Goal: Task Accomplishment & Management: Manage account settings

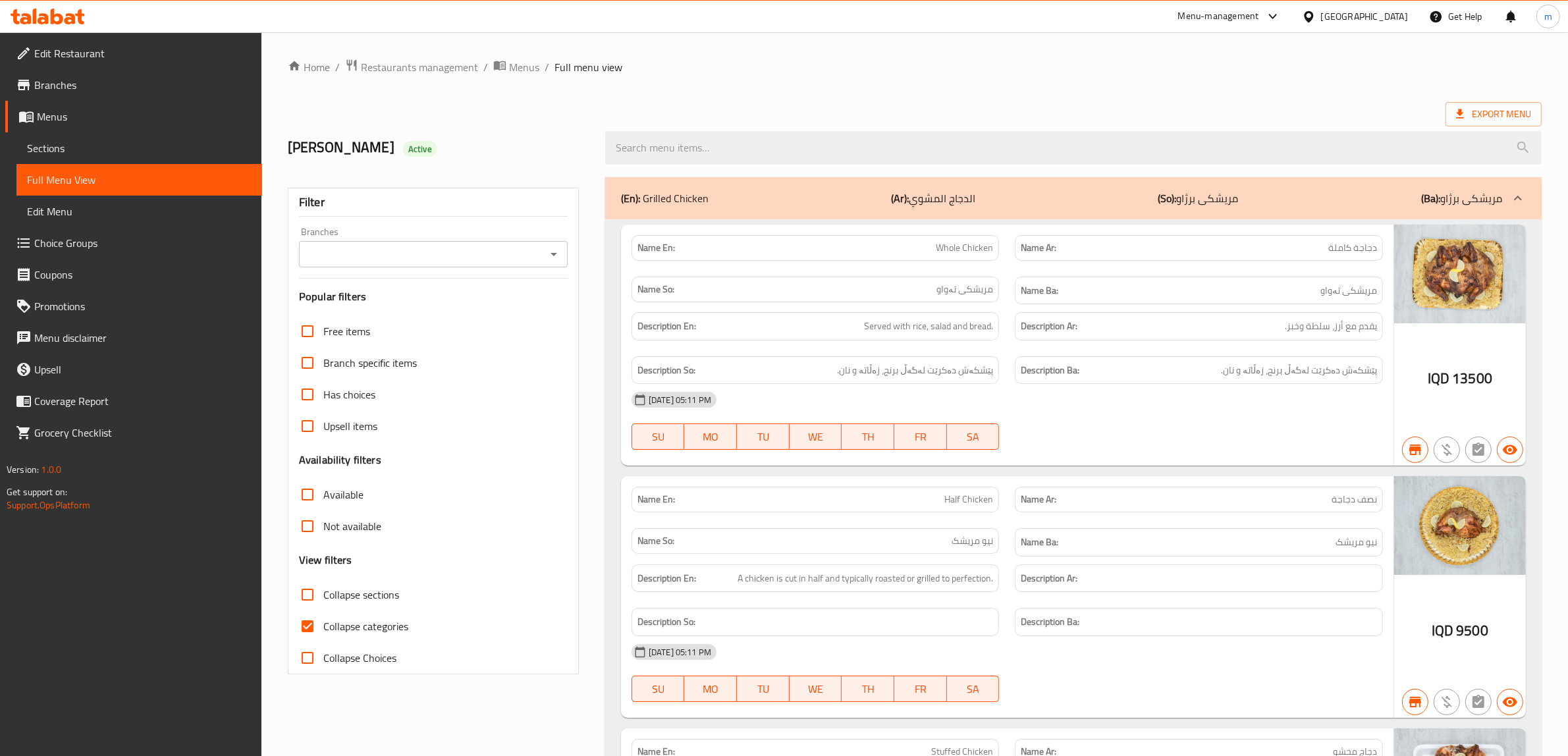
click at [548, 258] on icon "Open" at bounding box center [553, 254] width 16 height 16
click at [435, 67] on span "Restaurants management" at bounding box center [419, 67] width 118 height 16
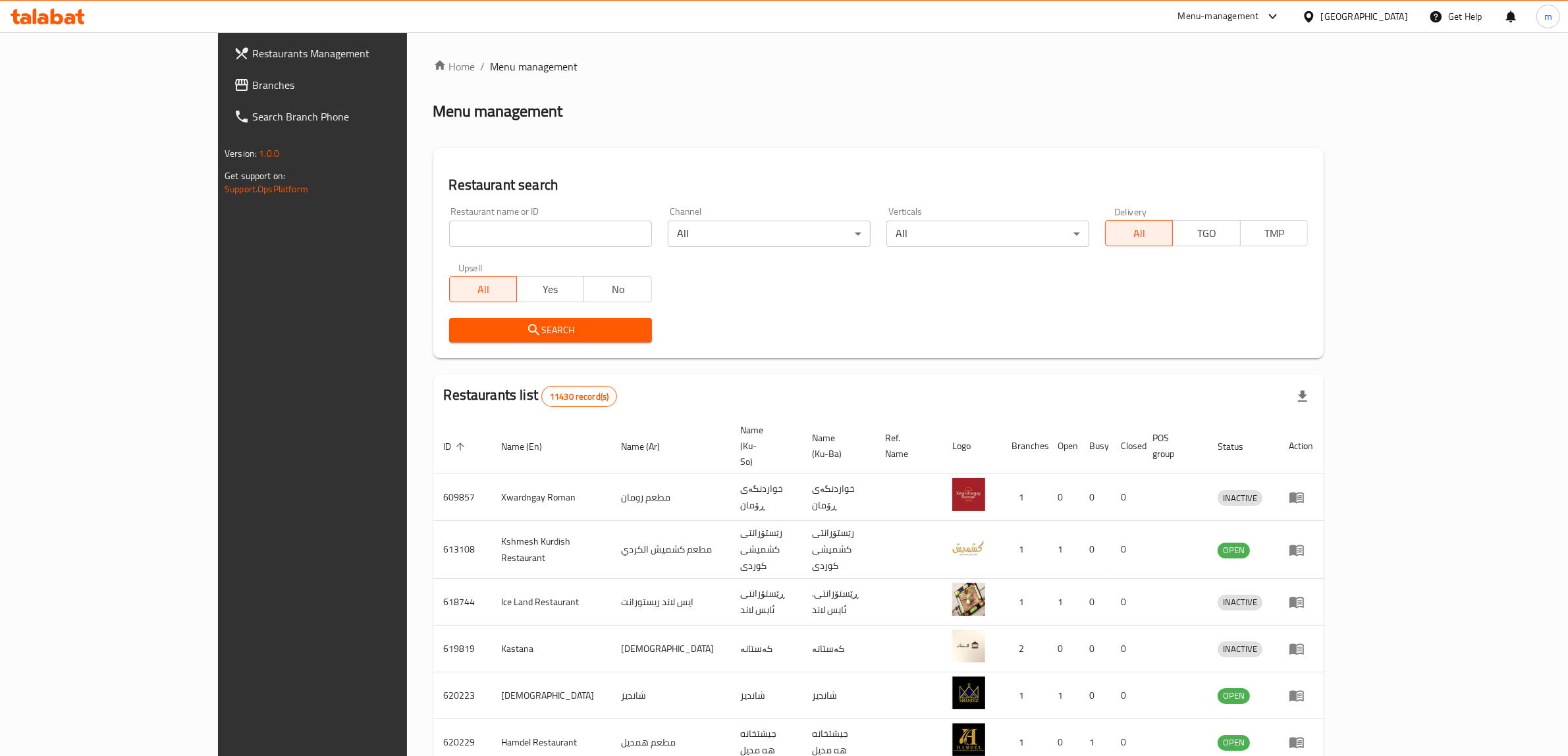
click at [252, 81] on span "Branches" at bounding box center [361, 85] width 218 height 16
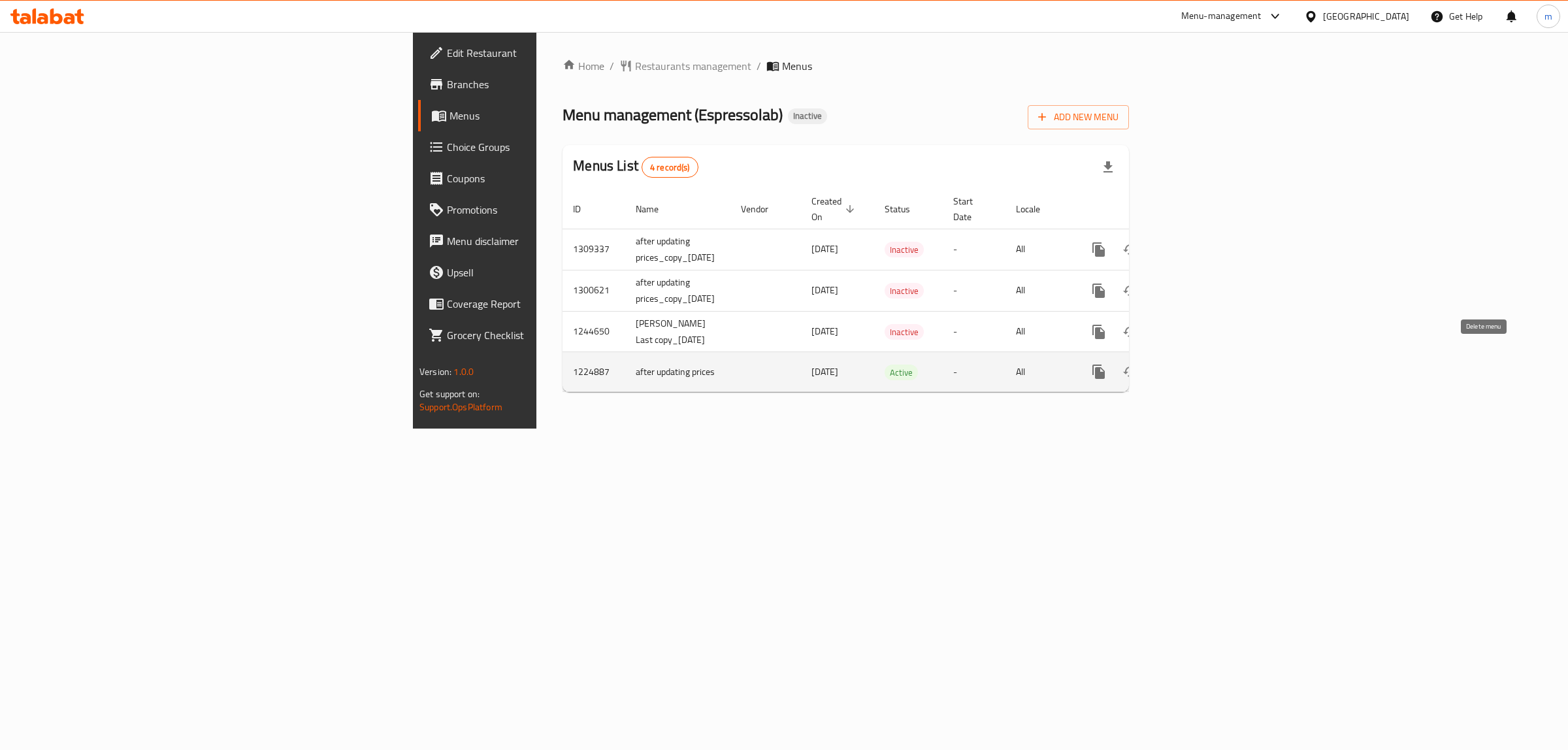
click at [1201, 363] on icon "enhanced table" at bounding box center [1193, 371] width 15 height 15
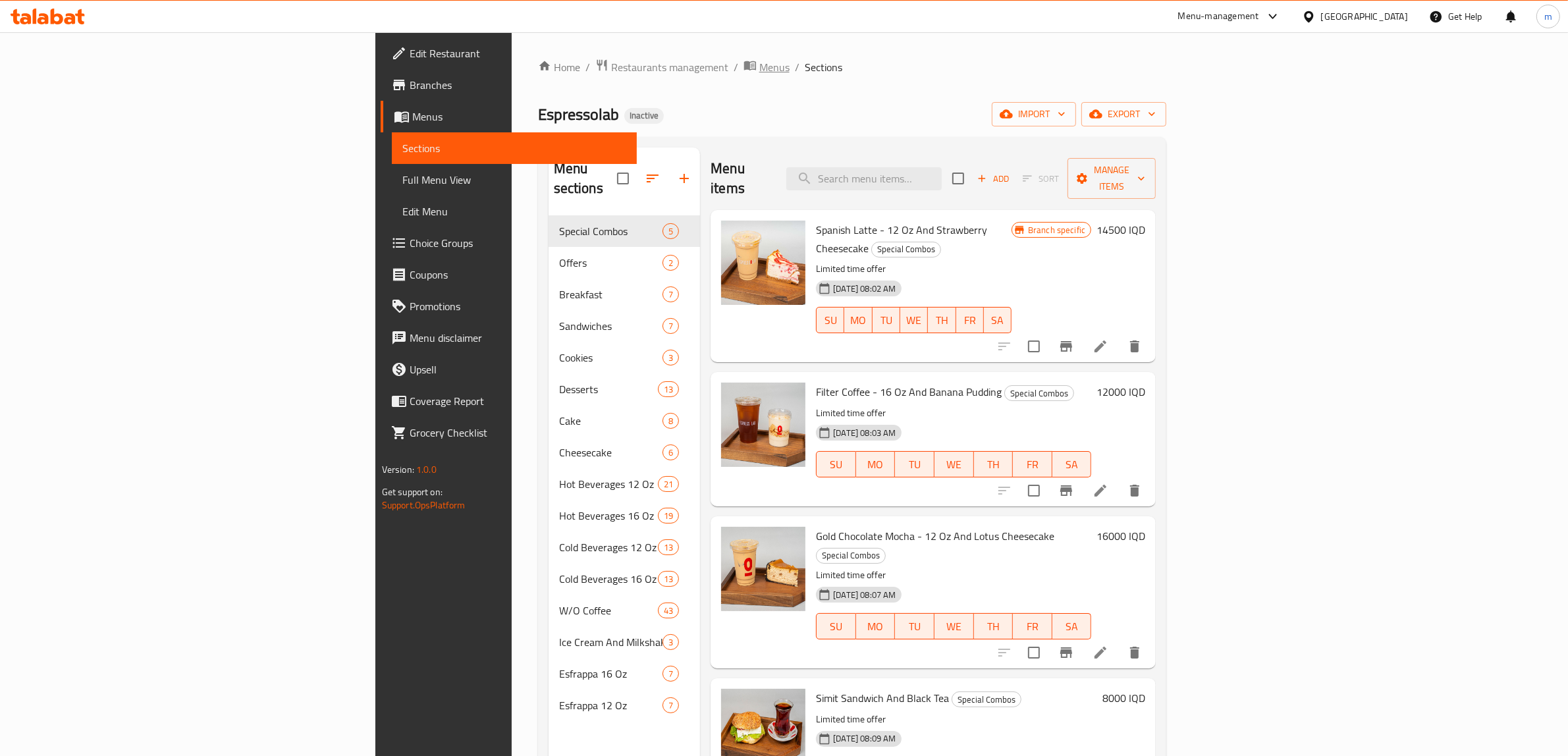
click at [759, 60] on span "Menus" at bounding box center [774, 67] width 30 height 16
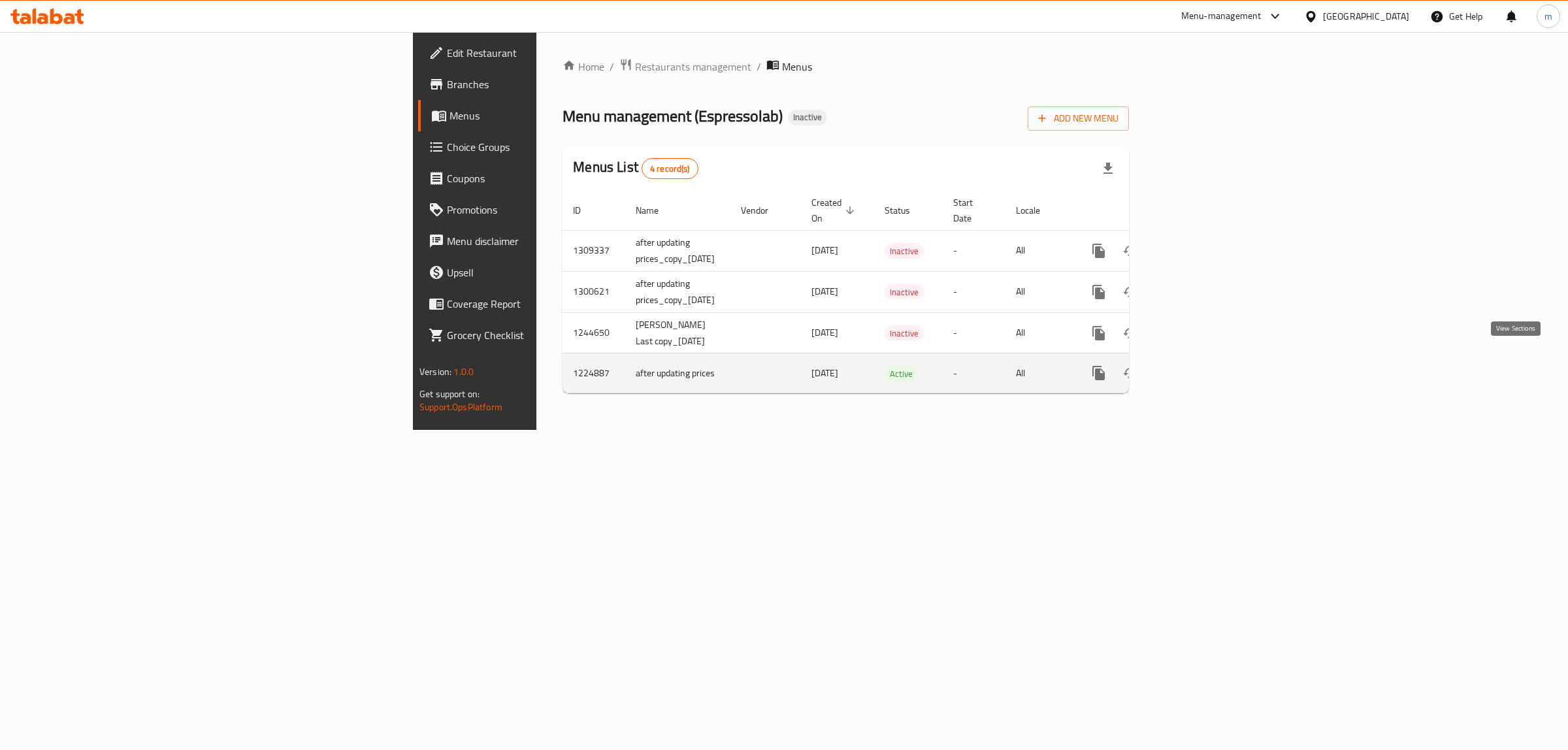
click at [1208, 358] on link "enhanced table" at bounding box center [1193, 372] width 32 height 32
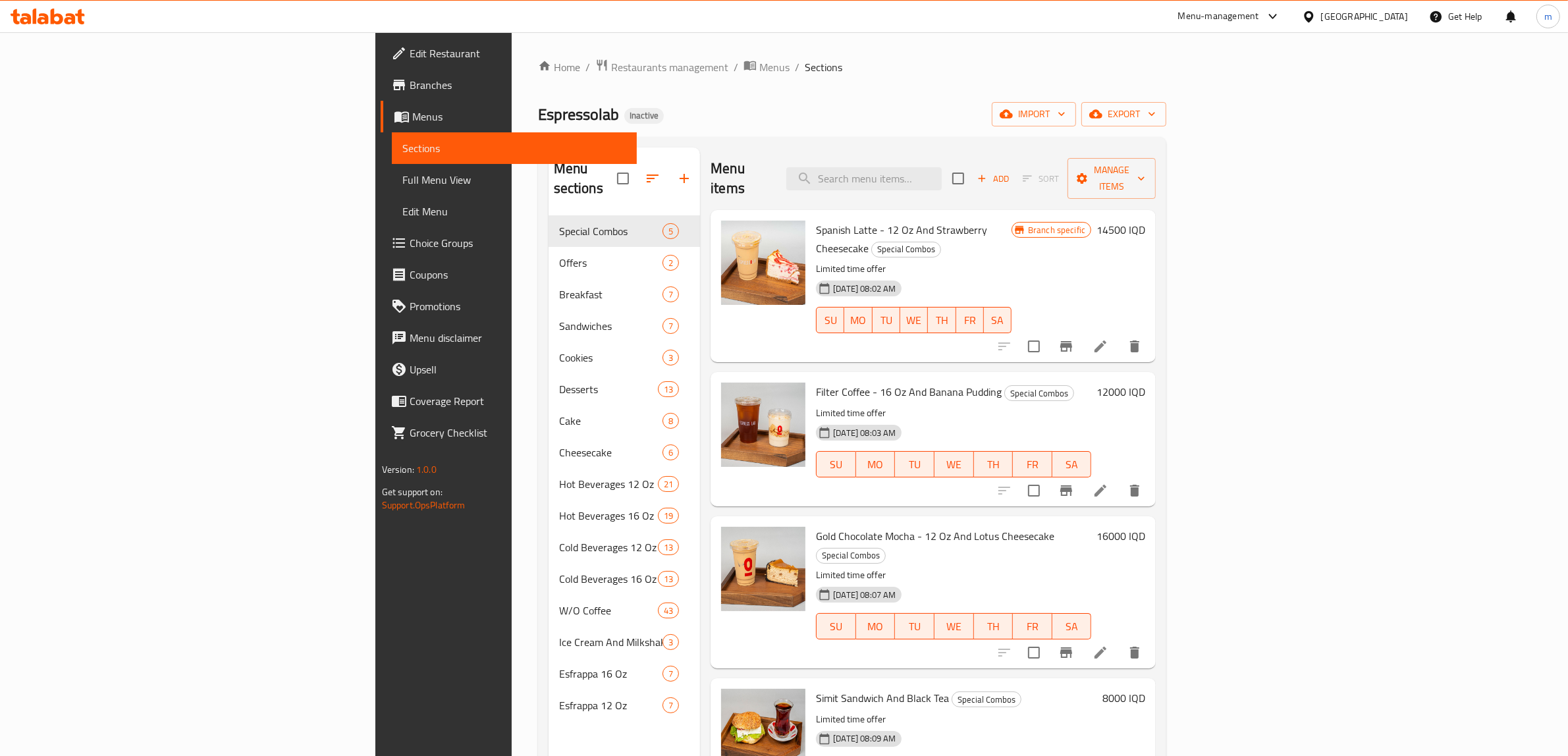
click at [402, 178] on span "Full Menu View" at bounding box center [514, 180] width 225 height 16
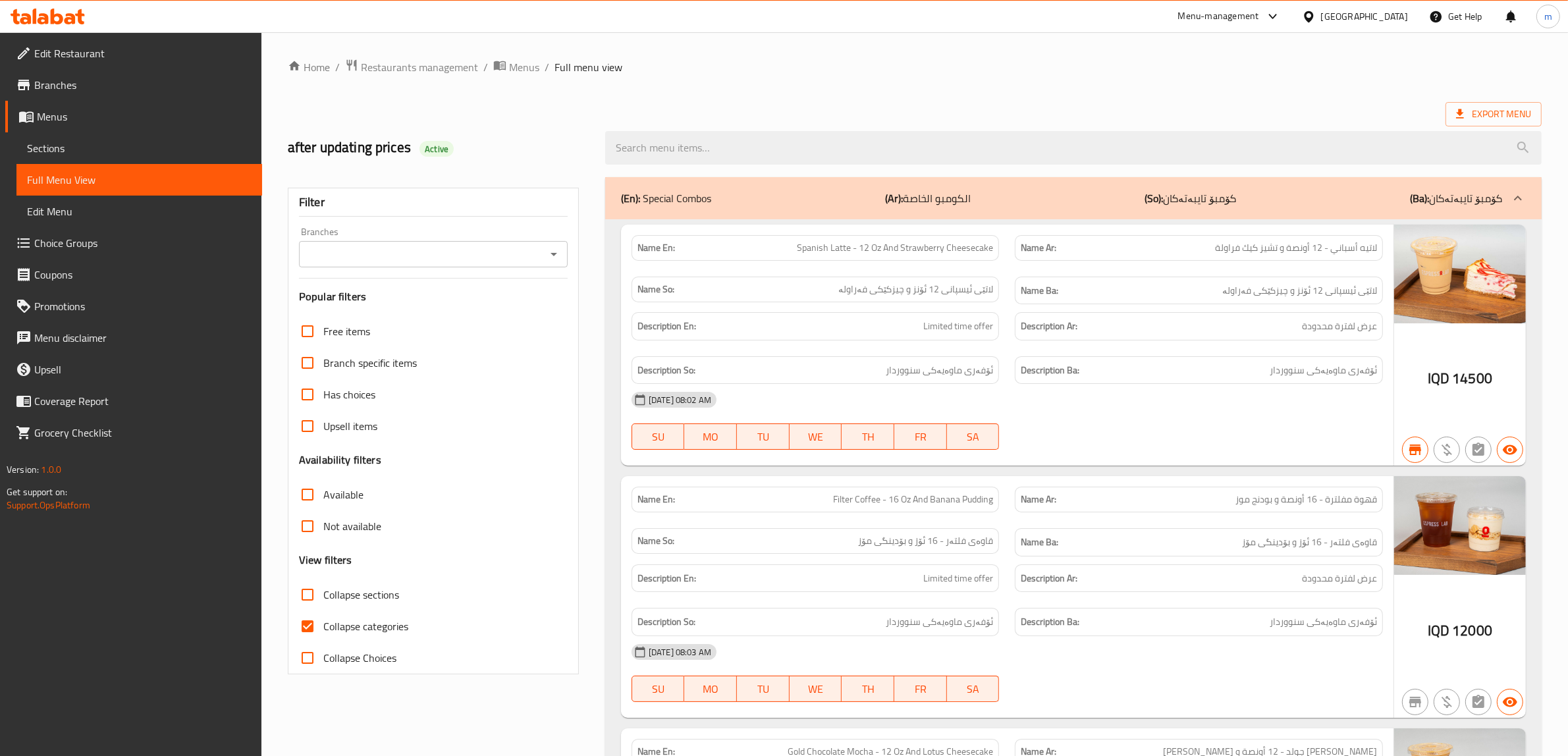
click at [555, 256] on icon "Open" at bounding box center [553, 254] width 16 height 16
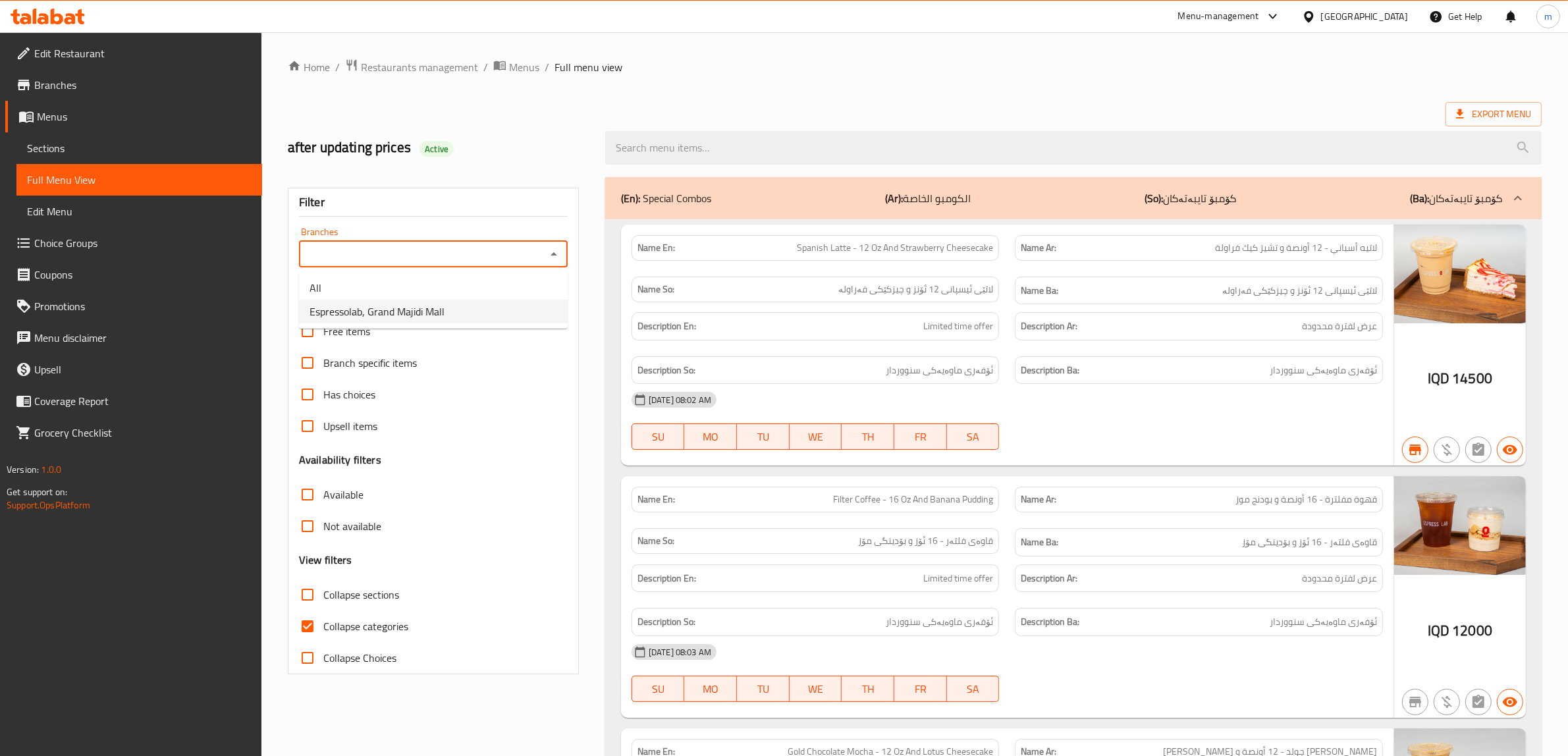
click at [436, 303] on span "Espressolab, Grand Majidi Mall" at bounding box center [376, 311] width 135 height 16
type input "Espressolab, Grand Majidi Mall"
click at [311, 629] on input "Collapse categories" at bounding box center [307, 626] width 32 height 32
checkbox input "false"
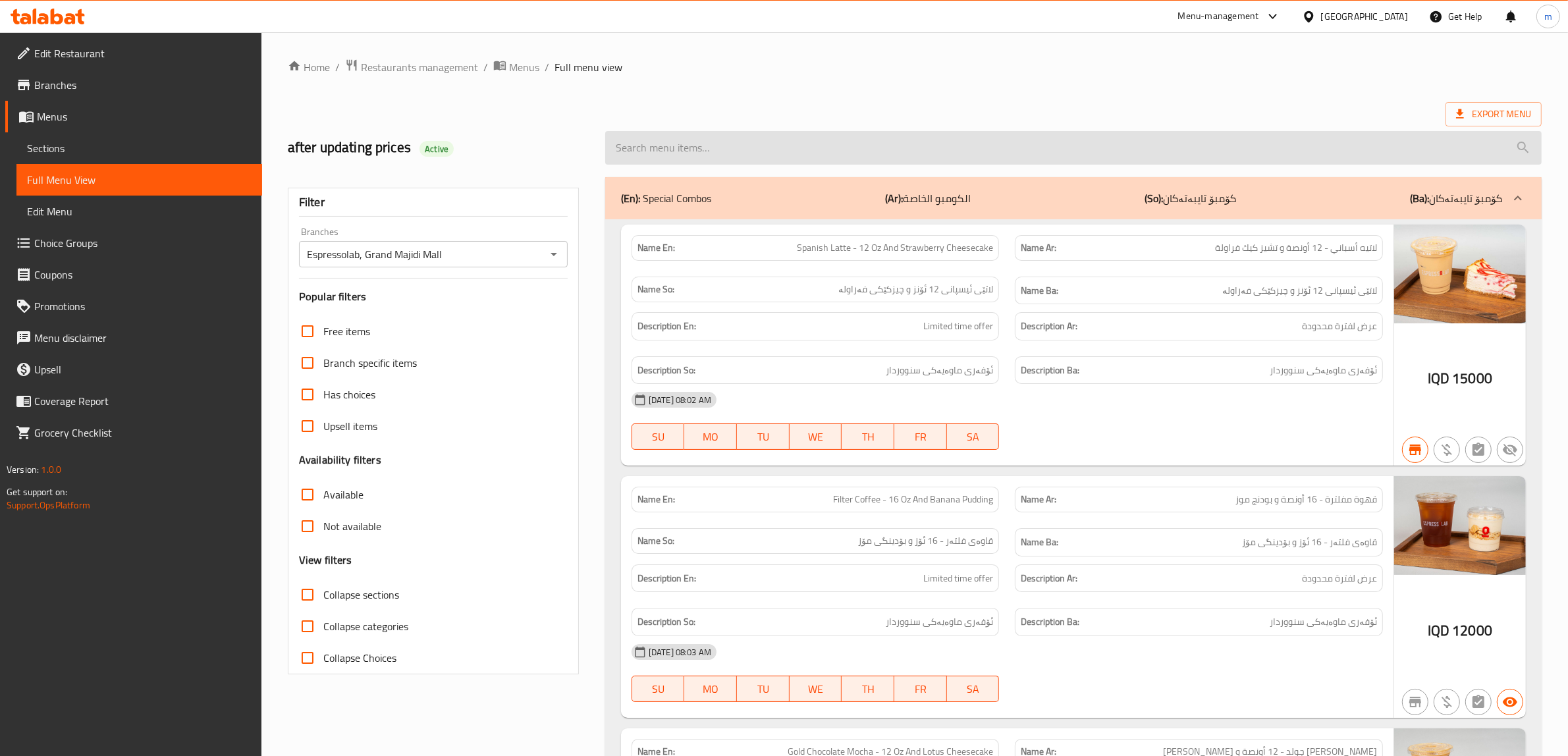
click at [738, 140] on input "search" at bounding box center [1072, 148] width 936 height 34
paste input "725694"
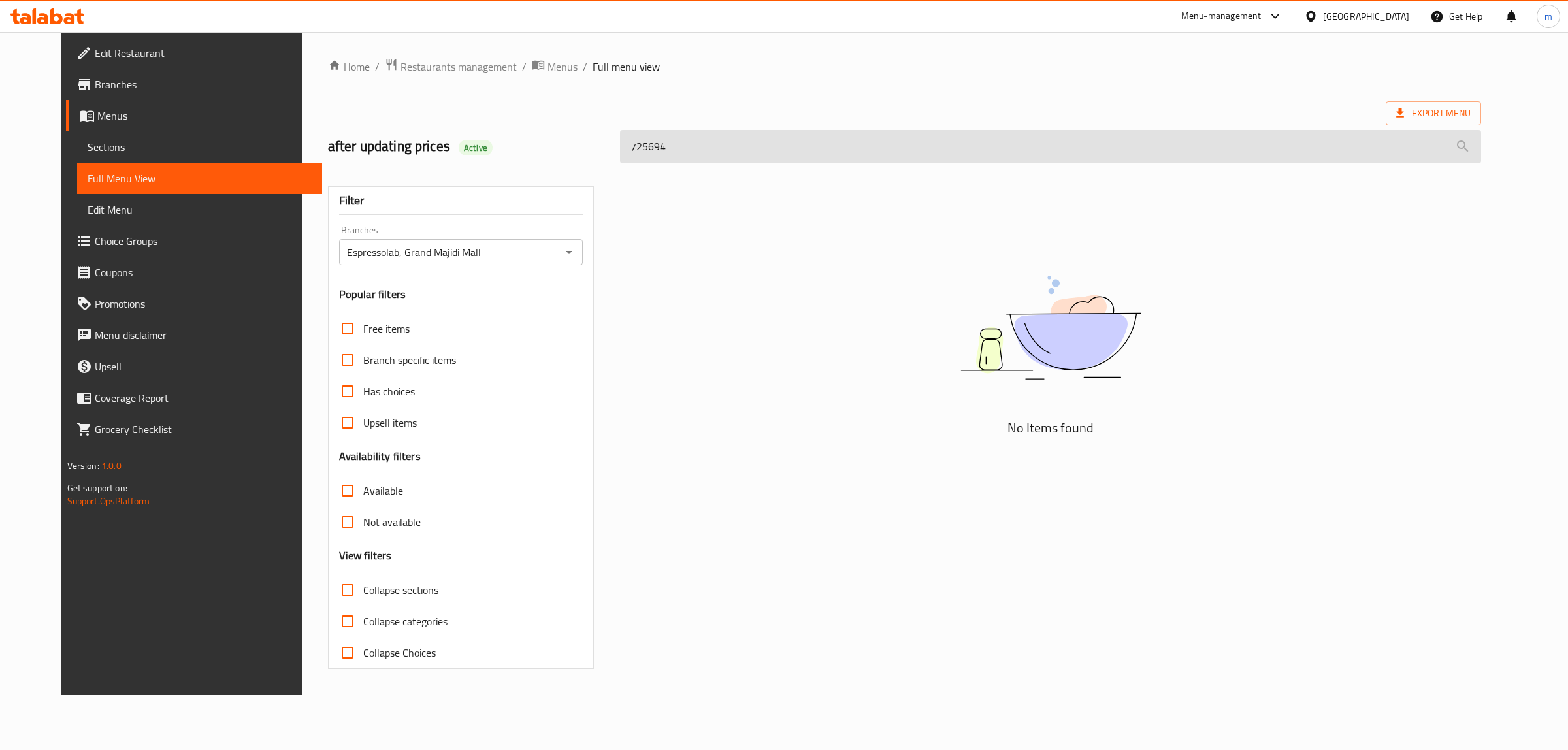
click at [719, 148] on input "725694" at bounding box center [1050, 147] width 861 height 34
paste input "Gold Mocha - 12 Oz"
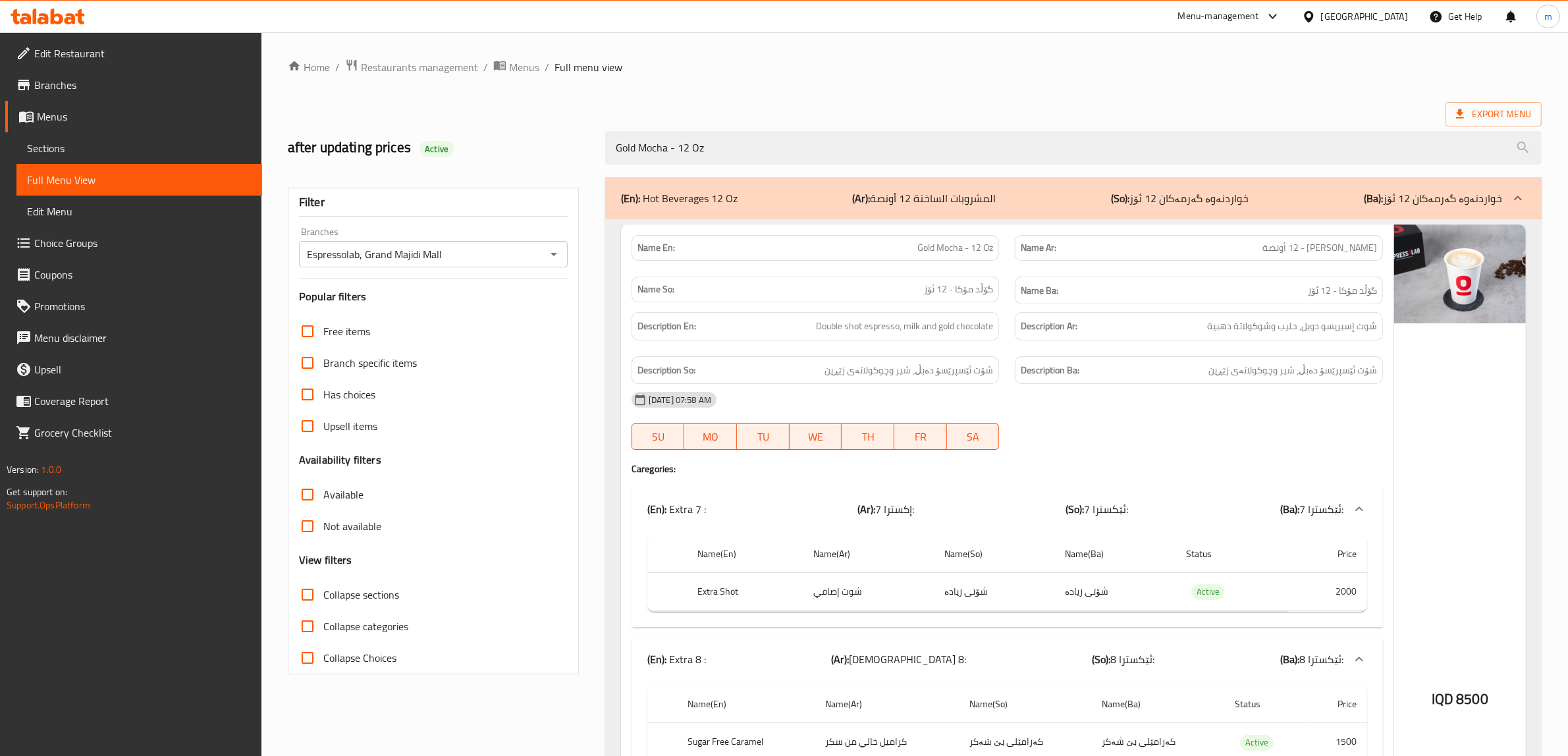
type input "Gold Mocha - 12 Oz"
click at [710, 97] on div "Home / Restaurants management / Menus / Full menu view Export Menu after updati…" at bounding box center [915, 596] width 1254 height 1075
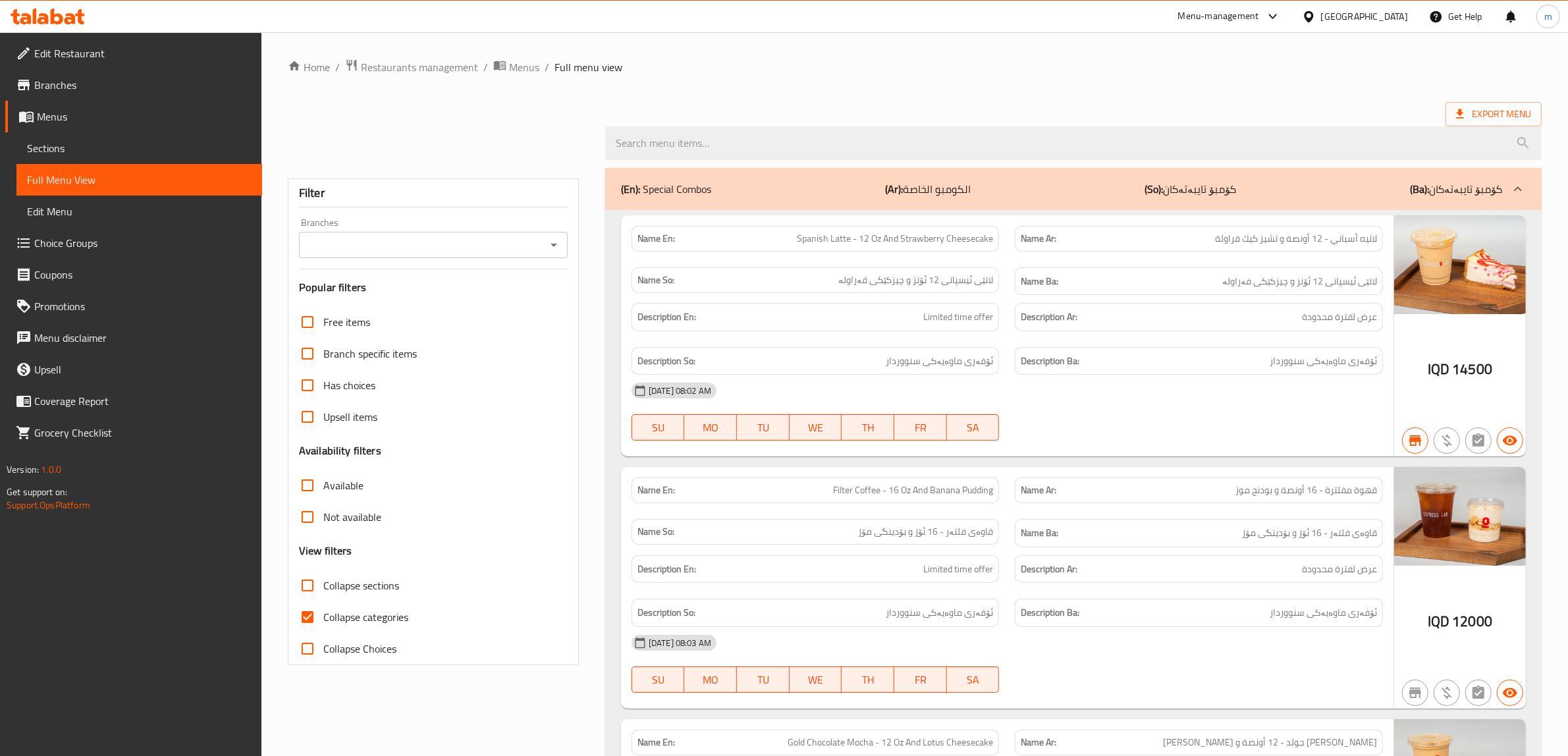
click at [552, 247] on icon "Open" at bounding box center [553, 245] width 16 height 16
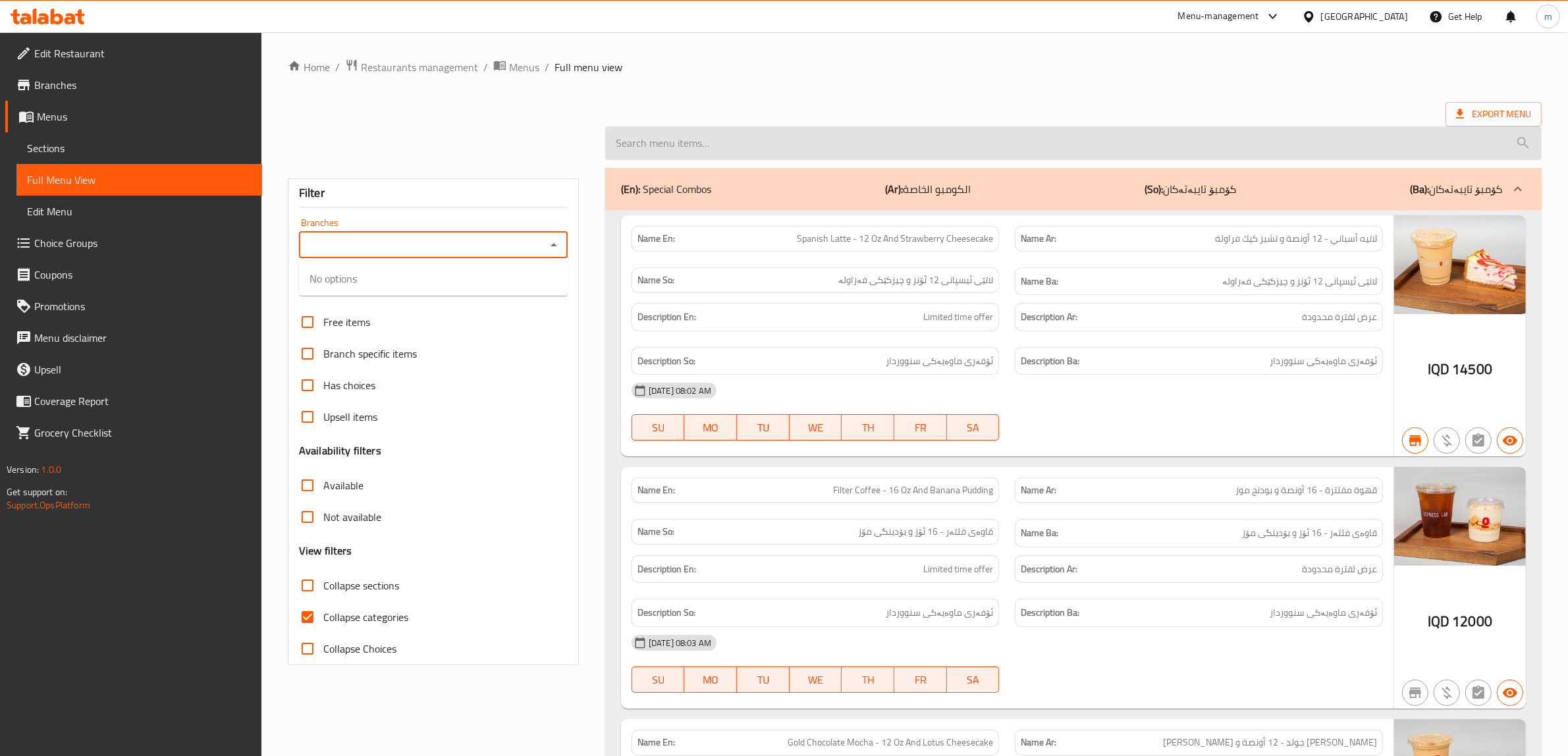
click at [926, 153] on input "search" at bounding box center [1072, 143] width 936 height 34
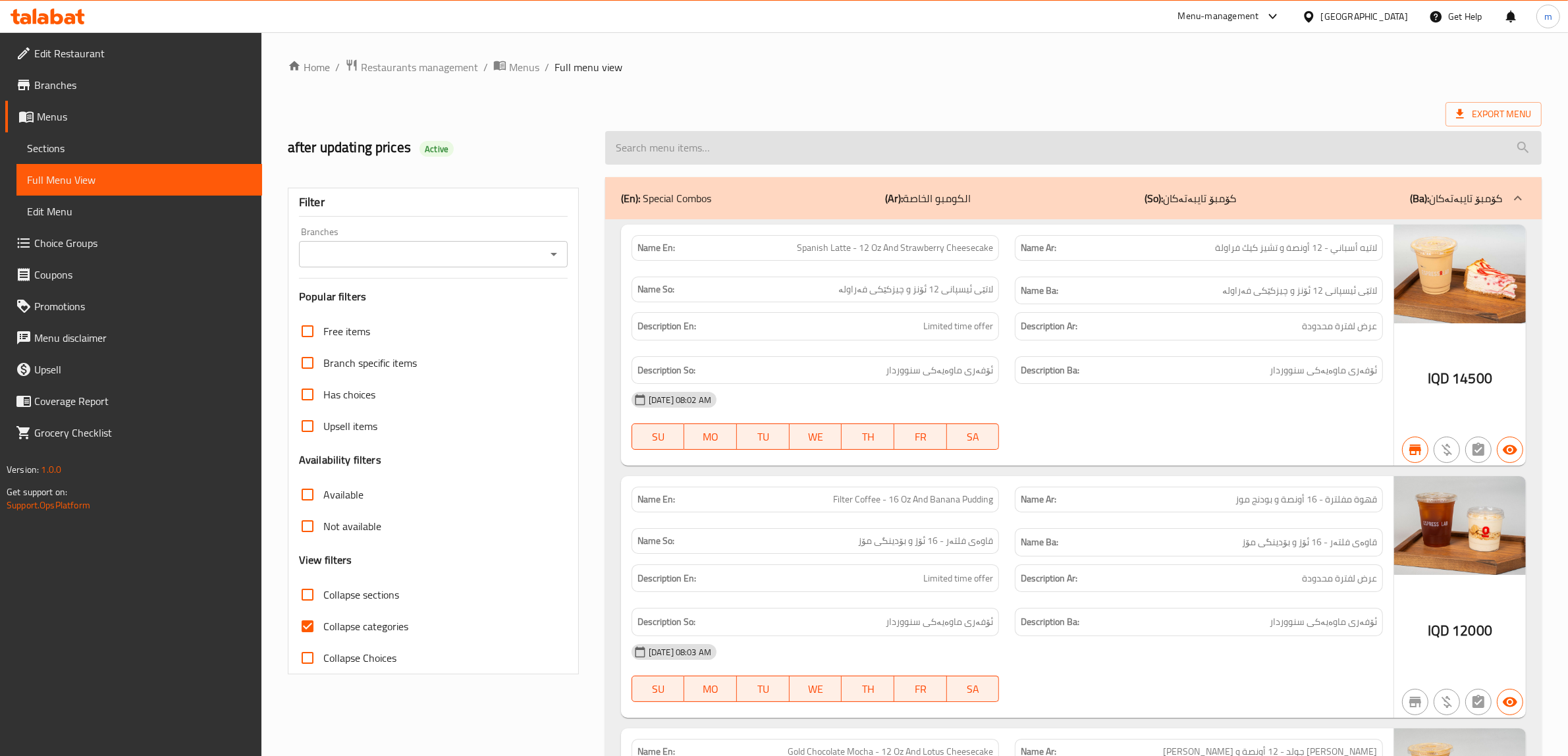
paste input "Pink Matcha Latte 16 Oz"
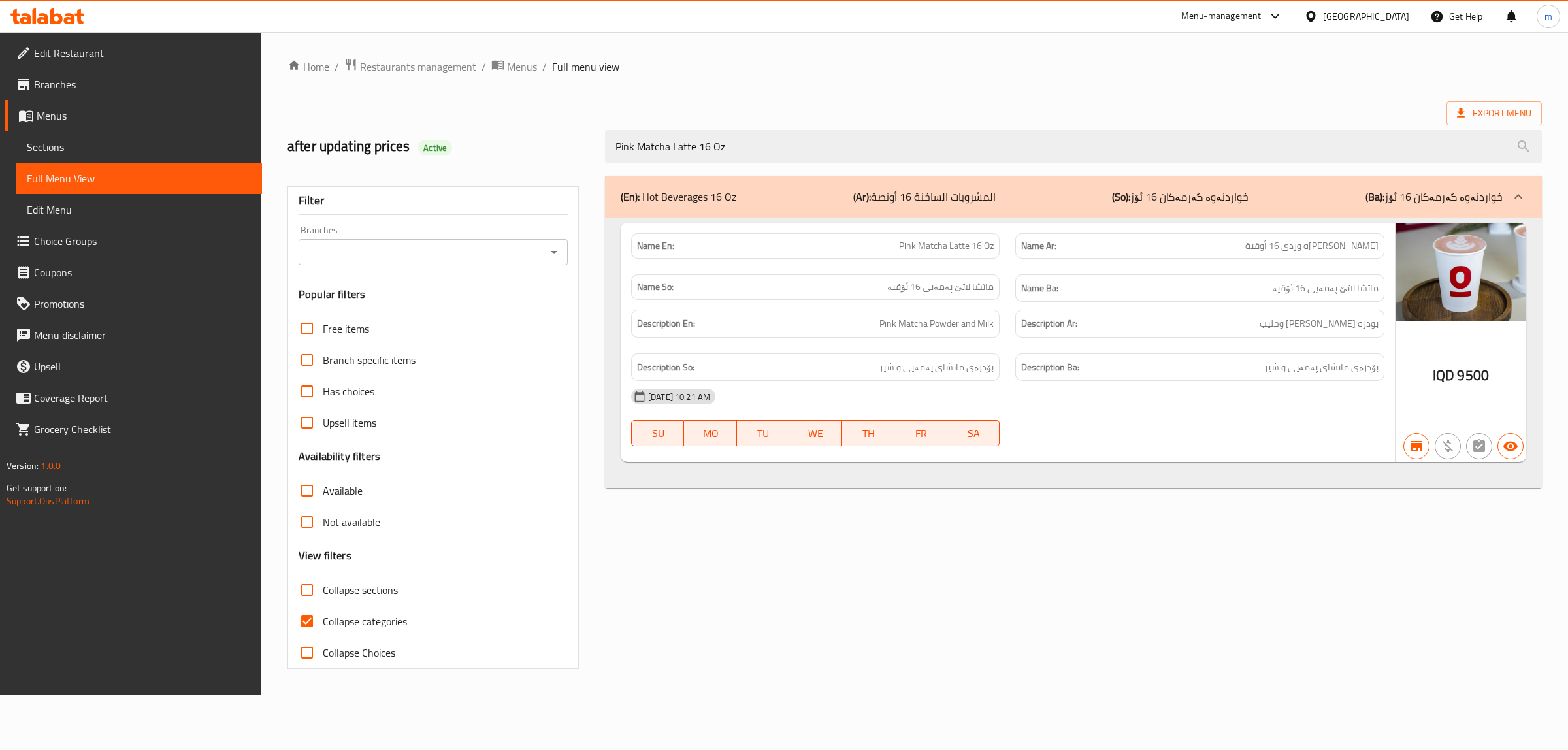
click at [543, 253] on div "Branches" at bounding box center [433, 252] width 269 height 26
type input "Pink Matcha Latte 16 Oz"
click at [552, 252] on icon "Open" at bounding box center [554, 252] width 7 height 3
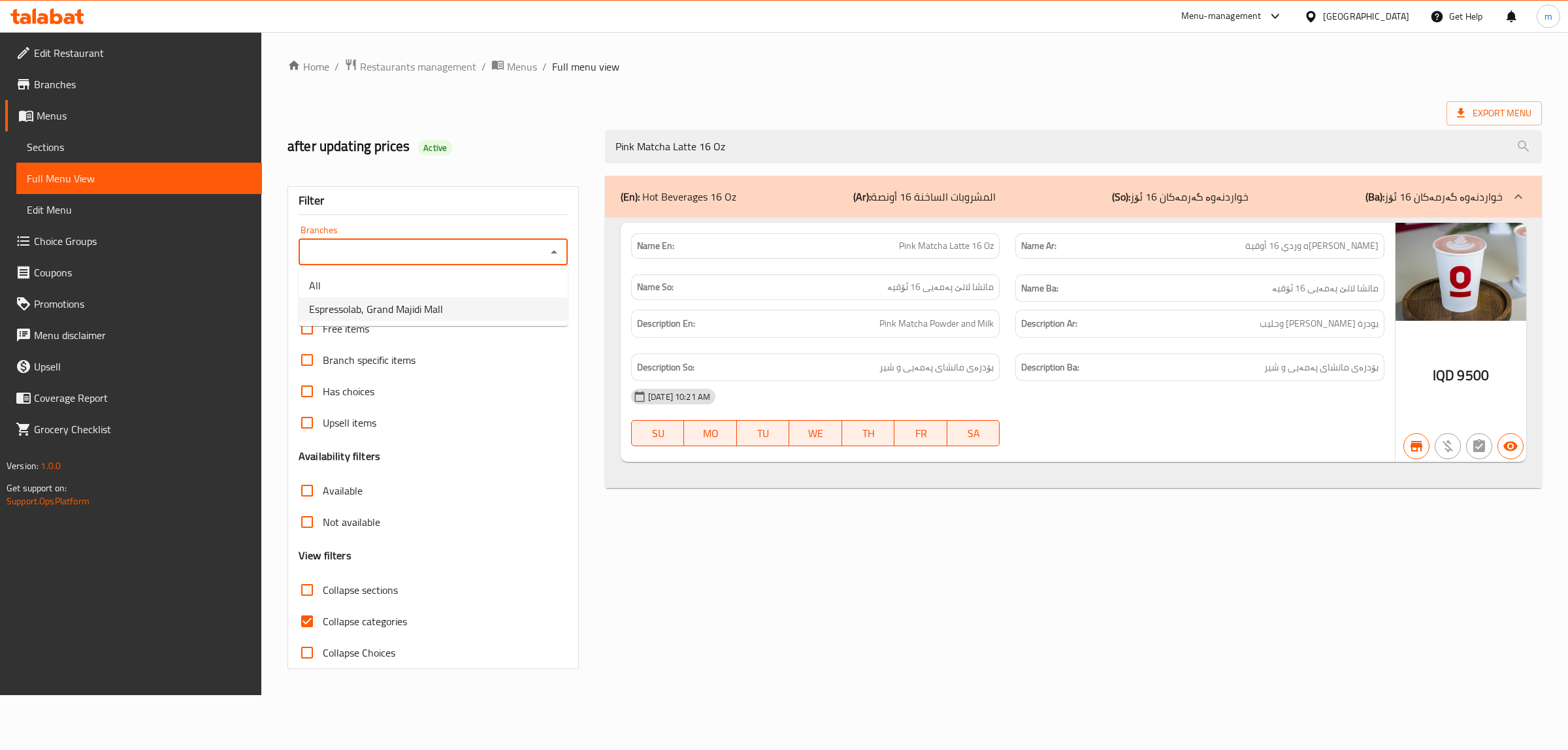
click at [489, 321] on ul "All Espressolab, Grand Majidi Mall" at bounding box center [433, 297] width 269 height 58
drag, startPoint x: 426, startPoint y: 306, endPoint x: 422, endPoint y: 314, distance: 8.9
click at [426, 310] on span "Espressolab, Grand Majidi Mall" at bounding box center [375, 308] width 134 height 15
type input "Espressolab, Grand Majidi Mall"
click at [305, 621] on input "Collapse categories" at bounding box center [307, 621] width 32 height 32
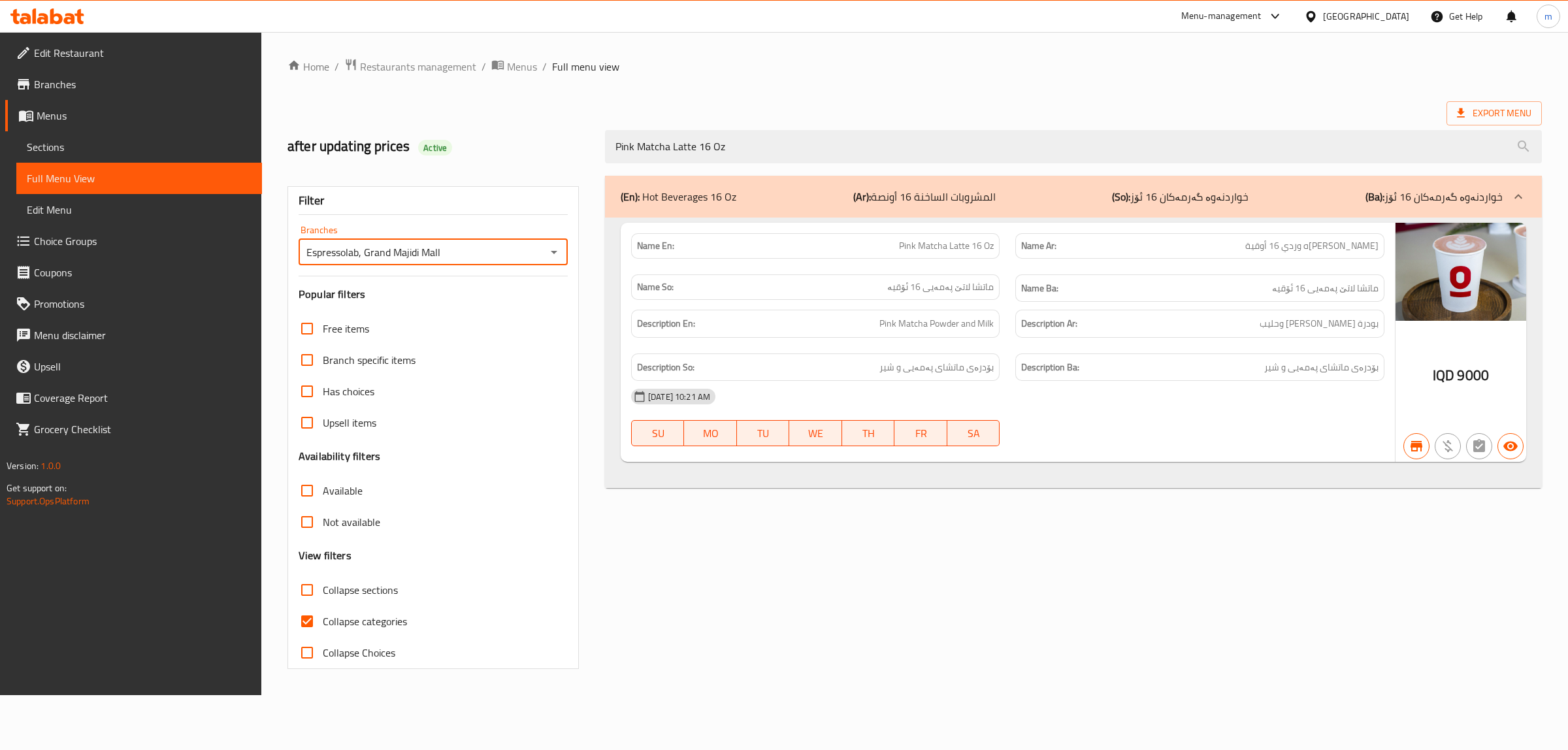
checkbox input "false"
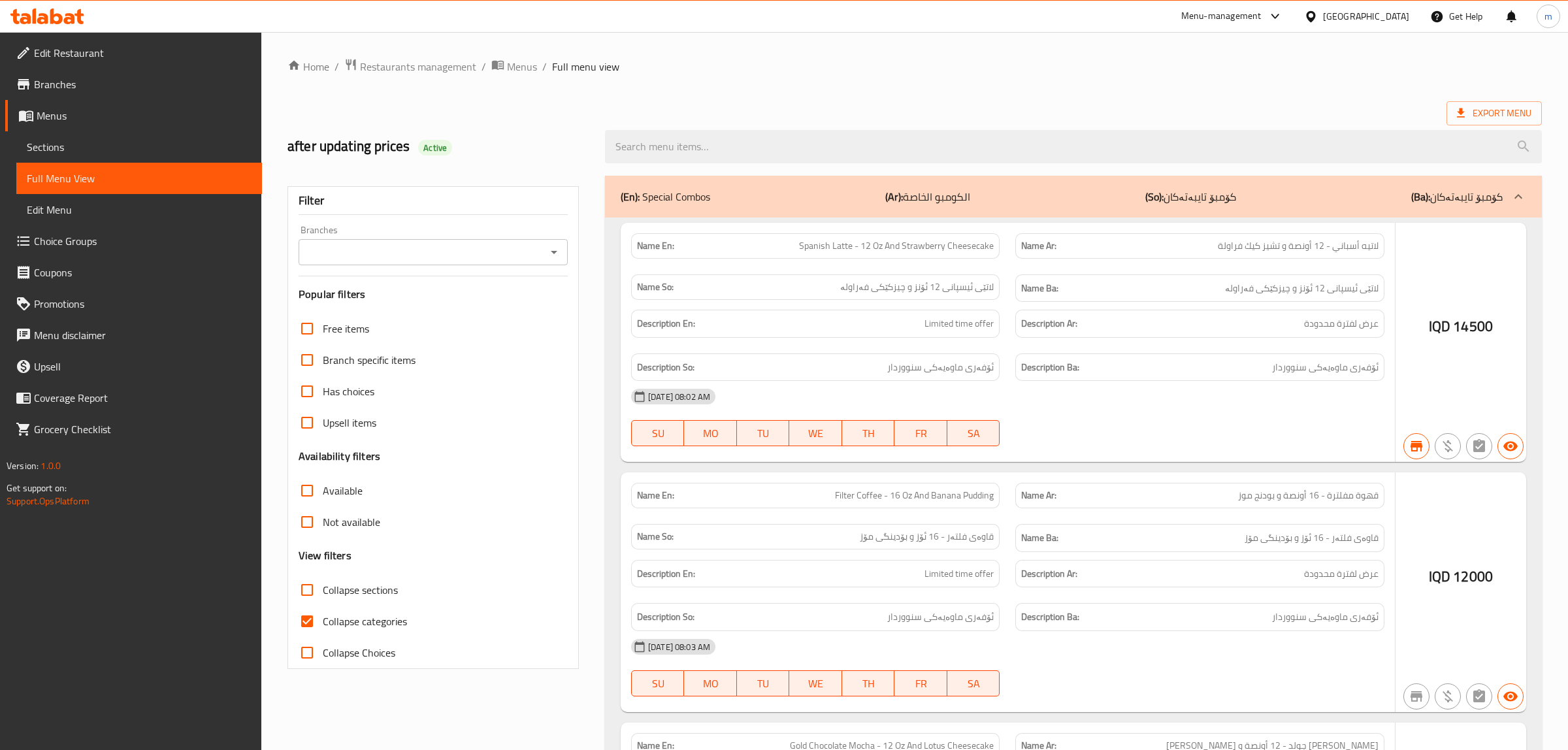
click at [546, 252] on div at bounding box center [784, 375] width 1568 height 750
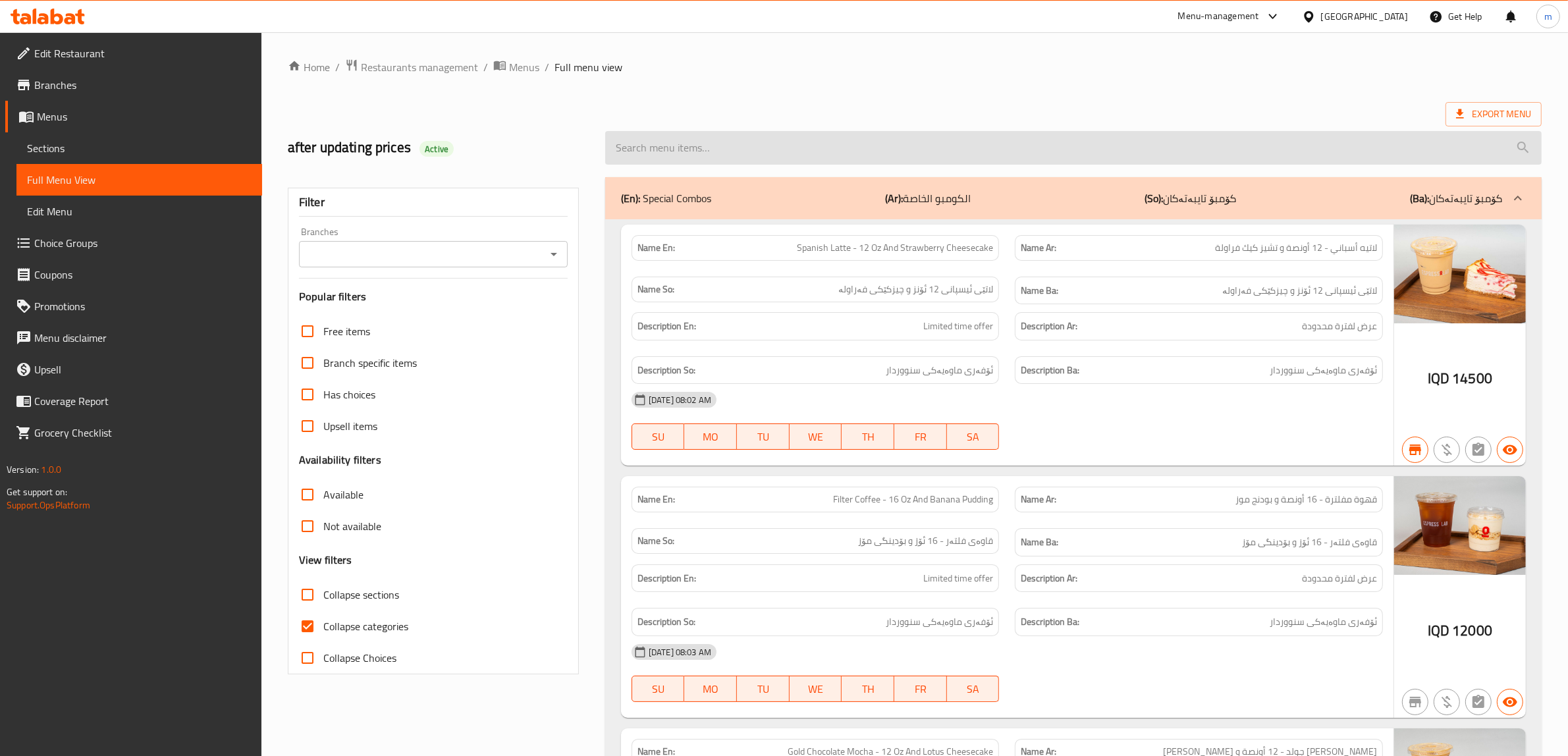
click at [671, 149] on input "search" at bounding box center [1072, 148] width 936 height 34
paste input "Cinnamon Roll Latte 16 Oz"
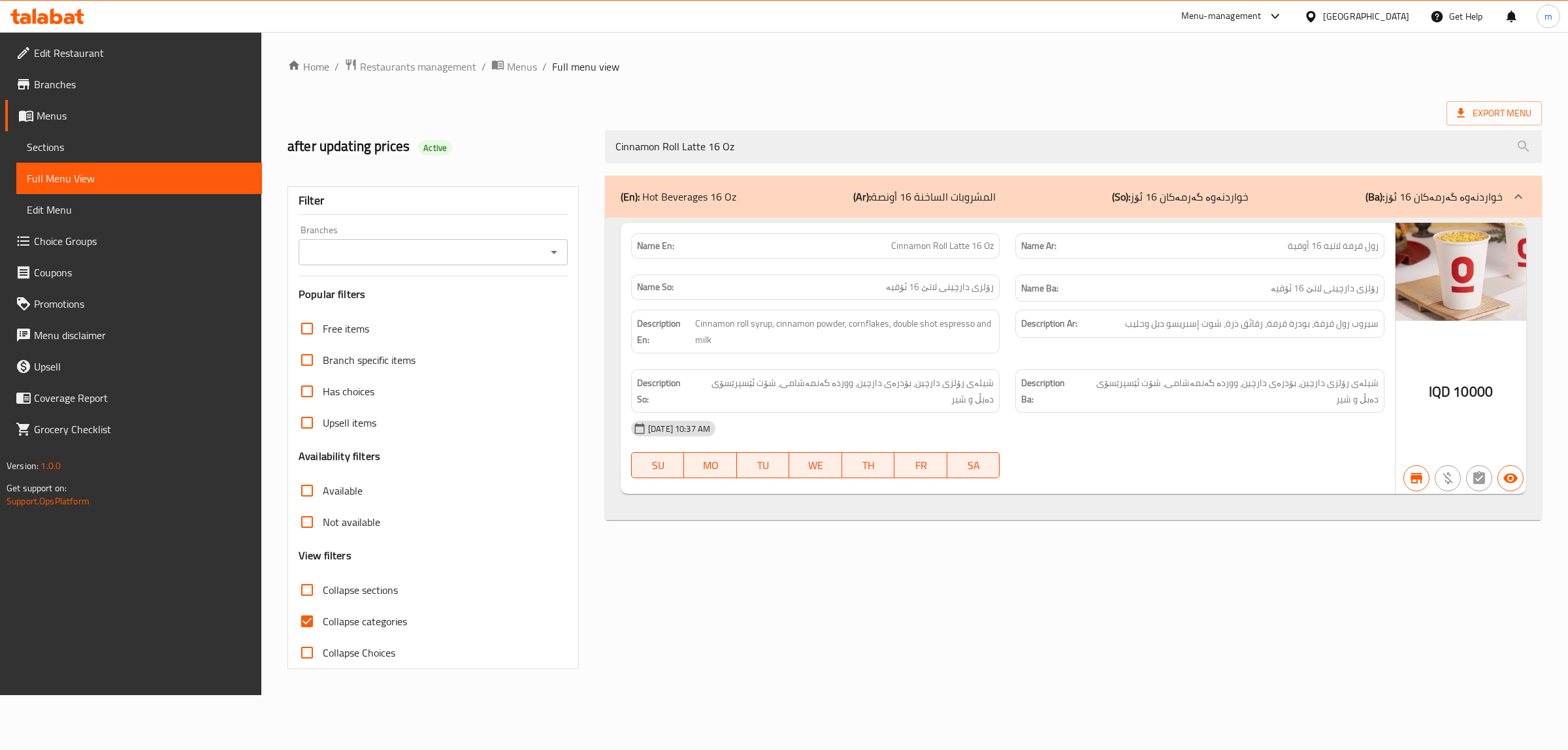
click at [554, 255] on icon "Open" at bounding box center [554, 252] width 15 height 15
type input "Cinnamon Roll Latte 16 Oz"
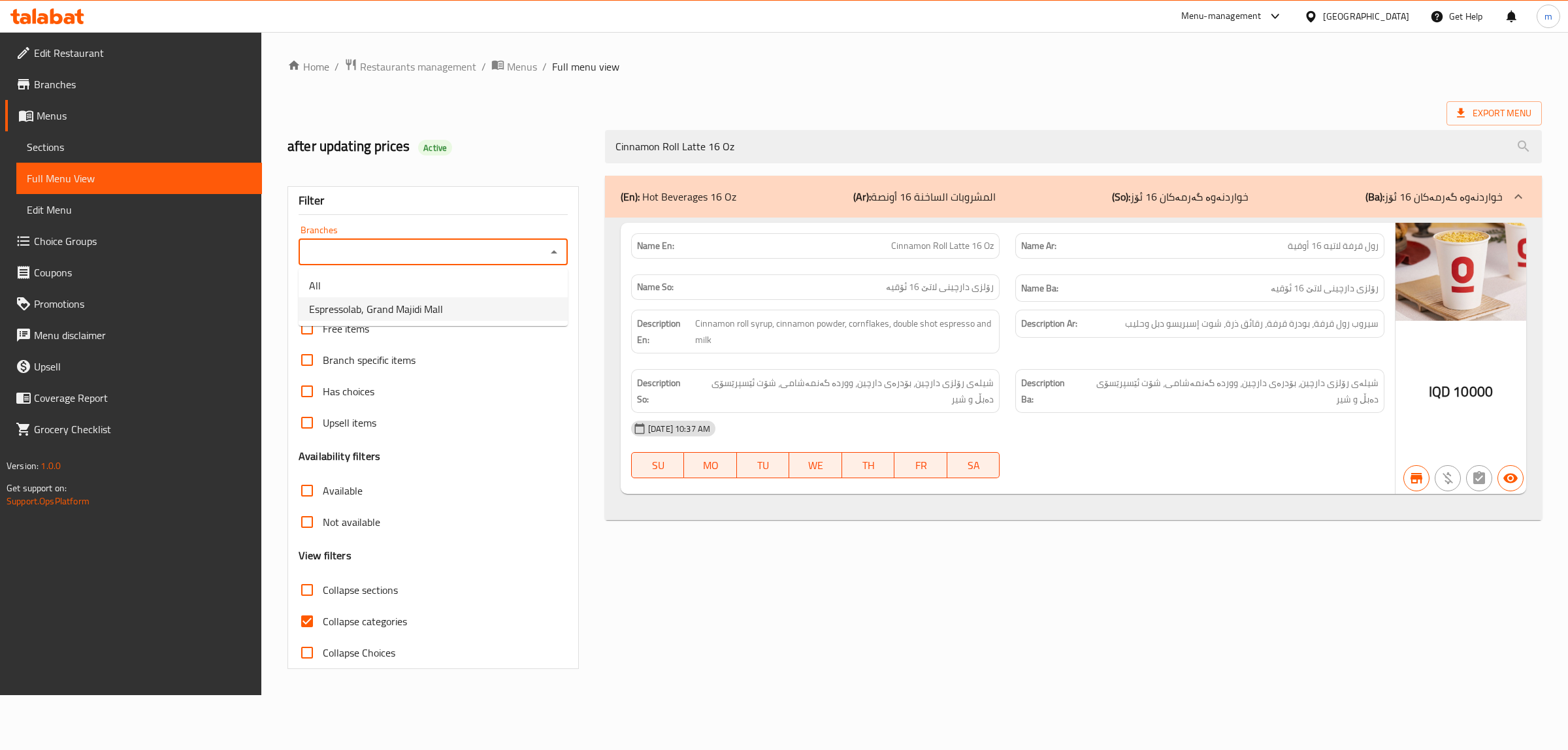
click at [477, 311] on li "Espressolab, Grand Majidi Mall" at bounding box center [433, 308] width 269 height 23
type input "Espressolab, Grand Majidi Mall"
click at [308, 624] on input "Collapse categories" at bounding box center [307, 621] width 32 height 32
checkbox input "false"
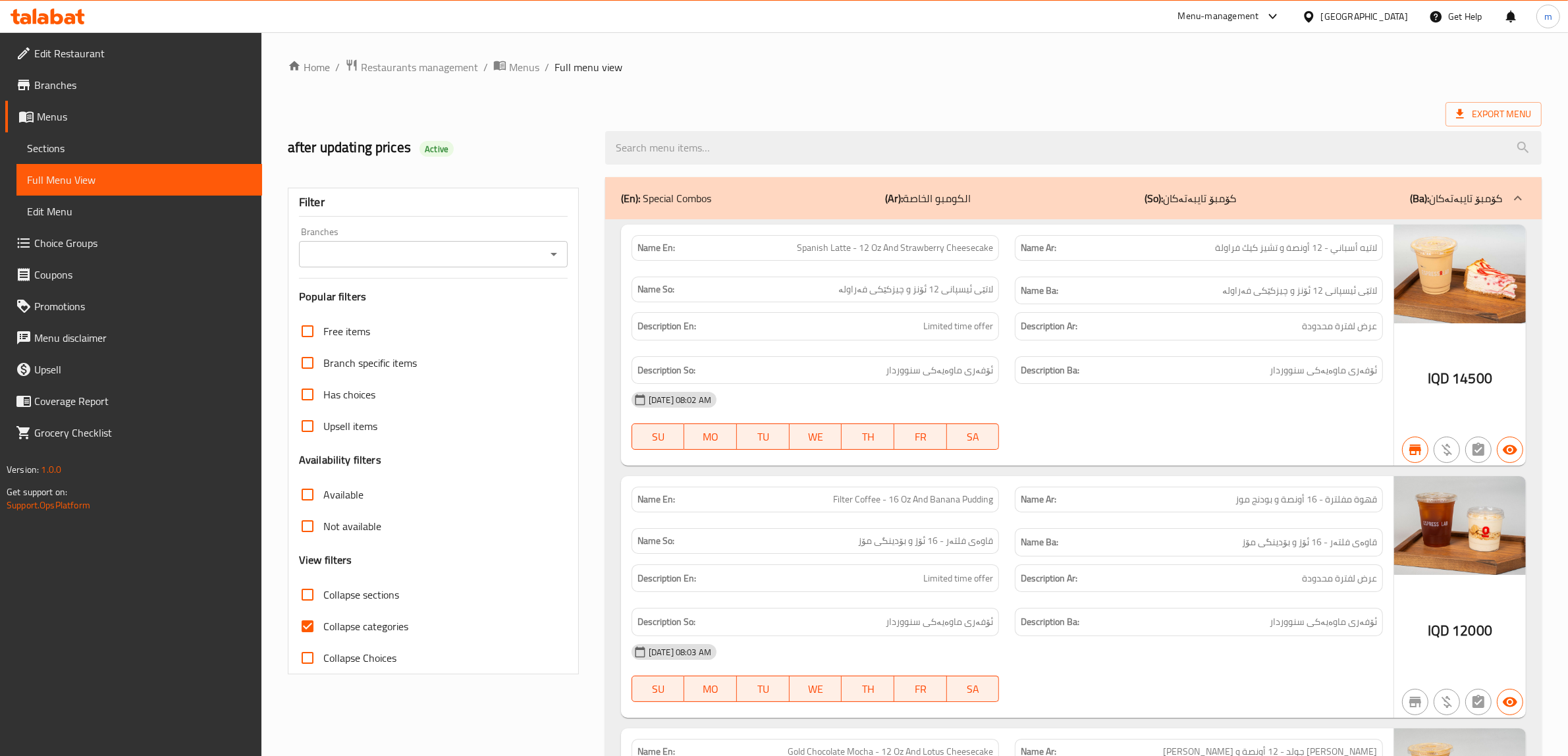
click at [306, 627] on input "Collapse categories" at bounding box center [307, 626] width 32 height 32
checkbox input "false"
click at [548, 255] on icon "Open" at bounding box center [553, 254] width 16 height 16
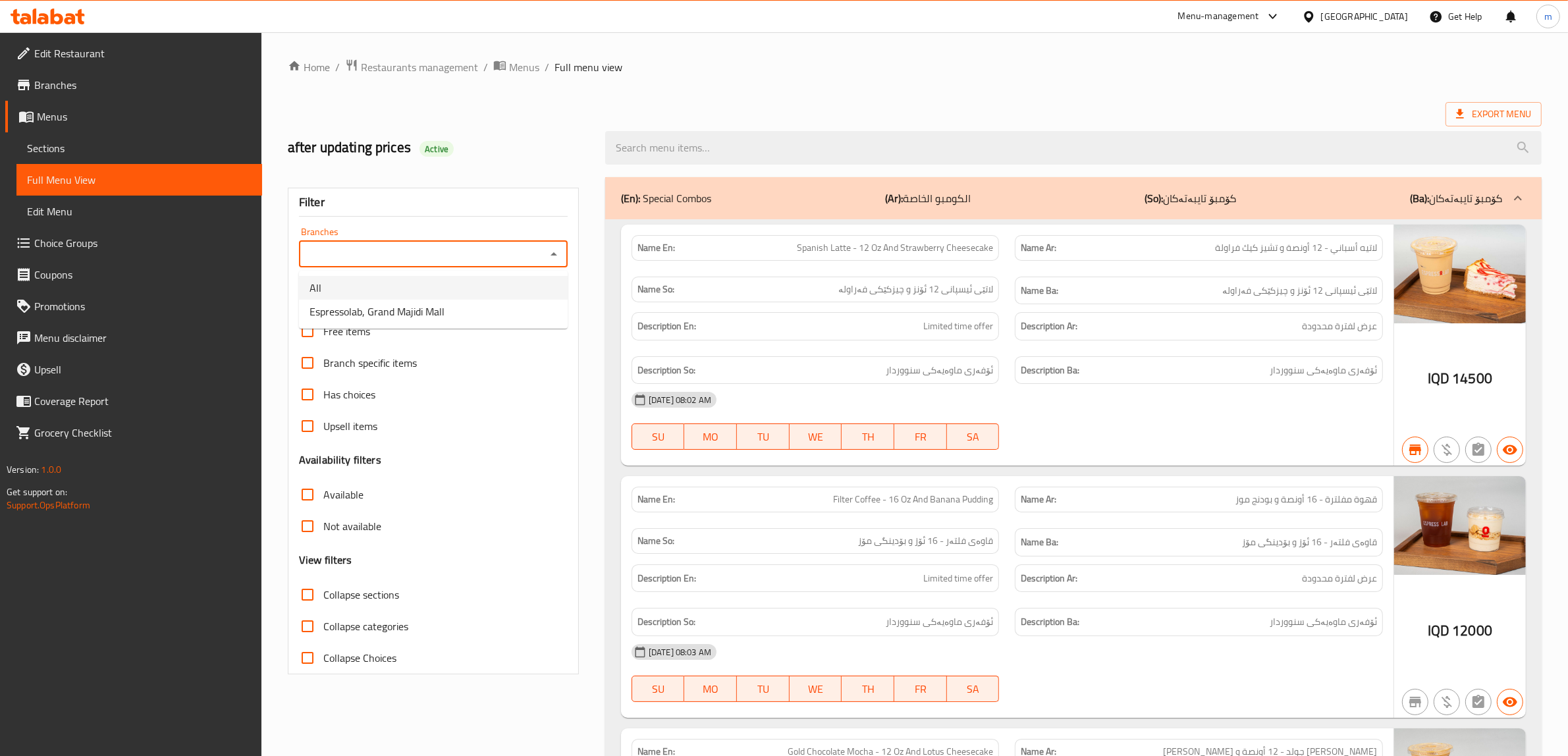
click at [399, 319] on span "Espressolab, Grand Majidi Mall" at bounding box center [376, 311] width 135 height 16
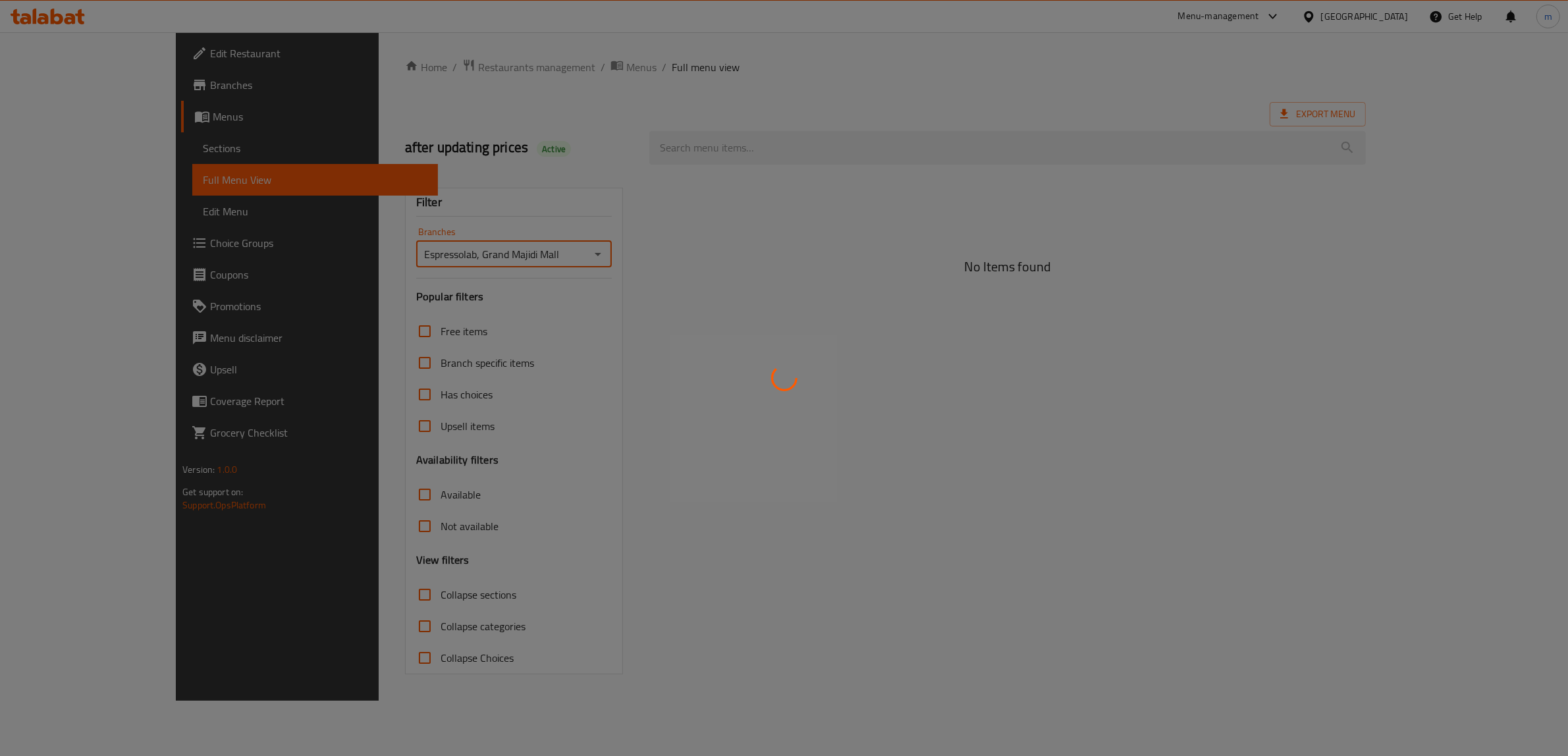
type input "Espressolab, Grand Majidi Mall"
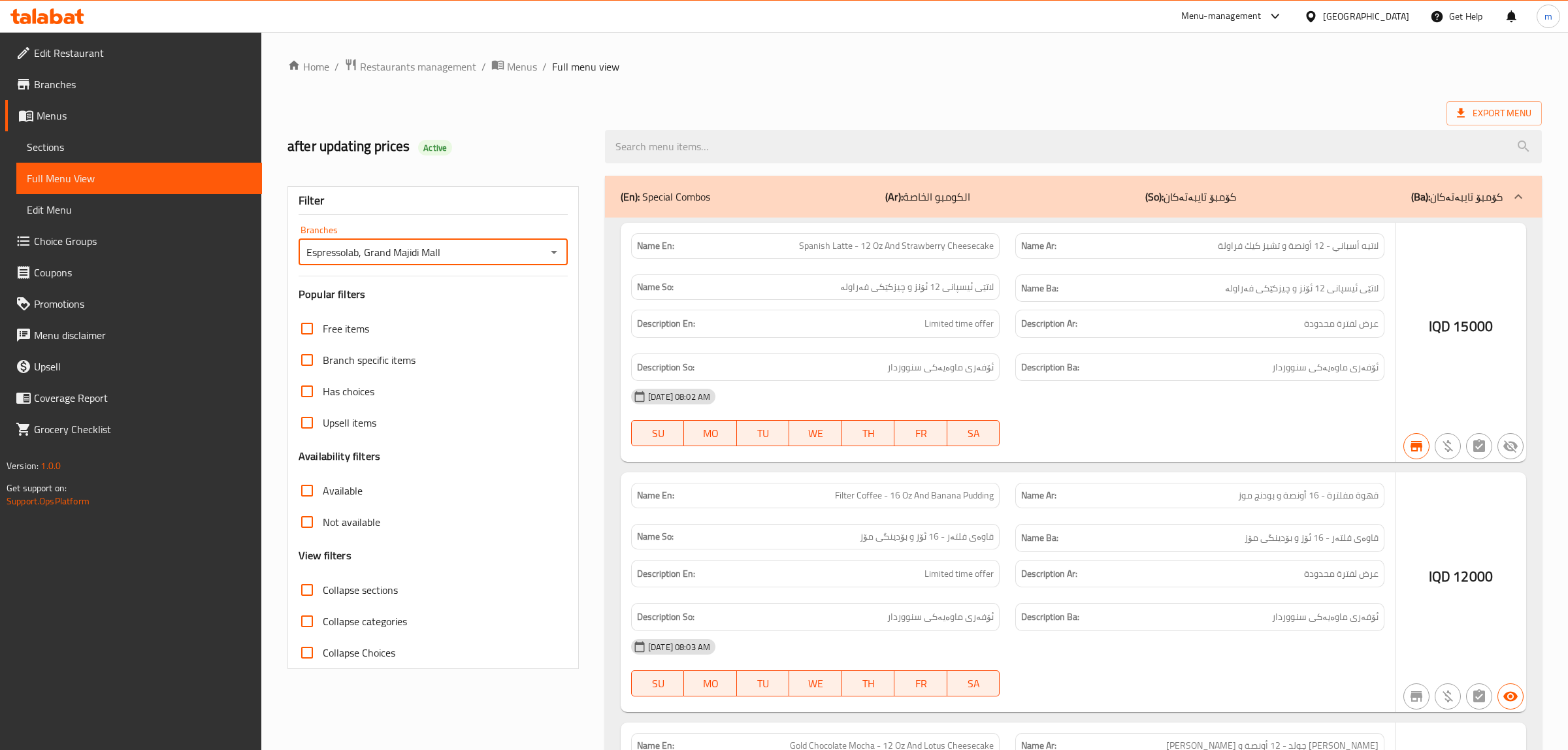
click at [768, 151] on div at bounding box center [784, 375] width 1568 height 750
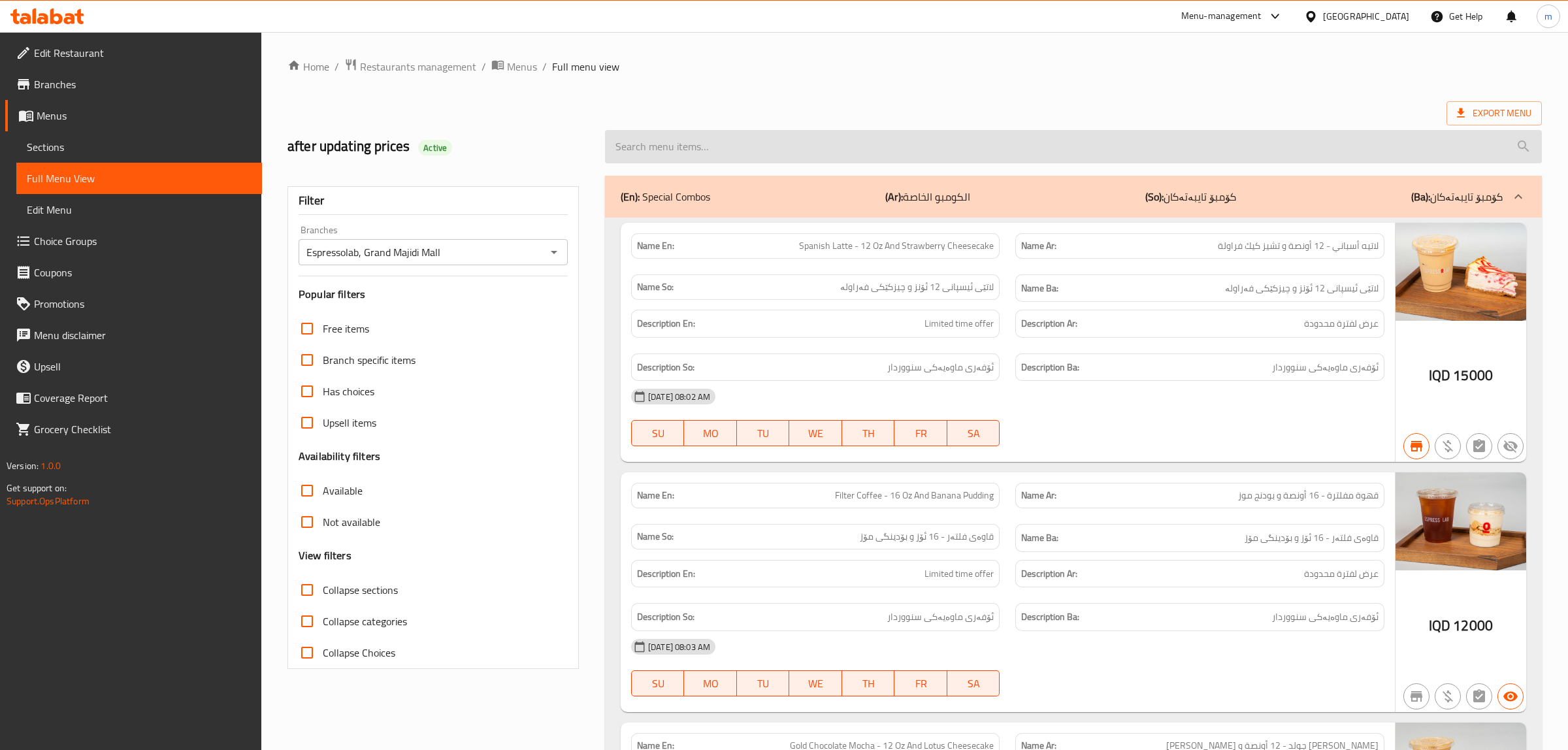
click at [776, 145] on input "search" at bounding box center [1072, 147] width 936 height 34
paste input "Iced Honey Bear Latte - 16 Oz"
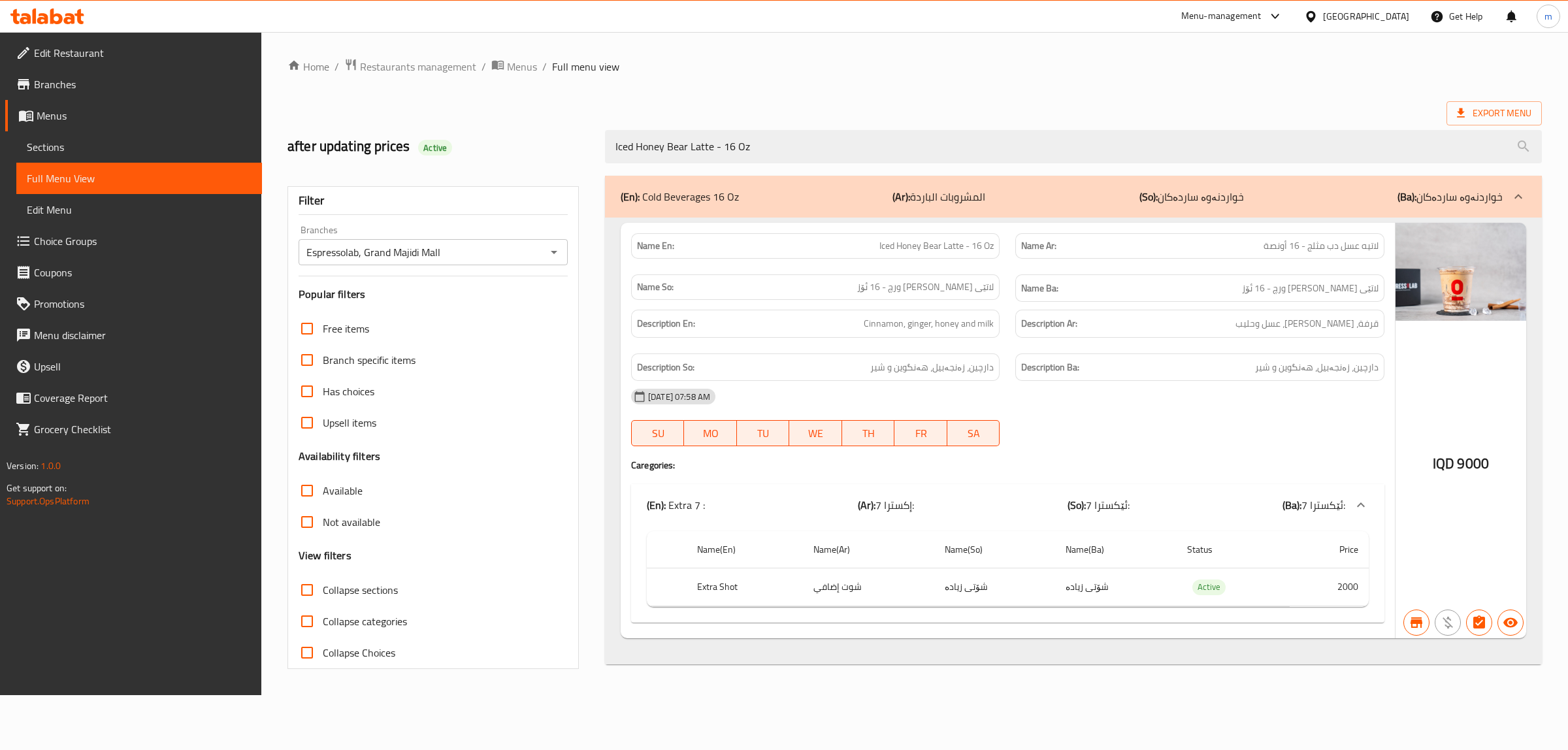
type input "Iced Honey Bear Latte - 16 Oz"
click at [423, 60] on span "Restaurants management" at bounding box center [418, 67] width 117 height 15
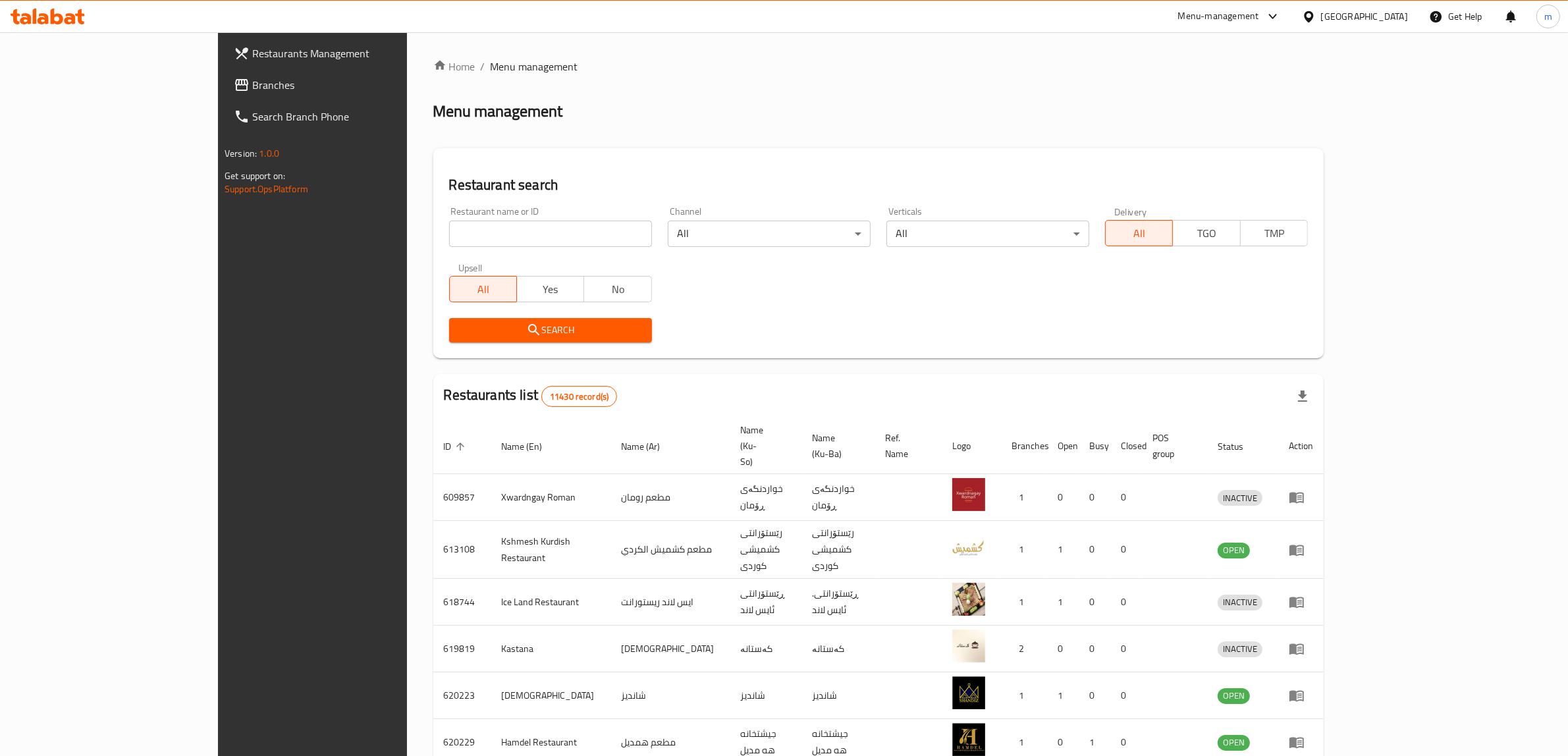
click at [449, 227] on input "search" at bounding box center [550, 233] width 203 height 26
paste input "681695"
type input "681695"
click at [460, 335] on span "Search" at bounding box center [550, 329] width 182 height 17
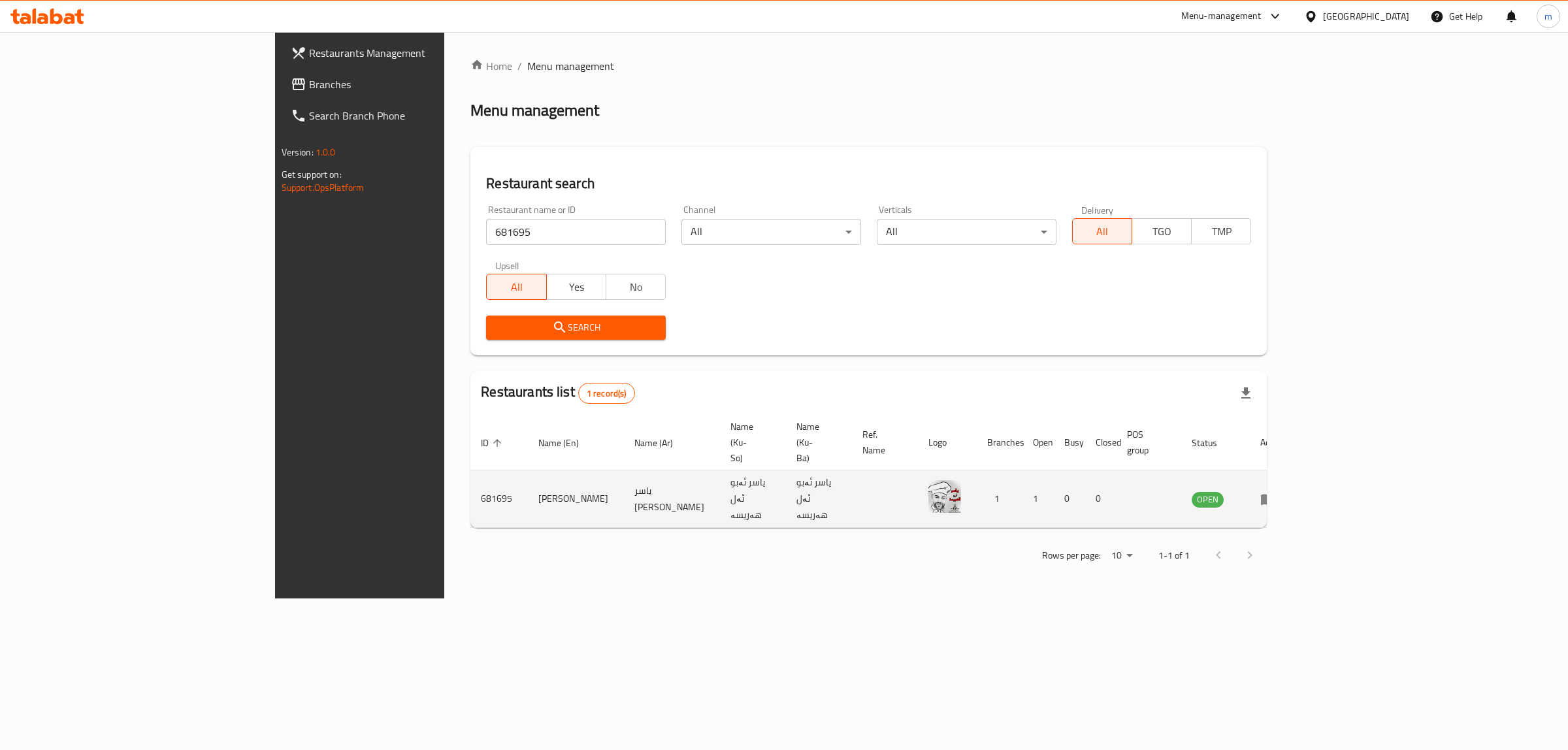
click at [1273, 496] on icon "enhanced table" at bounding box center [1270, 498] width 5 height 5
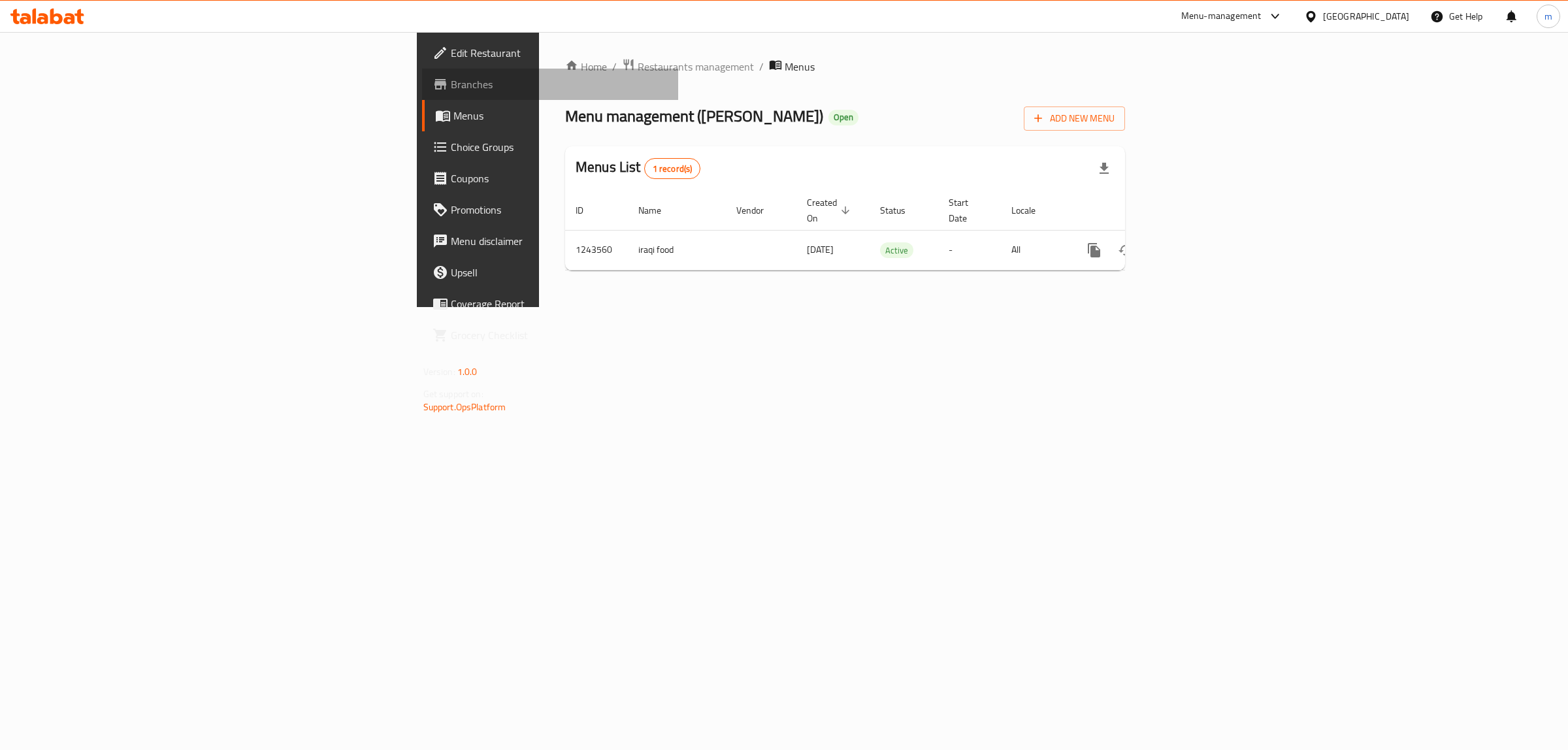
click at [450, 84] on span "Branches" at bounding box center [559, 84] width 218 height 15
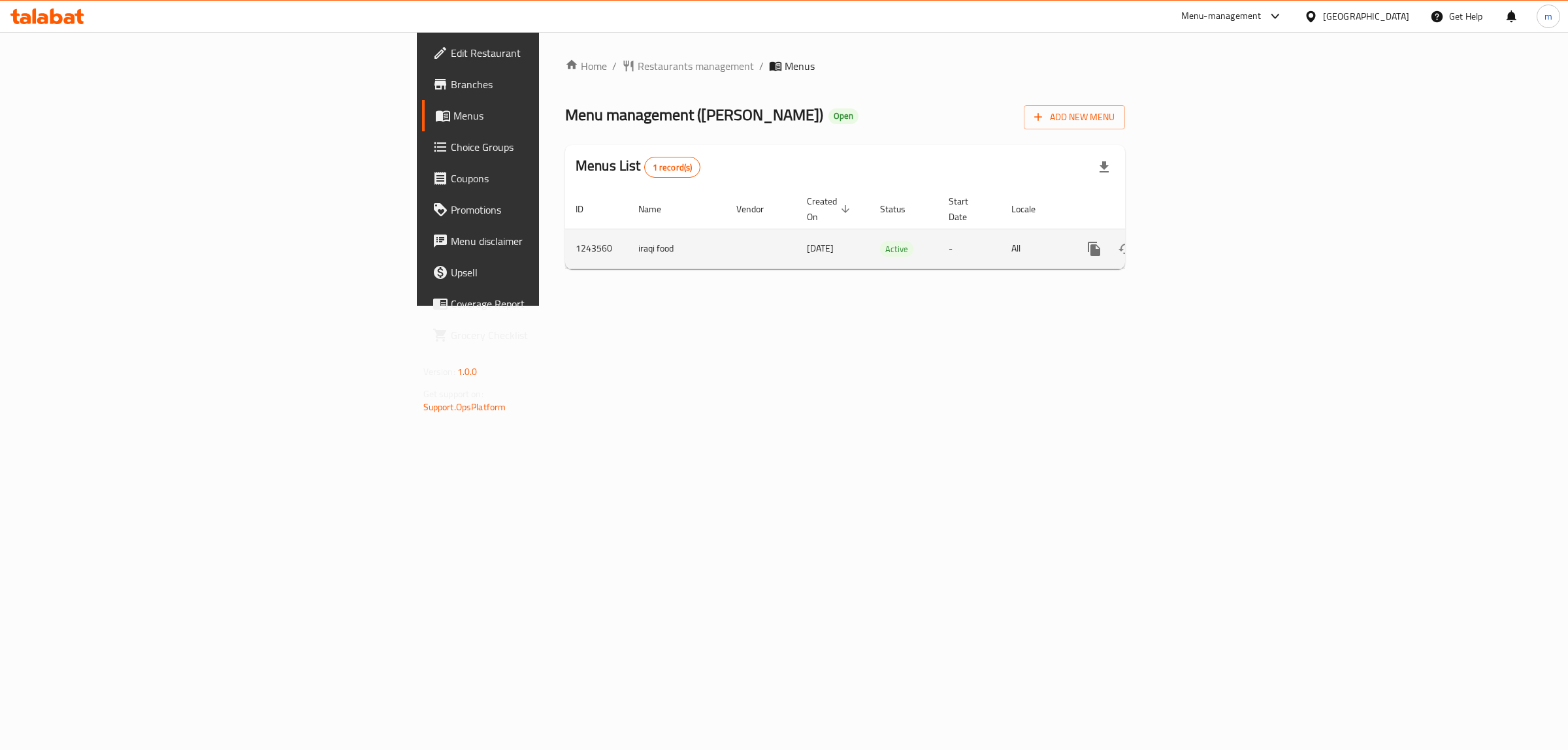
click at [1203, 233] on link "enhanced table" at bounding box center [1188, 249] width 32 height 32
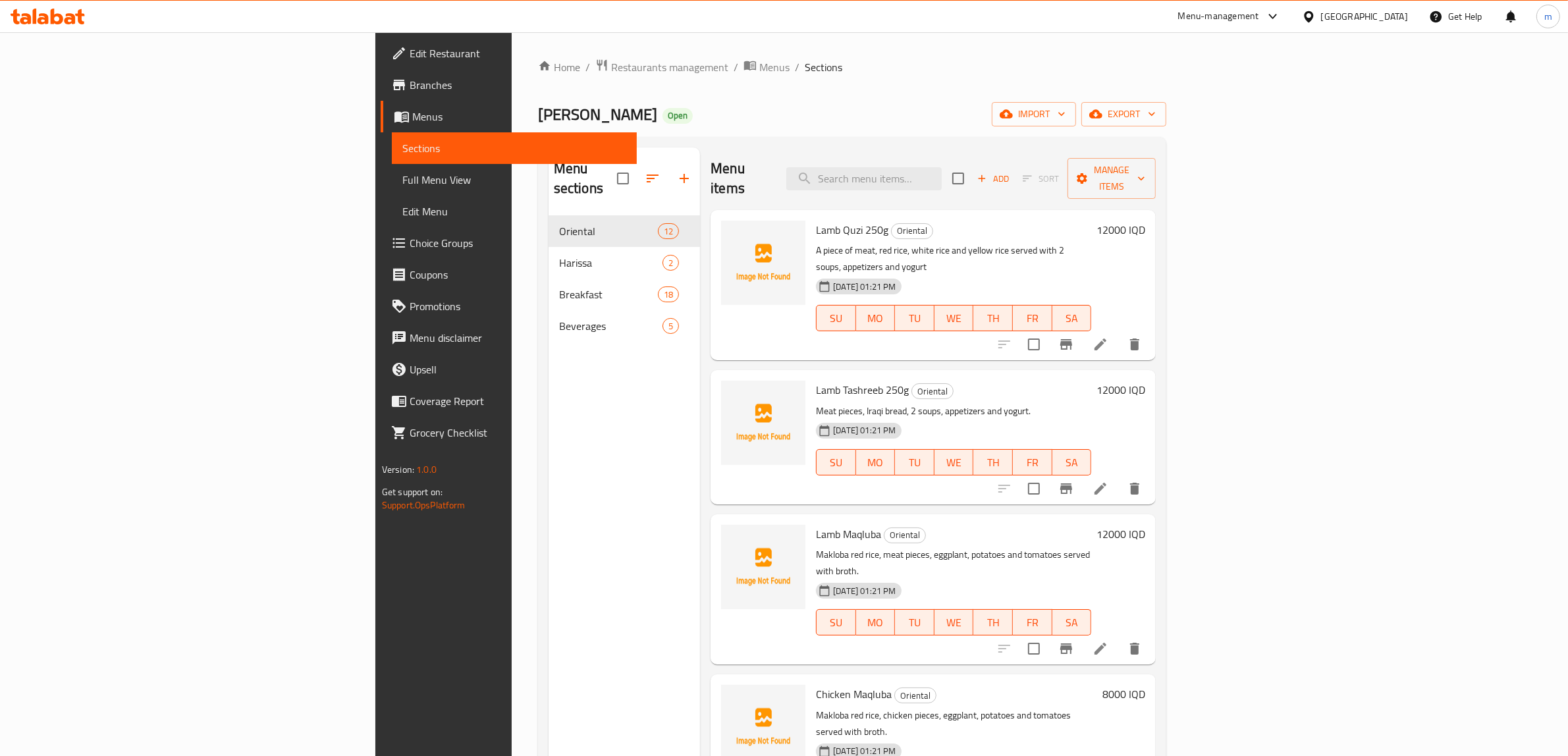
click at [1005, 156] on div "Menu items Add Sort Manage items" at bounding box center [933, 179] width 445 height 62
click at [942, 170] on input "search" at bounding box center [864, 179] width 156 height 23
paste input "Rice and Broth"
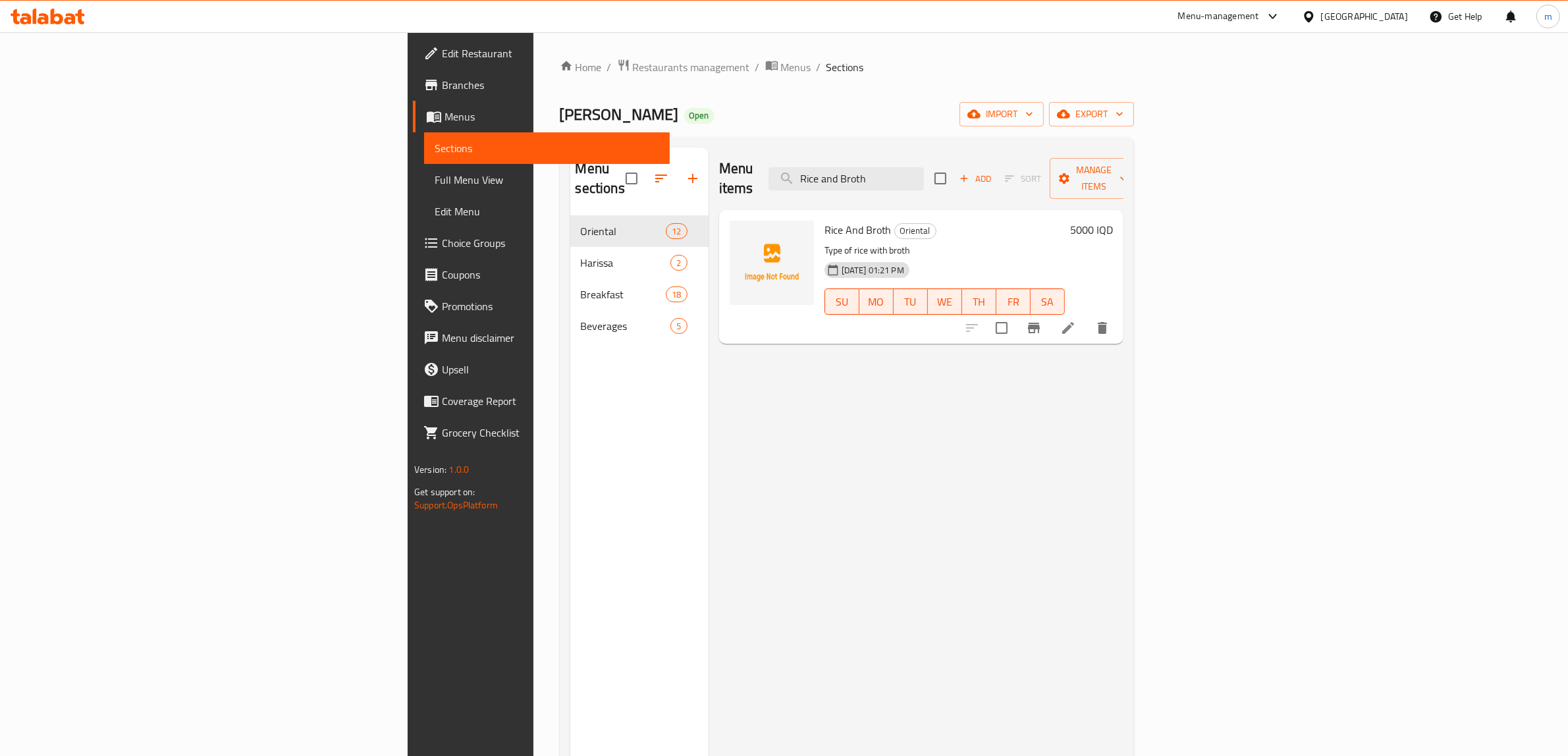
type input "Rice and Broth"
click at [441, 235] on span "Choice Groups" at bounding box center [550, 243] width 218 height 16
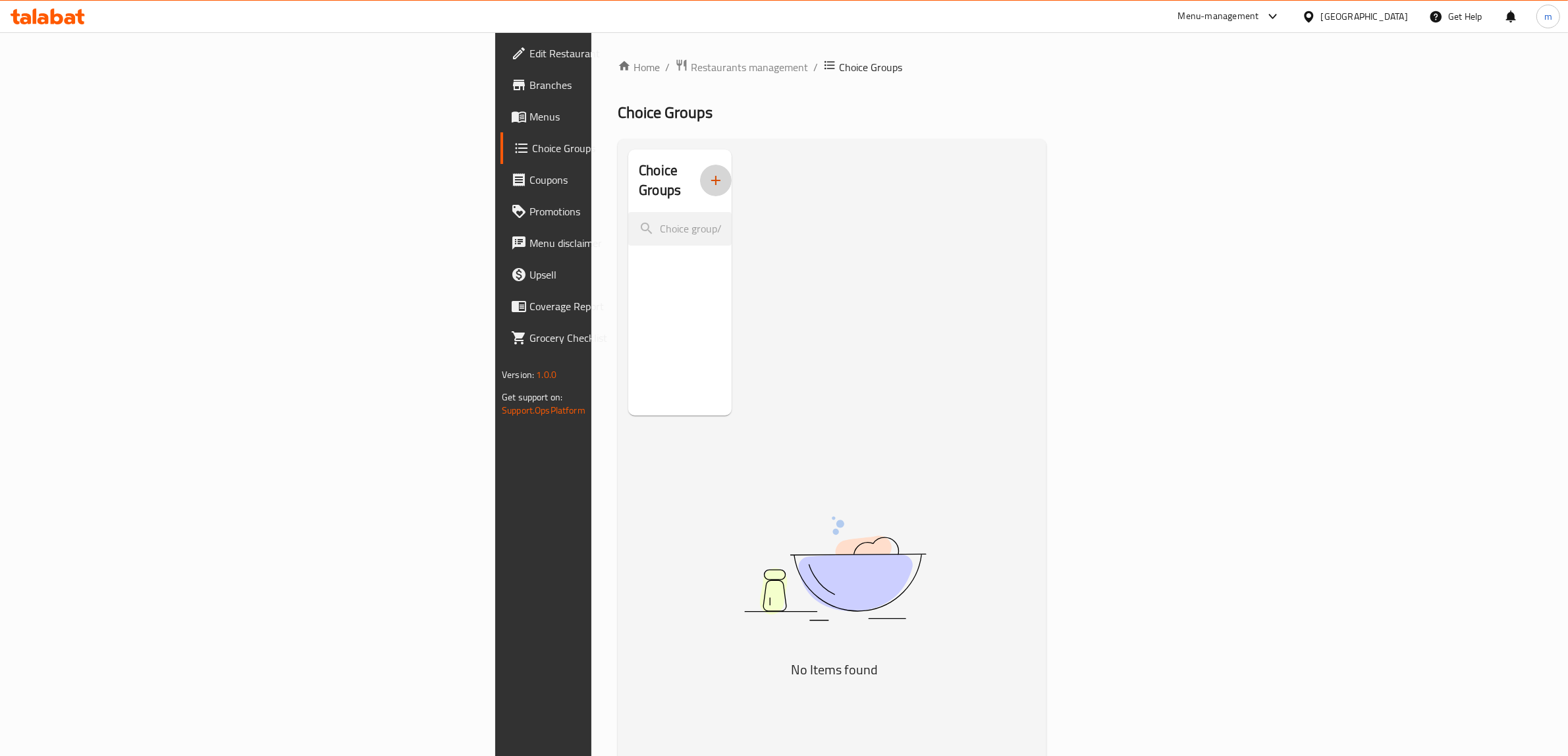
click at [708, 172] on icon "button" at bounding box center [715, 180] width 16 height 16
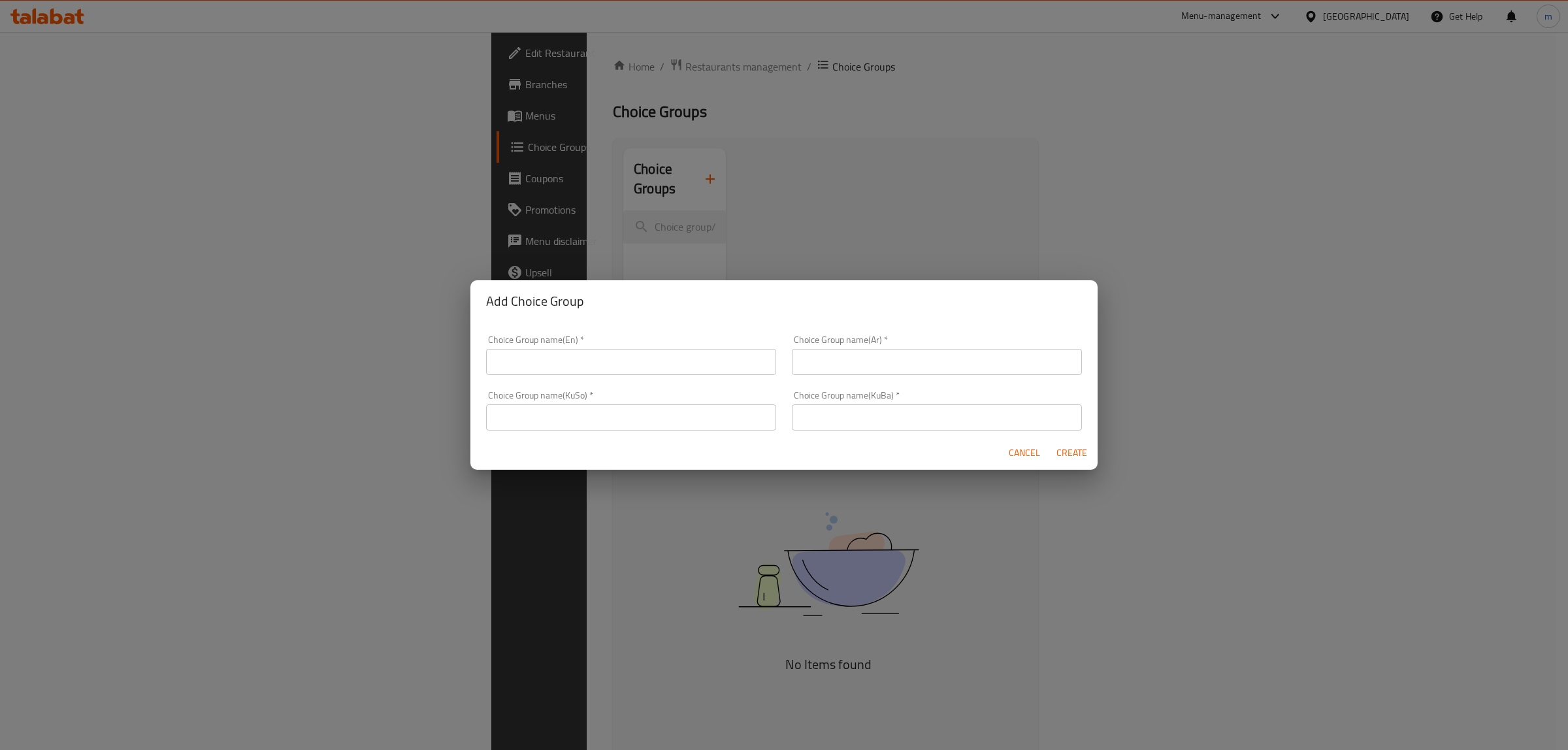
click at [556, 364] on input "text" at bounding box center [631, 362] width 290 height 26
drag, startPoint x: 558, startPoint y: 357, endPoint x: 561, endPoint y: 373, distance: 16.3
click at [558, 357] on input "Your Choice Of:" at bounding box center [631, 362] width 290 height 26
type input "Your Choice Of Rice:"
click at [815, 357] on input "text" at bounding box center [936, 362] width 290 height 26
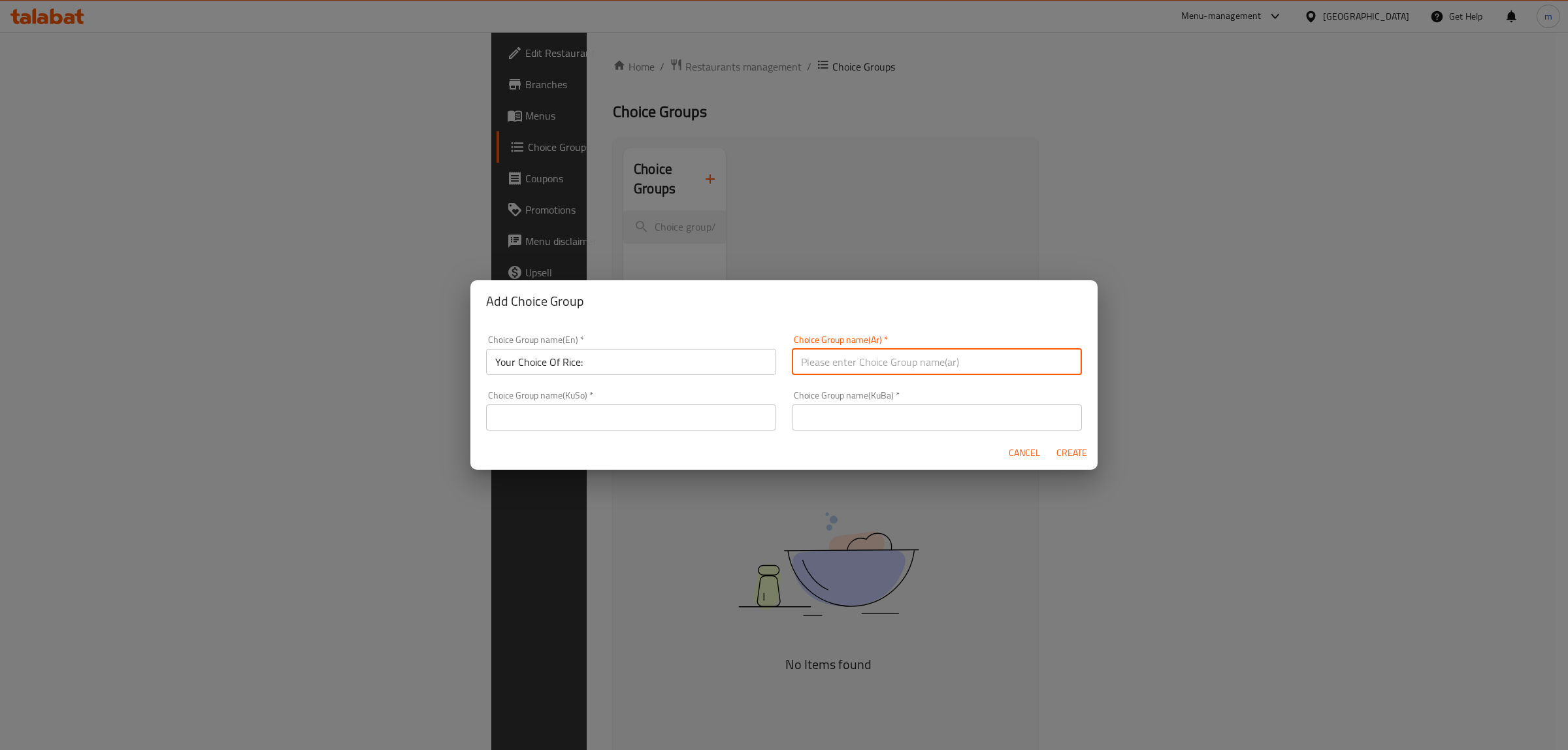
click at [539, 357] on input "Your Choice Of Rice:" at bounding box center [631, 362] width 290 height 26
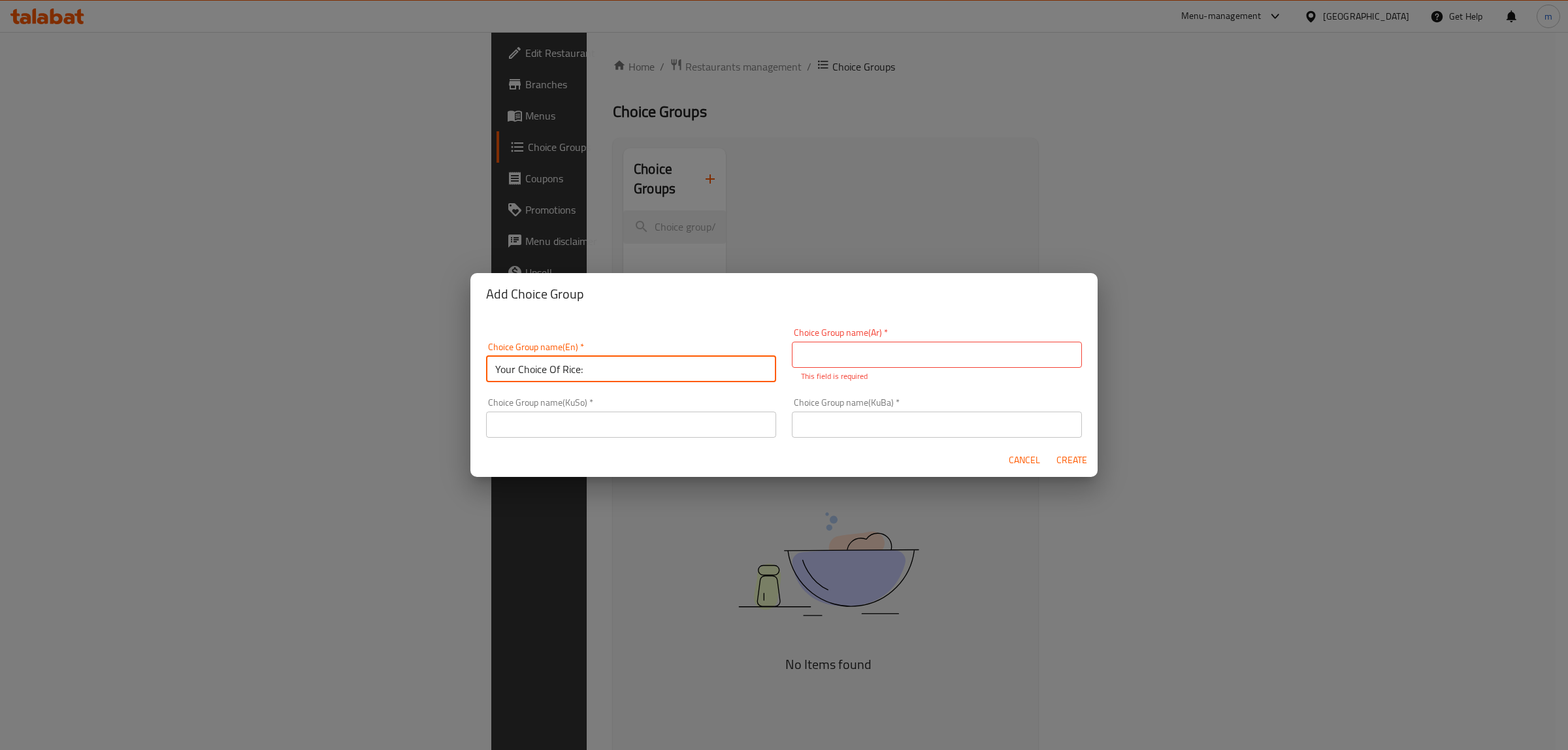
click at [539, 357] on input "Your Choice Of Rice:" at bounding box center [631, 368] width 290 height 26
click at [873, 347] on input "text" at bounding box center [936, 354] width 290 height 26
paste input "إختيارك من:"
paste input "أرز"
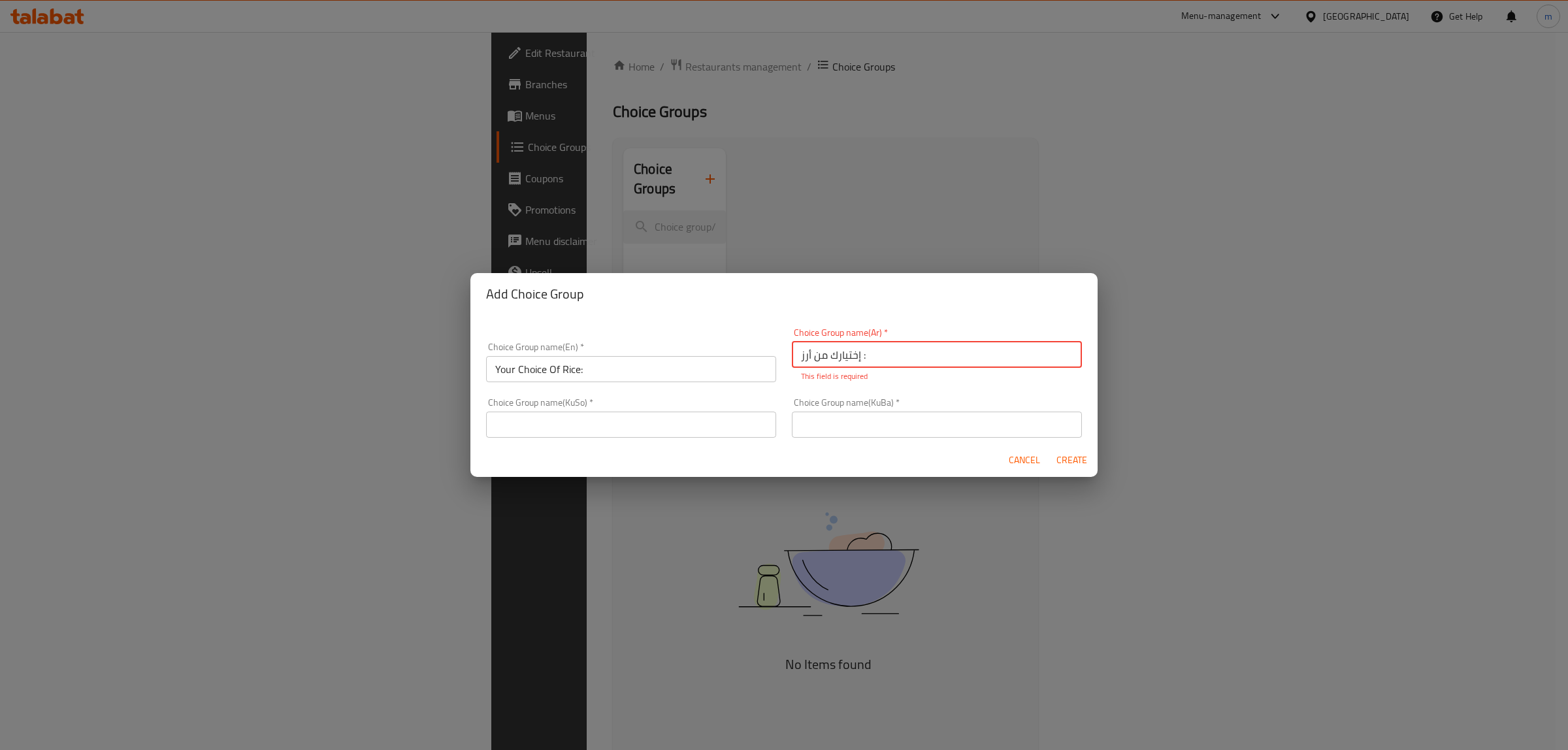
click at [527, 416] on input "text" at bounding box center [631, 424] width 290 height 26
click at [892, 353] on input "إختيارك من أرز :" at bounding box center [936, 354] width 290 height 26
type input "إختيارك من أرز:"
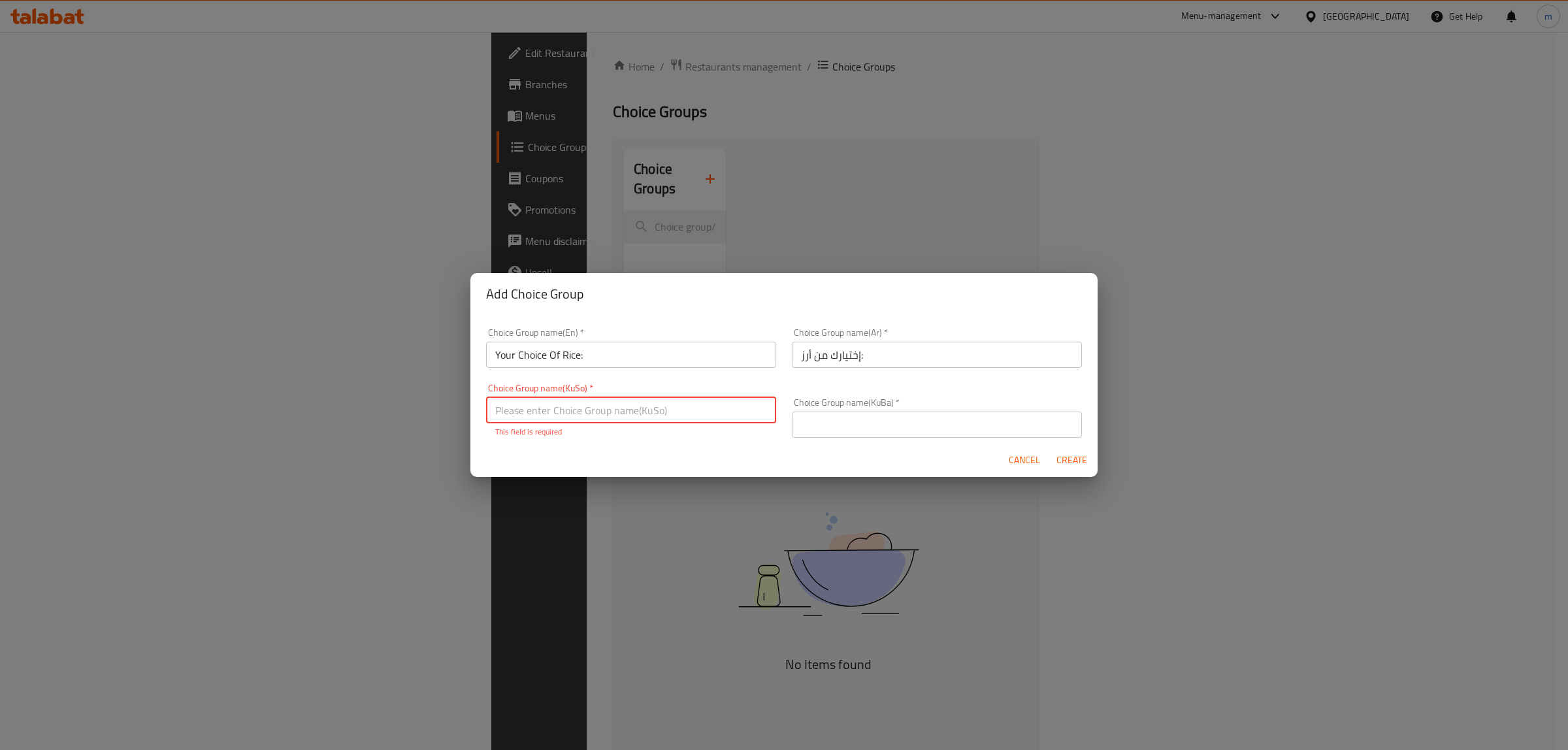
click at [666, 408] on input "text" at bounding box center [631, 410] width 290 height 26
paste input "هەڵبژاردنت لە:"
paste input "برنج"
type input "هەڵبژاردنت لە برنج:"
click at [900, 397] on div "Choice Group name(KuBa)   * Choice Group name(KuBa) *" at bounding box center [936, 416] width 290 height 40
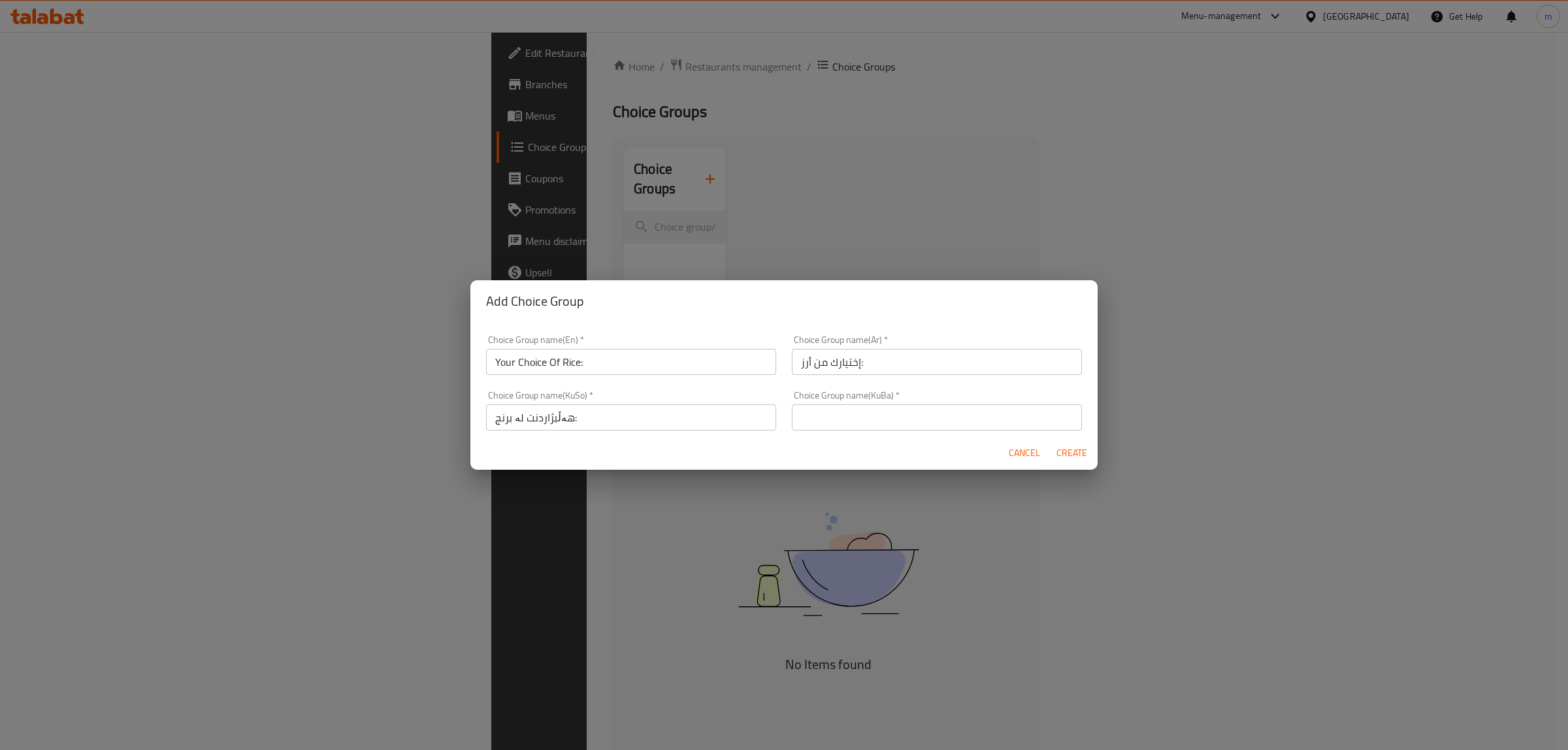
click at [902, 415] on input "text" at bounding box center [936, 416] width 290 height 26
paste input "هەڵبژاردنت لە برنج:"
type input "هەڵبژاردنت لە برنج:"
click at [1074, 448] on span "Create" at bounding box center [1071, 452] width 32 height 16
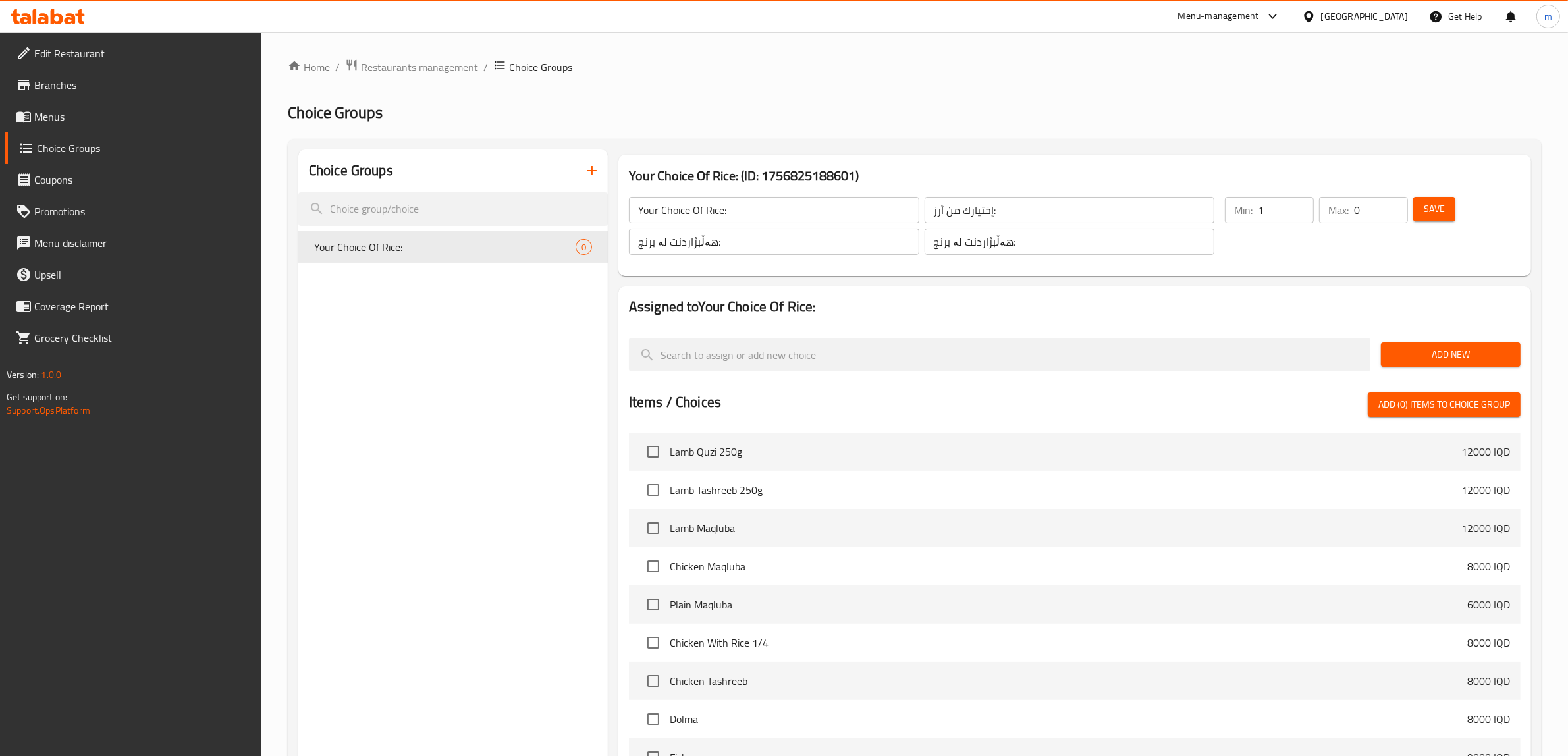
type input "1"
click at [1297, 204] on input "1" at bounding box center [1286, 210] width 56 height 26
type input "1"
click at [1394, 202] on input "1" at bounding box center [1381, 210] width 54 height 26
click at [1434, 206] on span "Save" at bounding box center [1434, 209] width 21 height 17
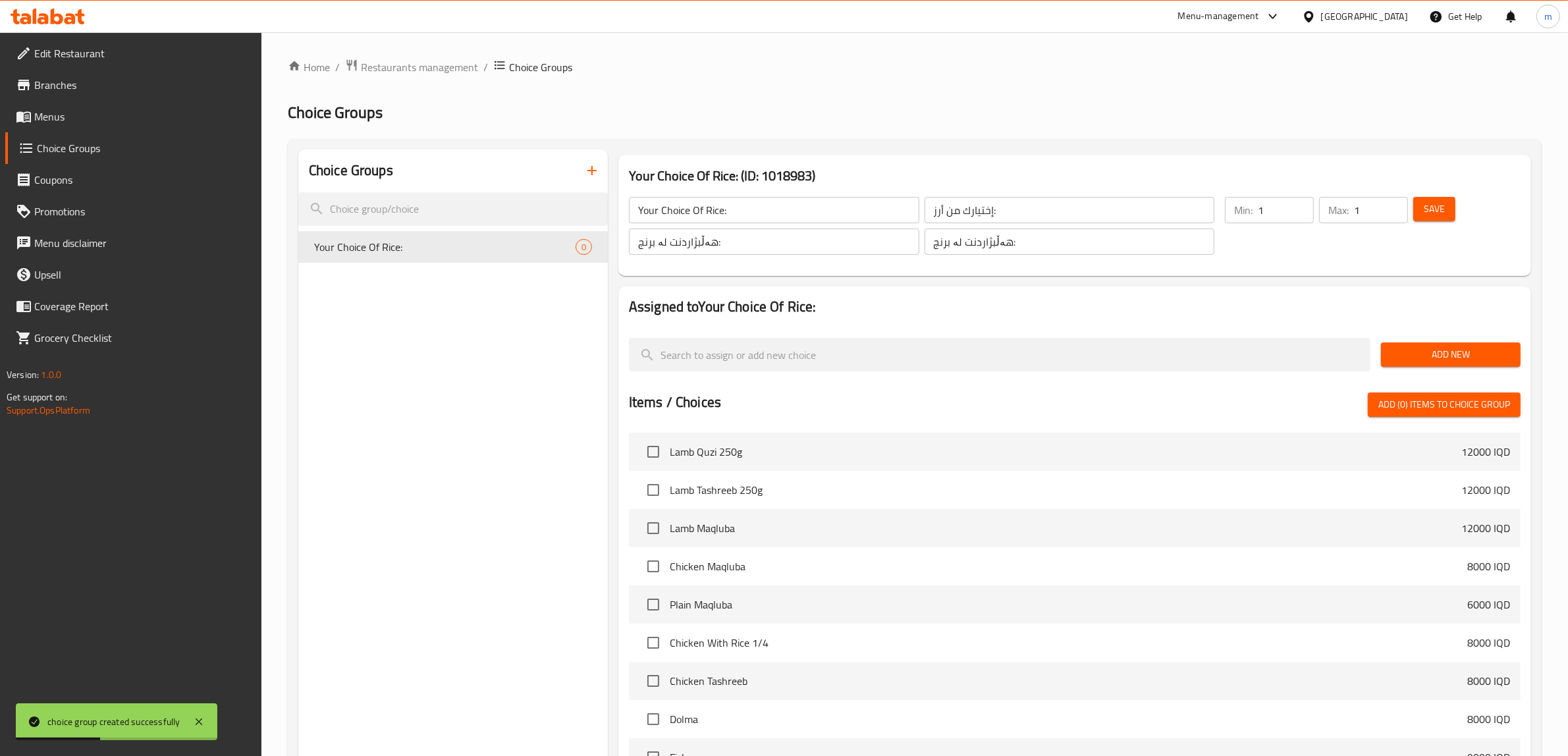
click at [597, 168] on icon "button" at bounding box center [592, 170] width 16 height 16
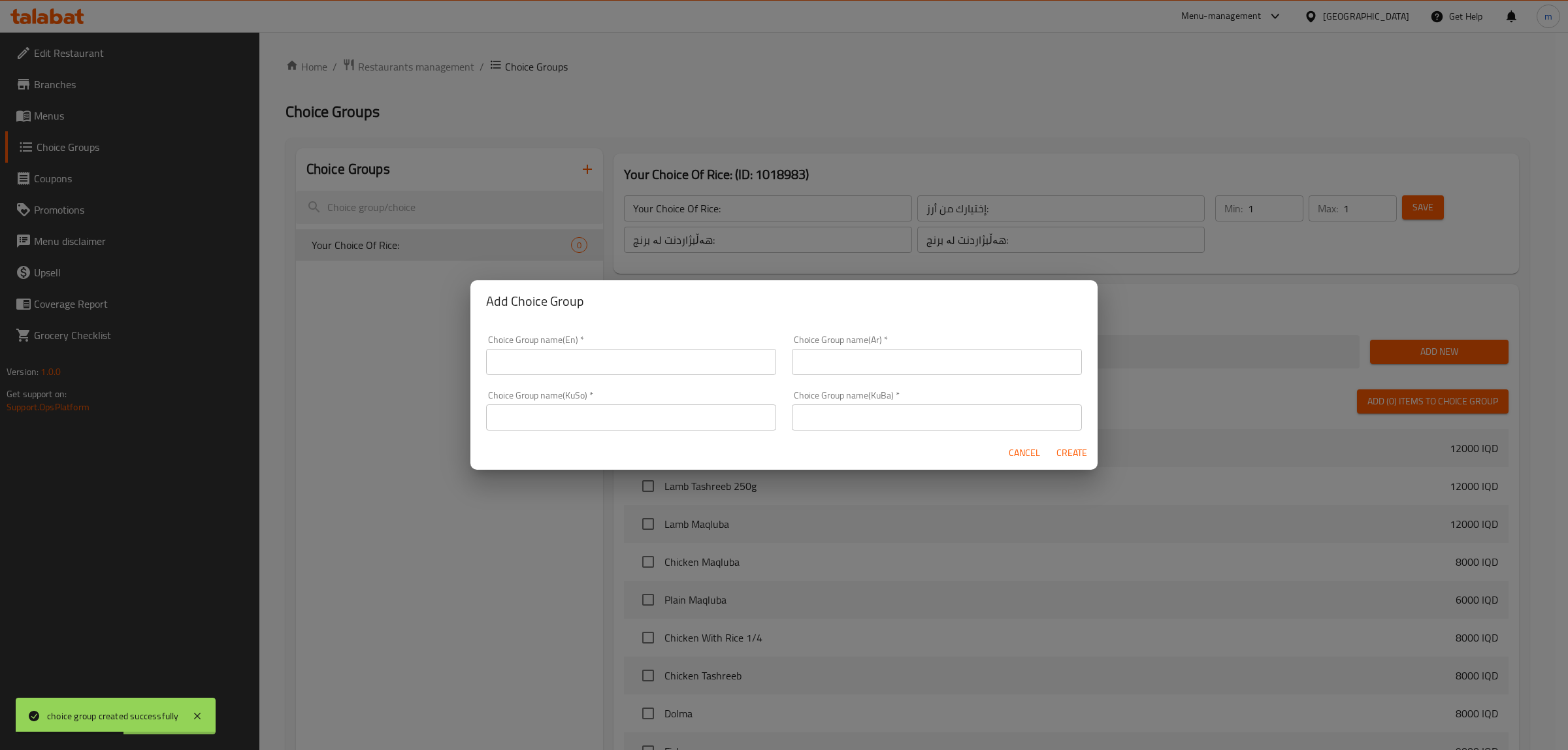
click at [566, 370] on input "text" at bounding box center [631, 362] width 290 height 26
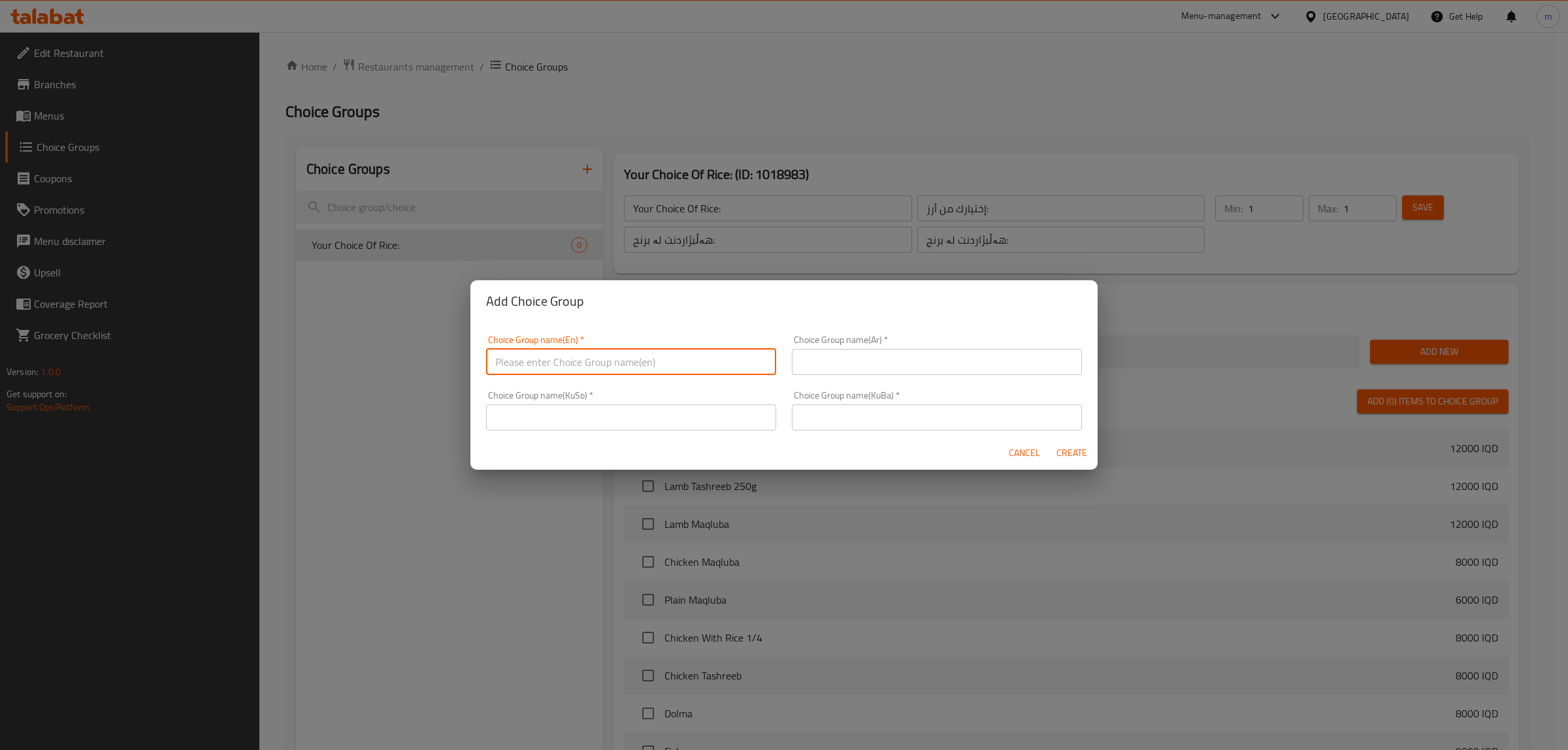
click at [637, 351] on input "text" at bounding box center [631, 362] width 290 height 26
click at [592, 362] on input "text" at bounding box center [631, 362] width 290 height 26
paste input "Broth"
type input "Your Choice Of Broth:"
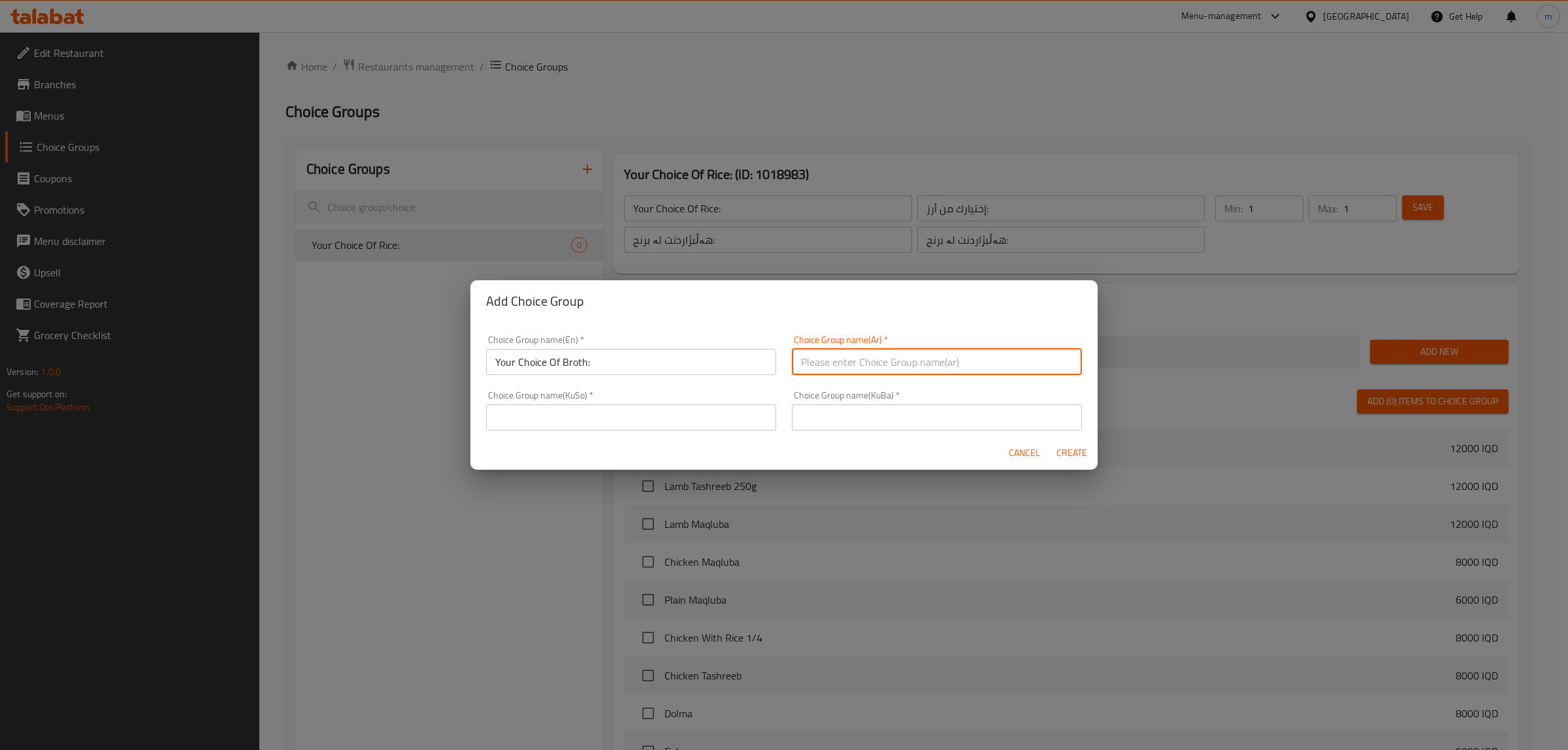
click at [883, 363] on input "text" at bounding box center [936, 362] width 290 height 26
click at [814, 362] on input "اختيارك من الأول:" at bounding box center [936, 362] width 290 height 26
drag, startPoint x: 813, startPoint y: 358, endPoint x: 797, endPoint y: 365, distance: 17.5
click at [797, 365] on input "اختيارك من الأول:" at bounding box center [936, 362] width 290 height 26
paste input "مرق"
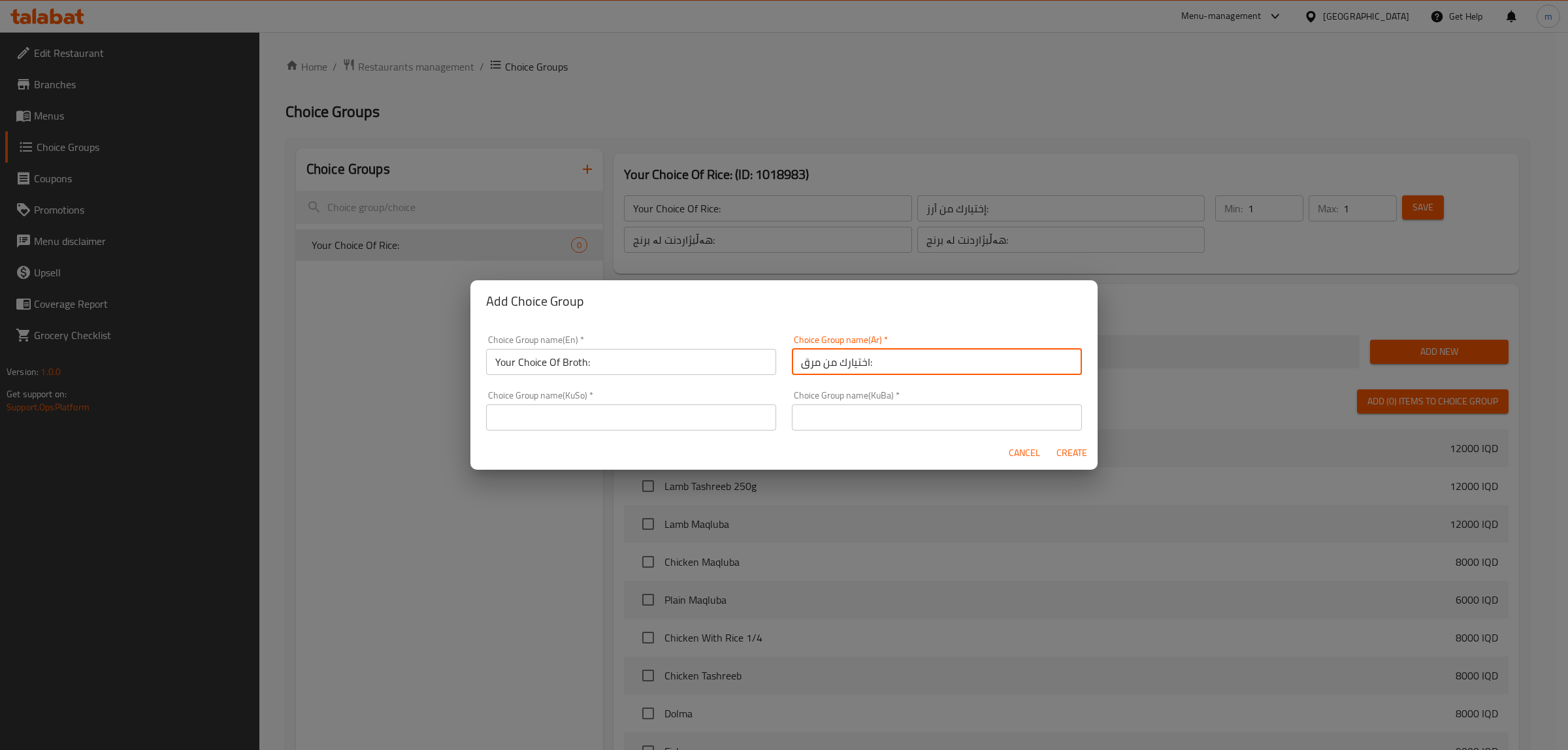
type input "اختيارك من مرق:"
click at [707, 423] on input "text" at bounding box center [631, 416] width 290 height 26
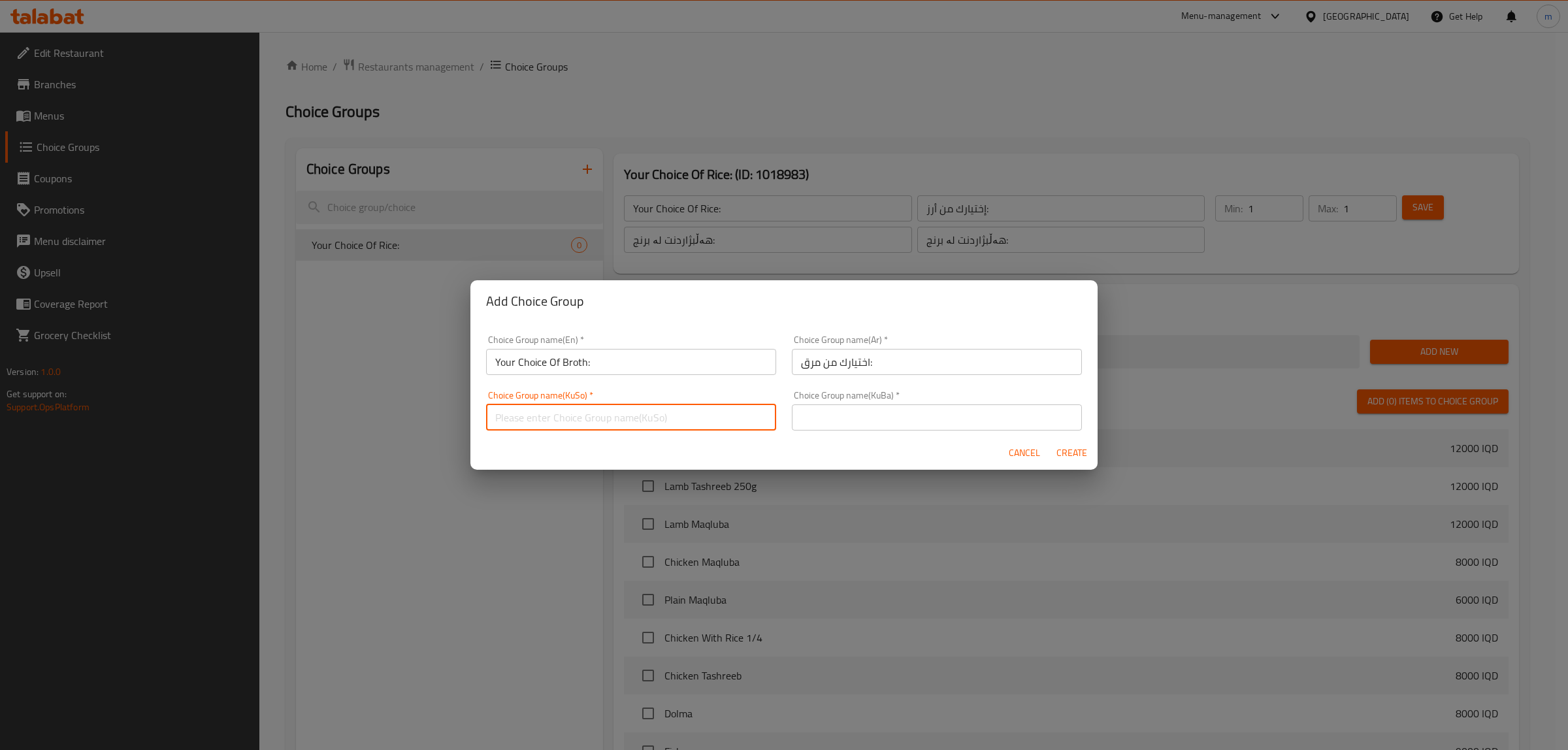
paste input "هەڵبژاردنت لە برنج:"
click at [507, 415] on input "هەڵبژاردنت لە برنج:" at bounding box center [631, 416] width 290 height 26
paste input "لە"
click at [542, 408] on input "هەڵبژاردنت لە شلە:" at bounding box center [631, 416] width 290 height 26
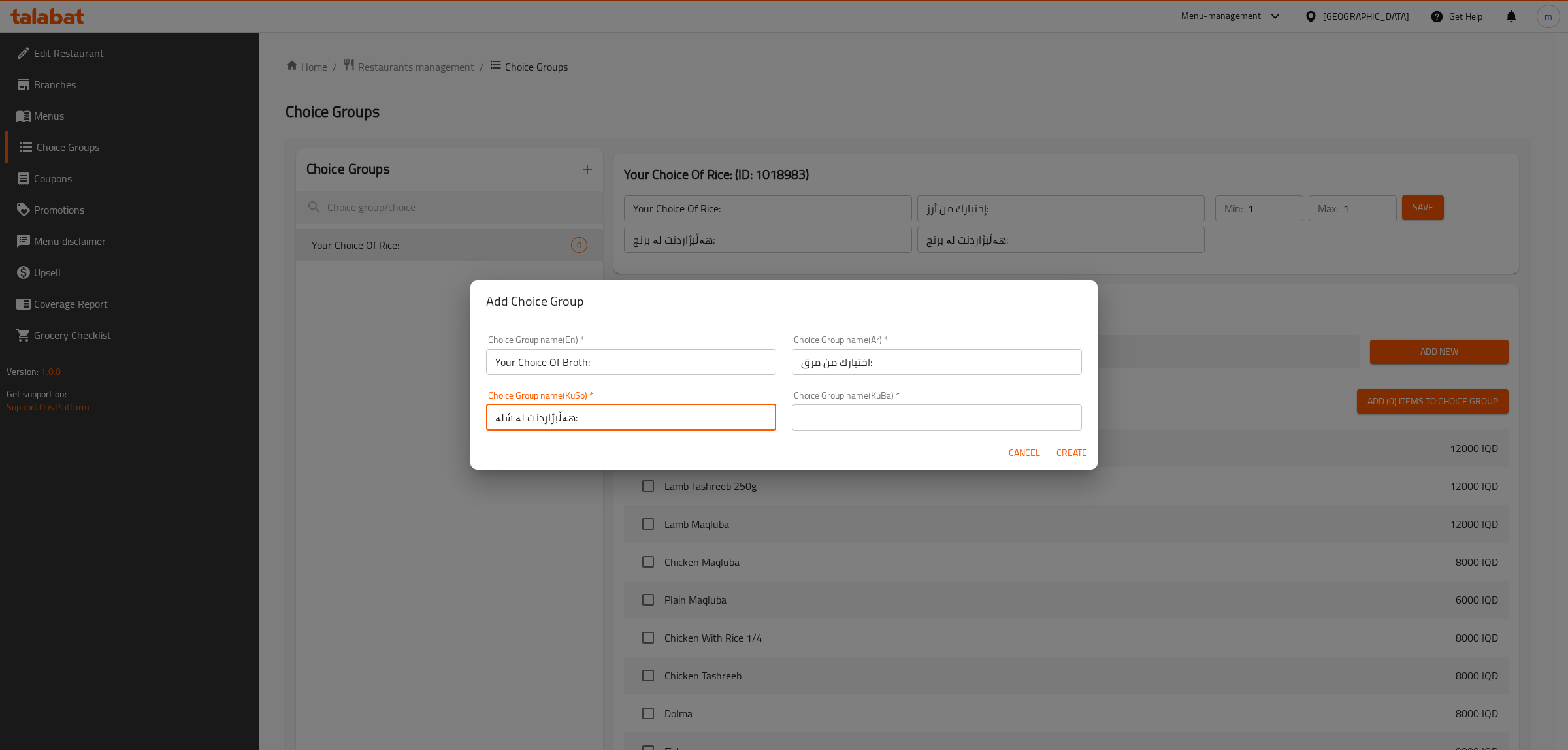
click at [542, 408] on input "هەڵبژاردنت لە شلە:" at bounding box center [631, 416] width 290 height 26
type input "هەڵبژاردنت لە شلە:"
click at [856, 405] on input "text" at bounding box center [936, 416] width 290 height 26
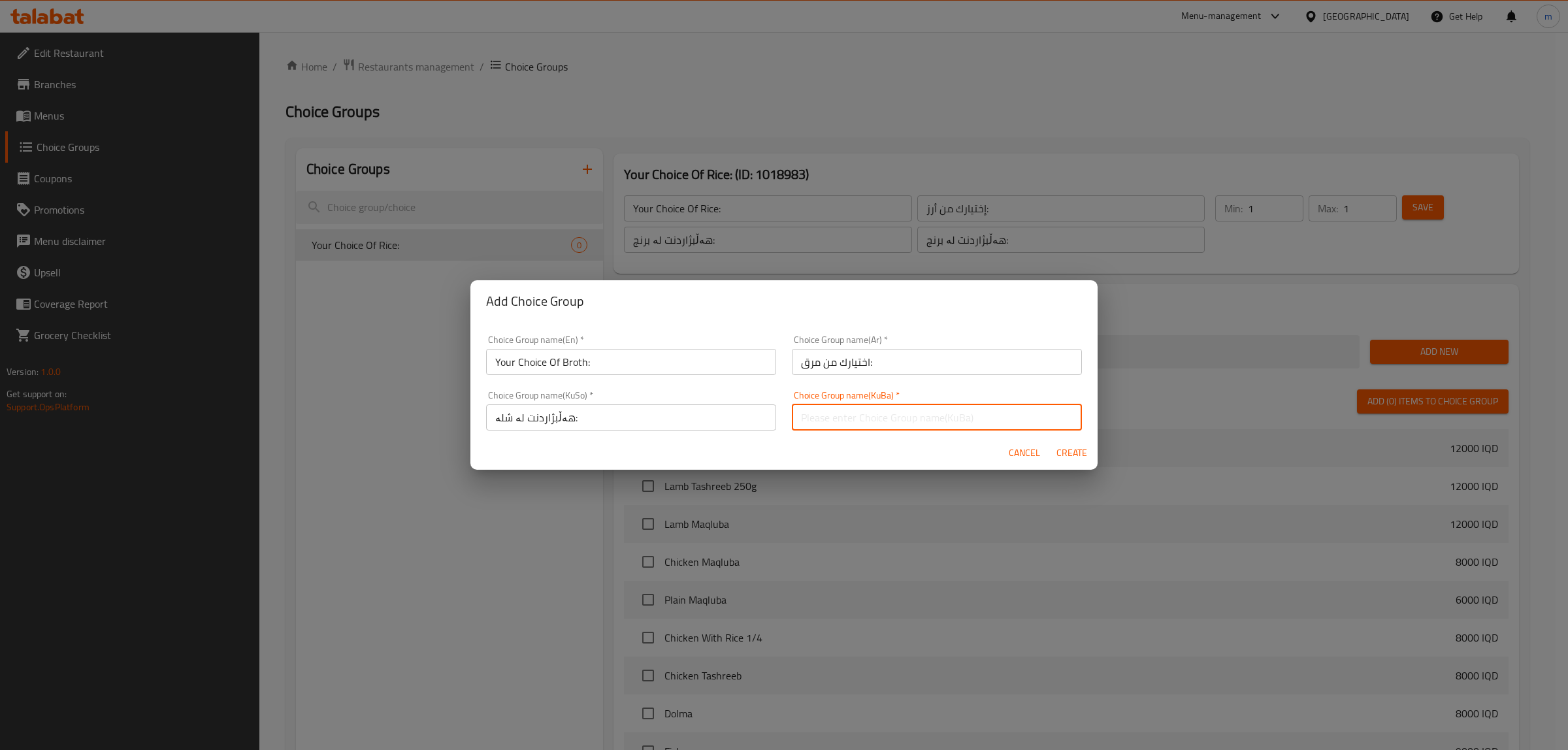
paste input "هەڵبژاردنت لە شلە:"
type input "هەڵبژاردنت لە شلە:"
click at [1076, 454] on span "Create" at bounding box center [1071, 452] width 32 height 16
type input "Your Choice Of Broth:"
type input "اختيارك من مرق:"
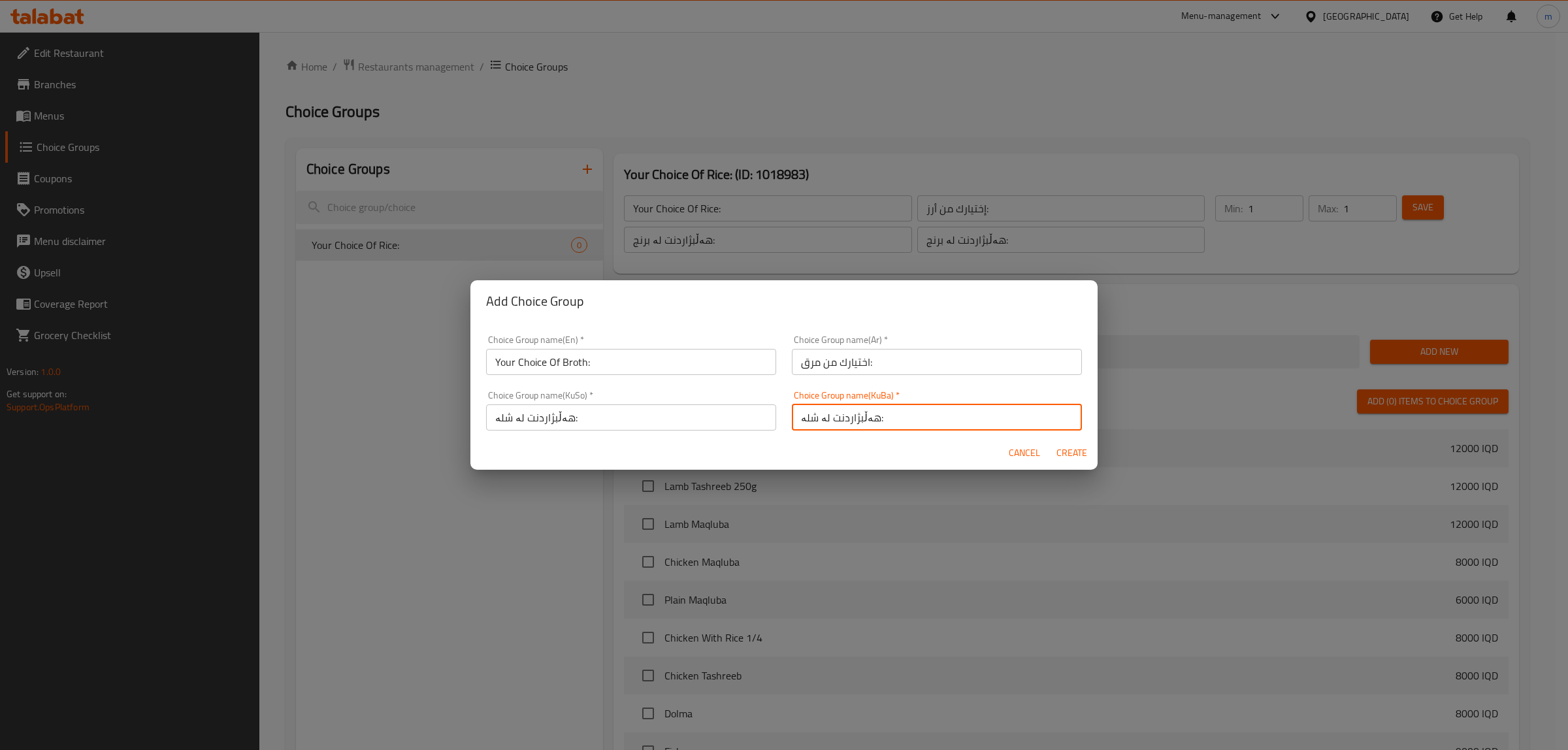
type input "هەڵبژاردنت لە شلە:"
type input "0"
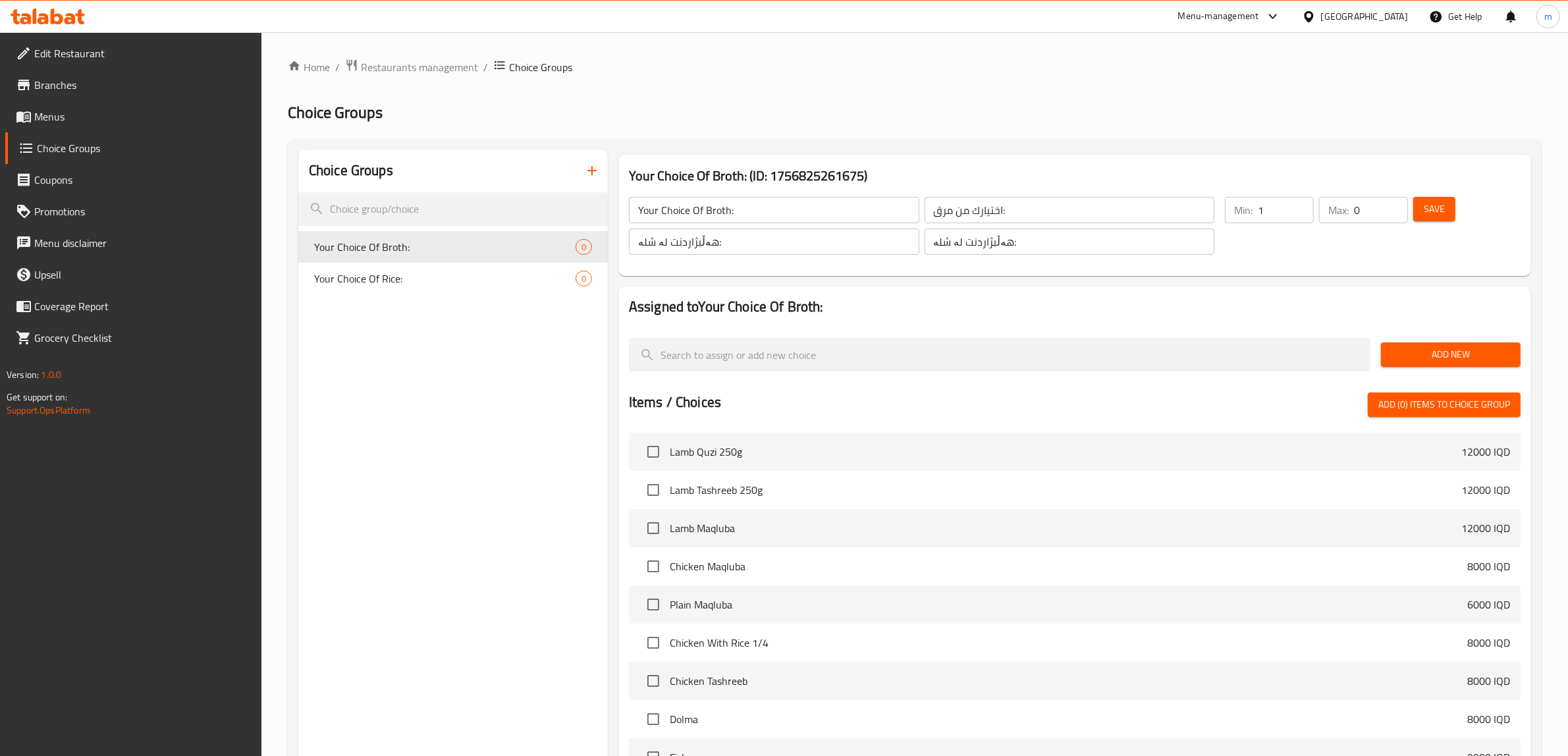
type input "1"
click at [1299, 206] on input "1" at bounding box center [1286, 210] width 56 height 26
type input "1"
click at [1393, 204] on input "1" at bounding box center [1381, 210] width 54 height 26
click at [1424, 211] on span "Save" at bounding box center [1434, 209] width 21 height 17
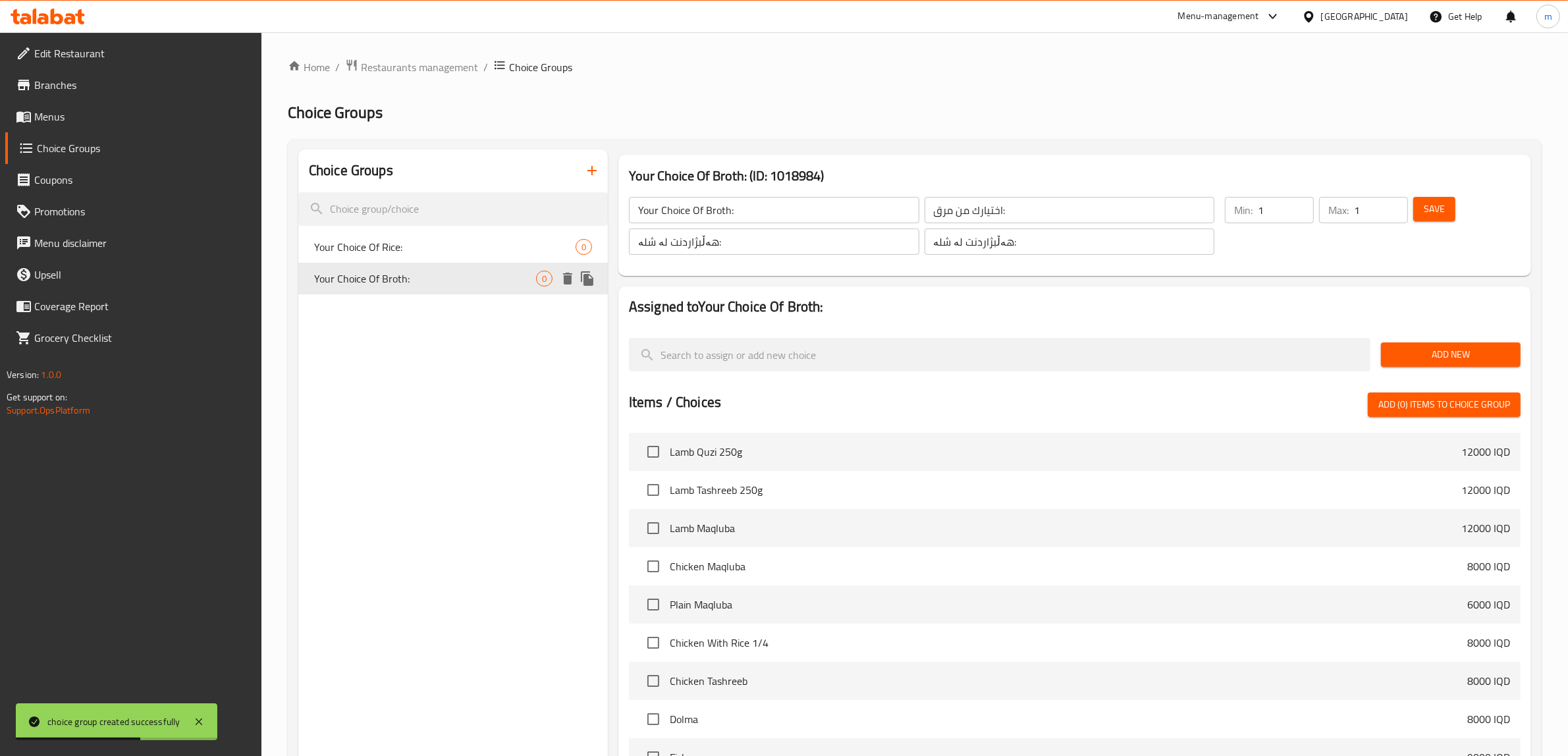
click at [590, 274] on icon "duplicate" at bounding box center [586, 278] width 13 height 15
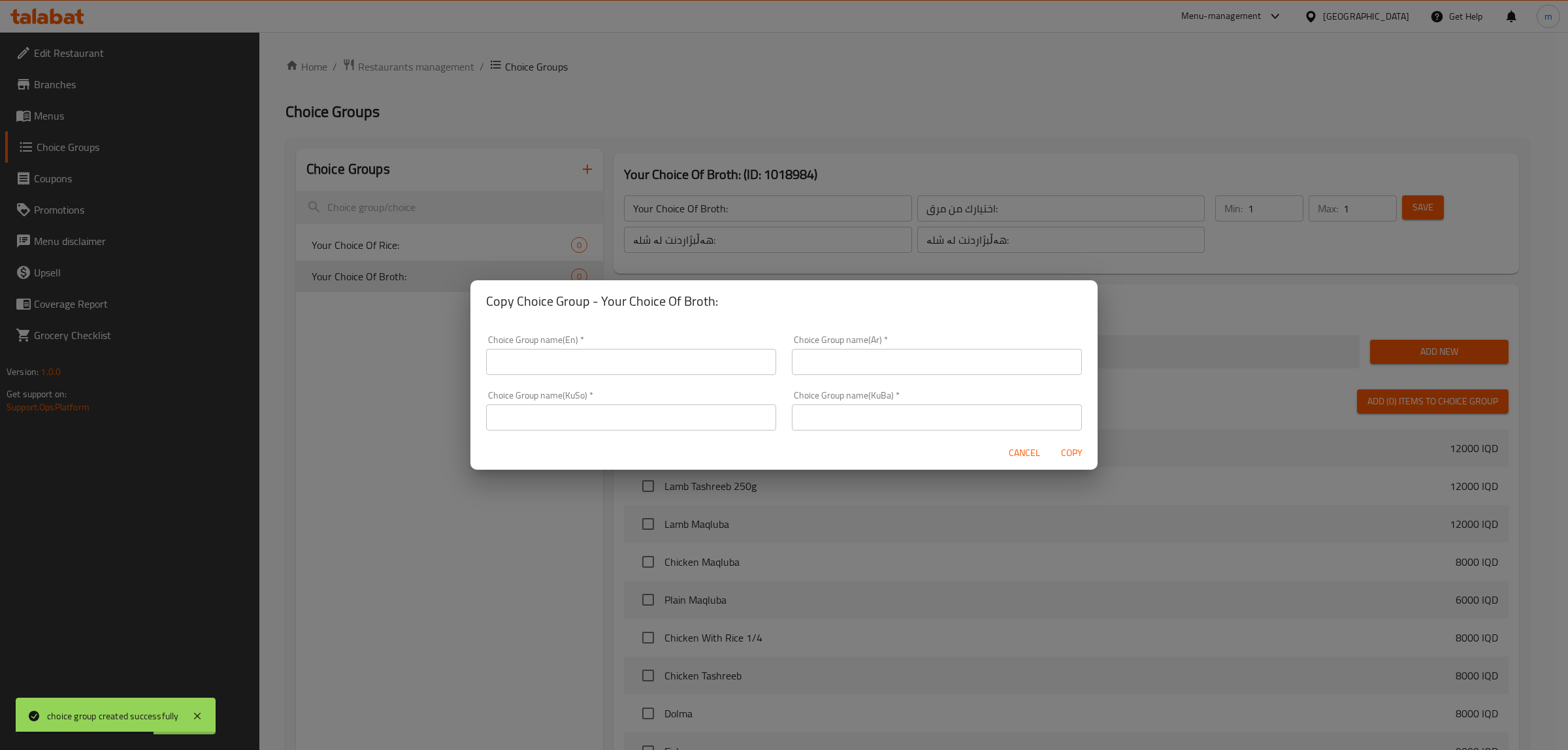
click at [583, 362] on input "text" at bounding box center [631, 362] width 290 height 26
type input "Your Choice Of:"
click at [916, 363] on input "text" at bounding box center [936, 362] width 290 height 26
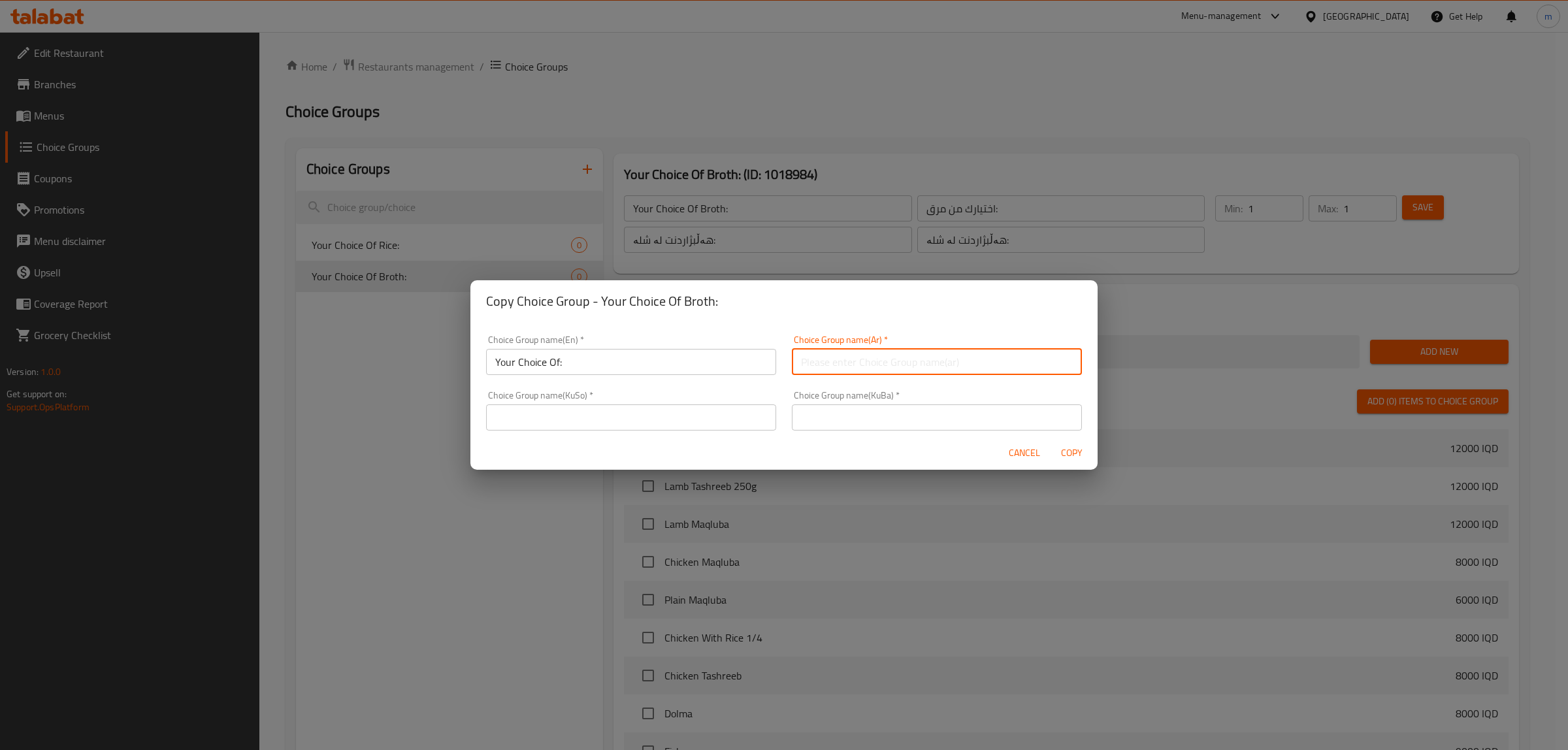
type input "اختيارك من الأول:"
drag, startPoint x: 821, startPoint y: 363, endPoint x: 863, endPoint y: 369, distance: 42.4
click at [863, 369] on input "اختيارك من الأول:" at bounding box center [936, 362] width 290 height 26
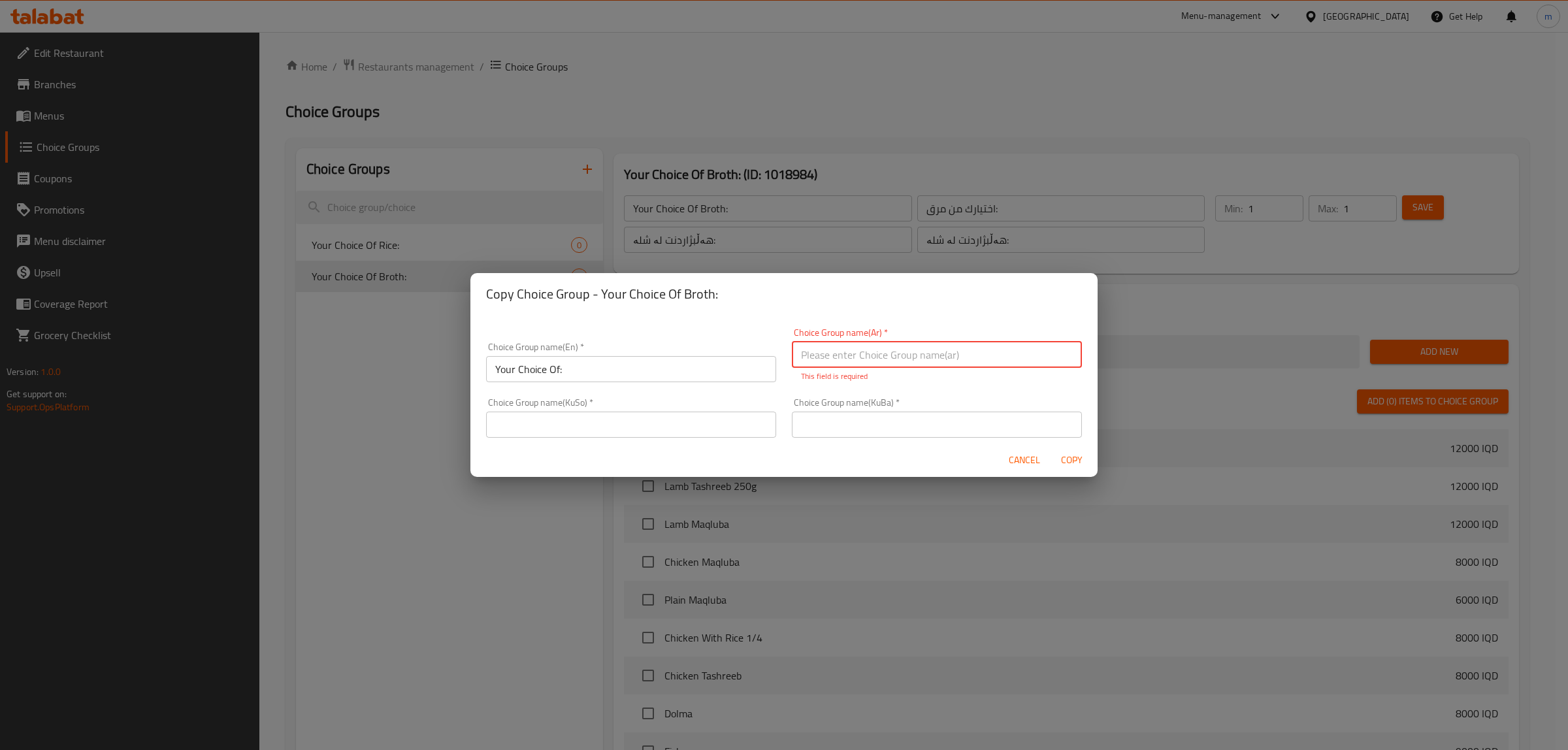
paste input "اختيارك م"
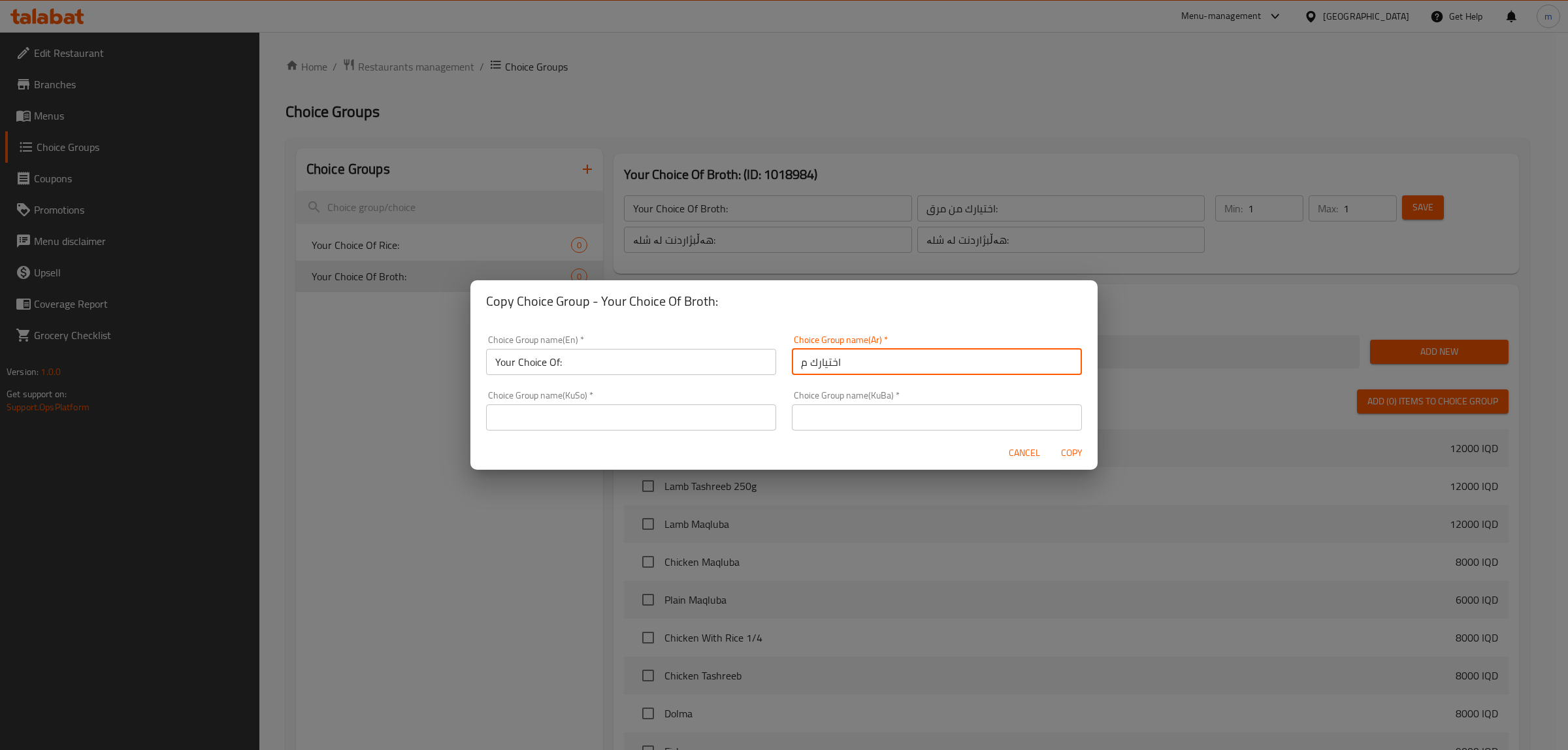
type input "اختيارك من:"
click at [629, 415] on input "text" at bounding box center [631, 416] width 290 height 26
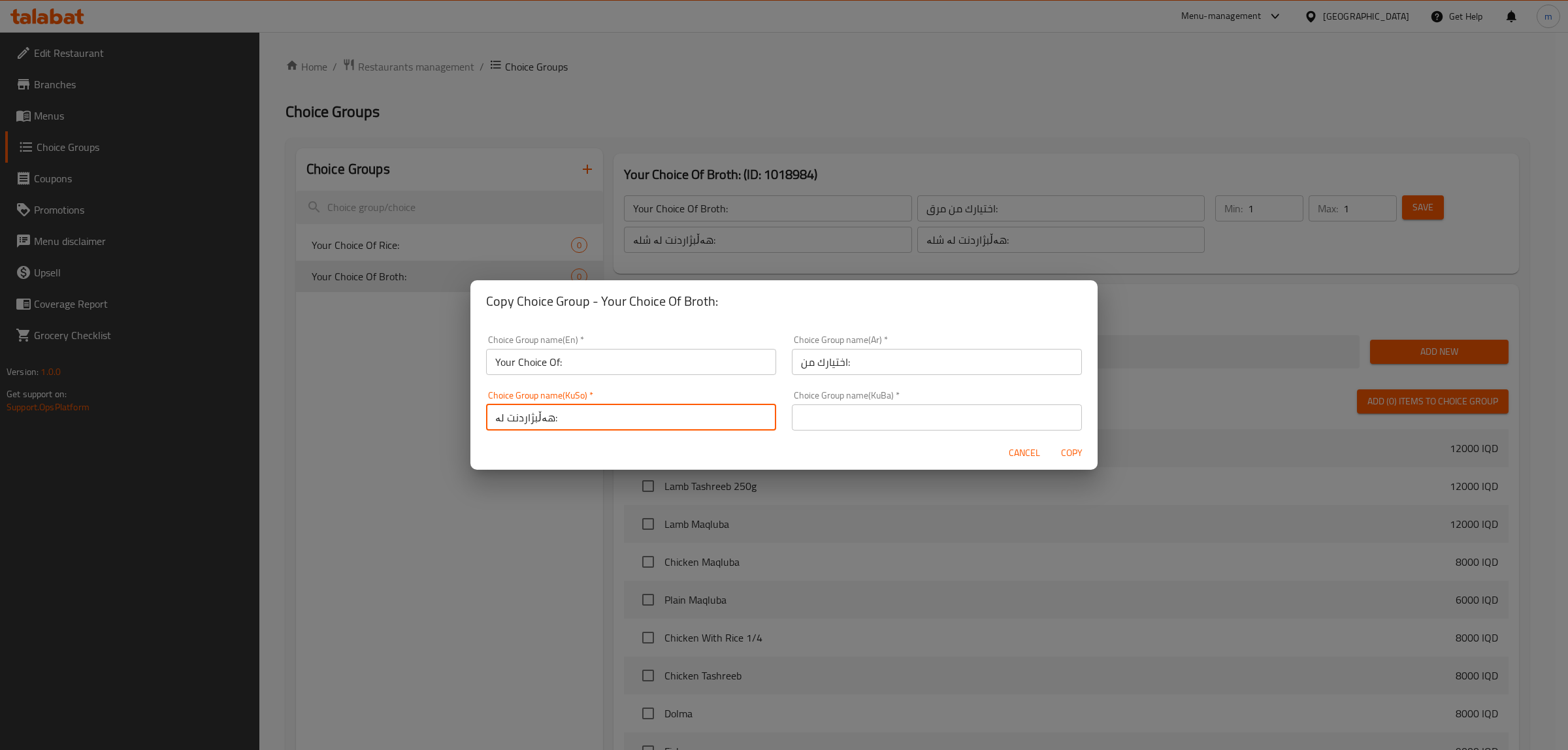
type input "هەڵبژاردنت لە:"
click at [900, 425] on input "text" at bounding box center [936, 416] width 290 height 26
paste input "هەڵبژاردنت لە:"
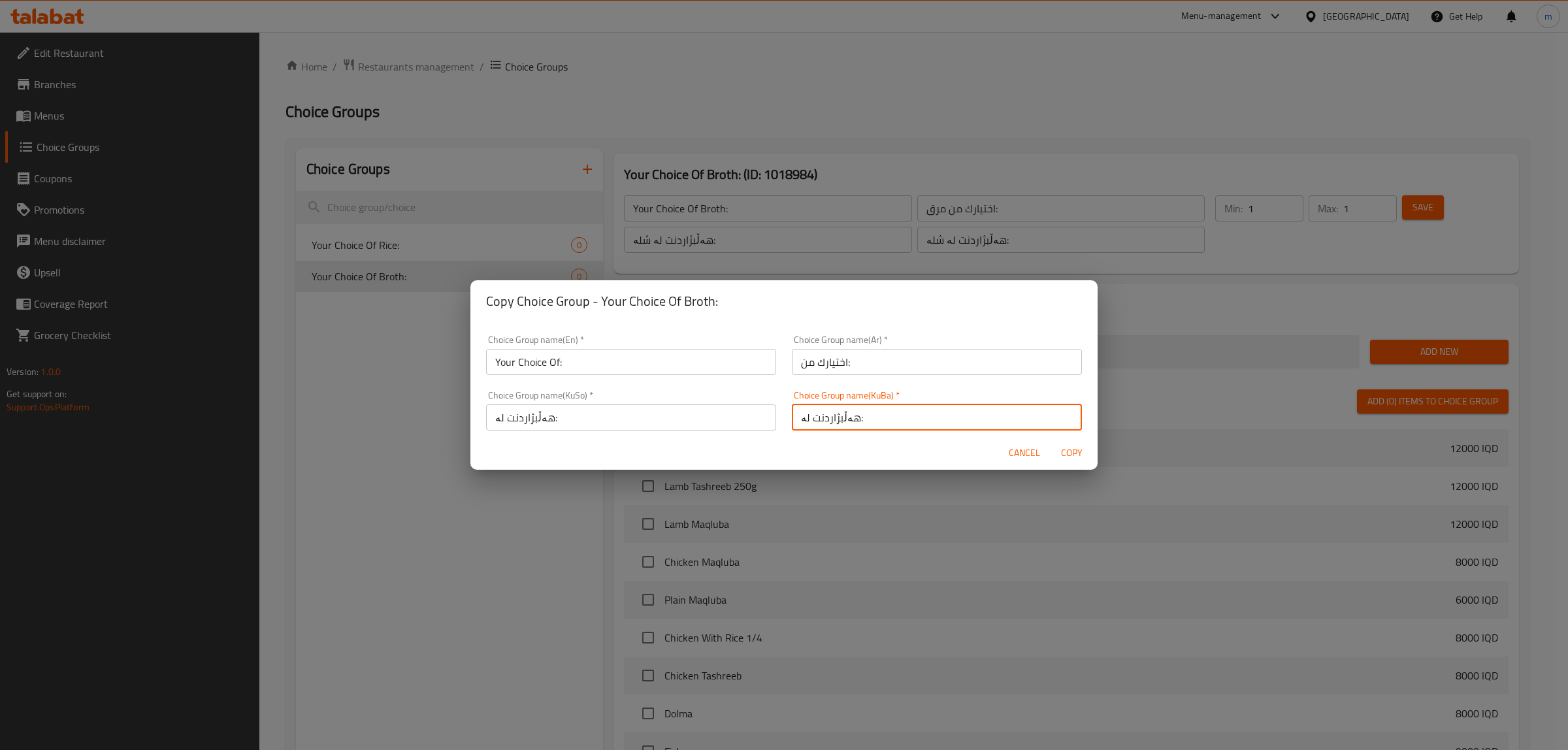
type input "هەڵبژاردنت لە:"
click at [1075, 456] on span "Copy" at bounding box center [1071, 452] width 32 height 16
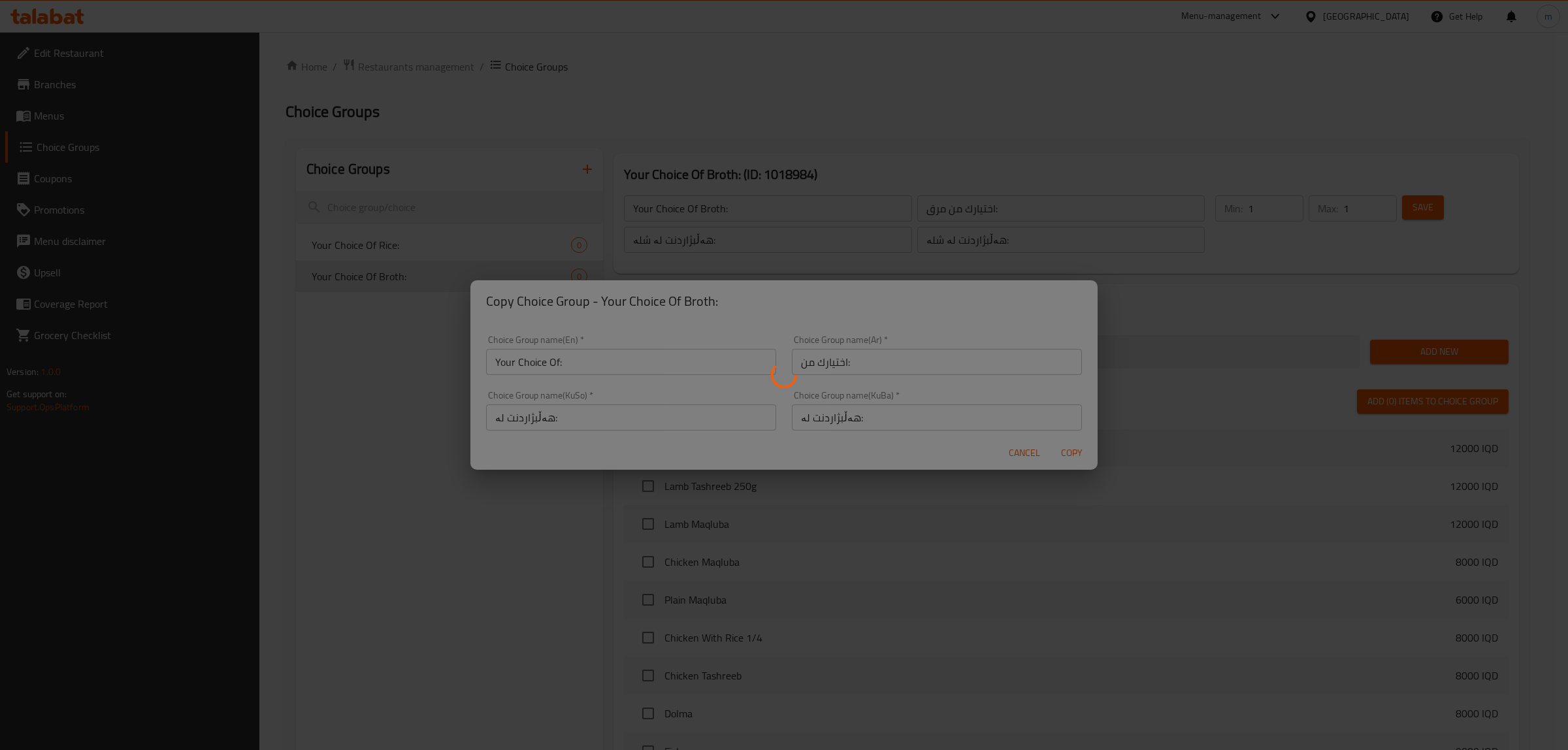
type input "Your Choice Of:"
type input "اختيارك من:"
type input "هەڵبژاردنت لە:"
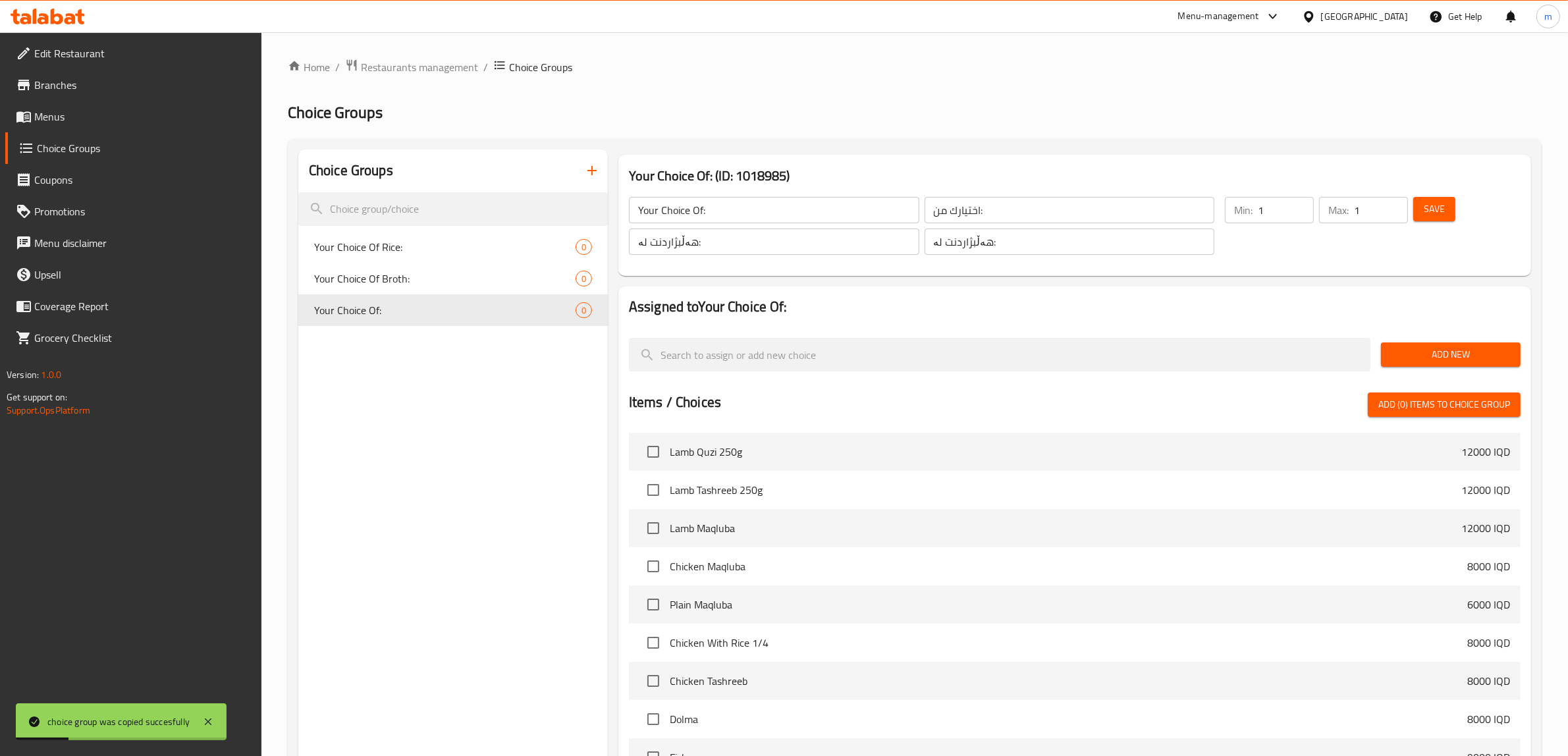
click at [1440, 208] on span "Save" at bounding box center [1434, 209] width 21 height 17
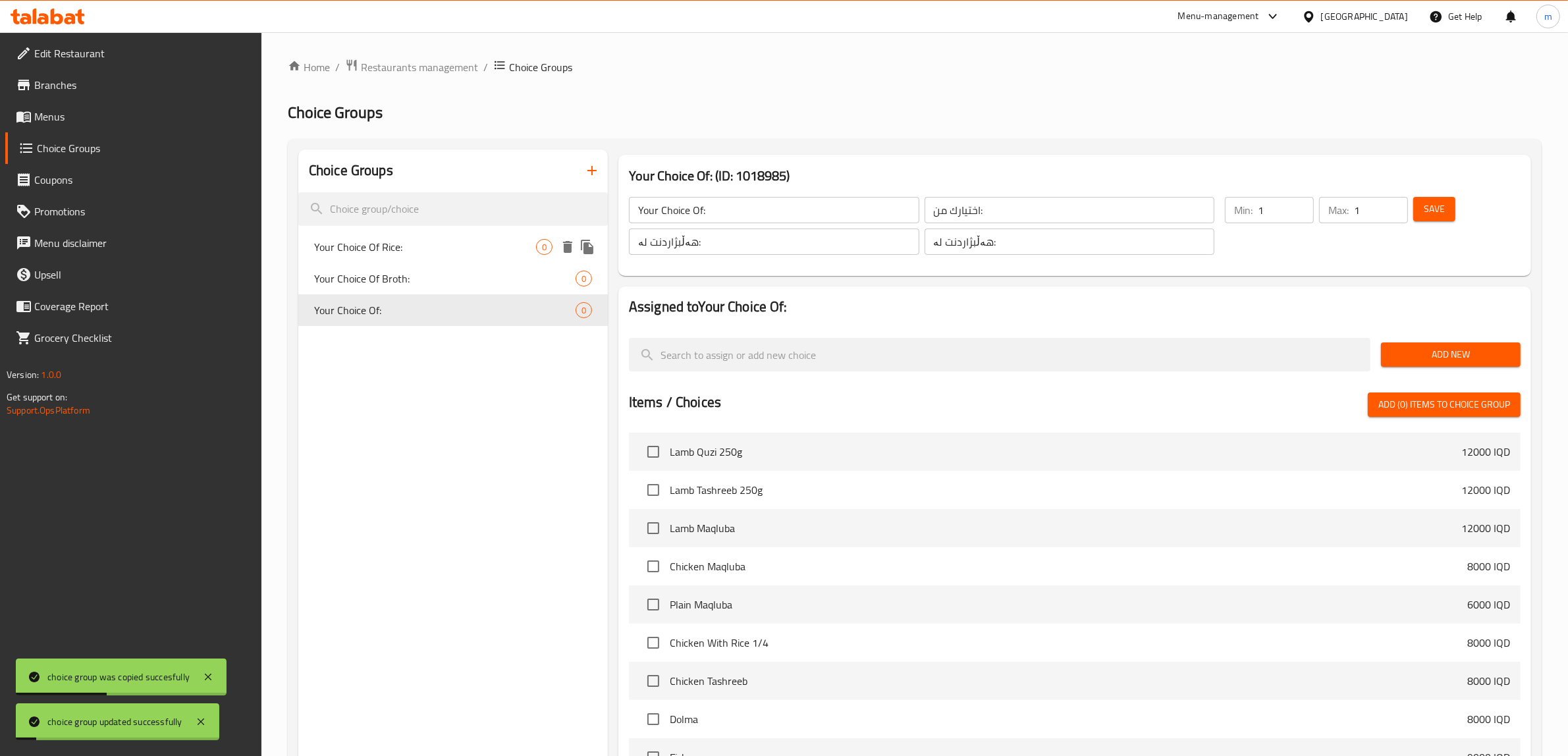
click at [379, 244] on span "Your Choice Of Rice:" at bounding box center [425, 247] width 222 height 16
type input "Your Choice Of Rice:"
type input "إختيارك من أرز:"
type input "هەڵبژاردنت لە برنج:"
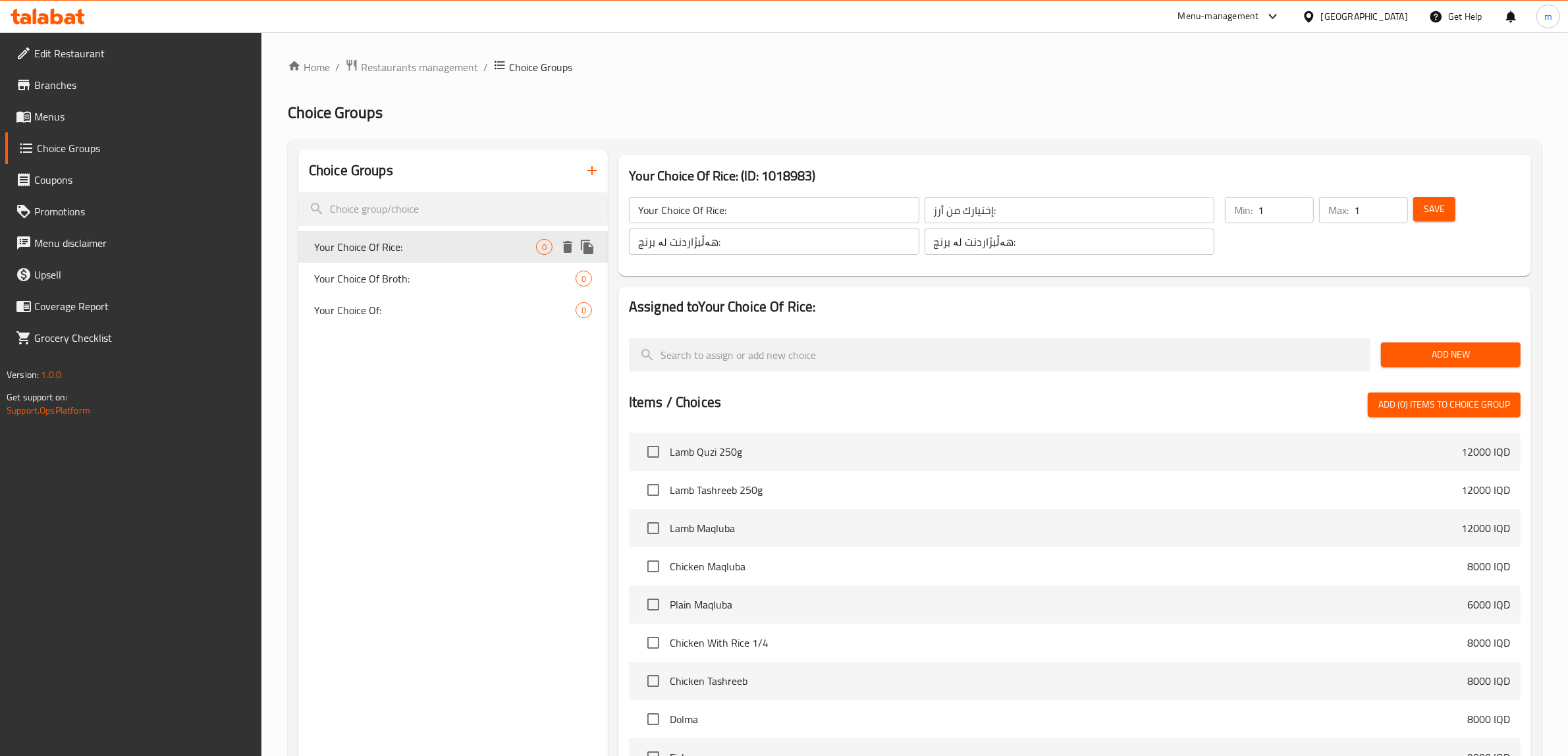
click at [510, 246] on span "Your Choice Of Rice:" at bounding box center [425, 247] width 222 height 16
click at [1416, 341] on div "Add New" at bounding box center [1450, 354] width 150 height 44
click at [1441, 354] on span "Add New" at bounding box center [1450, 354] width 119 height 17
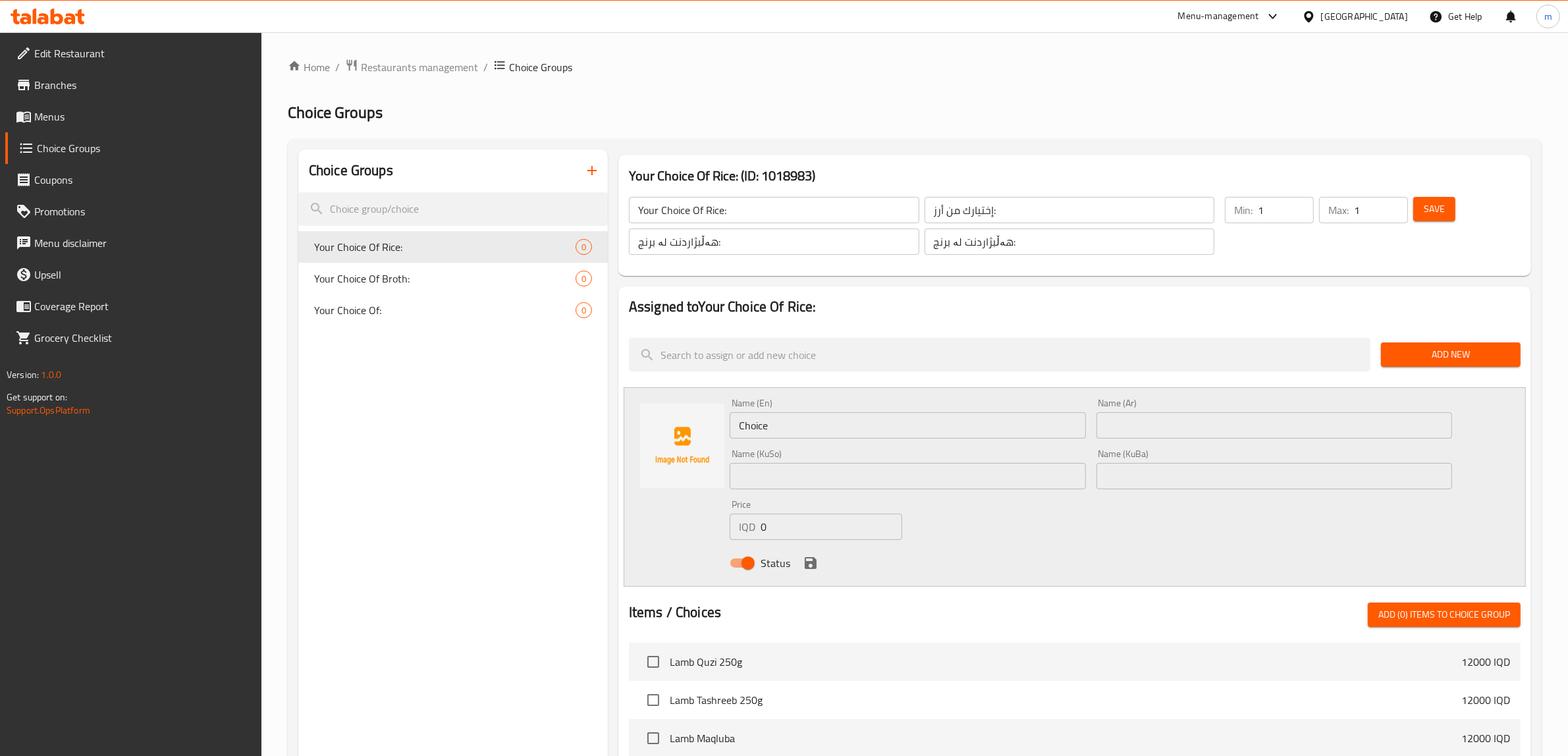
click at [899, 411] on div "Name (En) Choice Name (En)" at bounding box center [907, 418] width 356 height 40
click at [883, 429] on input "Choice" at bounding box center [907, 425] width 356 height 26
click at [885, 428] on input "Choice" at bounding box center [907, 425] width 356 height 26
paste input "Red R"
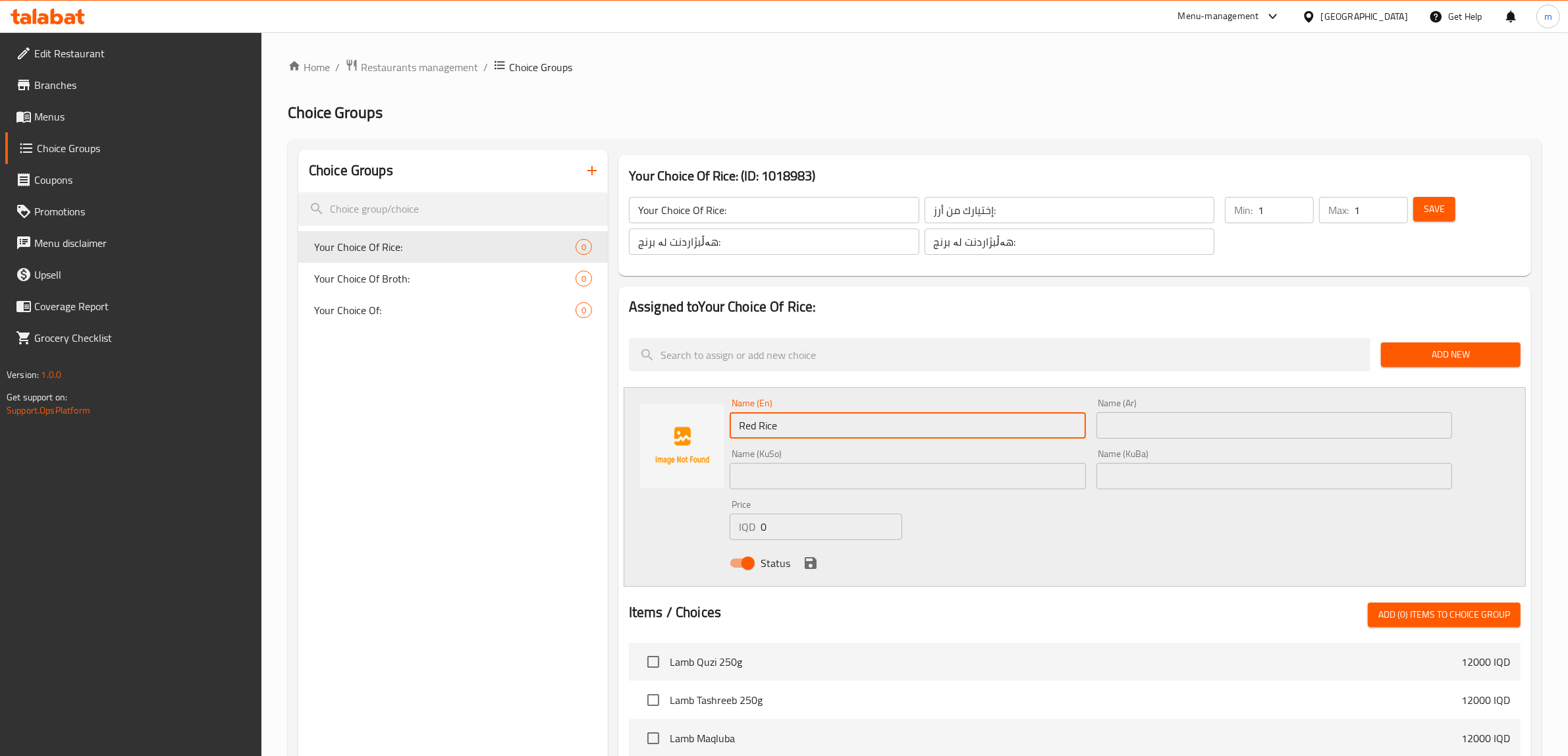
type input "Red Rice"
click at [1150, 413] on input "text" at bounding box center [1274, 425] width 356 height 26
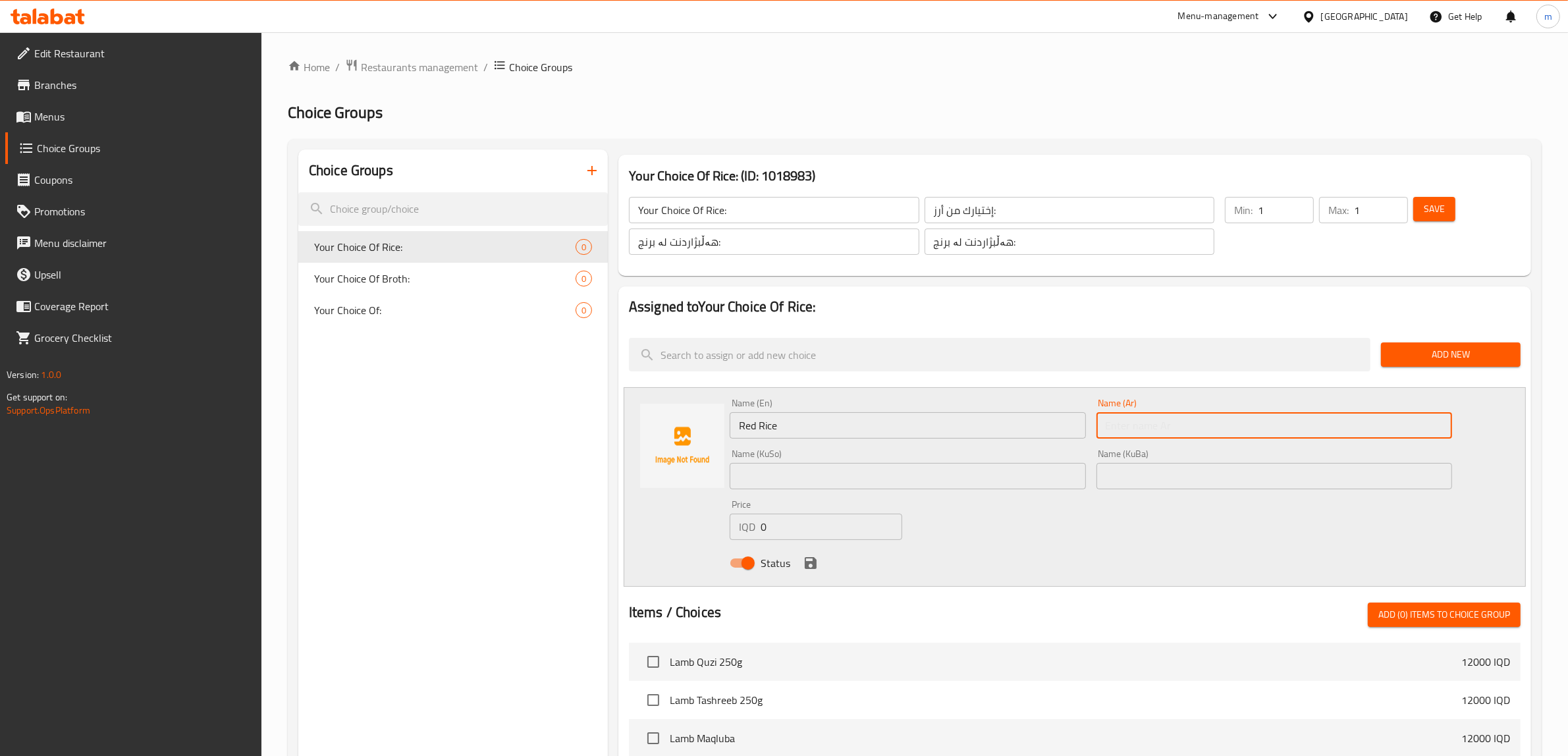
paste input "أرز أحمر"
type input "أرز أحمر"
click at [1002, 482] on input "text" at bounding box center [907, 475] width 356 height 26
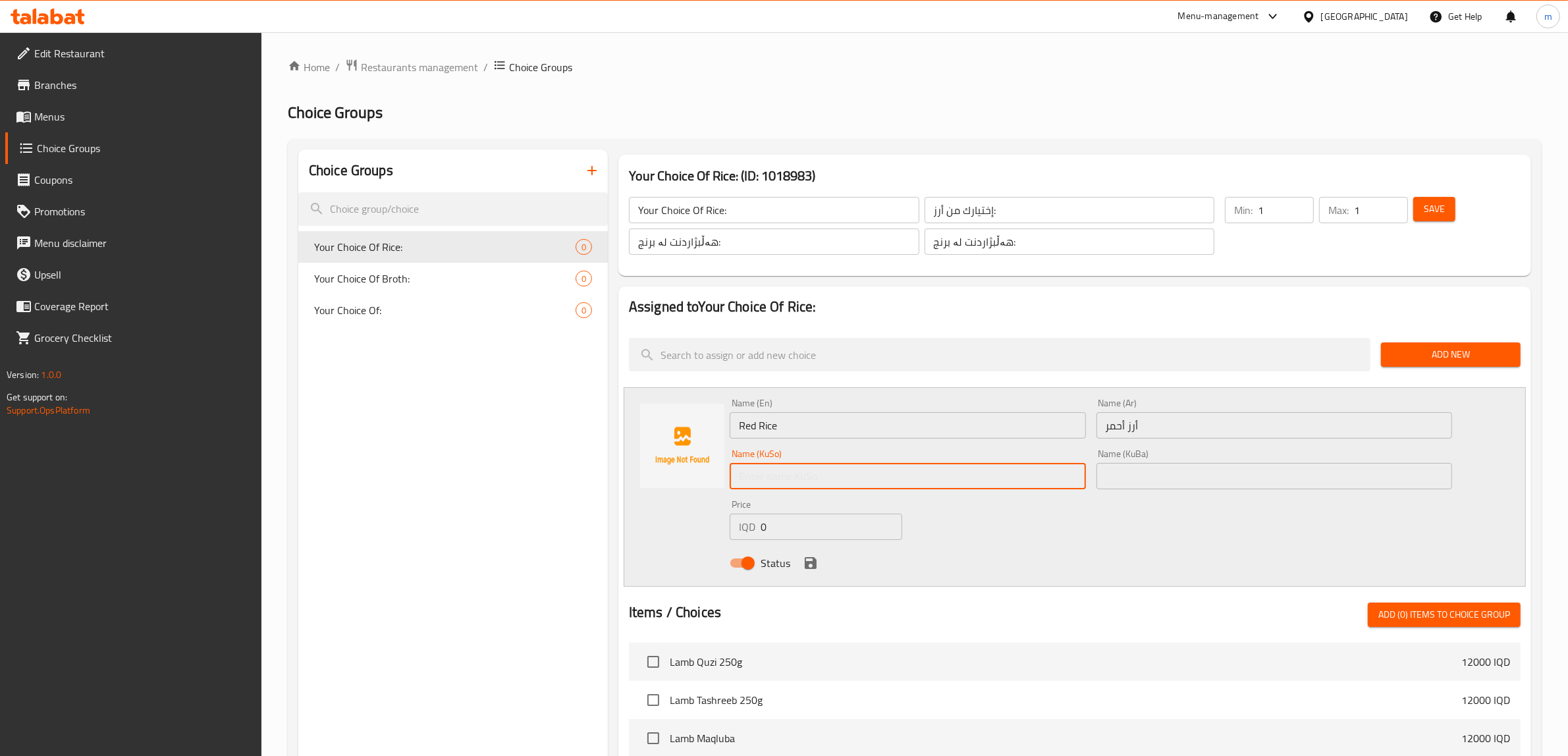
paste input "برنجی سوور"
type input "برنجی سوور"
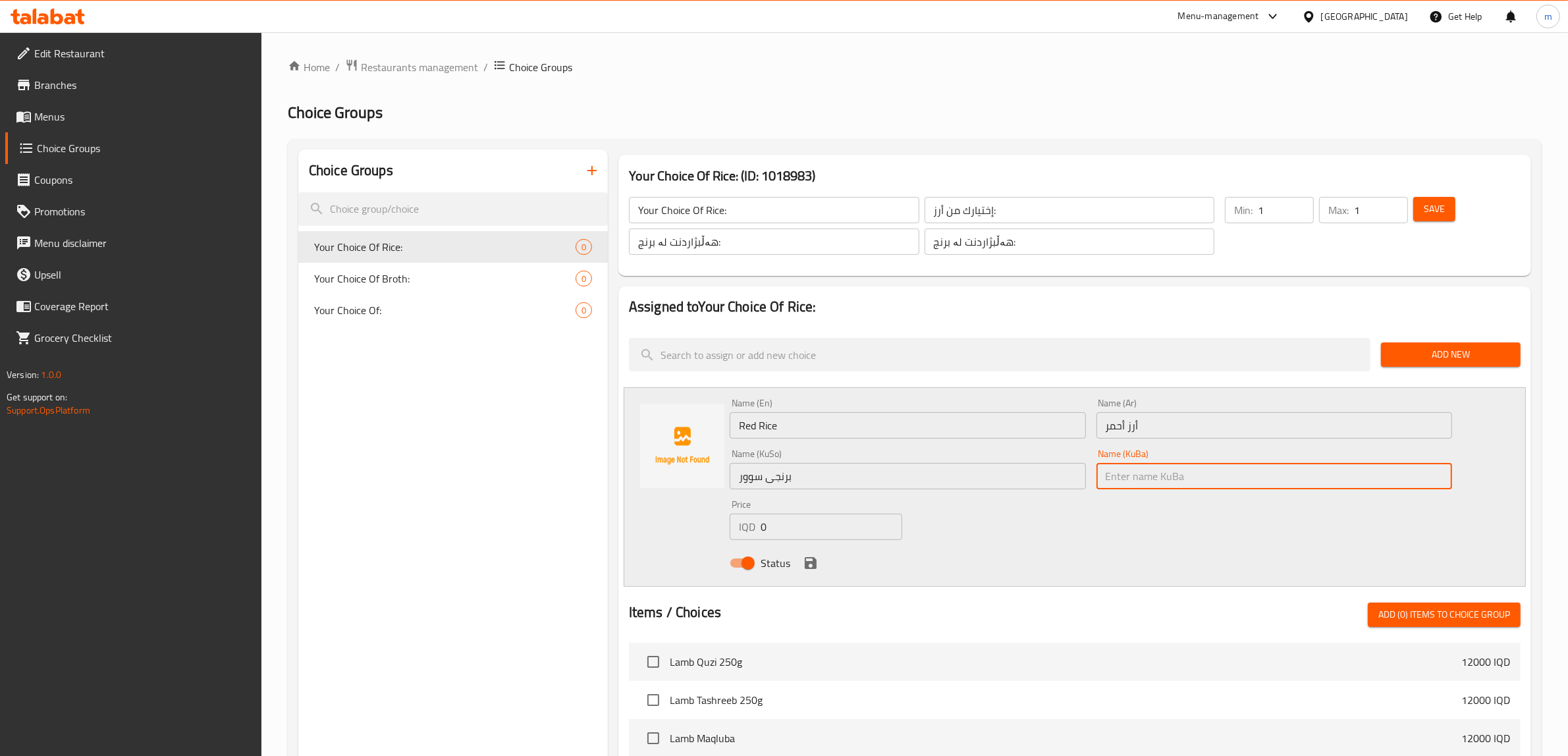
click at [1115, 480] on input "text" at bounding box center [1274, 475] width 356 height 26
paste input "برنجی سوور"
type input "برنجی سوور"
click at [809, 560] on icon "save" at bounding box center [811, 563] width 16 height 16
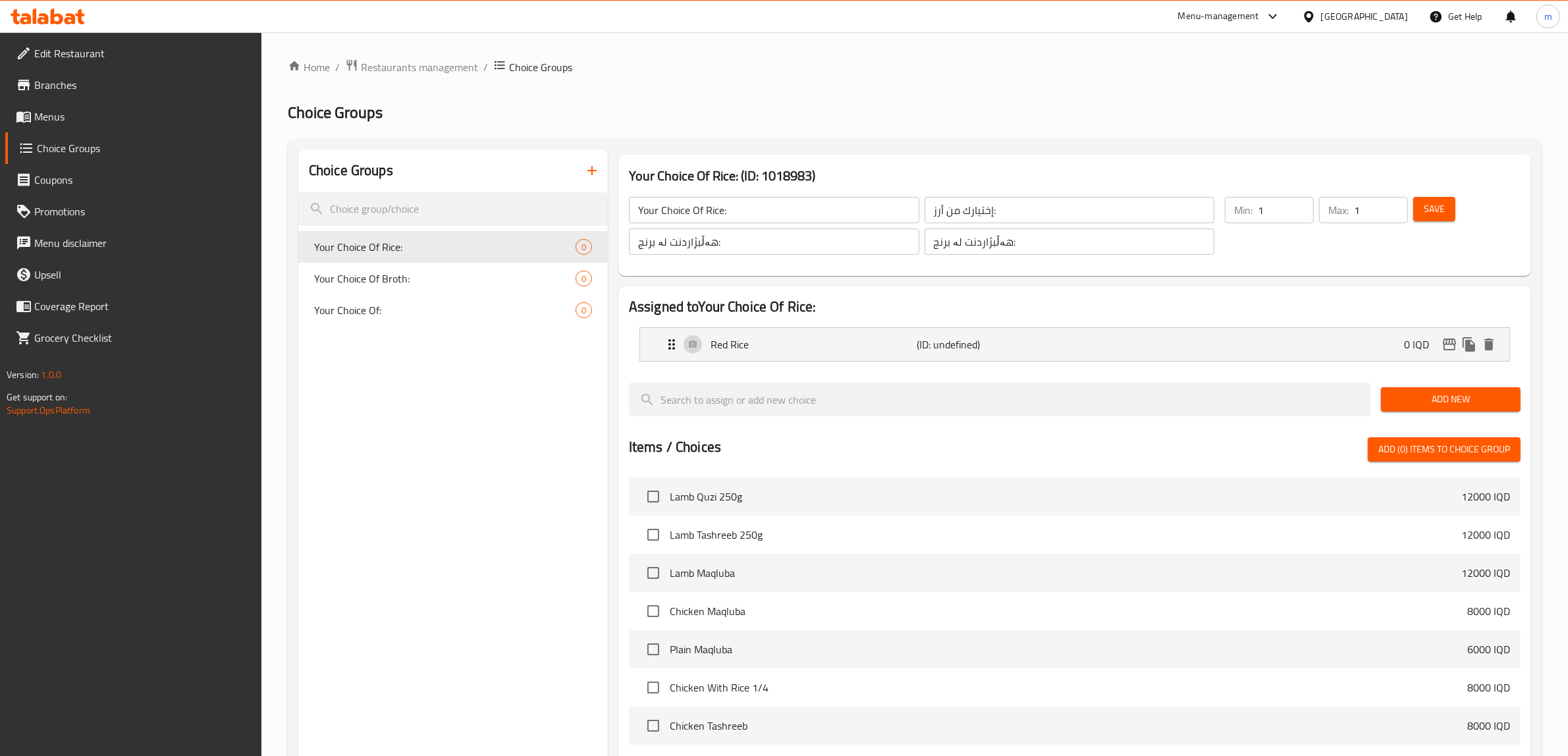
click at [1446, 410] on button "Add New" at bounding box center [1450, 398] width 140 height 24
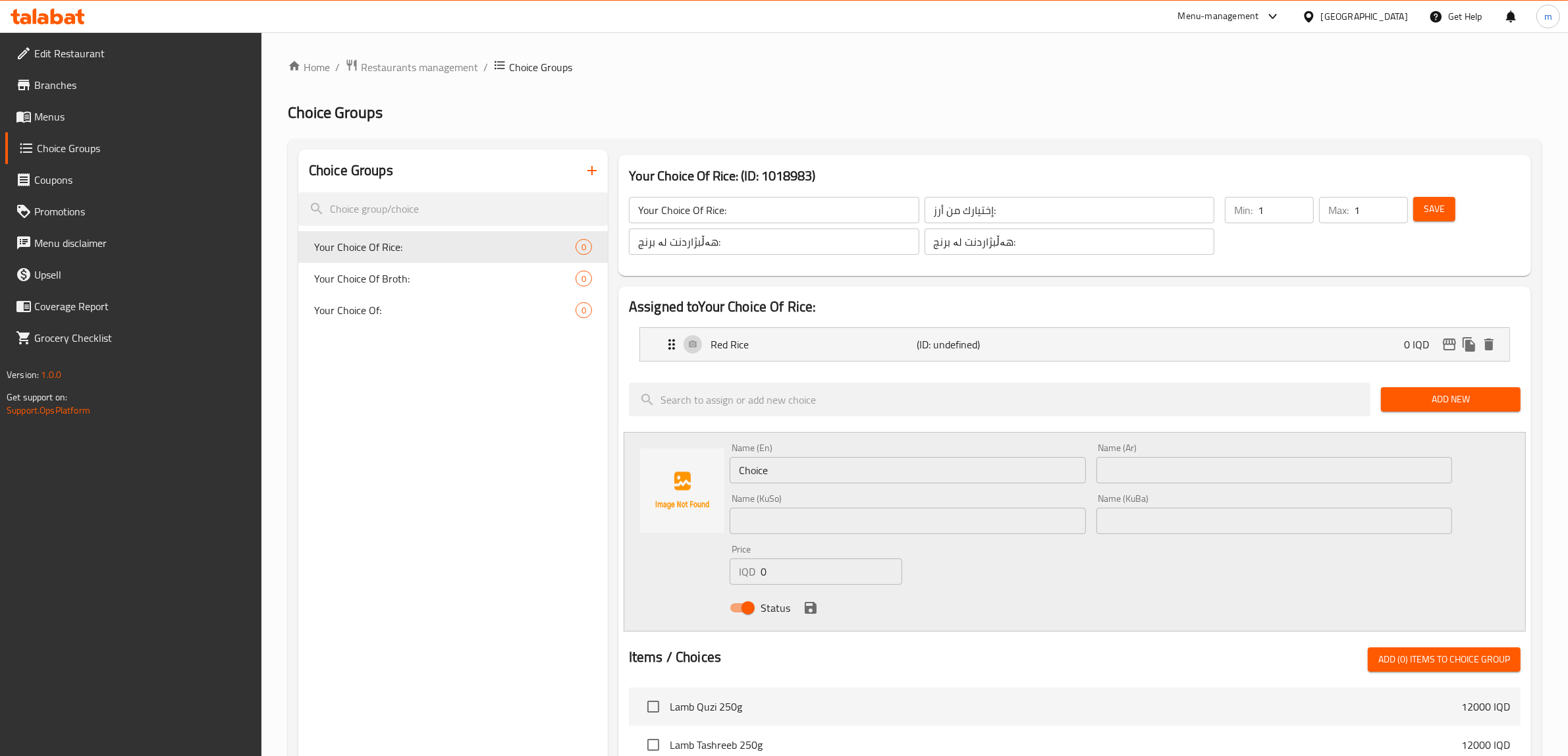
click at [853, 465] on input "Choice" at bounding box center [907, 469] width 356 height 26
paste input "White R"
type input "White Rice"
click at [1161, 463] on input "text" at bounding box center [1274, 469] width 356 height 26
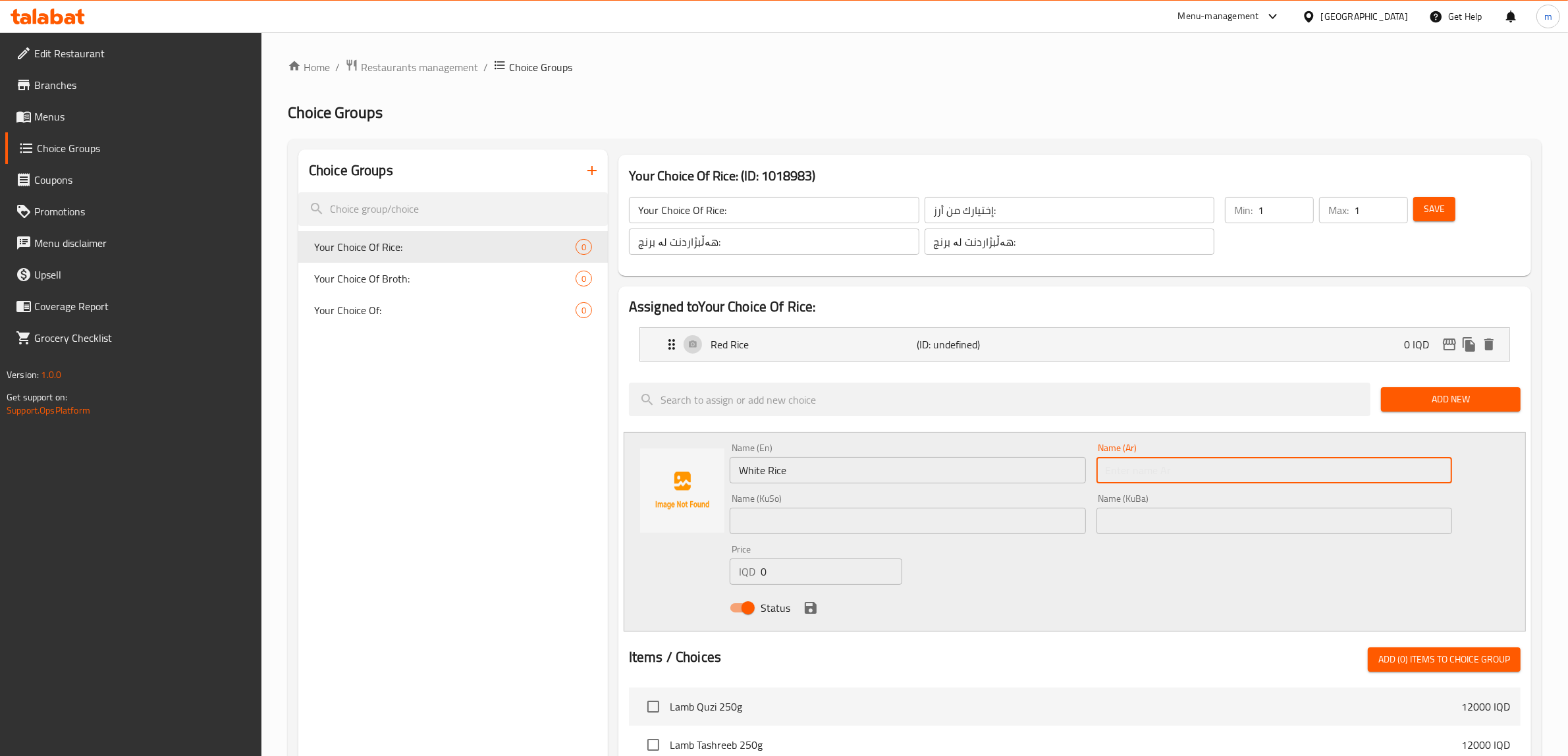
paste input "أرز أبيض"
click at [1130, 466] on input "أرز أبيض" at bounding box center [1274, 469] width 356 height 26
type input "أرز أبيض"
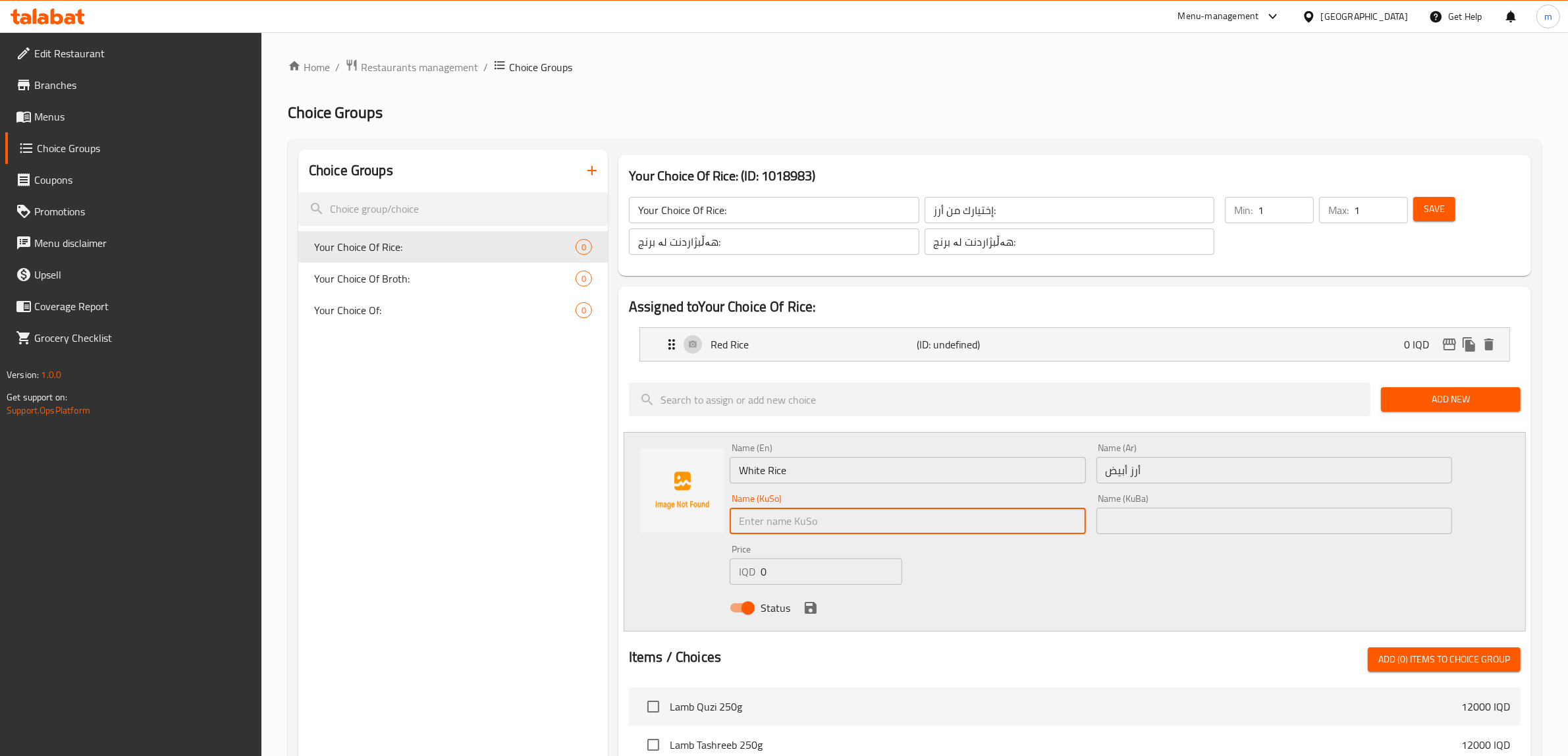
drag, startPoint x: 990, startPoint y: 515, endPoint x: 988, endPoint y: 525, distance: 10.2
click at [990, 515] on input "text" at bounding box center [907, 520] width 356 height 26
paste input "برنجی سپیی"
type input "برنجی سپی"
click at [1132, 515] on input "text" at bounding box center [1274, 520] width 356 height 26
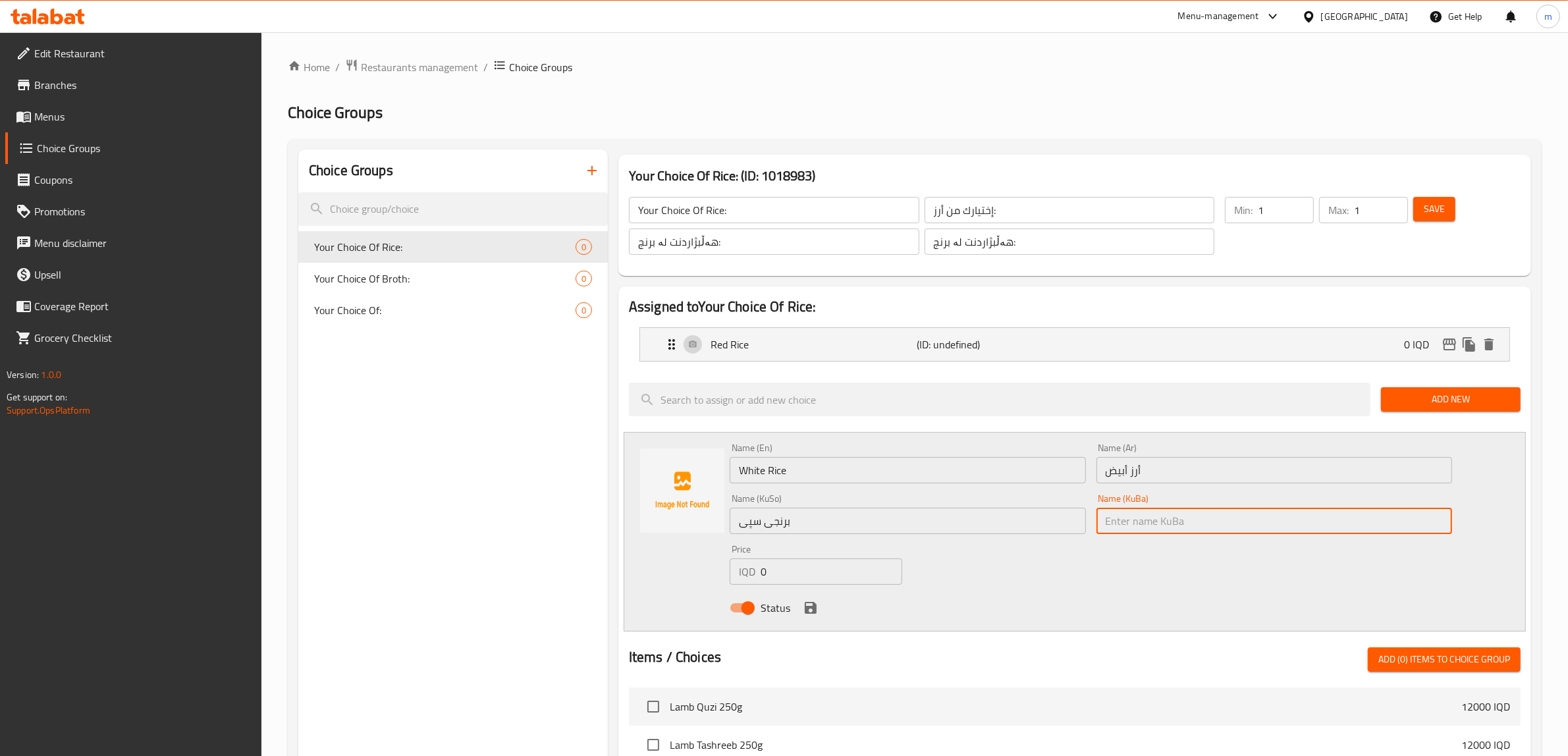
paste input "برنجی سپی"
type input "برنجی سپی"
click at [810, 602] on icon "save" at bounding box center [811, 607] width 12 height 12
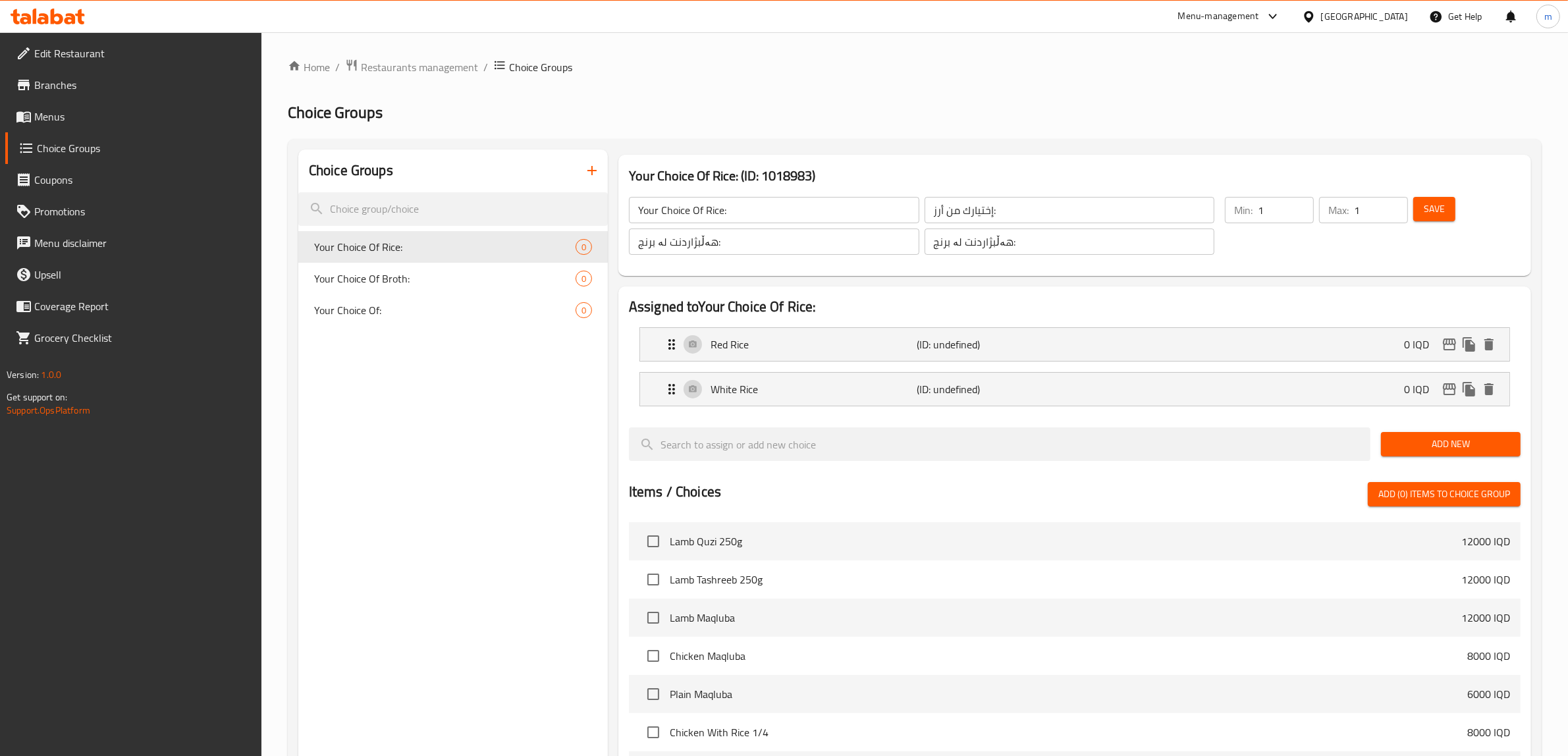
click at [1443, 203] on span "Save" at bounding box center [1434, 209] width 21 height 17
click at [1442, 445] on span "Add New" at bounding box center [1450, 443] width 119 height 17
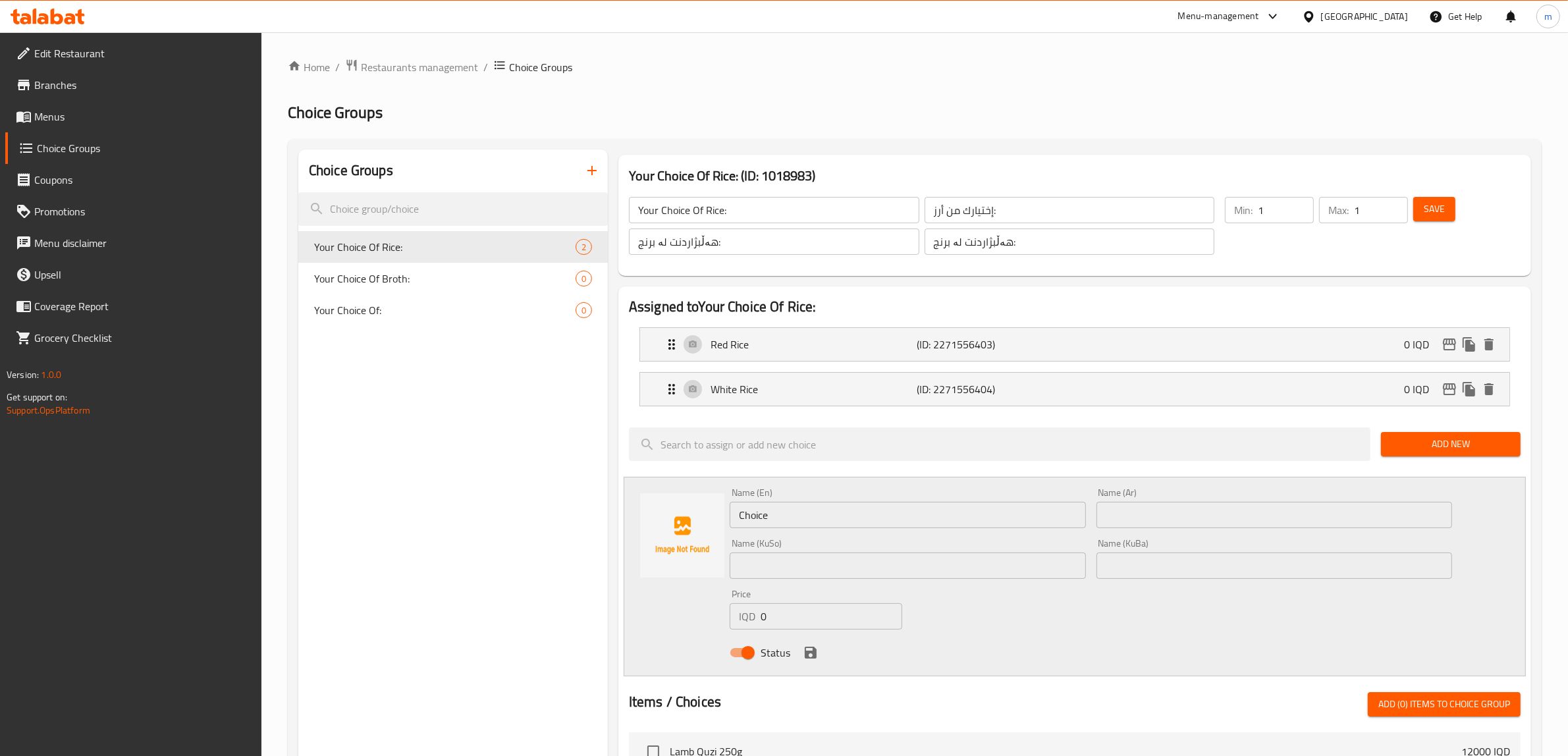
click at [777, 514] on input "Choice" at bounding box center [907, 514] width 356 height 26
type input "Bulgur"
click at [919, 514] on input "Bulgur" at bounding box center [907, 514] width 356 height 26
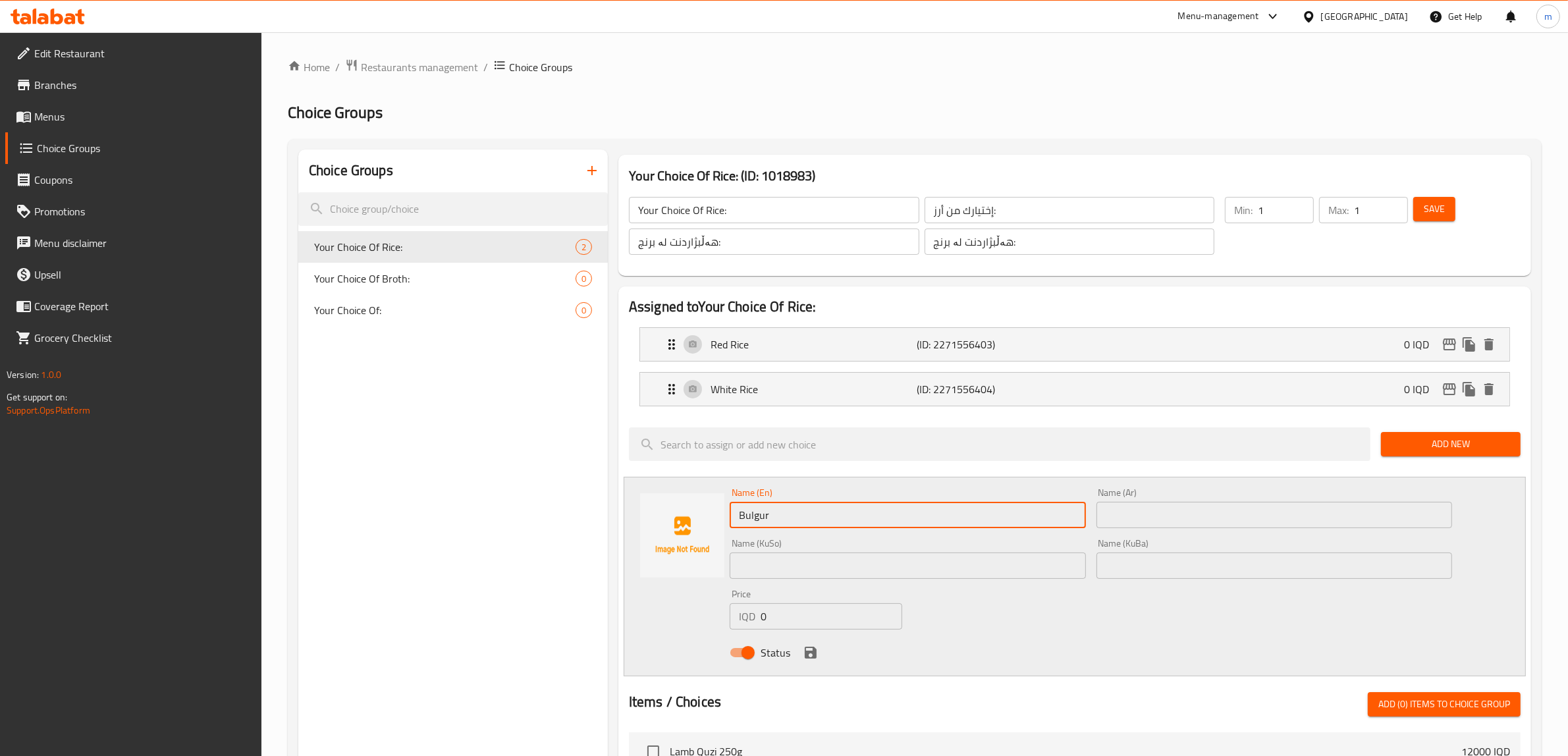
click at [919, 514] on input "Bulgur" at bounding box center [907, 514] width 356 height 26
click at [1117, 523] on input "text" at bounding box center [1274, 514] width 356 height 26
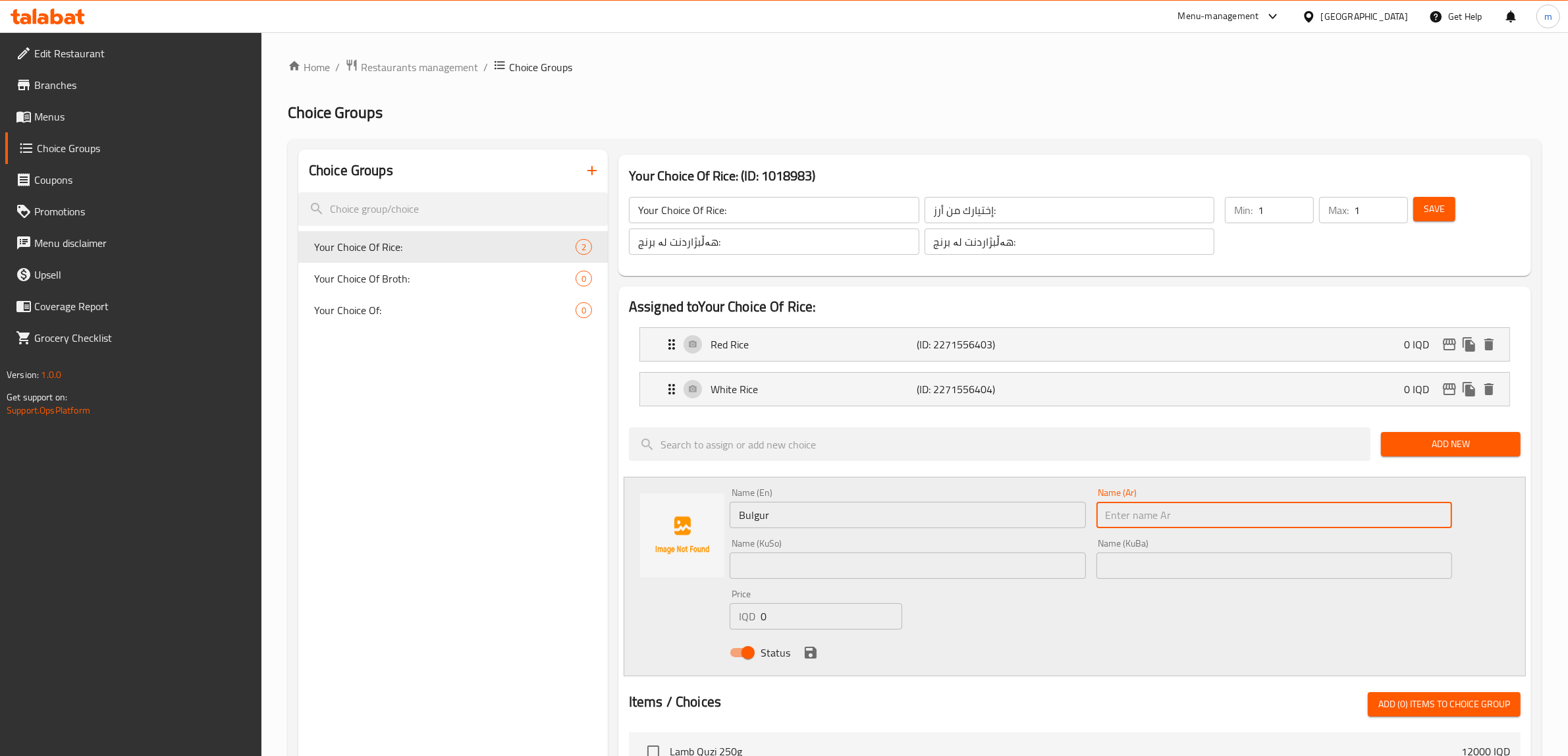
click at [1117, 523] on input "text" at bounding box center [1274, 514] width 356 height 26
paste input "برغل"
type input "برغل"
click at [827, 580] on div "Name (KuSo) Name ([PERSON_NAME])" at bounding box center [907, 559] width 366 height 51
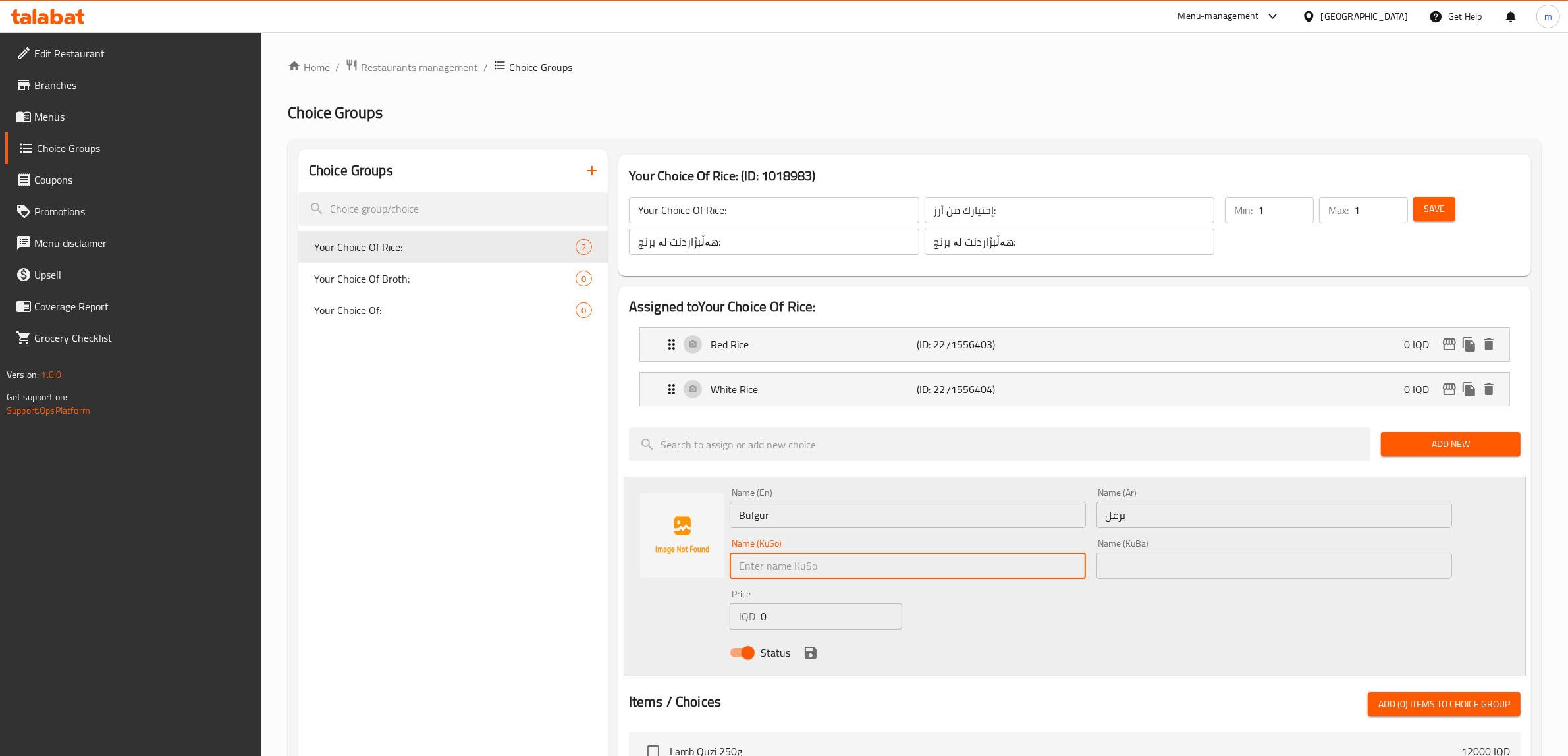
click at [827, 564] on input "text" at bounding box center [907, 565] width 356 height 26
paste input "ساوەر"
type input "ساوەر"
click at [1128, 565] on input "text" at bounding box center [1274, 565] width 356 height 26
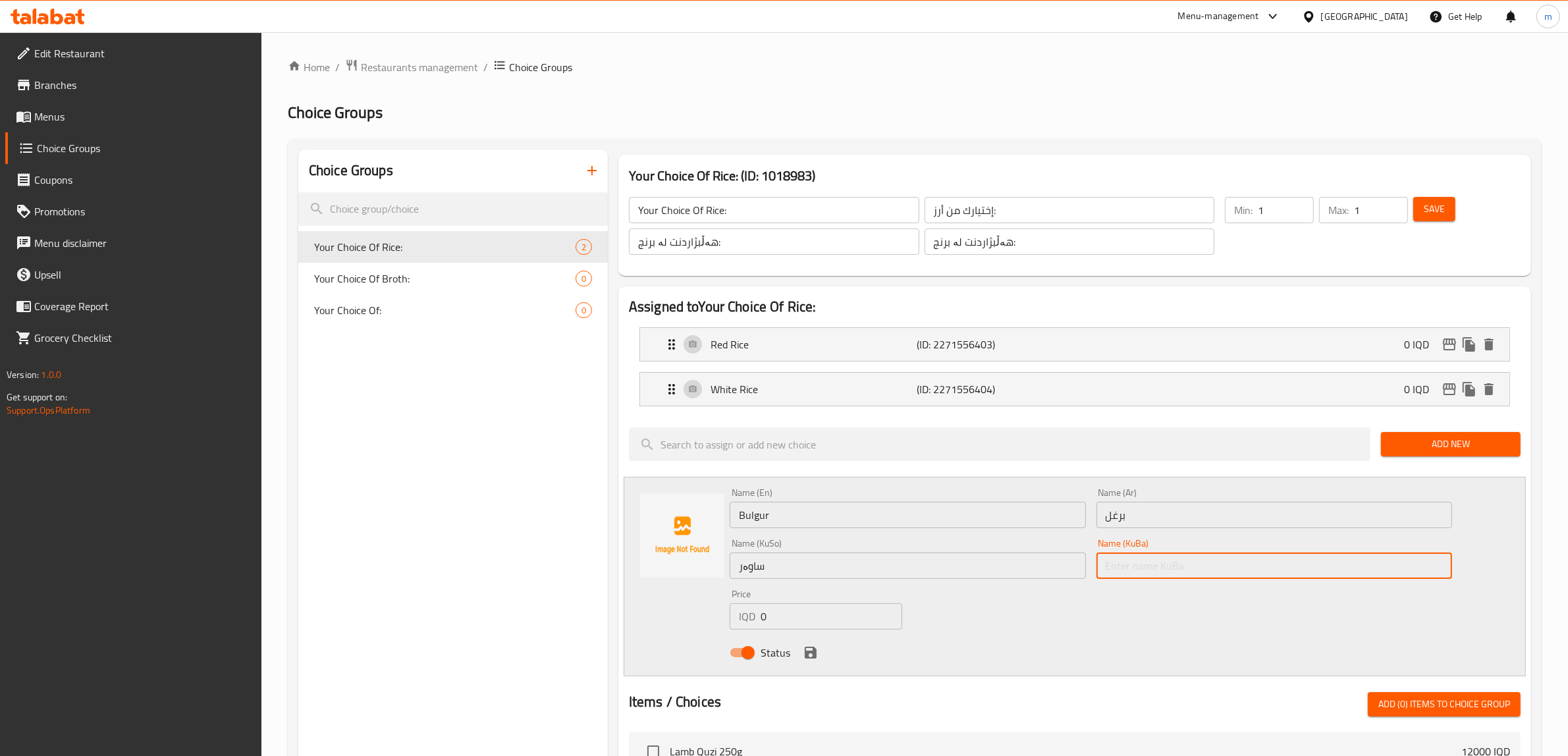
paste input "ساوەر"
type input "ساوەر"
click at [803, 649] on icon "save" at bounding box center [811, 652] width 16 height 16
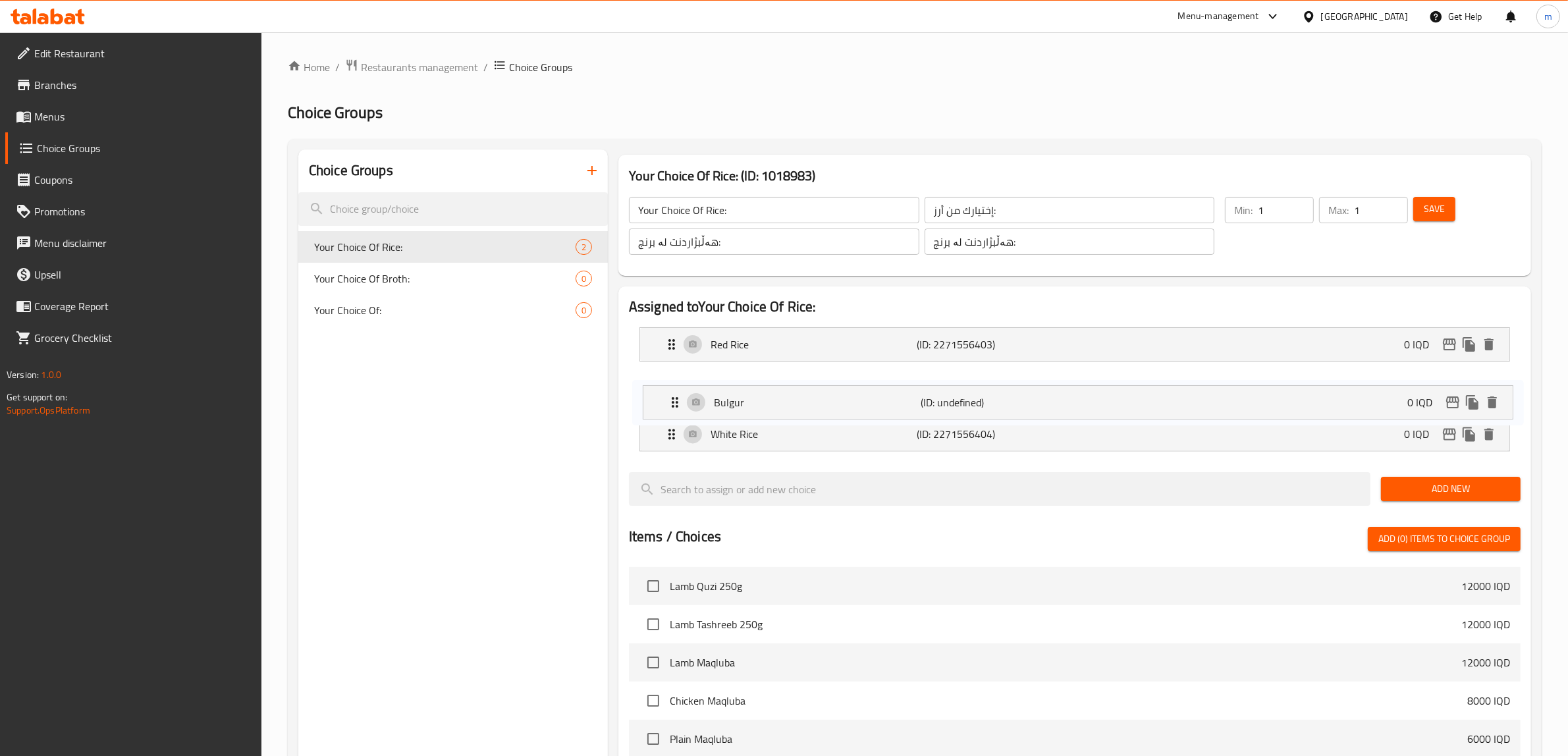
drag, startPoint x: 666, startPoint y: 415, endPoint x: 679, endPoint y: 383, distance: 34.5
click at [667, 366] on nav "Red Rice (ID: 2271556403) 0 IQD Name (En) Red Rice Name (En) Name (Ar) أرز أحمر…" at bounding box center [1074, 389] width 891 height 145
click at [1411, 488] on span "Add New" at bounding box center [1450, 488] width 119 height 17
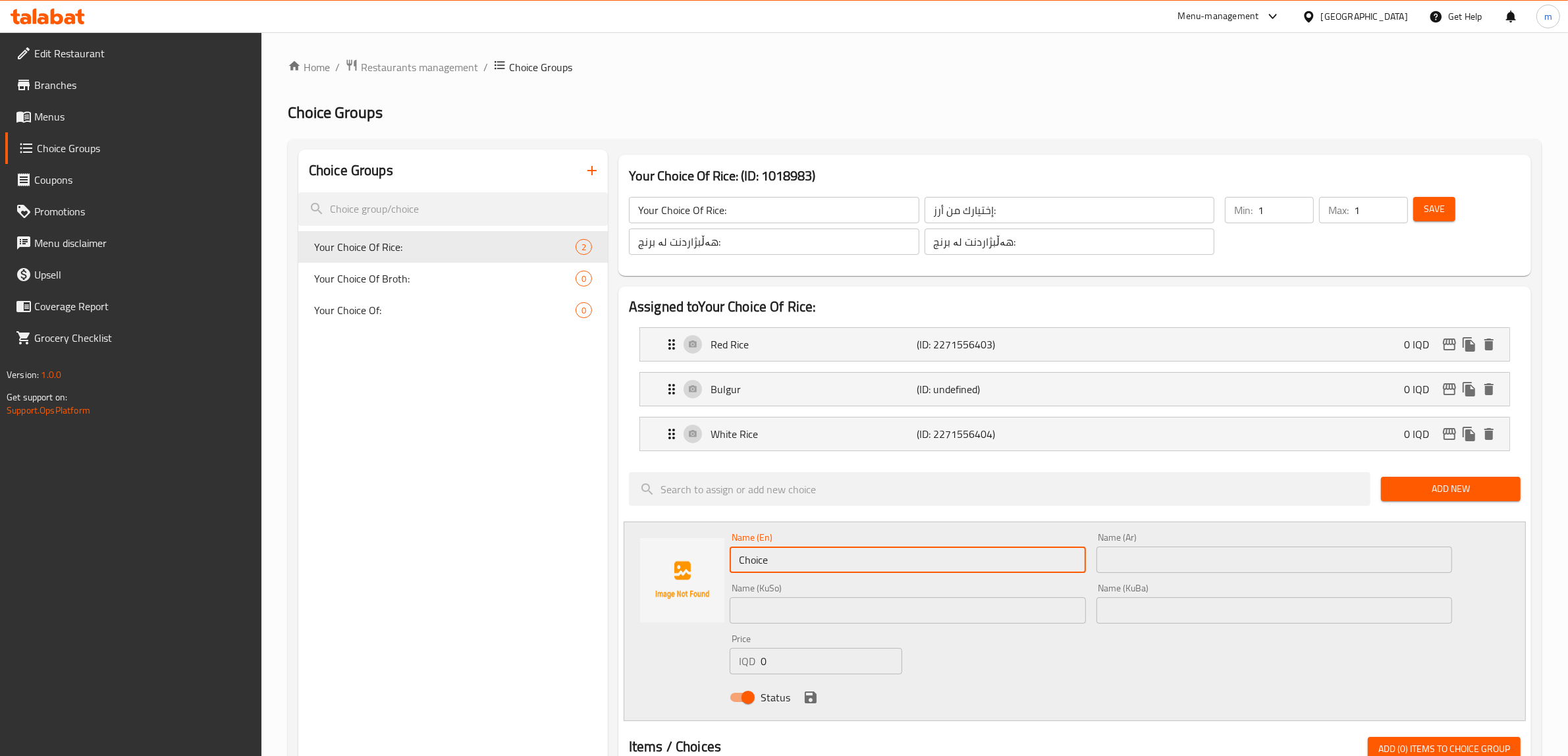
click at [769, 558] on input "Choice" at bounding box center [907, 559] width 356 height 26
click at [799, 564] on input "text" at bounding box center [907, 559] width 356 height 26
paste input "Bajella"
type input "Rice With Bajella"
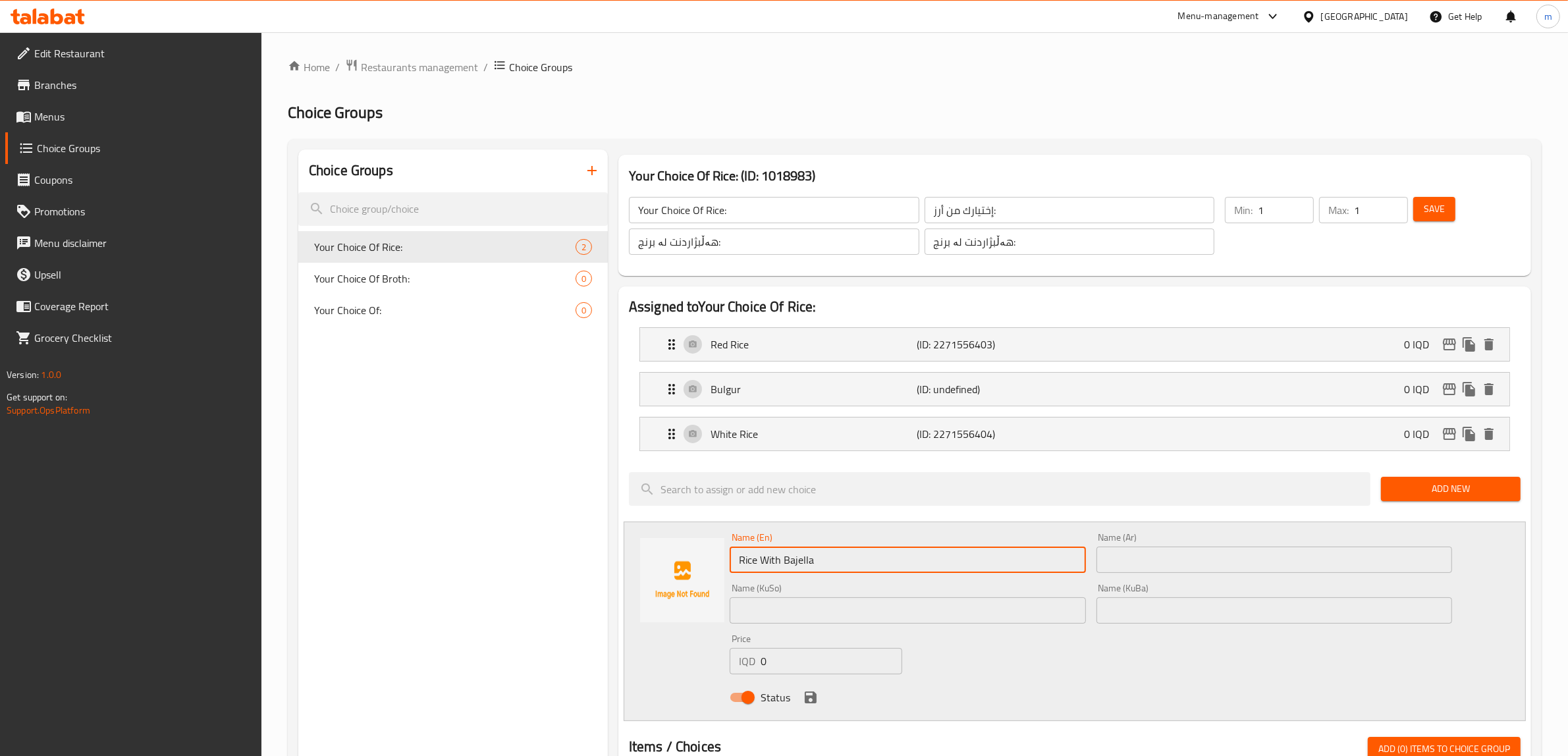
click at [1156, 554] on input "text" at bounding box center [1274, 559] width 356 height 26
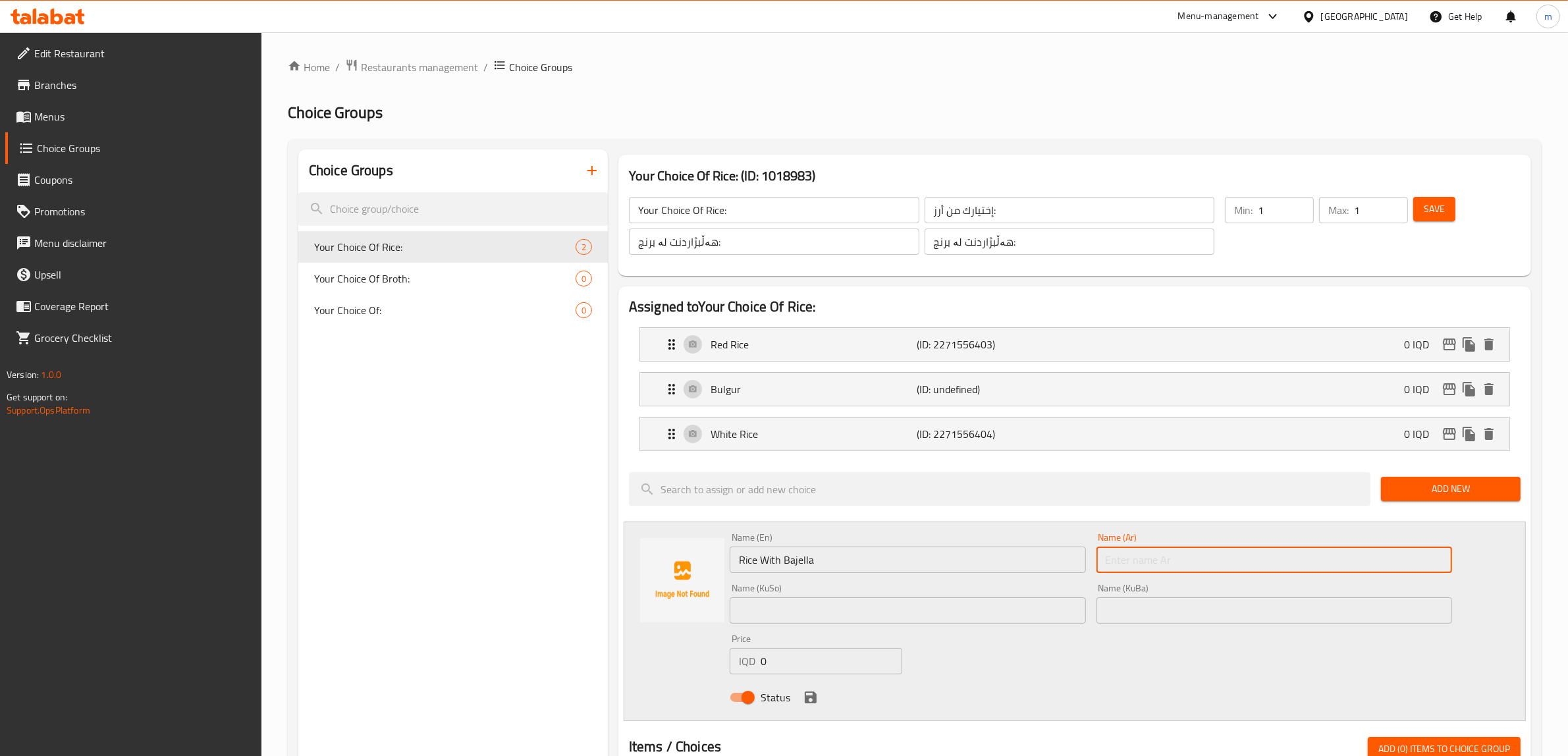
paste input "رز باقلاء"
type input "أرز باقلاء"
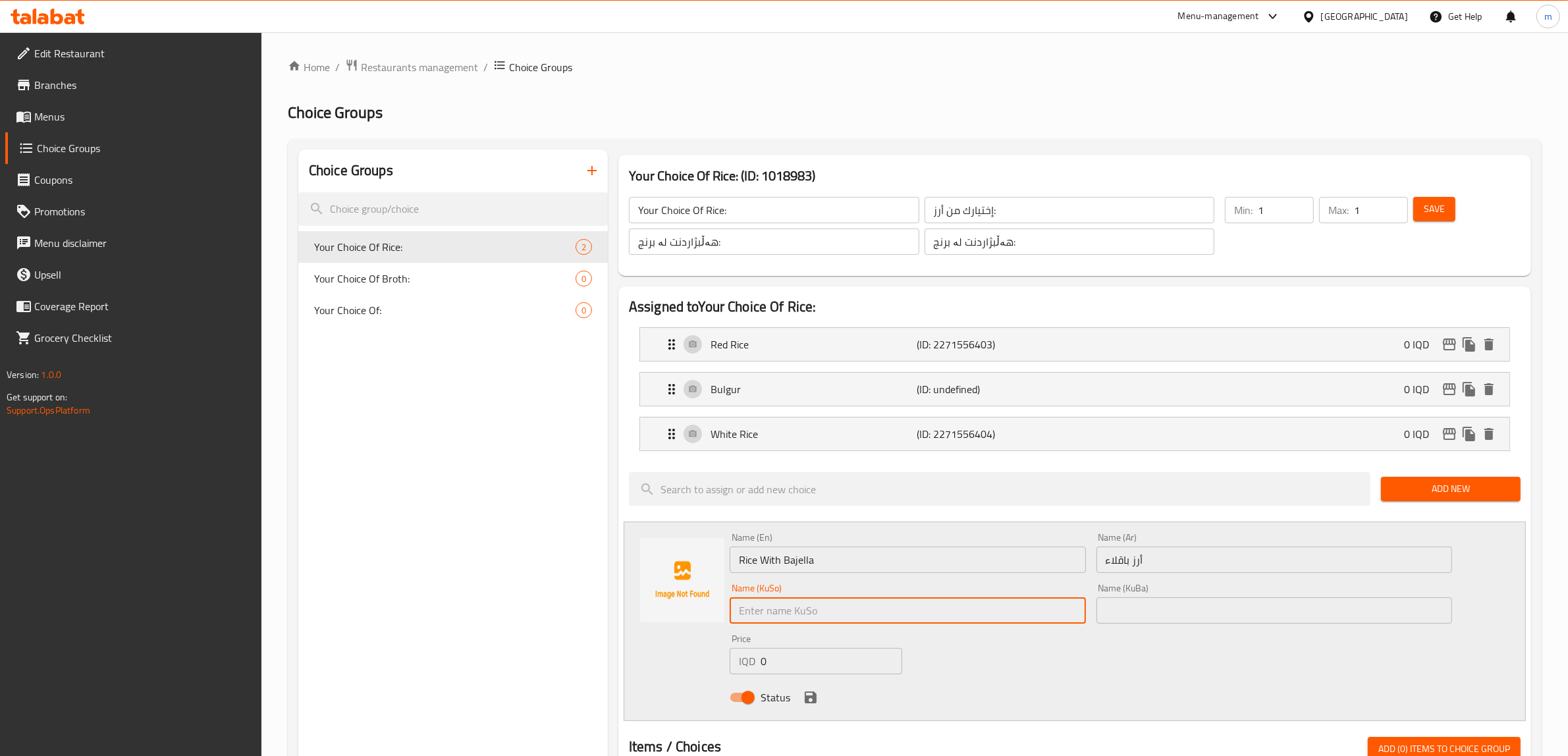
click at [903, 609] on input "text" at bounding box center [907, 609] width 356 height 26
type input "برنج بە پاقلە"
click at [1133, 617] on input "text" at bounding box center [1274, 609] width 356 height 26
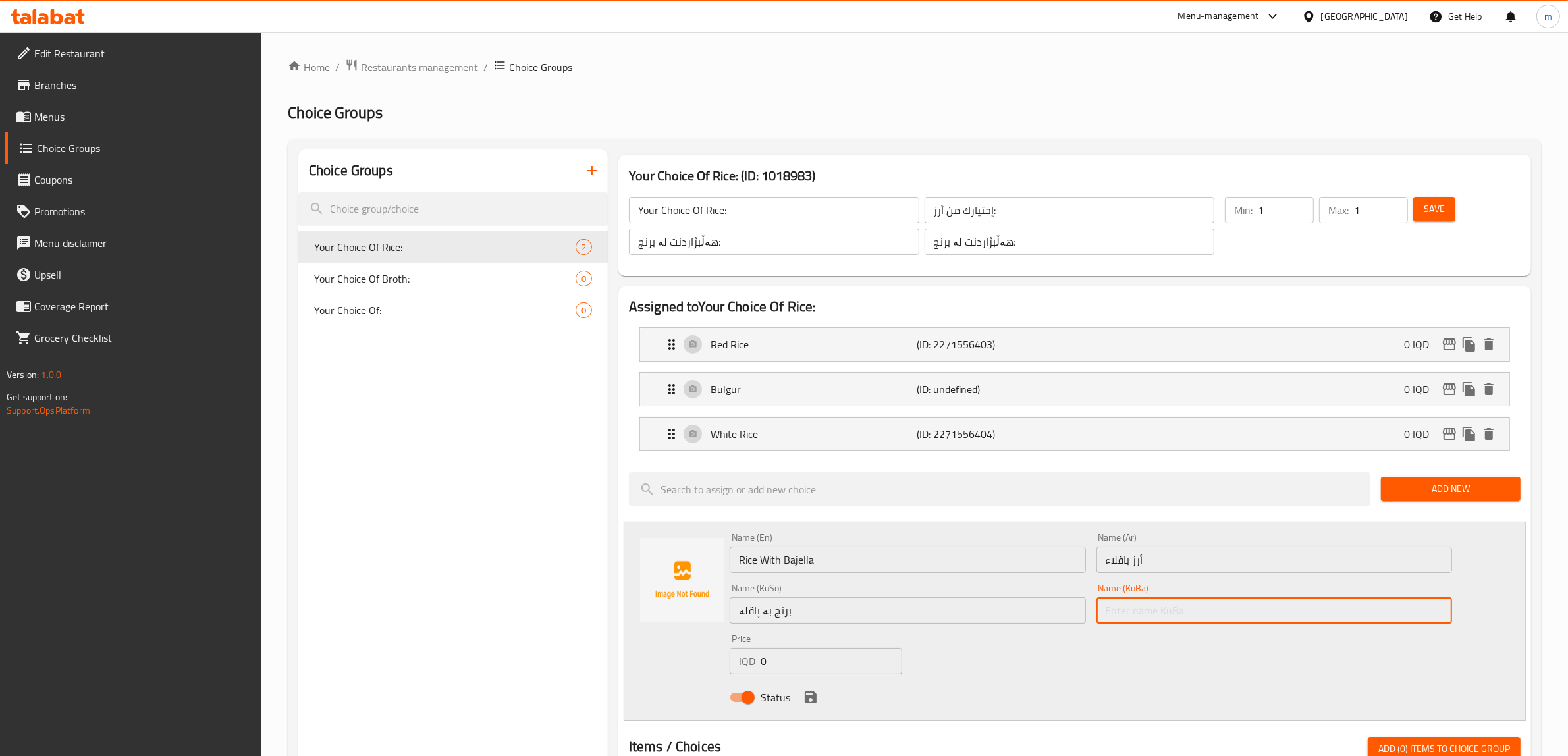
paste input "برنج بە پاقلە"
type input "برنج بە پاقلە"
click at [810, 702] on icon "save" at bounding box center [811, 697] width 16 height 16
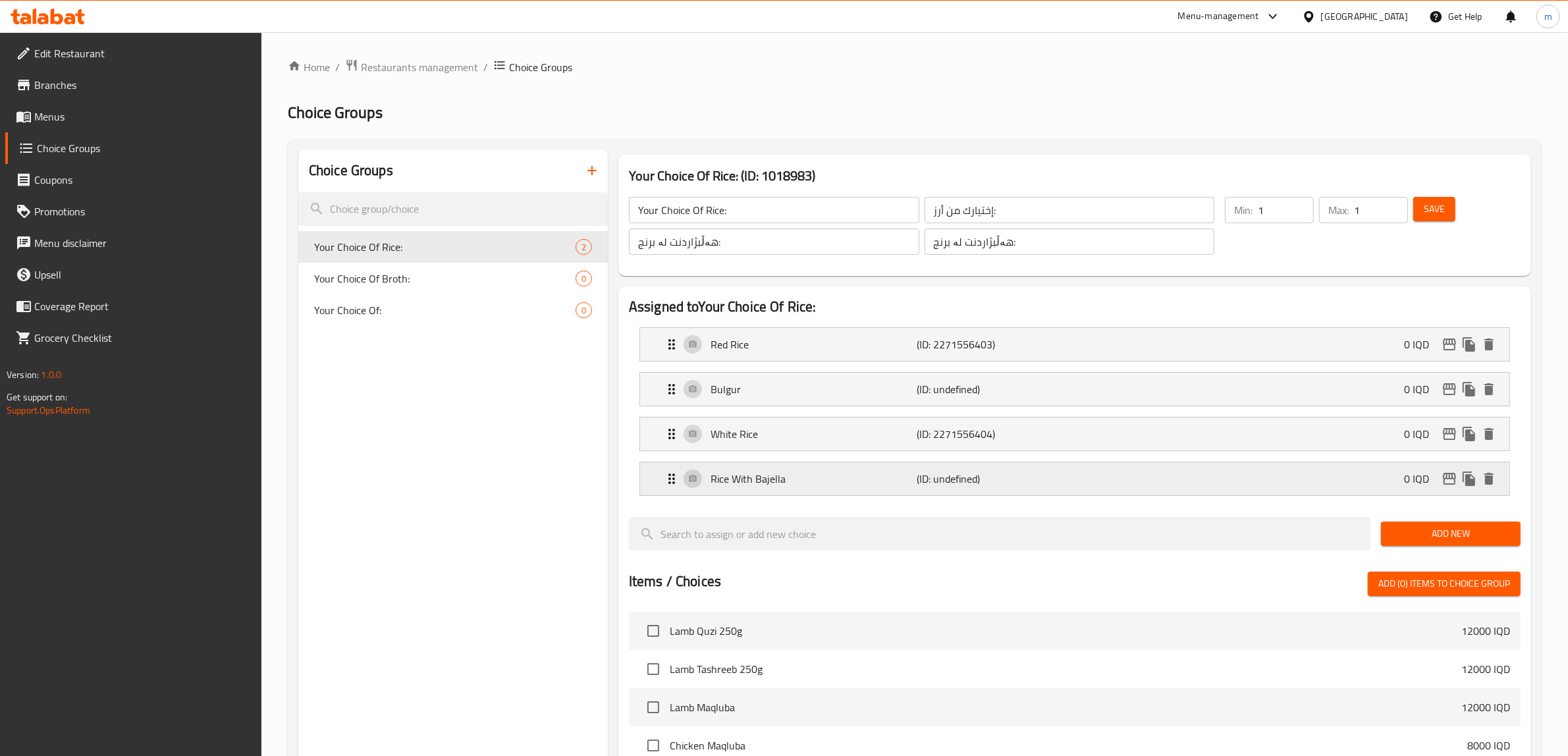
click at [1040, 488] on div "Rice With Bajella (ID: undefined) 0 IQD" at bounding box center [1078, 478] width 829 height 33
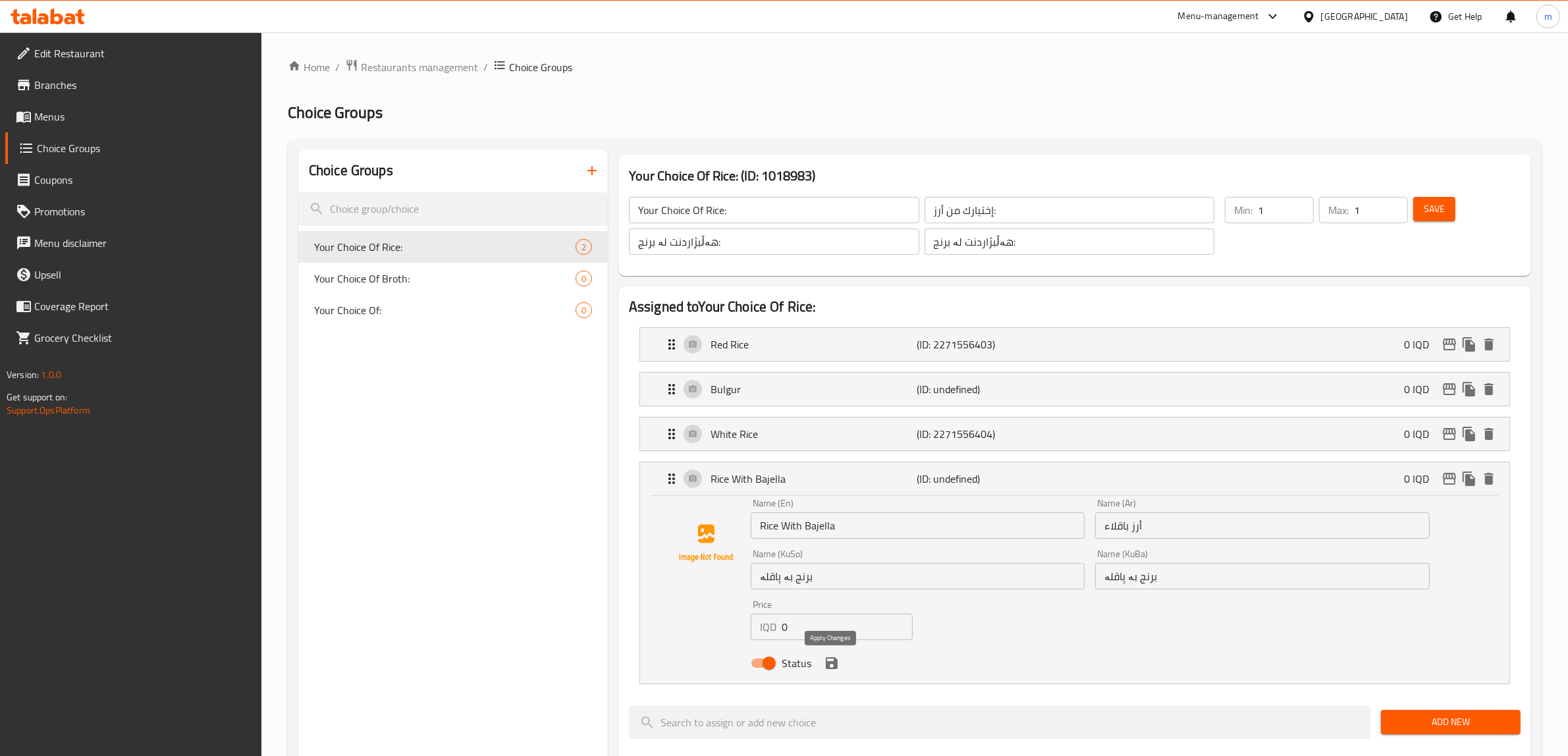
click at [831, 669] on icon "save" at bounding box center [831, 663] width 12 height 12
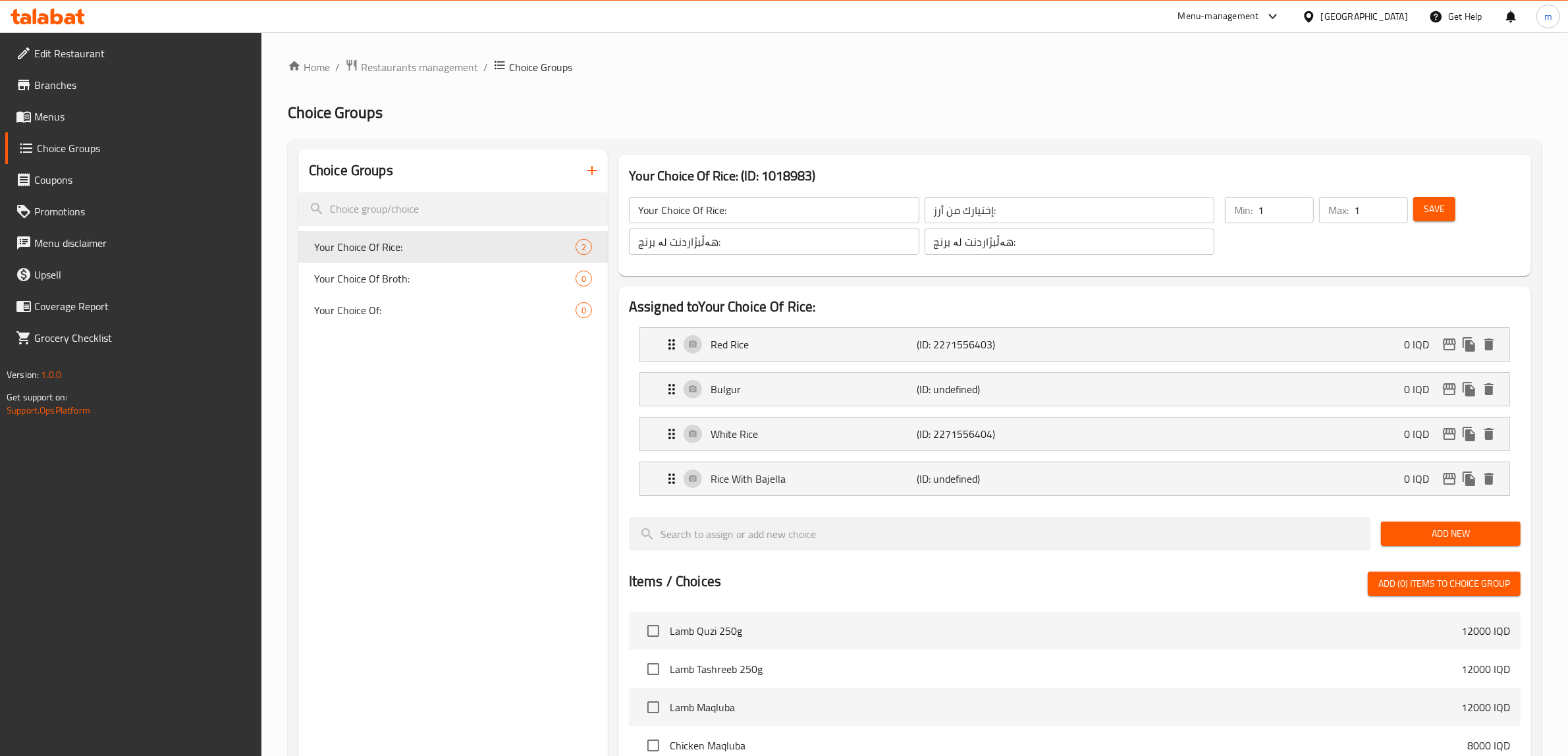
click at [1436, 201] on span "Save" at bounding box center [1434, 209] width 21 height 17
click at [1415, 533] on span "Add New" at bounding box center [1450, 533] width 119 height 17
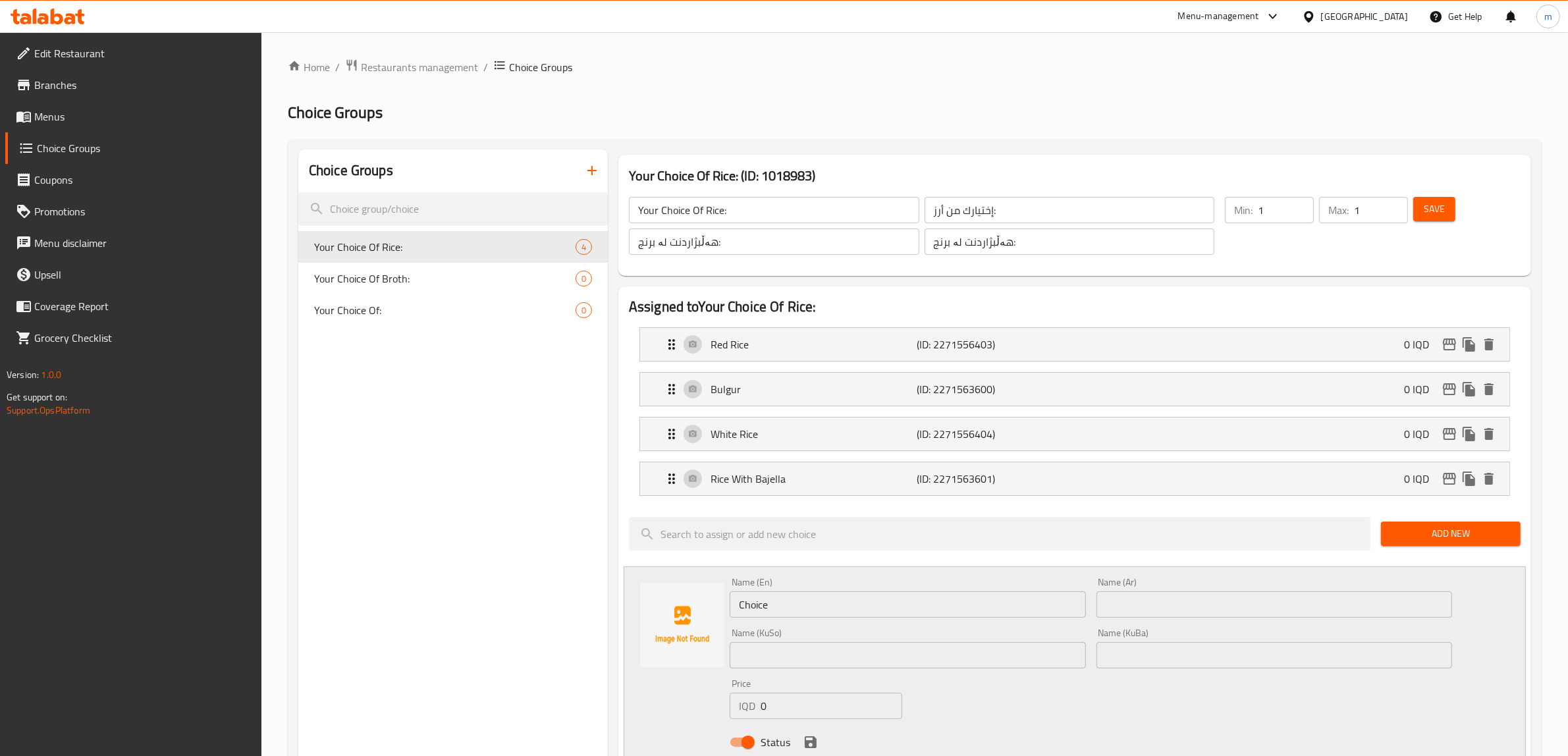
click at [866, 616] on input "Choice" at bounding box center [907, 603] width 356 height 26
click at [866, 615] on input "Choice" at bounding box center [907, 603] width 356 height 26
paste input "Biryani R"
type input "[PERSON_NAME]"
click at [1233, 606] on input "text" at bounding box center [1274, 603] width 356 height 26
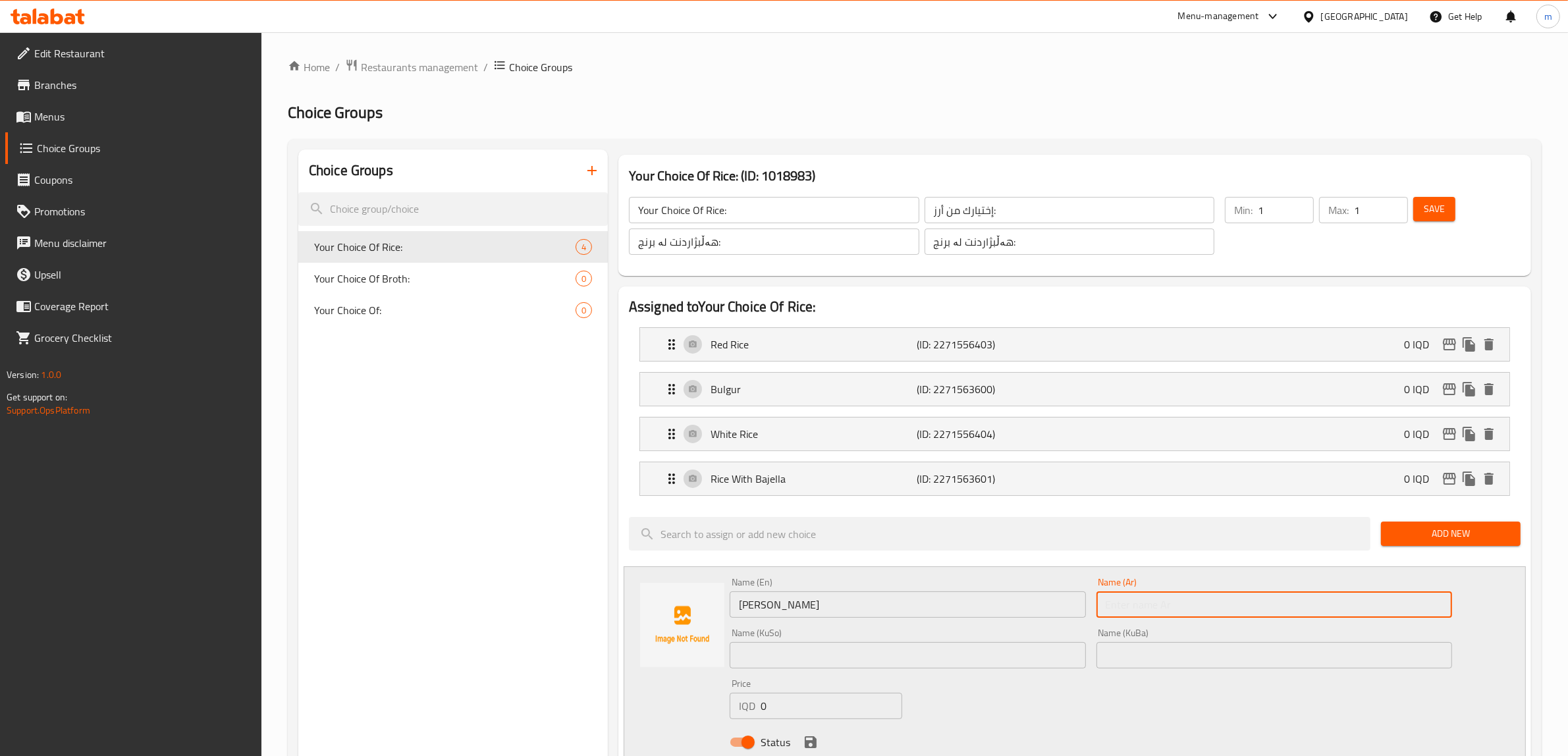
paste input "[PERSON_NAME]"
type input "[PERSON_NAME]"
click at [929, 652] on input "text" at bounding box center [907, 654] width 356 height 26
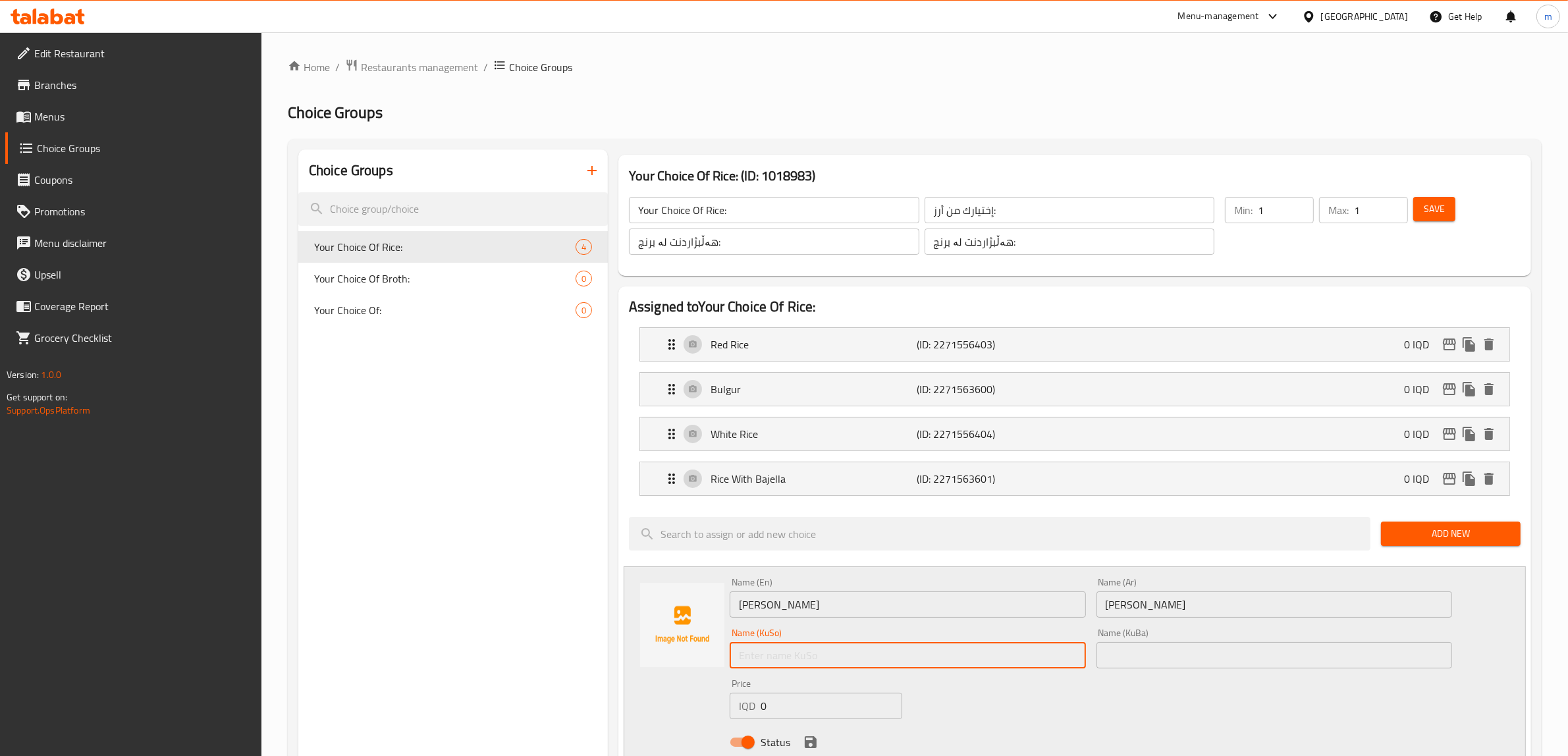
paste input "أرز برياني"
type input "أرز برياني"
click at [762, 597] on input "[PERSON_NAME]" at bounding box center [907, 603] width 356 height 26
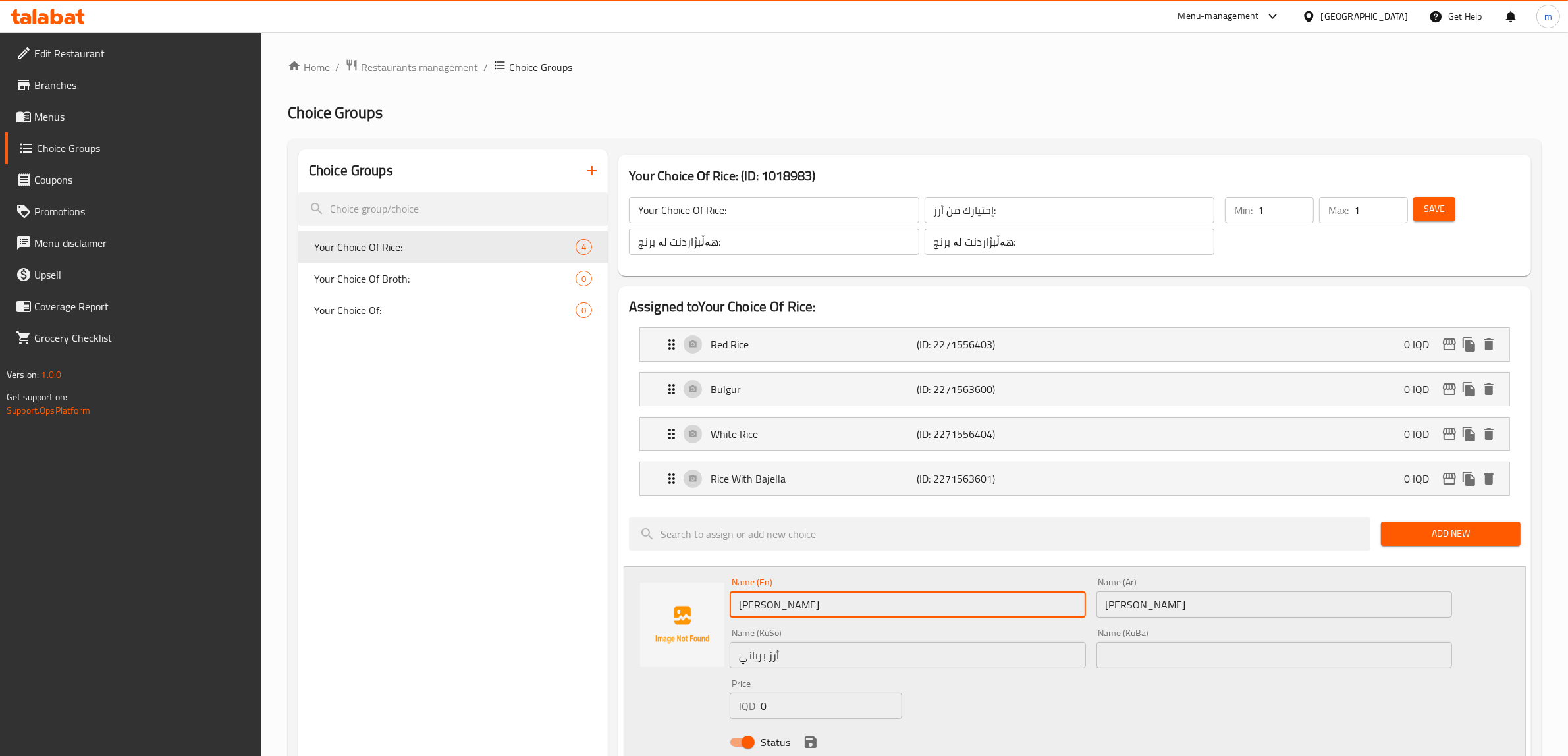
type input "[PERSON_NAME]"
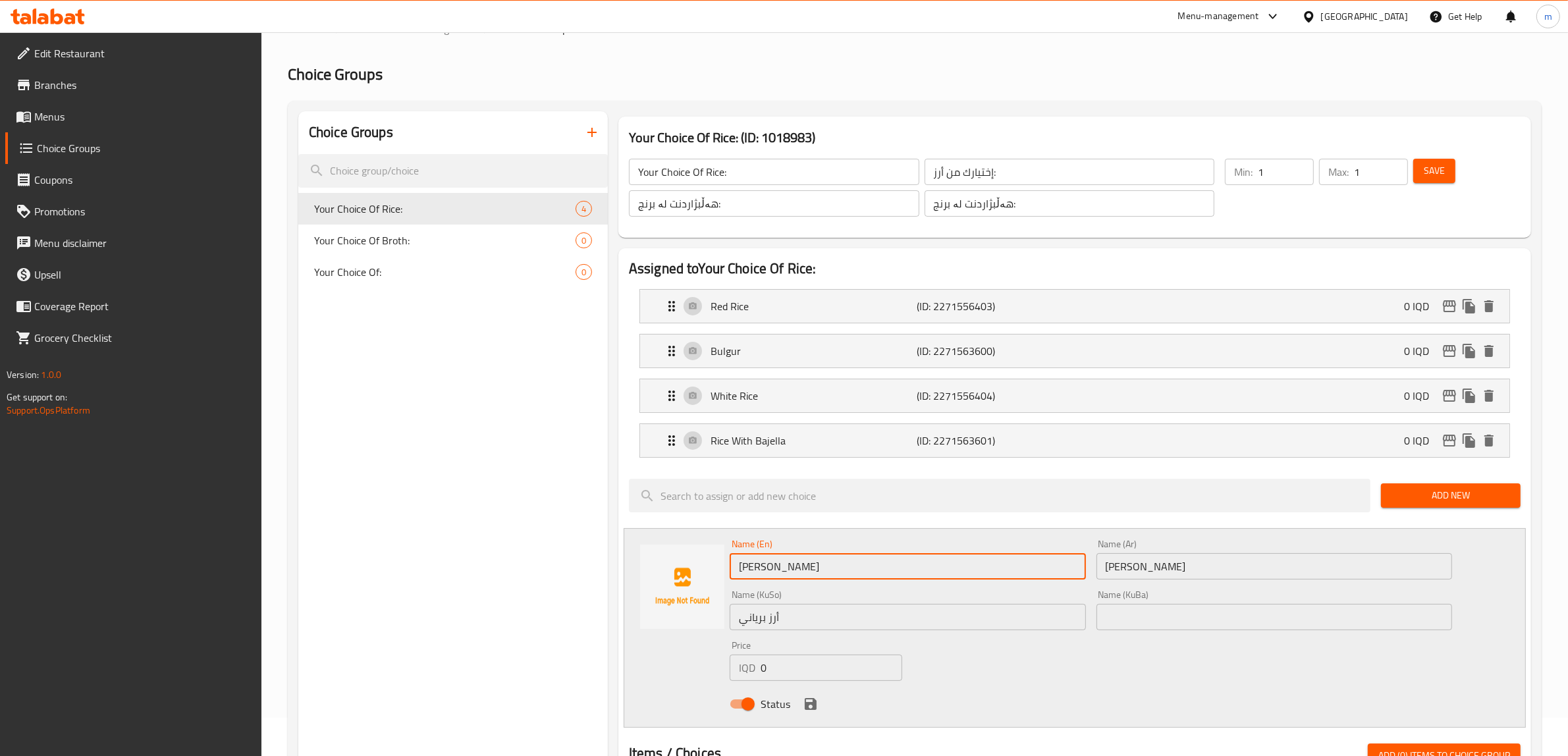
scroll to position [137, 0]
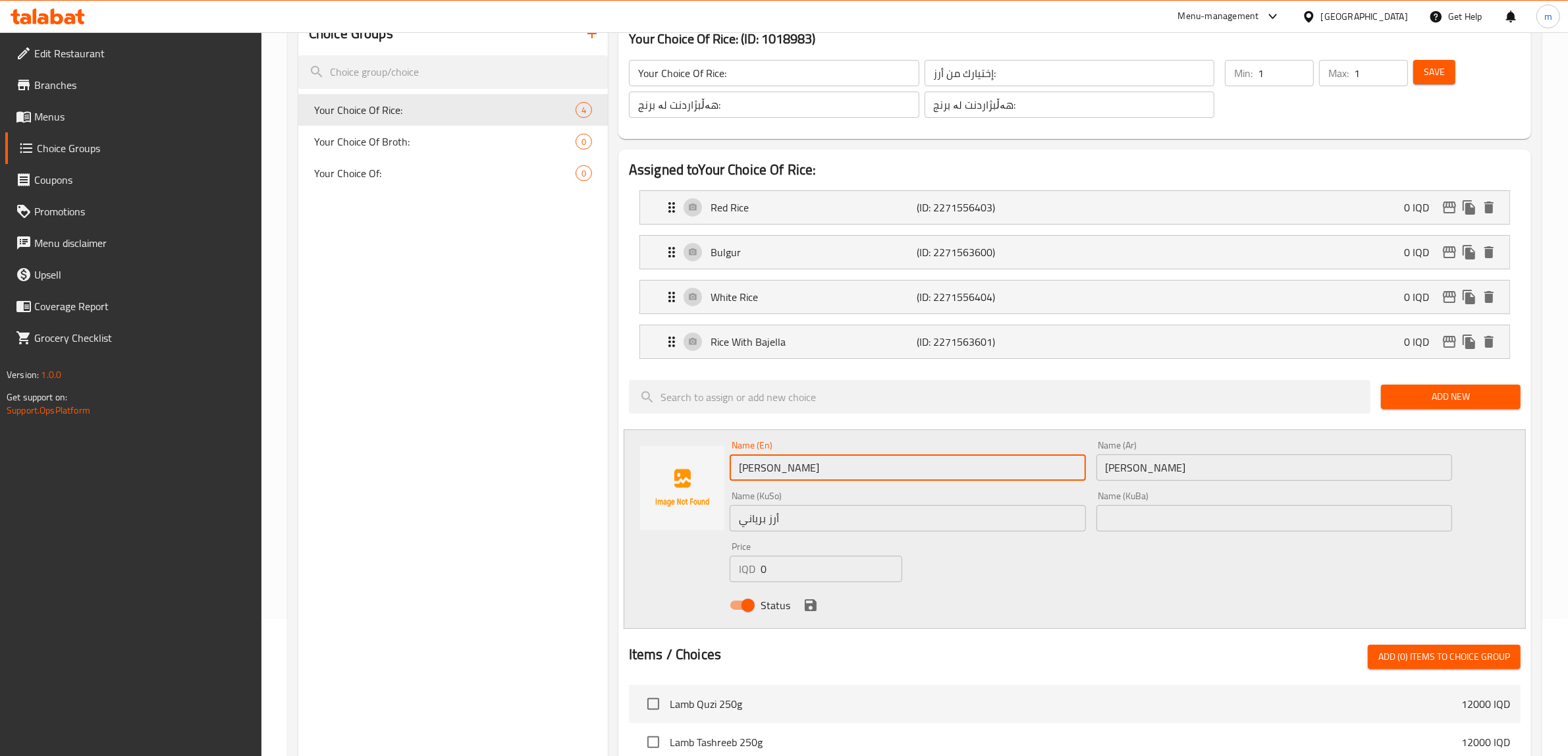
click at [814, 604] on icon "save" at bounding box center [811, 604] width 12 height 12
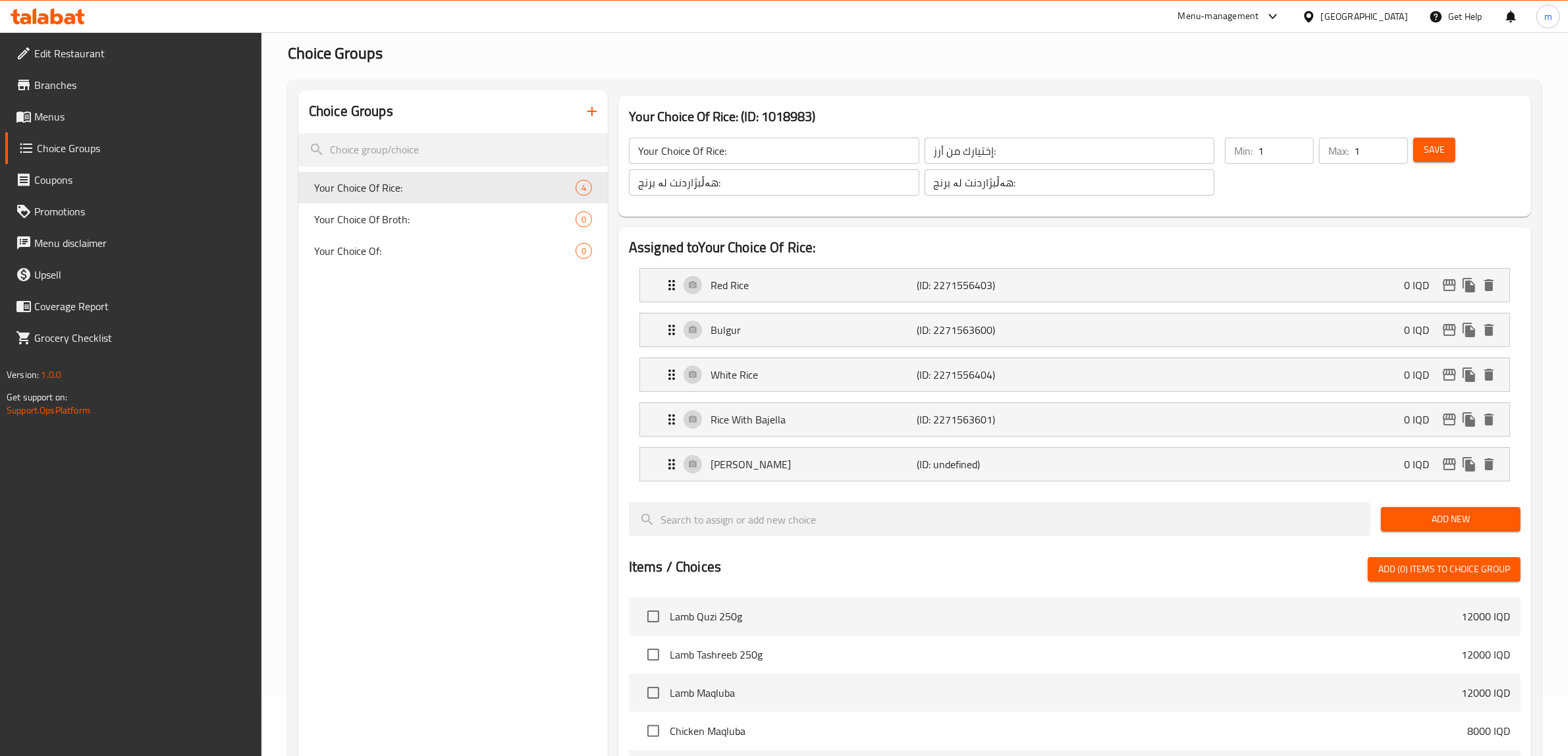
scroll to position [0, 0]
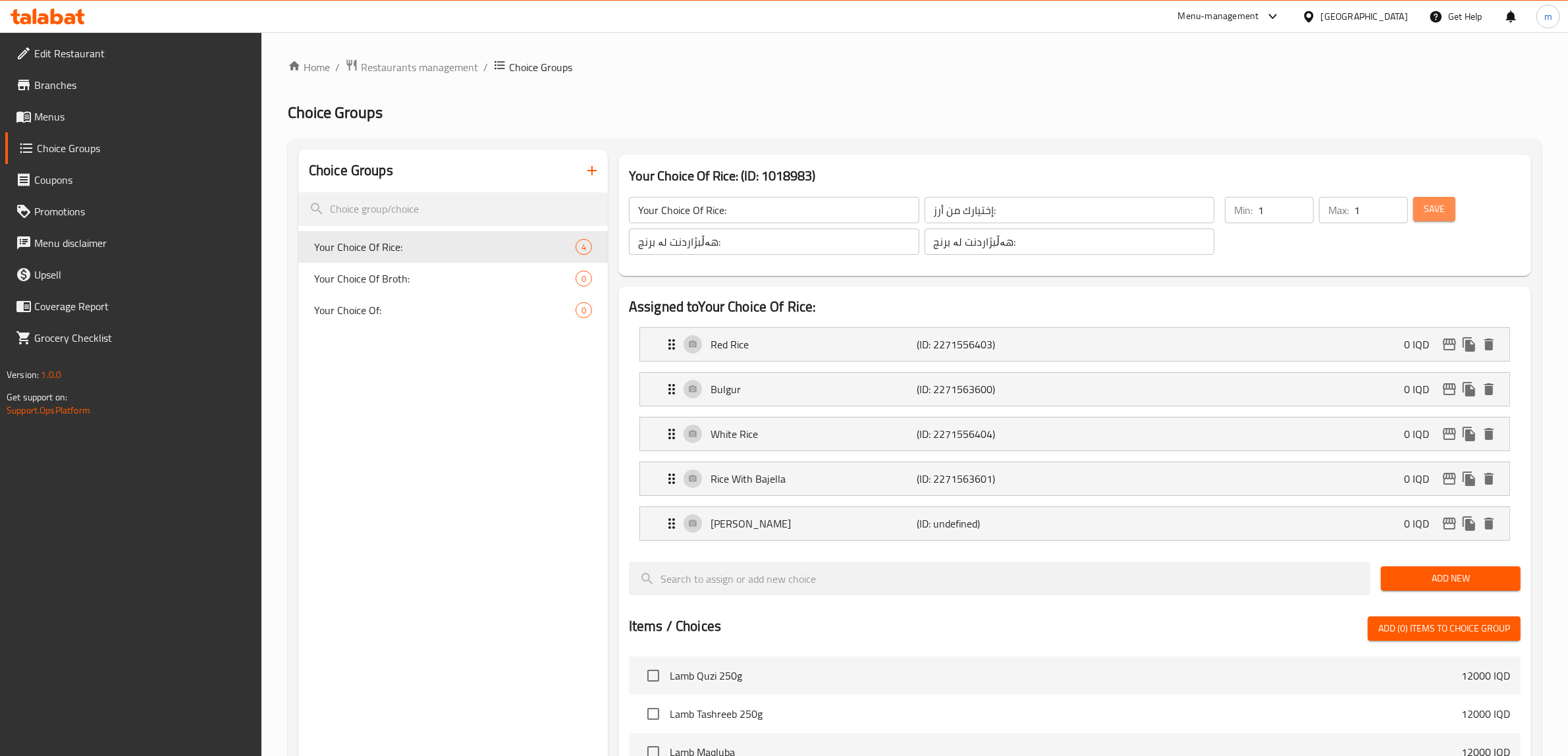
click at [1439, 202] on span "Save" at bounding box center [1434, 209] width 21 height 17
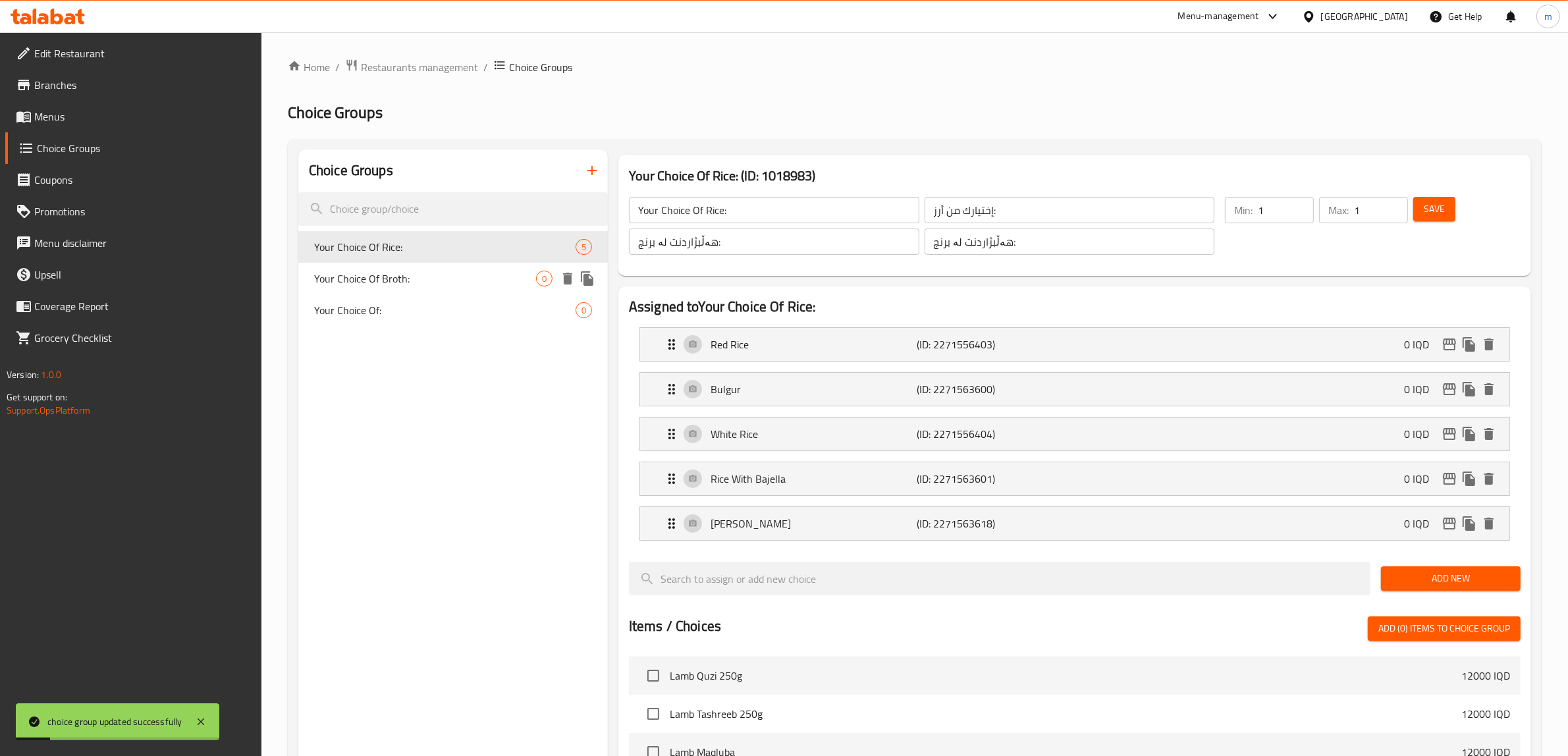
click at [482, 267] on div "Your Choice Of Broth: 0" at bounding box center [453, 278] width 309 height 32
type input "Your Choice Of Broth:"
type input "اختيارك من مرق:"
type input "هەڵبژاردنت لە شلە:"
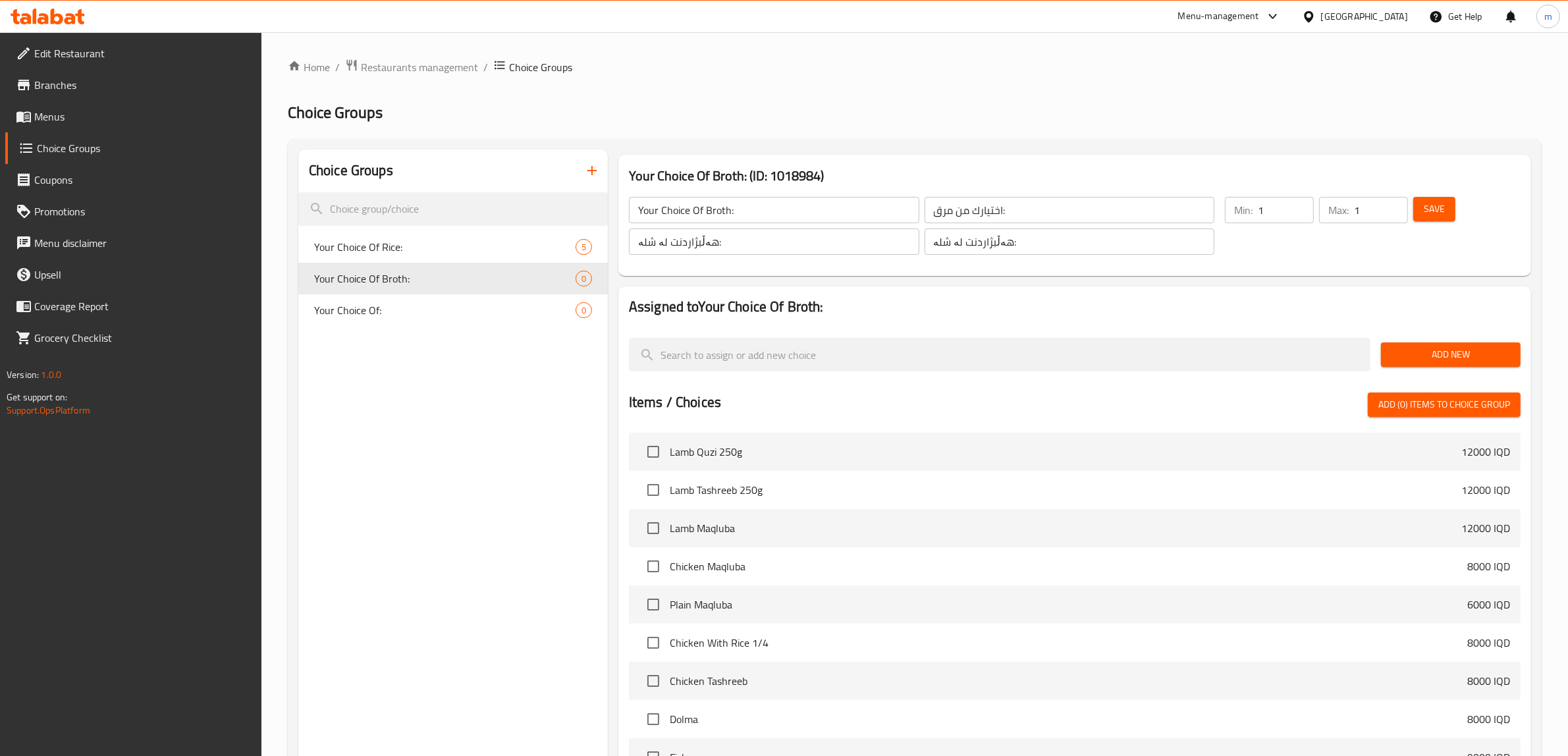
click at [1475, 354] on span "Add New" at bounding box center [1450, 354] width 119 height 17
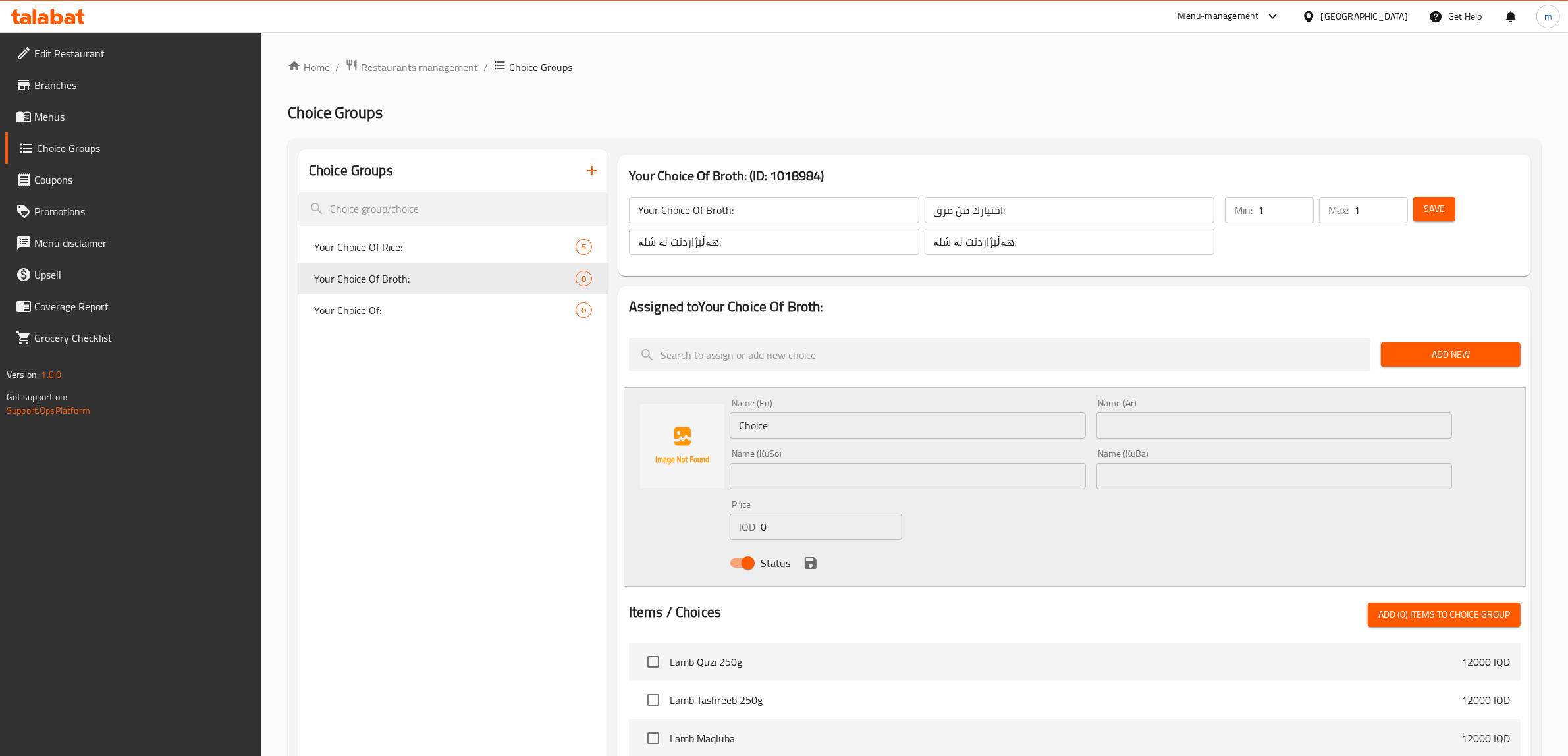
click at [784, 426] on input "Choice" at bounding box center [907, 425] width 356 height 26
paste input "Tabsi Broth"
type input "Tabsi Broth"
click at [1154, 418] on input "text" at bounding box center [1274, 425] width 356 height 26
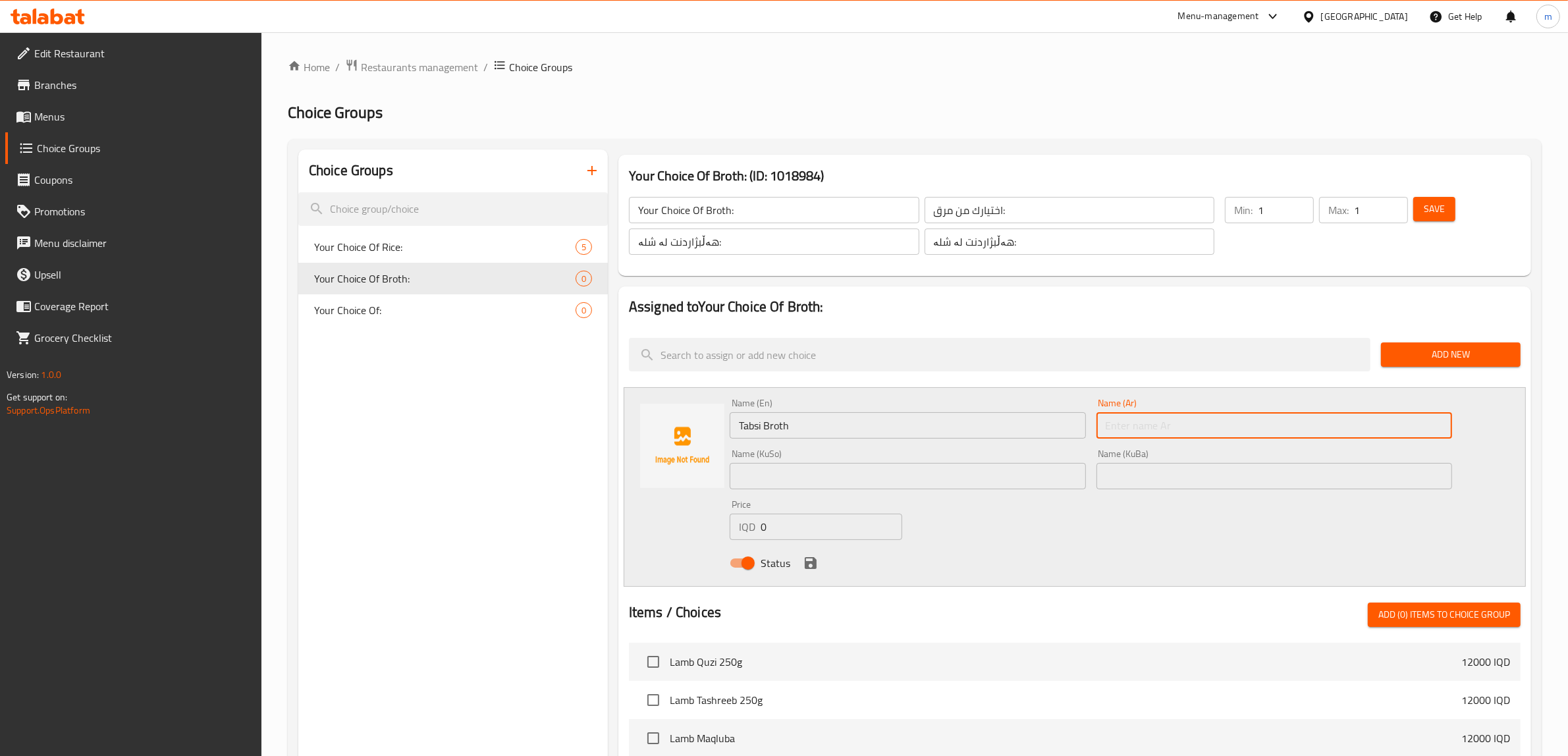
paste input "مرق تبسي"
type input "مرق تبسي"
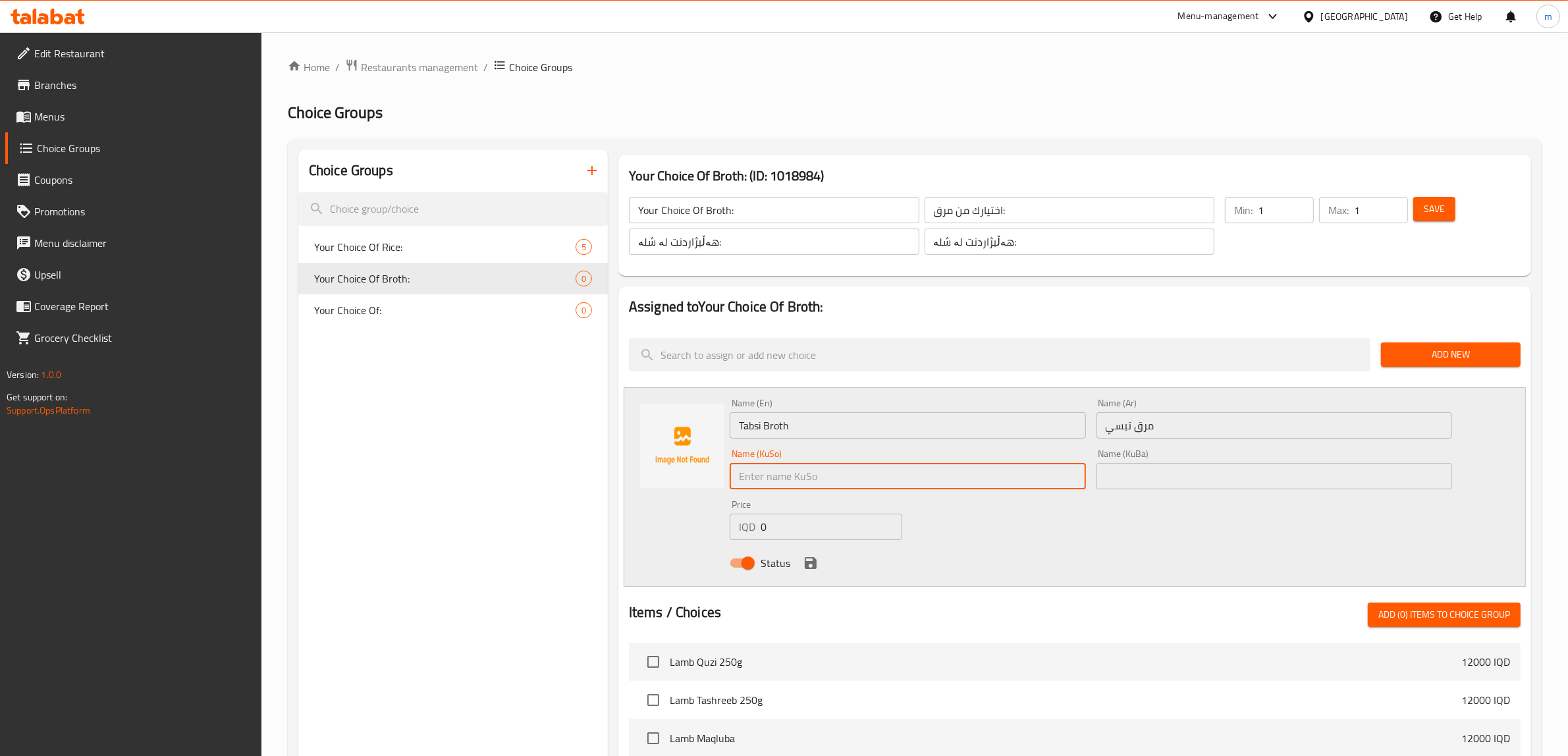
click at [896, 474] on input "text" at bounding box center [907, 475] width 356 height 26
paste input "مڕەقی تەبسی"
type input "مڕەقی تەبسی"
click at [1275, 485] on input "text" at bounding box center [1274, 475] width 356 height 26
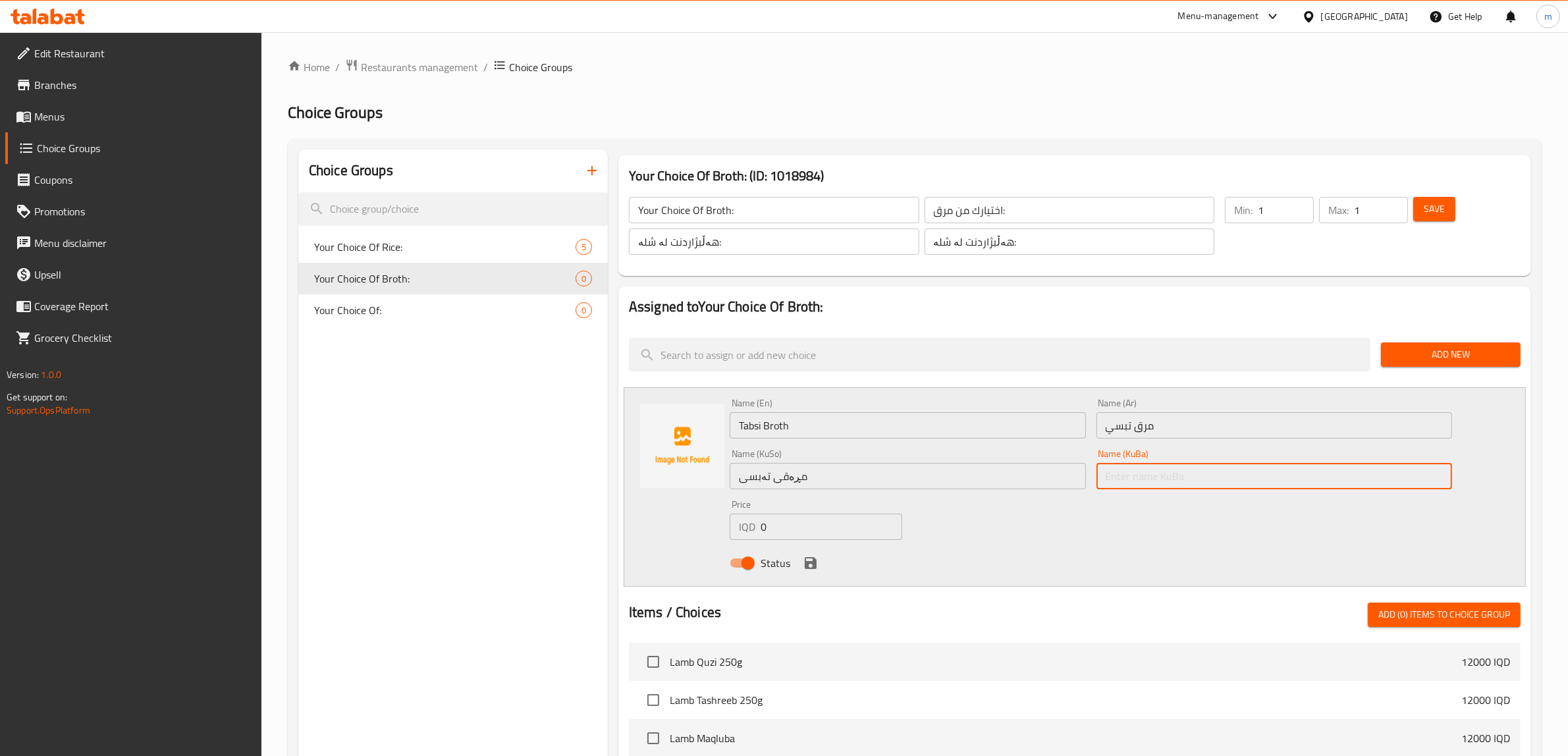
paste input "مڕەقی تەبسی"
type input "مڕەقی تەبسی"
click at [810, 560] on icon "save" at bounding box center [811, 563] width 16 height 16
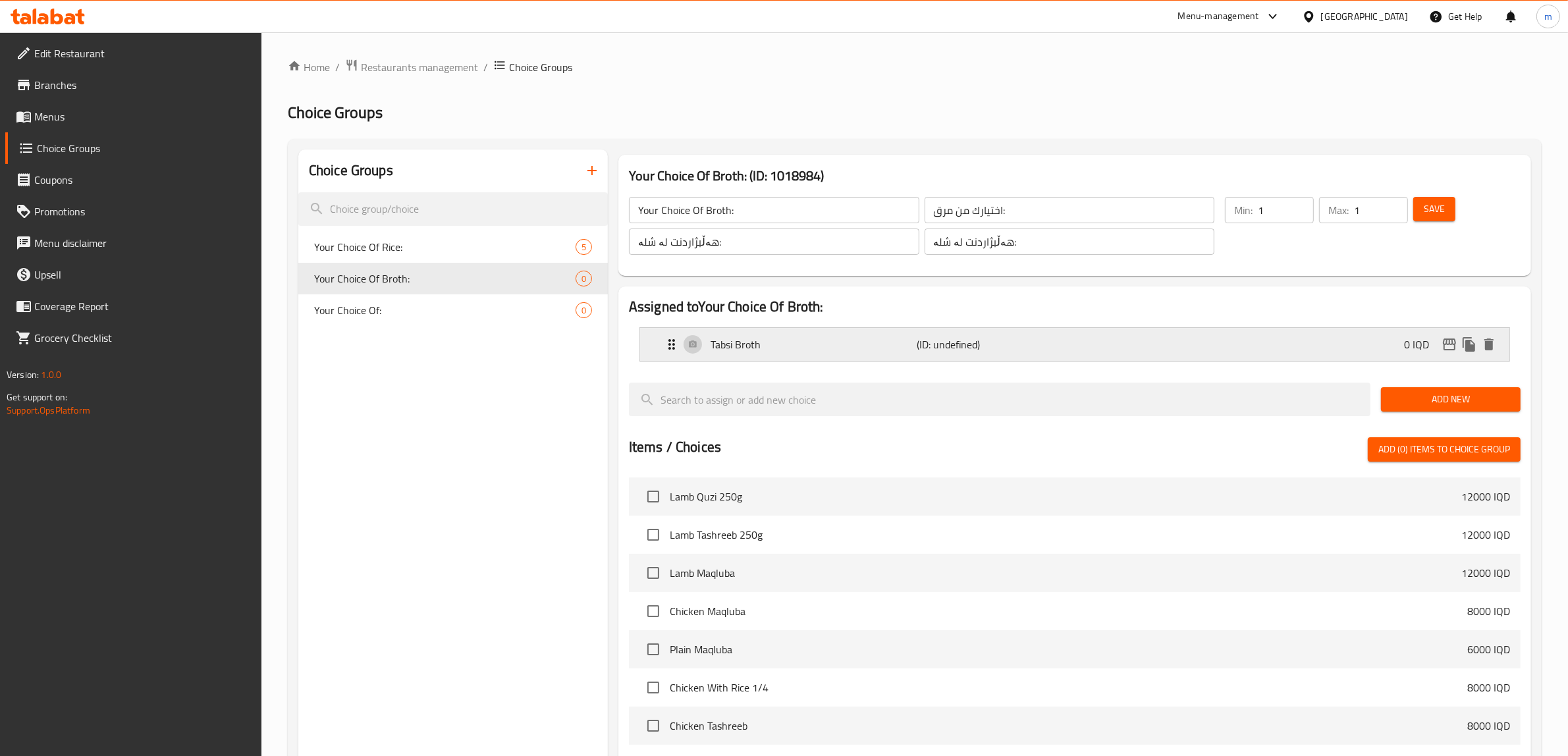
click at [725, 333] on div "Tabsi Broth (ID: undefined) 0 IQD" at bounding box center [1078, 344] width 829 height 33
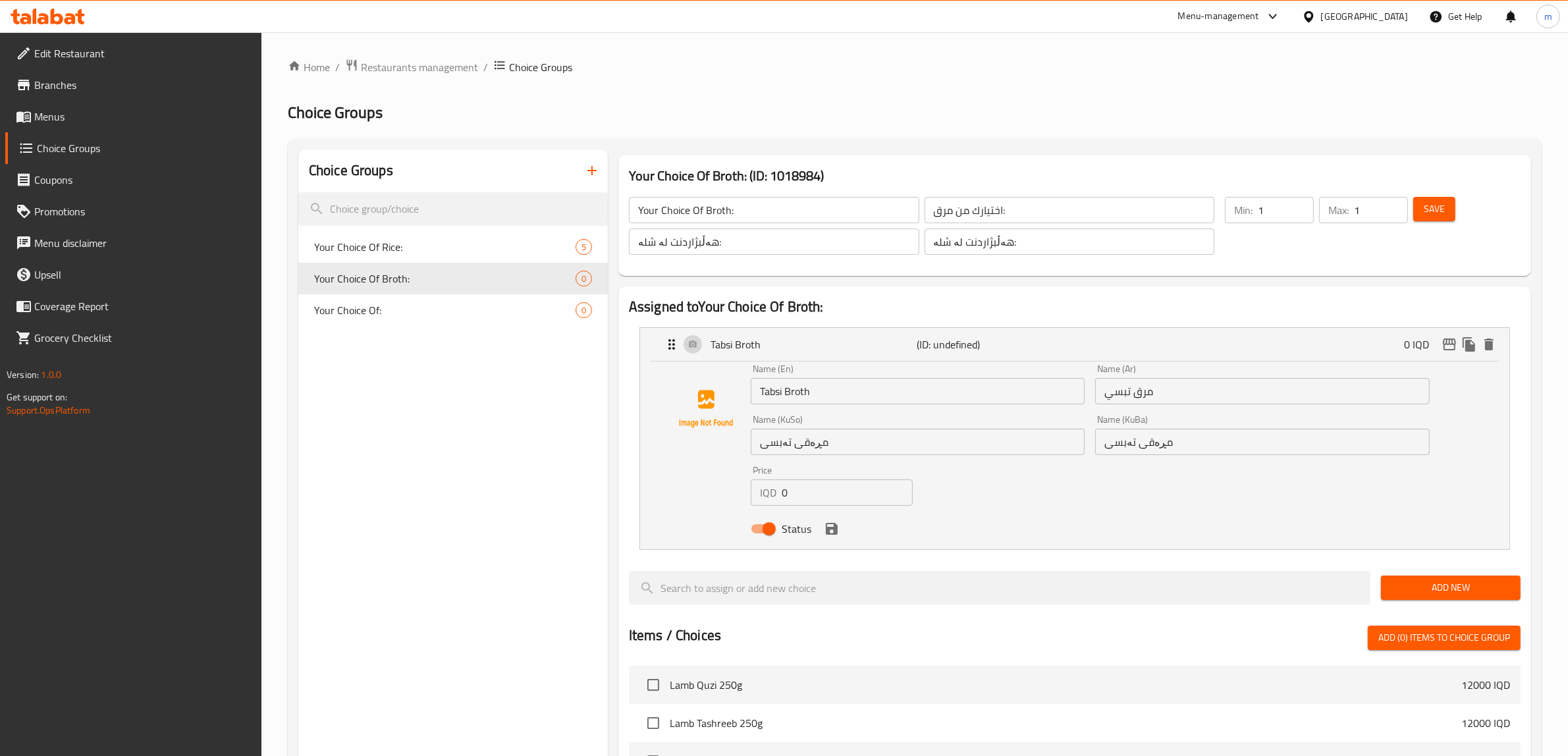
click at [772, 391] on input "Tabsi Broth" at bounding box center [917, 391] width 333 height 26
drag, startPoint x: 772, startPoint y: 391, endPoint x: 756, endPoint y: 393, distance: 16.1
click at [756, 393] on input "Tabsi Broth" at bounding box center [917, 391] width 333 height 26
click at [834, 532] on icon "save" at bounding box center [831, 529] width 12 height 12
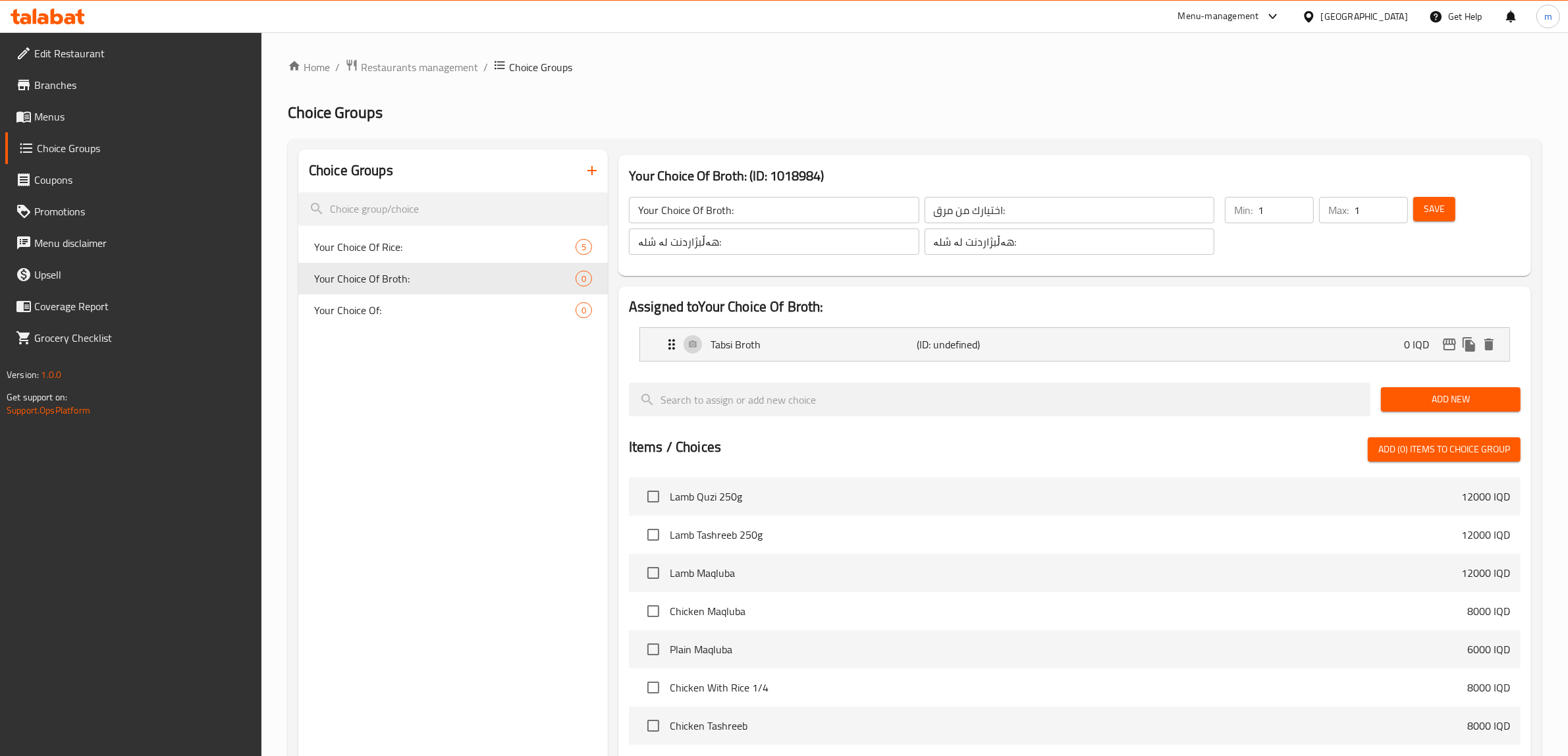
click at [1484, 398] on span "Add New" at bounding box center [1450, 398] width 119 height 17
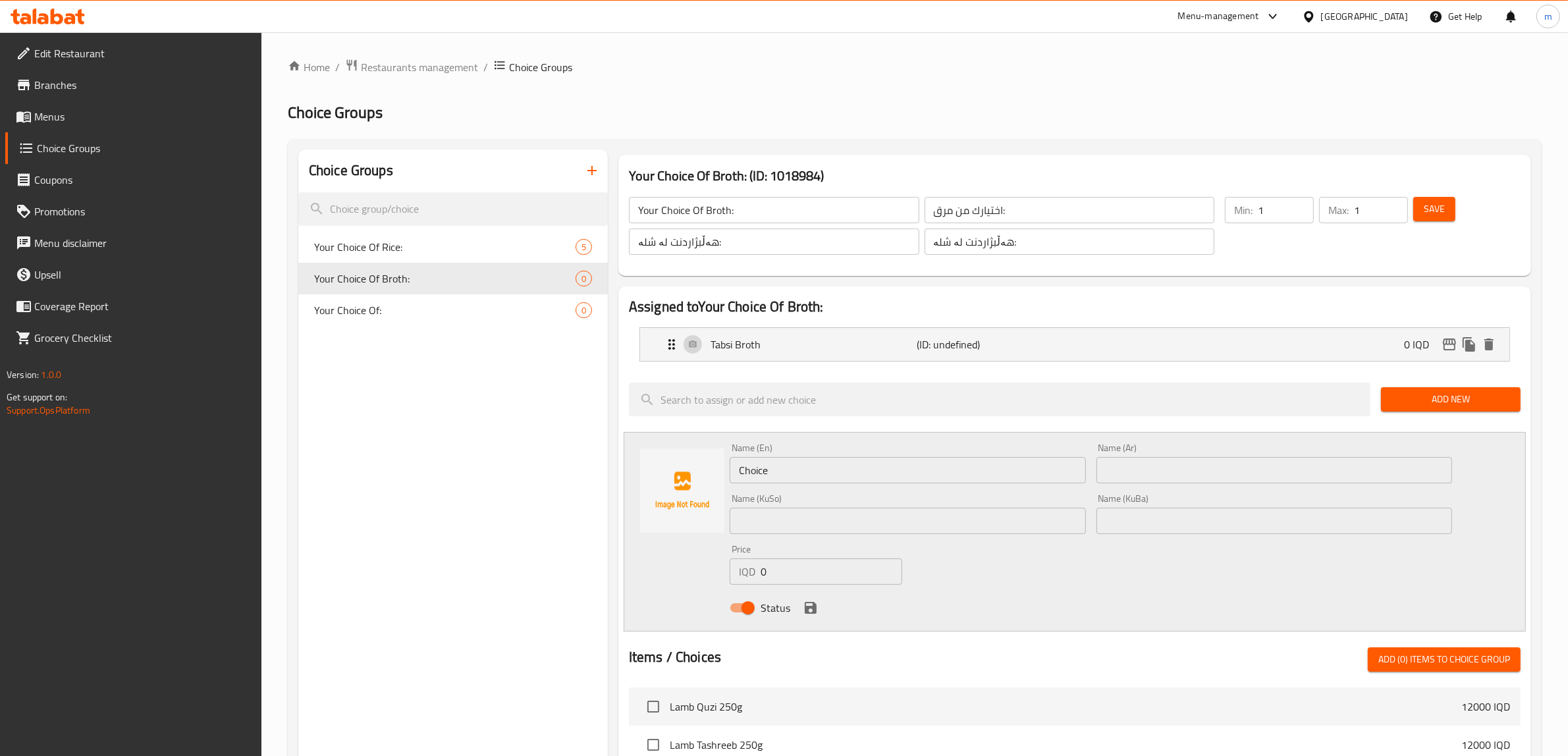
click at [797, 463] on input "Choice" at bounding box center [907, 469] width 356 height 26
paste input "Yabsa Broth"
type input "Yabsa Broth"
click at [1187, 471] on input "text" at bounding box center [1274, 469] width 356 height 26
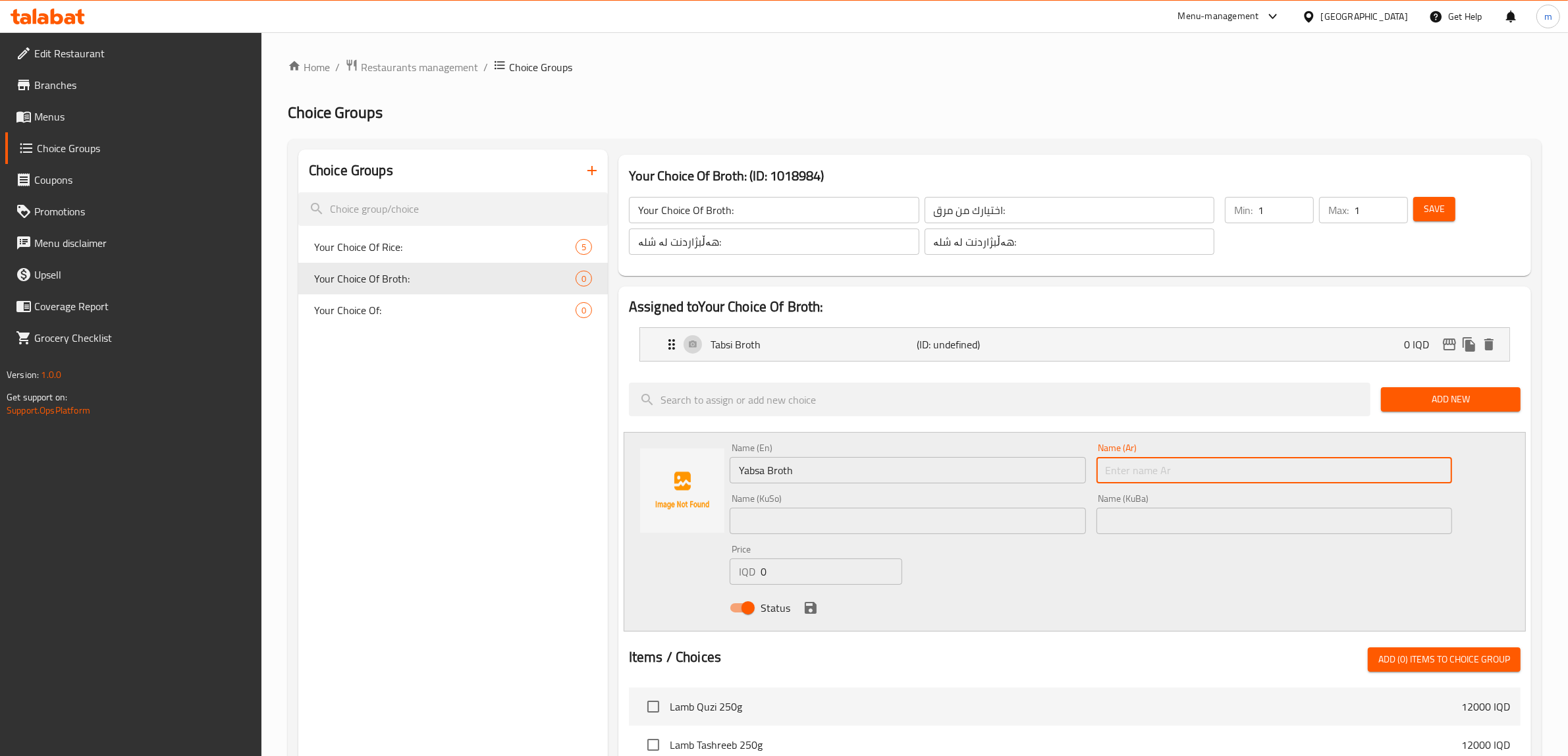
paste input "مرق يابسة"
type input "مرق يابسة"
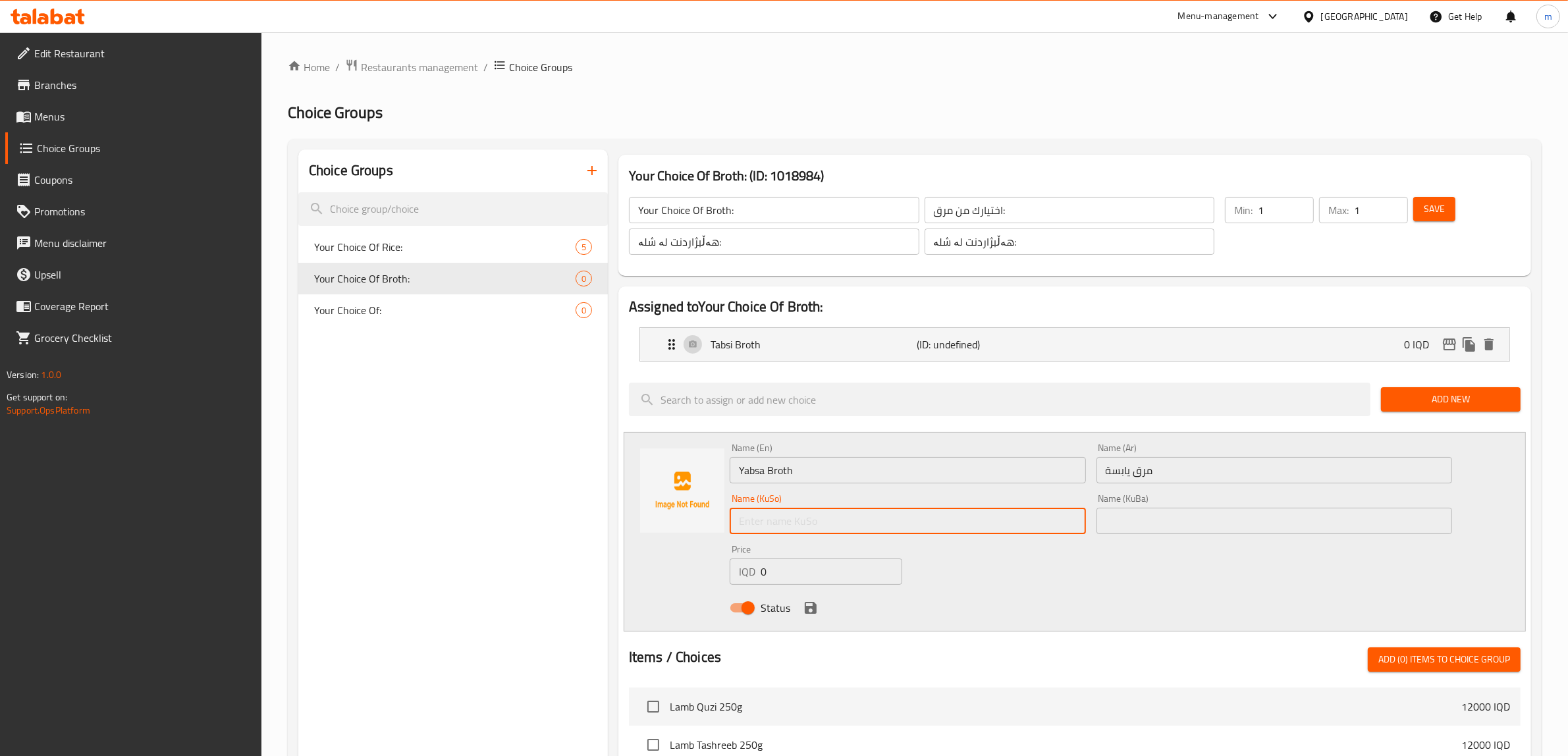
click at [784, 518] on input "text" at bounding box center [907, 520] width 356 height 26
paste input "شلەی یابسە"
type input "شلەی یابسە"
click at [814, 606] on icon "save" at bounding box center [811, 607] width 12 height 12
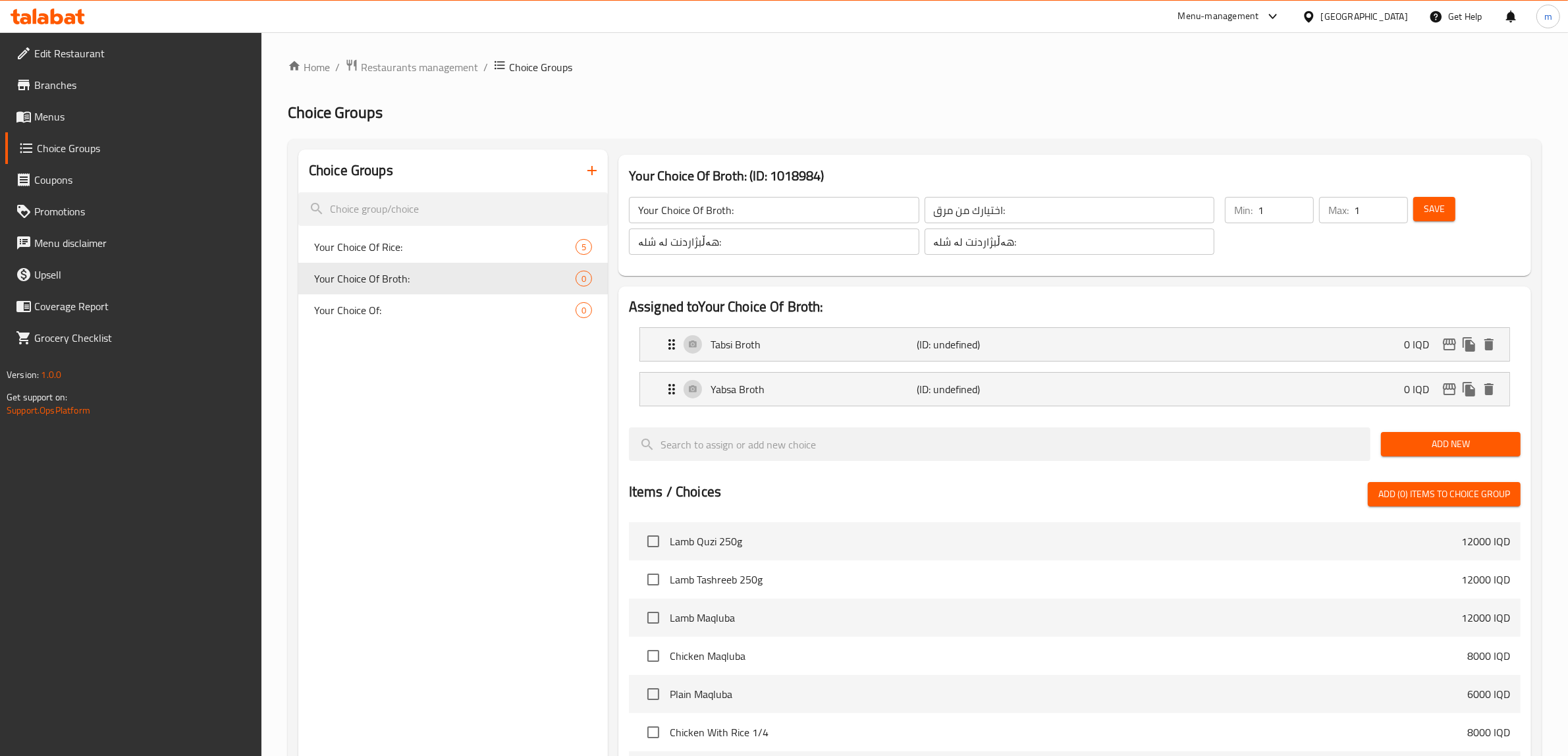
click at [1494, 441] on span "Add New" at bounding box center [1450, 443] width 119 height 17
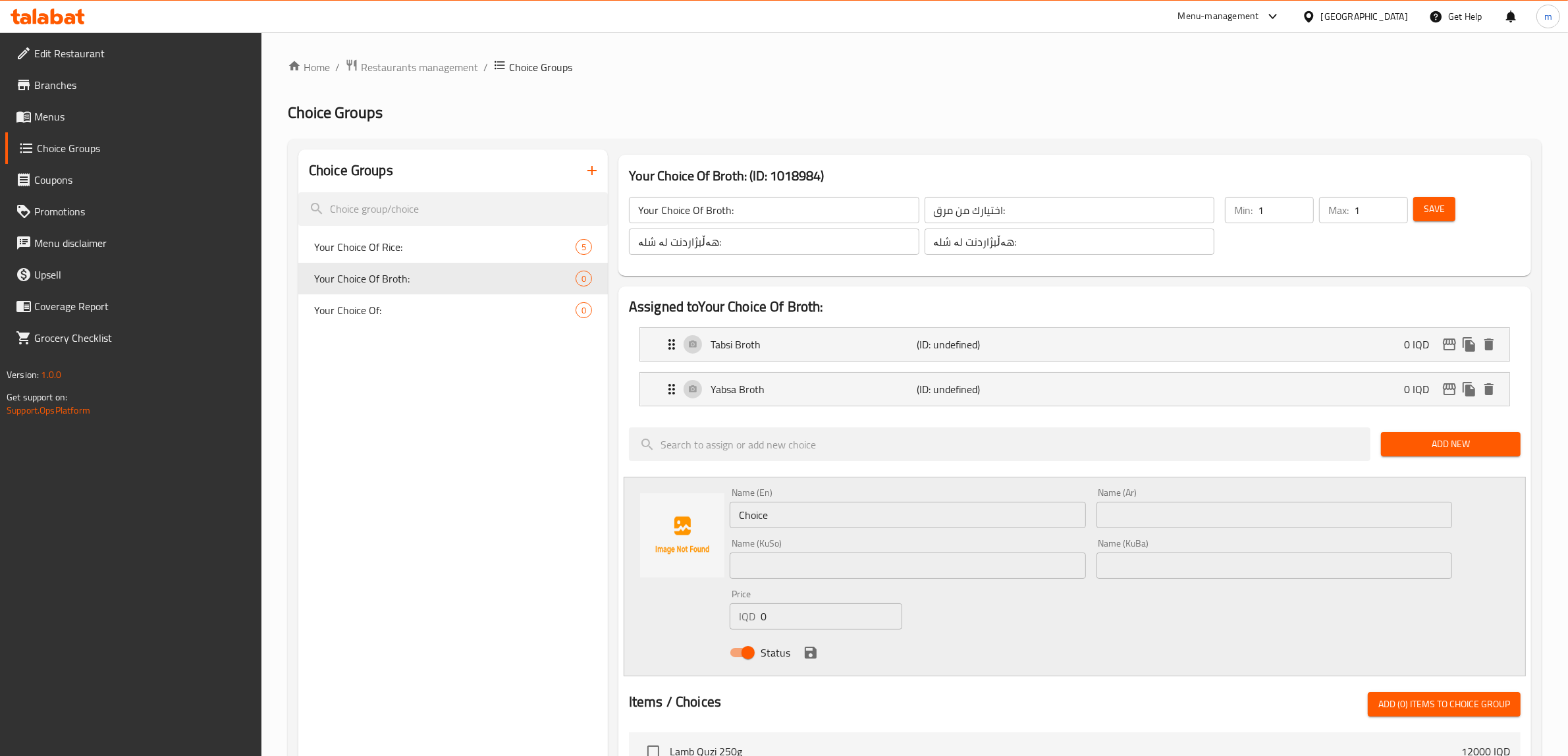
click at [811, 521] on input "Choice" at bounding box center [907, 514] width 356 height 26
paste input "Bamya Broth"
click at [755, 512] on input "Bamya Broth" at bounding box center [907, 514] width 356 height 26
type input "Banya Broth"
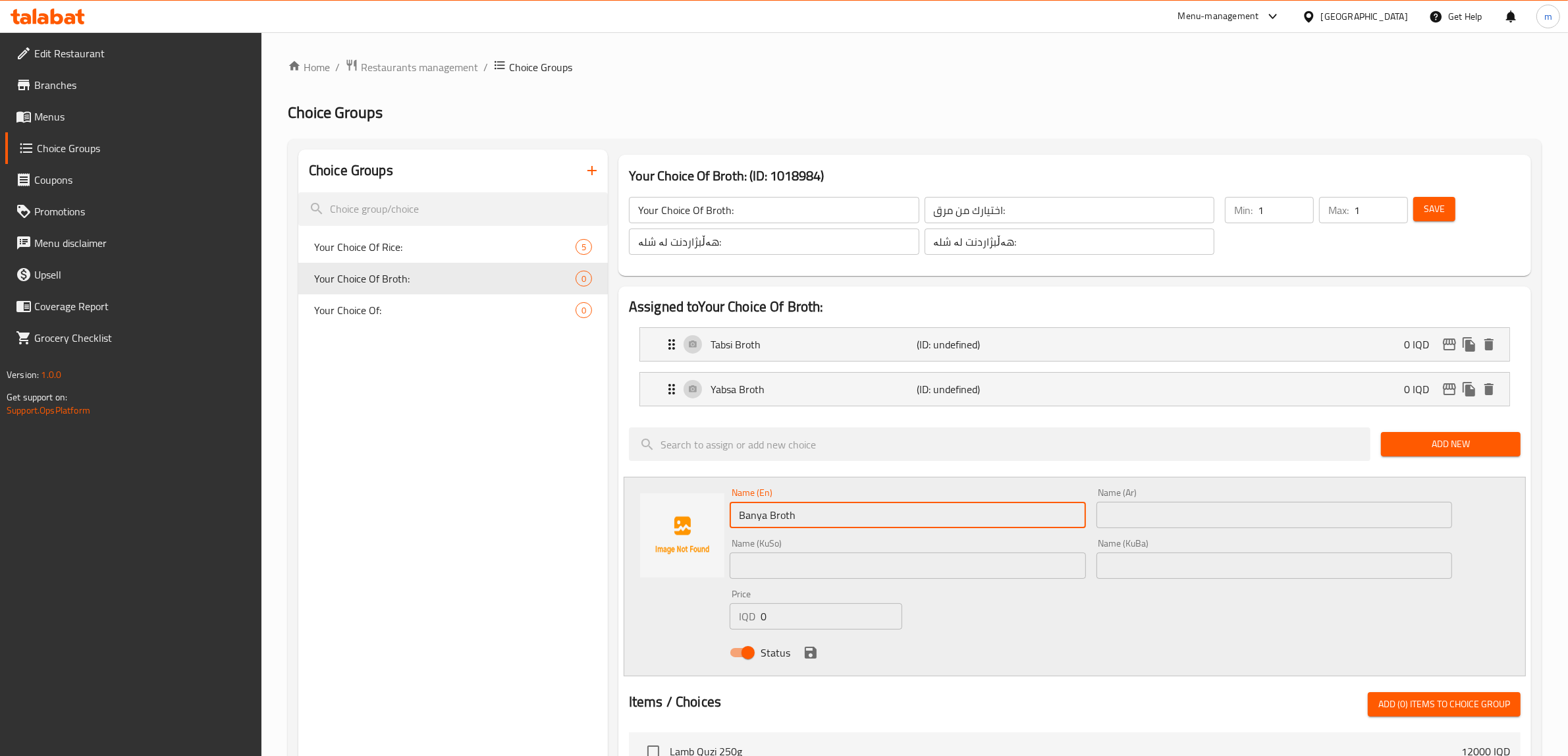
click at [1113, 517] on input "text" at bounding box center [1274, 514] width 356 height 26
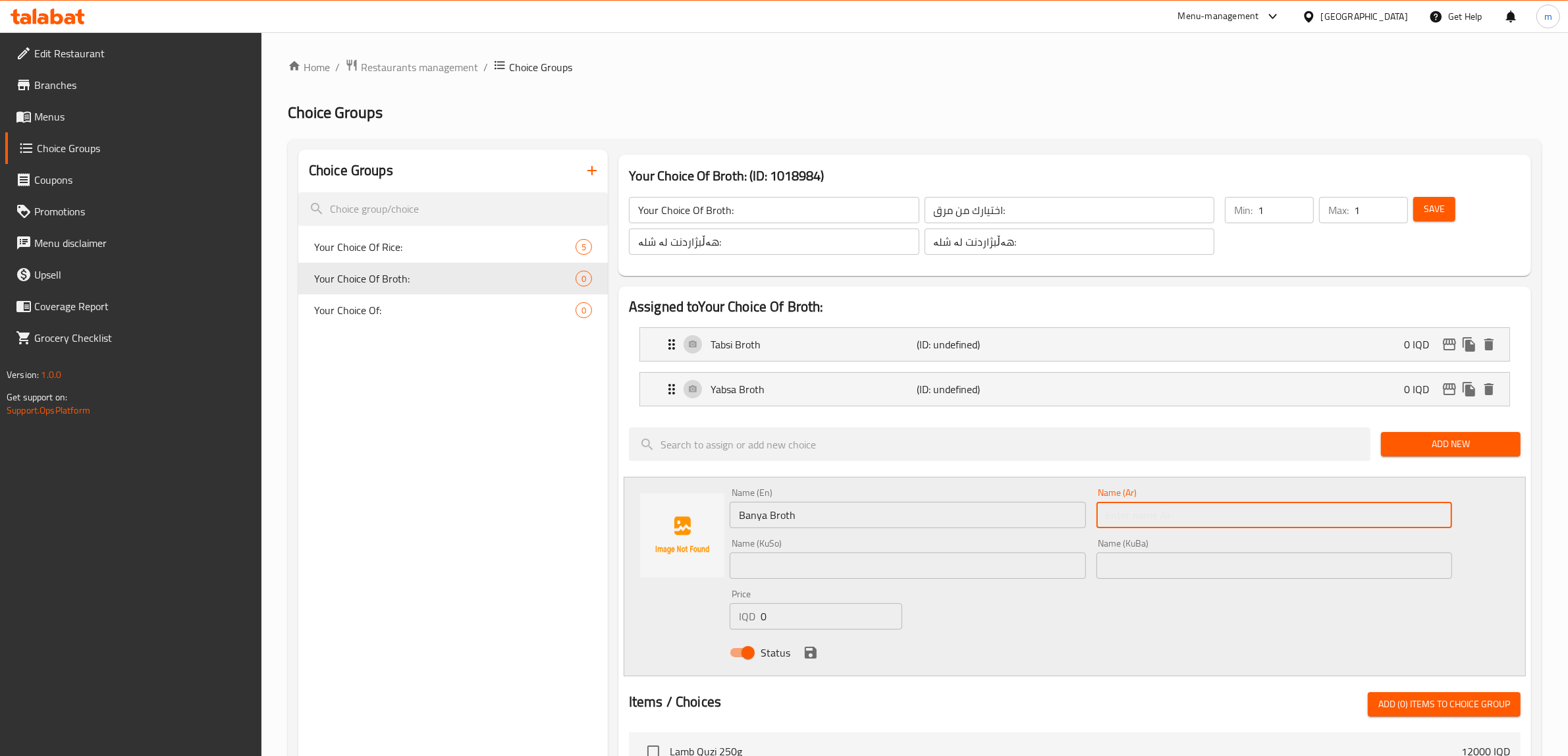
paste input "مرق بانية"
type input "مرق بانية"
click at [867, 577] on input "text" at bounding box center [907, 565] width 356 height 26
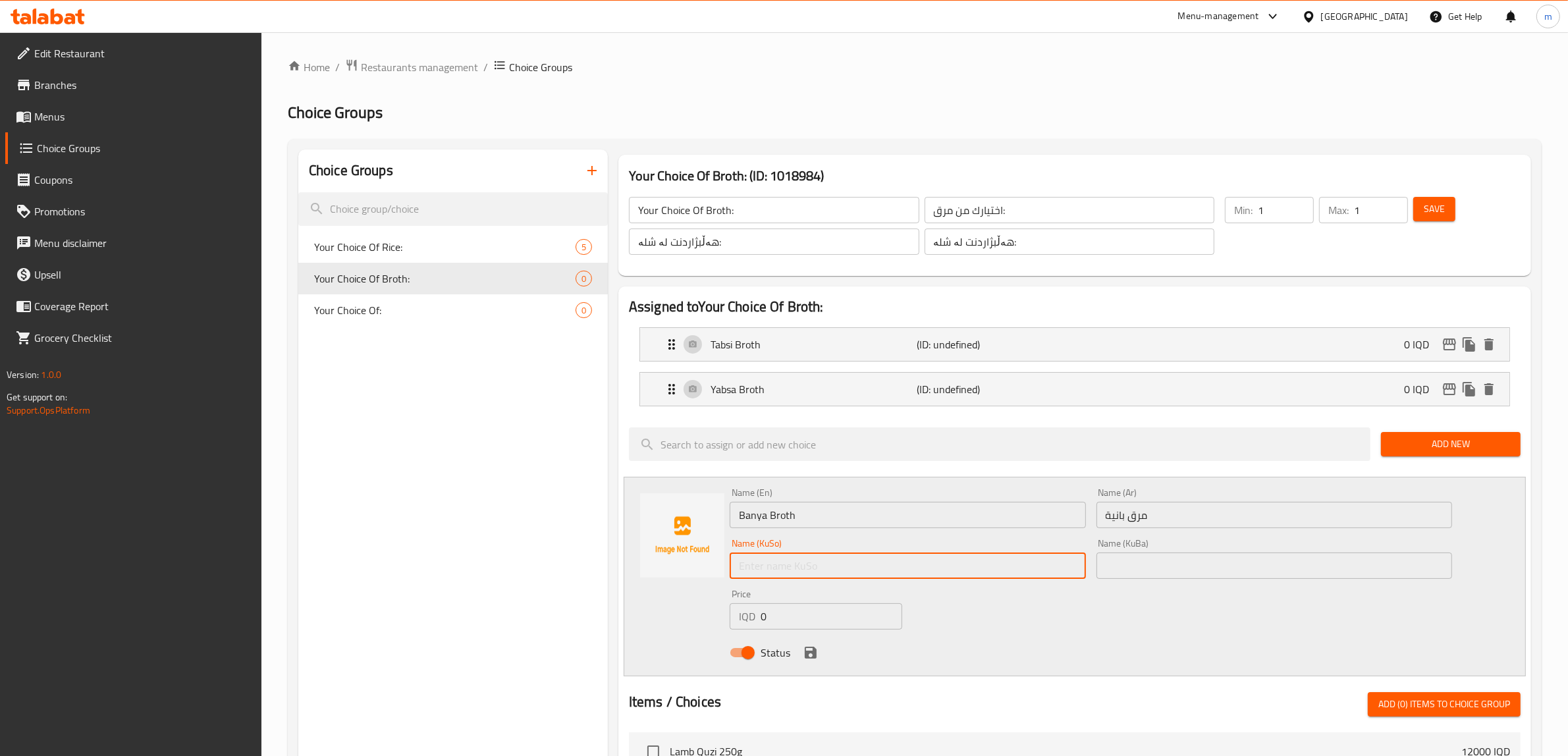
paste input "شلەی بانیە"
type input "شلەی بانیە"
click at [1241, 558] on input "text" at bounding box center [1274, 565] width 356 height 26
paste input "شلەی بانیە"
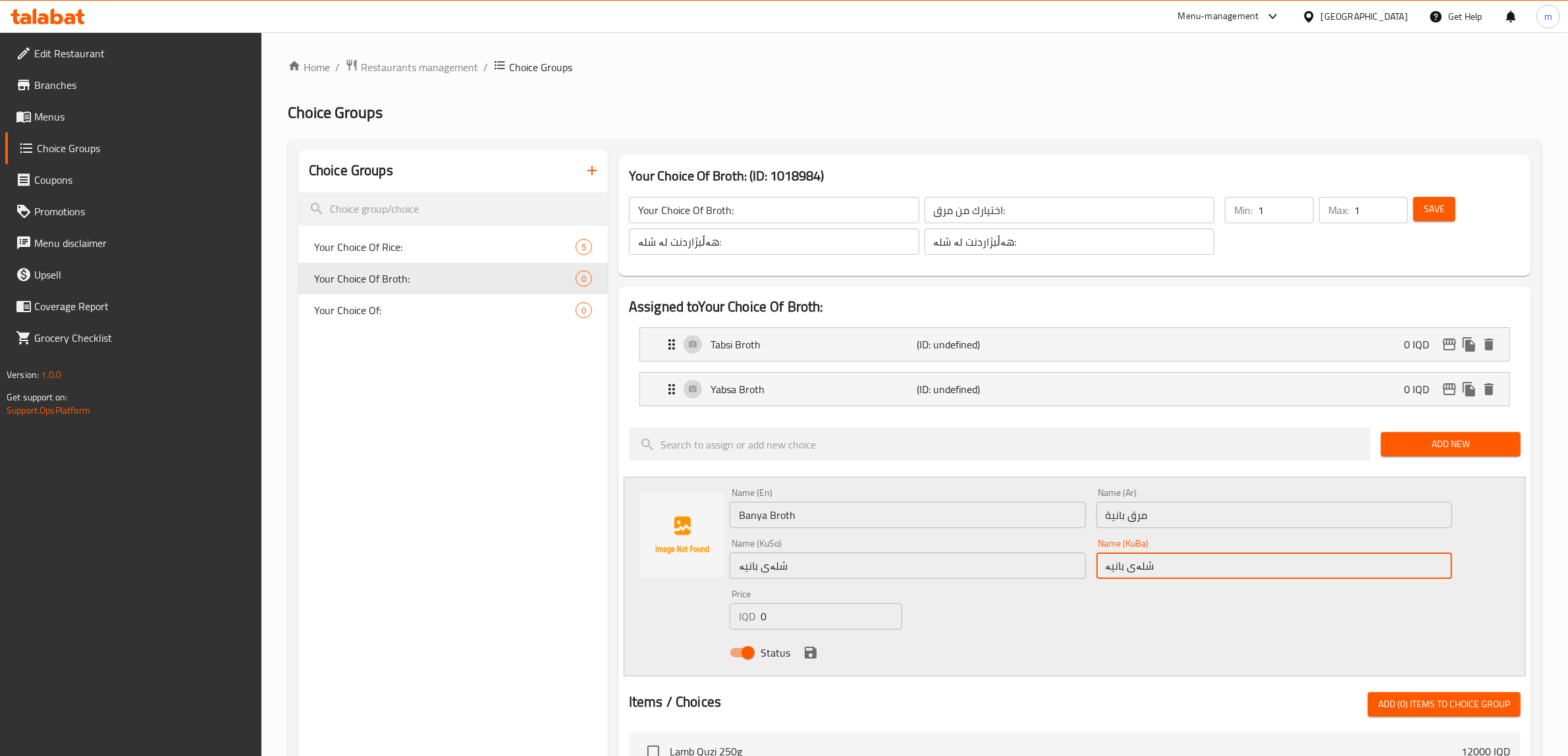
type input "شلەی بانیە"
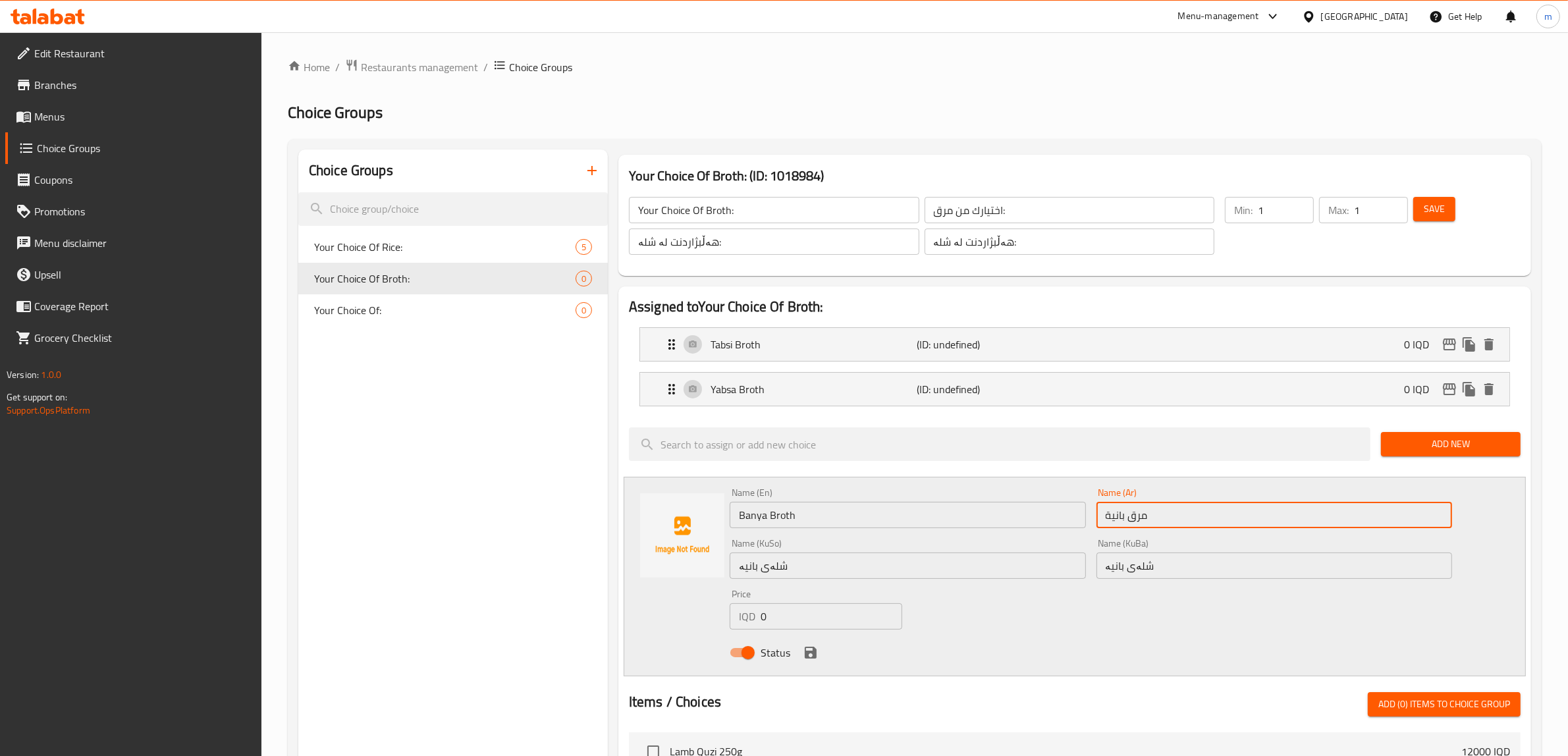
click at [1123, 514] on input "مرق بانية" at bounding box center [1274, 514] width 356 height 26
click at [748, 517] on input "Banya Broth" at bounding box center [907, 514] width 356 height 26
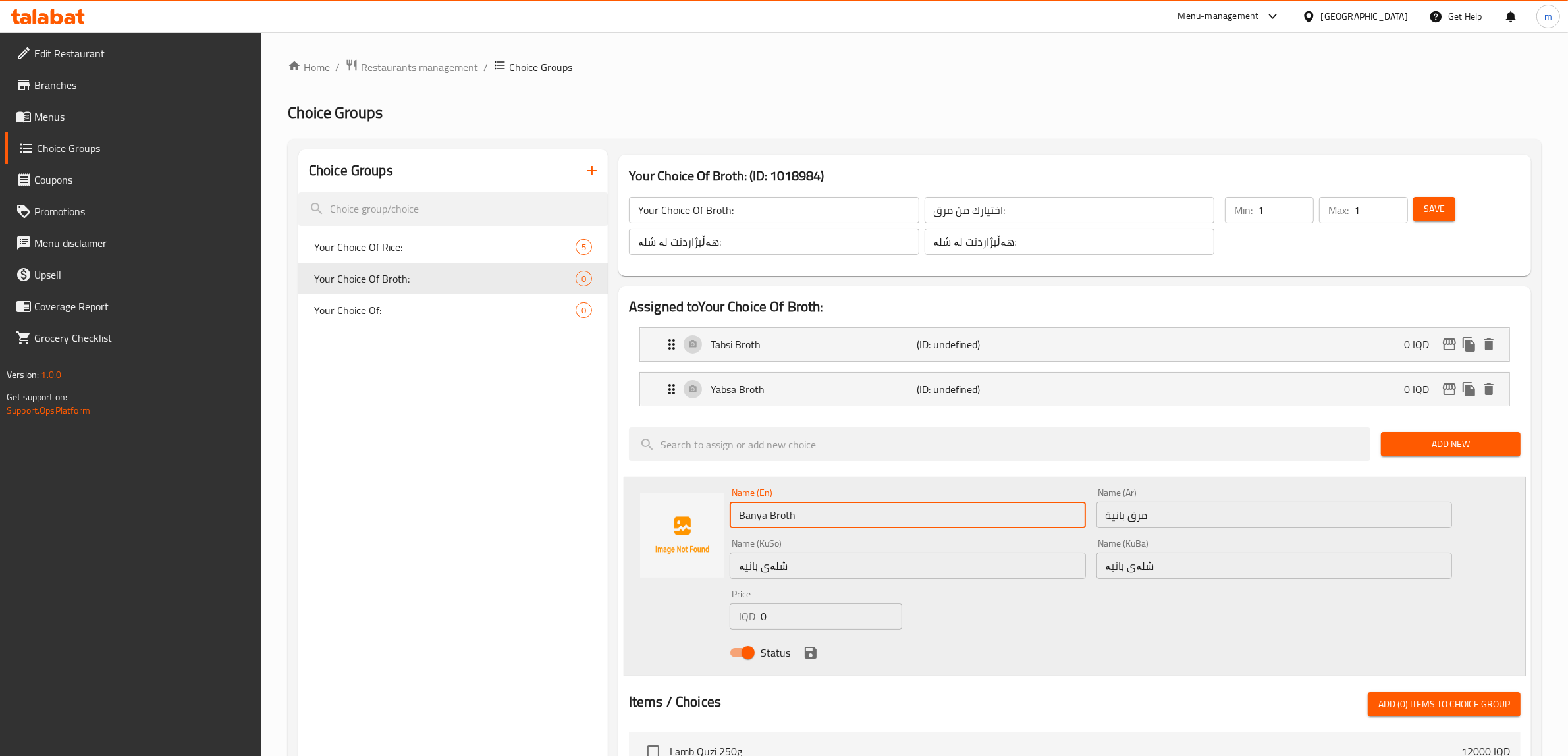
click at [748, 517] on input "Banya Broth" at bounding box center [907, 514] width 356 height 26
click at [754, 518] on input "Banya Broth" at bounding box center [907, 514] width 356 height 26
drag, startPoint x: 754, startPoint y: 518, endPoint x: 742, endPoint y: 518, distance: 12.0
click at [742, 518] on input "Banya Broth" at bounding box center [907, 514] width 356 height 26
paste input "Pane"
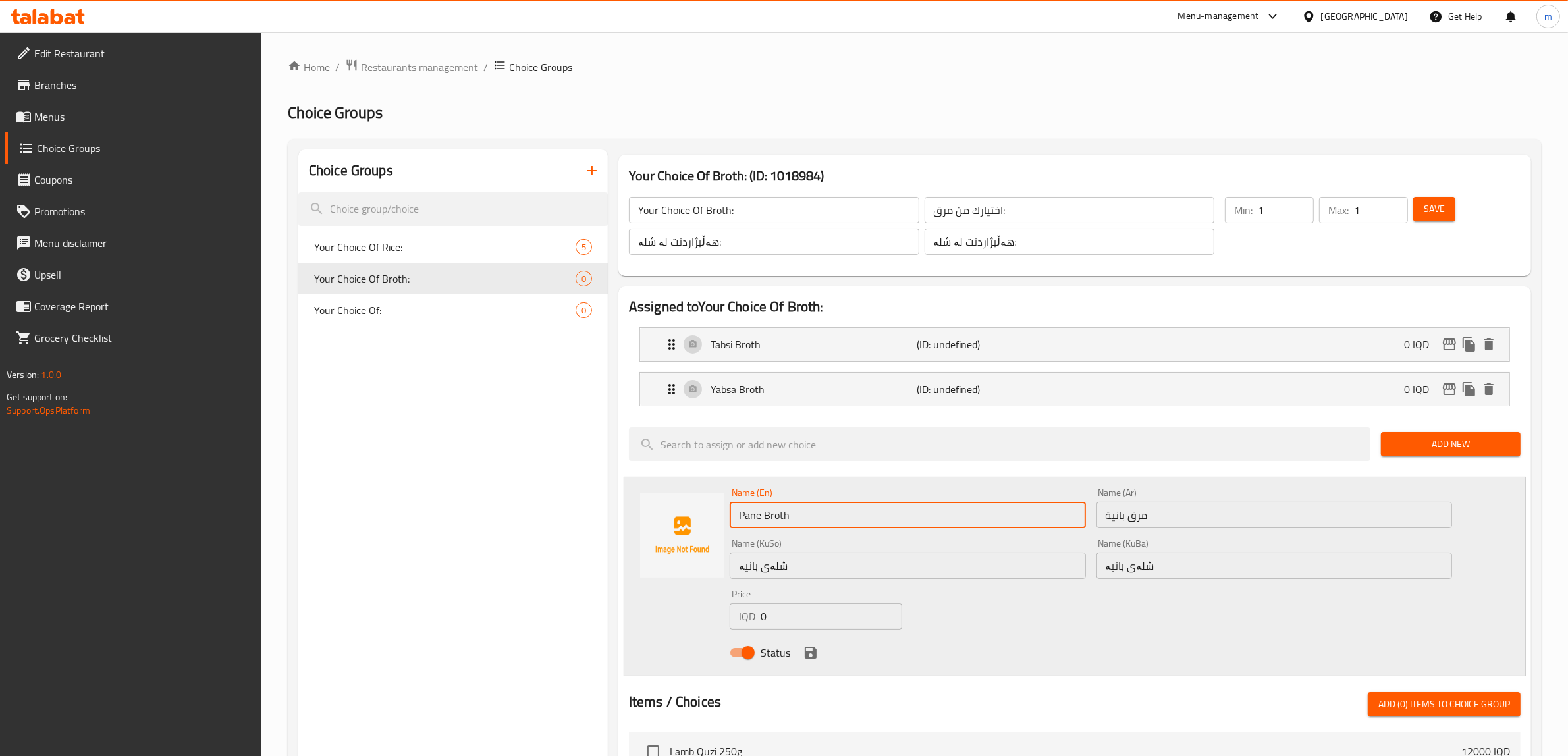
type input "Pane Broth"
click at [751, 572] on input "شلەی بانیە" at bounding box center [907, 565] width 356 height 26
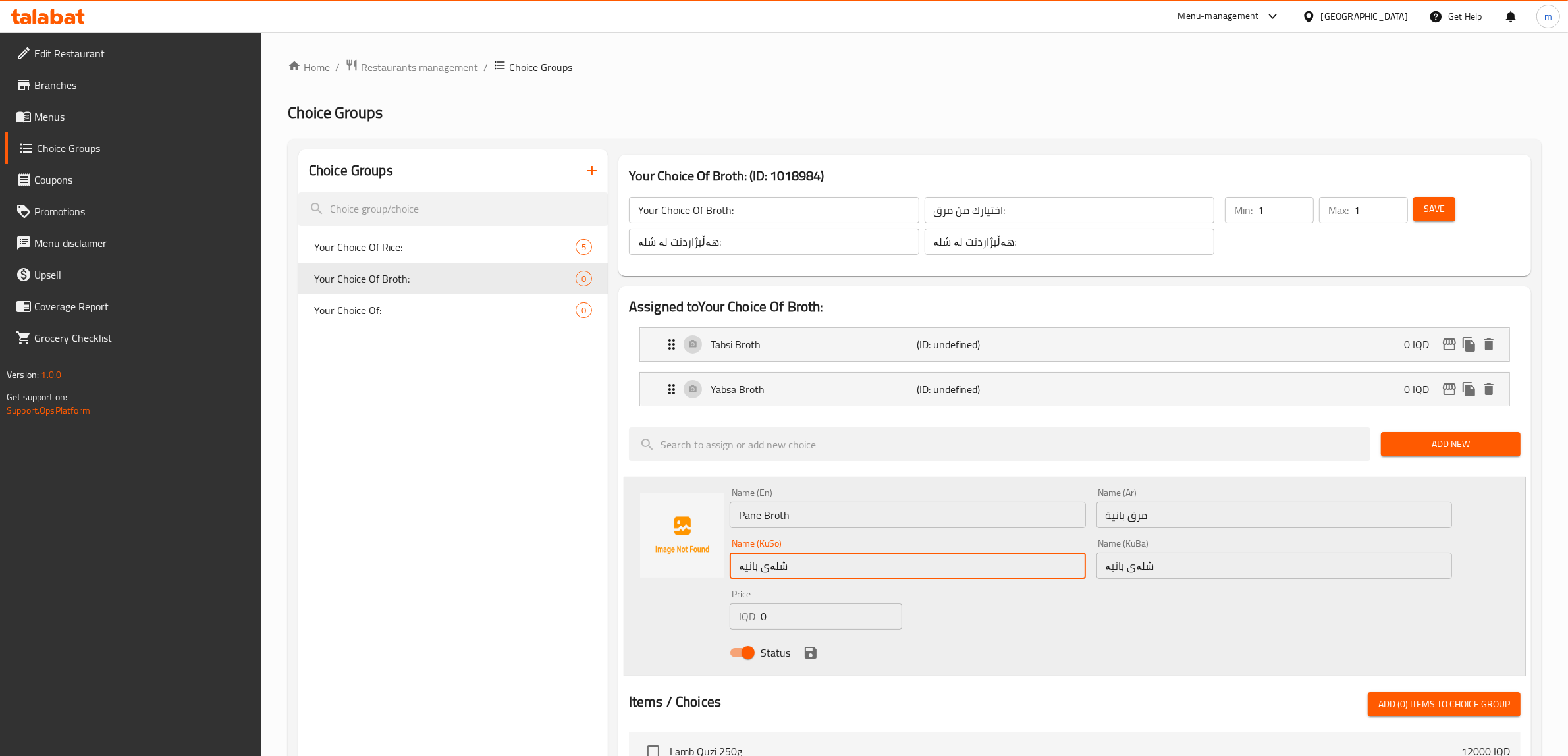
click at [751, 572] on input "شلەی بانیە" at bounding box center [907, 565] width 356 height 26
paste input "پانێ"
type input "شلەی پانێە"
click at [1111, 570] on input "شلەی بانیە" at bounding box center [1274, 565] width 356 height 26
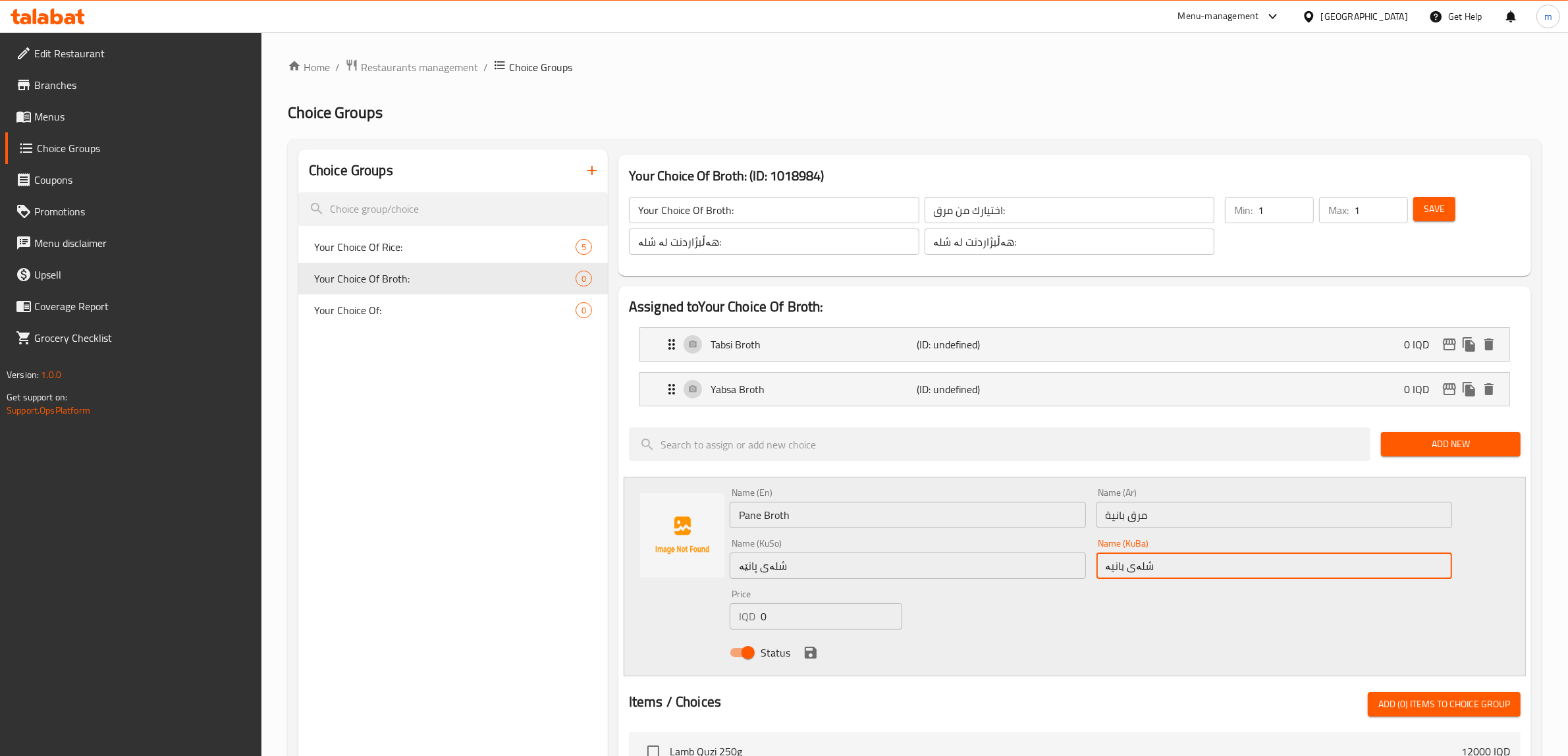
paste input "پانێ"
type input "شلەی پانێە"
click at [805, 650] on icon "save" at bounding box center [811, 652] width 16 height 16
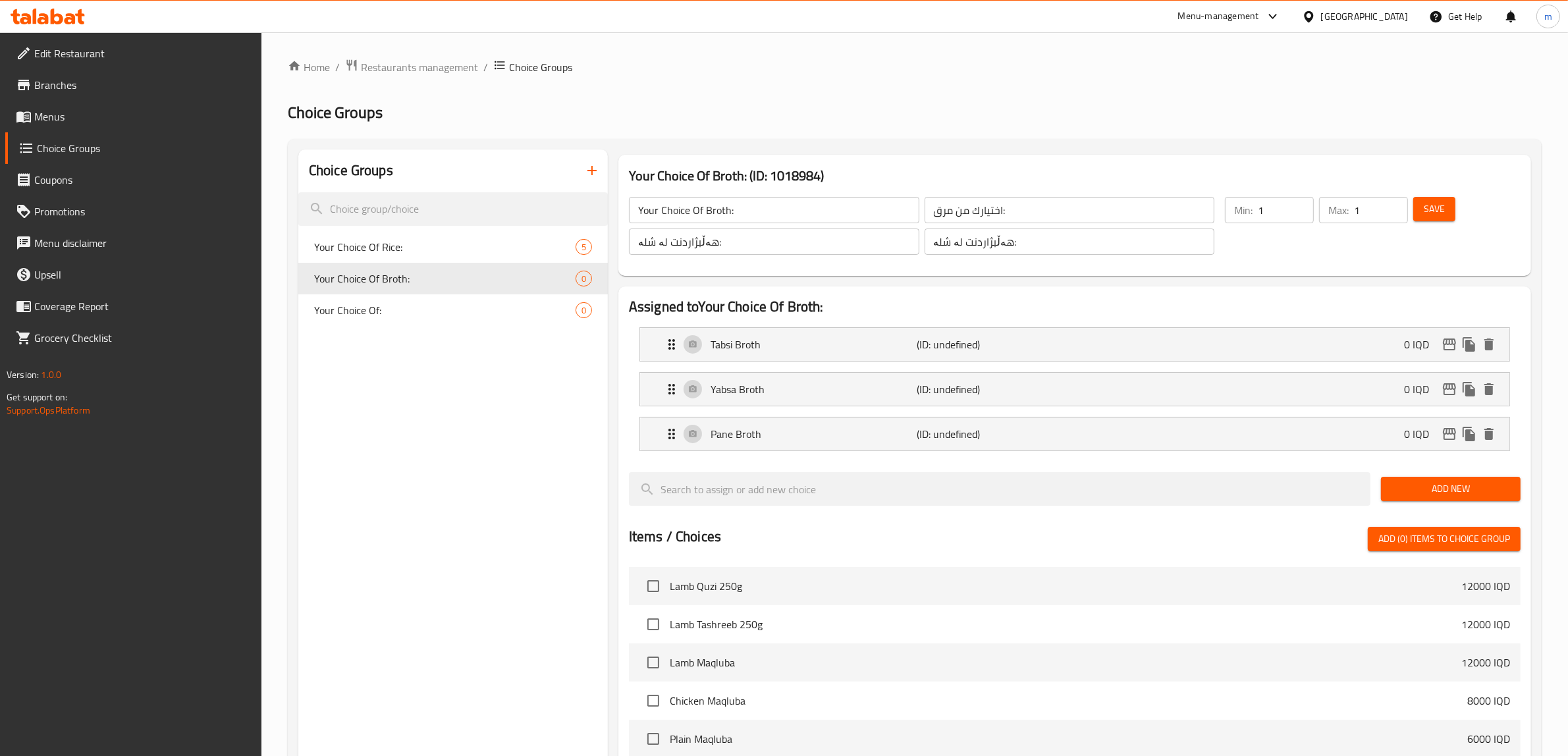
click at [1449, 485] on span "Add New" at bounding box center [1450, 488] width 119 height 17
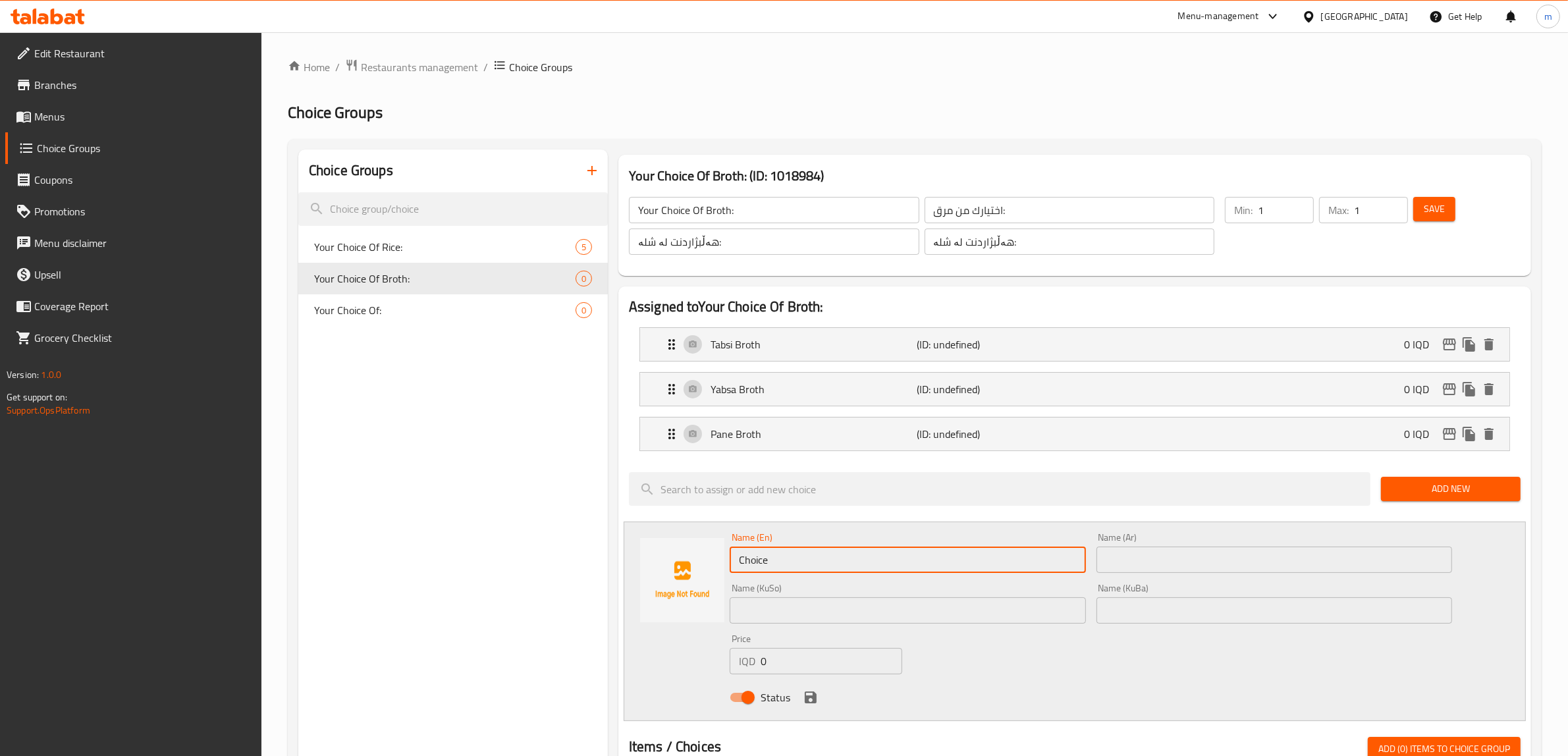
click at [759, 551] on input "Choice" at bounding box center [907, 559] width 356 height 26
paste input "[PERSON_NAME]"
type input "[PERSON_NAME]"
click at [1123, 558] on input "text" at bounding box center [1274, 559] width 356 height 26
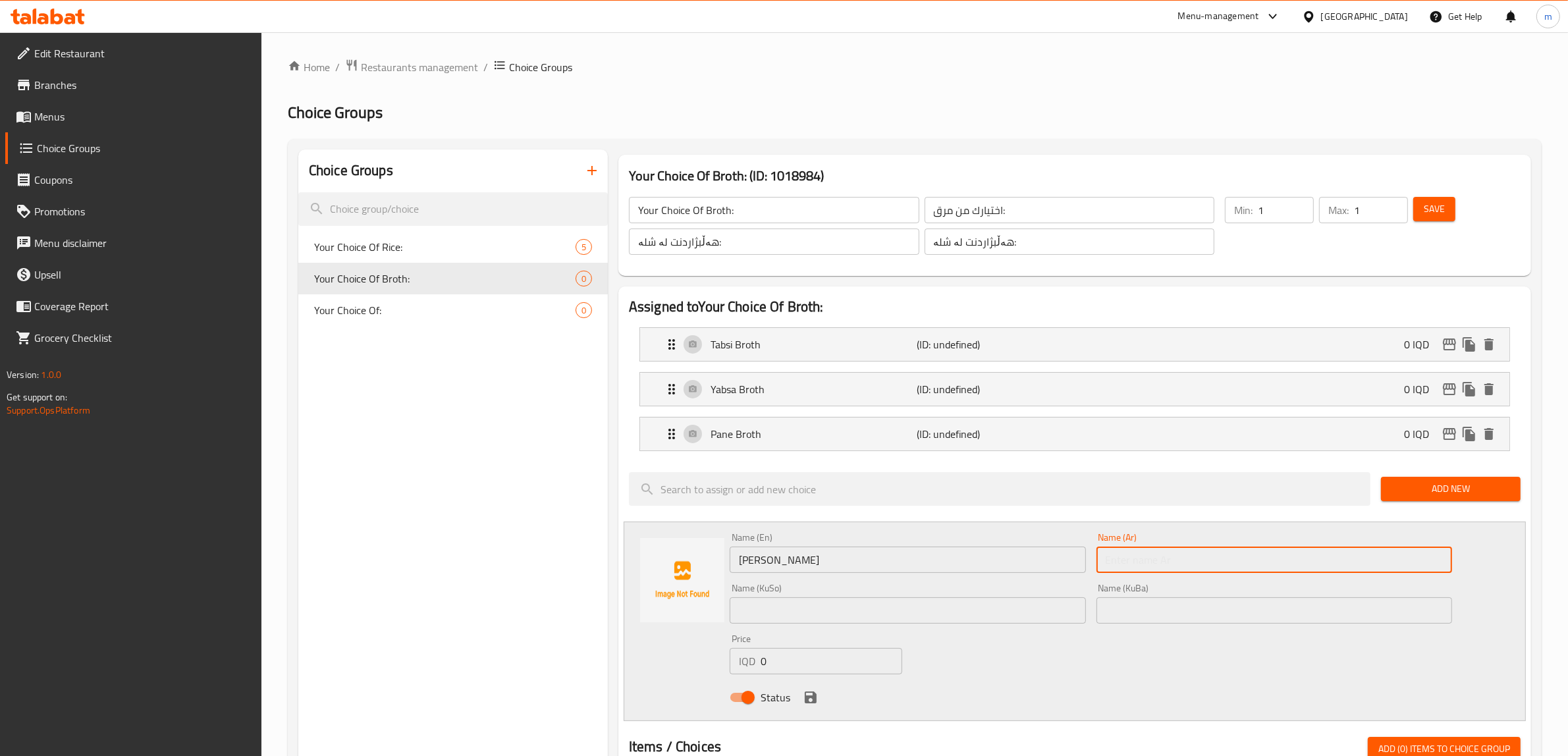
paste input "مرق شجر"
type input "مرق شجر"
click at [790, 616] on input "text" at bounding box center [907, 609] width 356 height 26
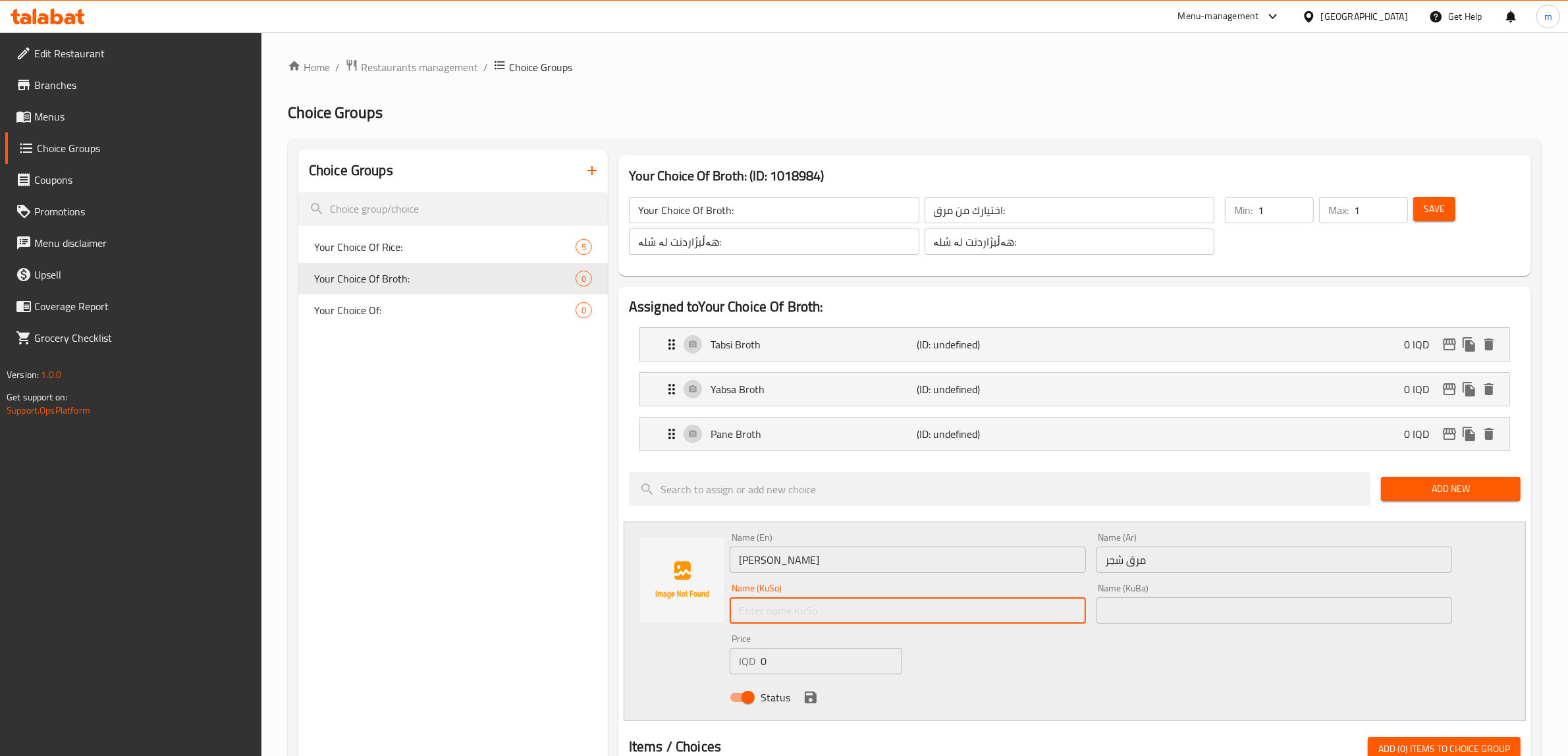
paste input "شلەی بانیە"
click at [771, 614] on input "شلەی بانیە" at bounding box center [907, 609] width 356 height 26
paste input "ەجەر"
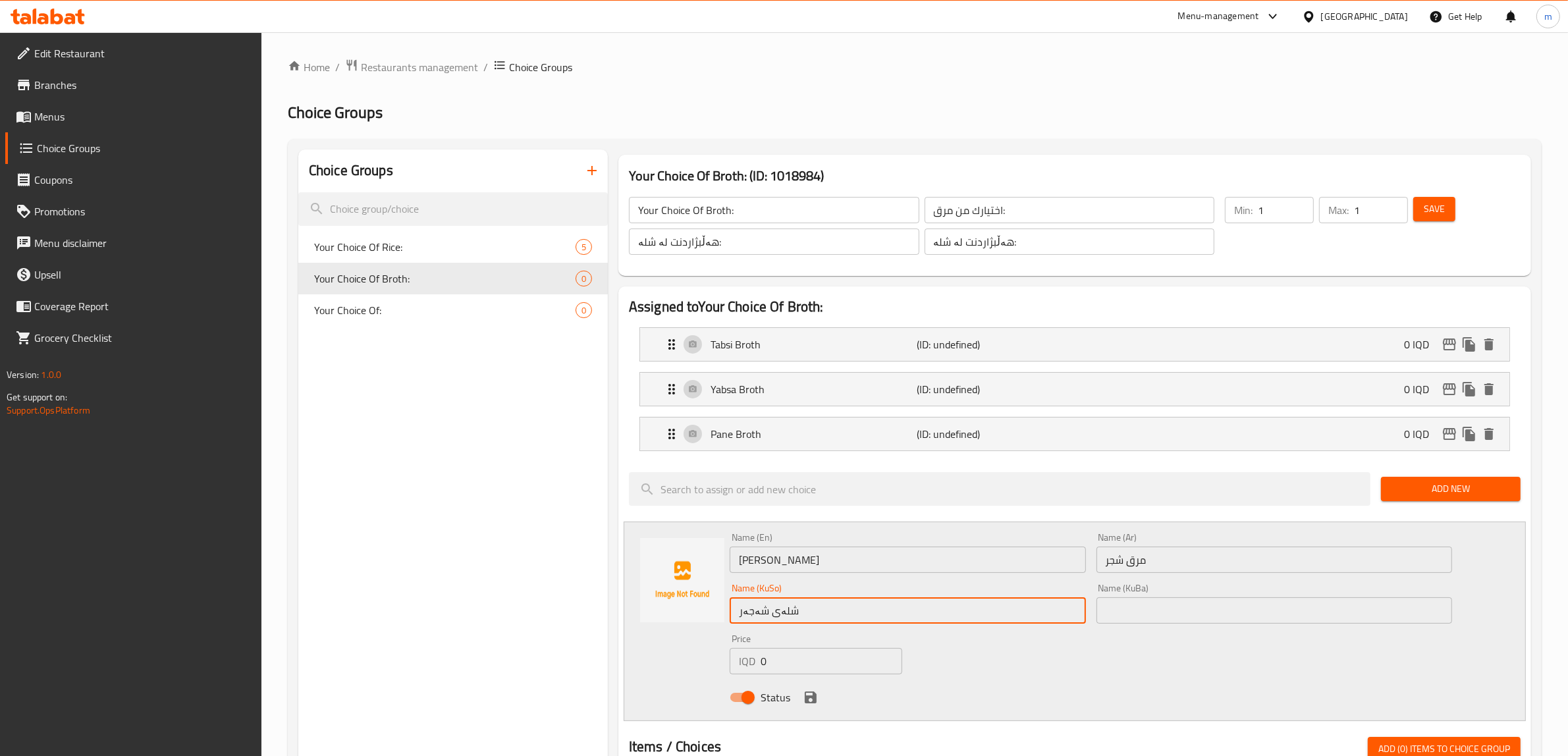
type input "شلەی شەجەر"
click at [1135, 609] on input "text" at bounding box center [1274, 609] width 356 height 26
paste input "شلەی شەجەر"
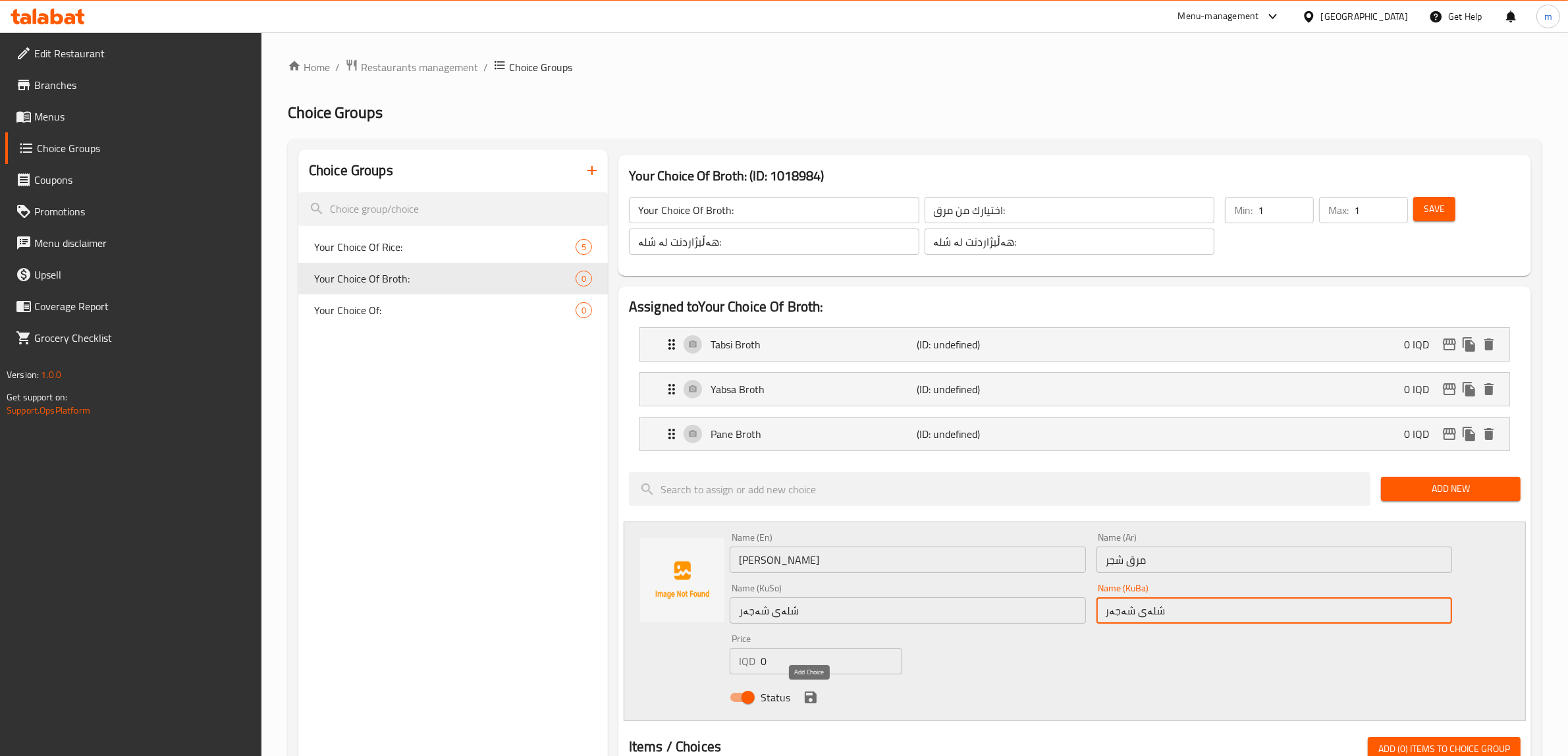
type input "شلەی شەجەر"
click at [812, 702] on icon "save" at bounding box center [811, 697] width 12 height 12
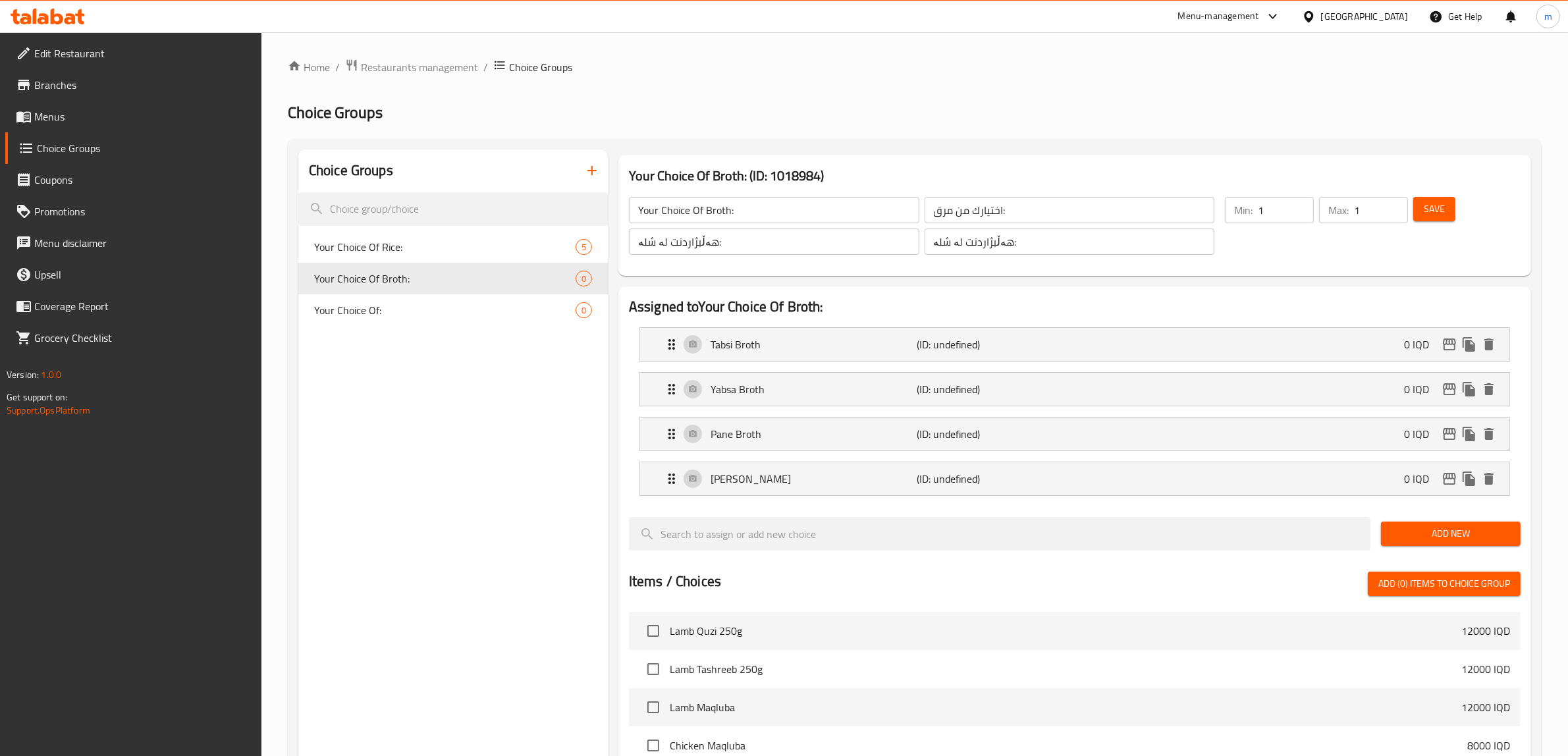
click at [1452, 535] on span "Add New" at bounding box center [1450, 533] width 119 height 17
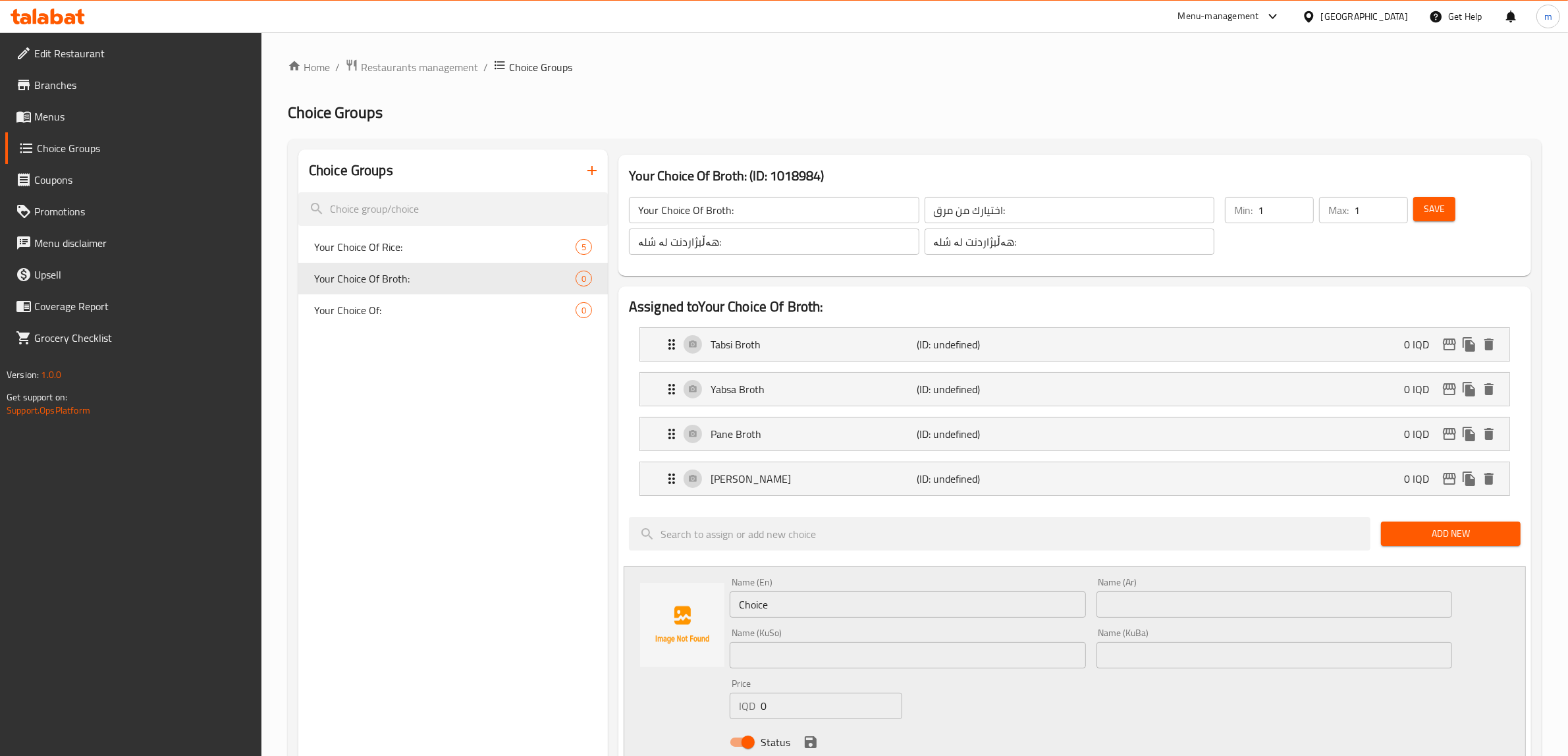
click at [840, 616] on input "Choice" at bounding box center [907, 603] width 356 height 26
paste input "Yakhni Broth"
type input "Yakhni Broth"
click at [1197, 609] on input "text" at bounding box center [1274, 603] width 356 height 26
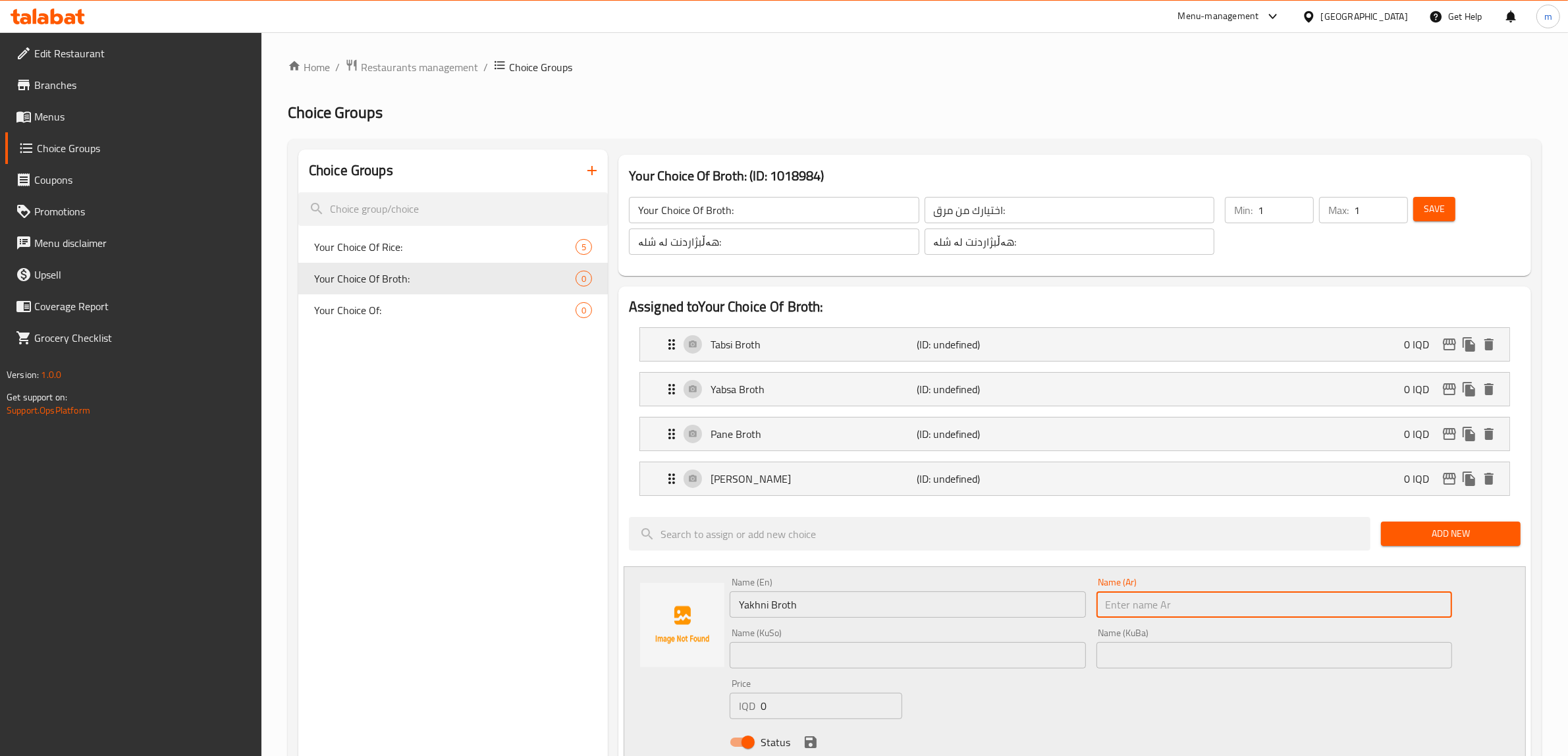
paste input "مرق يخني"
type input "مرق يخني"
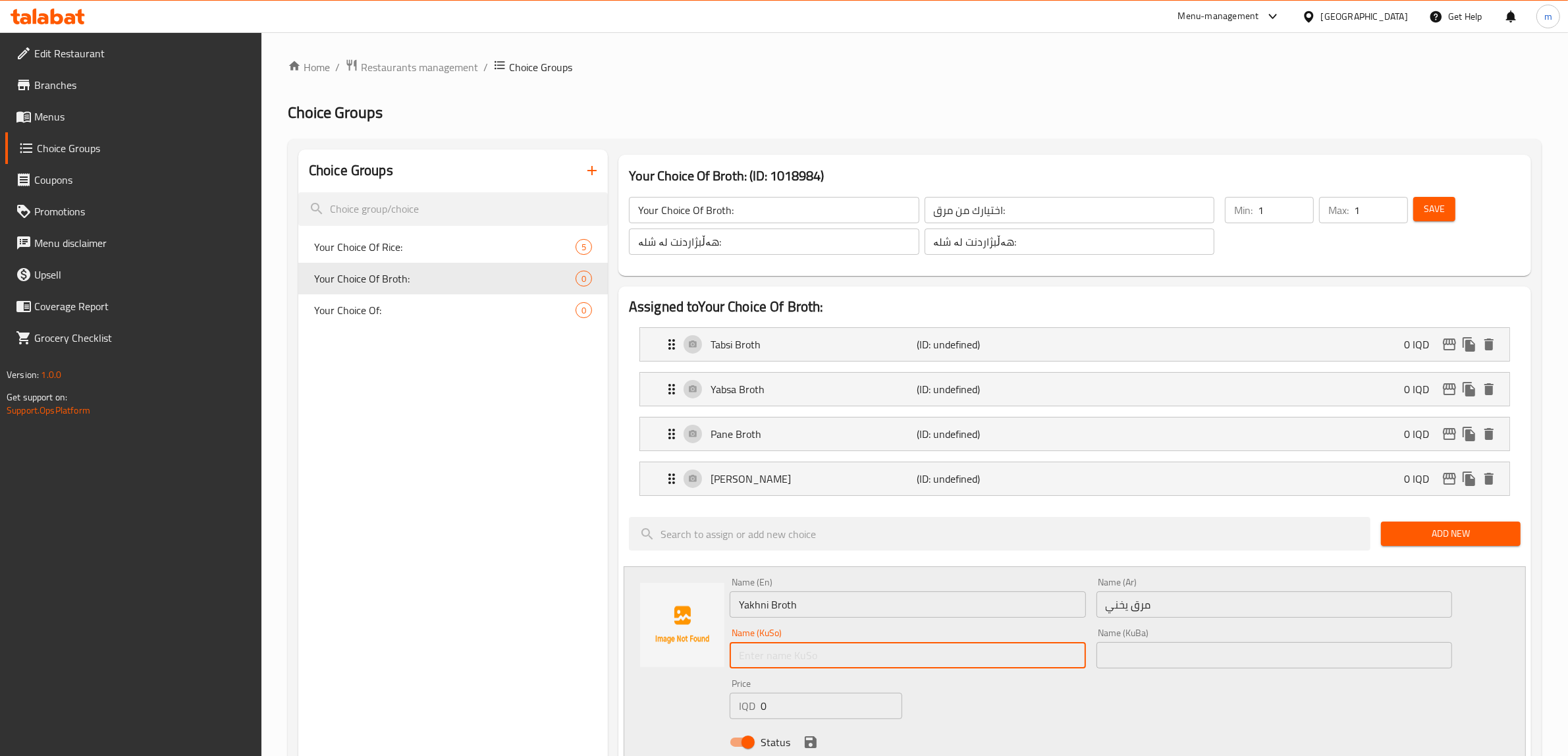
click at [818, 660] on input "text" at bounding box center [907, 654] width 356 height 26
paste input "شلەی یەخنی"
type input "شلەی یەخنی"
click at [1141, 652] on input "text" at bounding box center [1274, 654] width 356 height 26
paste input "شلەی یەخنی"
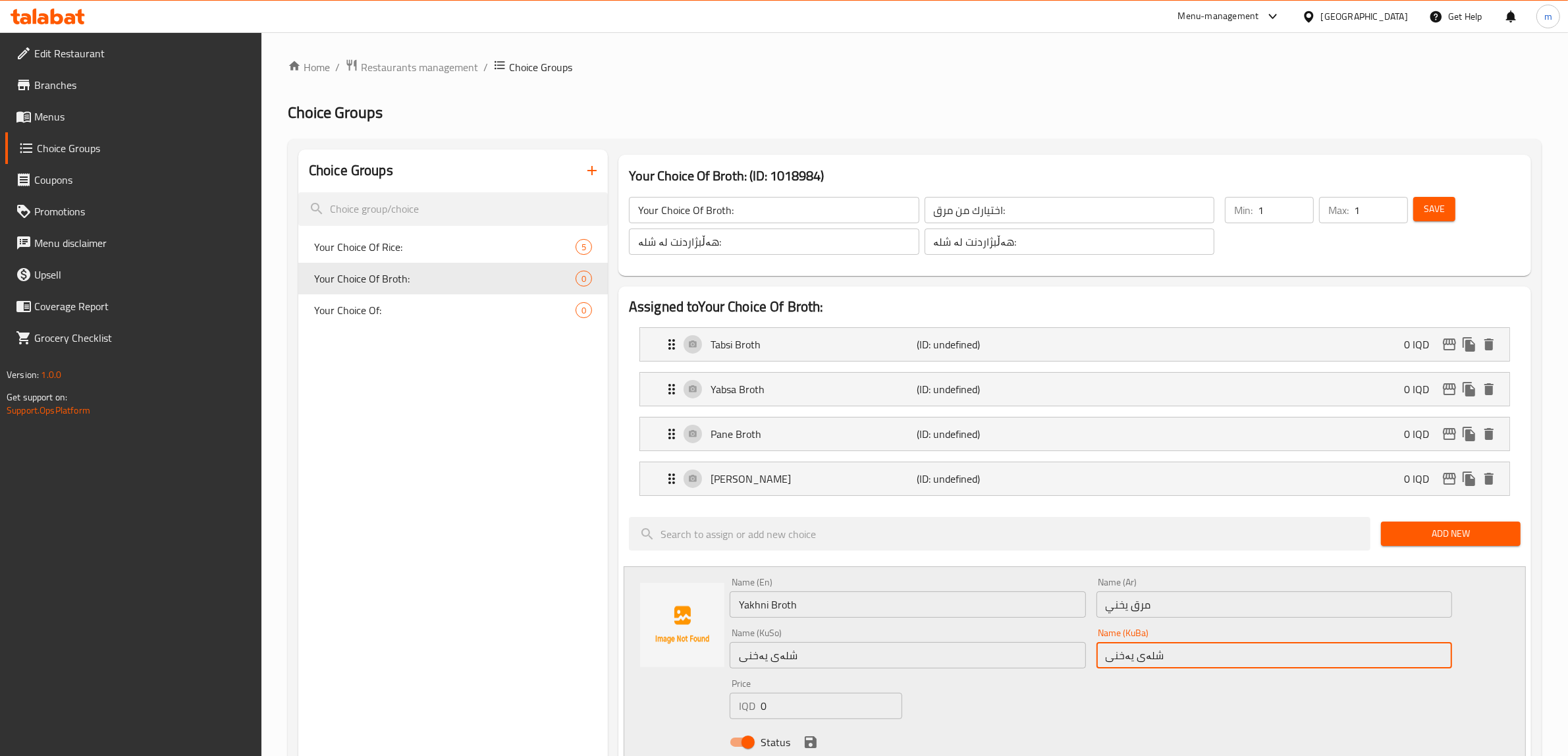
type input "شلەی یەخنی"
click at [809, 741] on icon "save" at bounding box center [811, 741] width 12 height 12
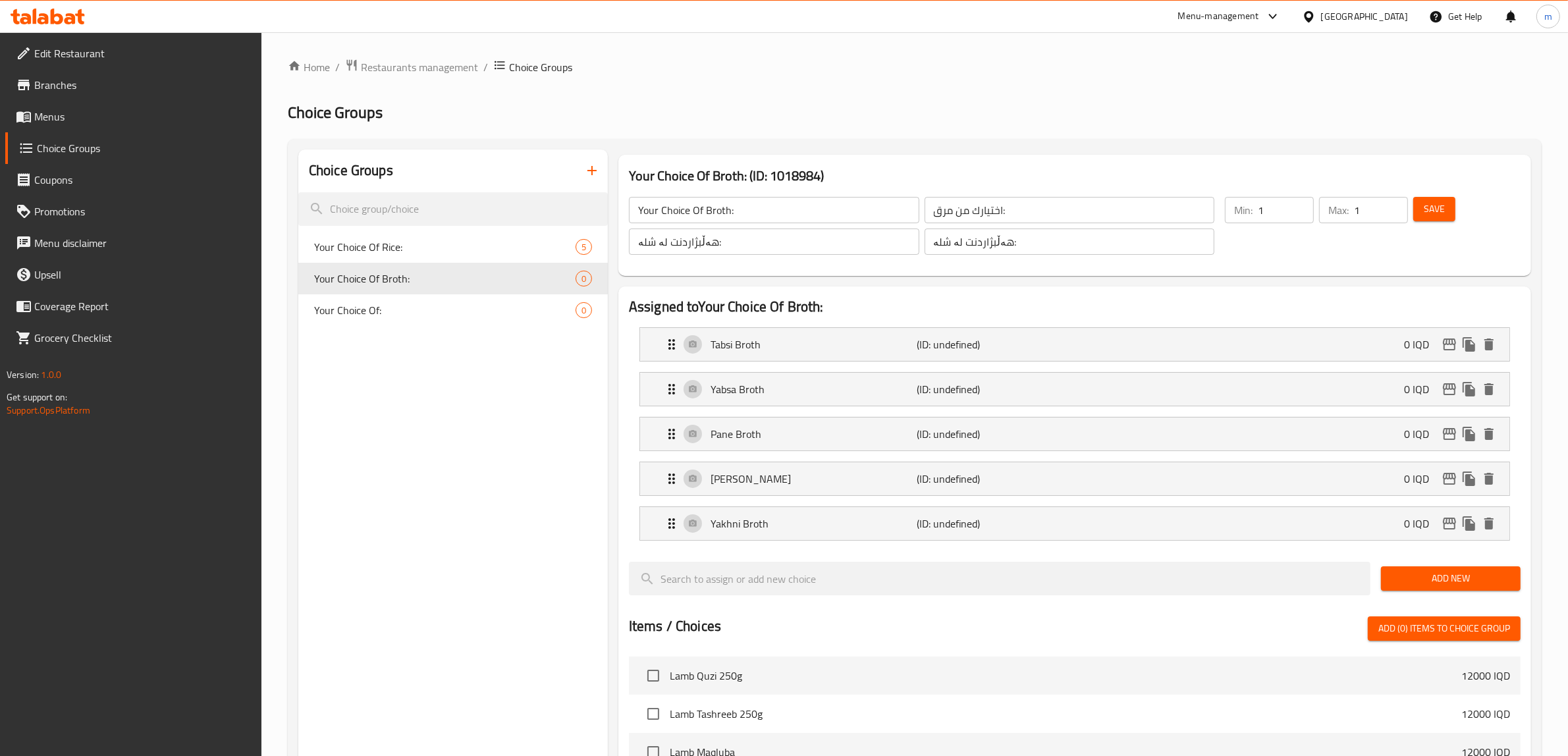
click at [1444, 579] on span "Add New" at bounding box center [1450, 578] width 119 height 17
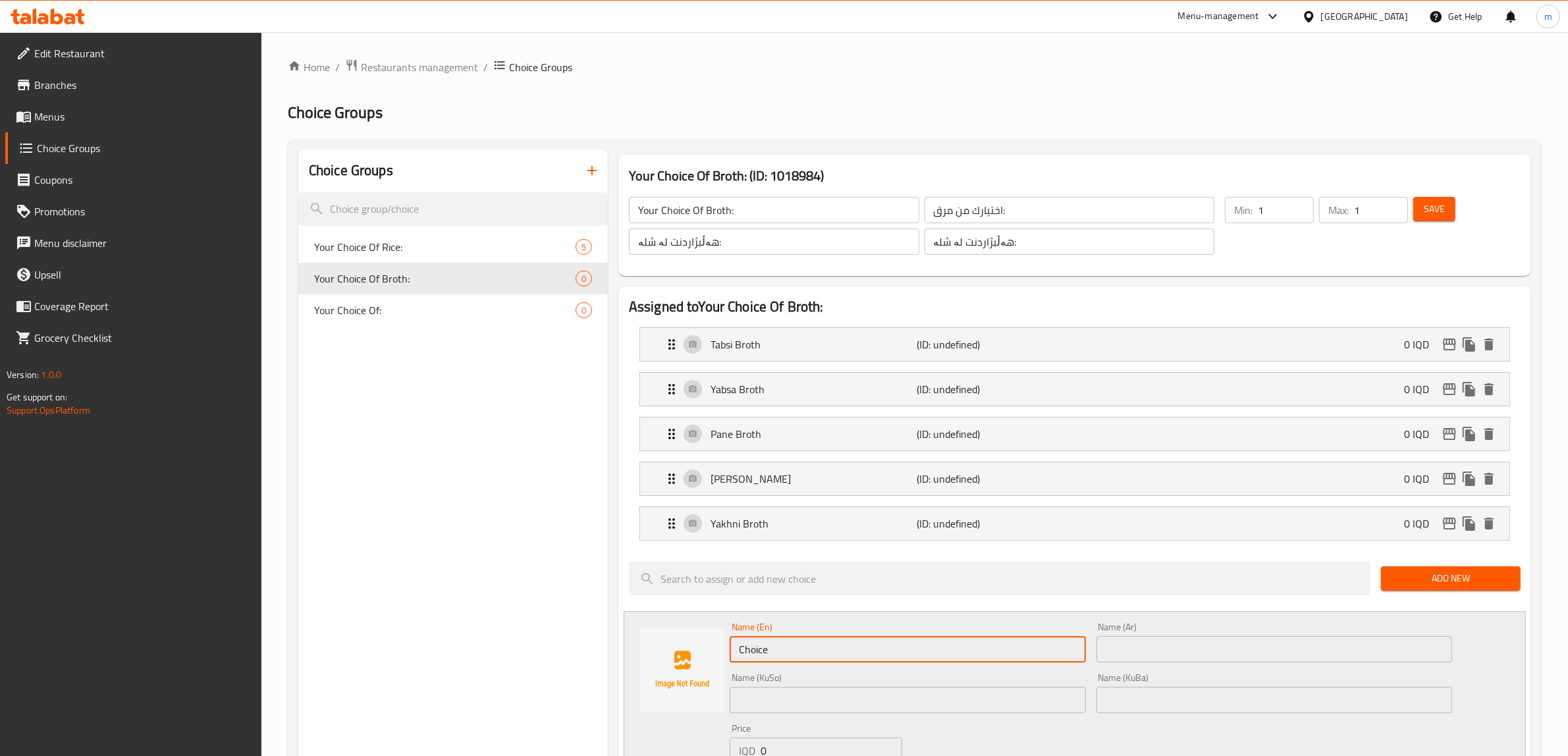
click at [830, 653] on input "Choice" at bounding box center [907, 648] width 356 height 26
paste input "Potato Broth"
type input "Potato Broth"
click at [1208, 648] on input "text" at bounding box center [1274, 648] width 356 height 26
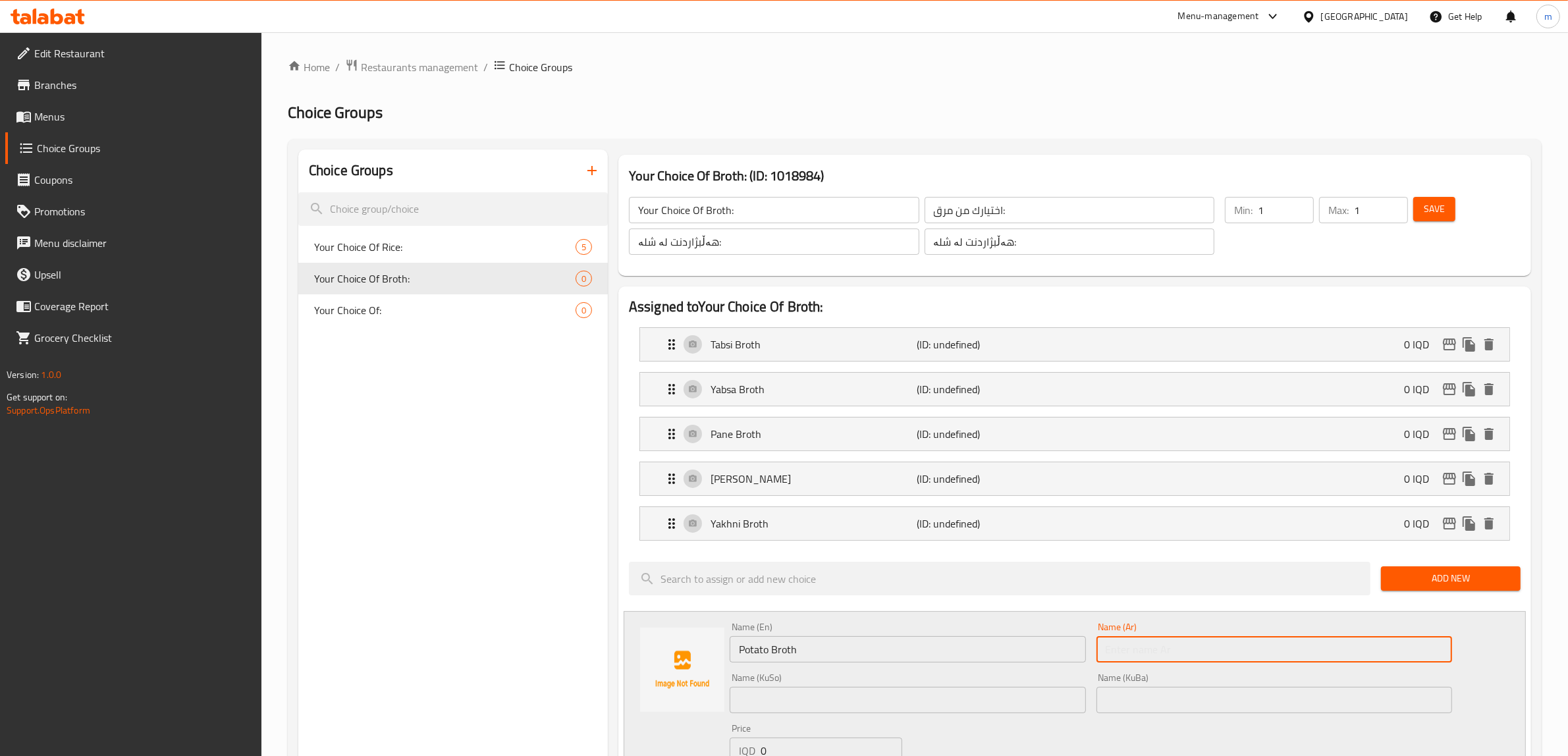
paste input "مرق بطاطا"
type input "مرق بطاطا"
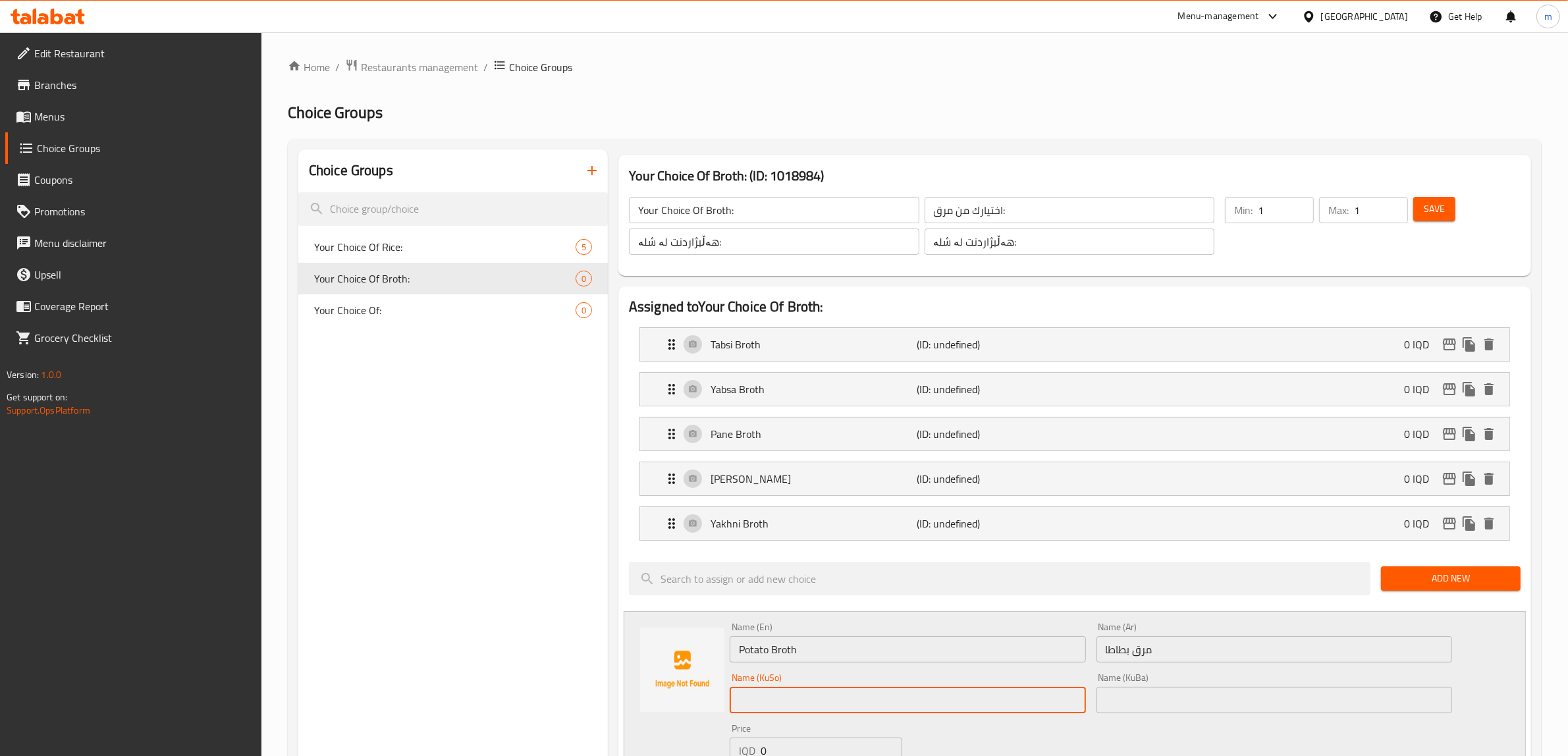
click at [803, 705] on input "text" at bounding box center [907, 699] width 356 height 26
paste input "شلەی پەتاتە"
type input "شلەی پەتاتە"
click at [1173, 699] on input "text" at bounding box center [1274, 699] width 356 height 26
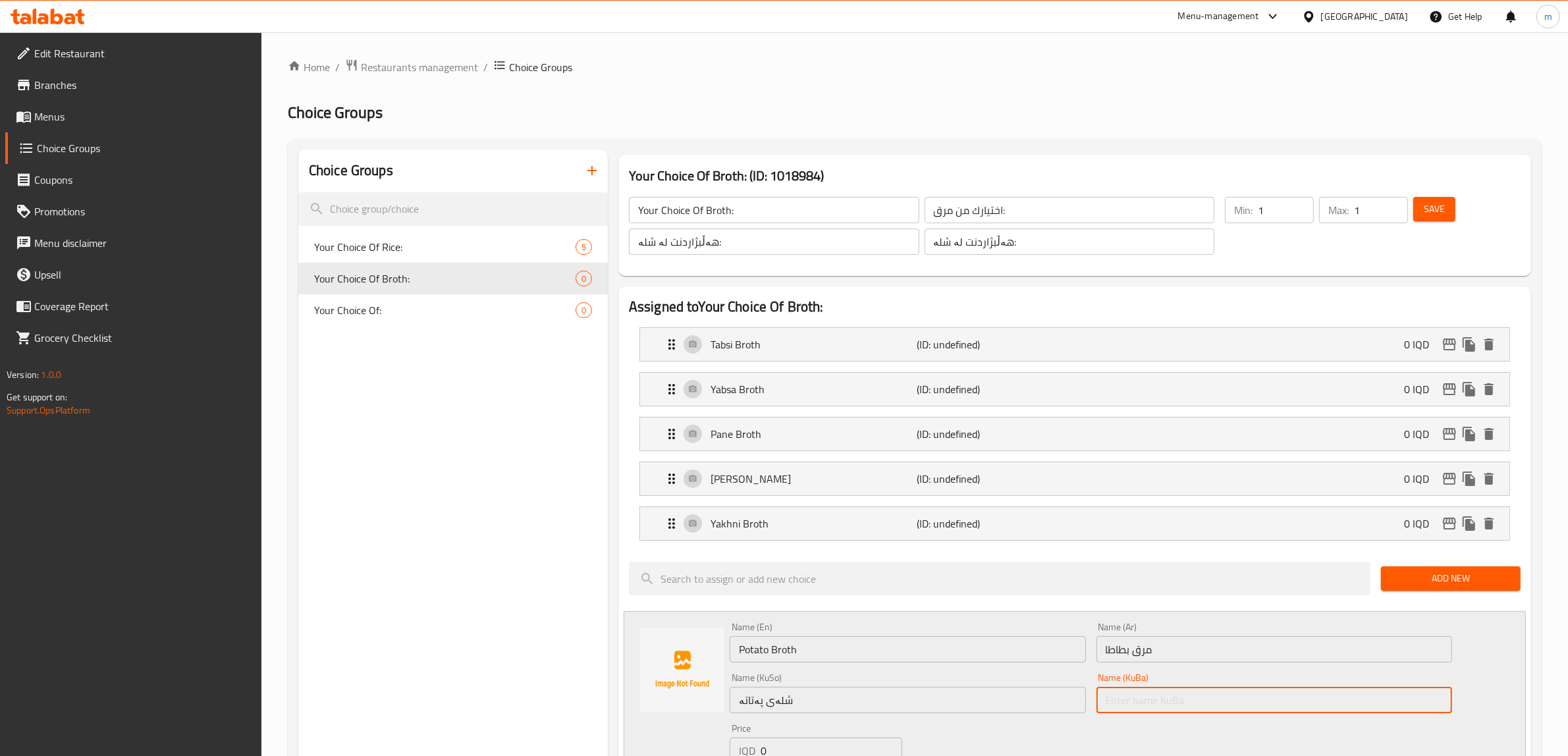
paste input "شلەی پەتاتە"
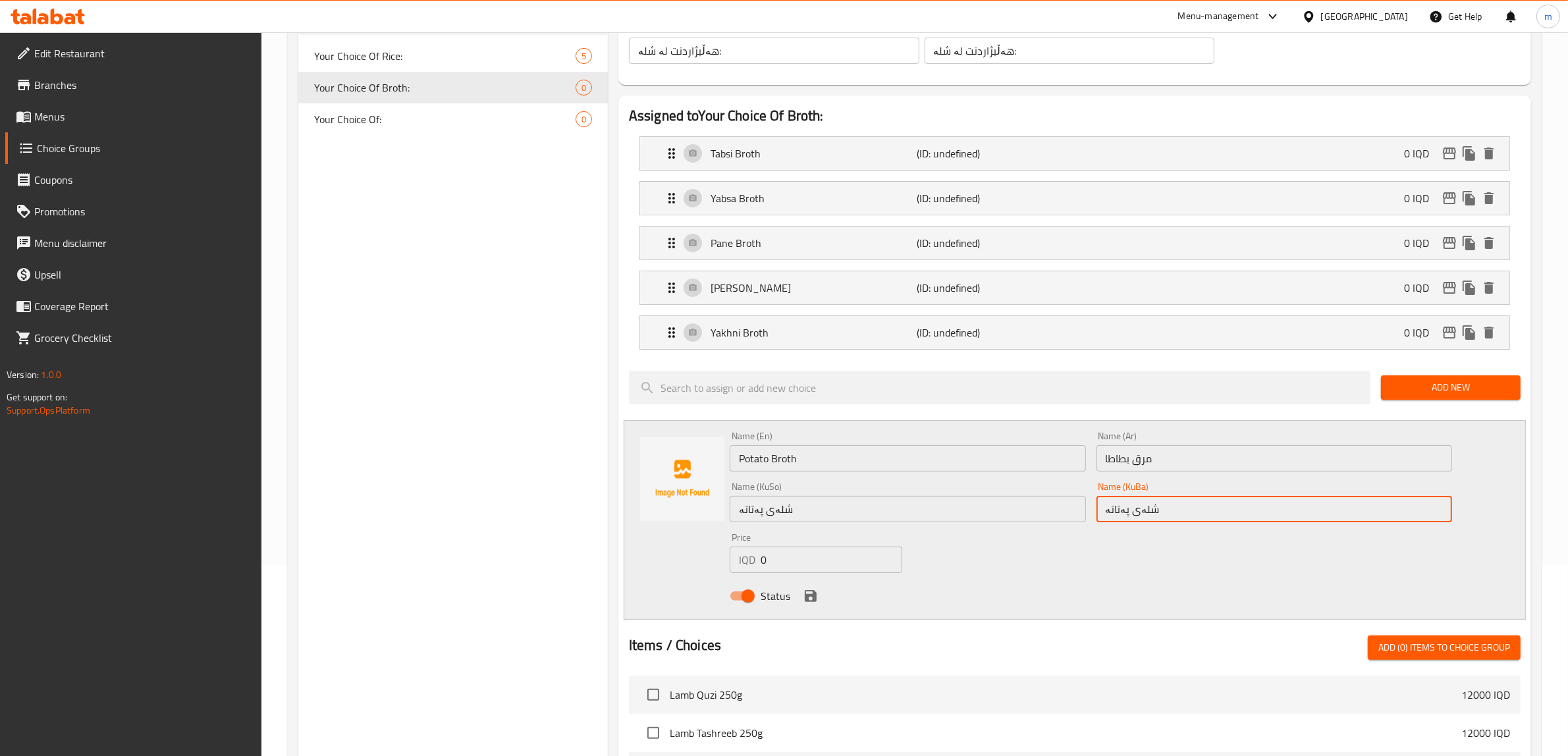
scroll to position [274, 0]
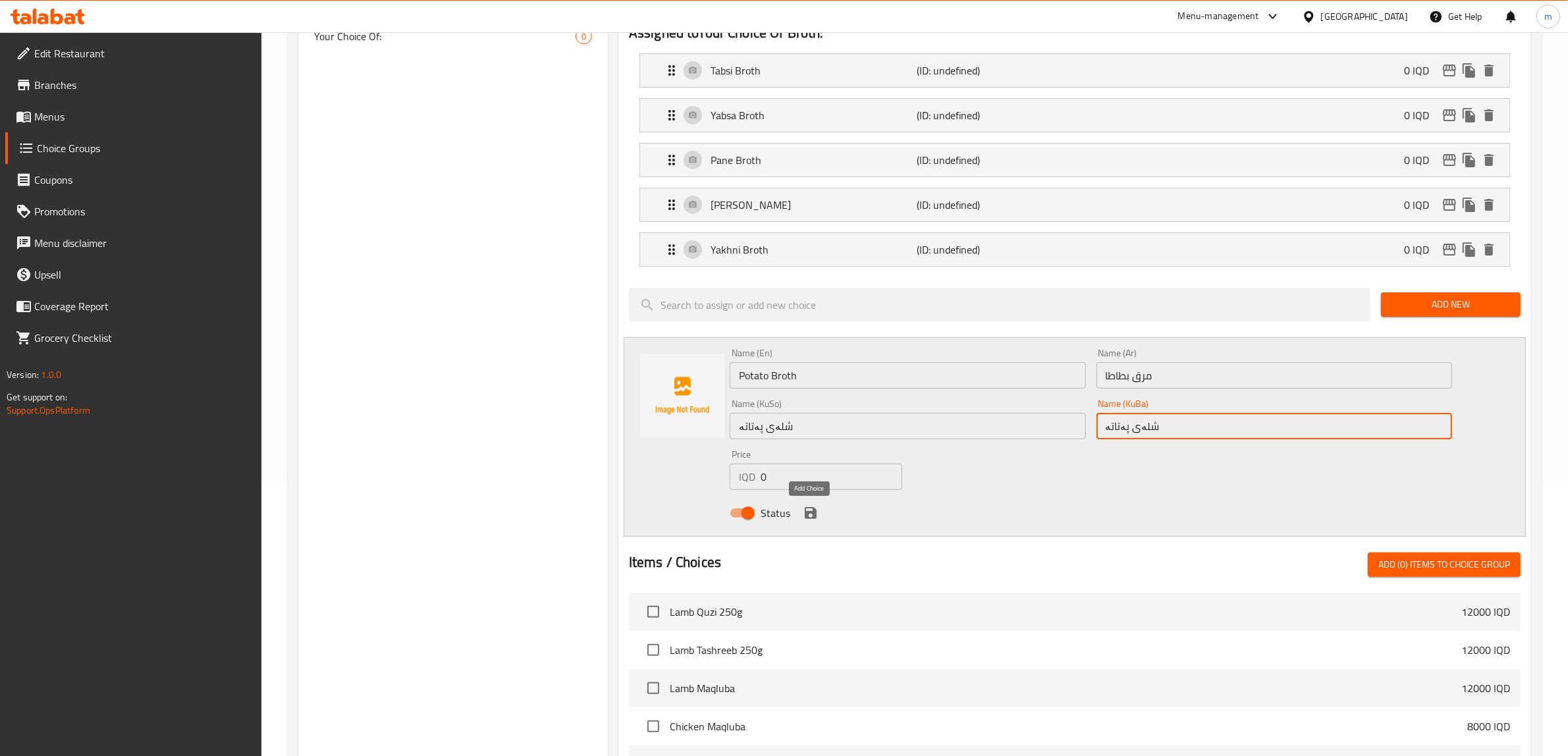
type input "شلەی پەتاتە"
click at [808, 517] on icon "save" at bounding box center [811, 512] width 16 height 16
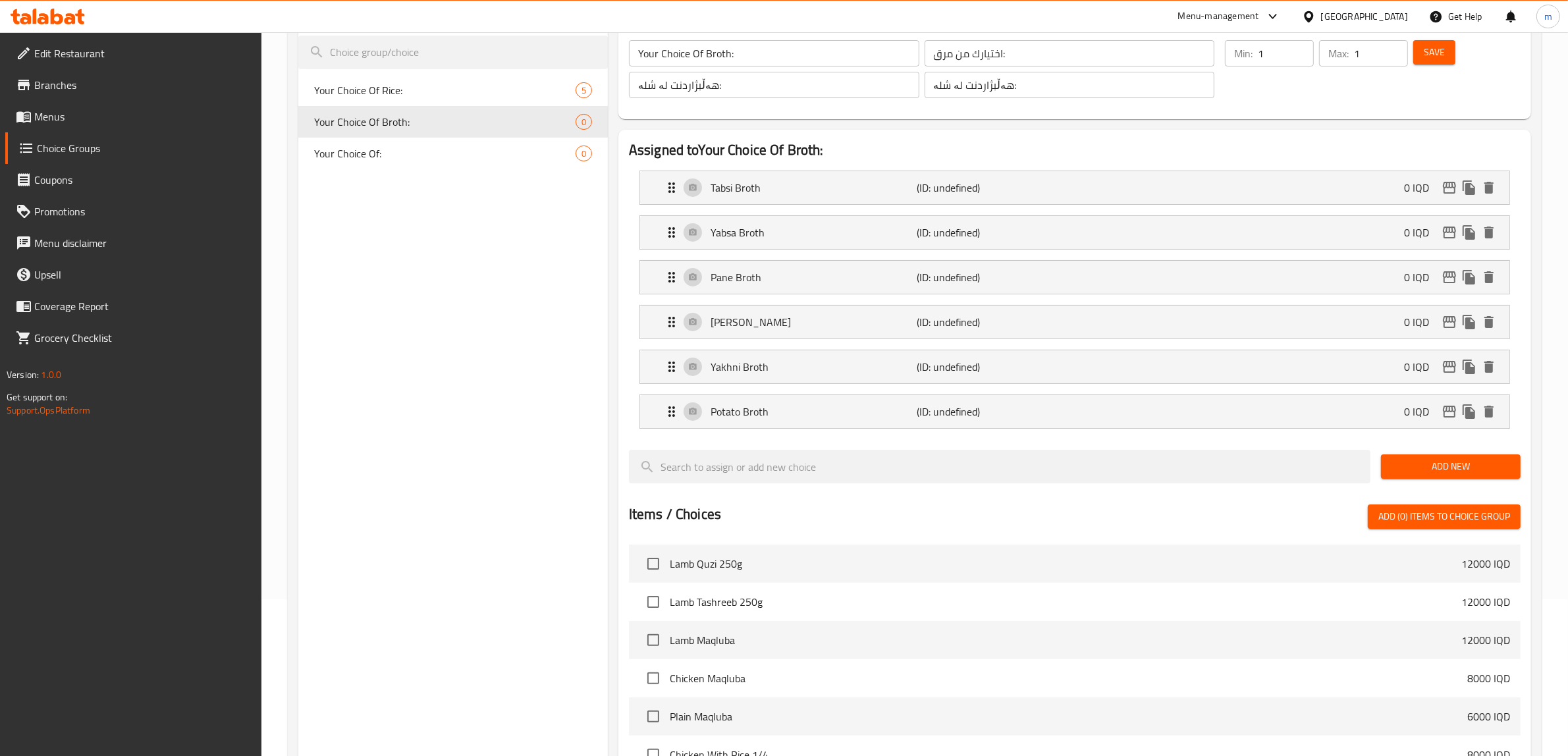
scroll to position [0, 0]
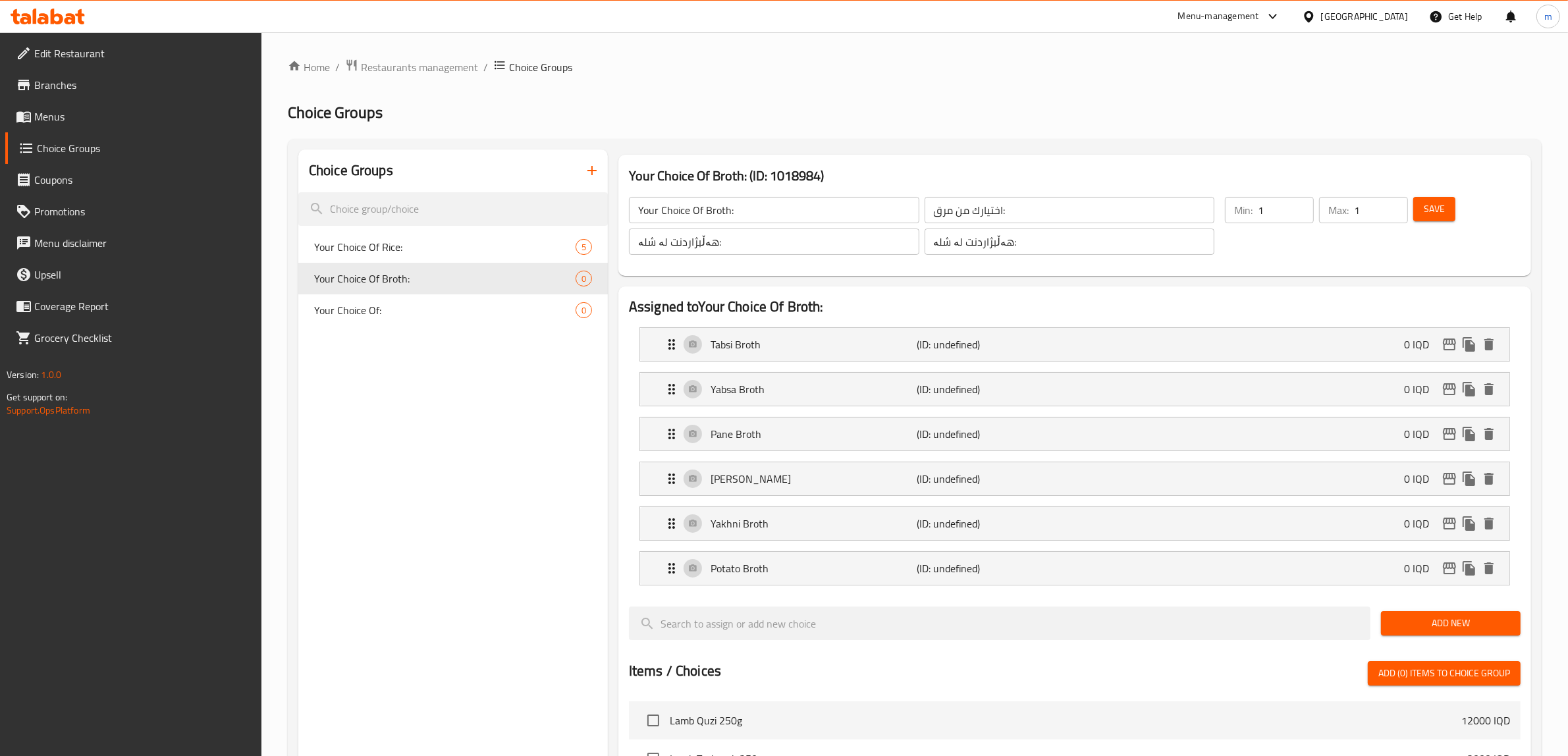
click at [1446, 211] on button "Save" at bounding box center [1434, 209] width 42 height 24
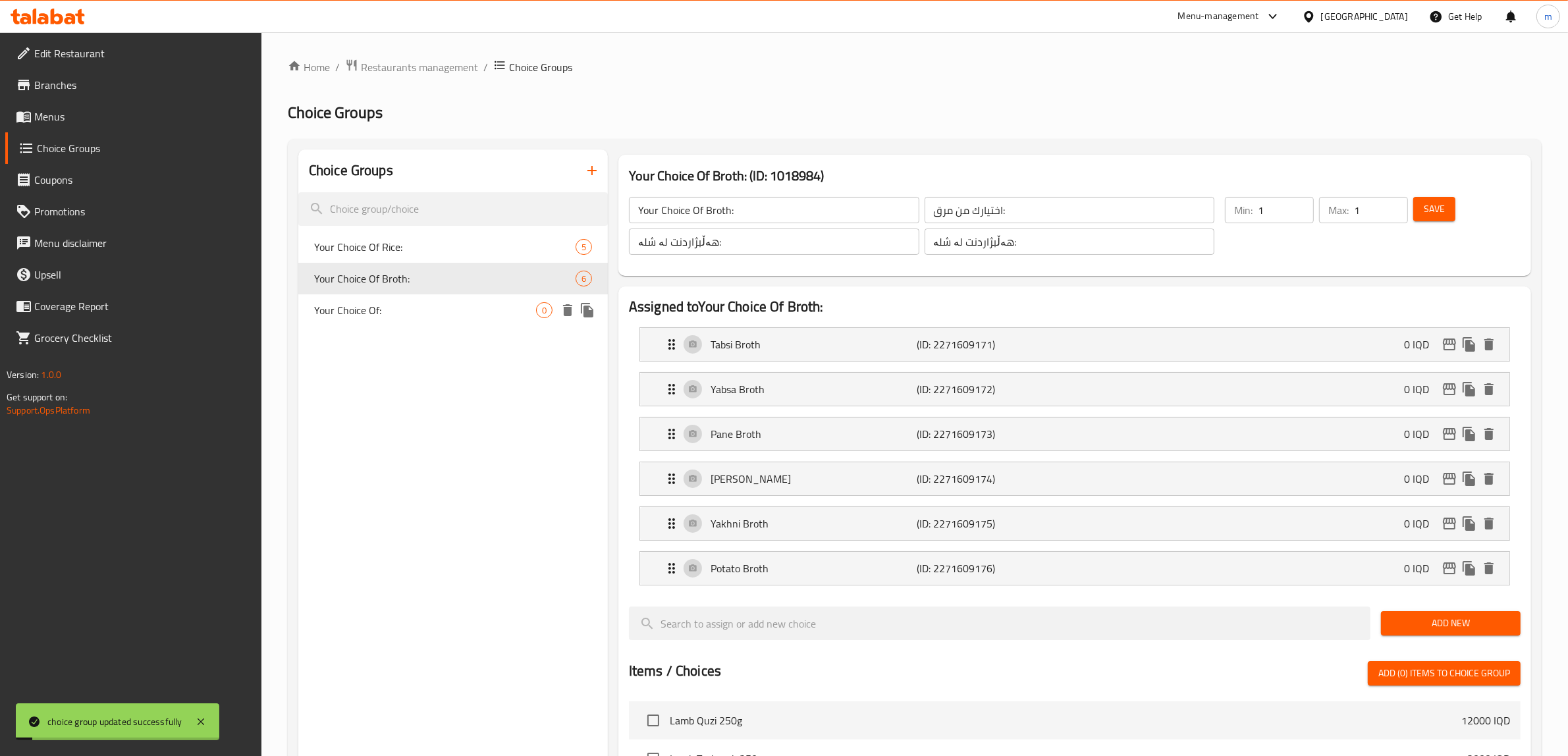
click at [463, 302] on span "Your Choice Of:" at bounding box center [425, 310] width 222 height 16
type input "Your Choice Of:"
type input "اختيارك من:"
type input "هەڵبژاردنت لە:"
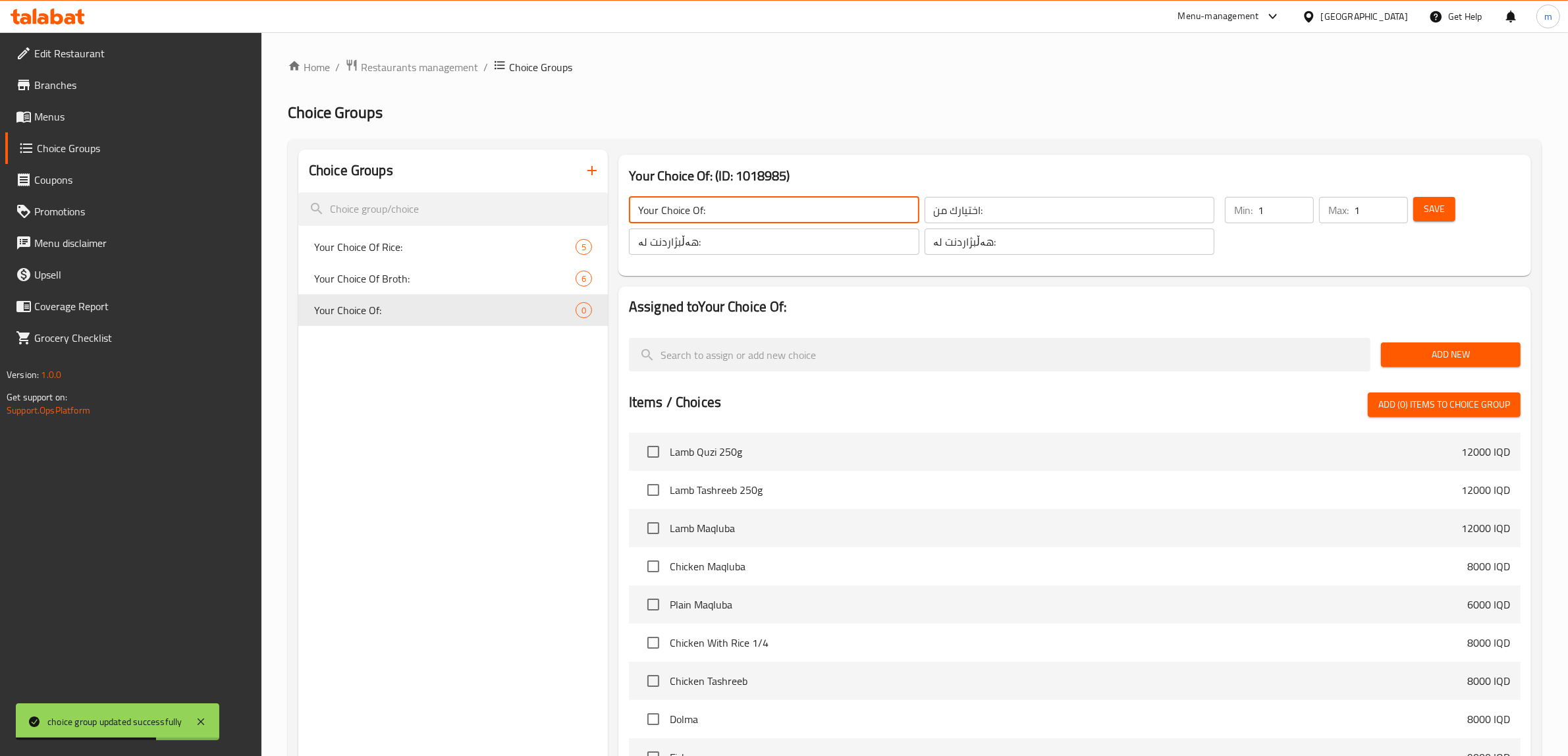
click at [792, 205] on input "Your Choice Of:" at bounding box center [774, 210] width 291 height 26
click at [790, 211] on input "Your Choice Of:" at bounding box center [774, 210] width 291 height 26
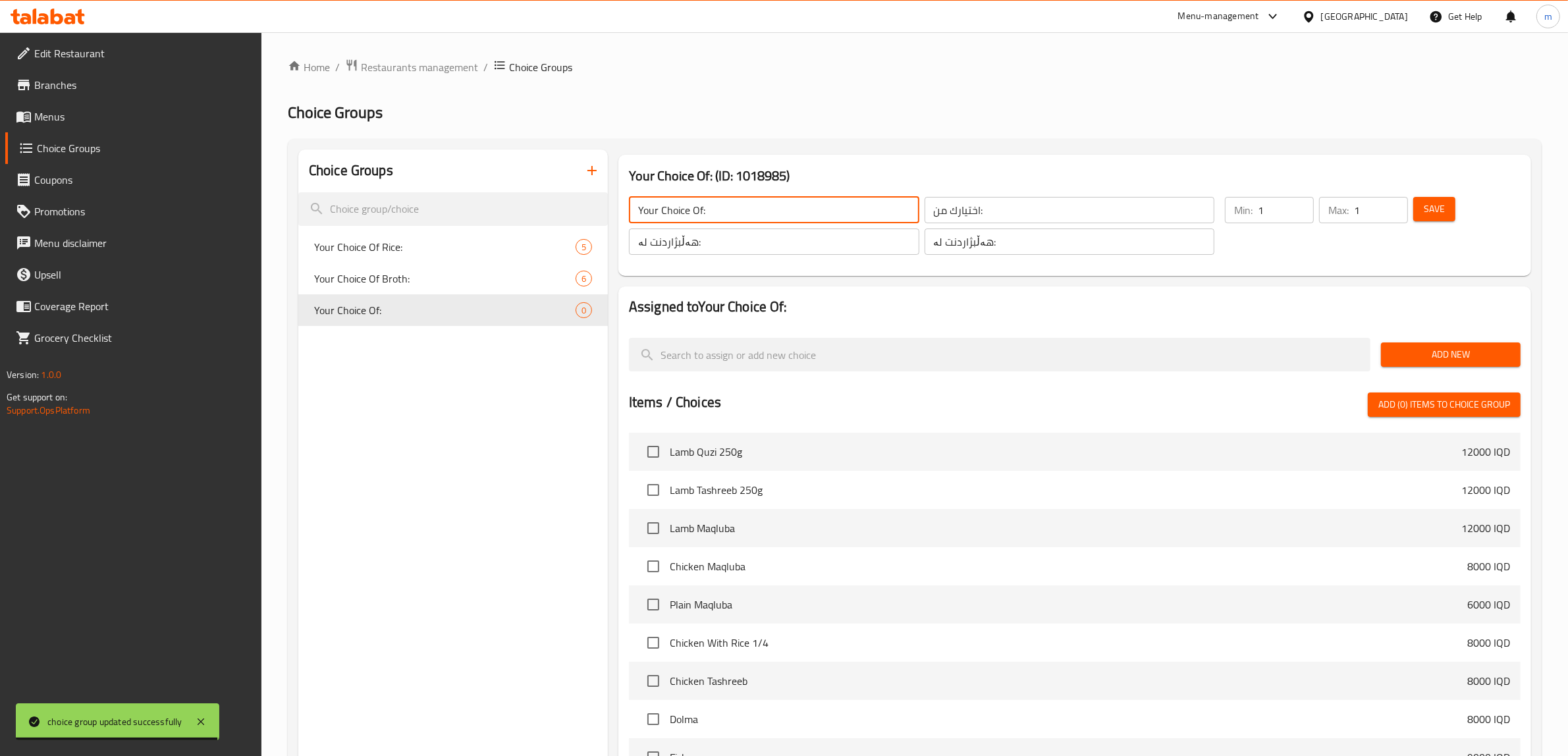
paste input "Size:"
type input "Your Choice Of Size:"
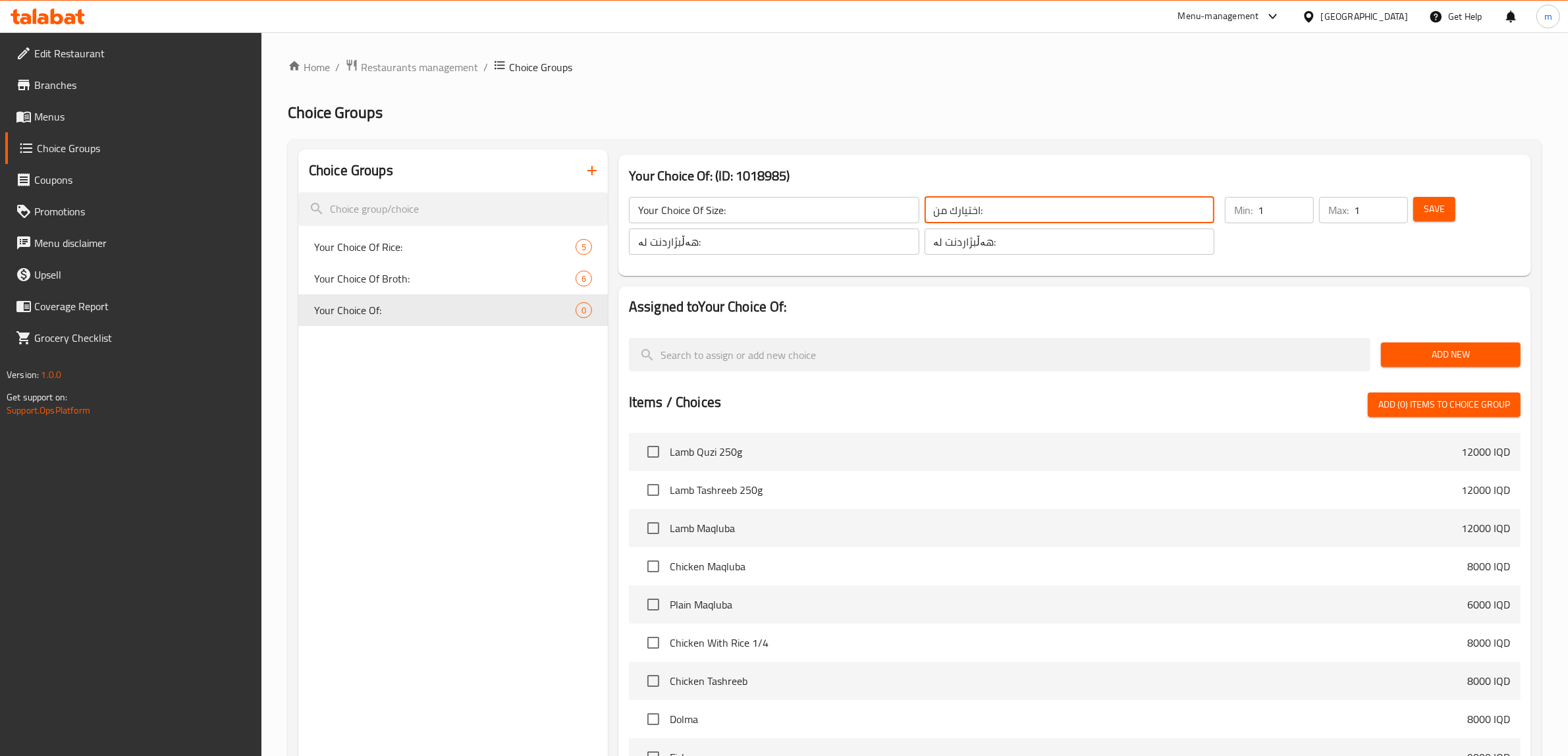
click at [1113, 211] on input "اختيارك من:" at bounding box center [1069, 210] width 291 height 26
paste input "ختيارك من الحجم"
type input "إختيارك من الحجم:"
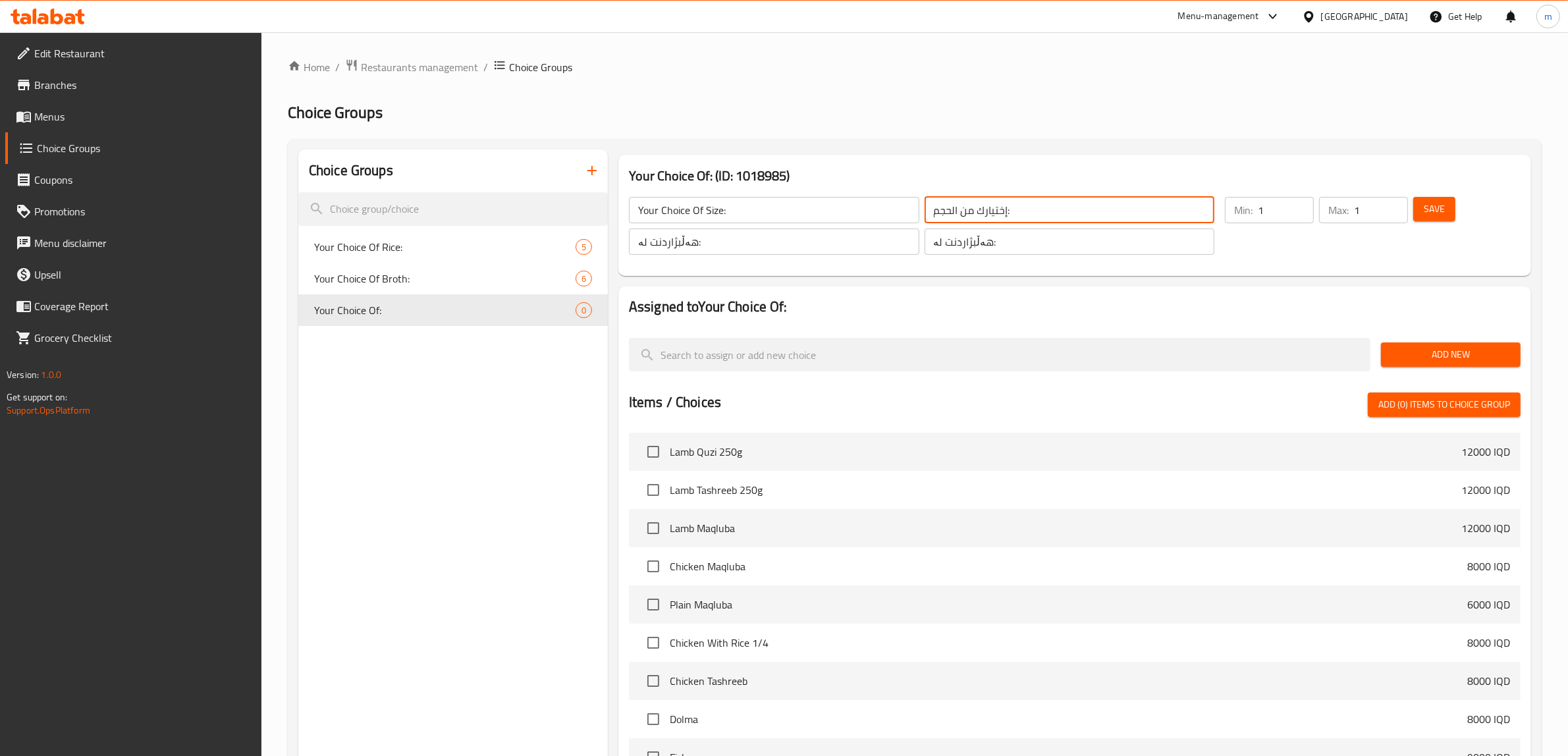
click at [838, 244] on input "هەڵبژاردنت لە:" at bounding box center [774, 241] width 291 height 26
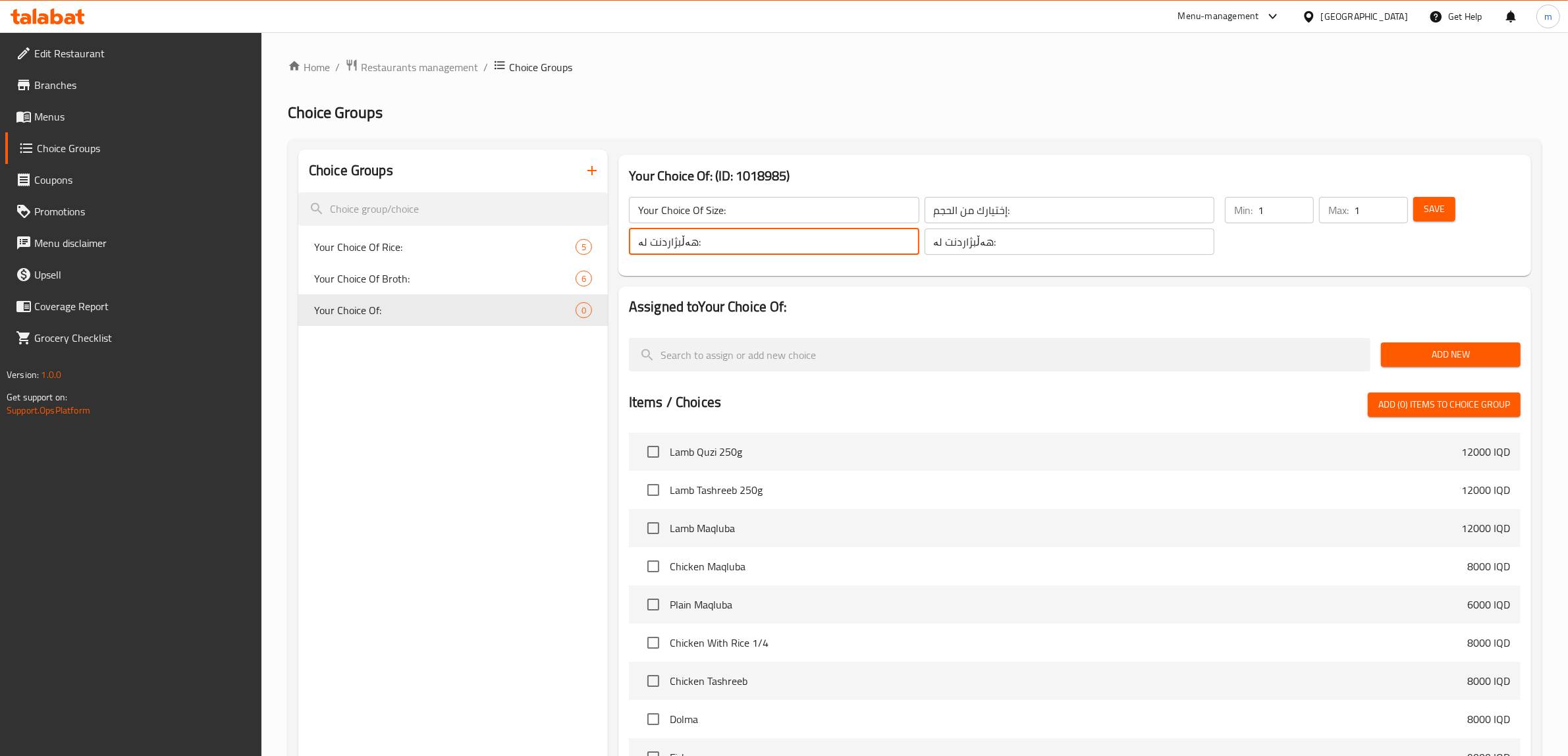
click at [838, 244] on input "هەڵبژاردنت لە:" at bounding box center [774, 241] width 291 height 26
paste input "قەبارە"
type input "هەڵبژاردنت لە قەبارە:"
click at [1094, 248] on input "هەڵبژاردنت لە:" at bounding box center [1069, 241] width 291 height 26
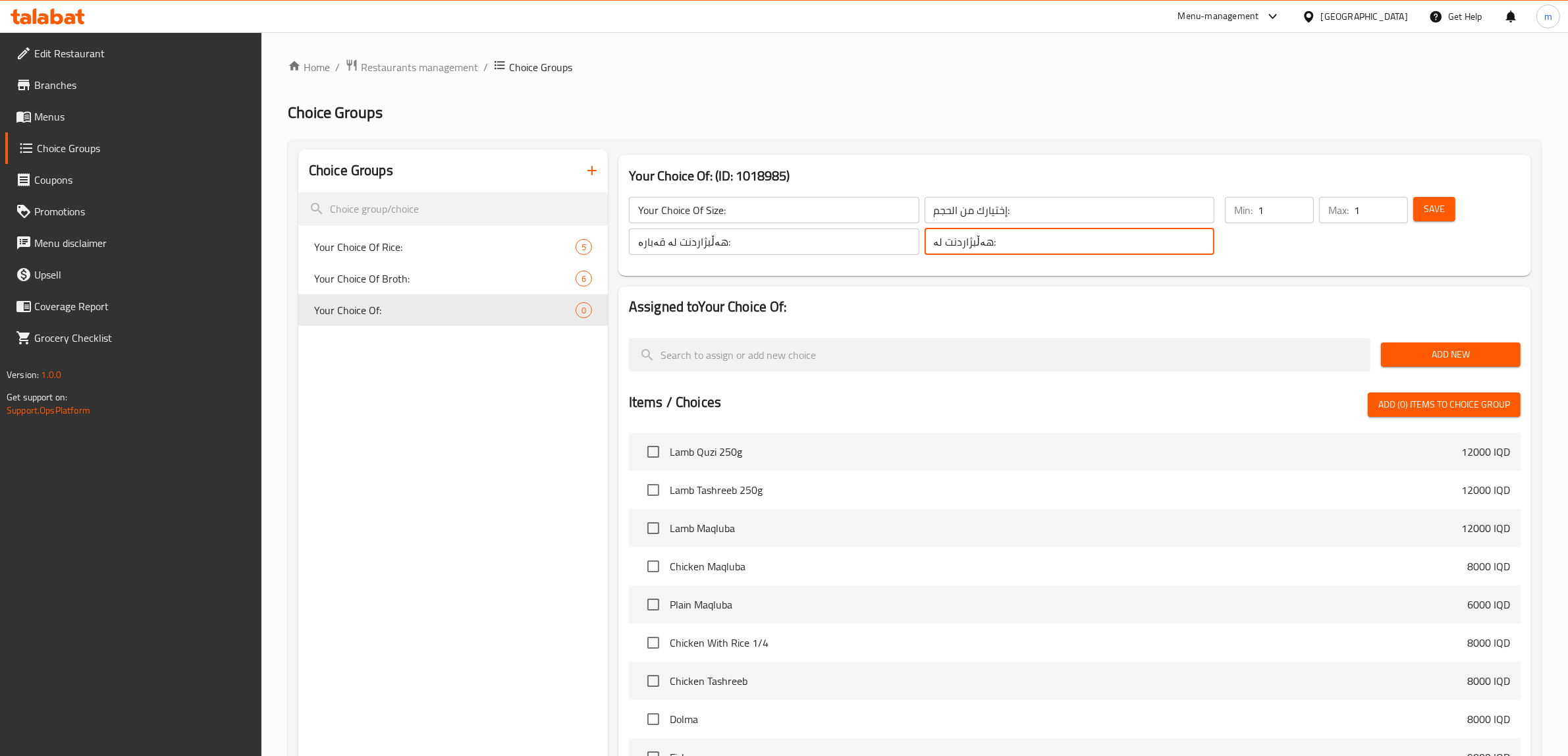
paste input "هەڵبژاردنت لە قەبارە:"
click at [1094, 248] on input "هەڵبژاردنت لە:هەڵبژاردنت [PERSON_NAME]:" at bounding box center [1069, 241] width 291 height 26
paste input "text"
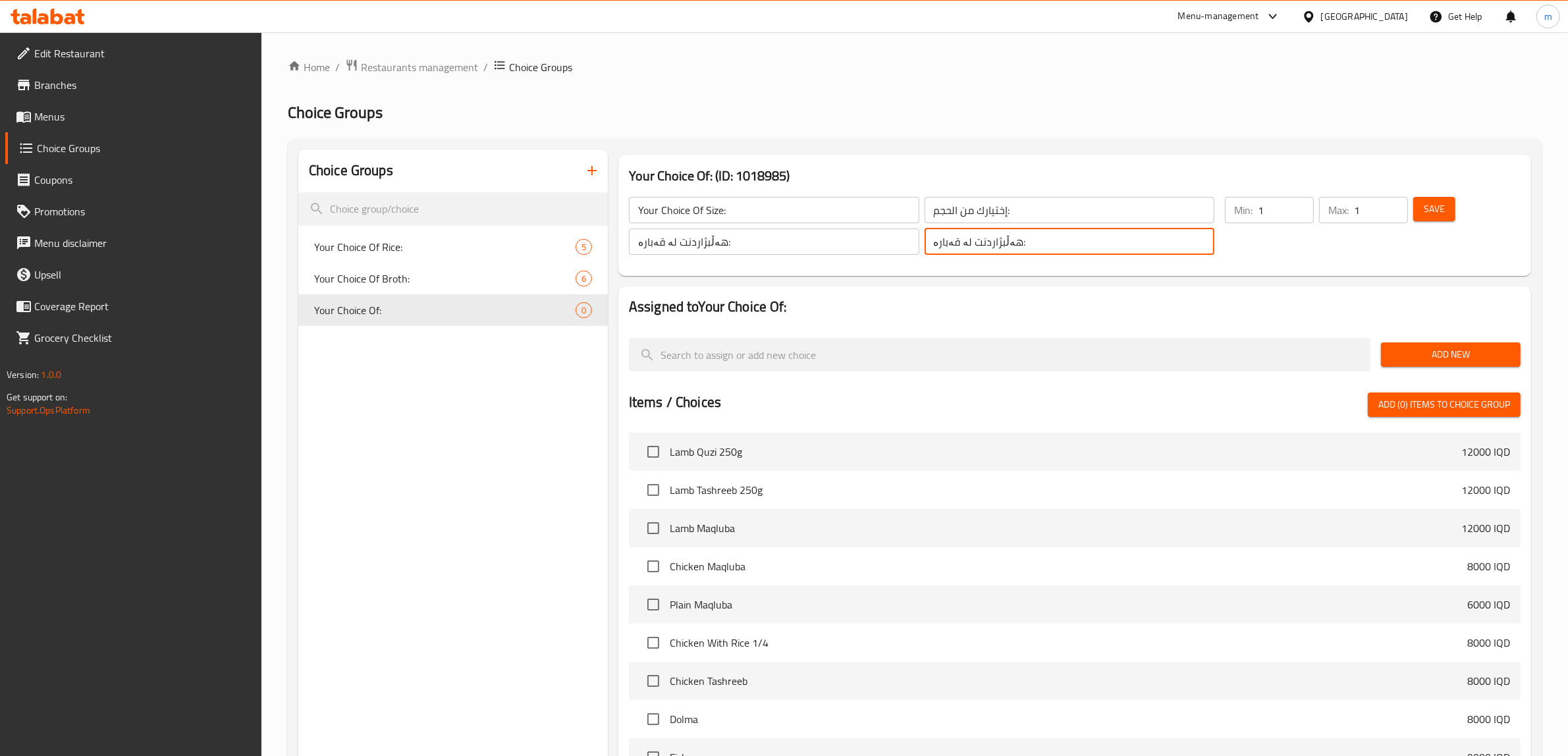
type input "هەڵبژاردنت لە قەبارە:"
click at [1430, 206] on span "Save" at bounding box center [1434, 209] width 21 height 17
click at [1460, 359] on span "Add New" at bounding box center [1450, 354] width 119 height 17
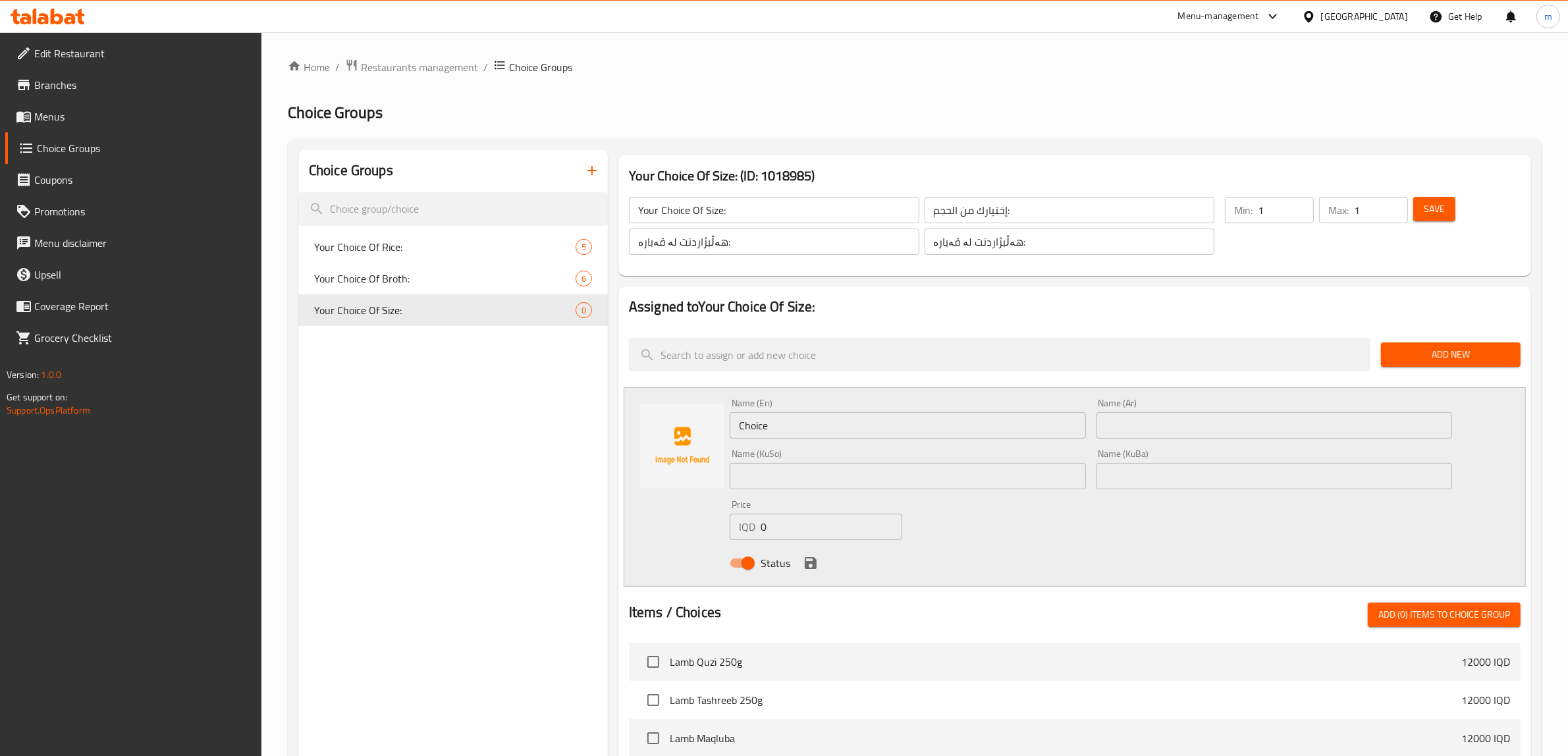
click at [791, 435] on input "Choice" at bounding box center [907, 425] width 356 height 26
paste input "Nafar"
type input "Nafar"
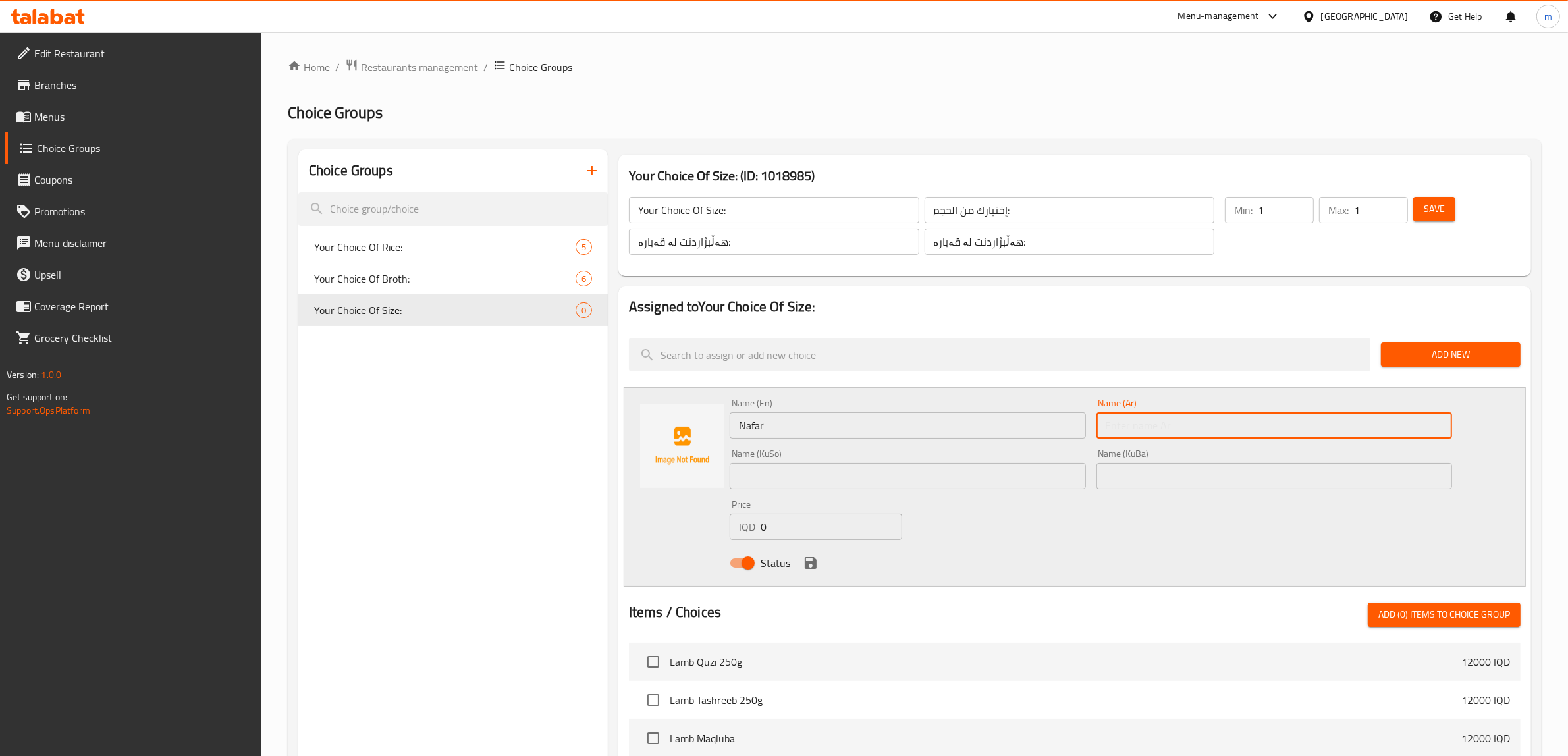
click at [1130, 426] on input "text" at bounding box center [1274, 425] width 356 height 26
paste input "نفر"
type input "نفر"
click at [996, 489] on div "Name (KuSo) Name ([PERSON_NAME])" at bounding box center [907, 469] width 366 height 51
click at [992, 480] on input "text" at bounding box center [907, 475] width 356 height 26
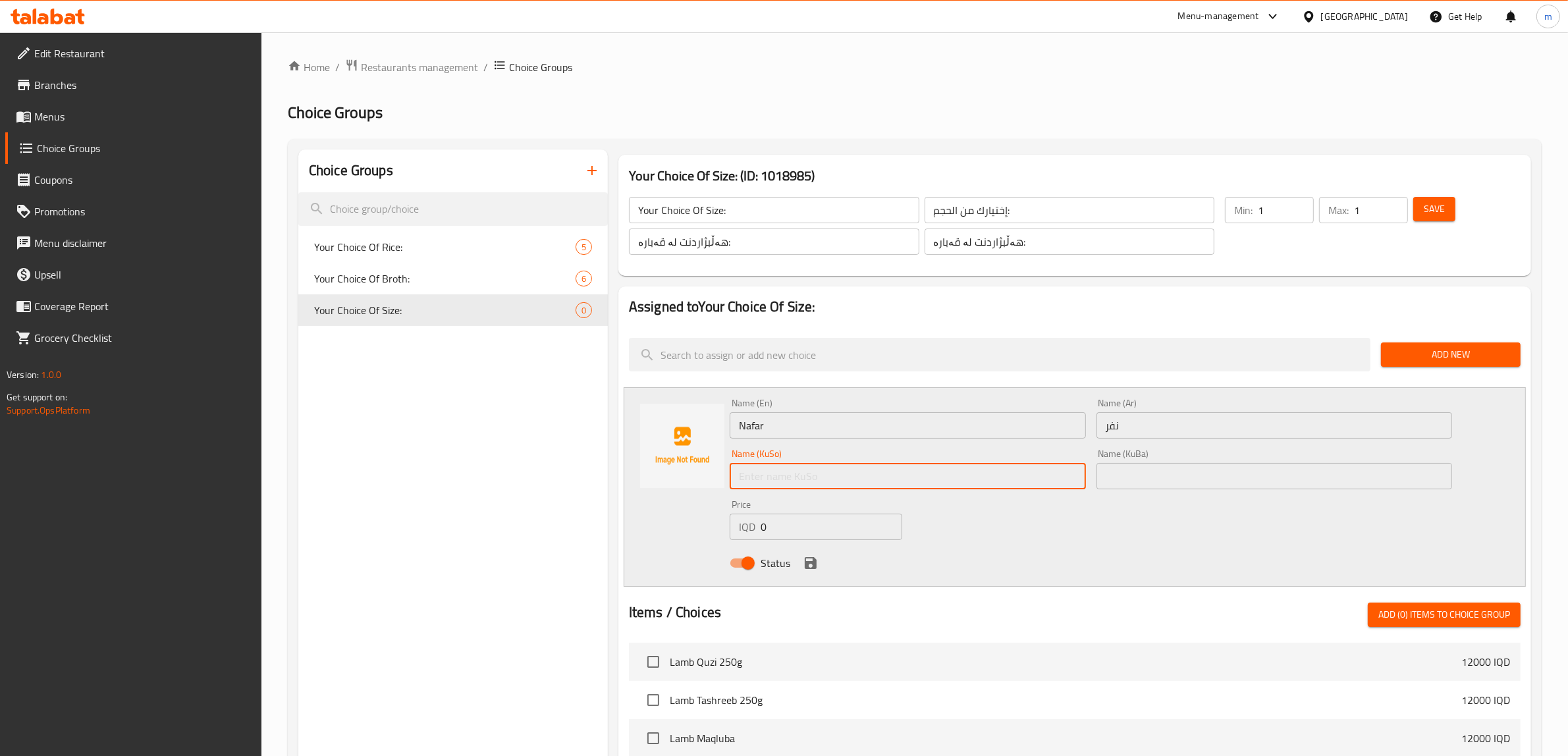
paste input "نەفەرێک"
type input "نەفەرێک"
click at [1121, 463] on input "text" at bounding box center [1274, 475] width 356 height 26
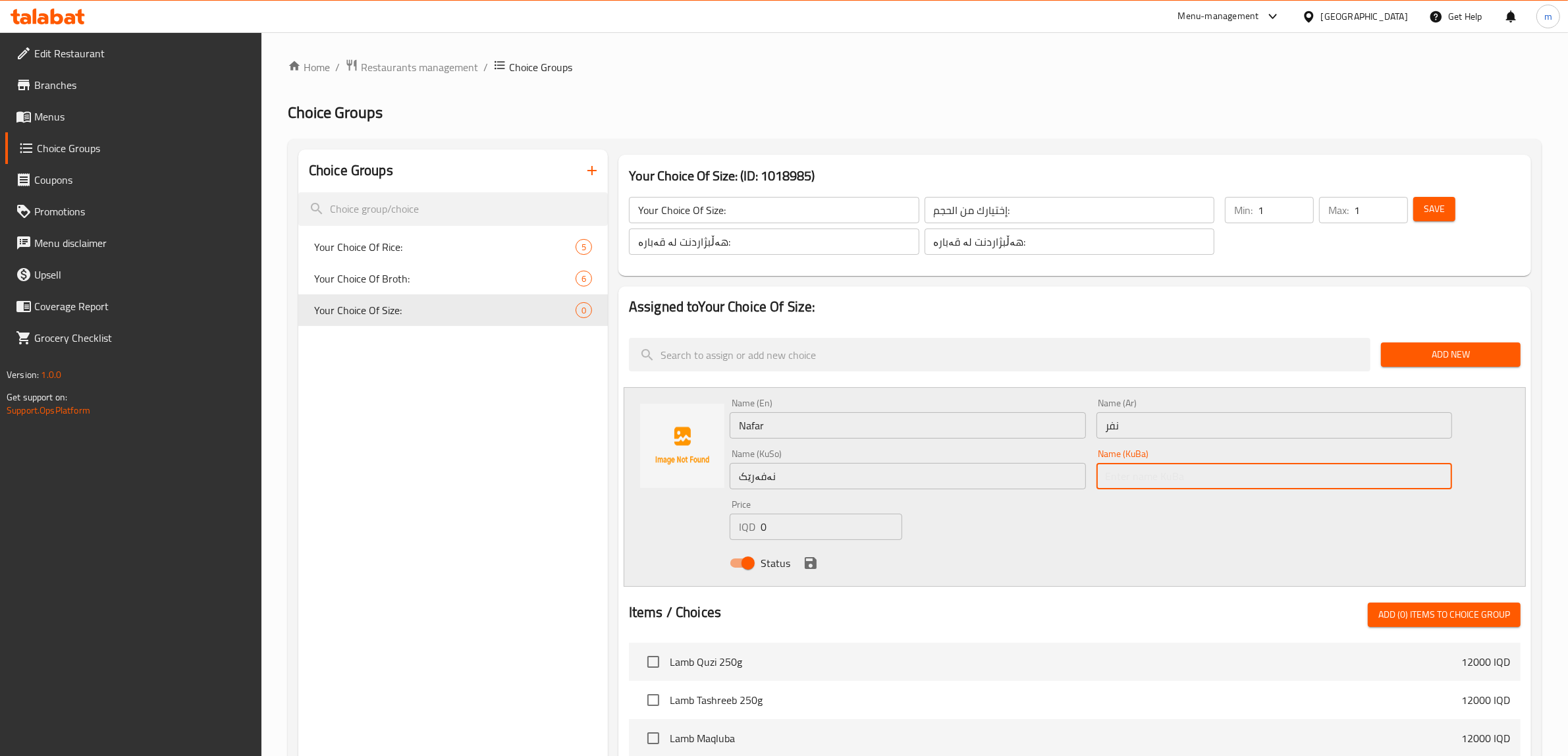
paste input "نەفەرێک"
type input "نەفەرێک"
click at [781, 521] on input "0" at bounding box center [831, 526] width 142 height 26
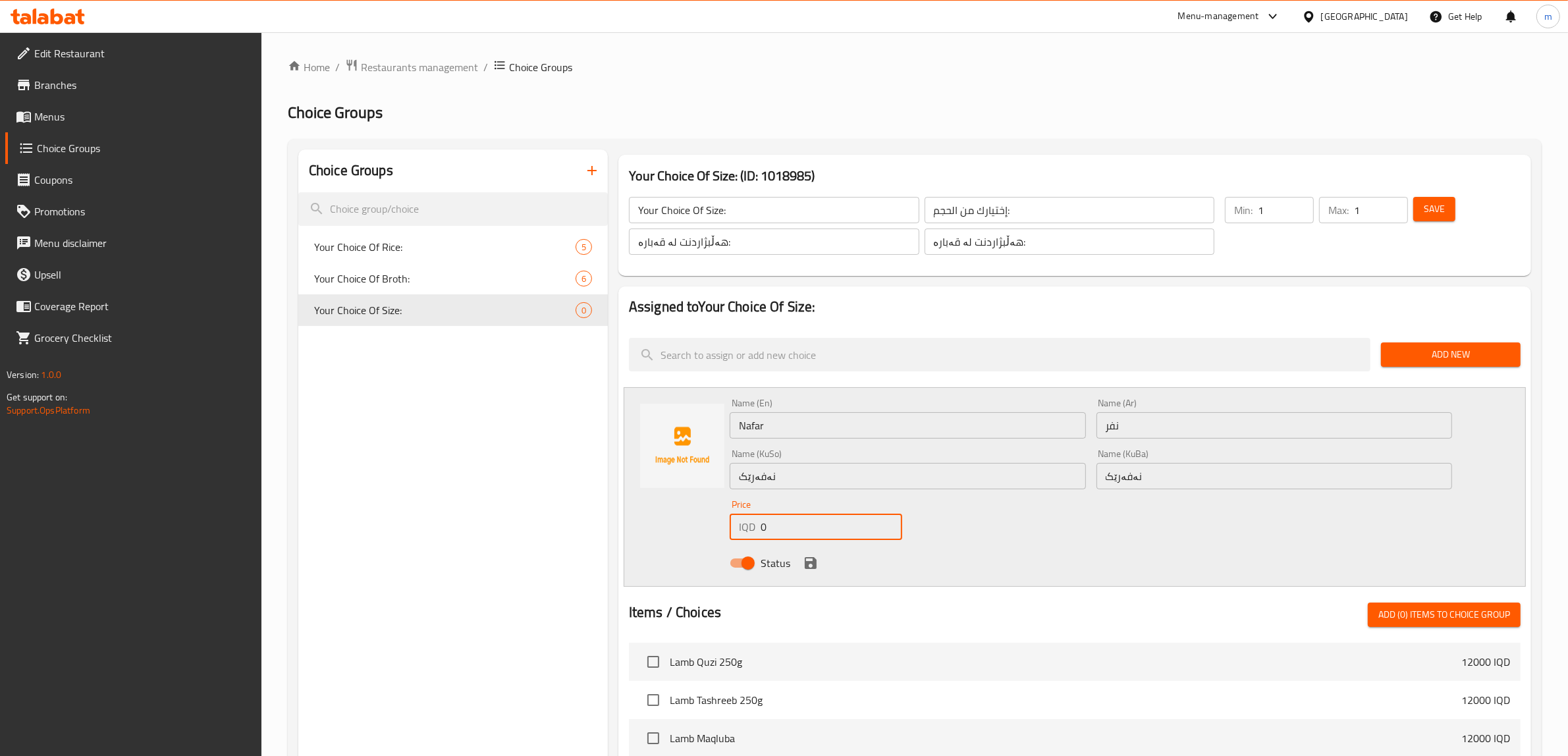
click at [781, 521] on input "0" at bounding box center [831, 526] width 142 height 26
type input "5000"
click at [809, 562] on icon "save" at bounding box center [811, 563] width 12 height 12
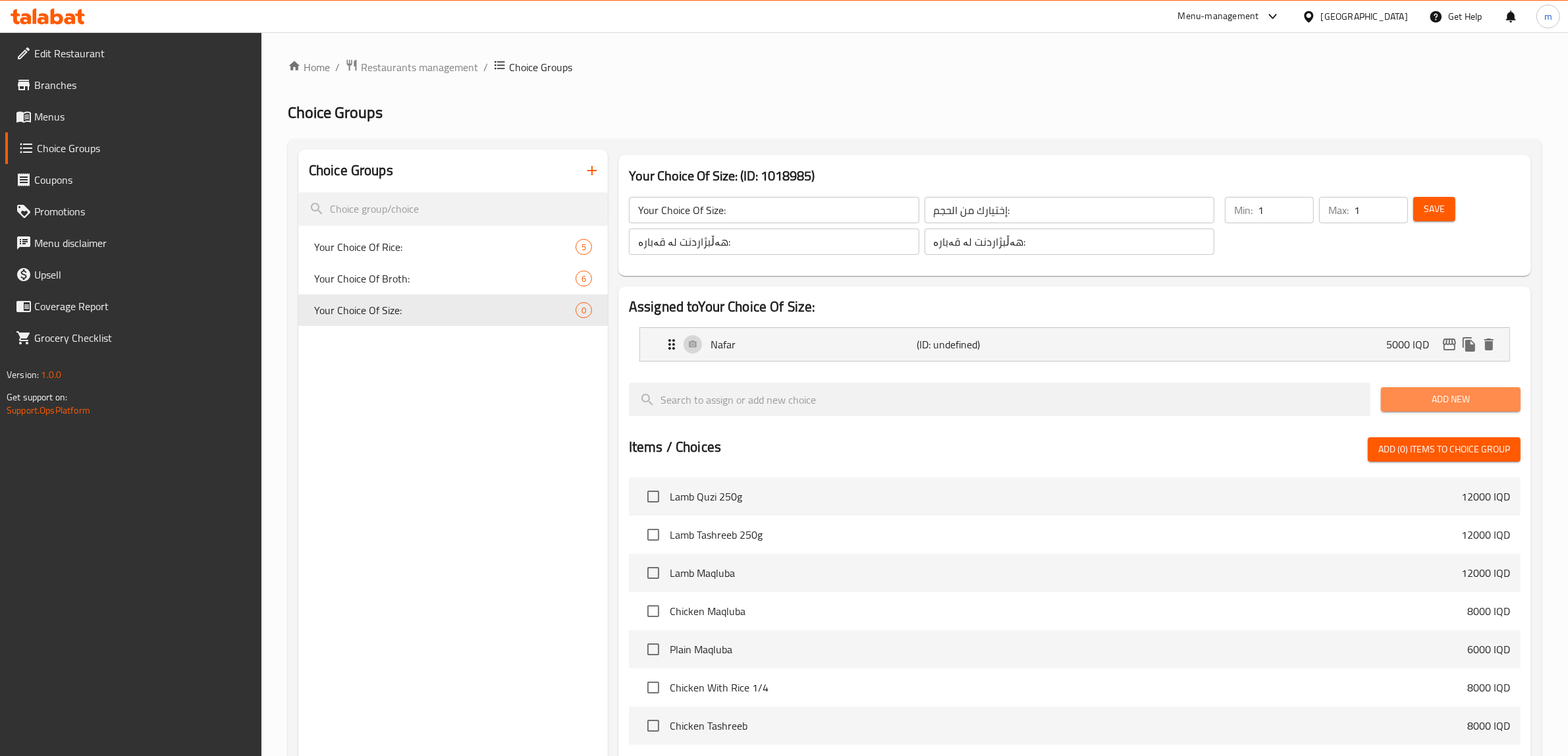
click at [1465, 395] on span "Add New" at bounding box center [1450, 398] width 119 height 17
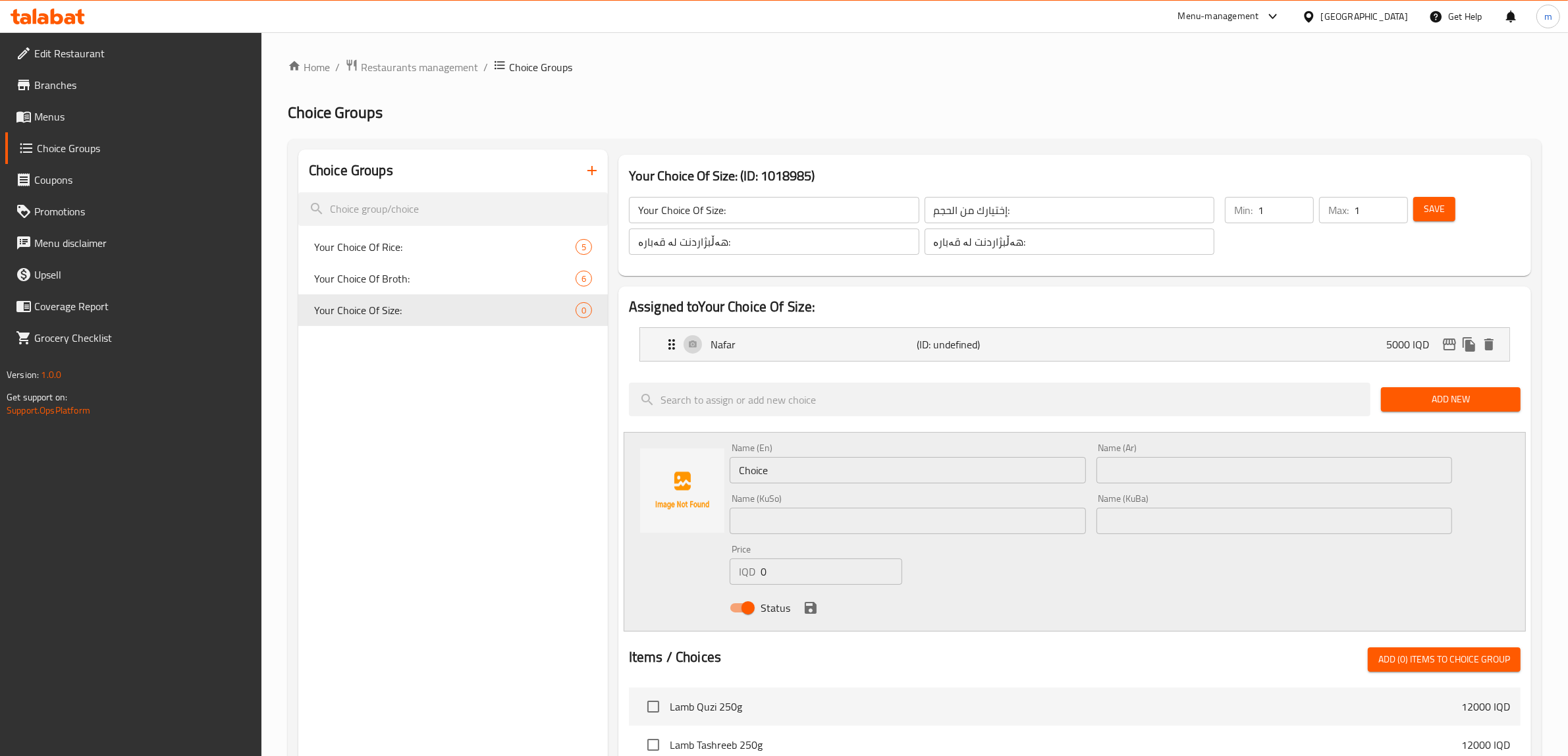
click at [788, 475] on input "Choice" at bounding box center [907, 469] width 356 height 26
click at [858, 474] on input "Choice" at bounding box center [907, 469] width 356 height 26
paste input "For 2 Persons"
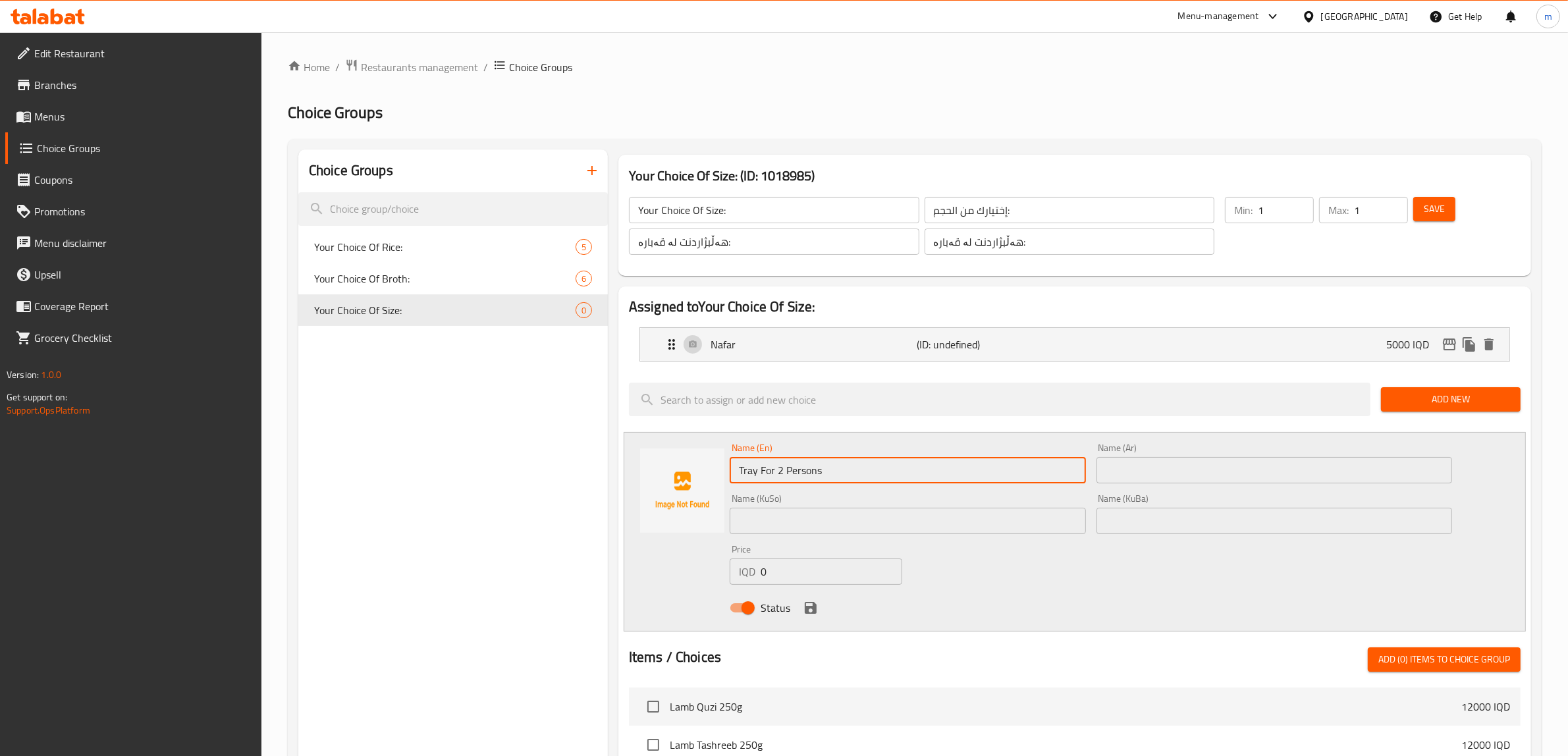
type input "Tray For 2 Persons"
click at [1177, 469] on input "text" at bounding box center [1274, 469] width 356 height 26
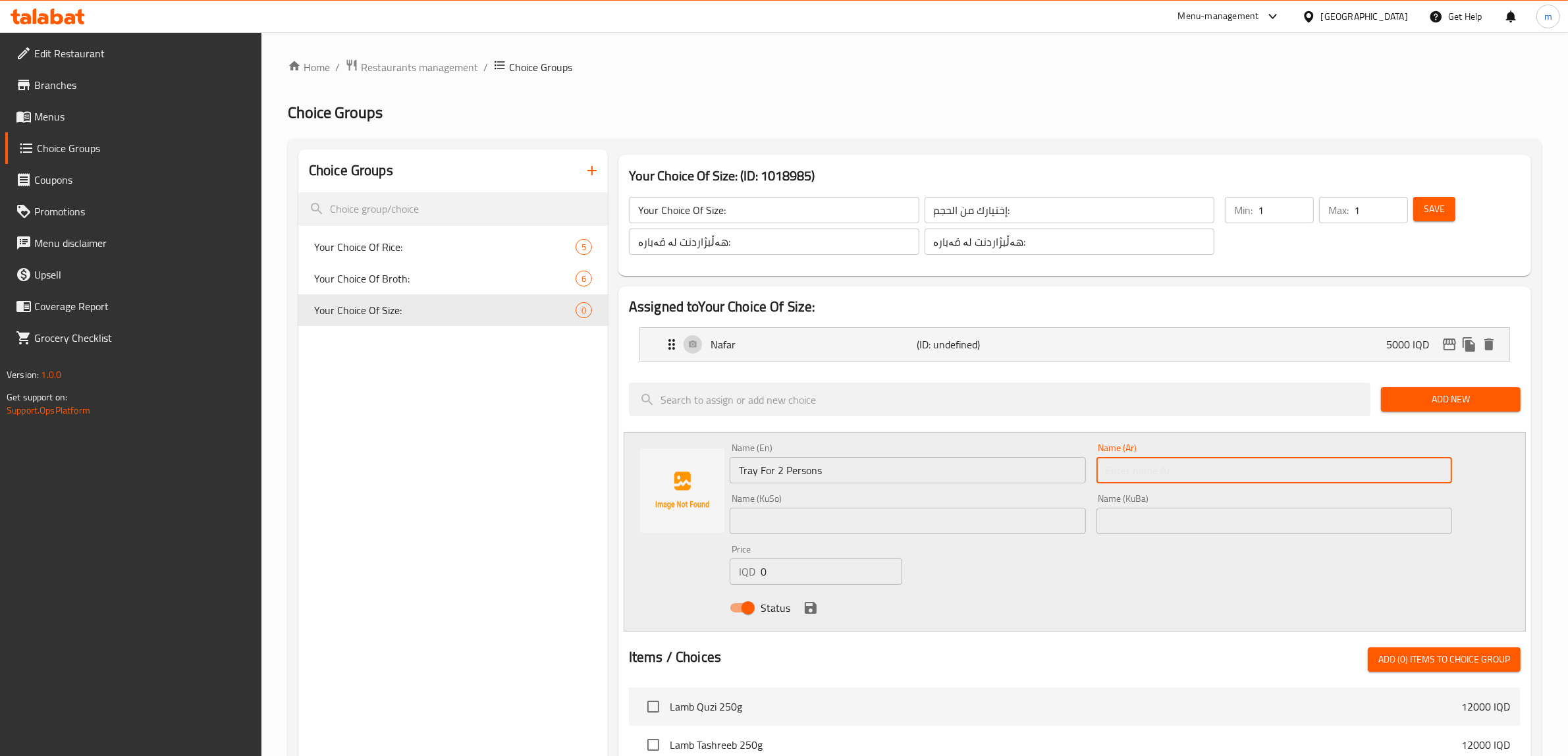
paste input "تكفي فردين"
drag, startPoint x: 1197, startPoint y: 464, endPoint x: 1205, endPoint y: 466, distance: 8.2
click at [1200, 464] on input "تكفي فردين" at bounding box center [1274, 469] width 356 height 26
paste input "صينية"
type input "صينية تكفي فردين"
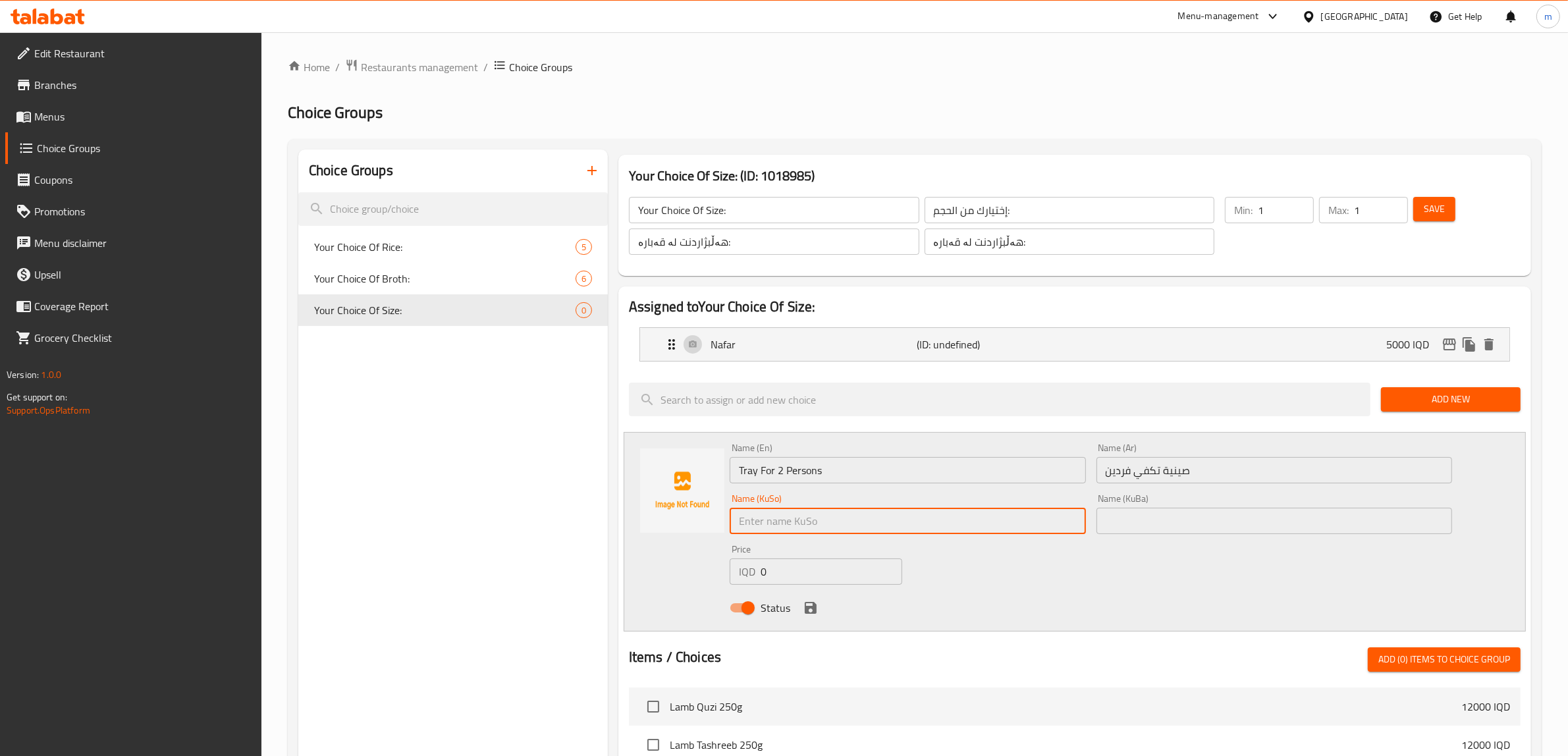
click at [819, 515] on input "text" at bounding box center [907, 520] width 356 height 26
click at [892, 530] on input "text" at bounding box center [907, 520] width 356 height 26
paste input "بۆ 2 کەس"
type input "سینیەک بۆ 2 کەس"
click at [1244, 464] on input "صينية تكفي فردين" at bounding box center [1274, 469] width 356 height 26
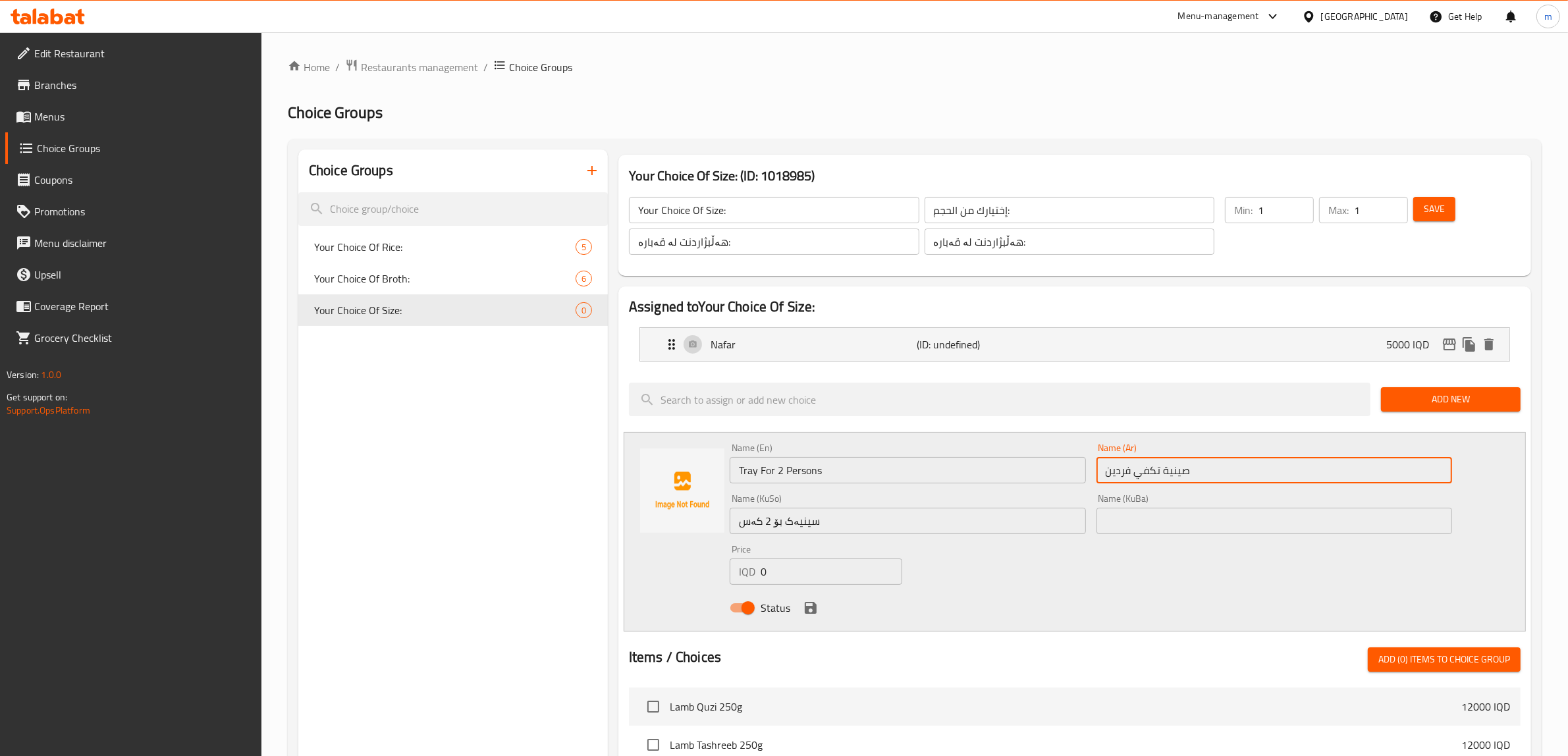
click at [1244, 464] on input "صينية تكفي فردين" at bounding box center [1274, 469] width 356 height 26
click at [860, 469] on input "Tray For 2 Persons" at bounding box center [907, 469] width 356 height 26
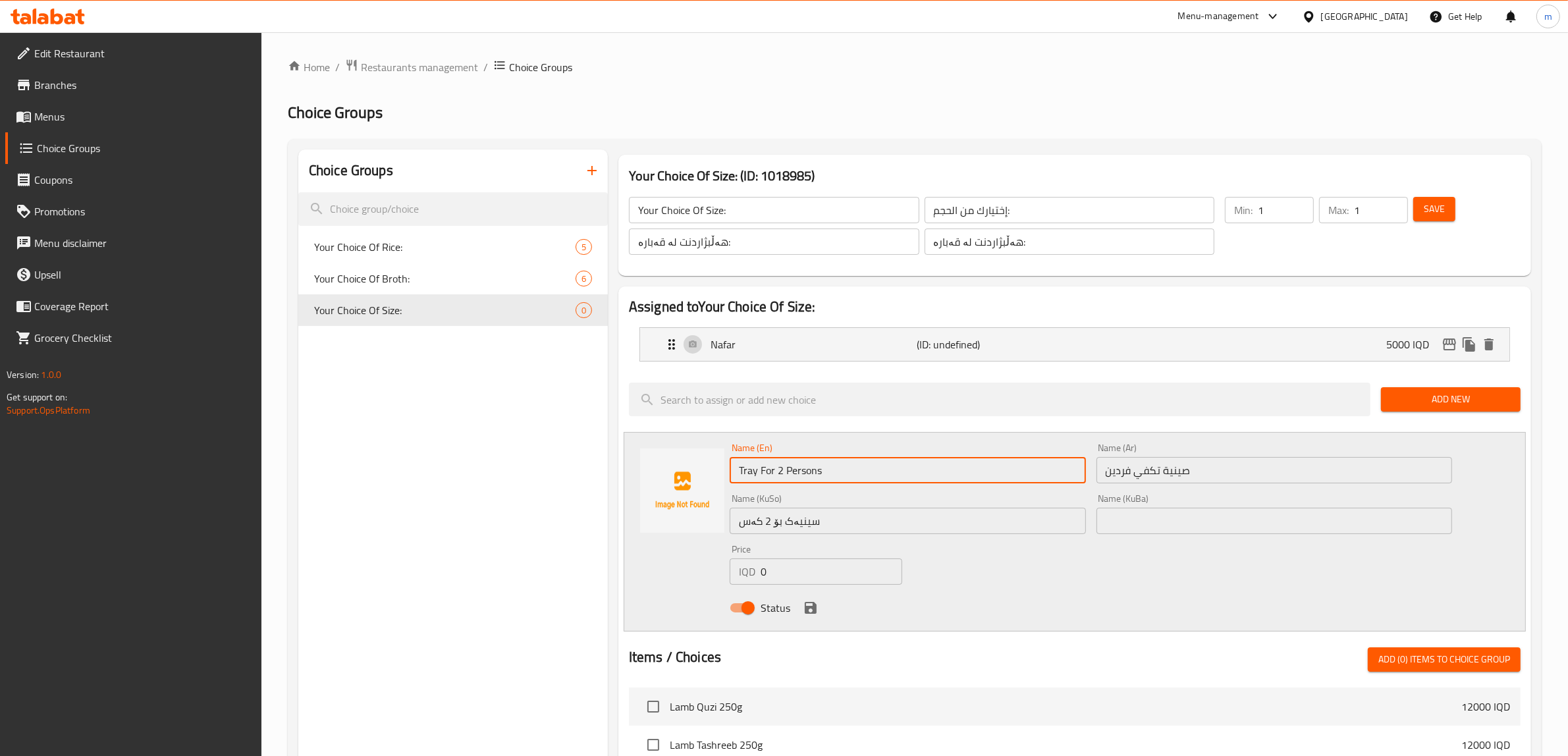
click at [860, 469] on input "Tray For 2 Persons" at bounding box center [907, 469] width 356 height 26
click at [810, 611] on icon "save" at bounding box center [811, 607] width 16 height 16
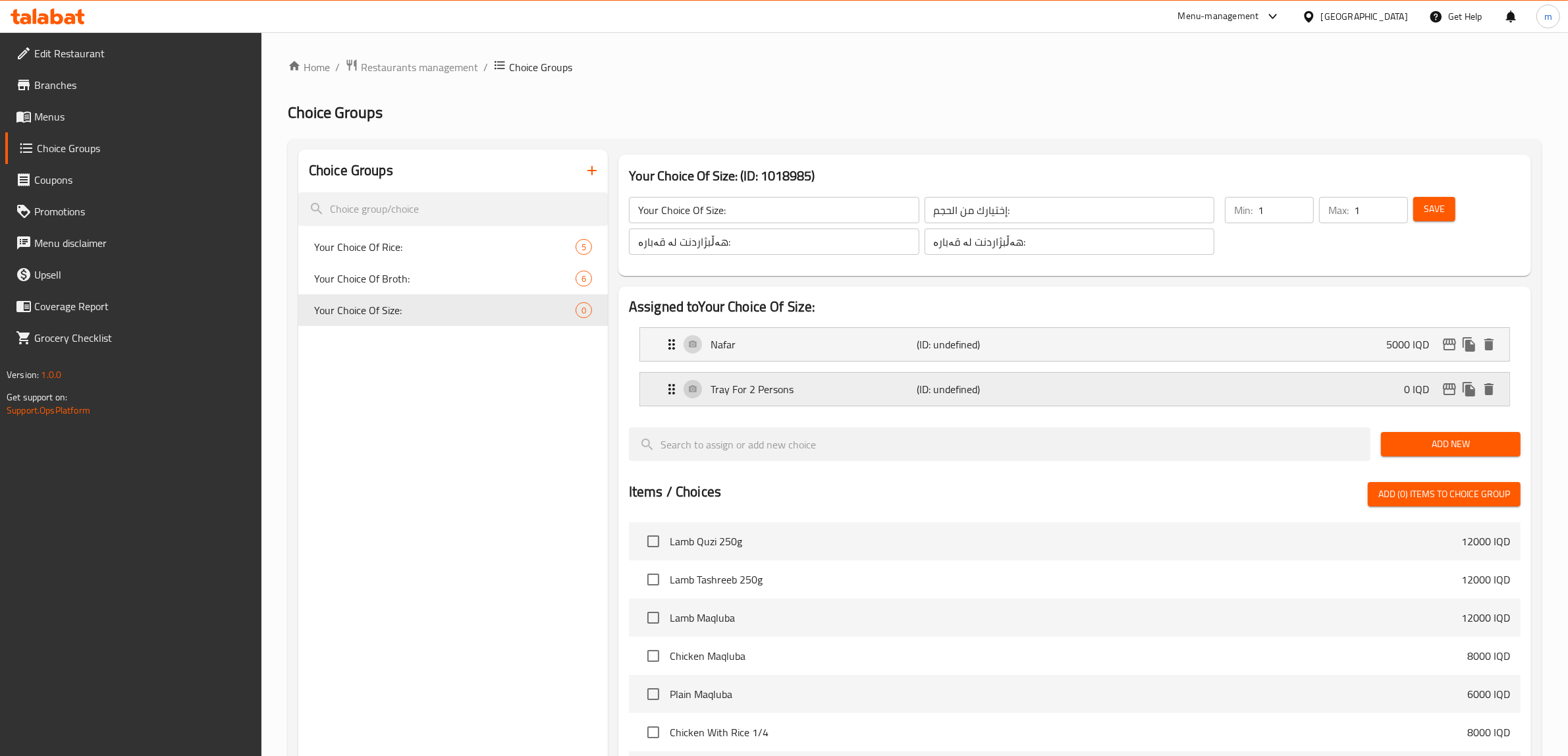
click at [853, 376] on div "Tray For 2 Persons (ID: undefined) 0 IQD" at bounding box center [1078, 389] width 829 height 33
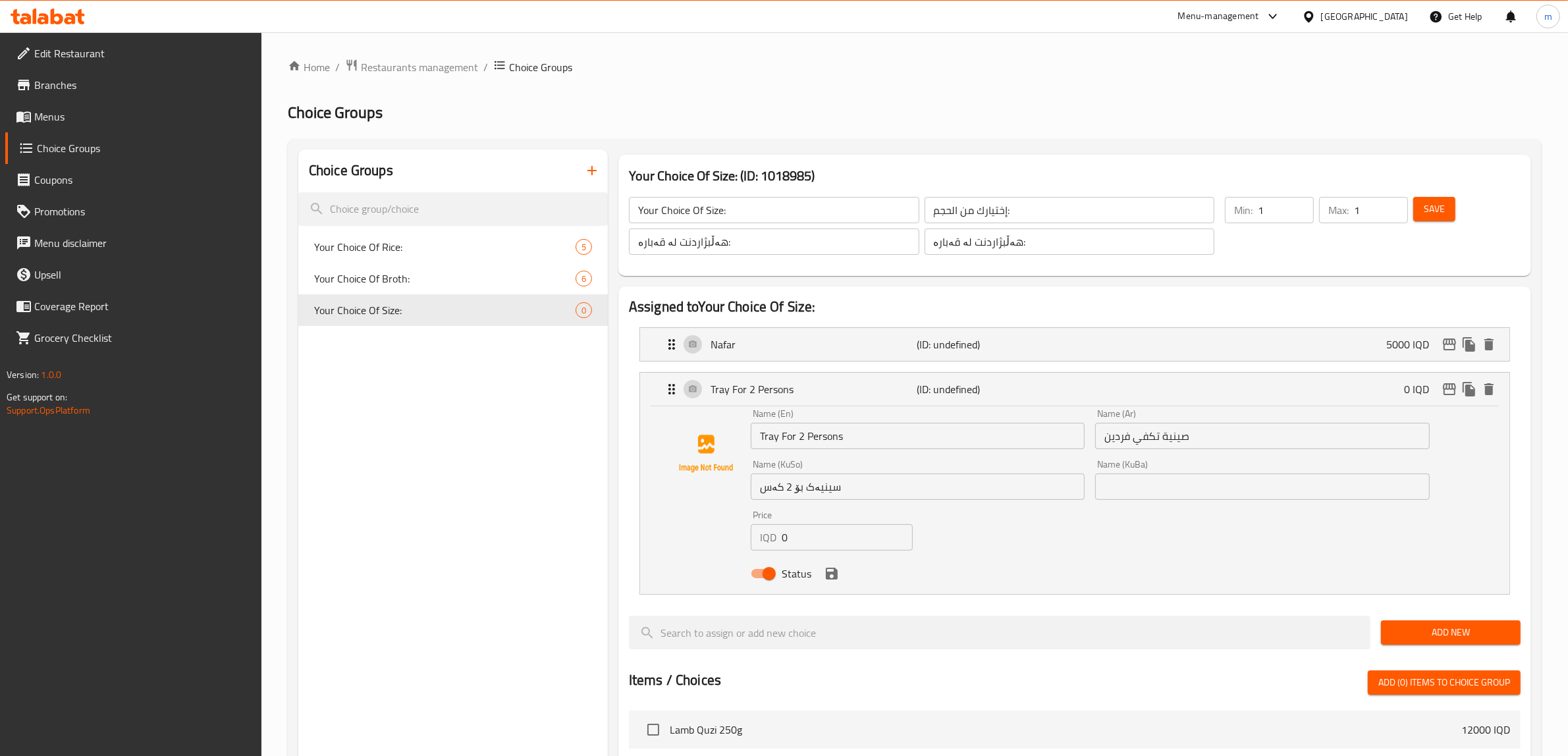
click at [788, 538] on input "0" at bounding box center [847, 536] width 131 height 26
click at [833, 579] on icon "save" at bounding box center [831, 573] width 12 height 12
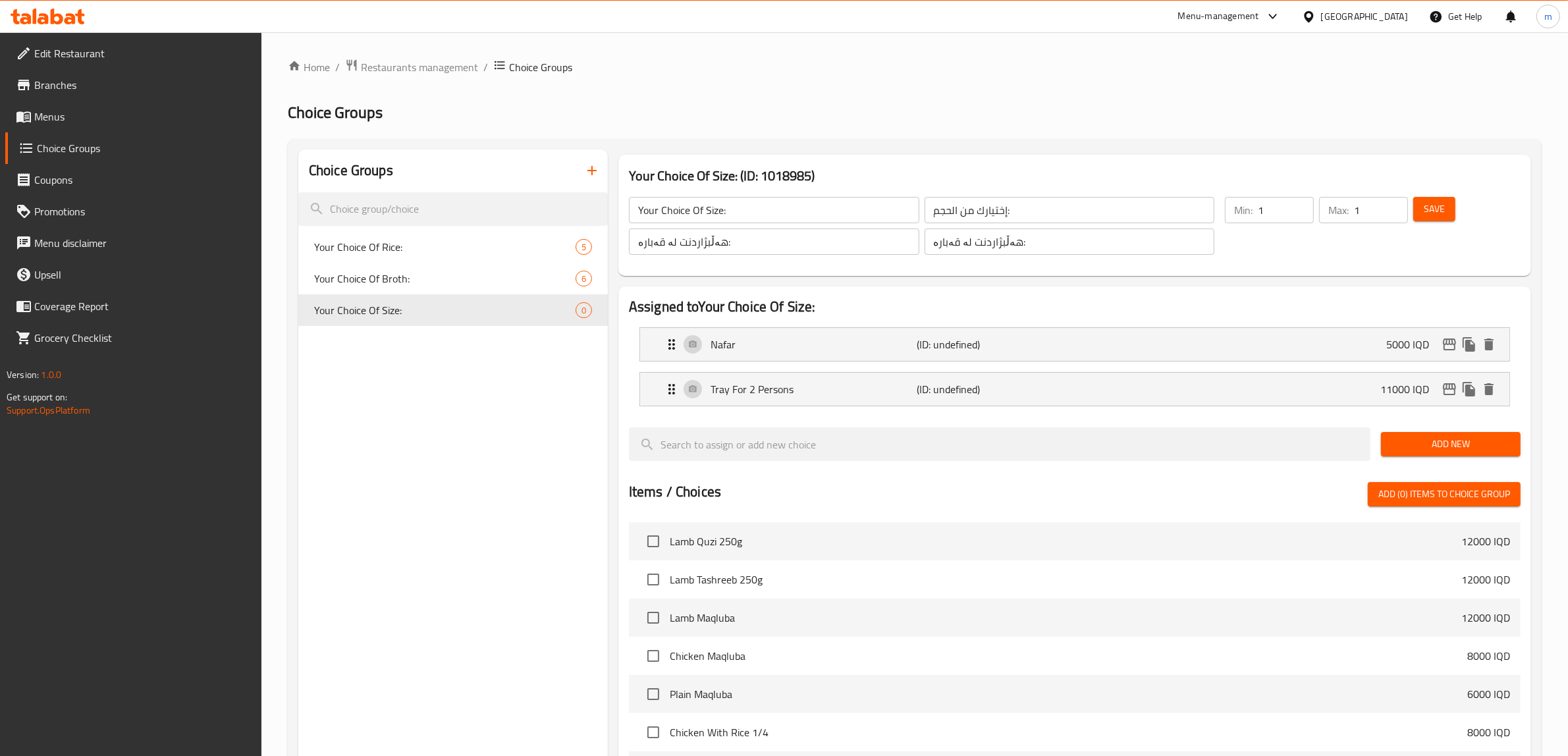
type input "11000"
click at [1427, 436] on span "Add New" at bounding box center [1450, 443] width 119 height 17
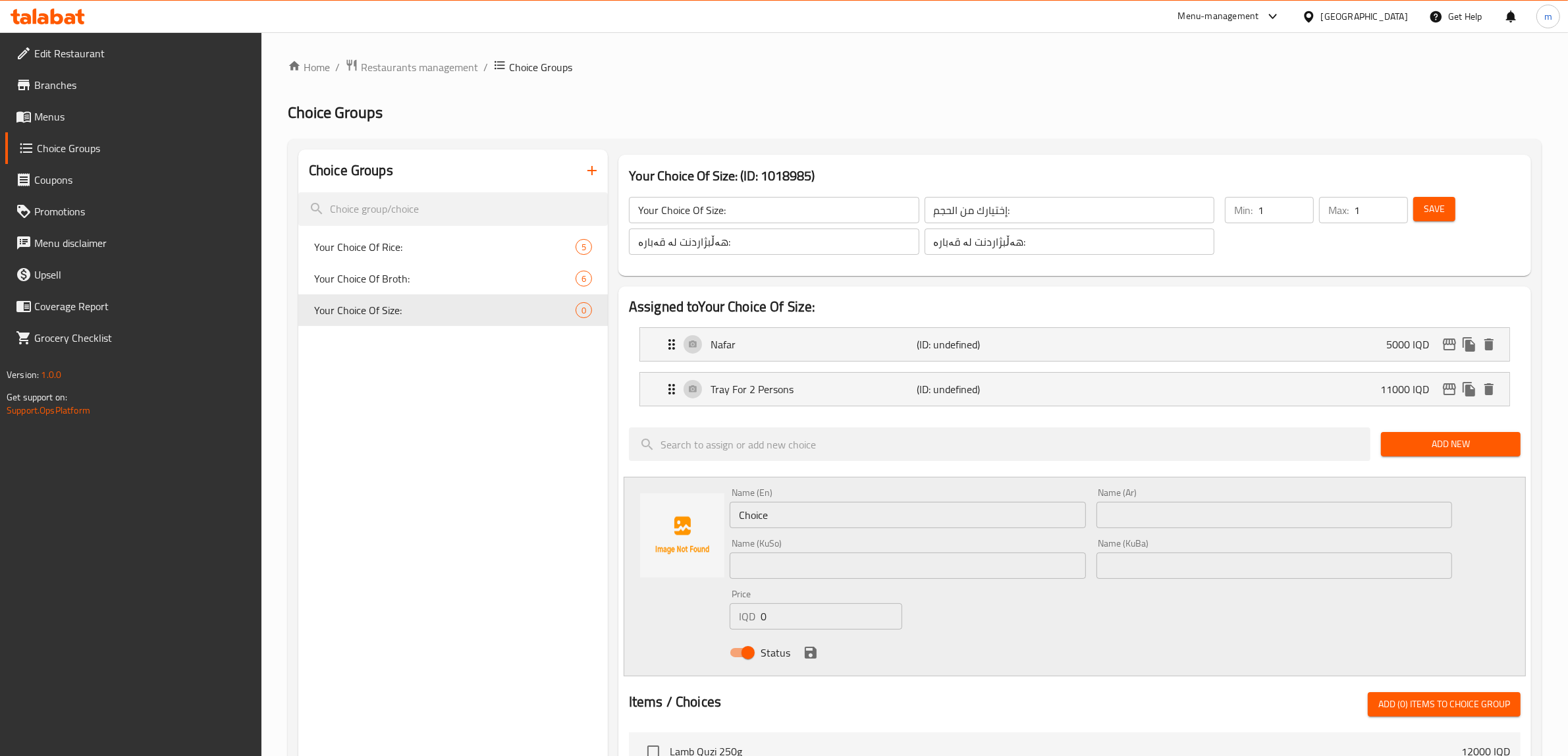
click at [785, 520] on input "Choice" at bounding box center [907, 514] width 356 height 26
paste input "Tray For 2 Persons"
type input "Tray For 2 Persons"
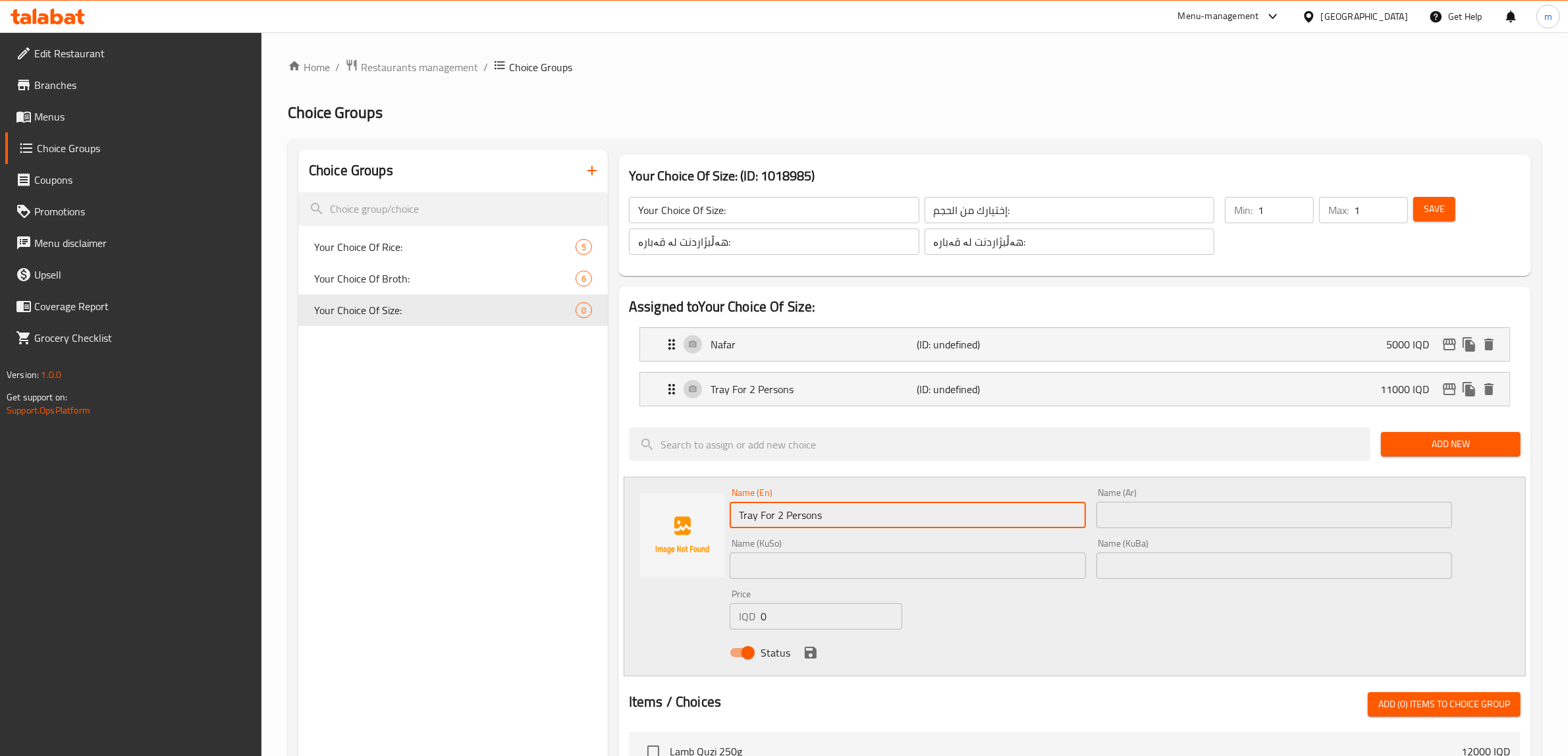
click at [1167, 514] on input "text" at bounding box center [1274, 514] width 356 height 26
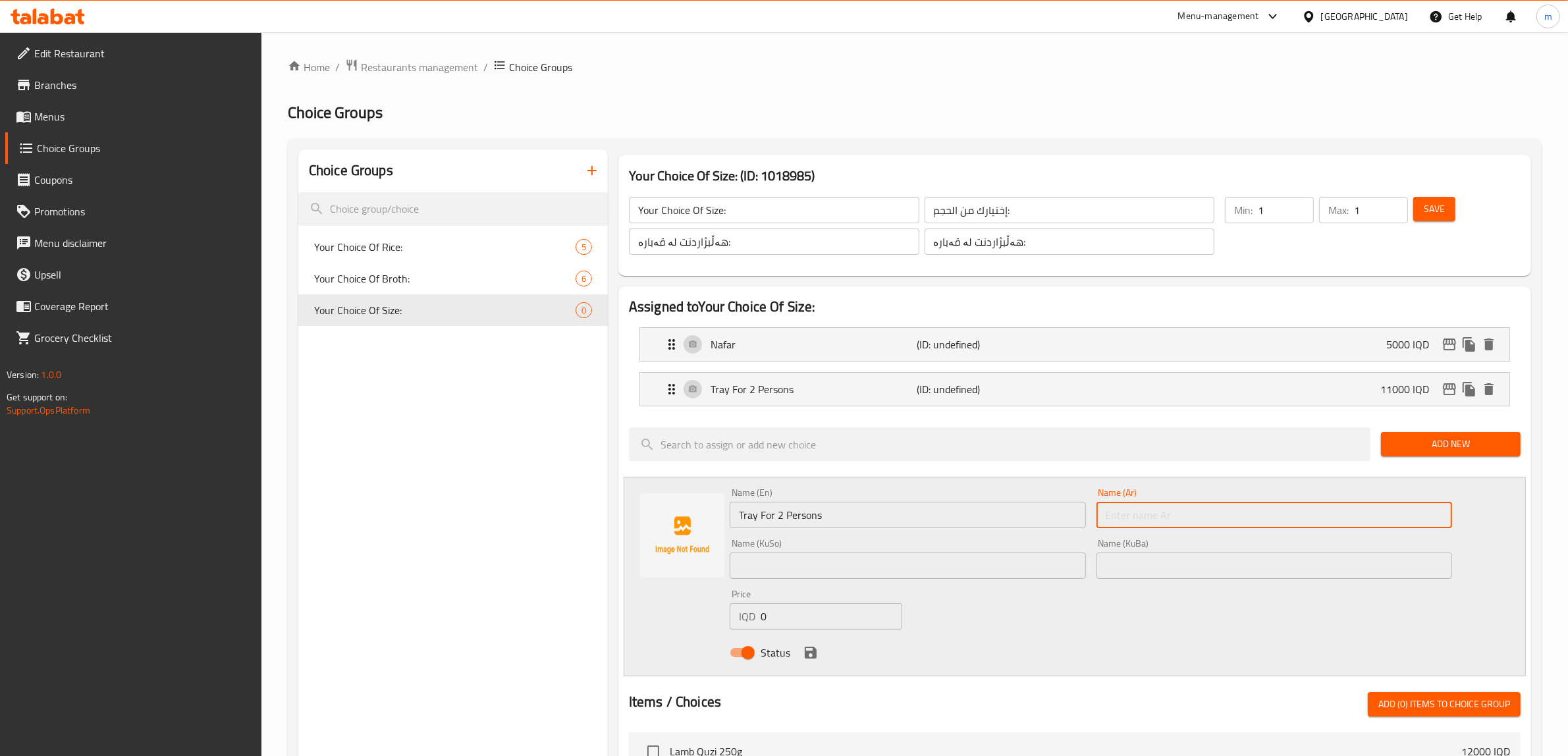
paste input "صينية تكفي فردين"
type input "صينية تكفي فردين"
click at [767, 568] on input "text" at bounding box center [907, 565] width 356 height 26
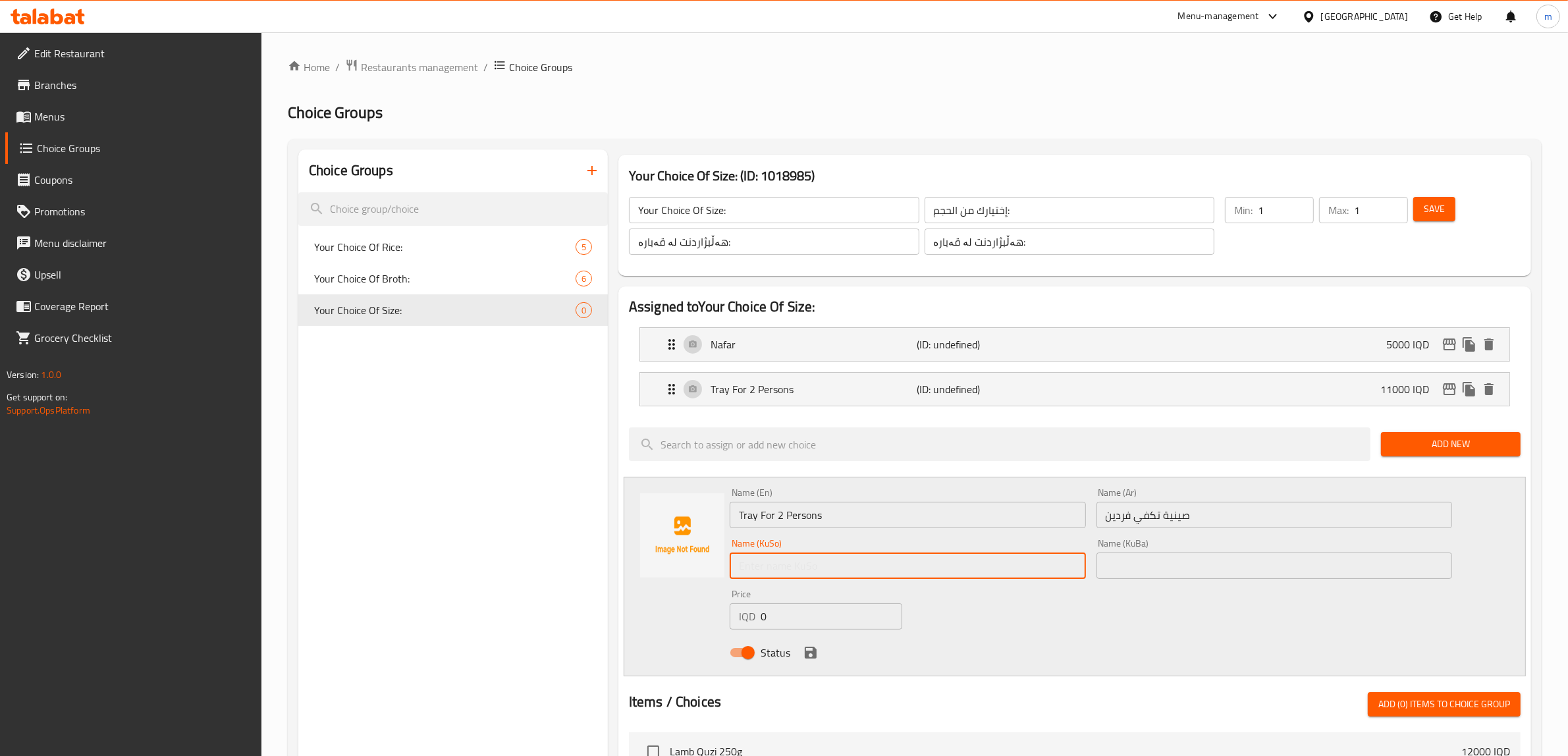
paste input "سینیەک بۆ 2 کەس"
click at [768, 561] on input "سینیەک بۆ 2 کەس" at bounding box center [907, 565] width 356 height 26
type input "سینیەک بۆ 3 کەس"
click at [1118, 514] on input "صينية تكفي فردين" at bounding box center [1274, 514] width 356 height 26
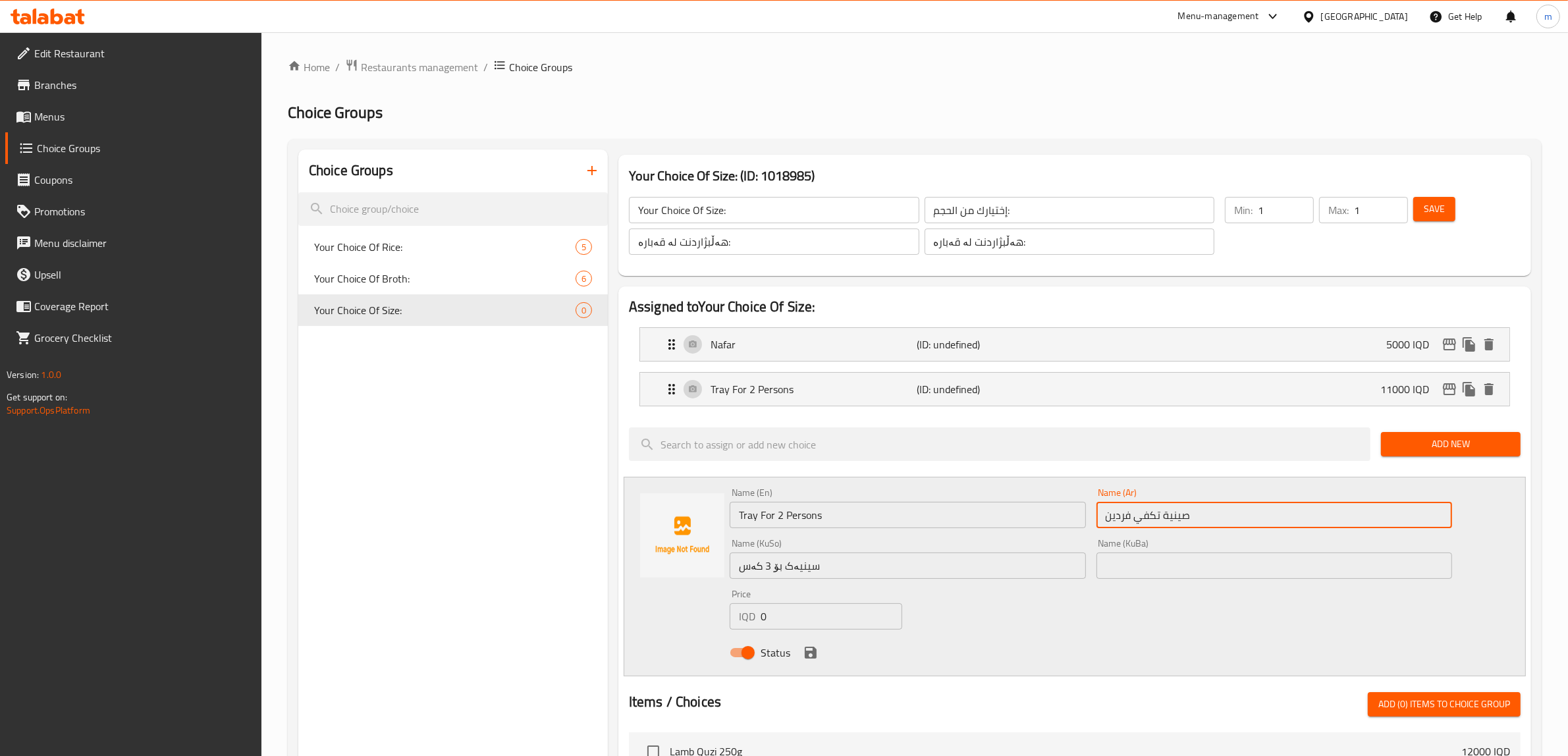
click at [1118, 514] on input "صينية تكفي فردين" at bounding box center [1274, 514] width 356 height 26
drag, startPoint x: 1161, startPoint y: 515, endPoint x: 1111, endPoint y: 518, distance: 50.1
click at [1111, 518] on input "صينية تكفي فردين" at bounding box center [1274, 514] width 356 height 26
drag, startPoint x: 1144, startPoint y: 514, endPoint x: 1154, endPoint y: 515, distance: 10.0
click at [1146, 514] on input "صينية تكفي فردين" at bounding box center [1274, 514] width 356 height 26
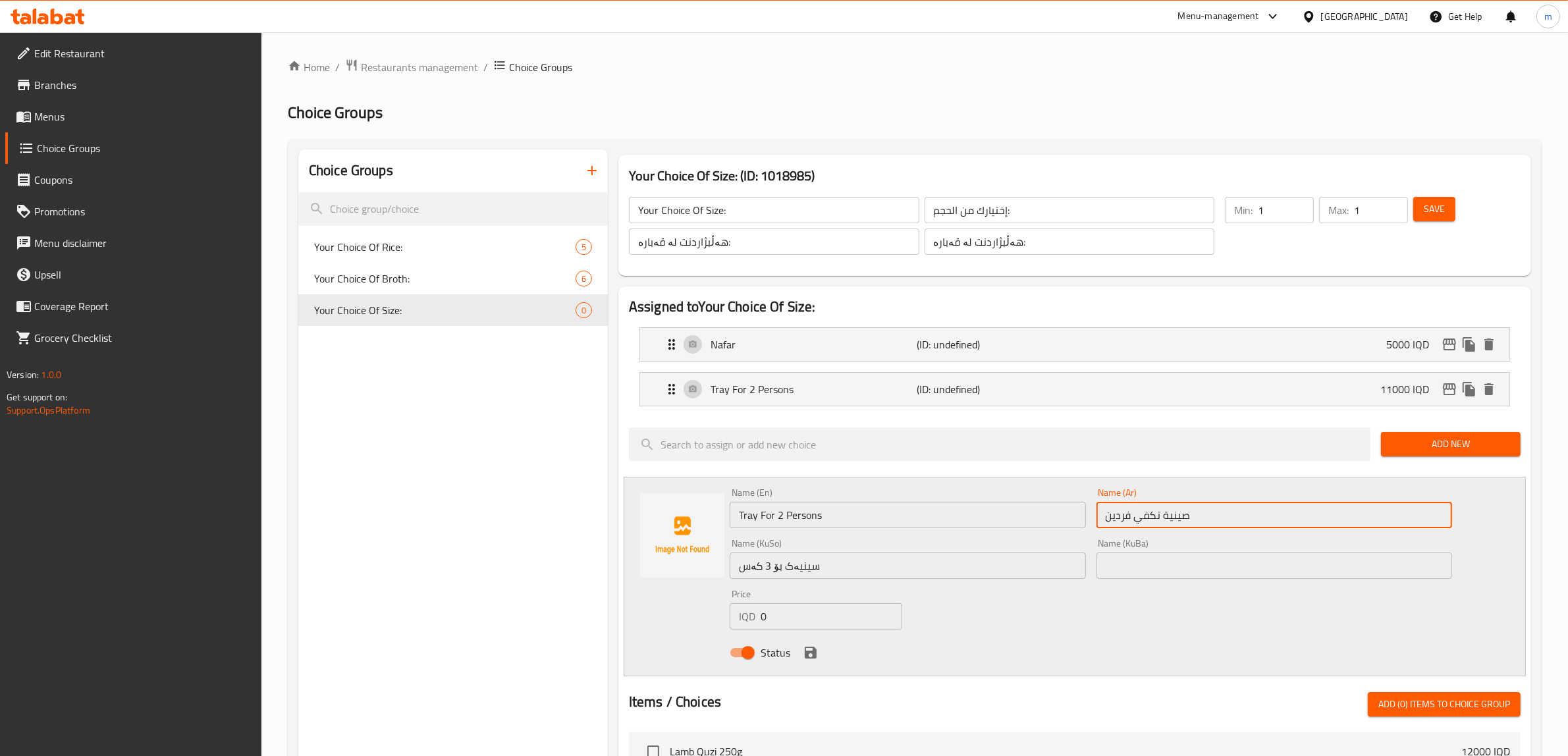
click at [1151, 514] on input "صينية تكفي فردين" at bounding box center [1274, 514] width 356 height 26
click at [1147, 517] on input "صينية تكفي فردين" at bounding box center [1274, 514] width 356 height 26
drag, startPoint x: 1147, startPoint y: 517, endPoint x: 1105, endPoint y: 517, distance: 42.0
click at [1105, 517] on input "صينية تكفي فردين" at bounding box center [1274, 514] width 356 height 26
paste input "3 أفراد"
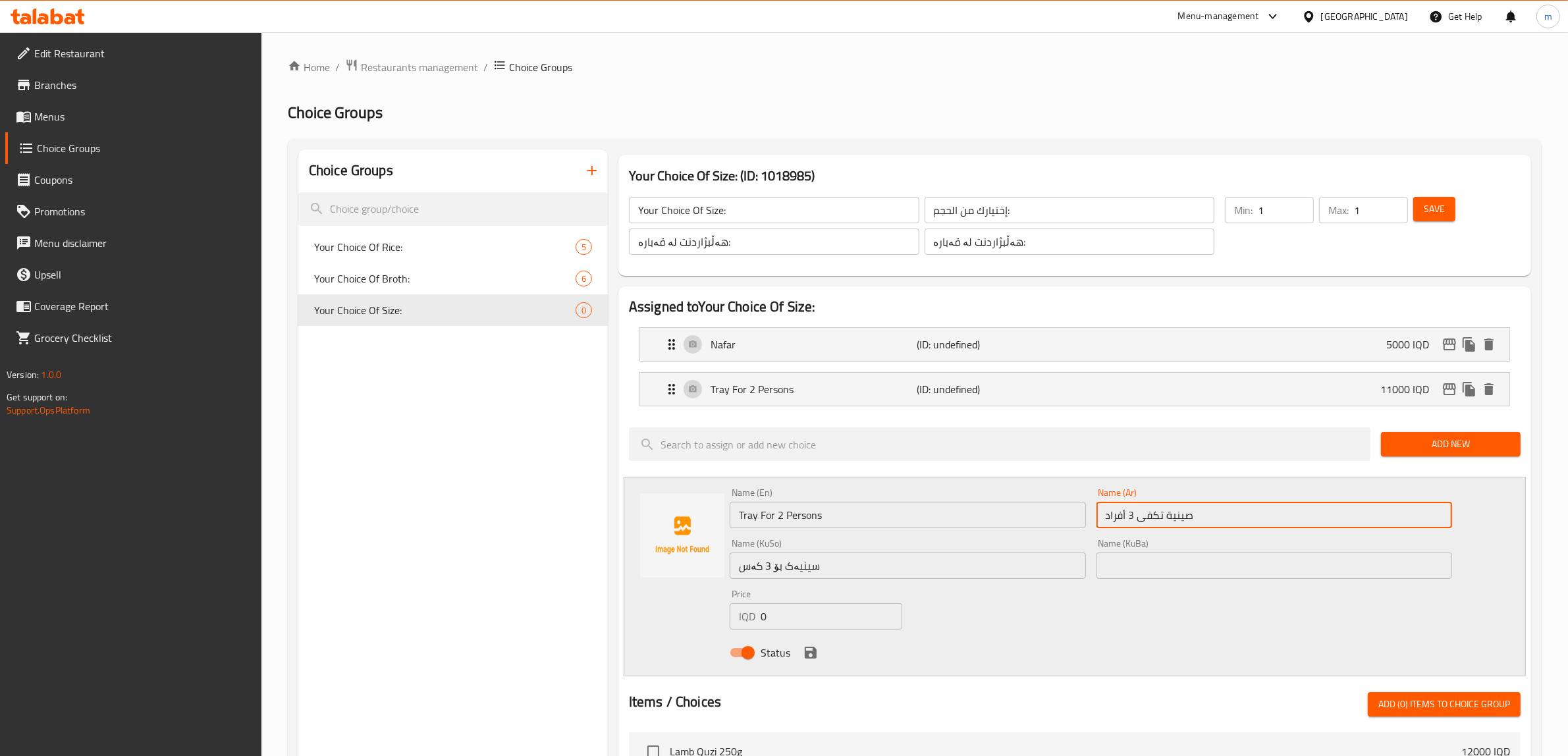
type input "صينية تكفى 3 أفراد"
click at [781, 515] on input "Tray For 2 Persons" at bounding box center [907, 514] width 356 height 26
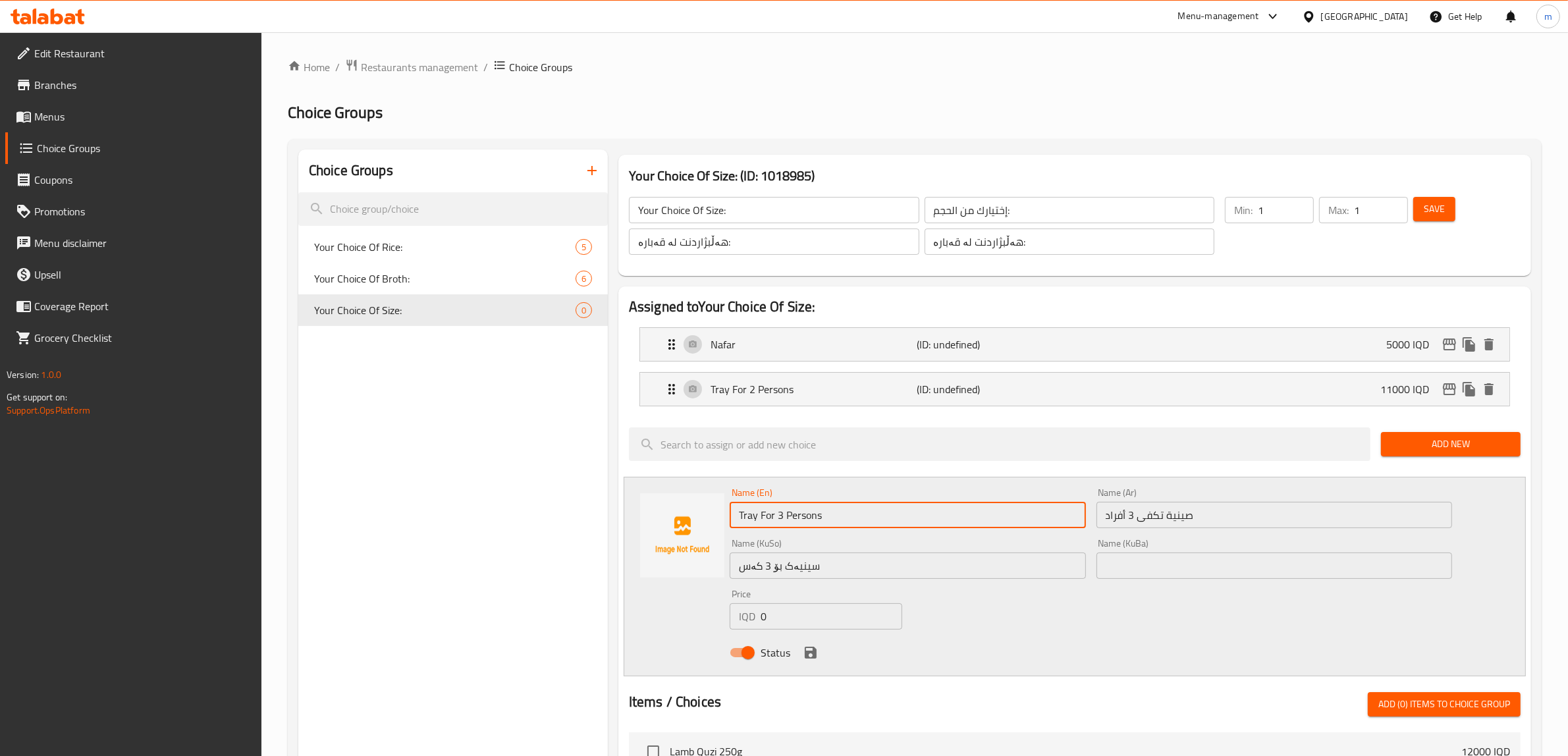
type input "Tray For 3 Persons"
click at [797, 613] on input "0" at bounding box center [831, 615] width 142 height 26
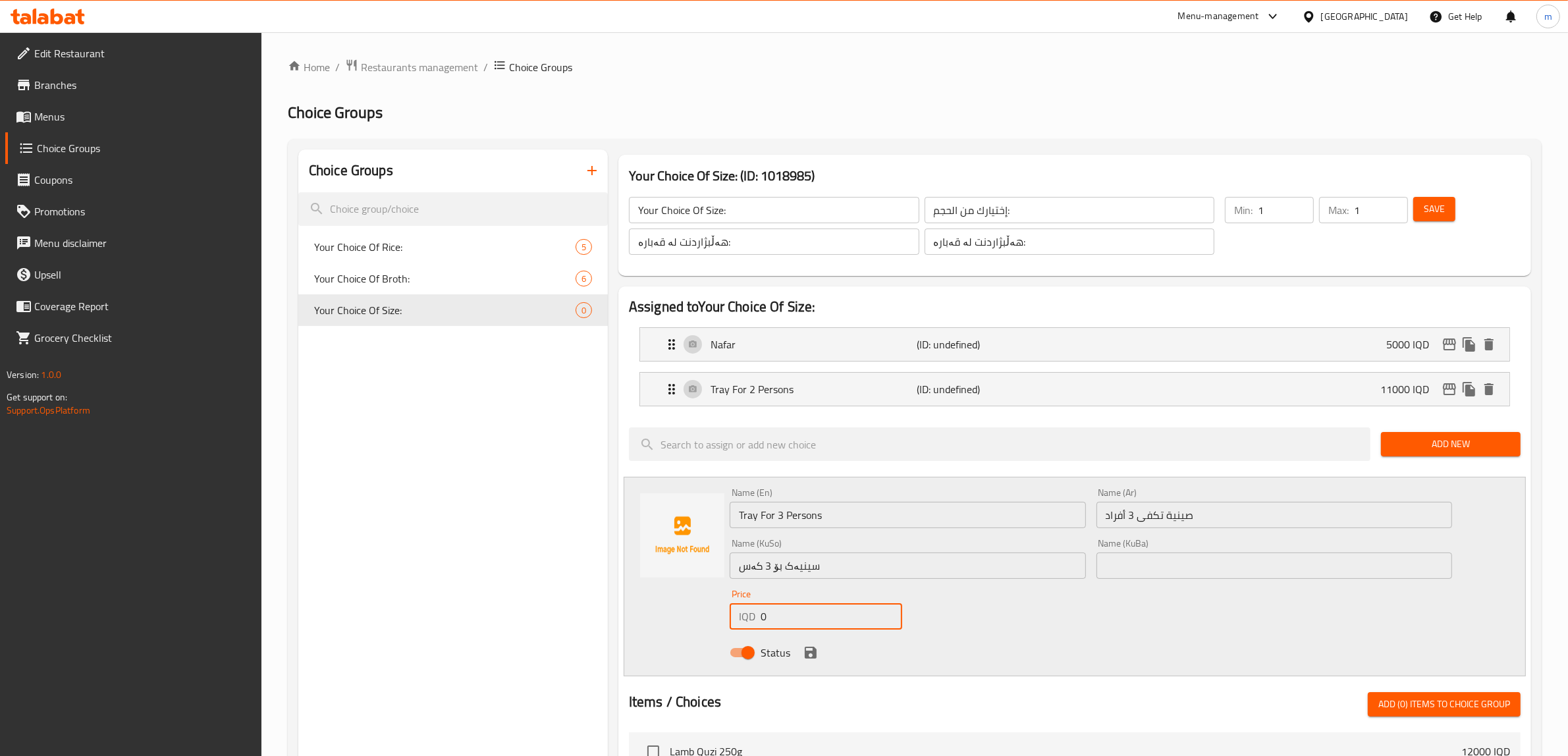
click at [797, 613] on input "0" at bounding box center [831, 615] width 142 height 26
type input "16000"
click at [809, 652] on icon "save" at bounding box center [811, 652] width 12 height 12
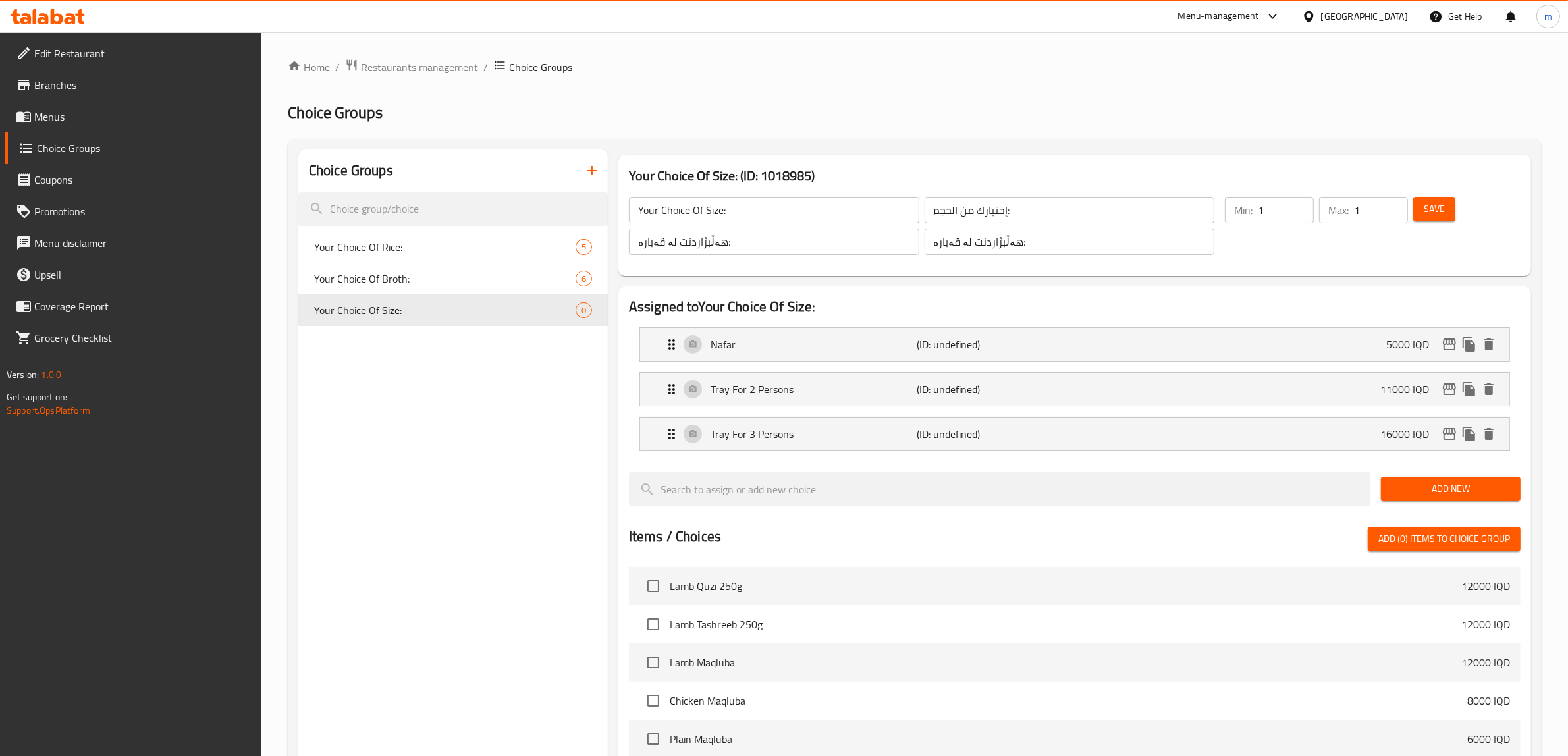
click at [1423, 484] on span "Add New" at bounding box center [1450, 488] width 119 height 17
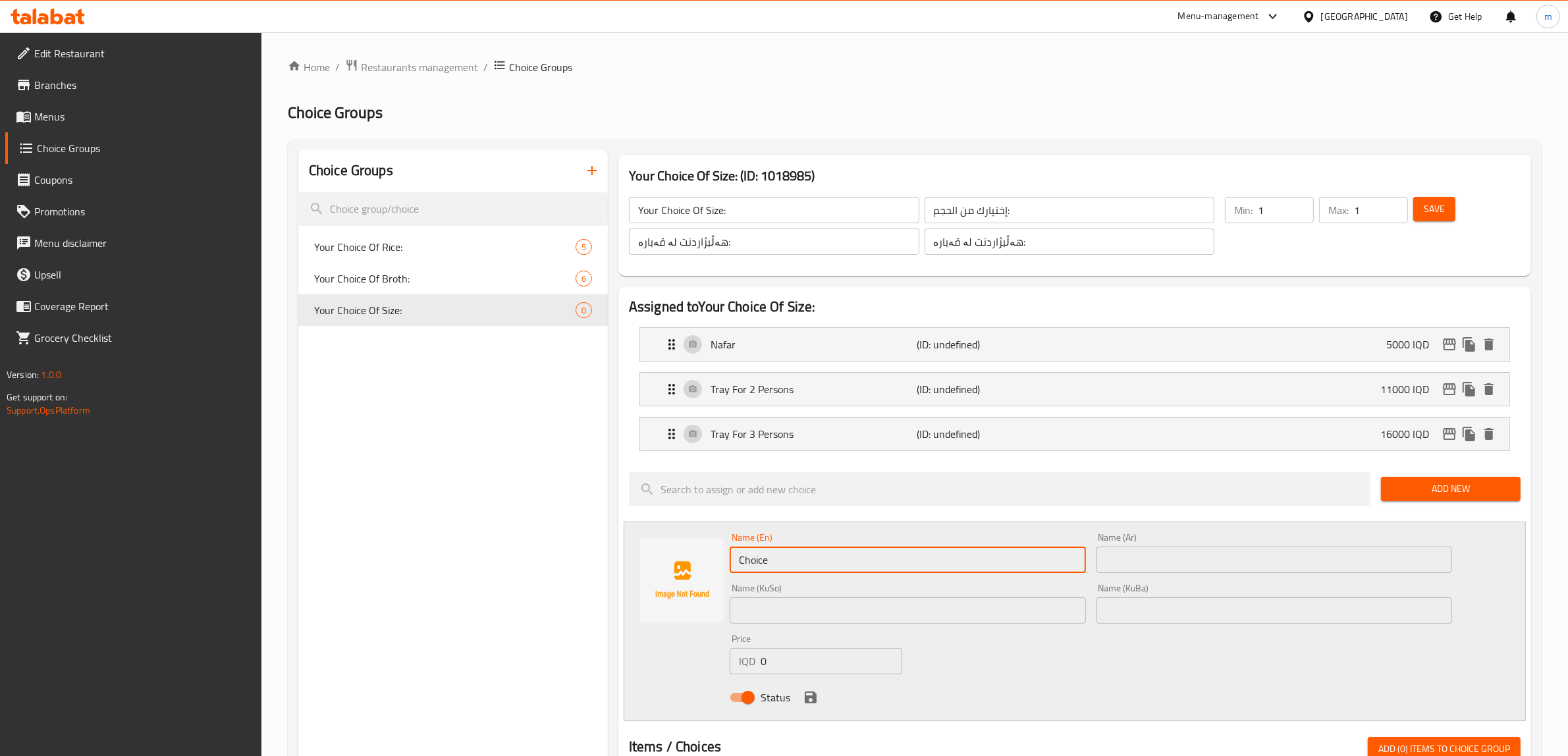
click at [781, 551] on input "Choice" at bounding box center [907, 559] width 356 height 26
paste input "Tray For 2 Persons"
type input "Tray For 2 Persons"
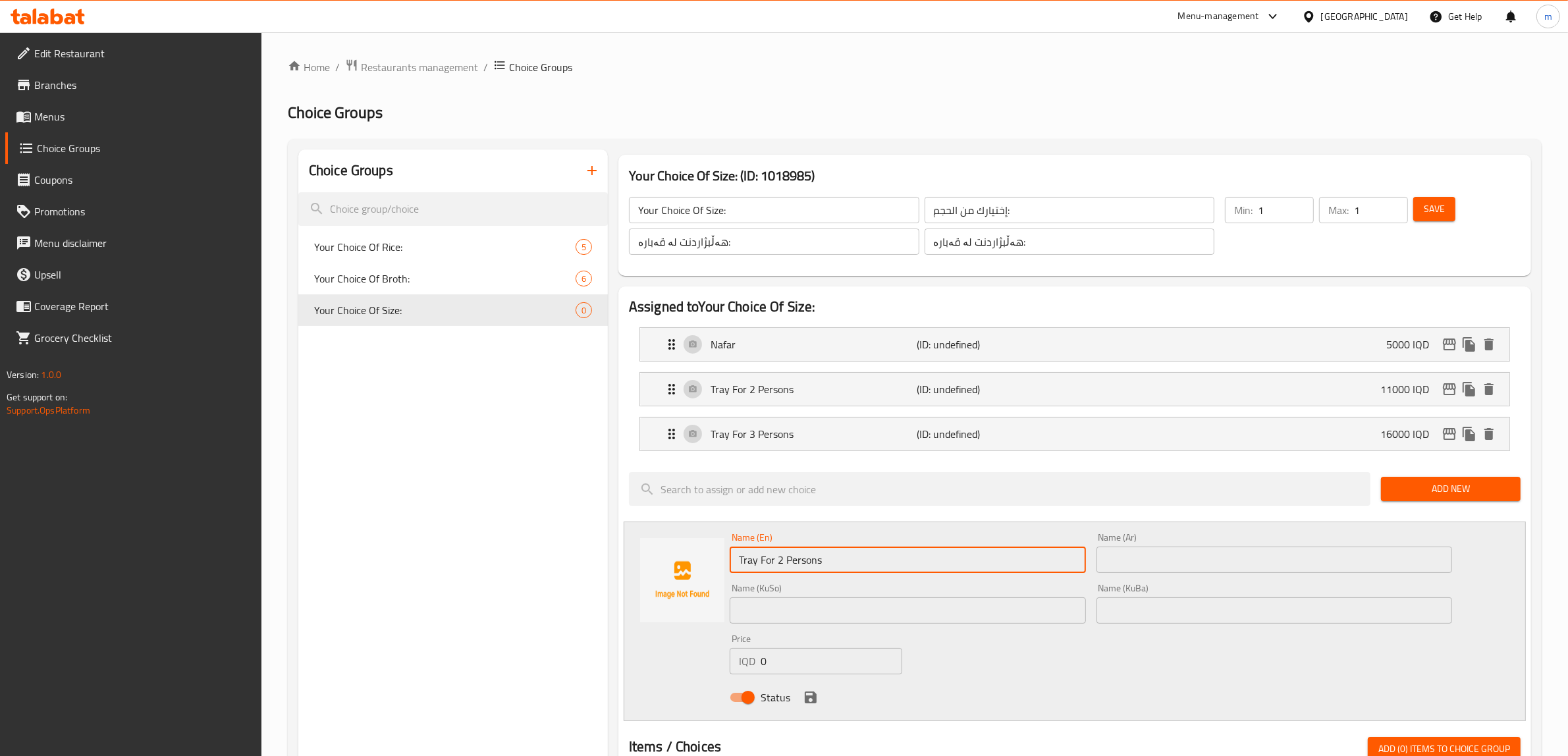
click at [1153, 560] on input "text" at bounding box center [1274, 559] width 356 height 26
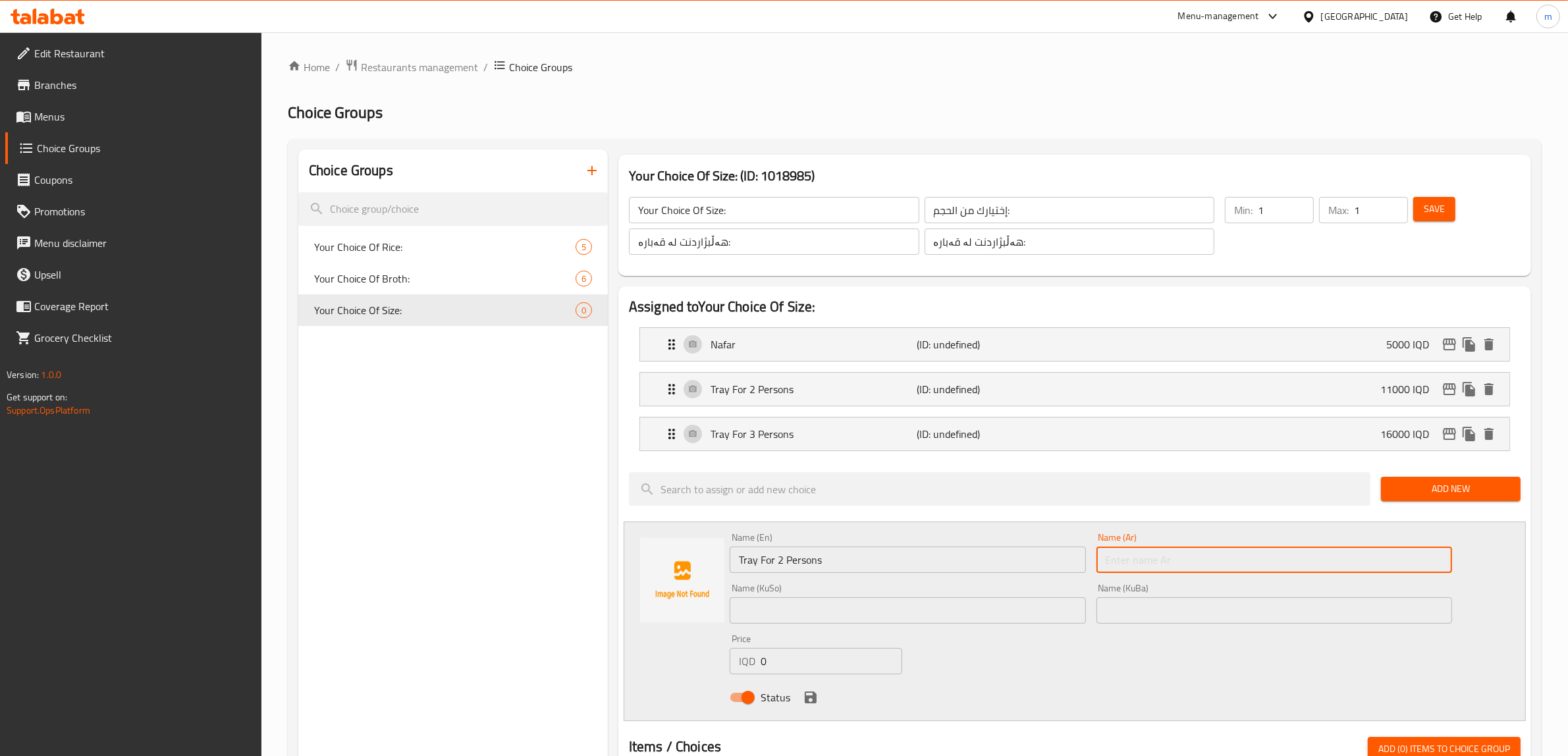
paste input "صينية تكفي فردين"
click at [1153, 560] on input "صينية تكفي فردين" at bounding box center [1274, 559] width 356 height 26
drag, startPoint x: 1153, startPoint y: 560, endPoint x: 1097, endPoint y: 560, distance: 56.0
click at [1097, 560] on input "صينية تكفي فردين" at bounding box center [1274, 559] width 356 height 26
paste input "3 أفراد"
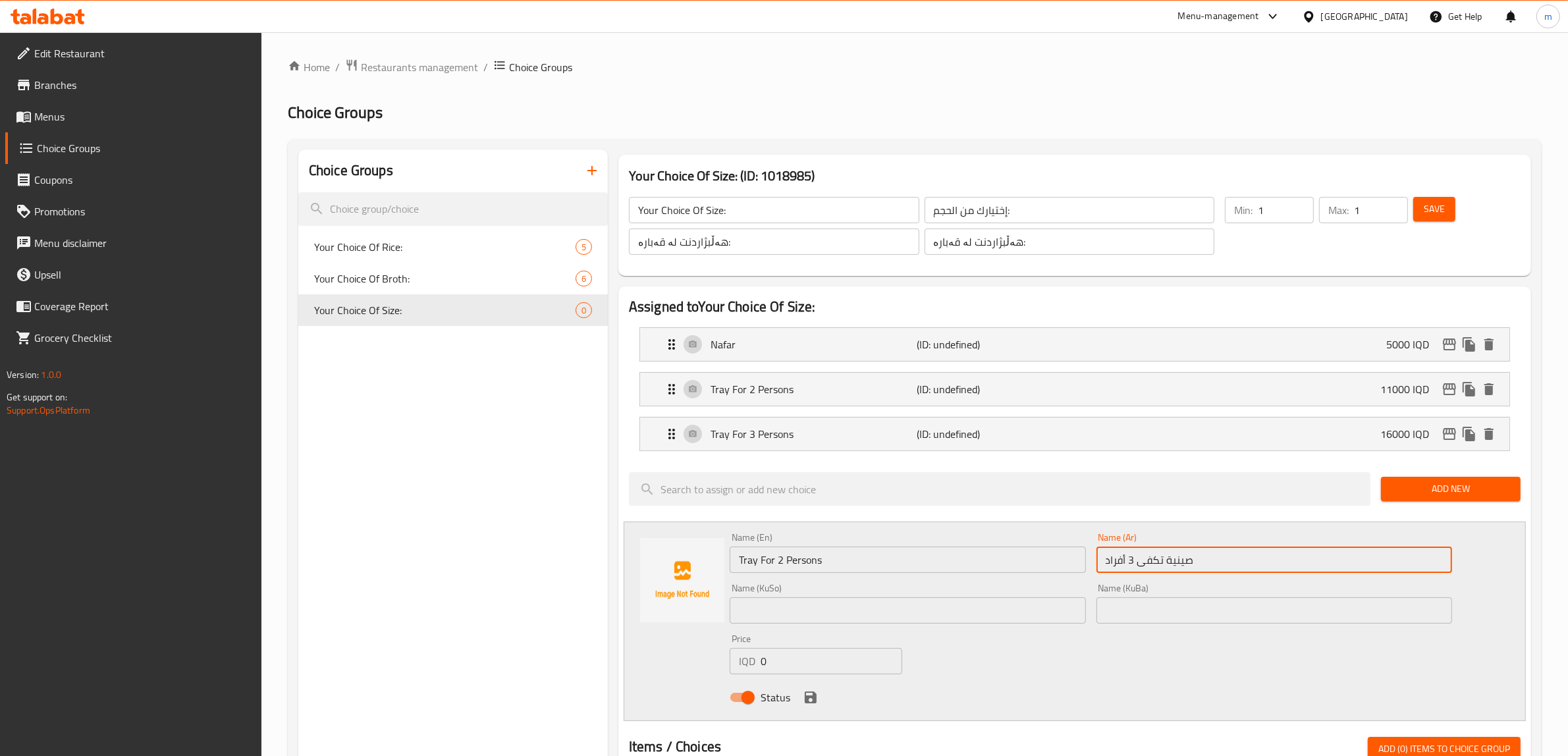
type input "صينية تكفى 3 أفراد"
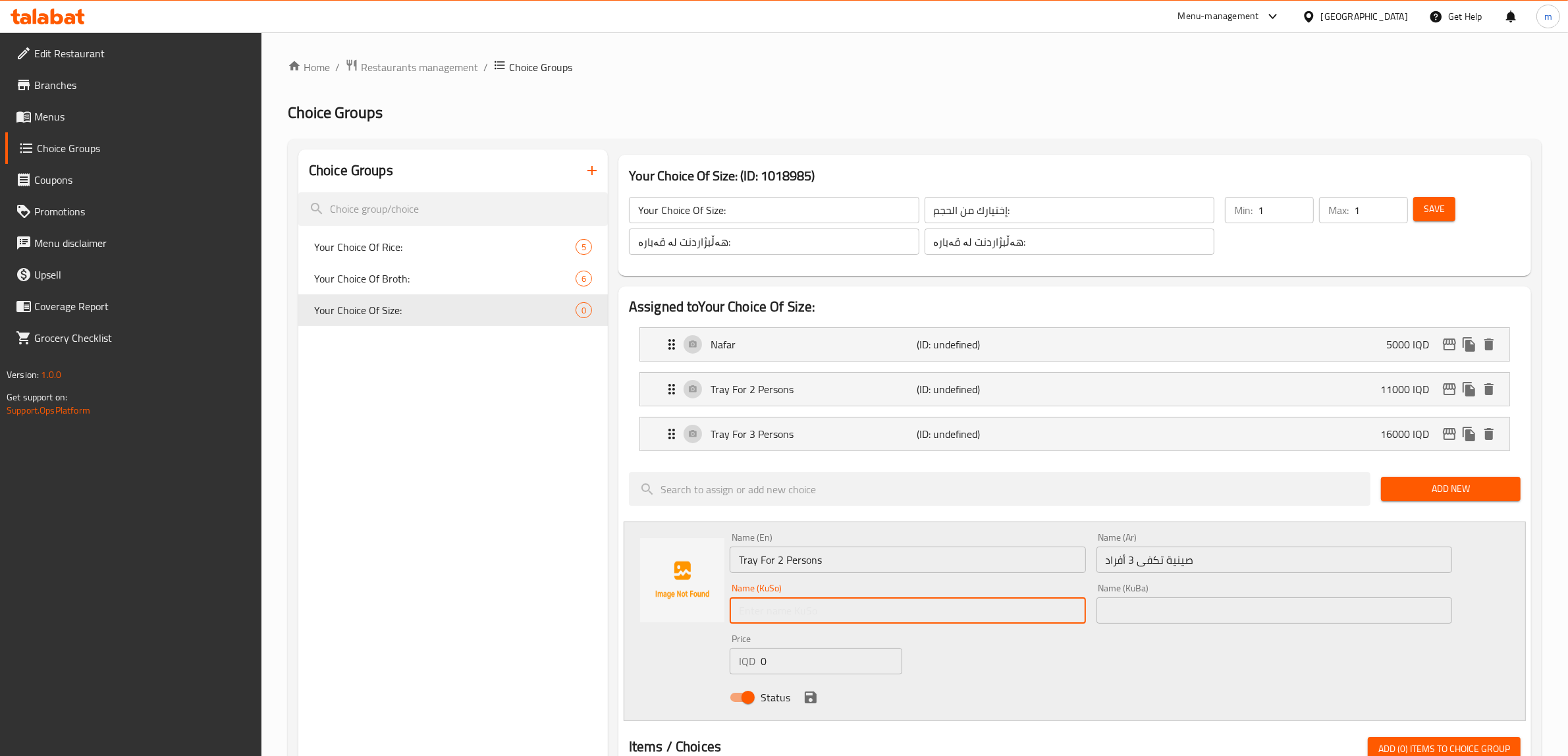
click at [932, 620] on input "text" at bounding box center [907, 609] width 356 height 26
paste input "سینیەک بۆ 2 کەس"
type input "سینیەک بۆ 2 کەس"
click at [1136, 621] on input "text" at bounding box center [1274, 609] width 356 height 26
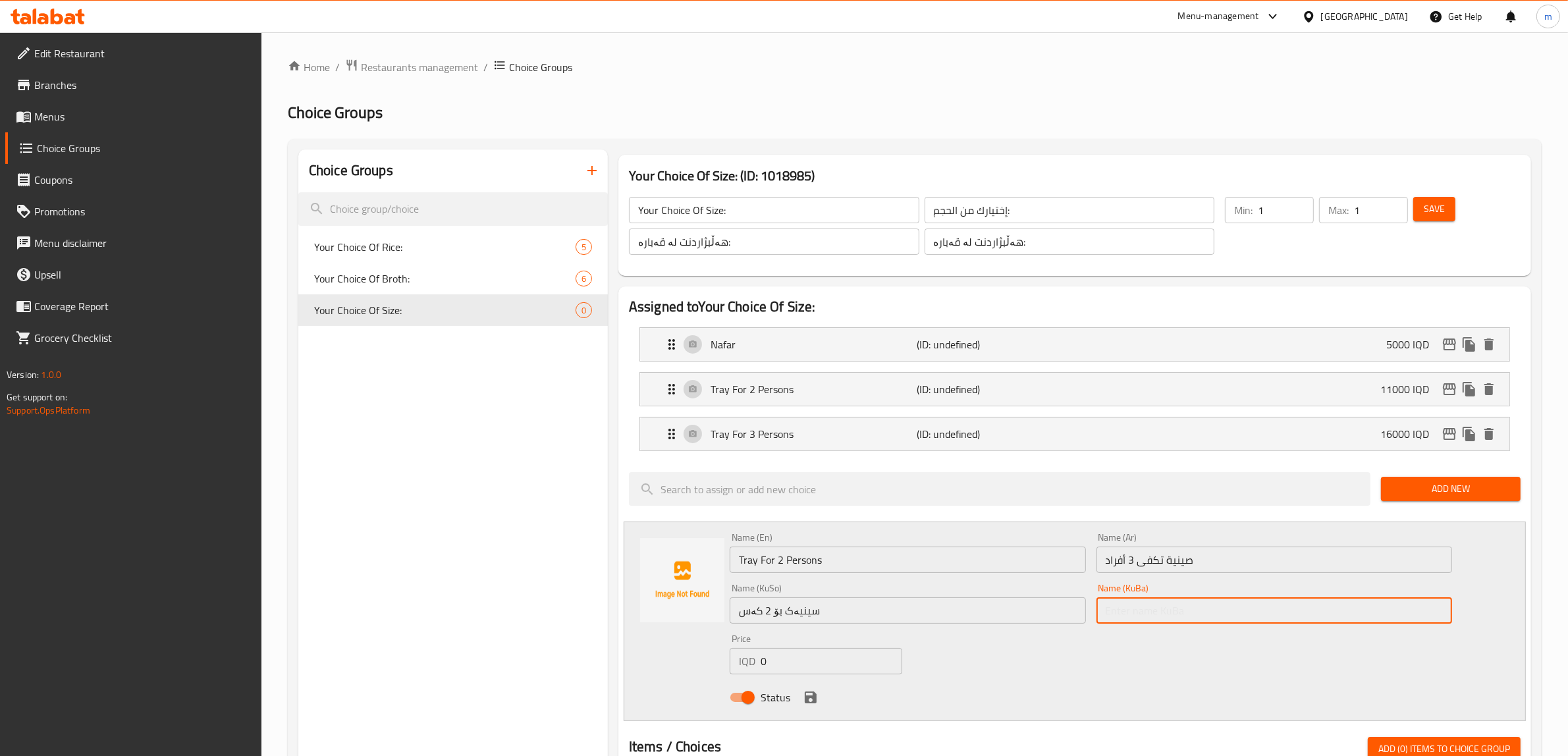
paste input "سینیەک بۆ 2 کەس"
type input "سینیەک بۆ 2 کەس"
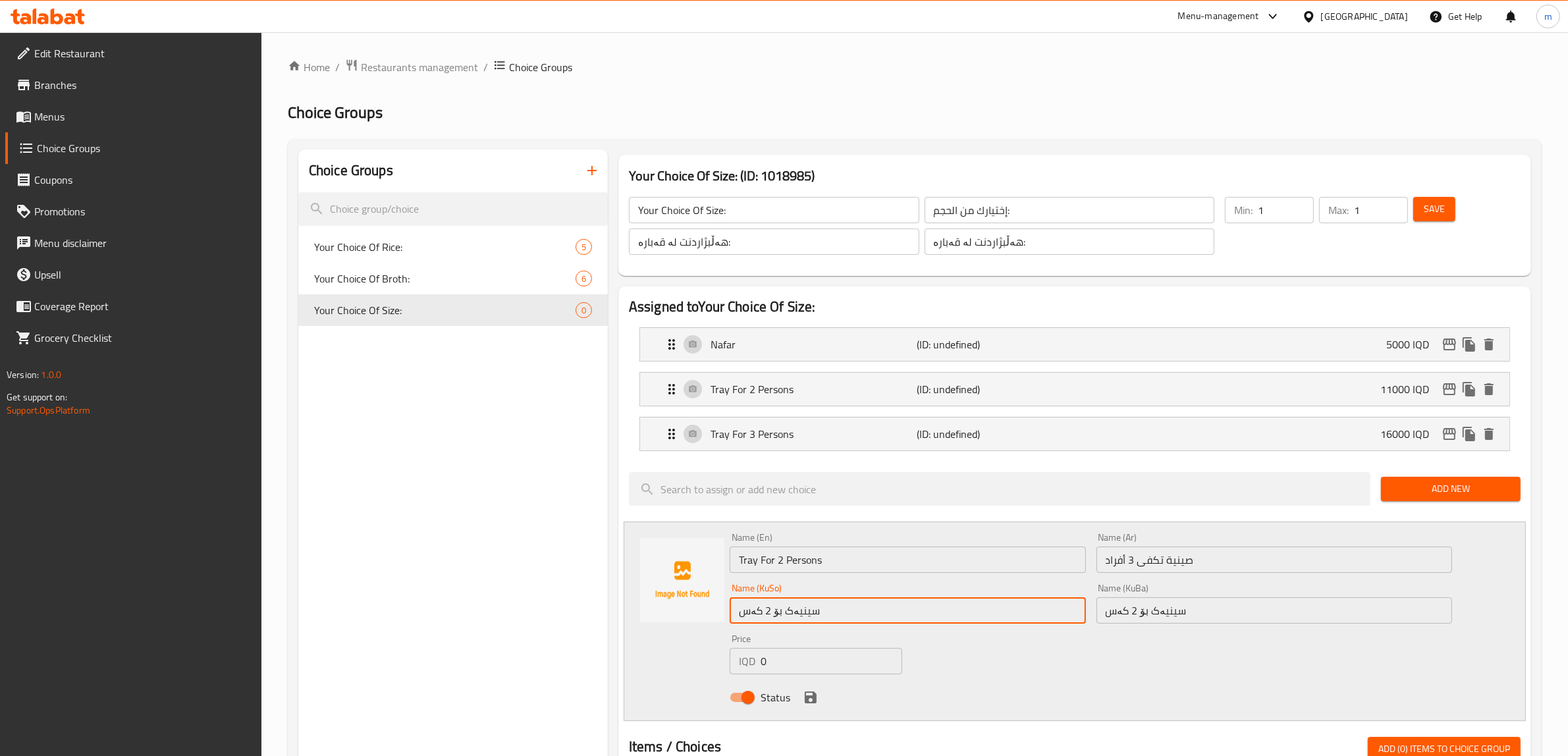
click at [833, 619] on input "سینیەک بۆ 2 کەس" at bounding box center [907, 609] width 356 height 26
type input "سینیەک بۆ 4 کەس"
click at [1269, 614] on input "سینیەک بۆ 2 کەس" at bounding box center [1274, 609] width 356 height 26
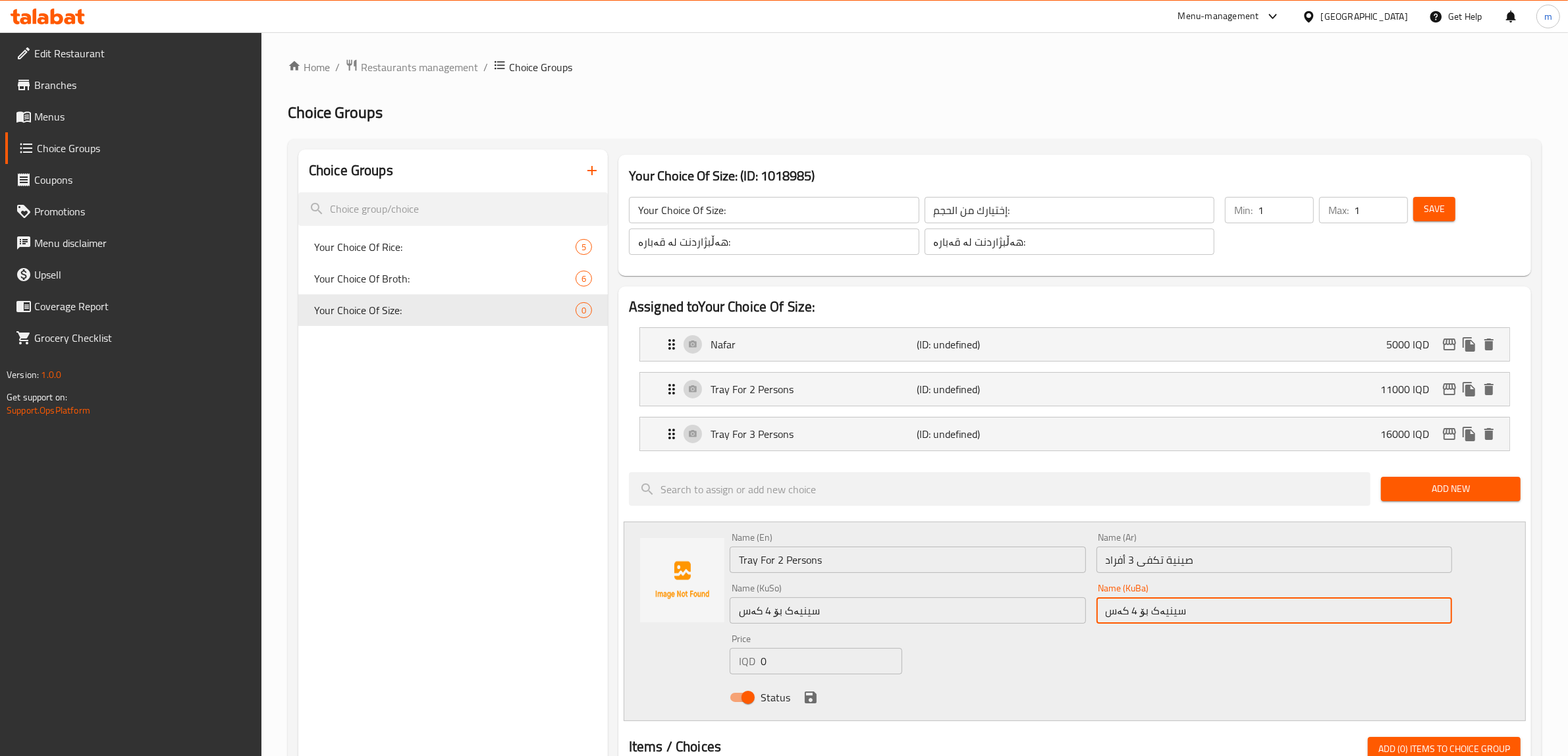
type input "سینیەک بۆ 4 کەس"
click at [1133, 558] on input "صينية تكفى 3 أفراد" at bounding box center [1274, 559] width 356 height 26
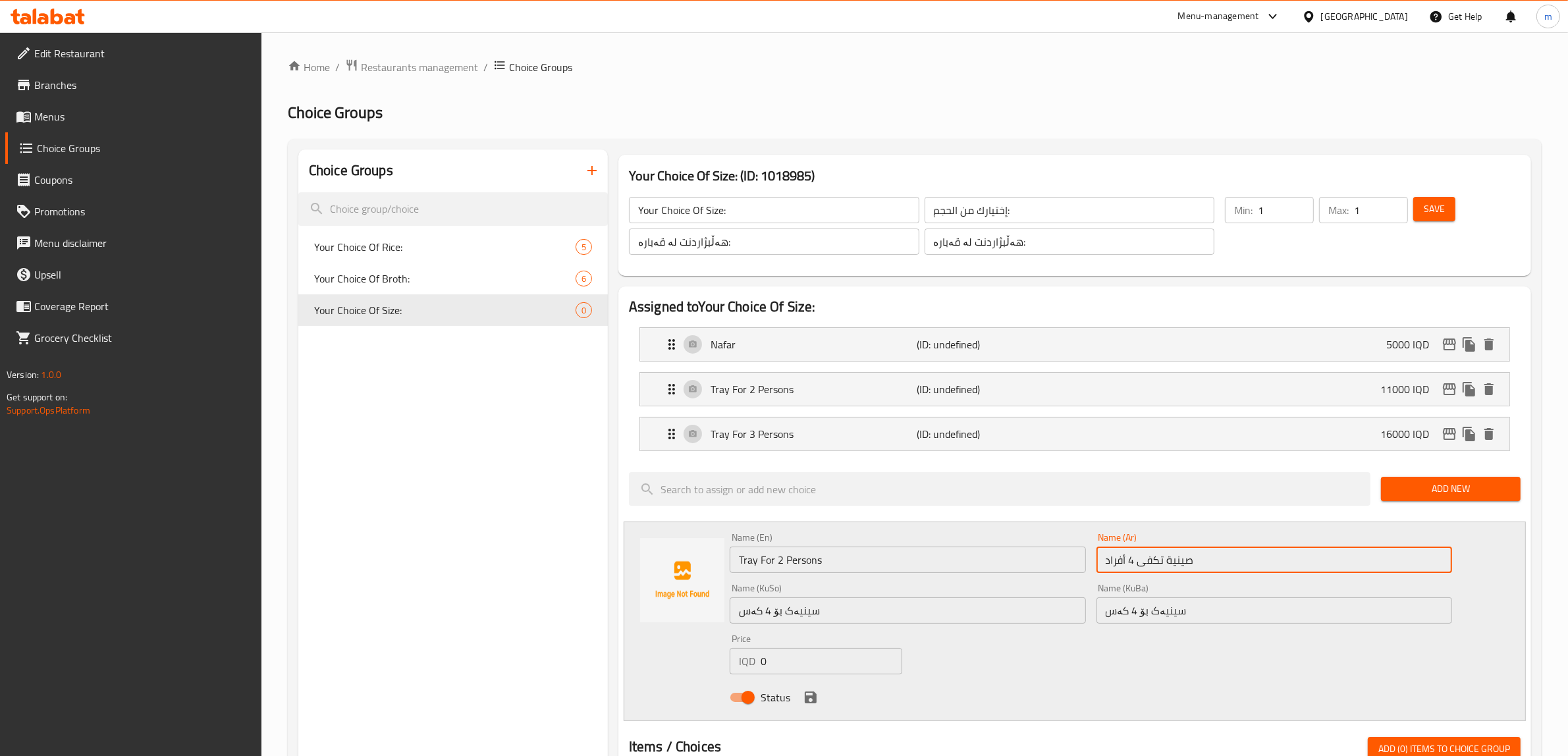
type input "صينية تكفى 4 أفراد"
click at [781, 558] on input "Tray For 2 Persons" at bounding box center [907, 559] width 356 height 26
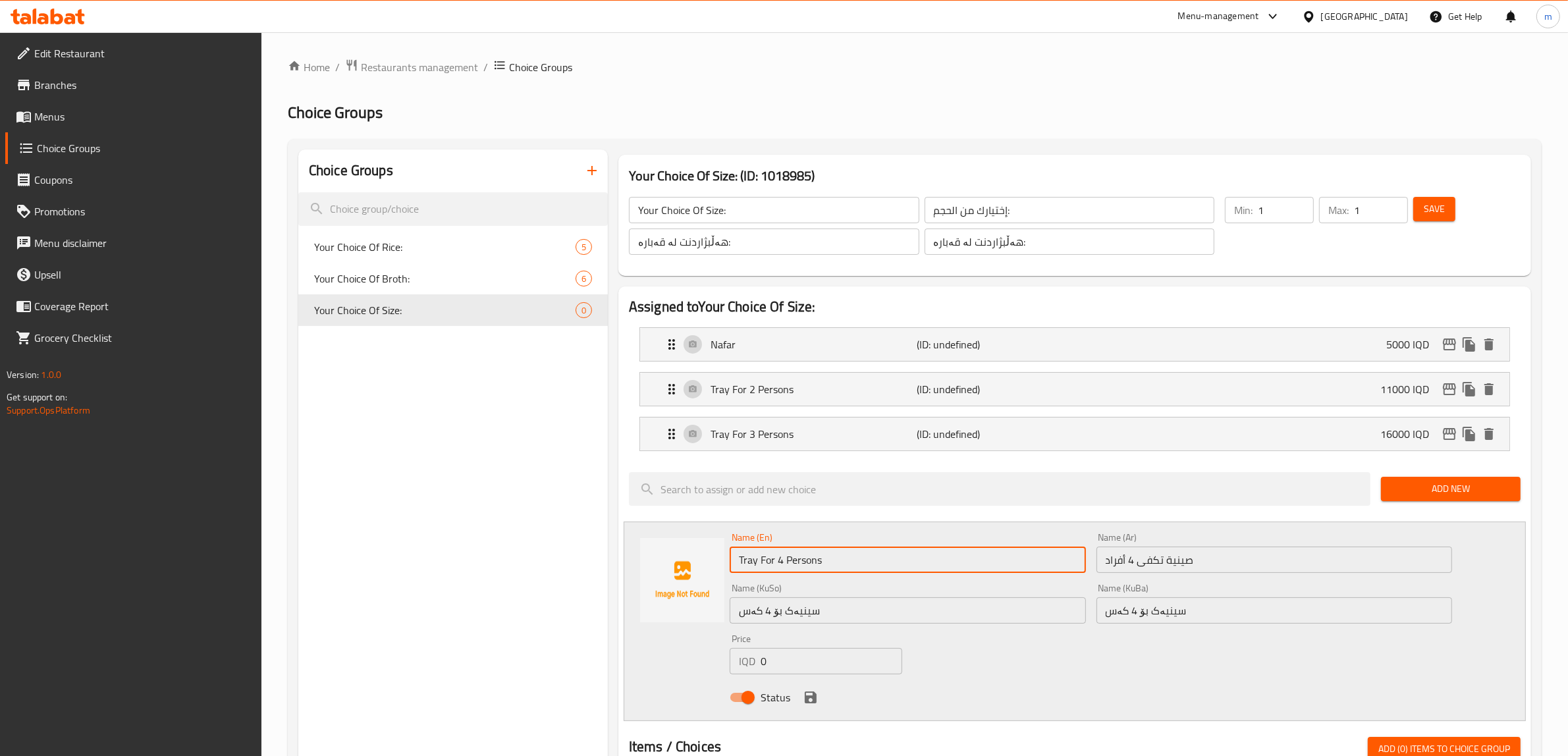
type input "Tray For 4 Persons"
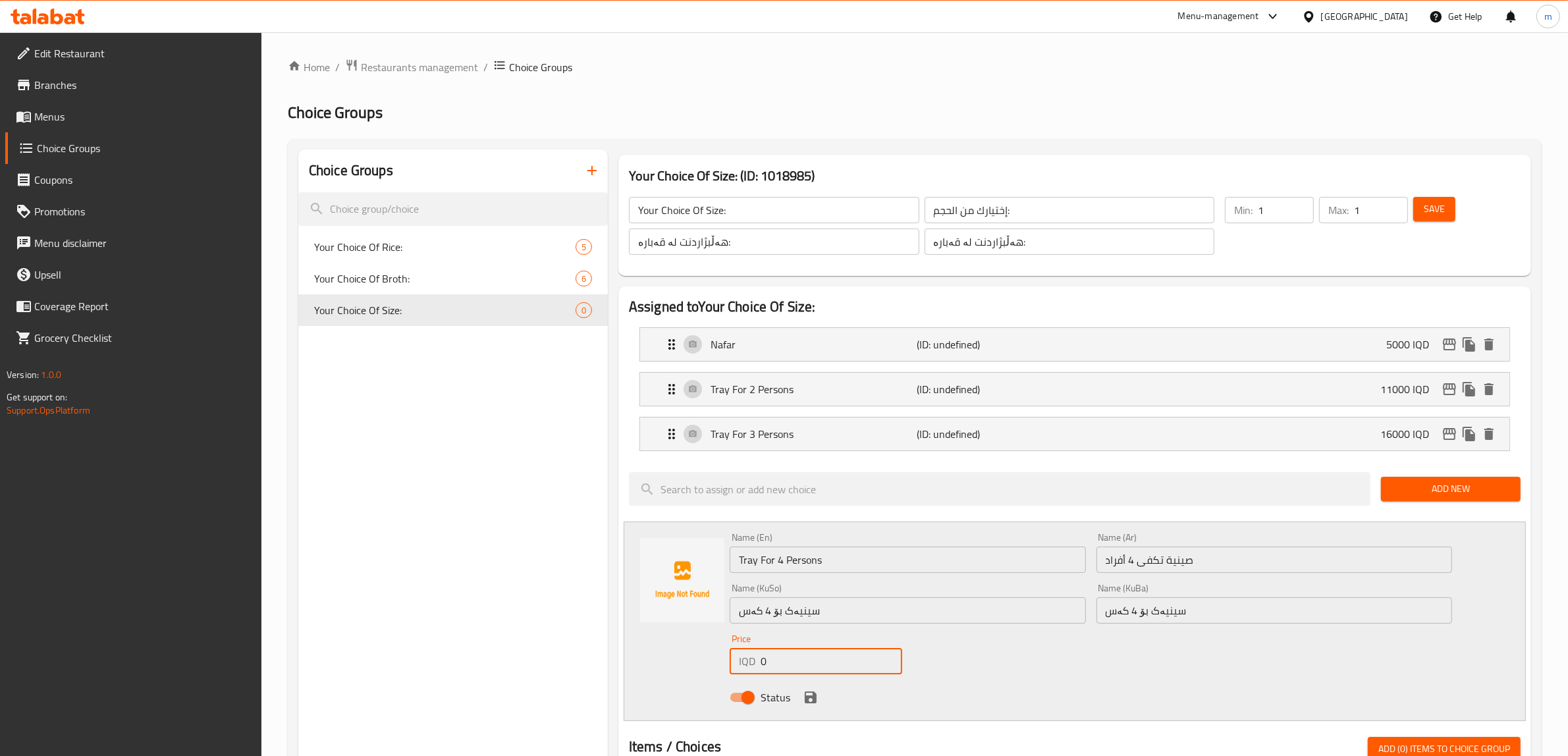
click at [802, 652] on input "0" at bounding box center [831, 660] width 142 height 26
type input "22000"
click at [812, 699] on icon "save" at bounding box center [811, 697] width 12 height 12
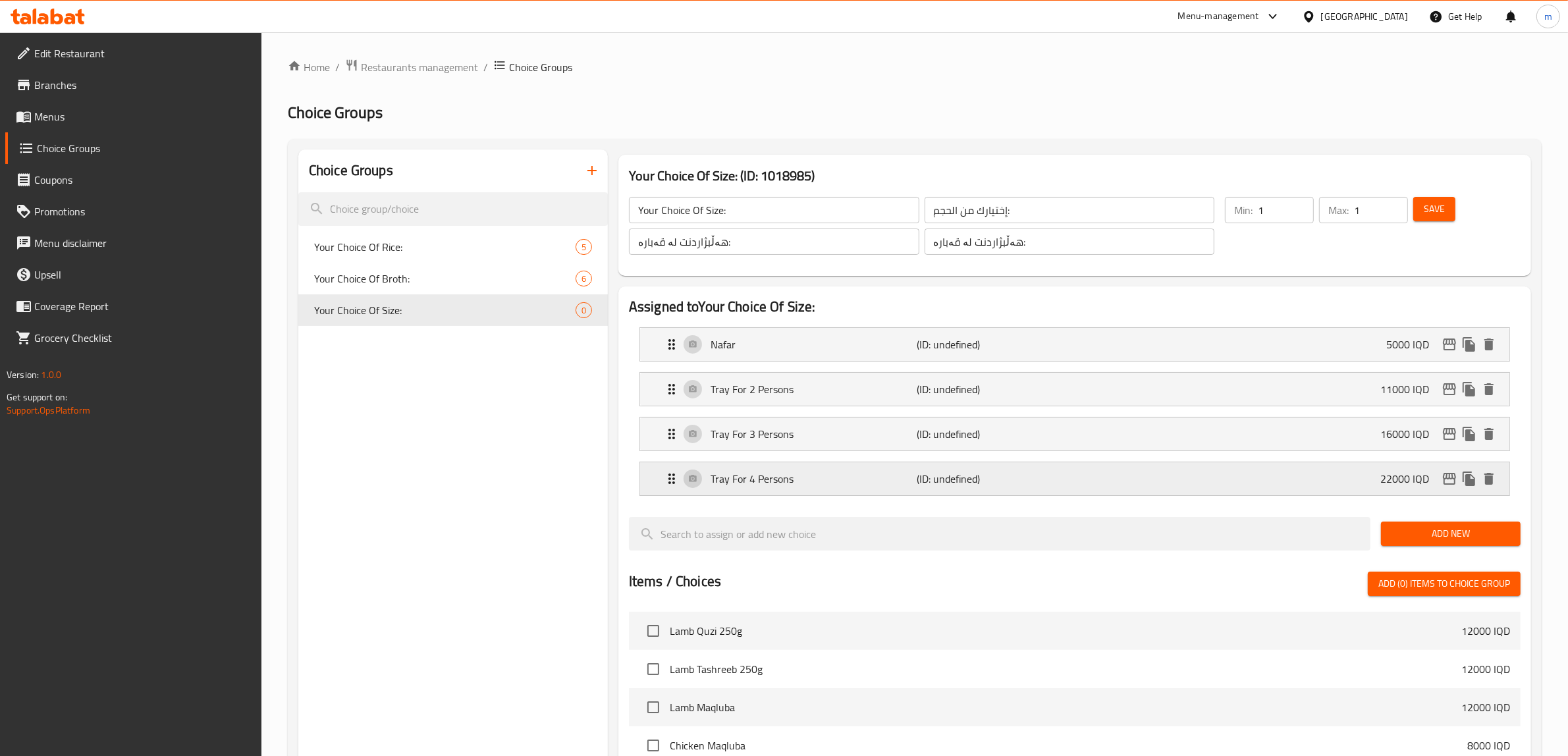
click at [969, 478] on p "(ID: undefined)" at bounding box center [986, 478] width 138 height 16
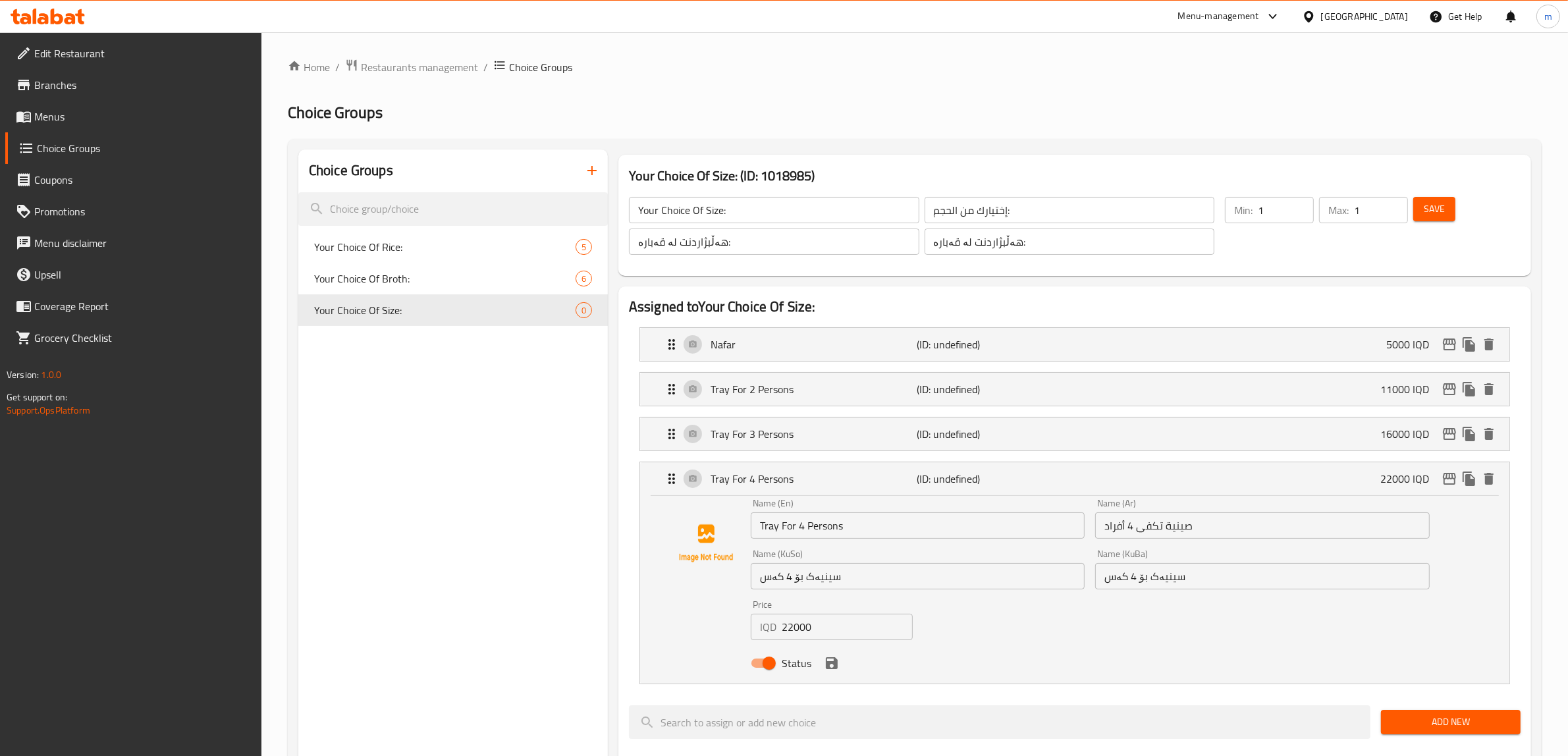
click at [787, 531] on input "Tray For 4 Persons" at bounding box center [917, 525] width 333 height 26
click at [1205, 522] on input "صينية تكفى 4 أفراد" at bounding box center [1261, 525] width 333 height 26
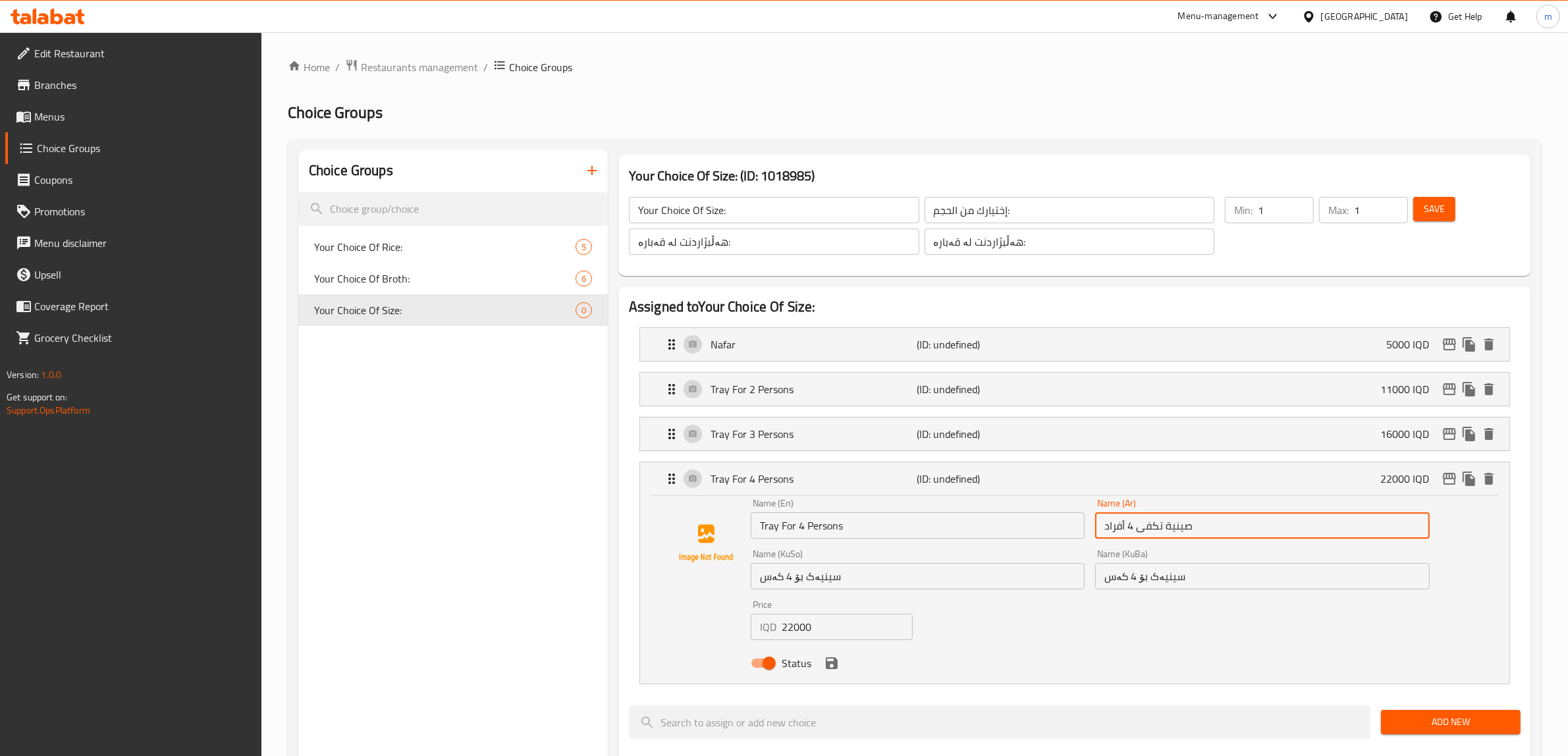
click at [1205, 522] on input "صينية تكفى 4 أفراد" at bounding box center [1261, 525] width 333 height 26
click at [843, 583] on input "سینیەک بۆ 4 کەس" at bounding box center [917, 575] width 333 height 26
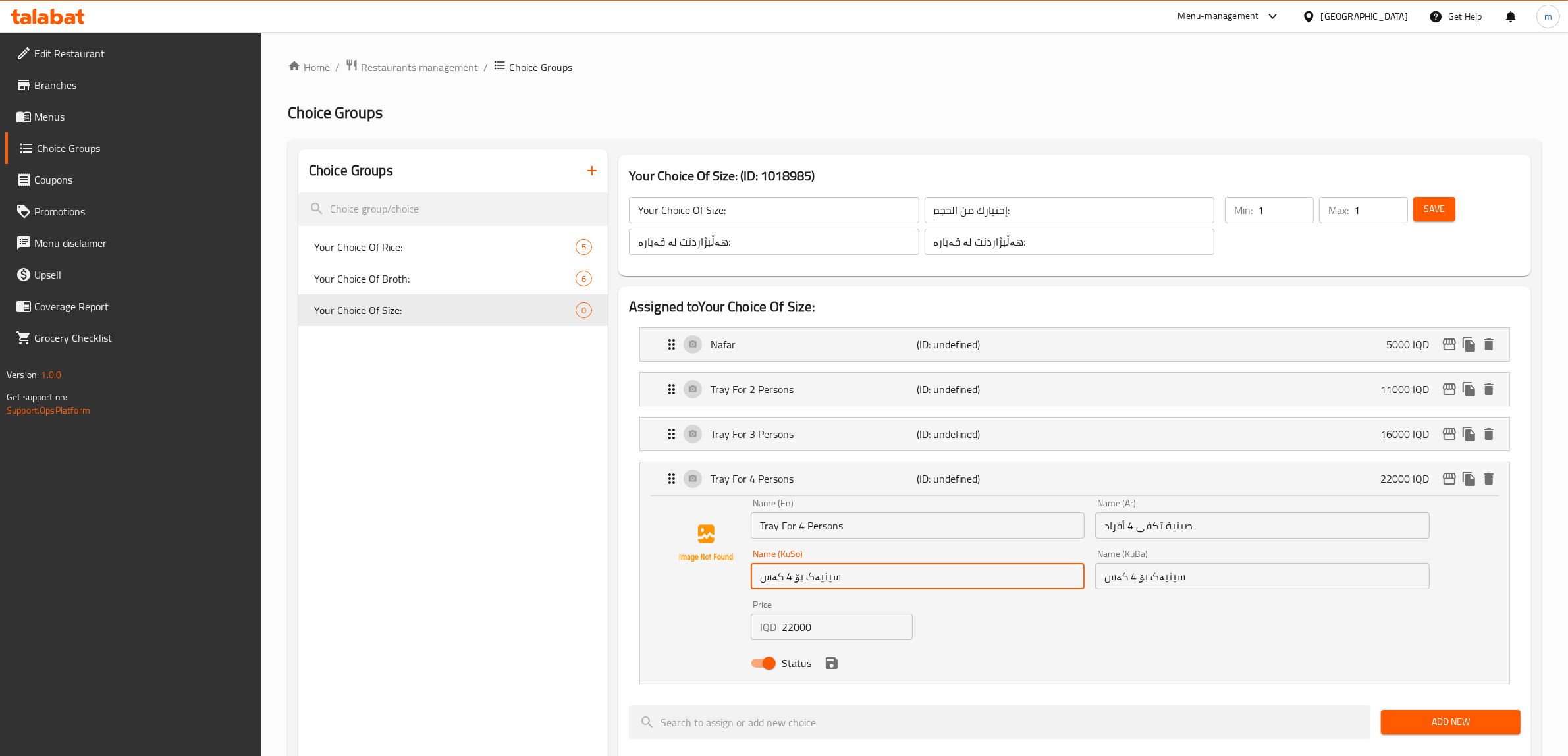
click at [843, 583] on input "سینیەک بۆ 4 کەس" at bounding box center [917, 575] width 333 height 26
click at [1431, 721] on span "Add New" at bounding box center [1450, 721] width 119 height 17
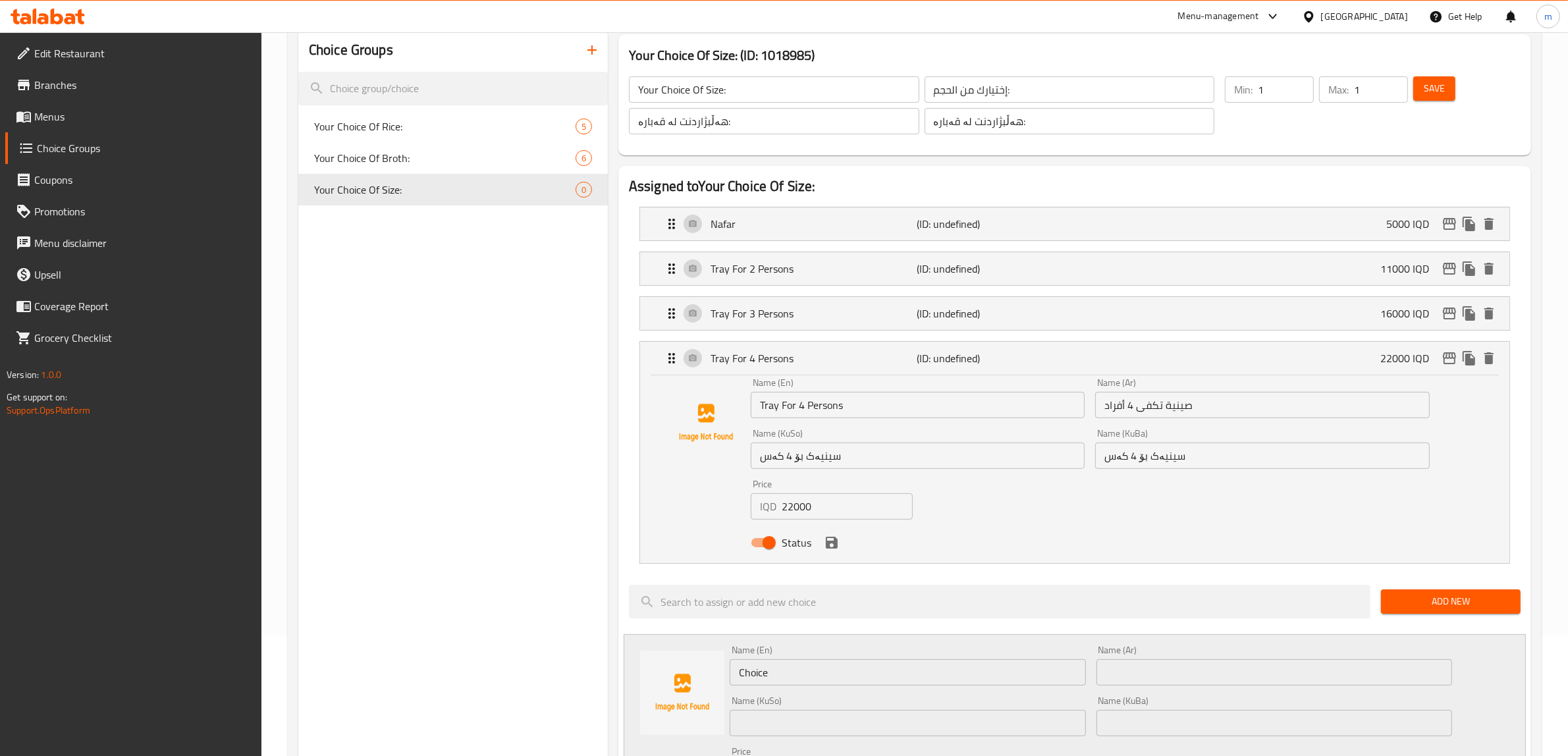
scroll to position [274, 0]
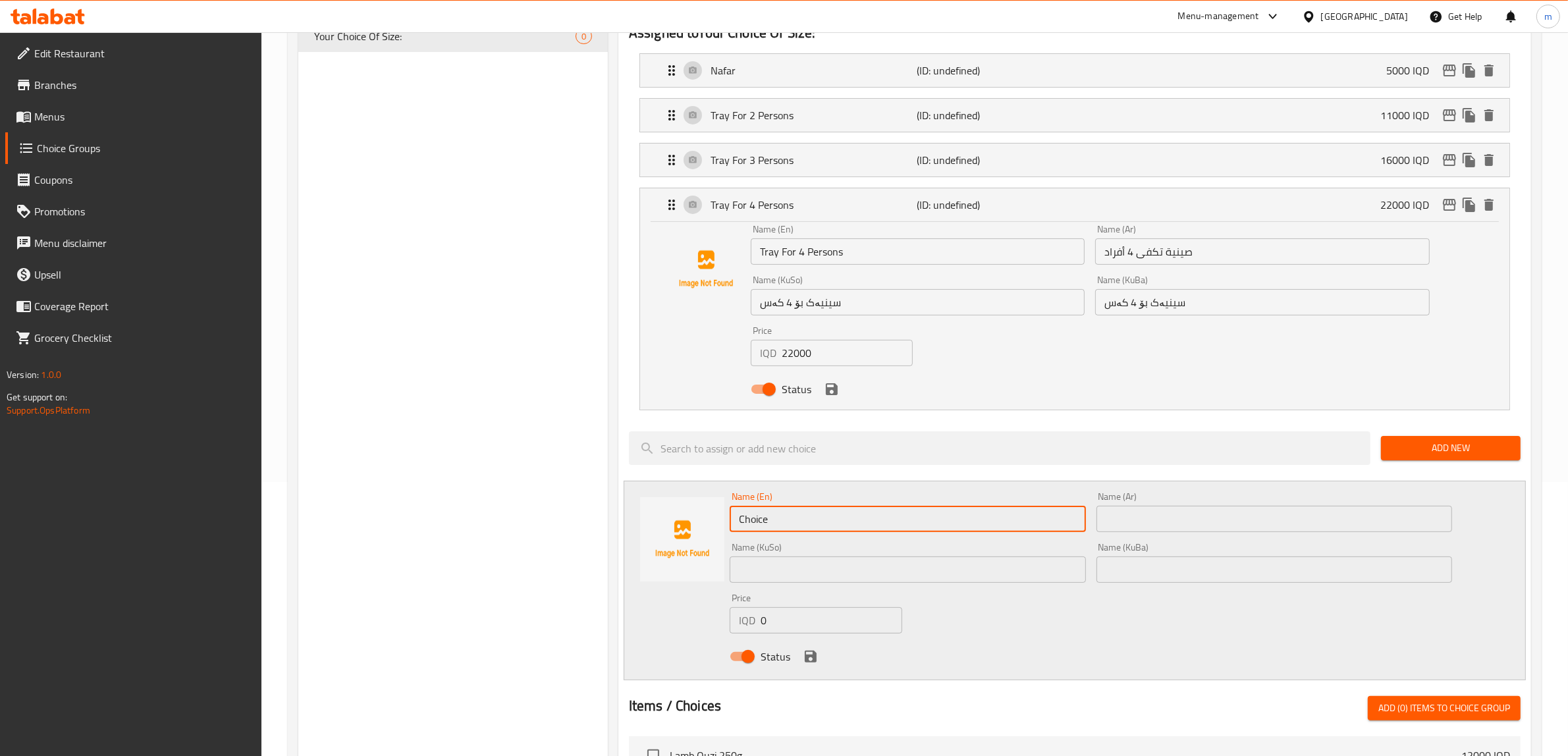
click at [893, 515] on input "Choice" at bounding box center [907, 518] width 356 height 26
paste input "Tray For 4 Persons"
type input "Tray For 4 Persons"
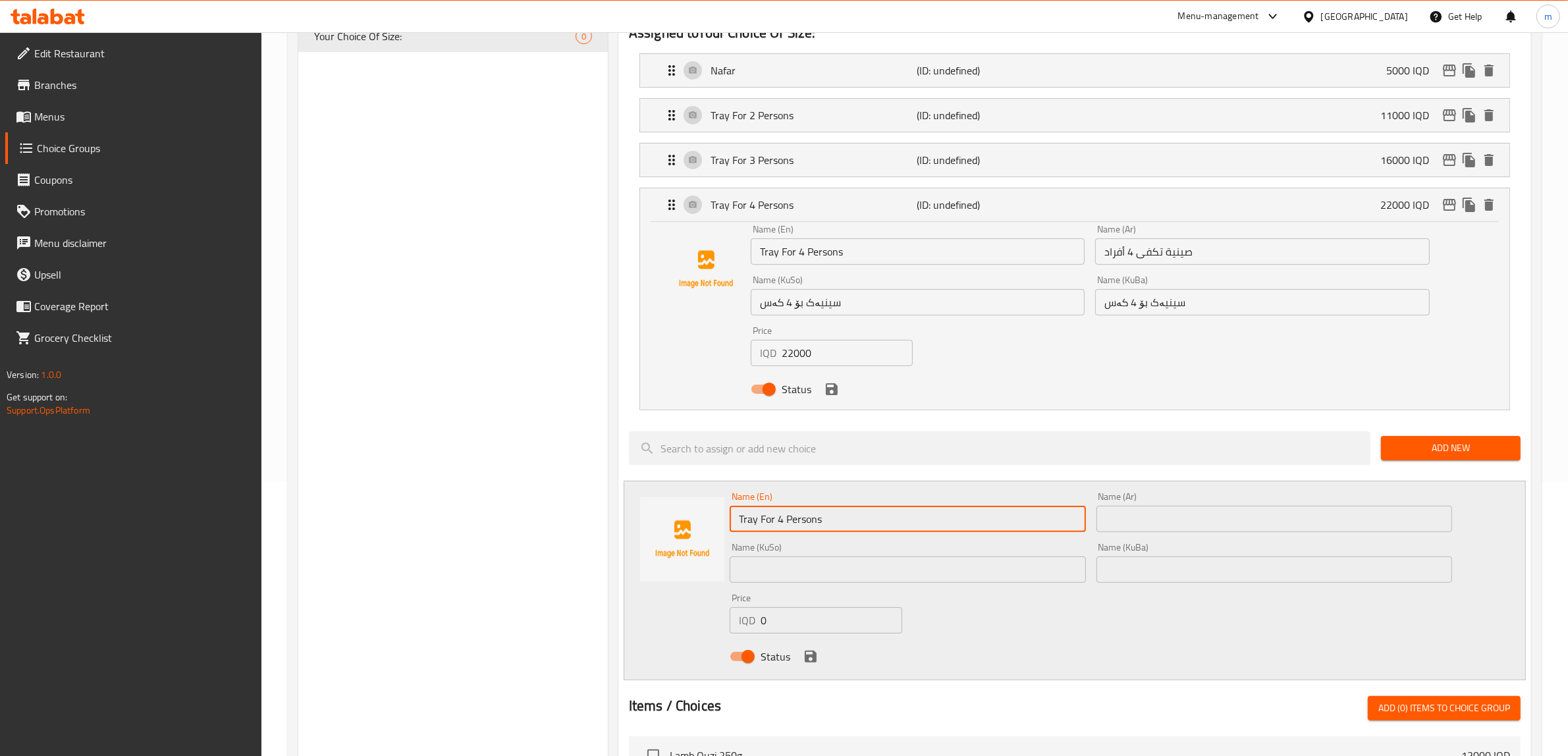
click at [1137, 529] on input "text" at bounding box center [1274, 518] width 356 height 26
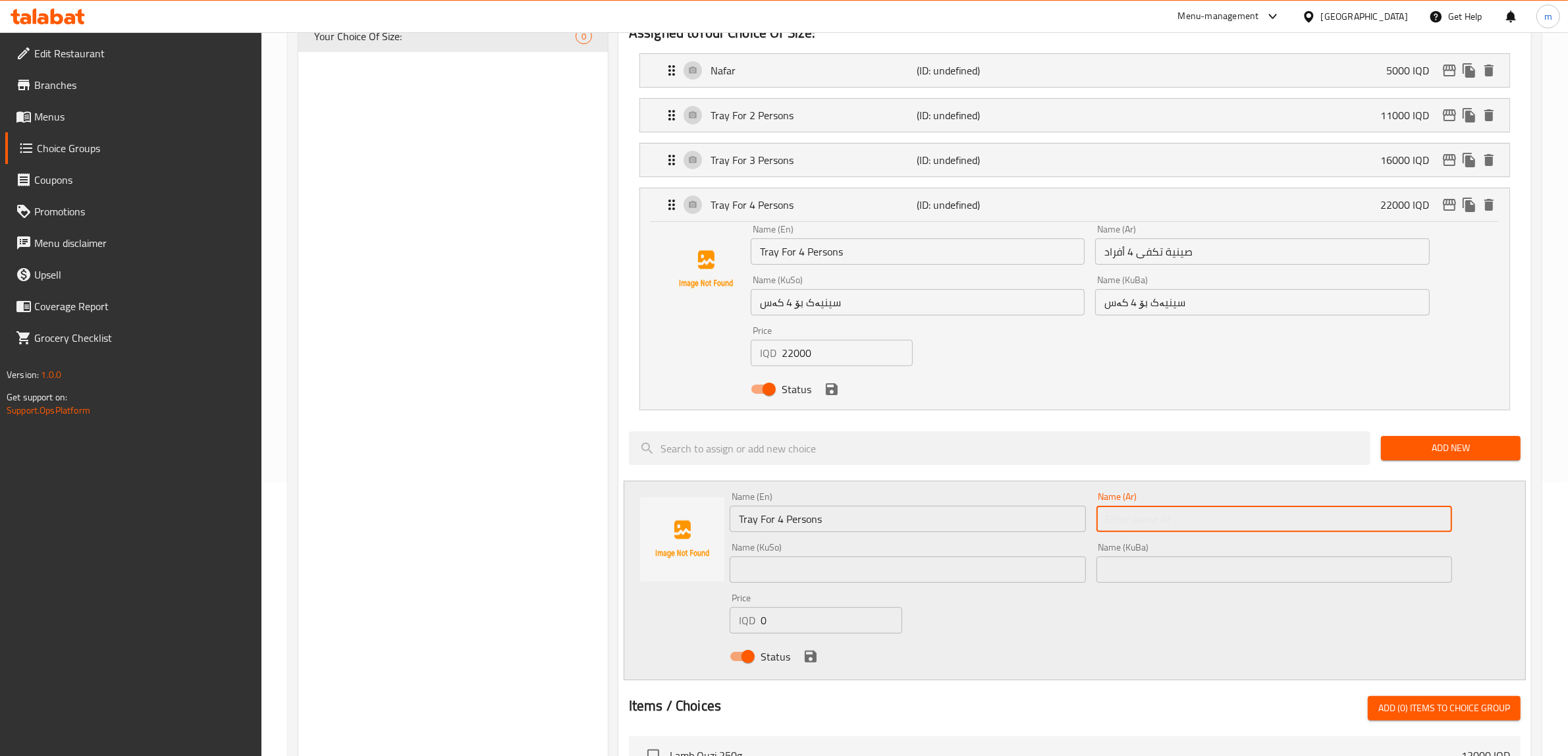
paste input "صينية تكفى 4 أفراد"
type input "صينية تكفى 4 أفراد"
click at [817, 574] on input "text" at bounding box center [907, 568] width 356 height 26
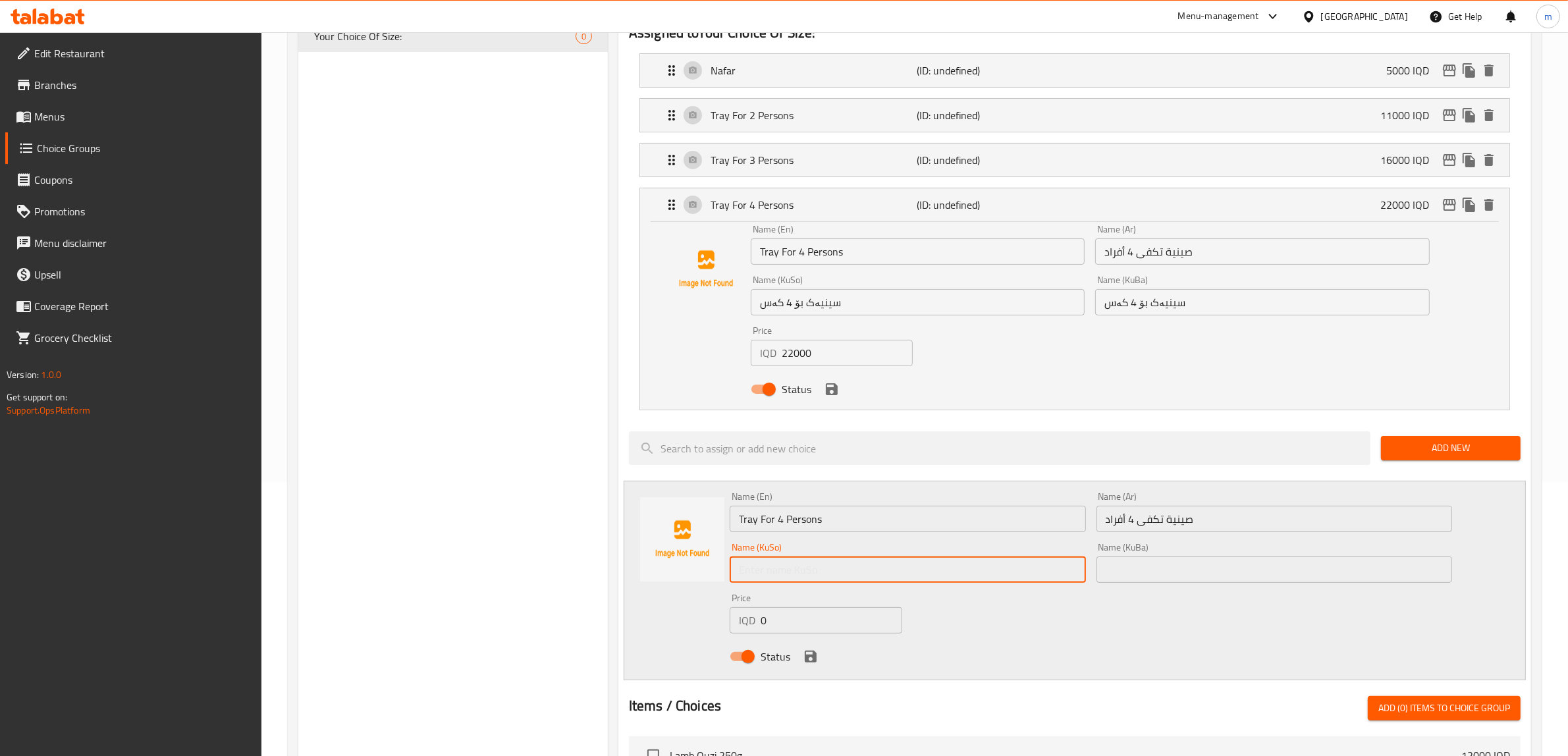
paste input "سینیەک بۆ 4 کەس"
type input "سینیەک بۆ 4 کەس"
click at [779, 521] on input "Tray For 4 Persons" at bounding box center [907, 518] width 356 height 26
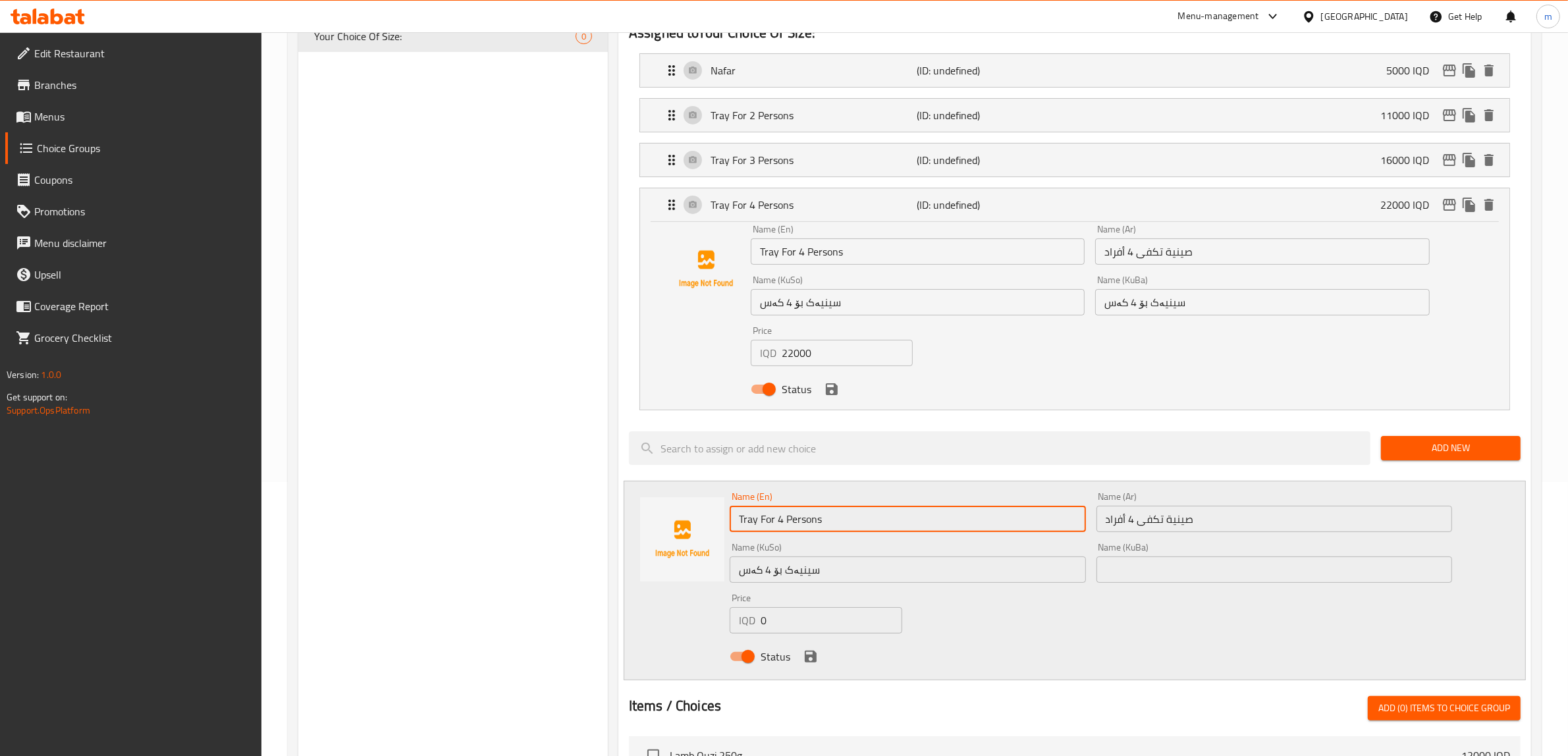
click at [781, 514] on input "Tray For 4 Persons" at bounding box center [907, 518] width 356 height 26
type input "Tray For 5 Persons"
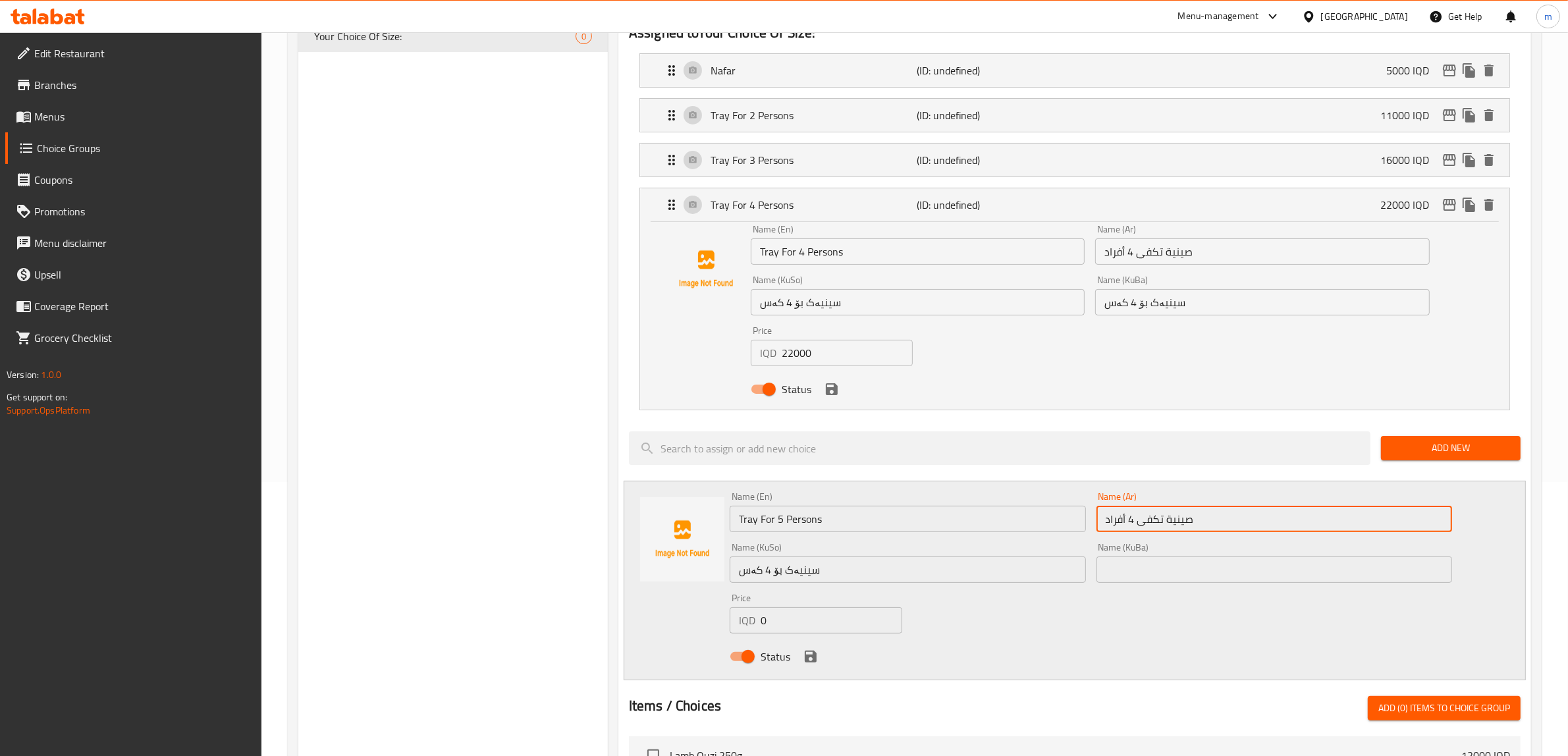
click at [1133, 519] on input "صينية تكفى 4 أفراد" at bounding box center [1274, 518] width 356 height 26
type input "صينية تكفى 5 أفراد"
click at [766, 567] on input "سینیەک بۆ 4 کەس" at bounding box center [907, 568] width 356 height 26
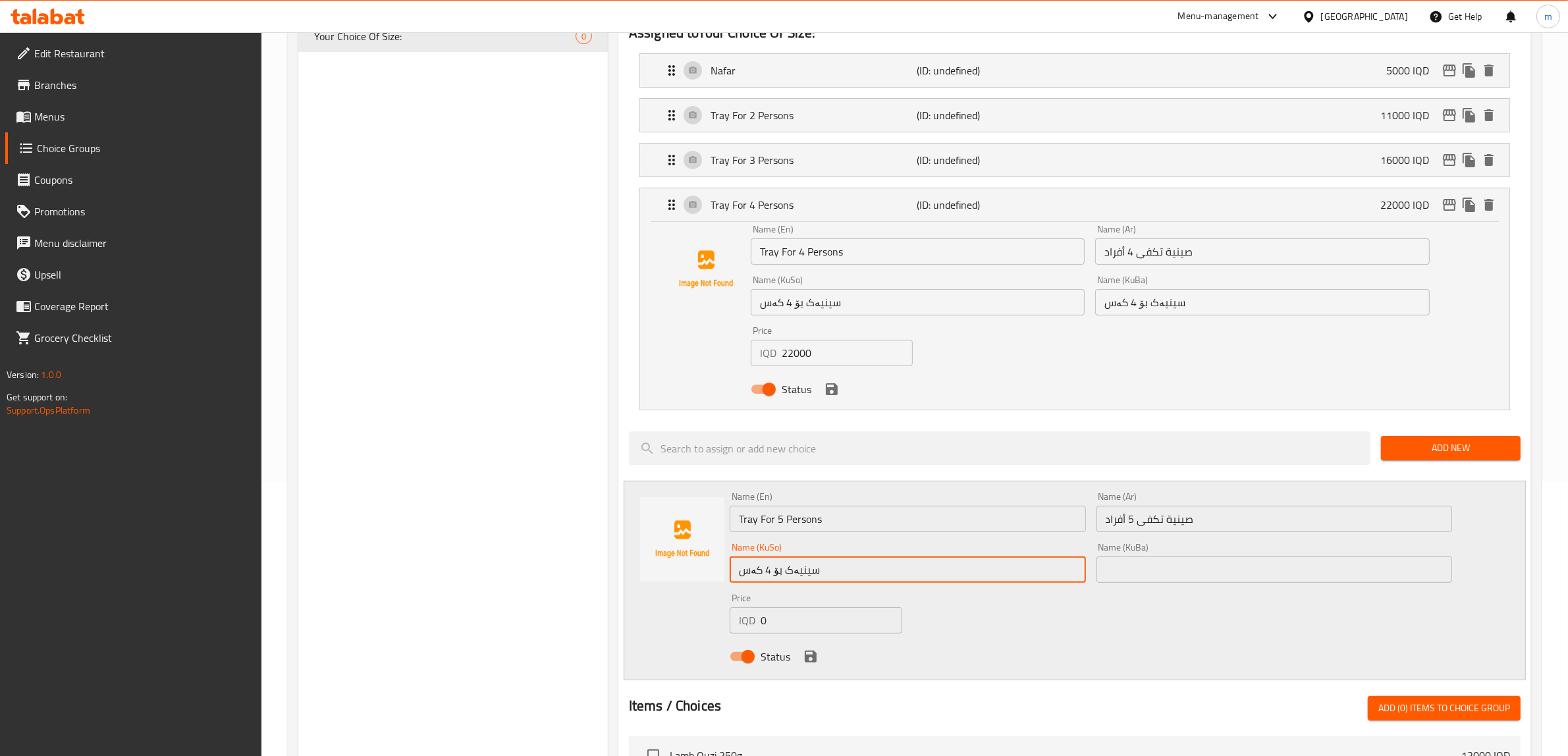
click at [768, 566] on input "سینیەک بۆ 4 کەس" at bounding box center [907, 568] width 356 height 26
type input "سینیەک بۆ 5 کەس"
click at [1232, 564] on input "text" at bounding box center [1274, 568] width 356 height 26
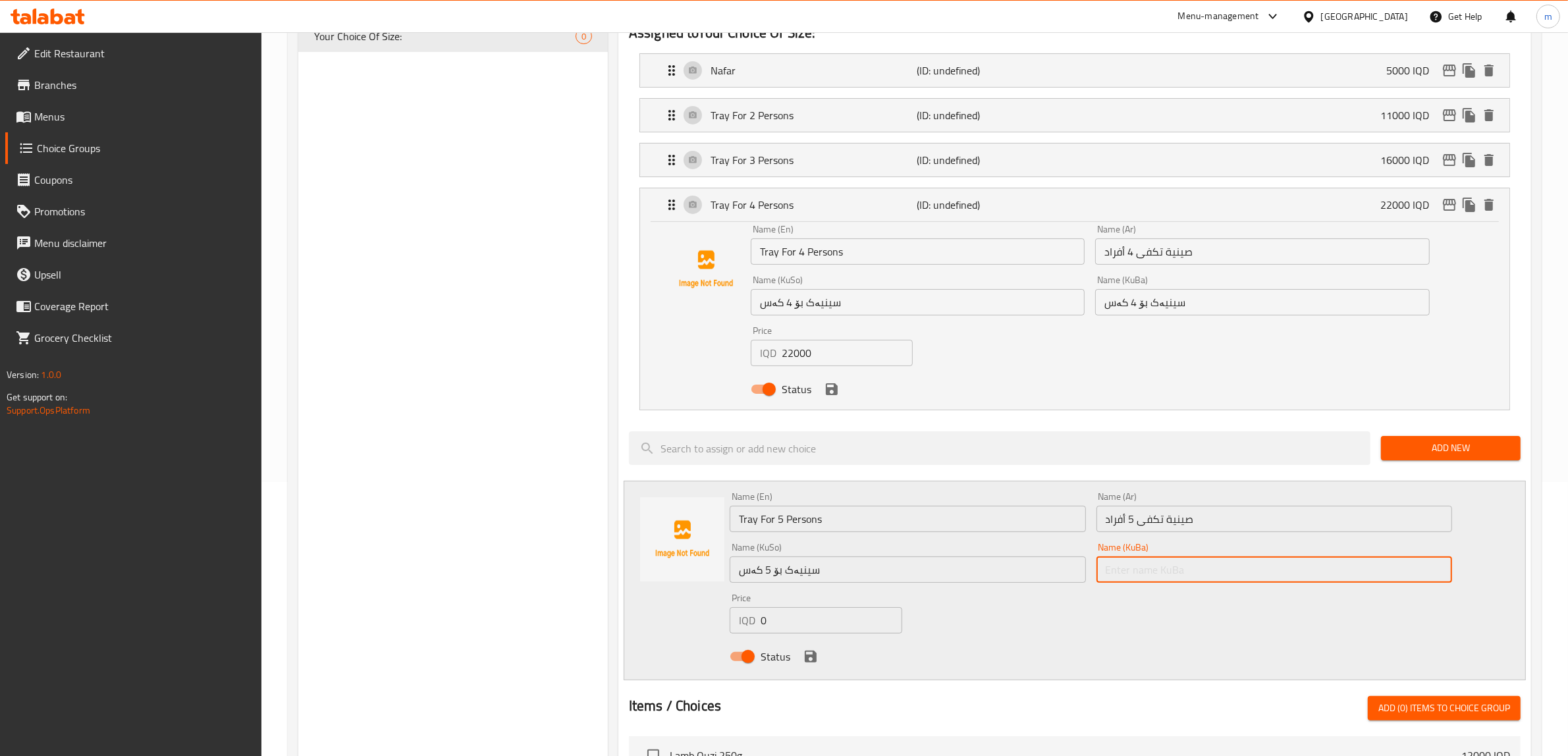
paste input "سینیەک بۆ 5 کەس"
type input "سینیەک بۆ 5 کەس"
click at [809, 656] on icon "save" at bounding box center [811, 656] width 12 height 12
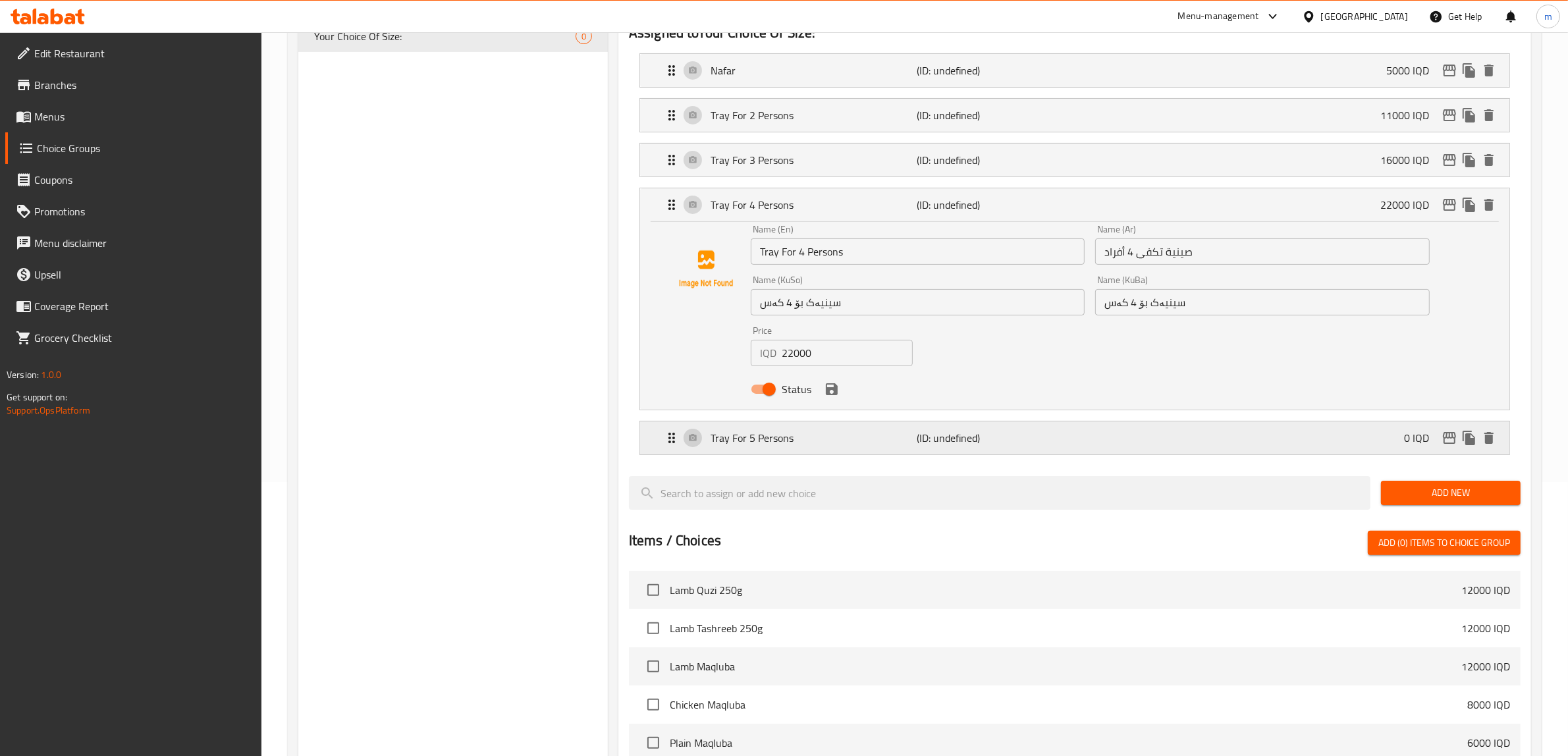
click at [873, 444] on p "Tray For 5 Persons" at bounding box center [814, 437] width 207 height 16
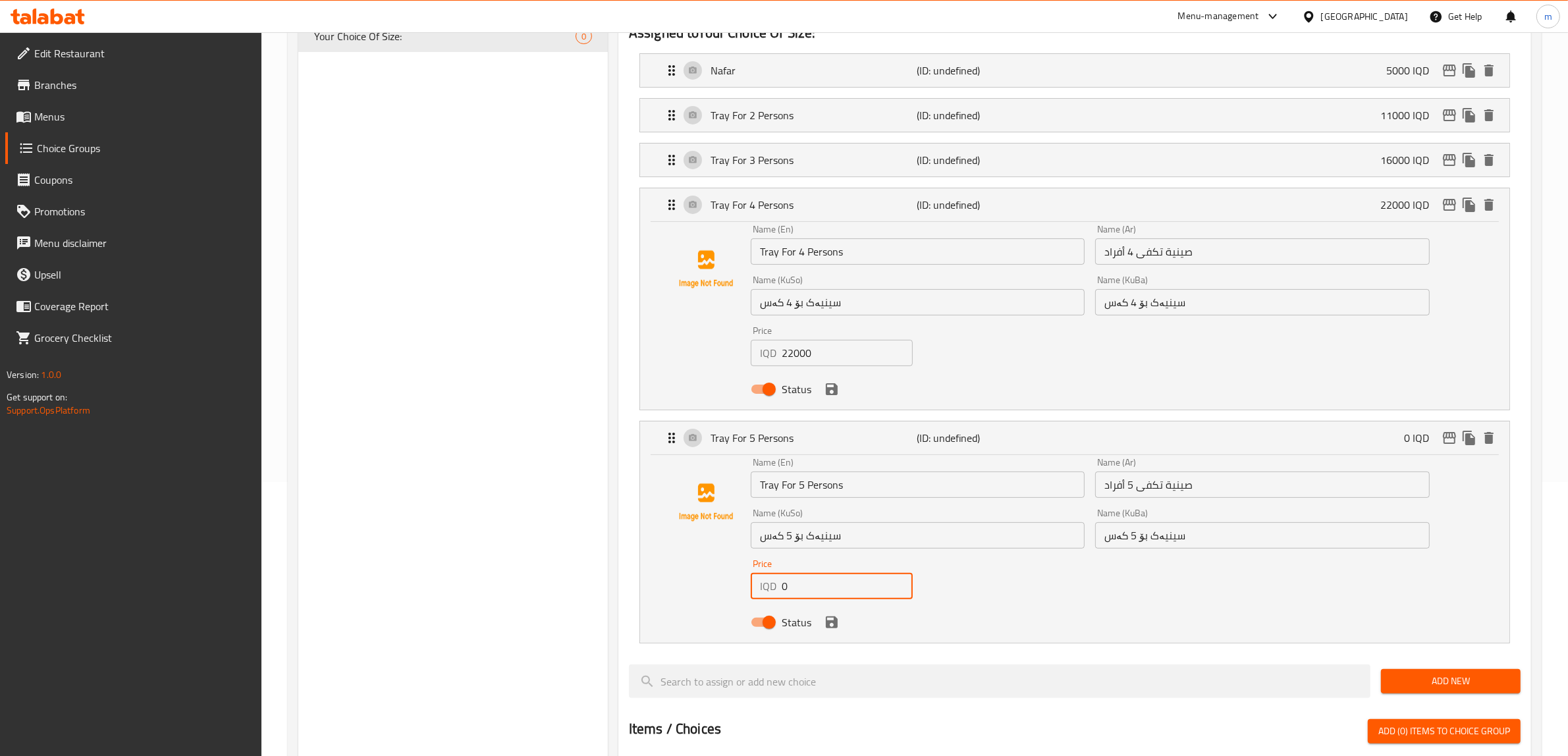
click at [791, 589] on input "0" at bounding box center [847, 585] width 131 height 26
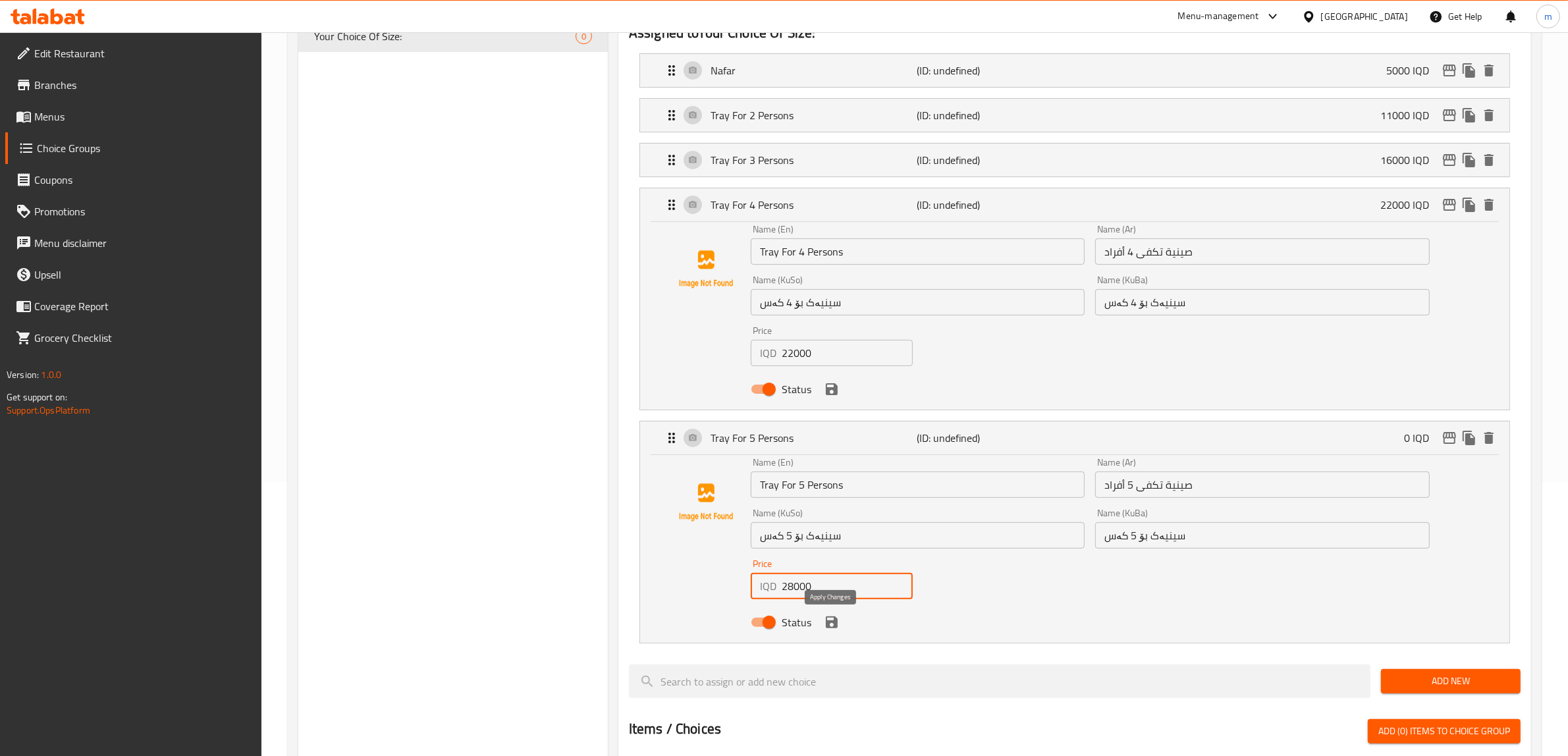
click at [836, 628] on icon "save" at bounding box center [831, 622] width 12 height 12
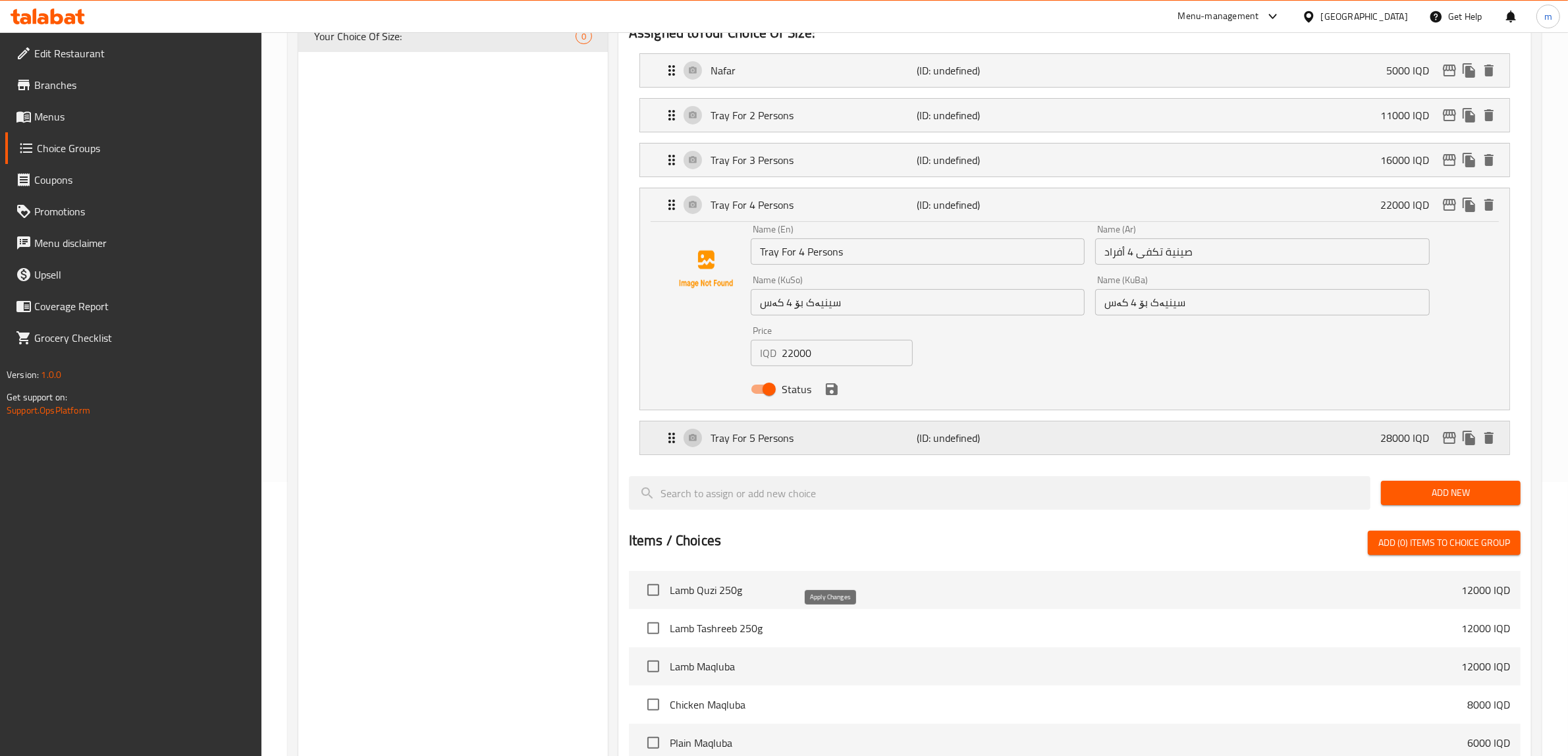
type input "28000"
click at [836, 398] on div "Status" at bounding box center [1090, 389] width 689 height 36
click at [830, 386] on icon "save" at bounding box center [831, 389] width 16 height 16
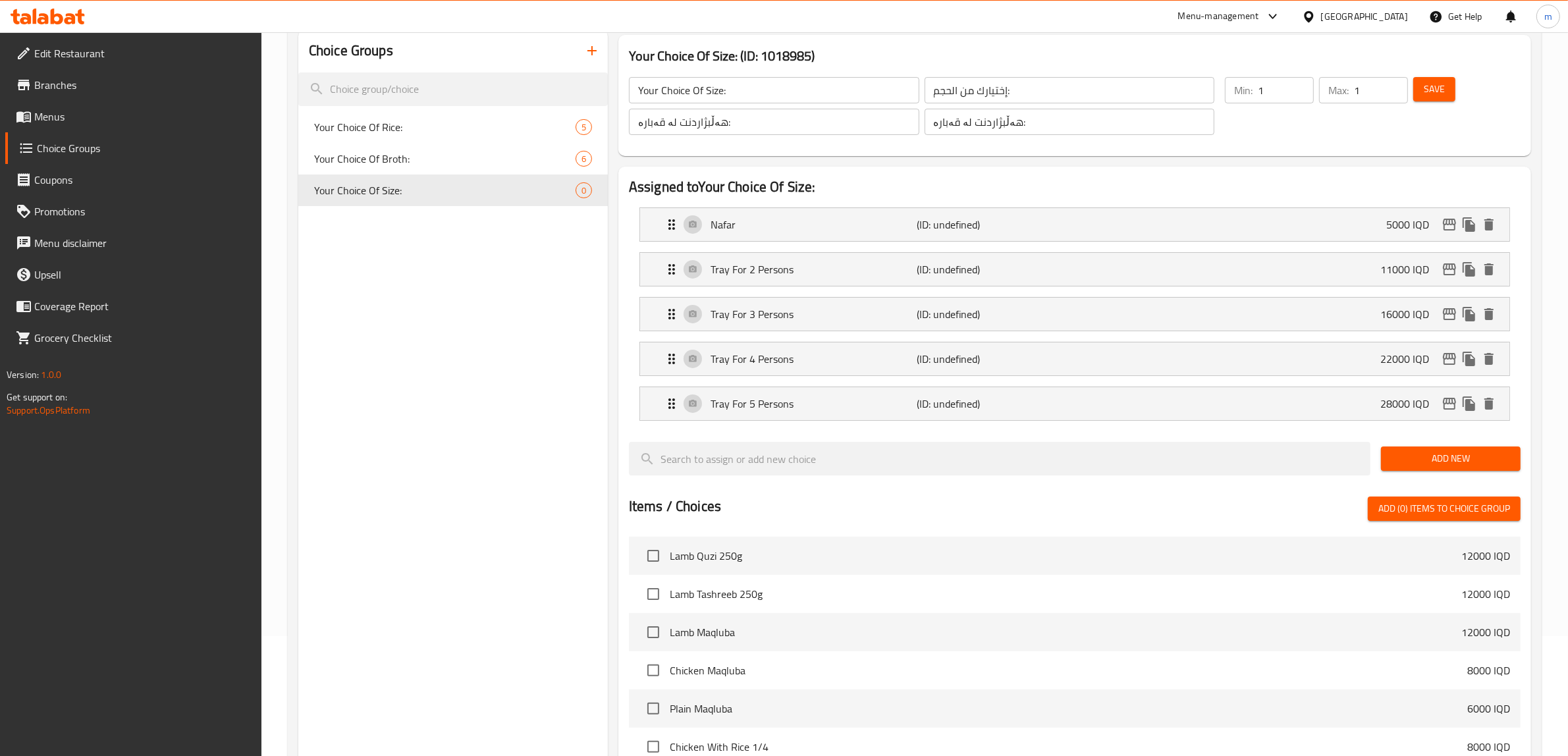
scroll to position [0, 0]
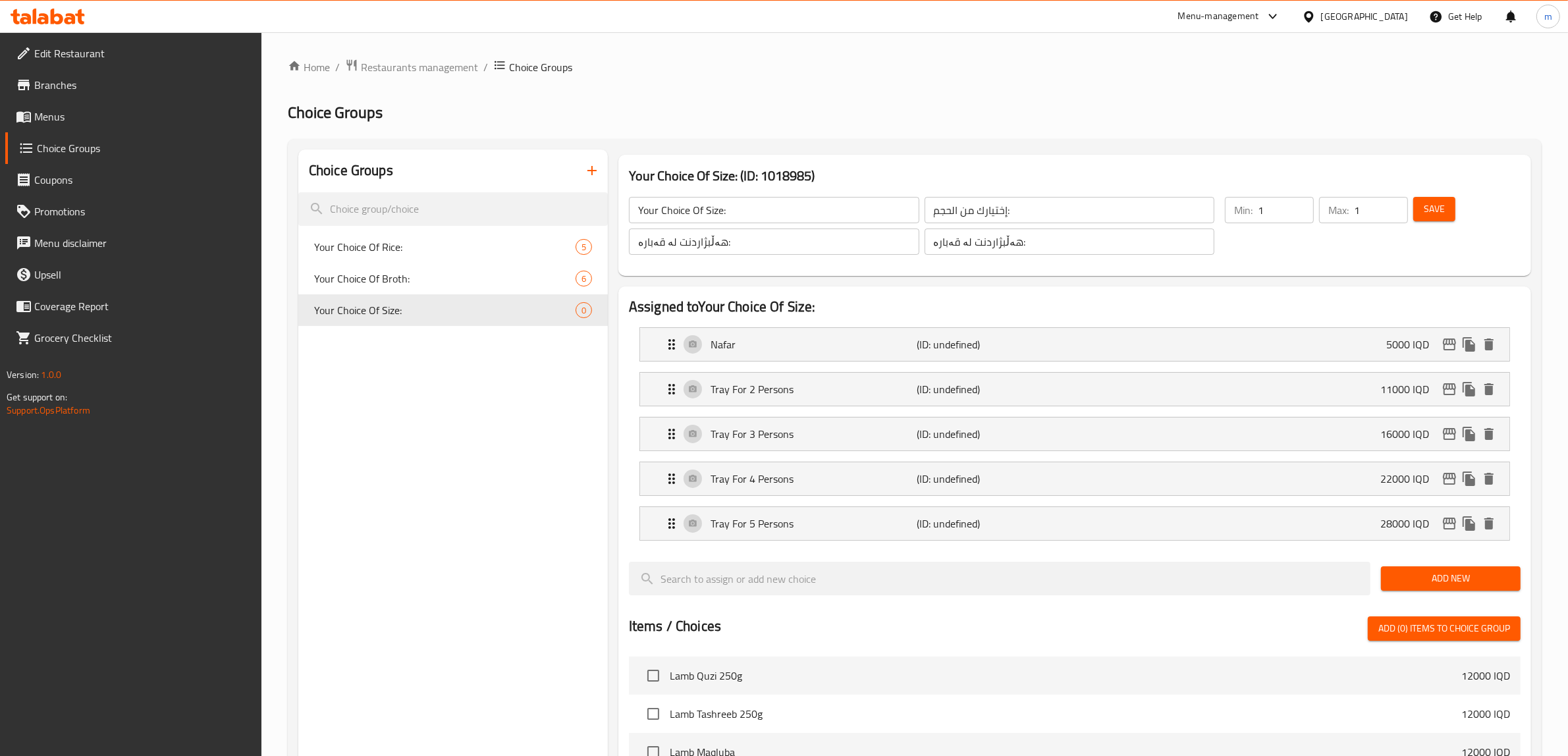
click at [1440, 213] on span "Save" at bounding box center [1434, 209] width 21 height 17
click at [1031, 341] on p "(ID: 2271609338)" at bounding box center [986, 344] width 138 height 16
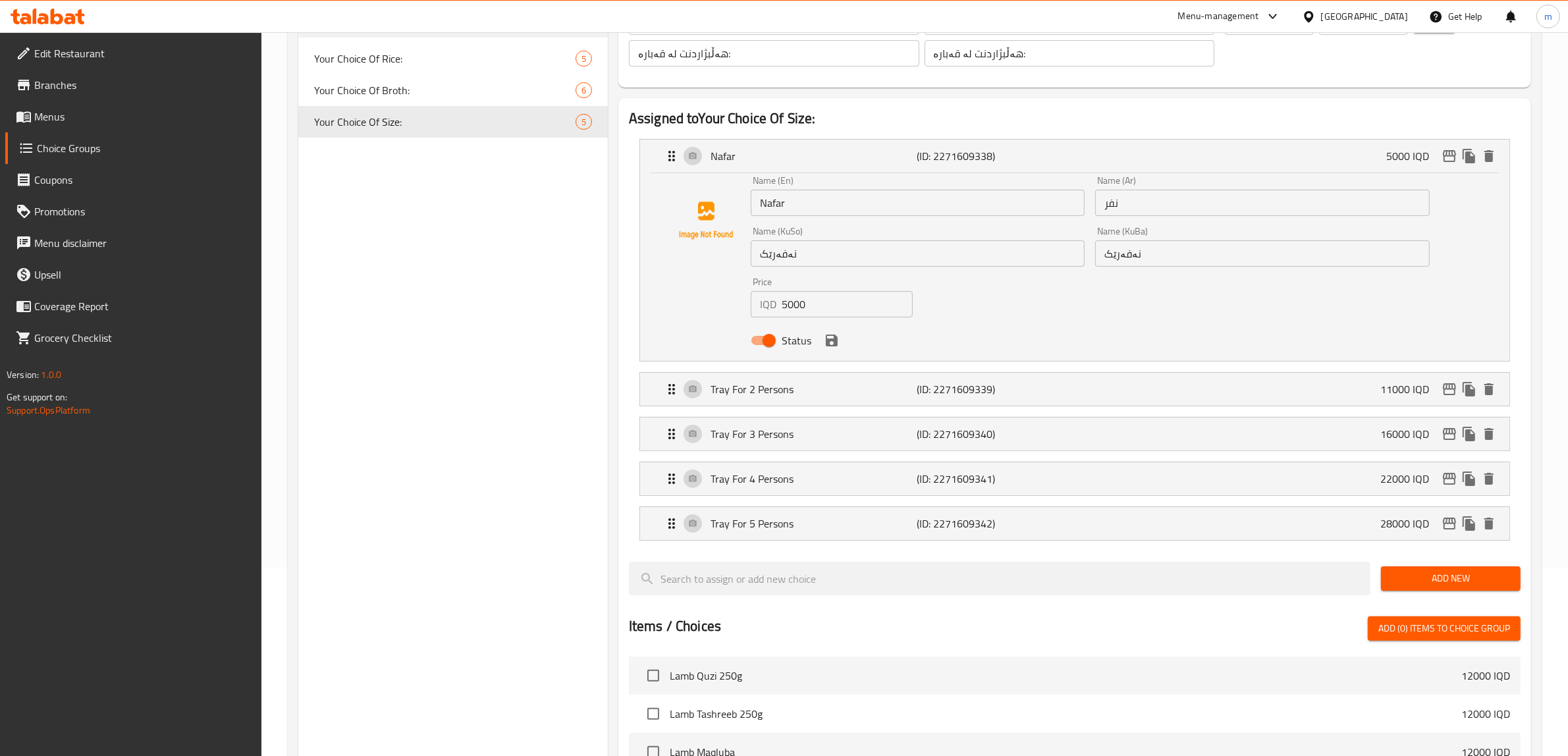
scroll to position [274, 0]
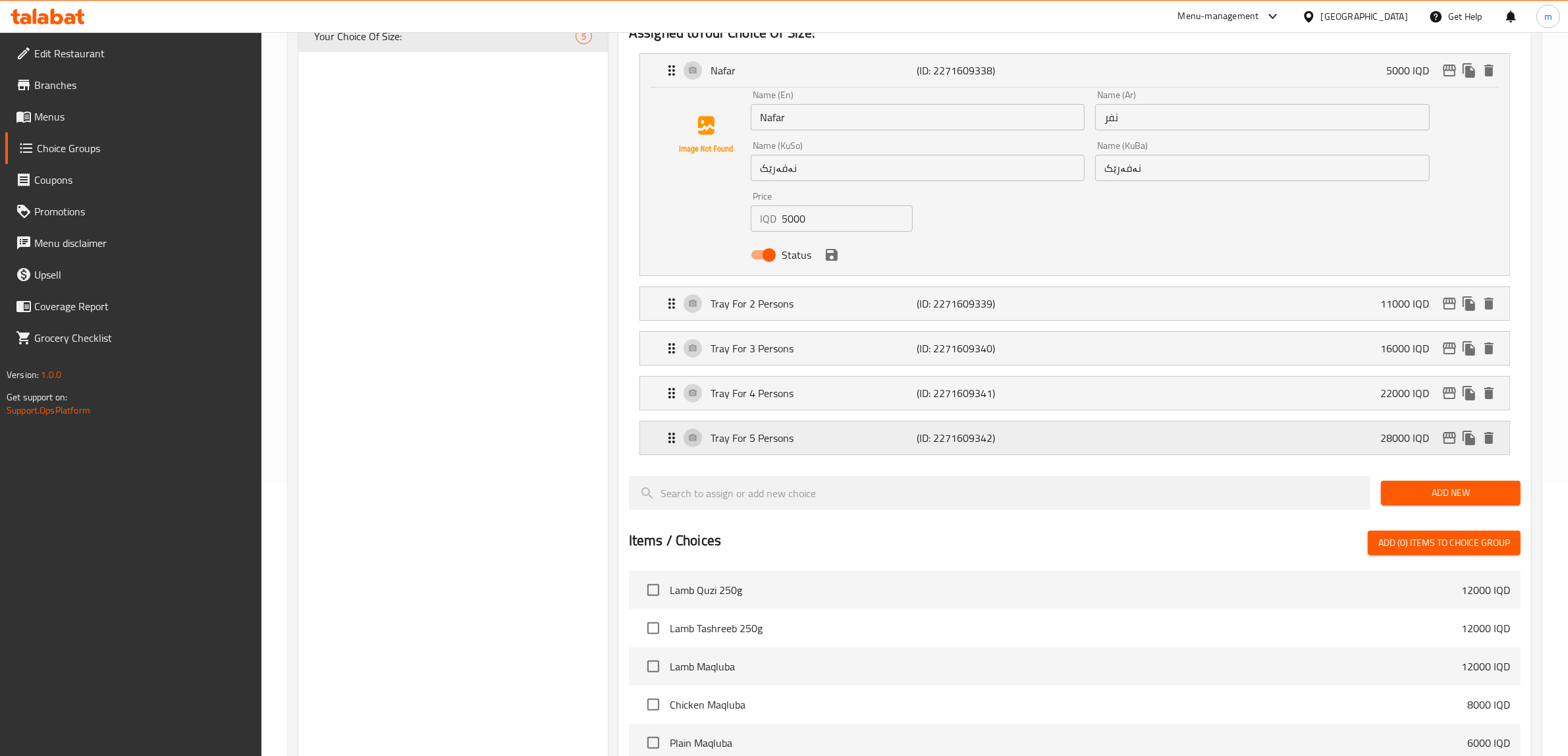
click at [841, 435] on p "Tray For 5 Persons" at bounding box center [814, 437] width 207 height 16
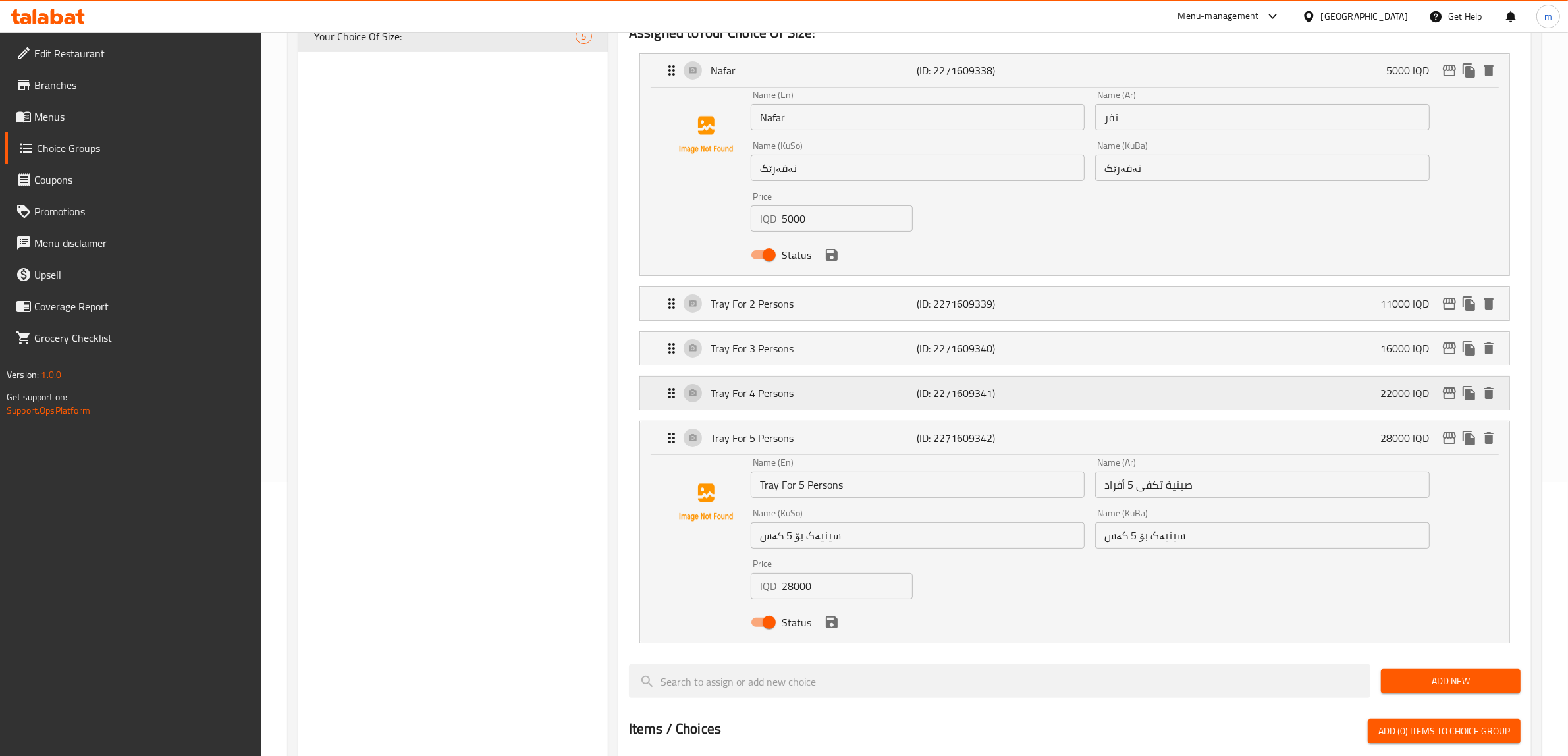
click at [848, 380] on div "Tray For 4 Persons (ID: 2271609341) 22000 IQD" at bounding box center [1078, 393] width 829 height 33
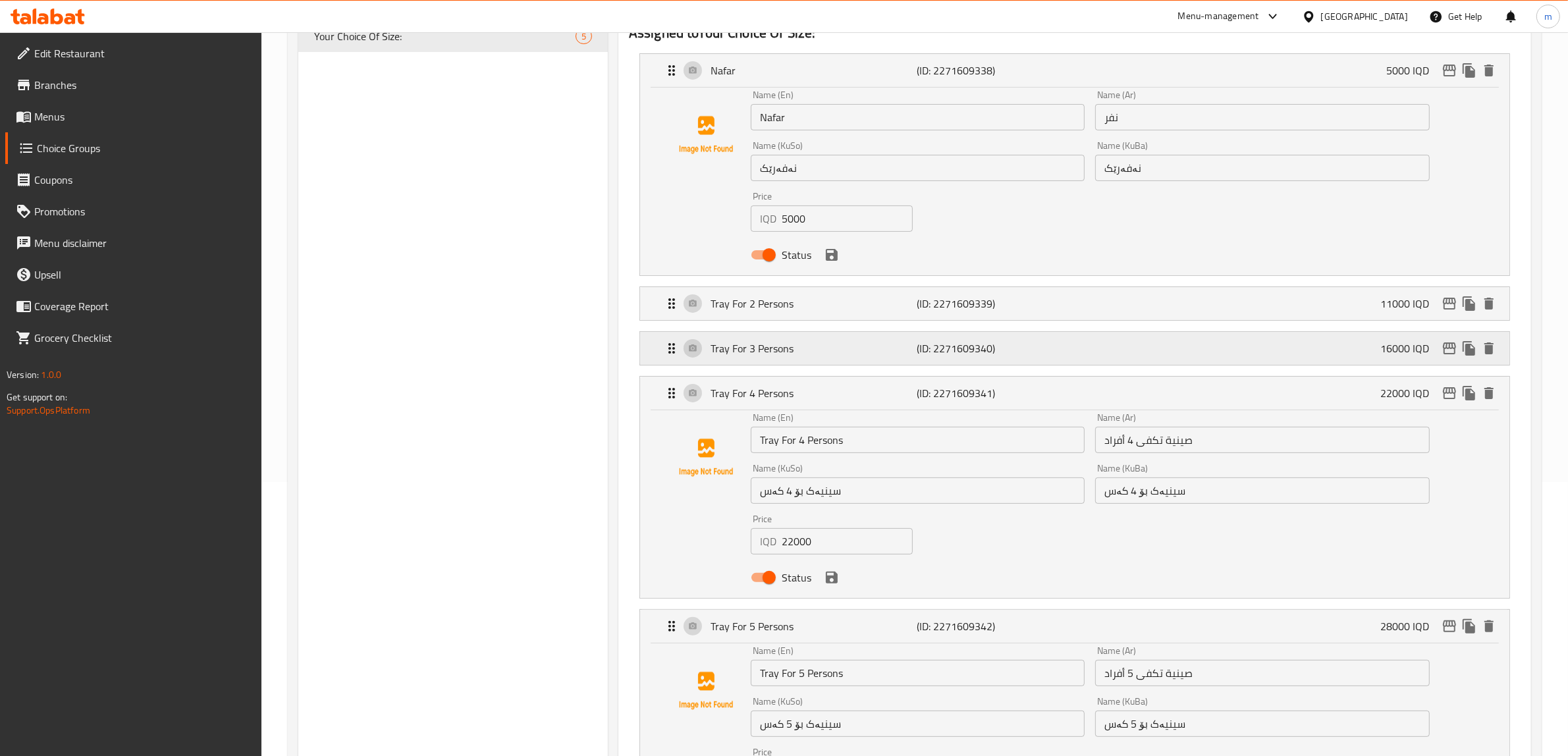
click at [846, 344] on p "Tray For 3 Persons" at bounding box center [814, 348] width 207 height 16
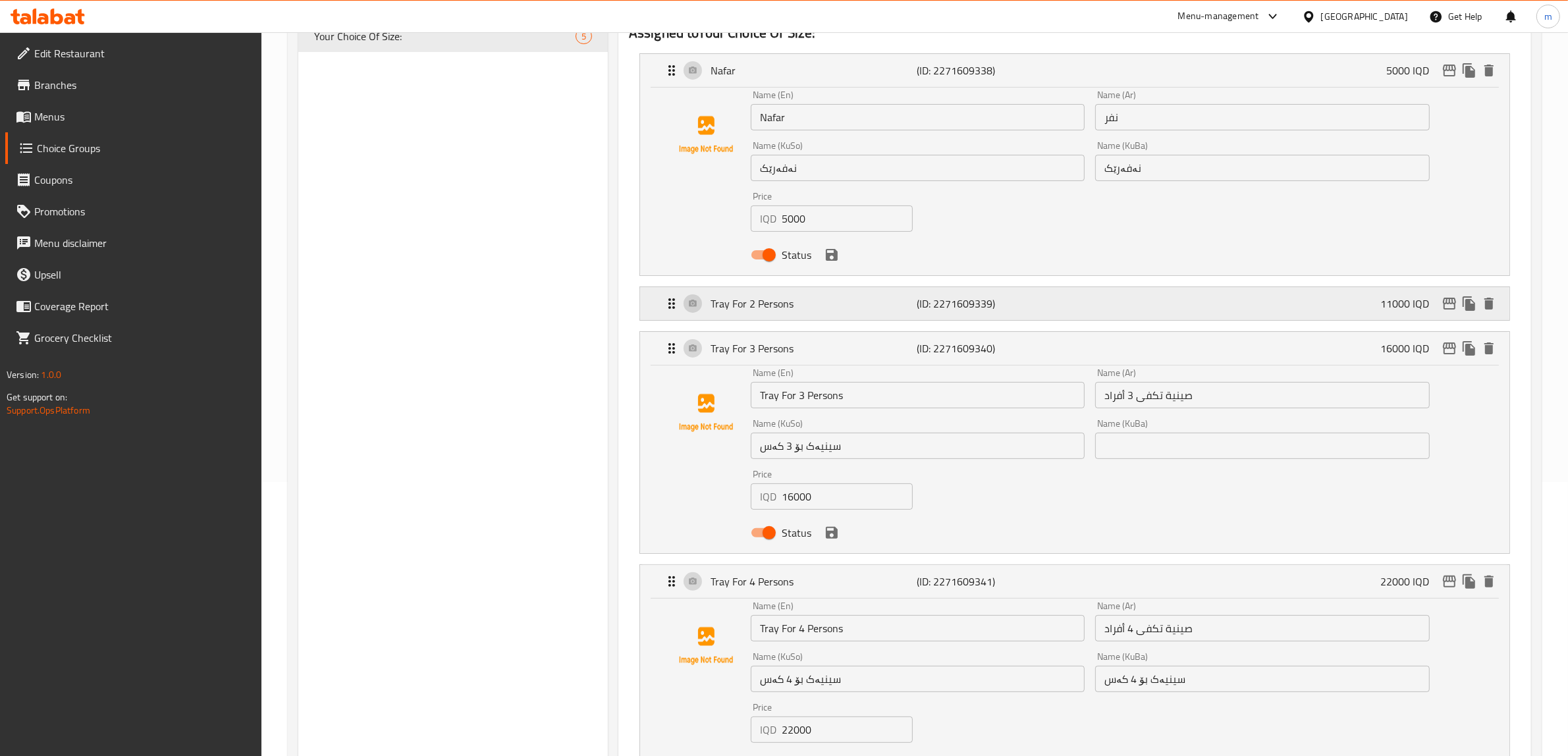
click at [850, 306] on p "Tray For 2 Persons" at bounding box center [814, 303] width 207 height 16
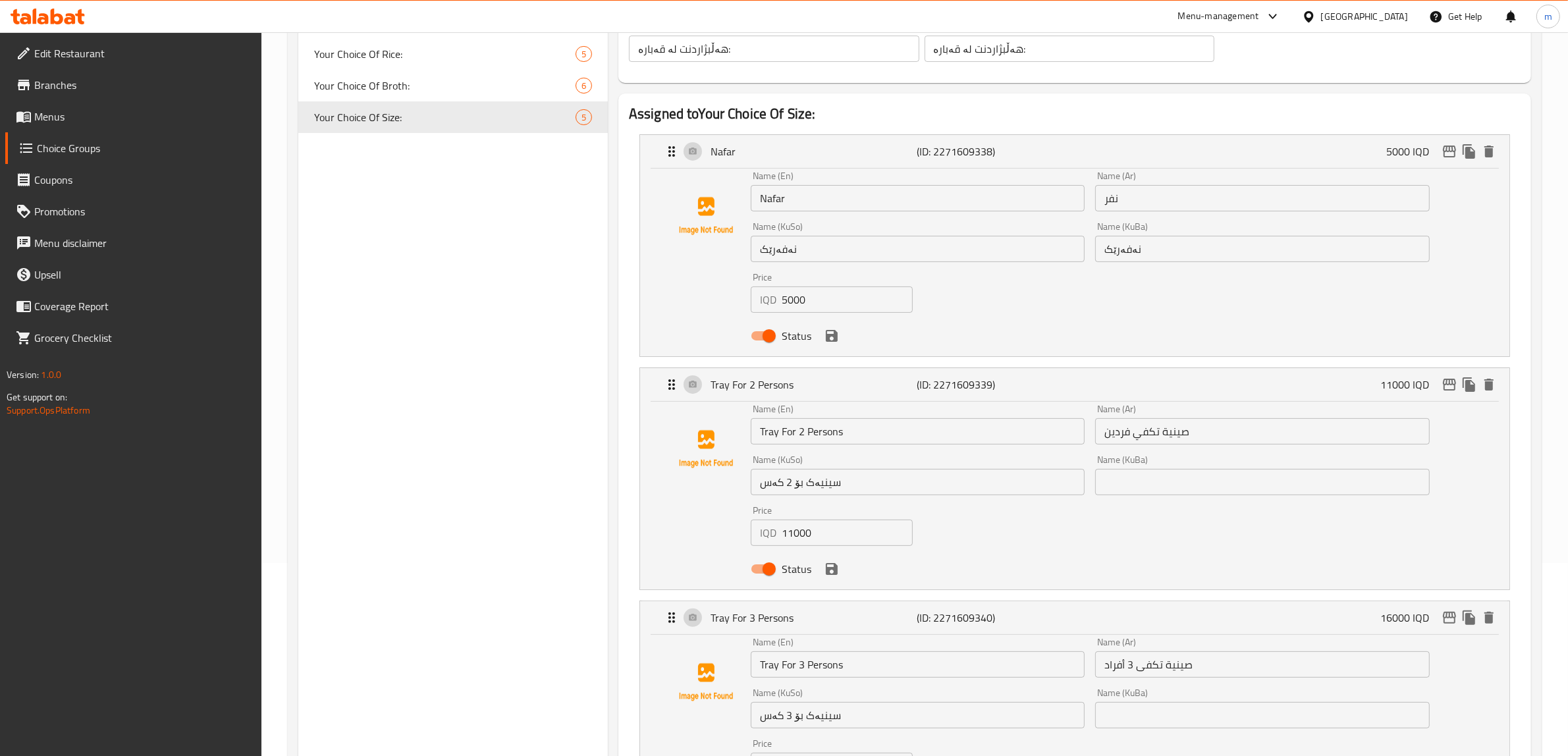
scroll to position [137, 0]
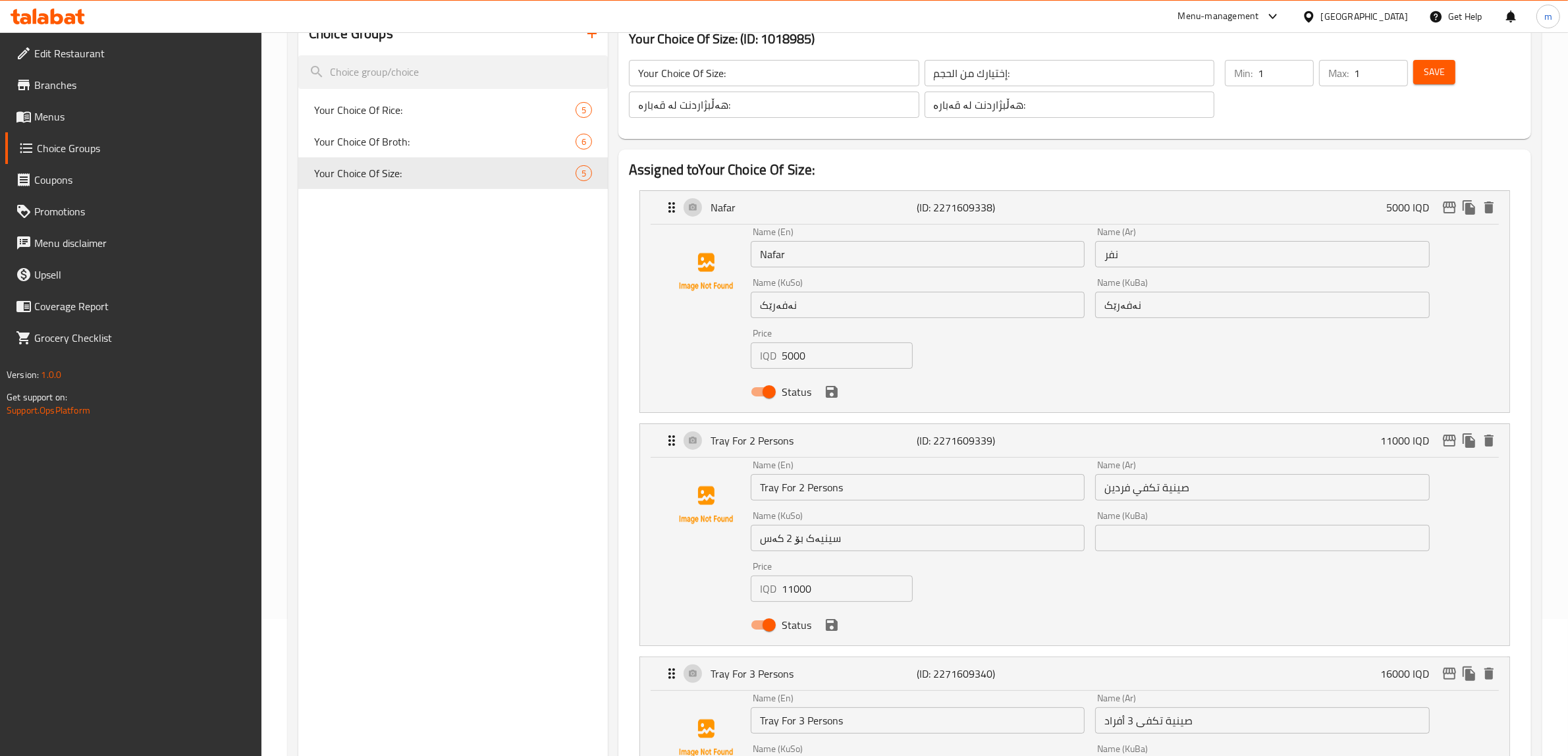
click at [799, 540] on input "سینیەک بۆ 2 کەس" at bounding box center [917, 537] width 333 height 26
click at [1128, 548] on input "text" at bounding box center [1261, 537] width 333 height 26
paste input "سینیەک بۆ 2 کەس"
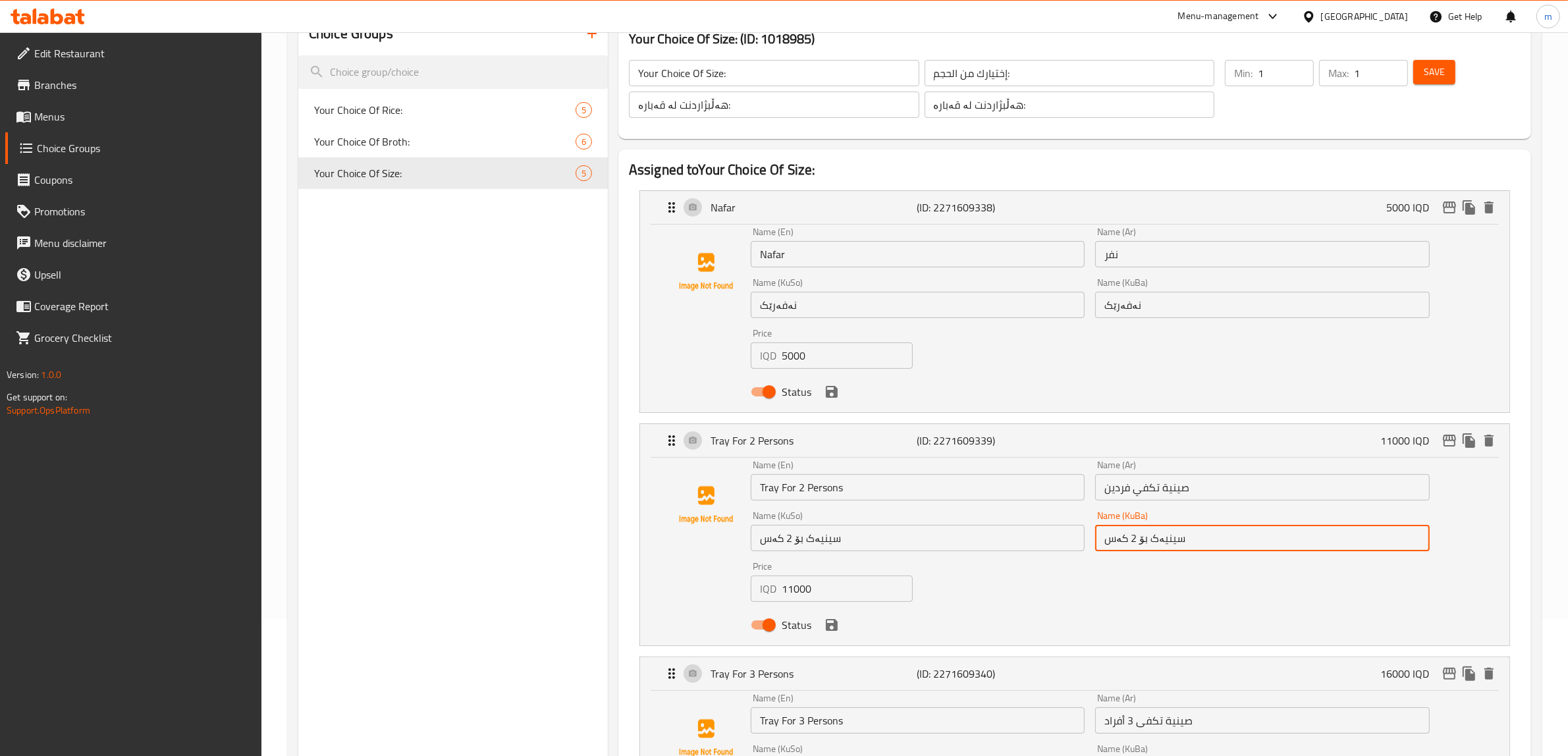
click at [835, 626] on icon "save" at bounding box center [831, 625] width 12 height 12
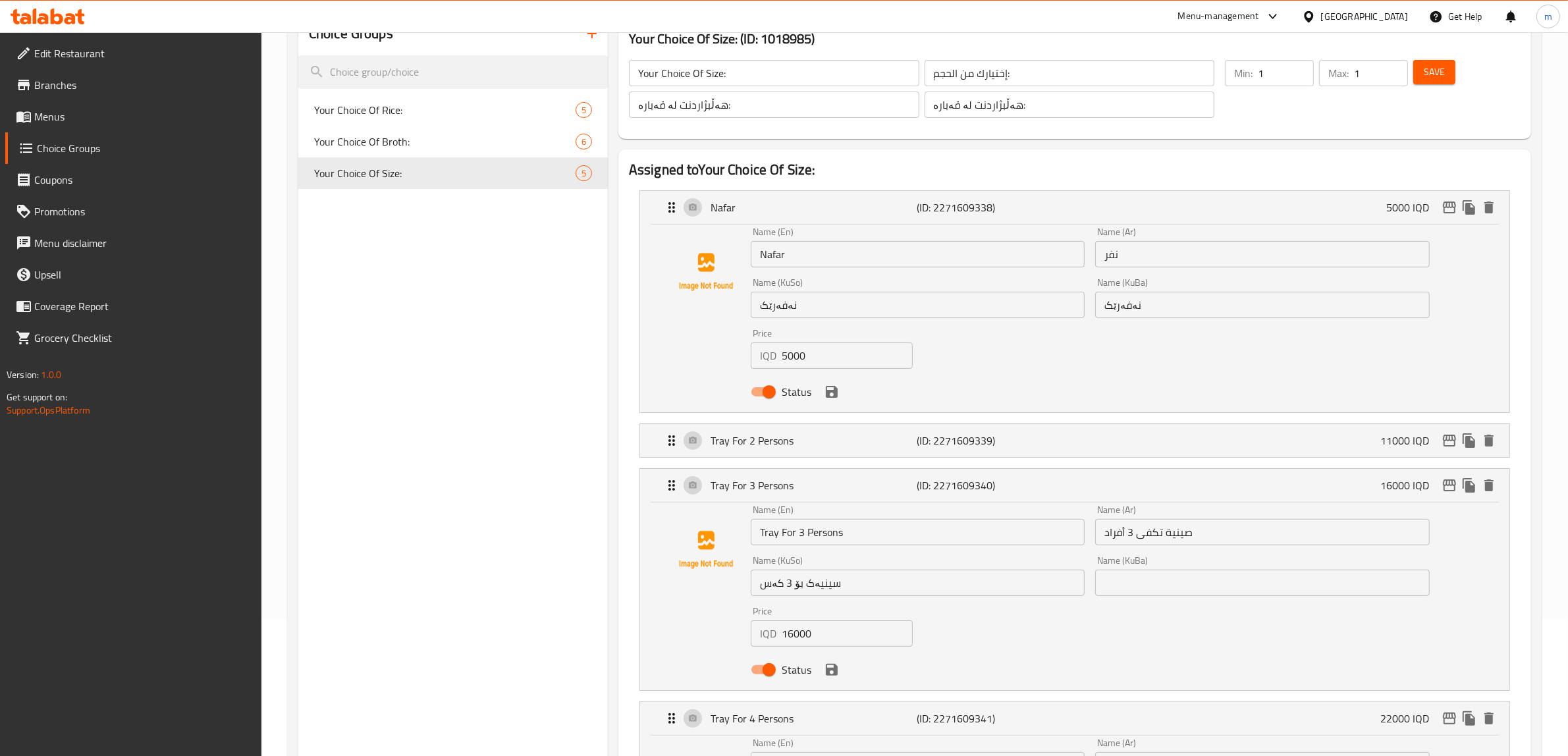
type input "سینیەک بۆ 2 کەس"
click at [805, 583] on input "سینیەک بۆ 3 کەس" at bounding box center [917, 582] width 333 height 26
click at [1200, 589] on input "text" at bounding box center [1261, 582] width 333 height 26
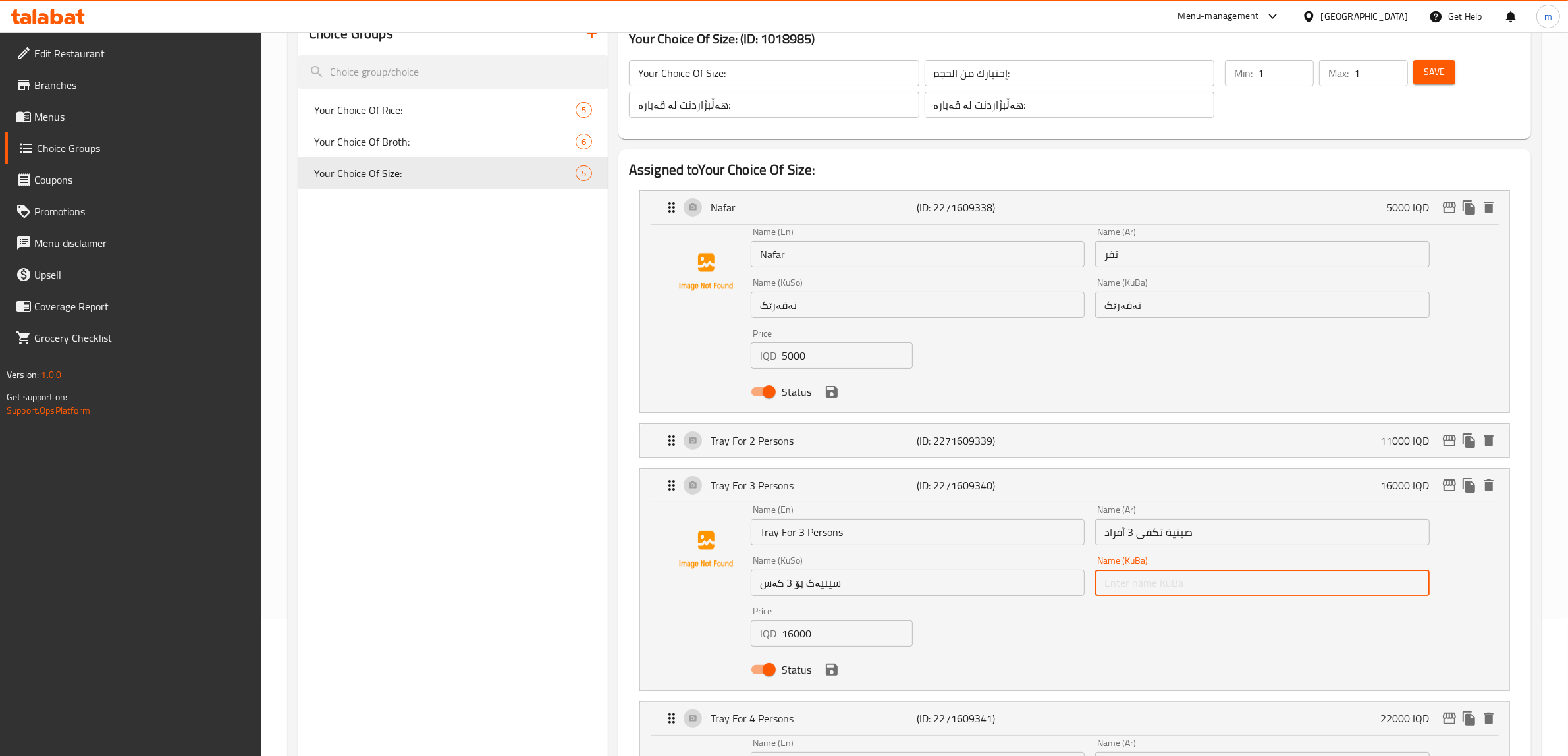
paste input "سینیەک بۆ 3 کەس"
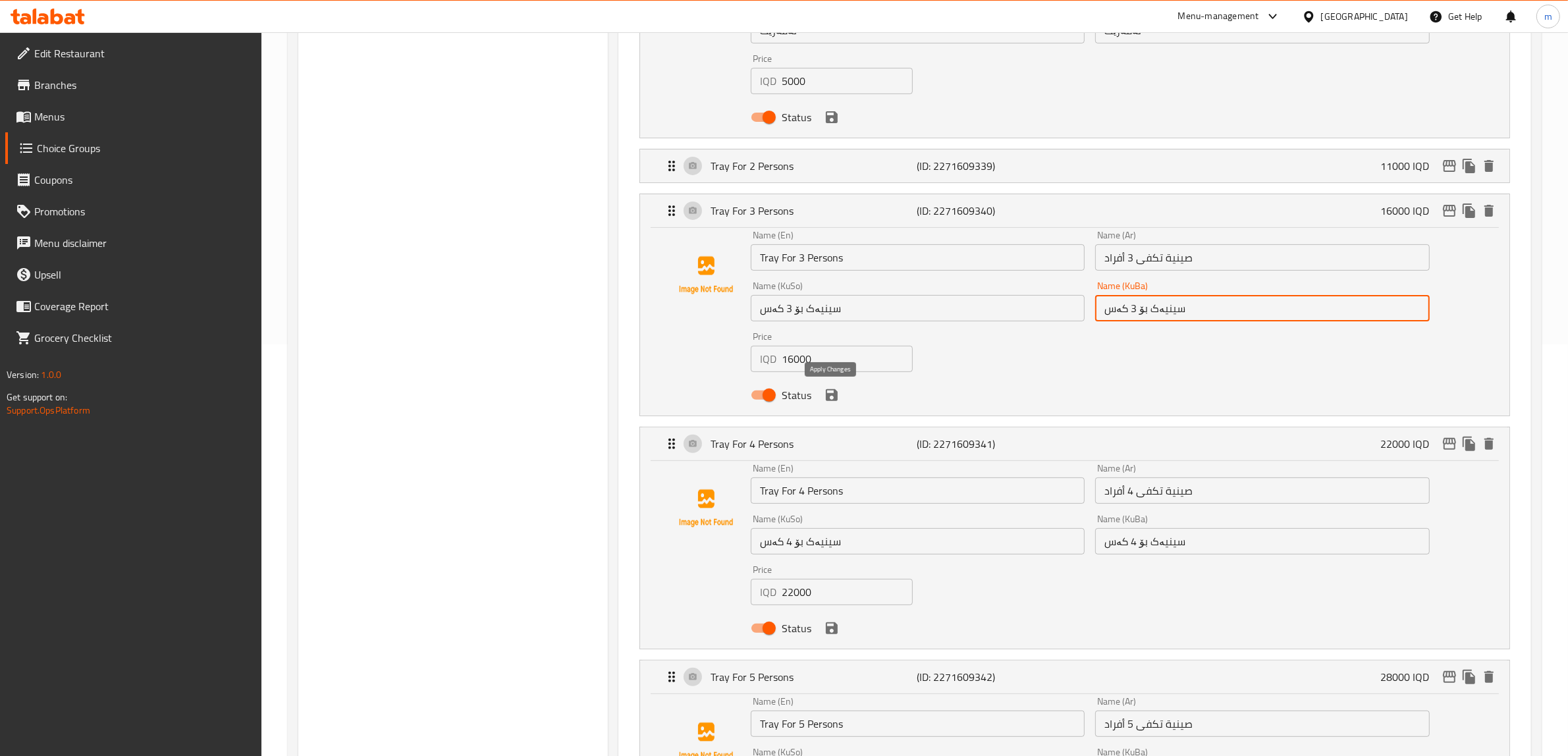
click at [838, 401] on icon "save" at bounding box center [831, 395] width 16 height 16
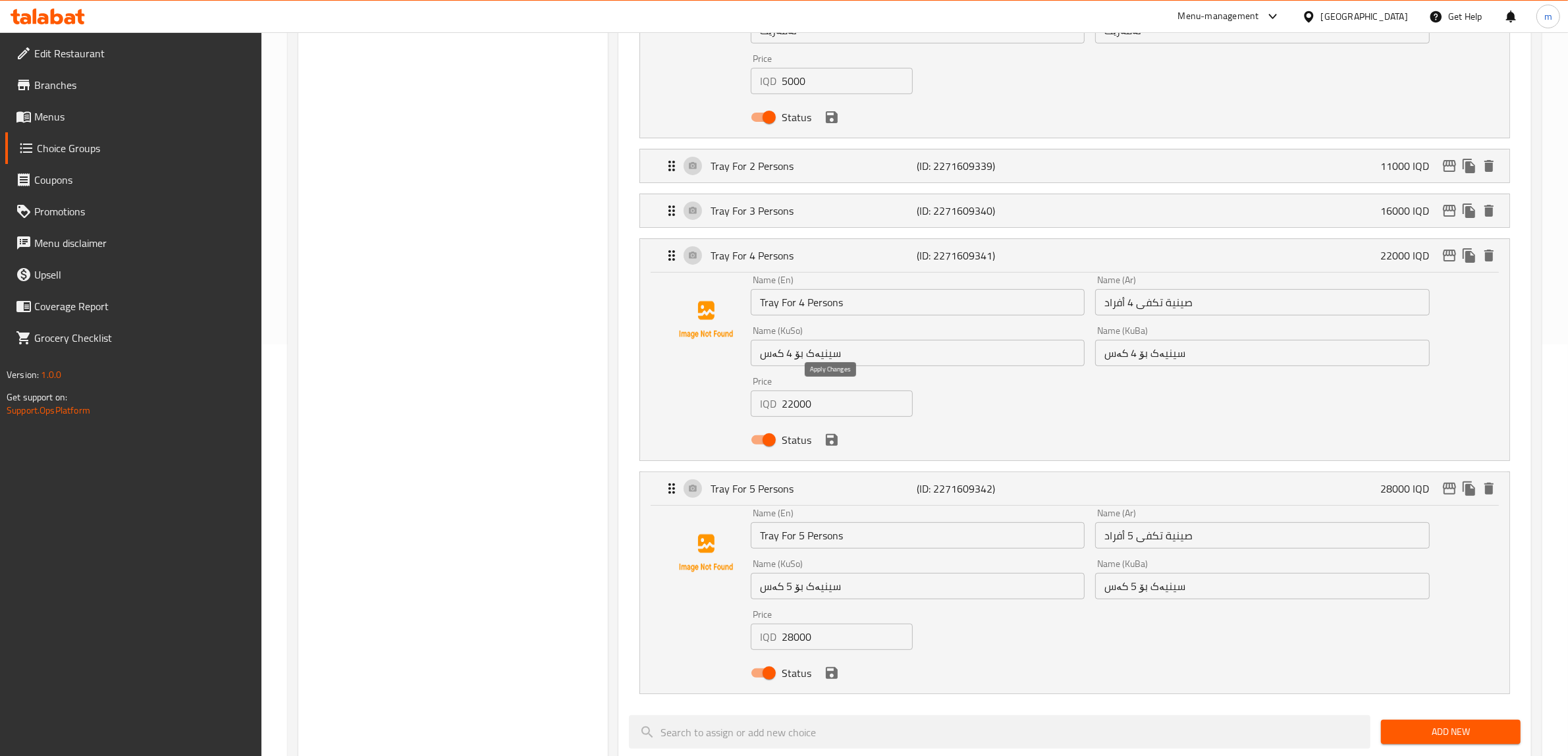
type input "سینیەک بۆ 3 کەس"
click at [890, 229] on li "Tray For 3 Persons (ID: 2271609340) 16000 IQD Name (En) Tray For 3 Persons Name…" at bounding box center [1074, 211] width 891 height 45
click at [890, 215] on p "Tray For 3 Persons" at bounding box center [814, 211] width 207 height 16
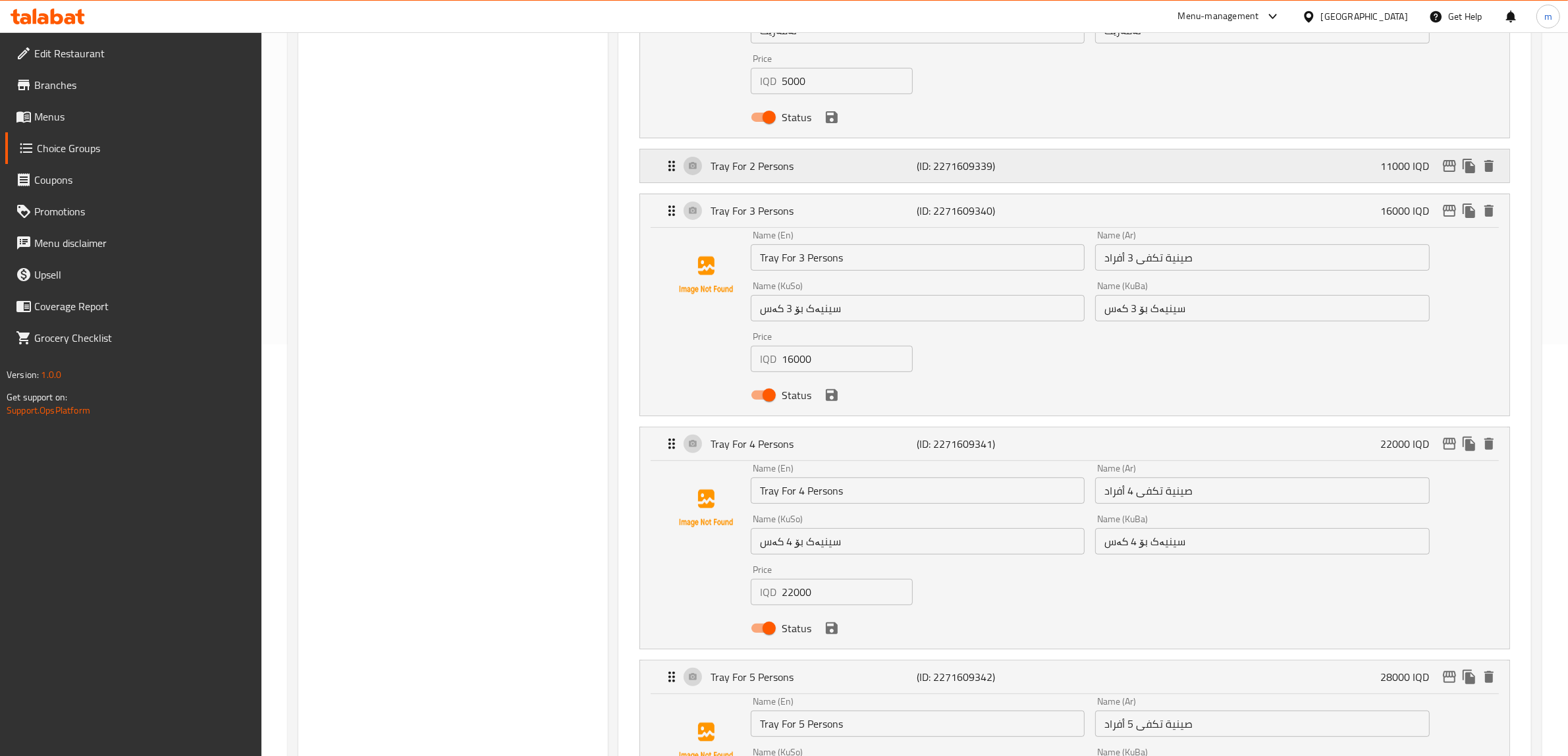
click at [888, 170] on p "Tray For 2 Persons" at bounding box center [814, 166] width 207 height 16
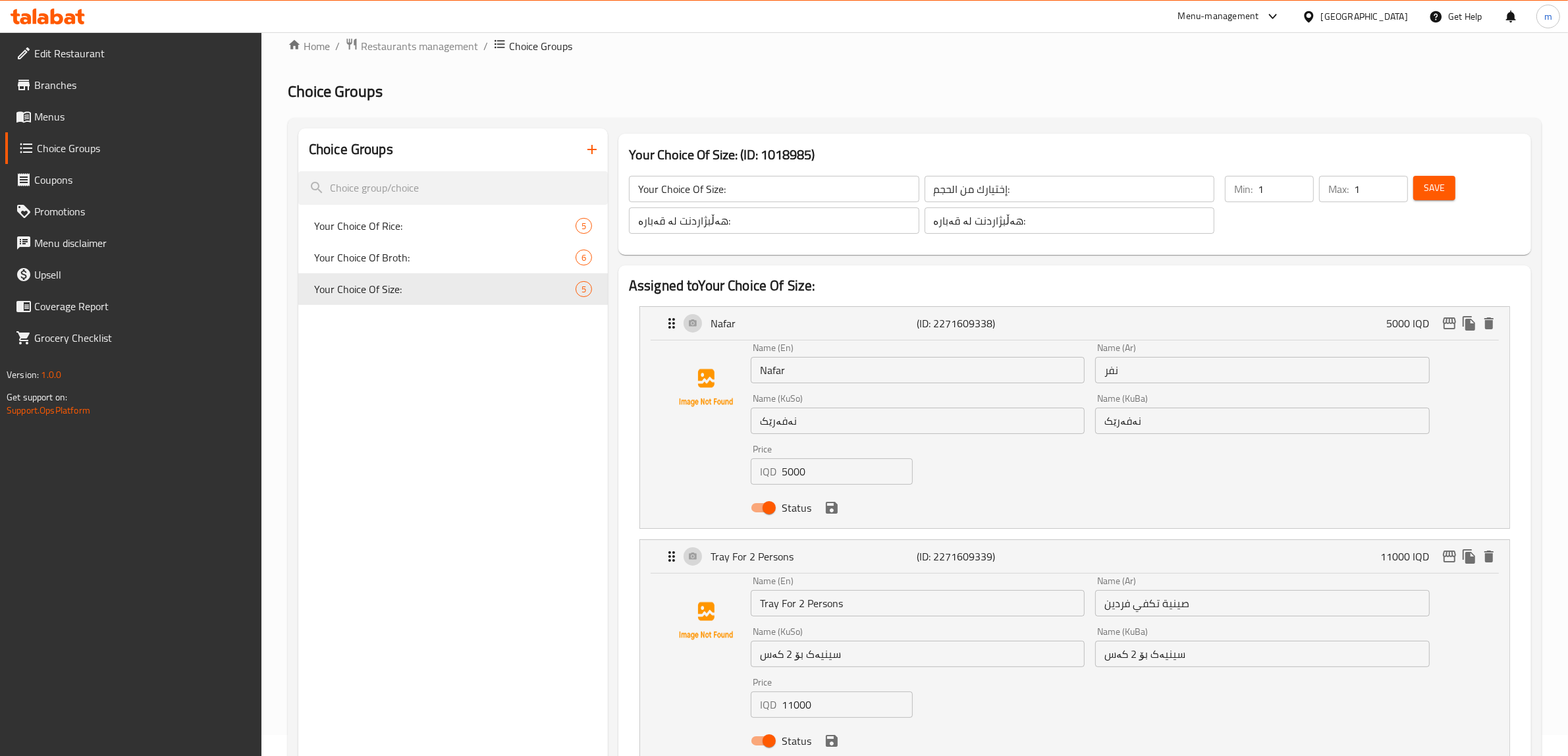
scroll to position [0, 0]
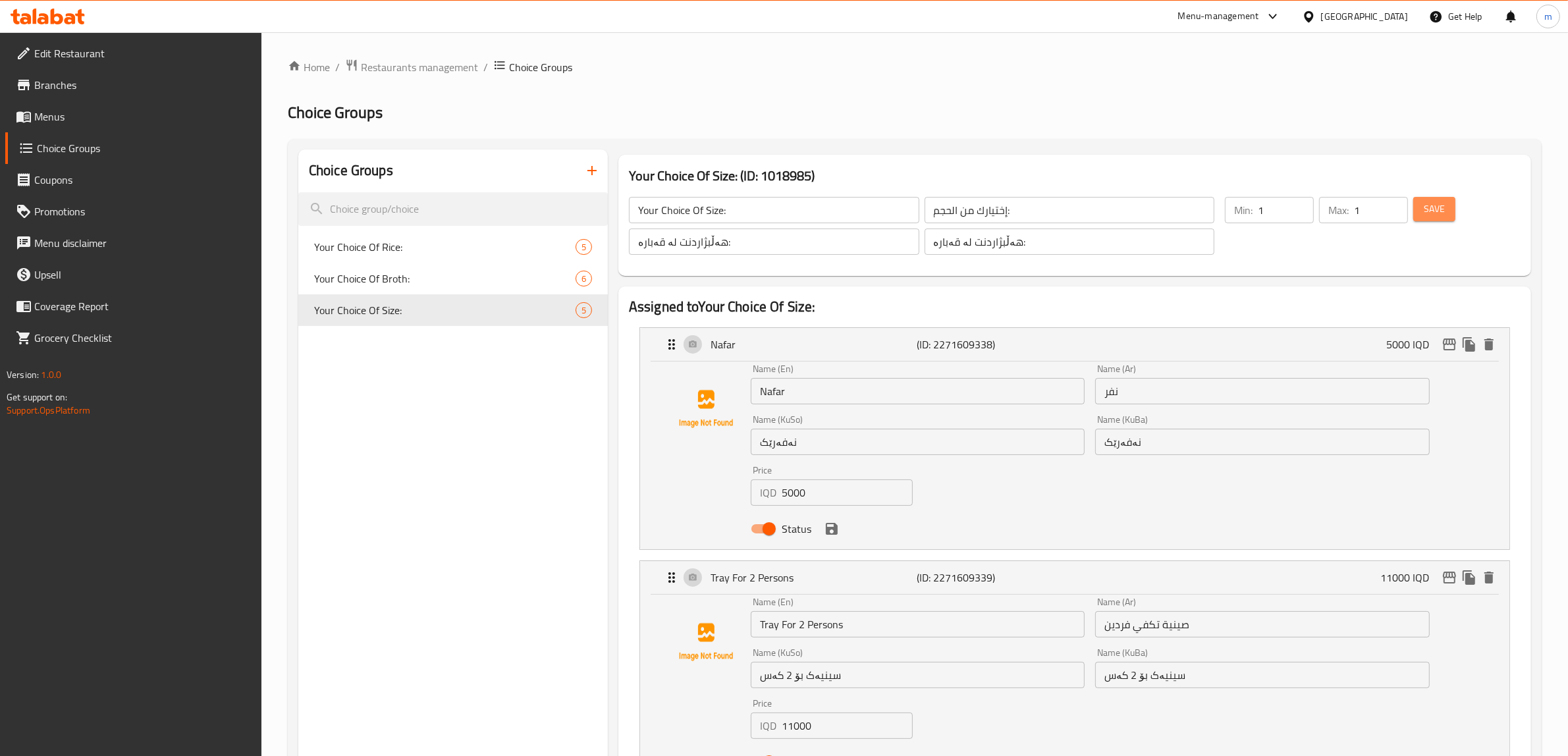
click at [1431, 211] on span "Save" at bounding box center [1434, 209] width 21 height 17
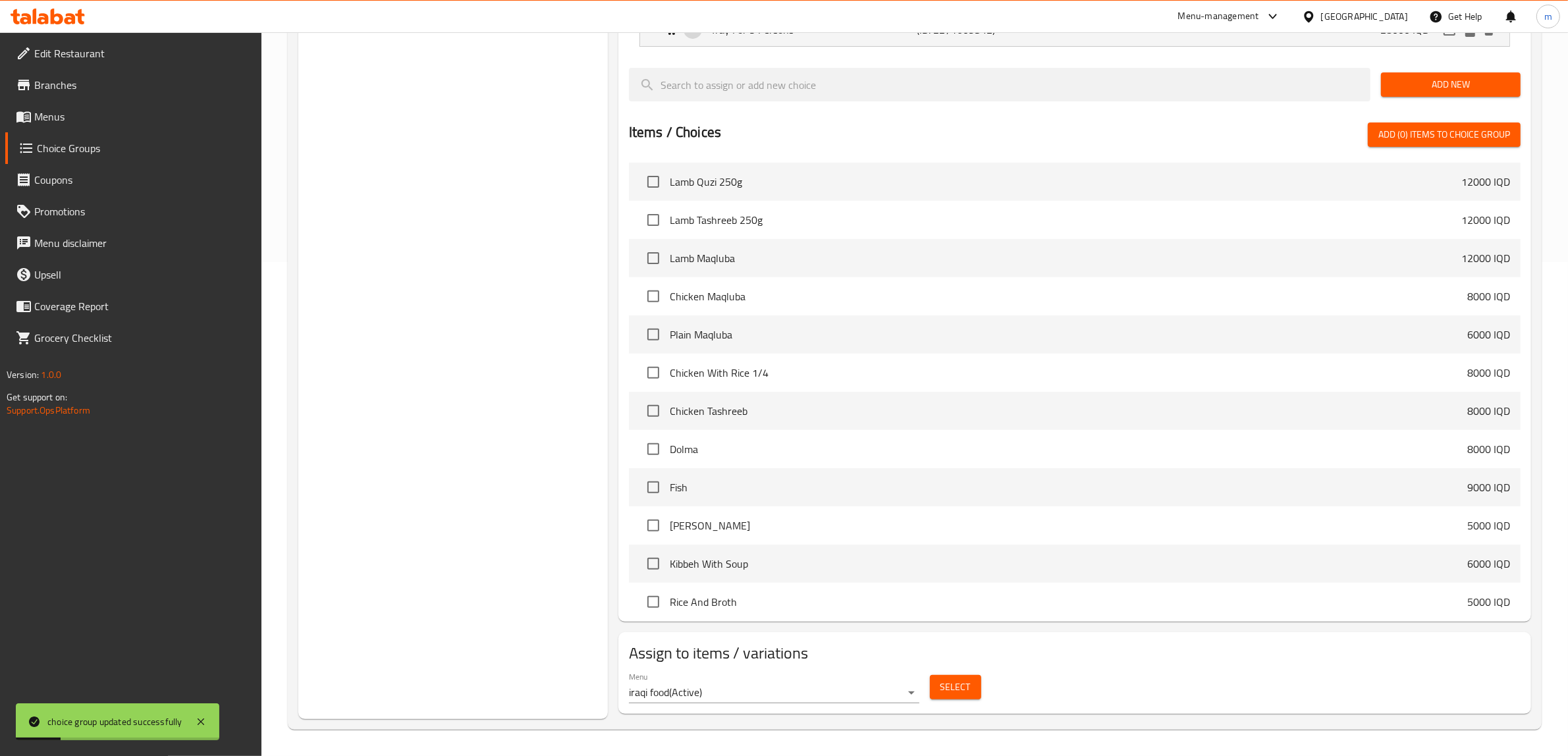
scroll to position [495, 0]
click at [952, 689] on span "Select" at bounding box center [955, 686] width 30 height 17
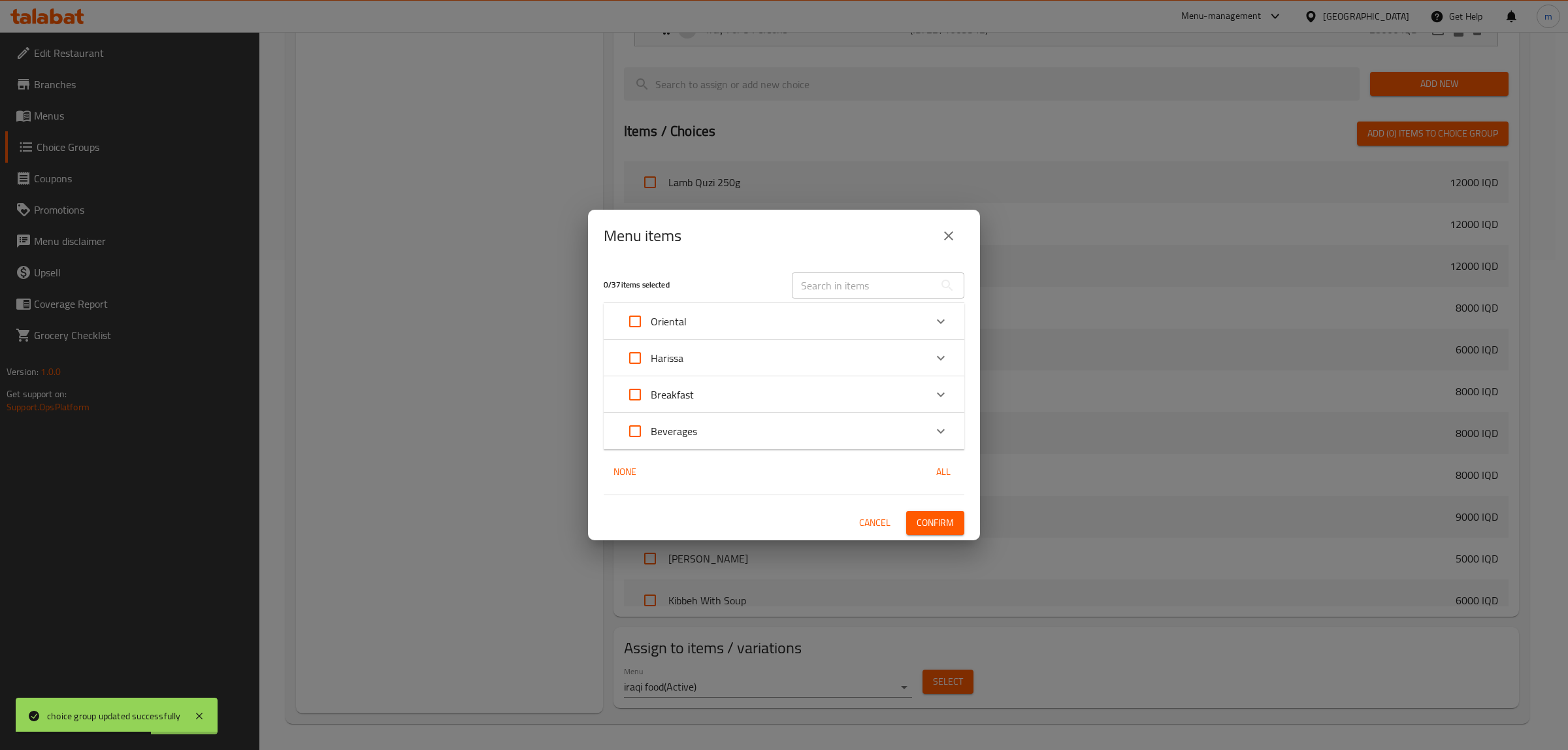
click at [718, 317] on div "Oriental" at bounding box center [771, 321] width 306 height 32
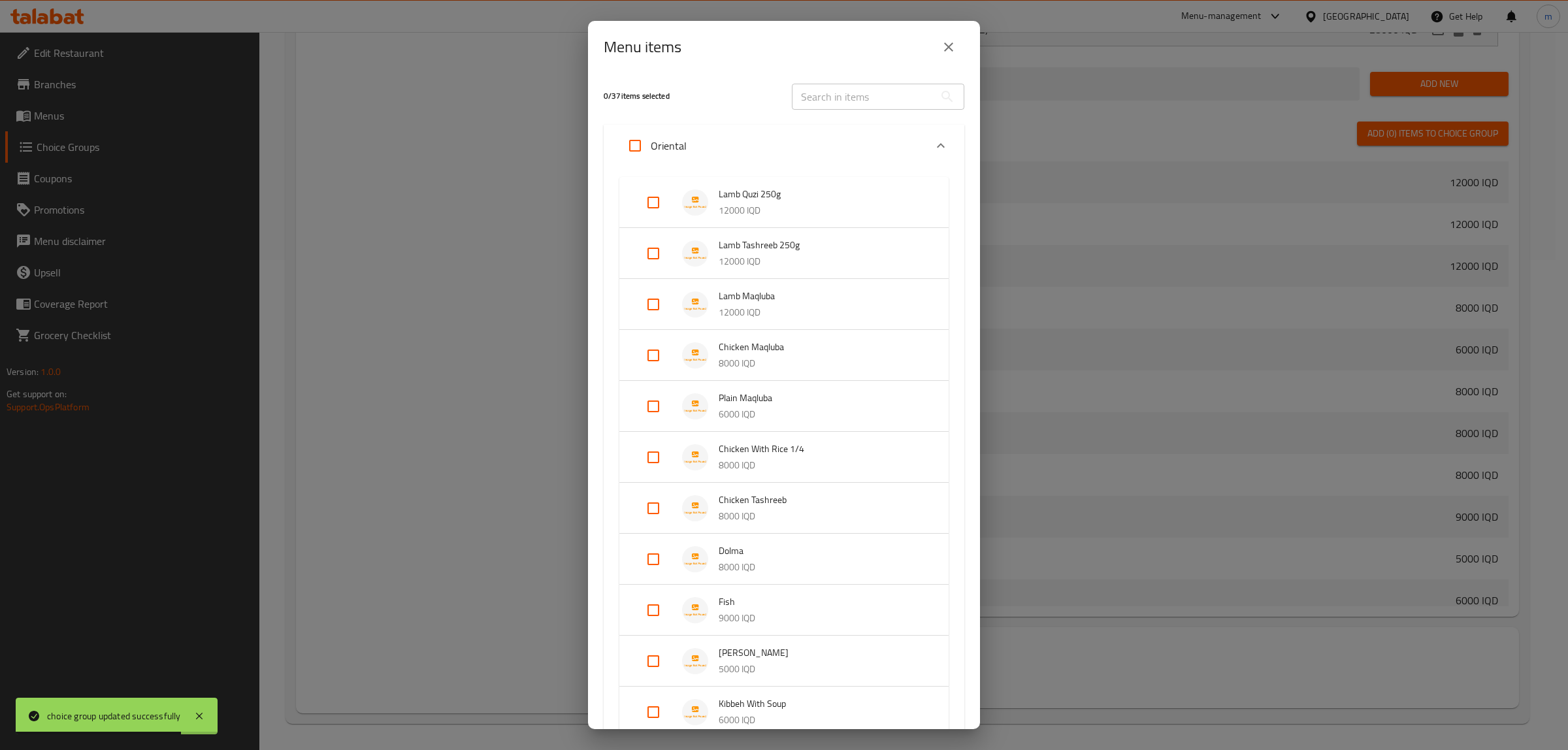
click at [717, 130] on div "Oriental" at bounding box center [771, 146] width 306 height 32
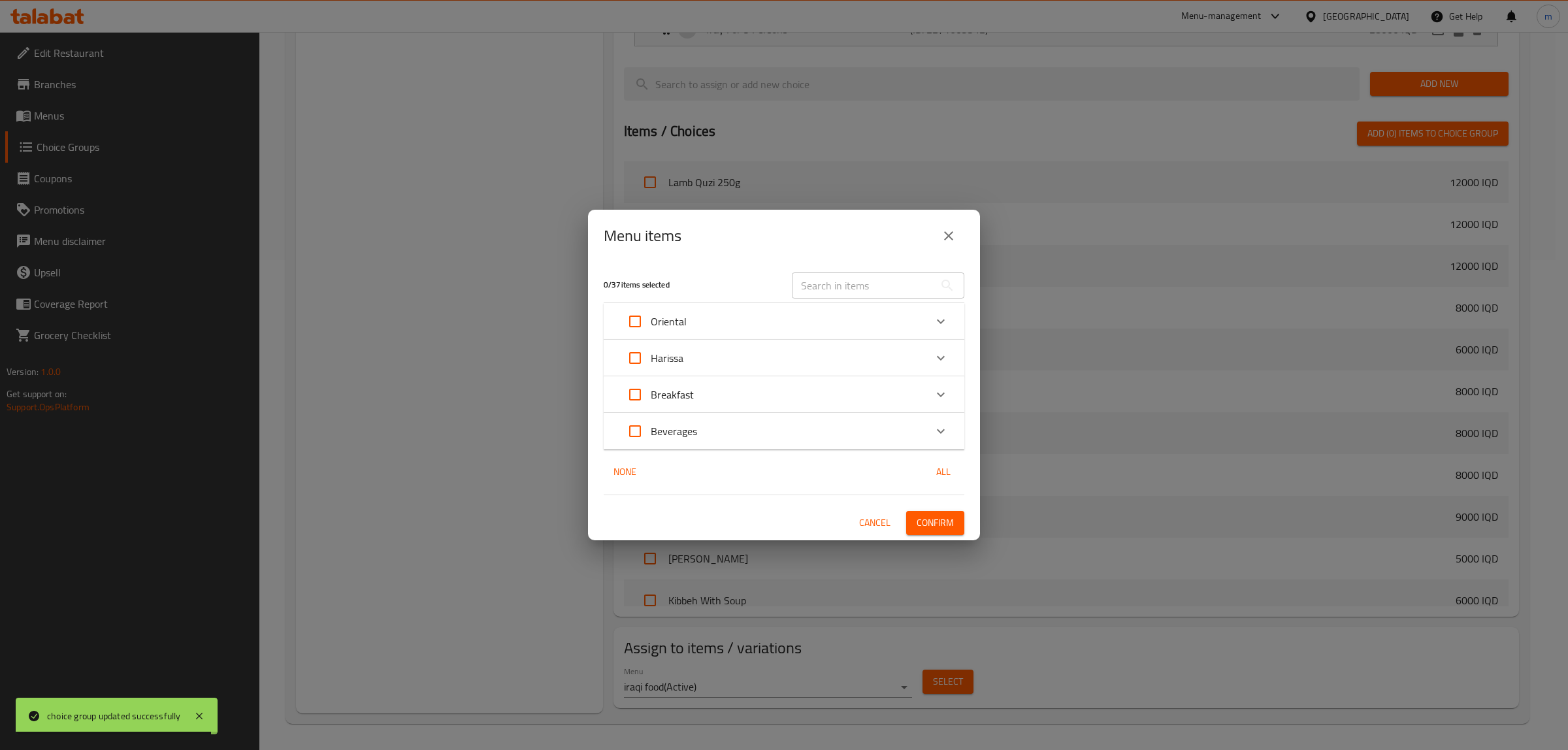
click at [857, 279] on input "text" at bounding box center [863, 284] width 143 height 26
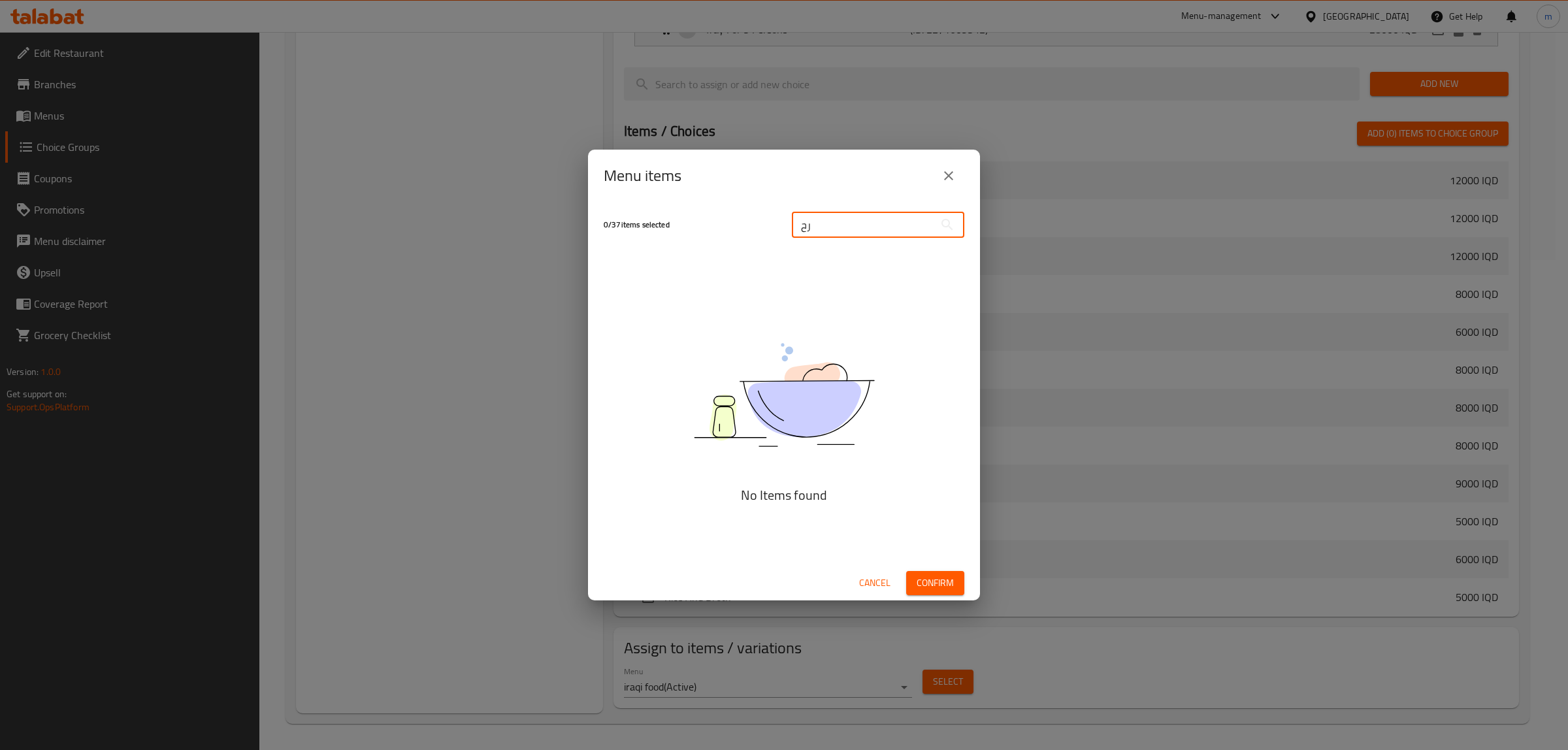
type input "ر"
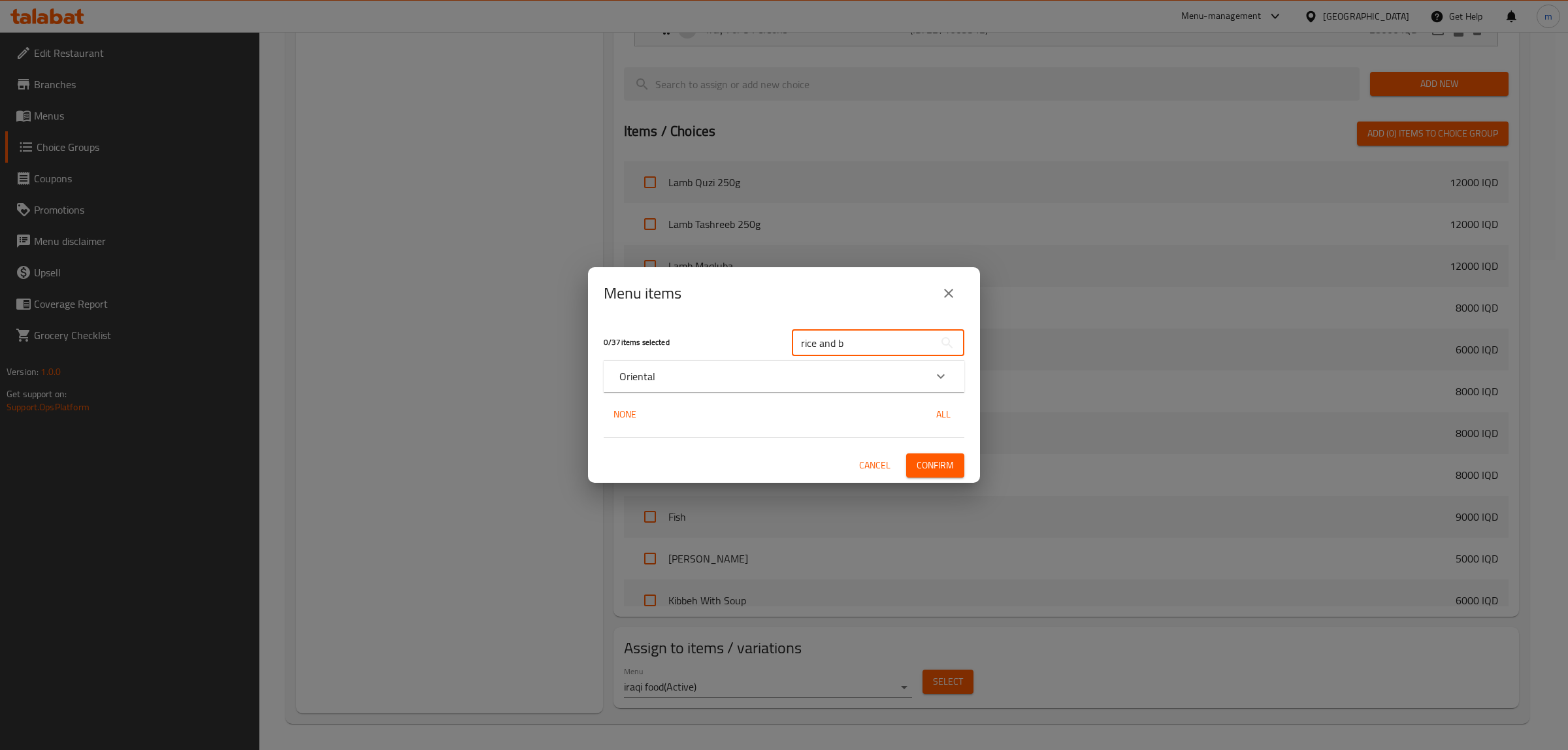
type input "rice and b"
click at [847, 375] on div "Oriental" at bounding box center [771, 376] width 306 height 15
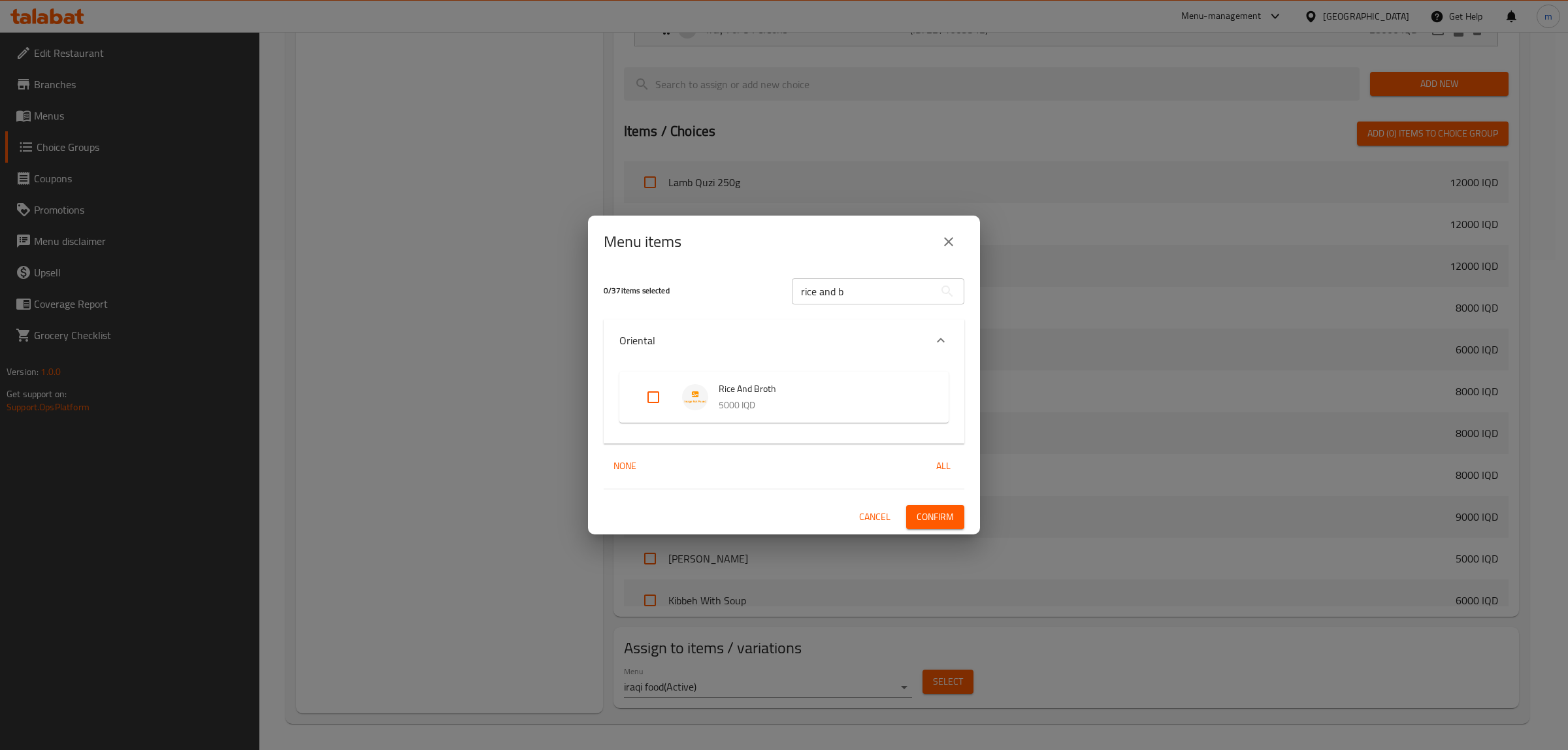
click at [652, 392] on input "Expand" at bounding box center [653, 397] width 32 height 32
checkbox input "true"
click at [955, 248] on icon "close" at bounding box center [948, 241] width 15 height 15
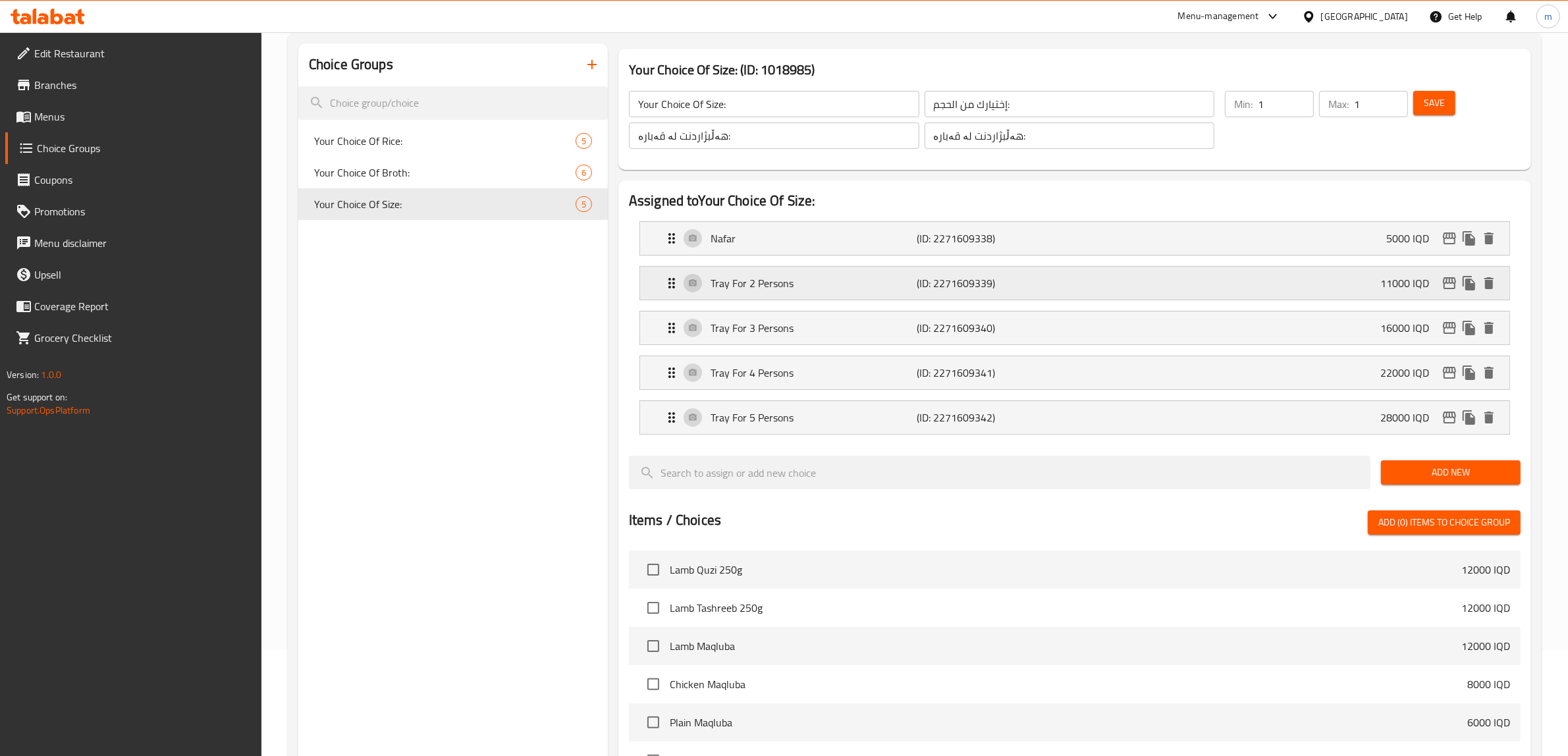
scroll to position [0, 0]
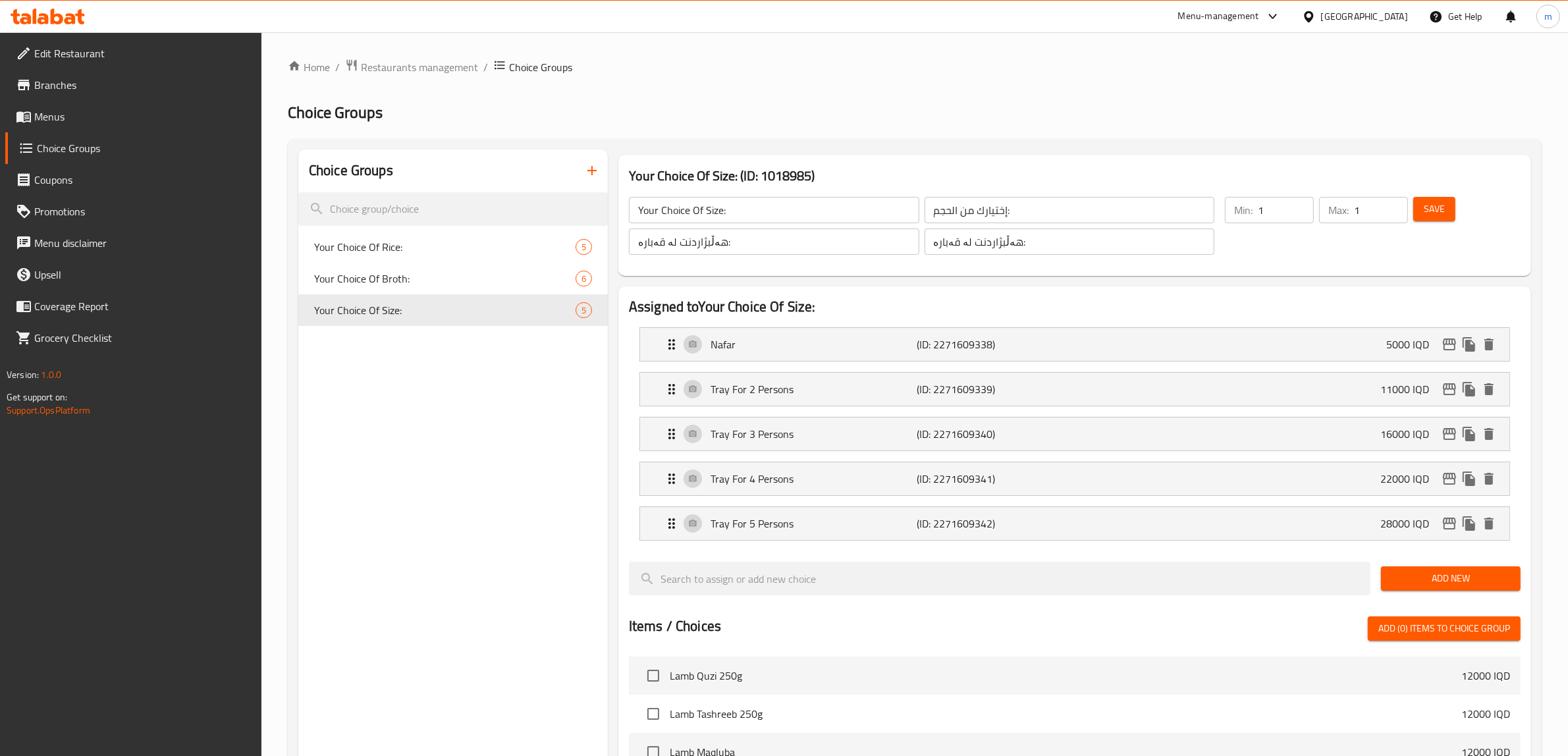
click at [1441, 209] on span "Save" at bounding box center [1434, 209] width 21 height 17
click at [438, 254] on span "Your Choice Of Rice:" at bounding box center [425, 247] width 222 height 16
type input "Your Choice Of Rice:"
type input "إختيارك من أرز:"
type input "هەڵبژاردنت لە برنج:"
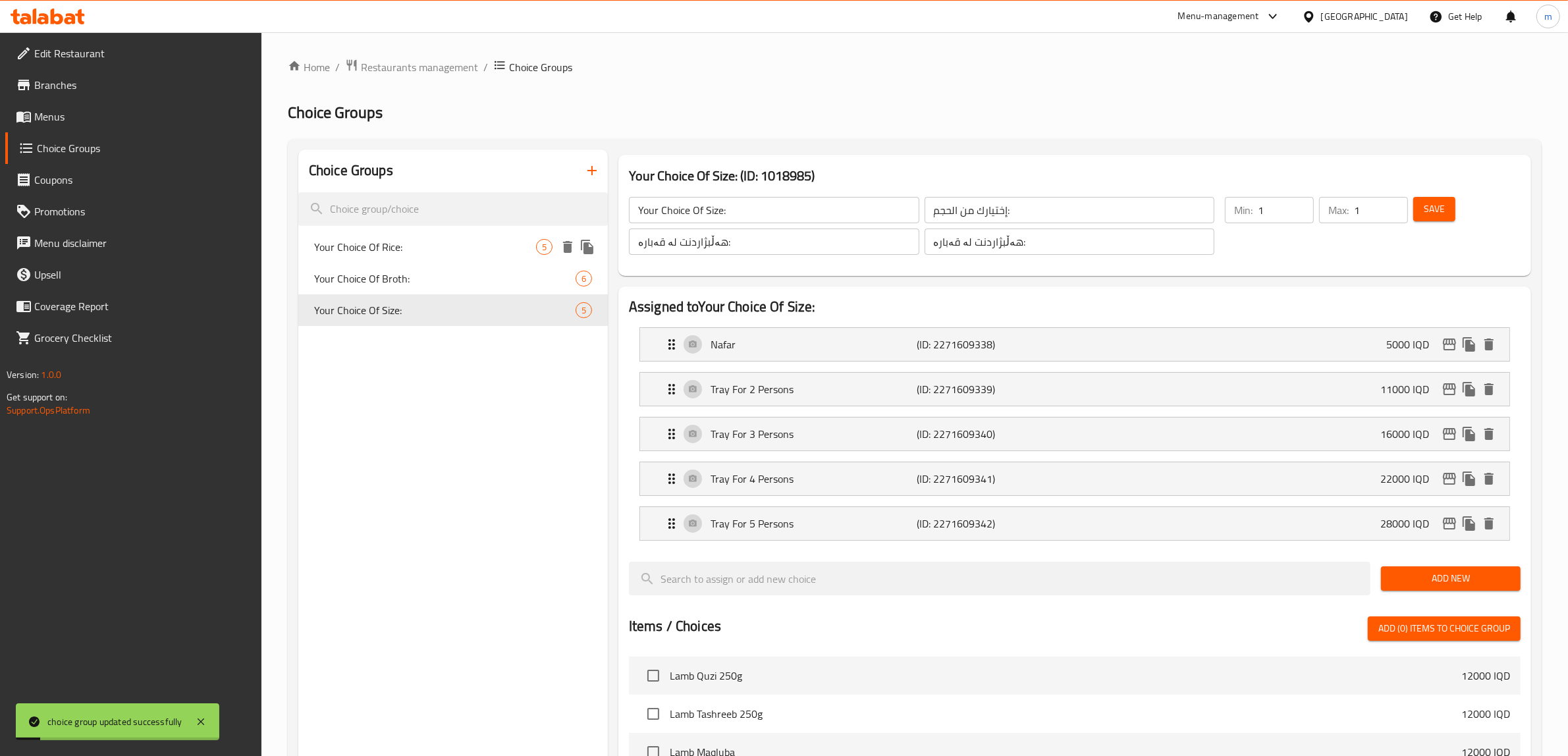
type input "هەڵبژاردنت لە برنج:"
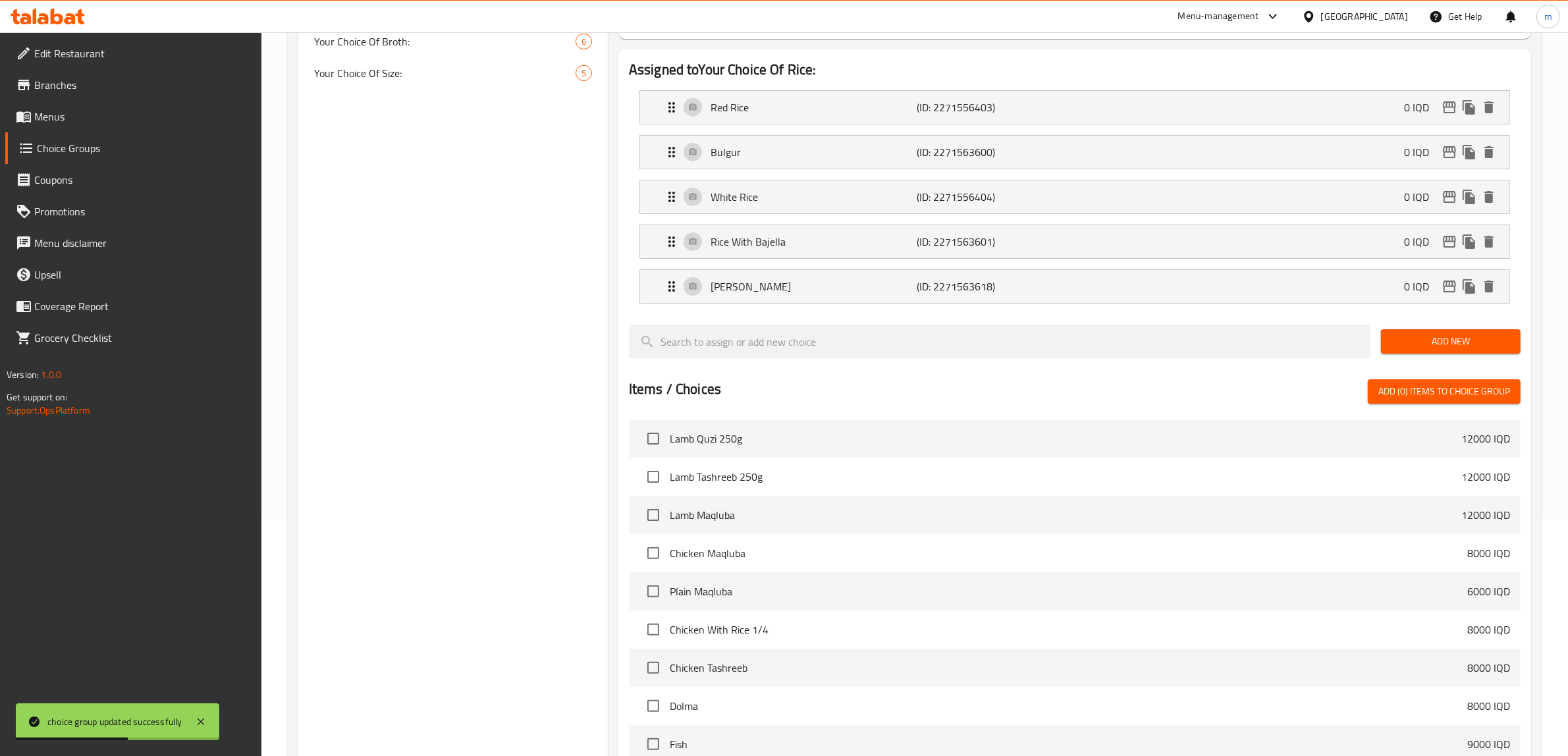
scroll to position [274, 0]
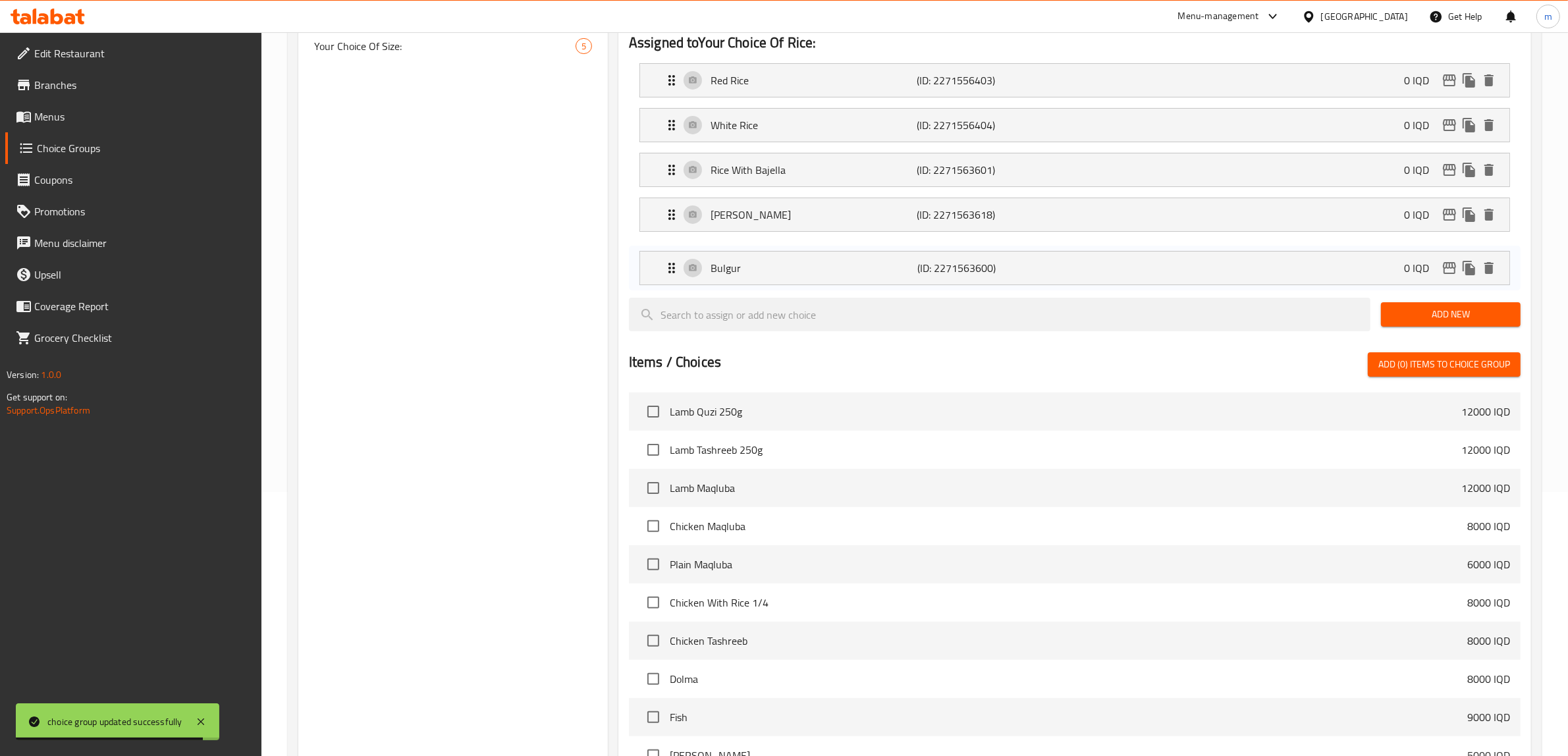
drag, startPoint x: 670, startPoint y: 116, endPoint x: 670, endPoint y: 278, distance: 162.0
click at [670, 278] on nav "Red Rice (ID: 2271556403) 0 IQD Name (En) Red Rice Name (En) Name (Ar) أرز أحمر…" at bounding box center [1074, 169] width 891 height 234
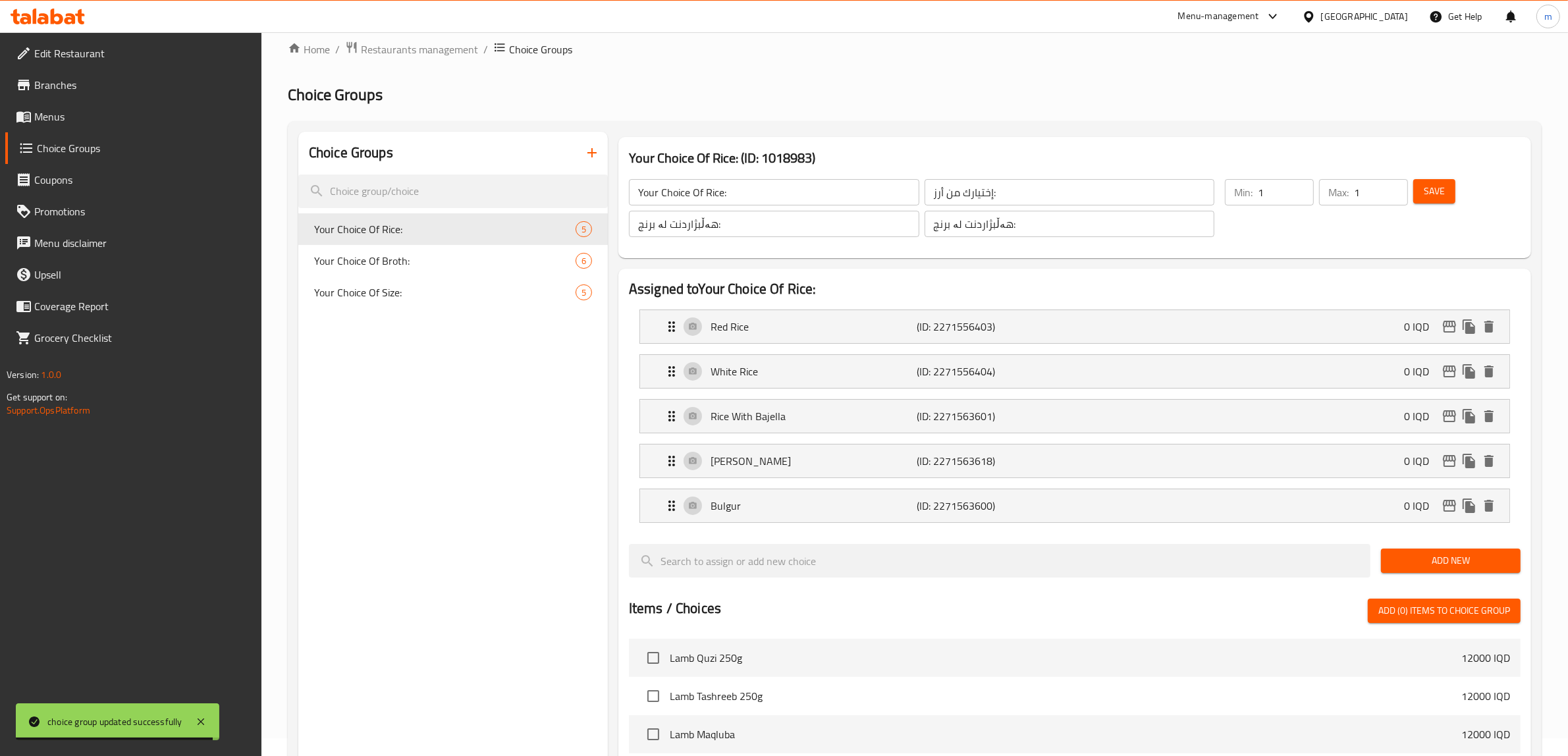
scroll to position [0, 0]
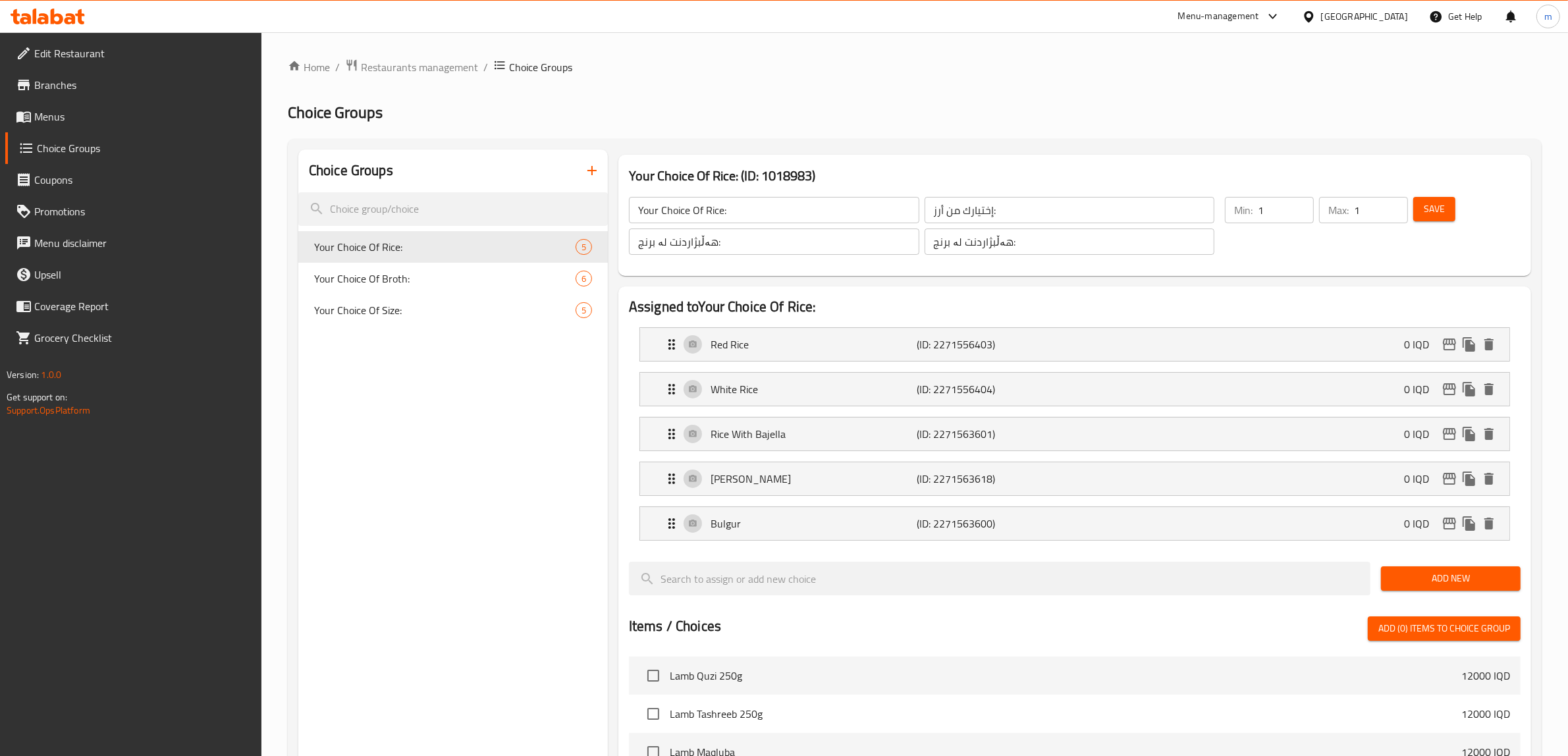
click at [1440, 208] on span "Save" at bounding box center [1434, 209] width 21 height 17
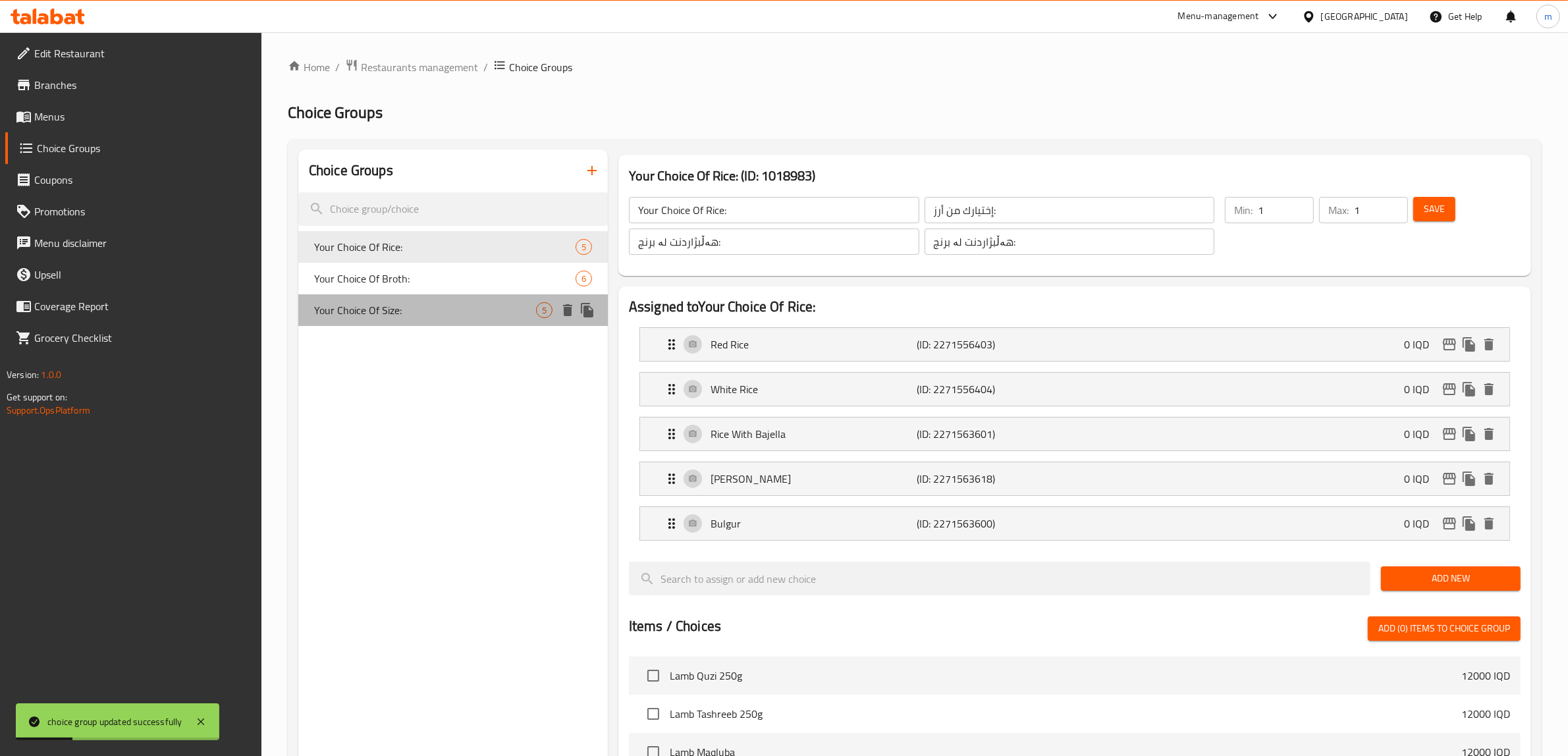
click at [410, 307] on span "Your Choice Of Size:" at bounding box center [425, 310] width 222 height 16
type input "Your Choice Of Size:"
type input "إختيارك من الحجم:"
type input "هەڵبژاردنت لە قەبارە:"
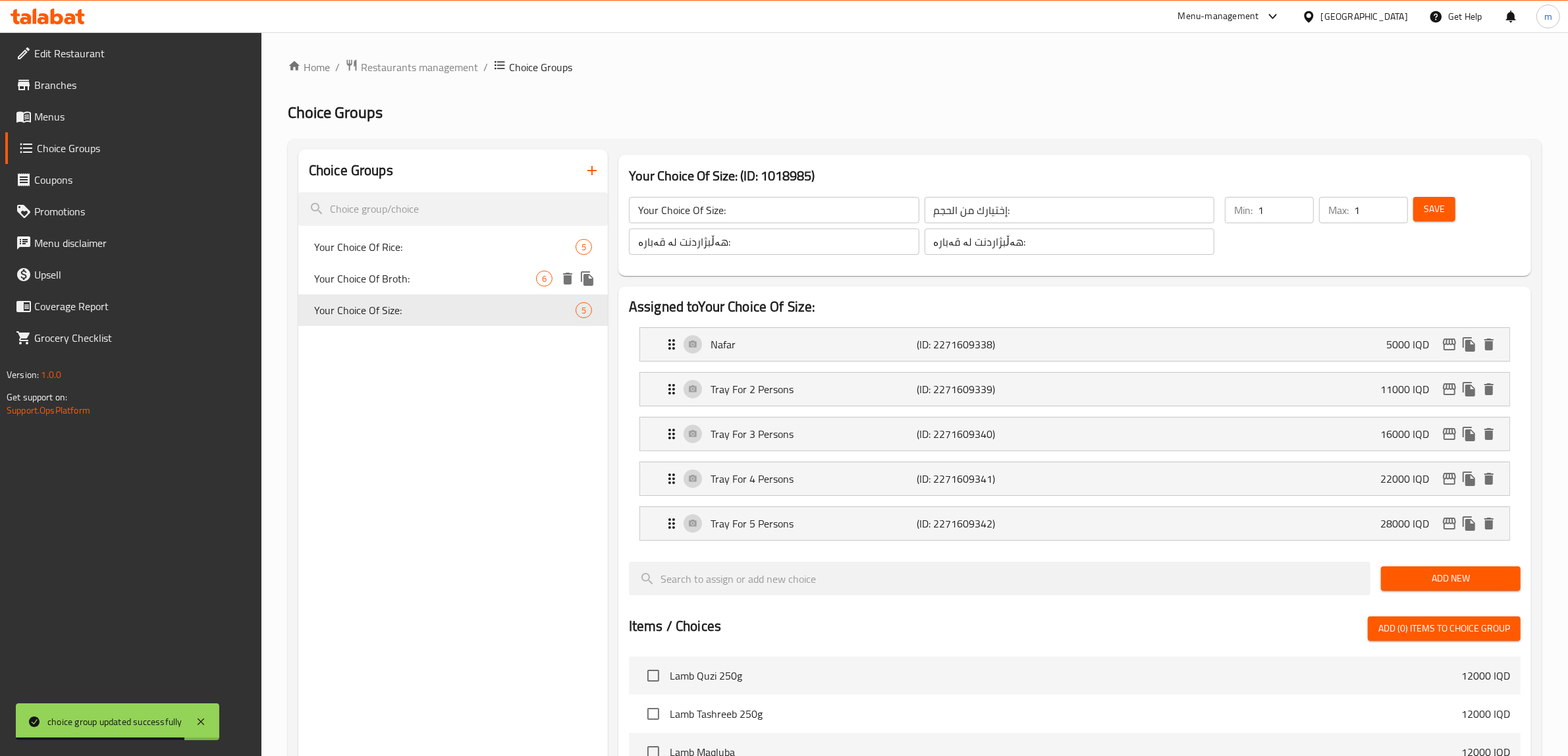
click at [418, 280] on span "Your Choice Of Broth:" at bounding box center [425, 278] width 222 height 16
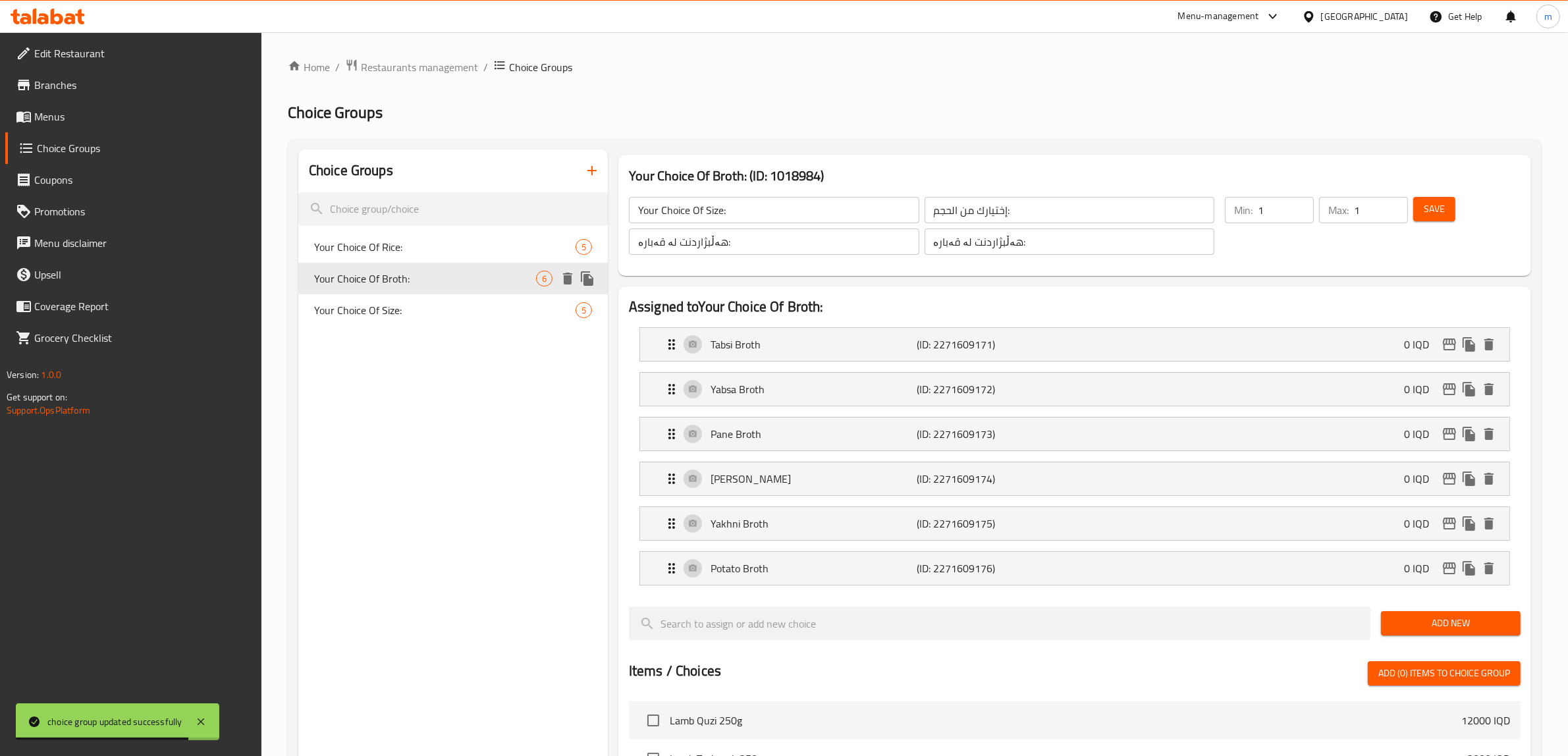
type input "Your Choice Of Broth:"
type input "اختيارك من مرق:"
type input "هەڵبژاردنت لە شلە:"
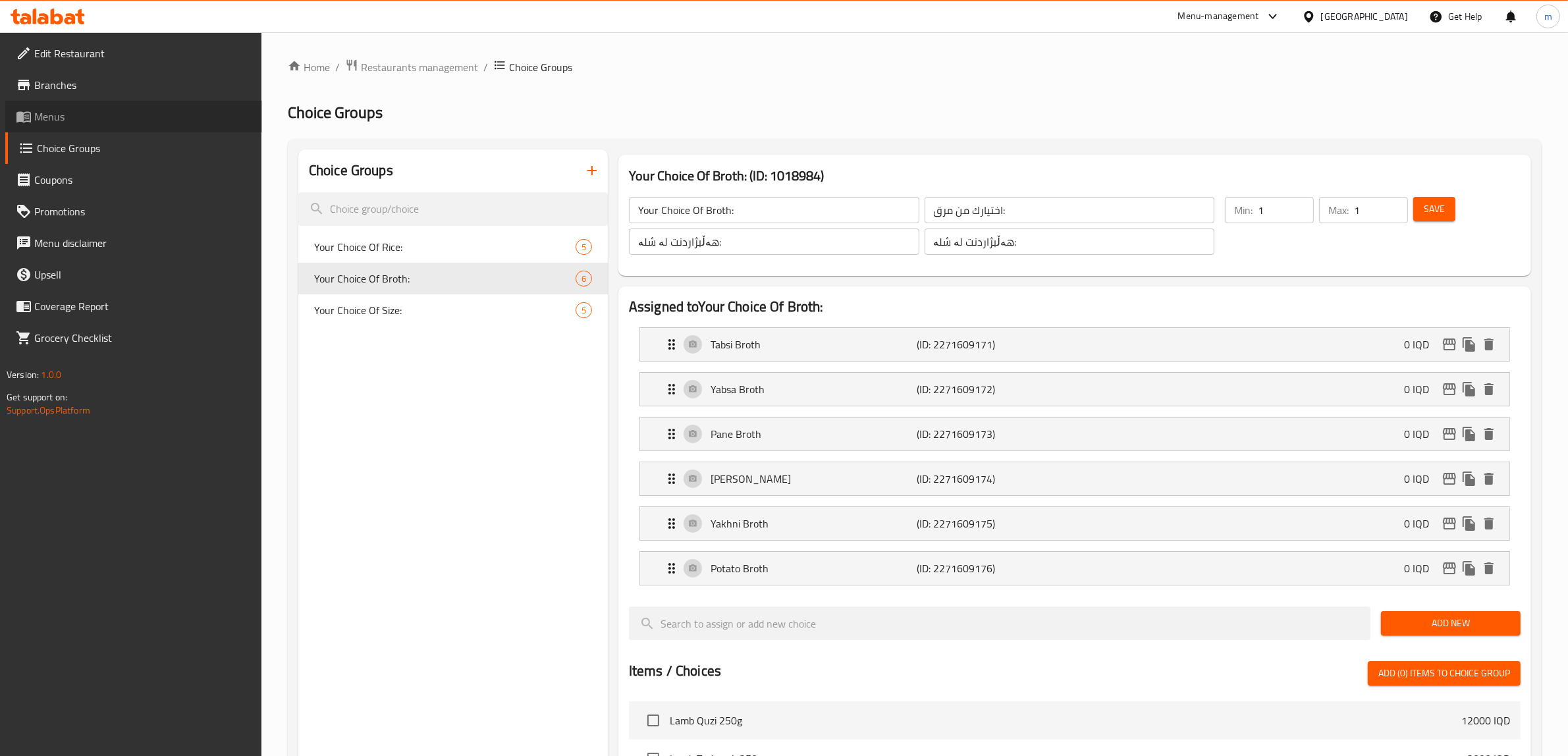
click at [121, 111] on span "Menus" at bounding box center [143, 117] width 218 height 16
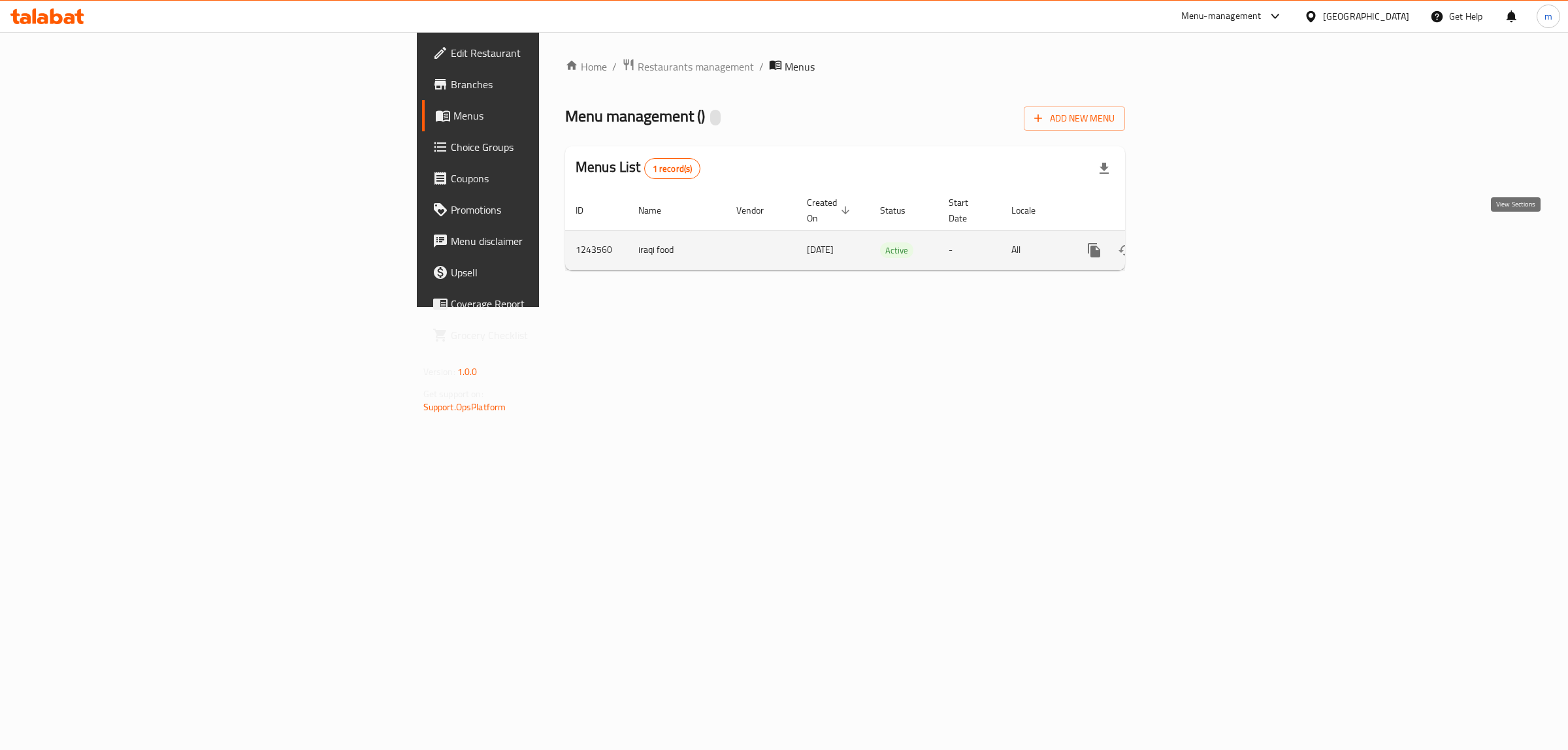
click at [1196, 242] on icon "enhanced table" at bounding box center [1188, 250] width 15 height 15
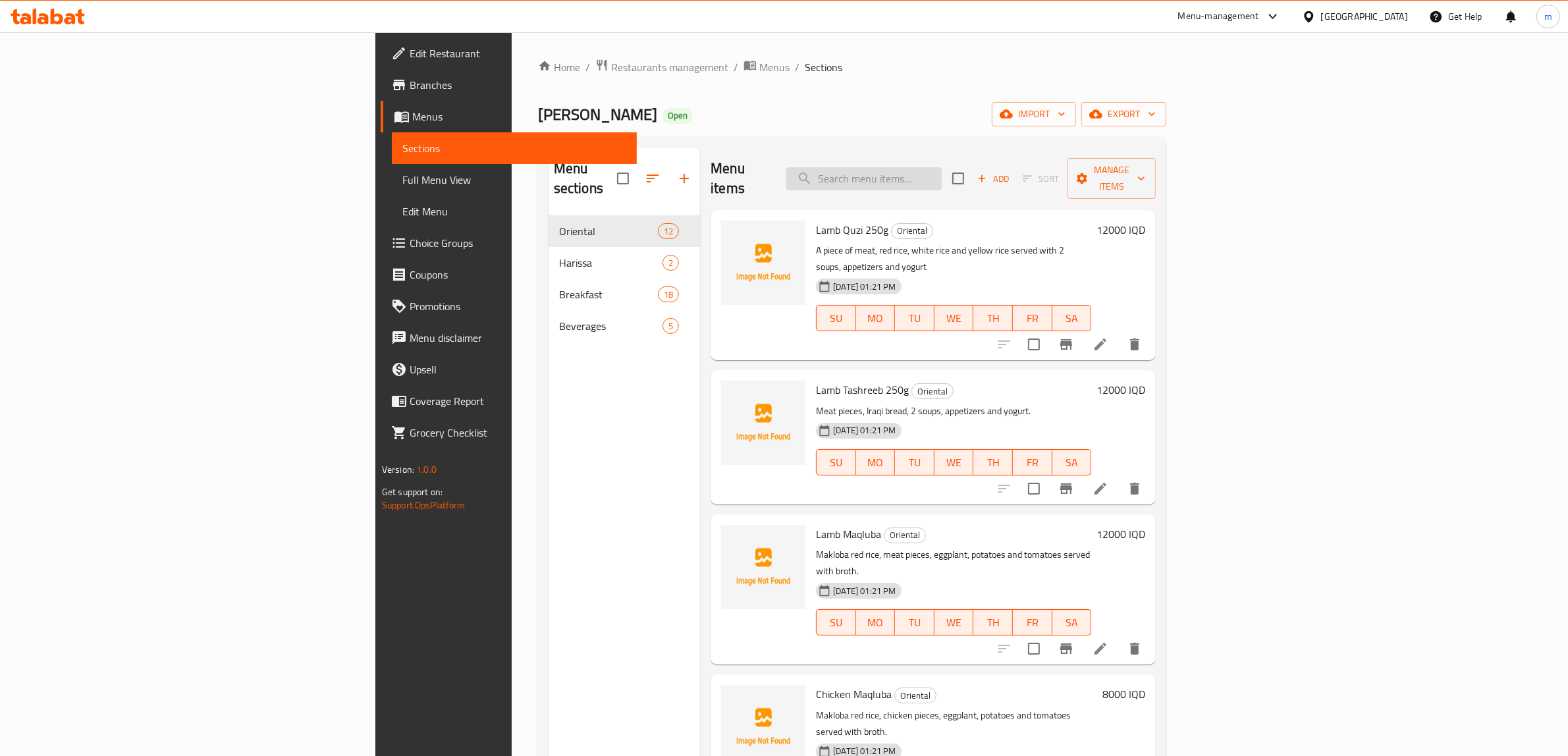
click at [942, 172] on input "search" at bounding box center [864, 179] width 156 height 23
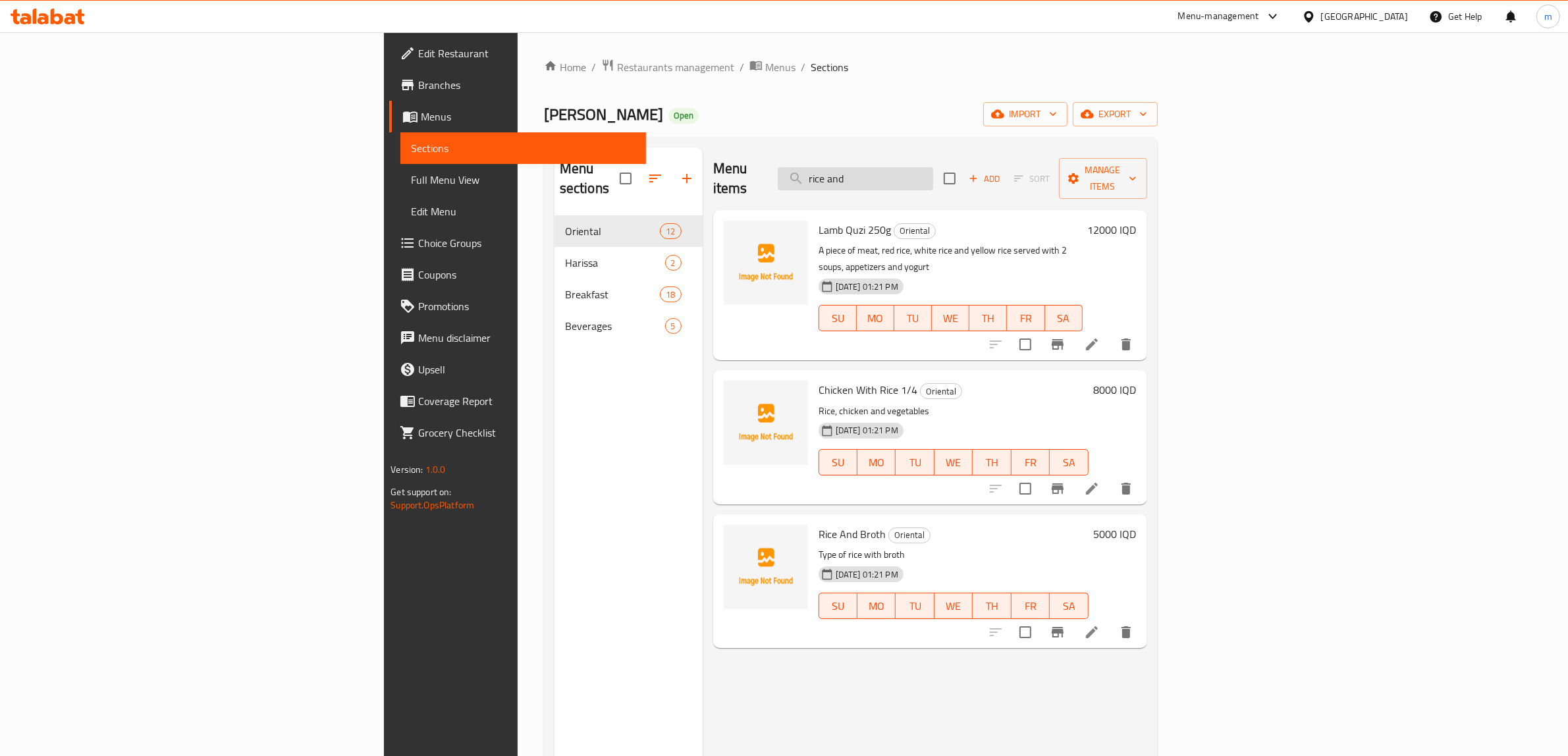
type input "rice and b"
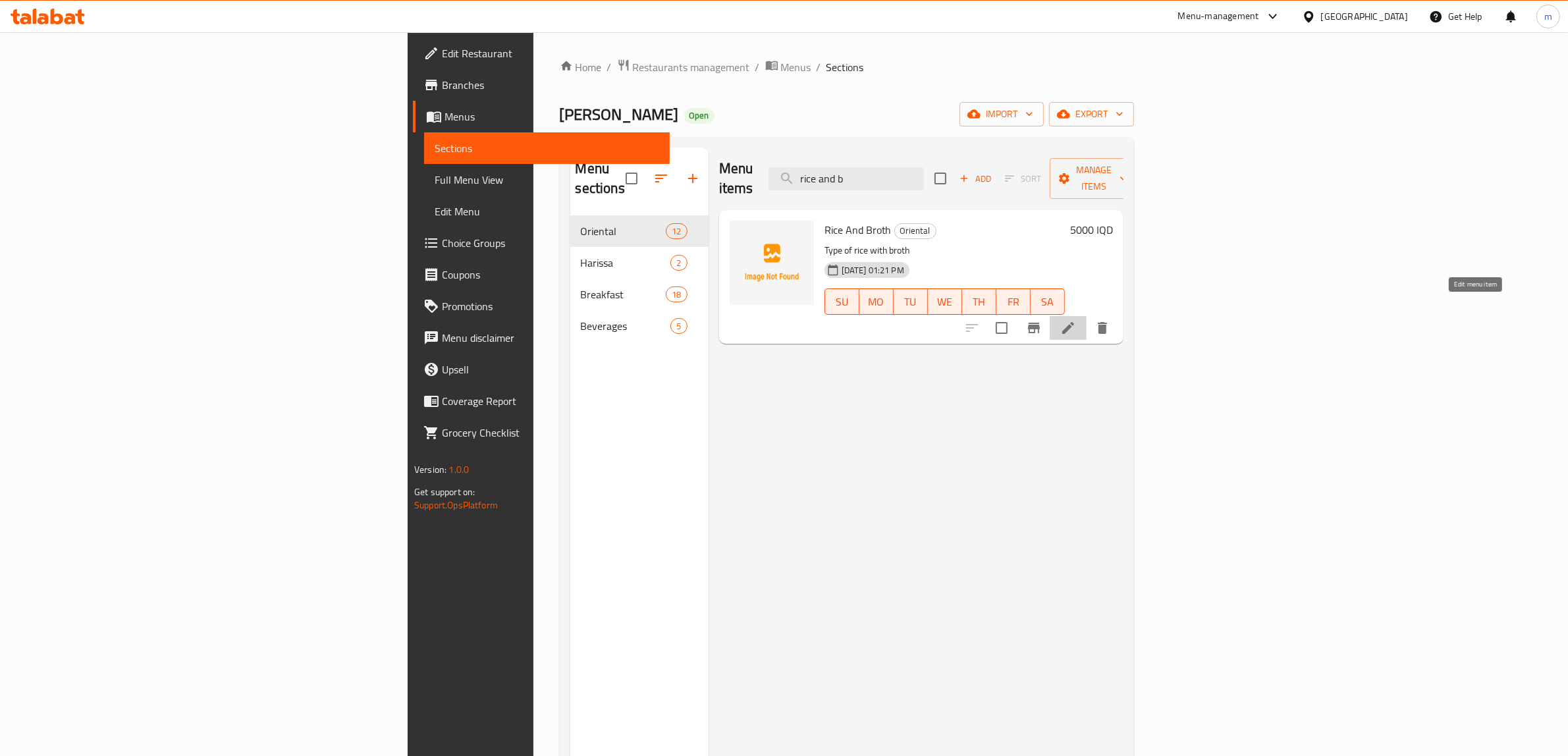
click at [1074, 322] on icon at bounding box center [1067, 327] width 12 height 12
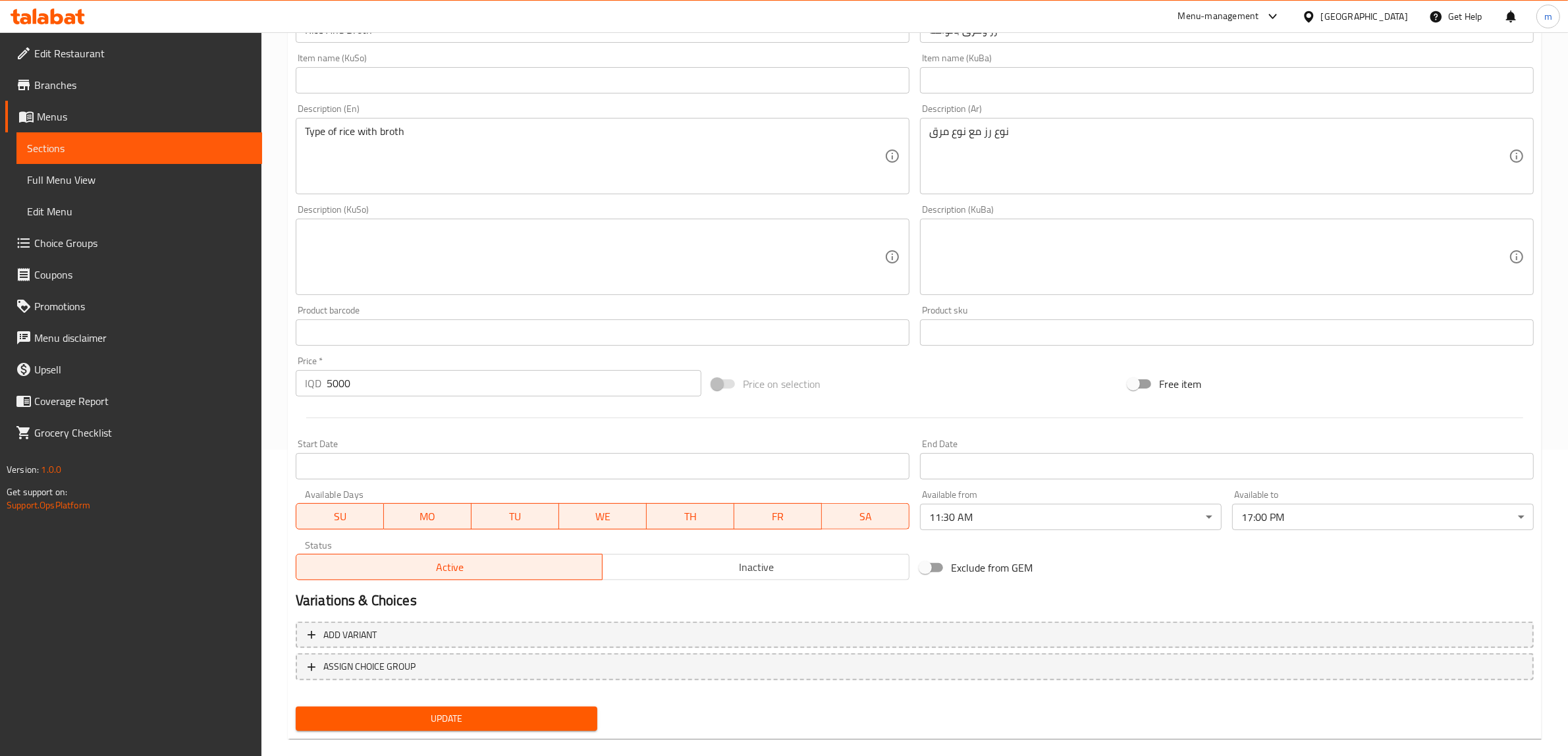
scroll to position [324, 0]
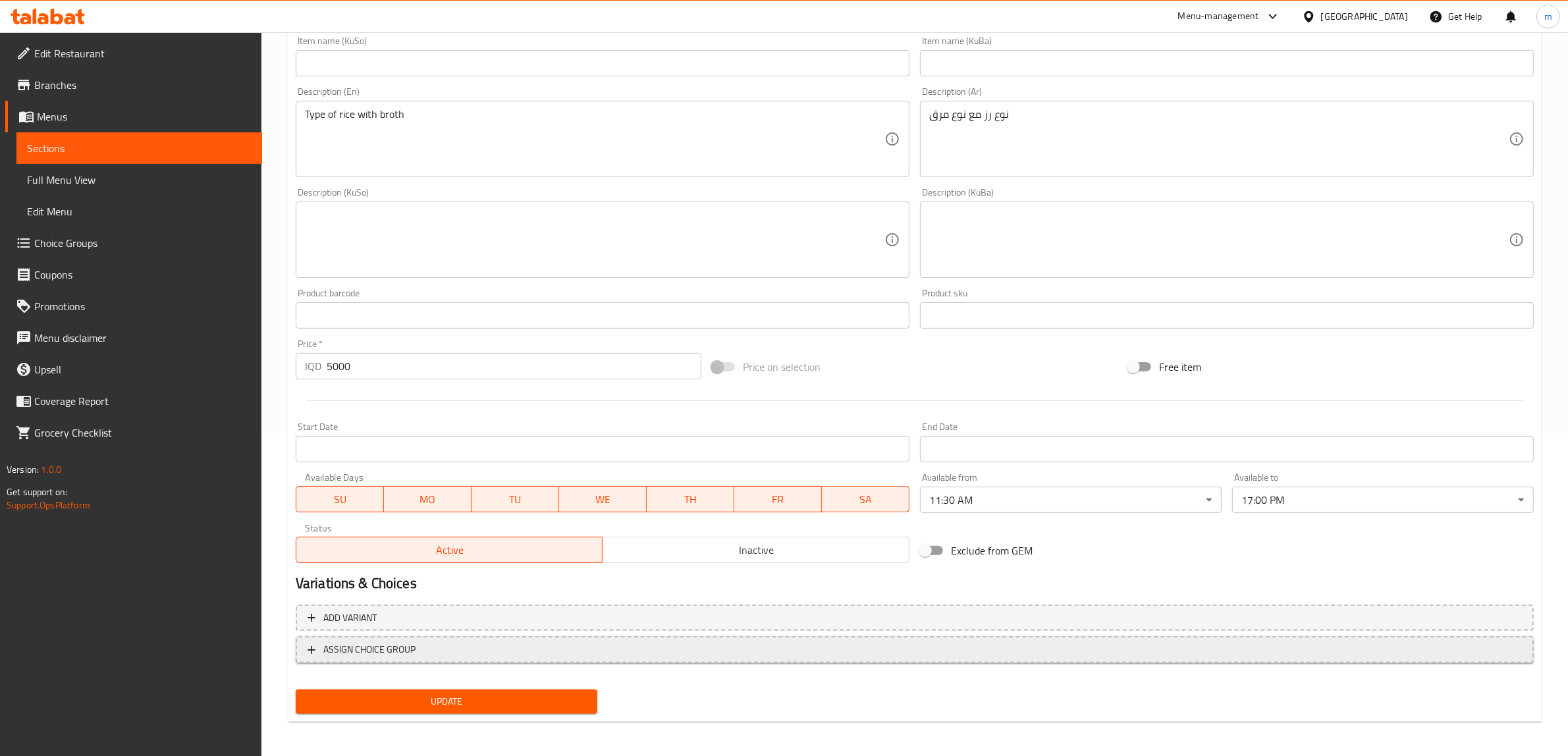
click at [471, 645] on span "ASSIGN CHOICE GROUP" at bounding box center [914, 649] width 1214 height 17
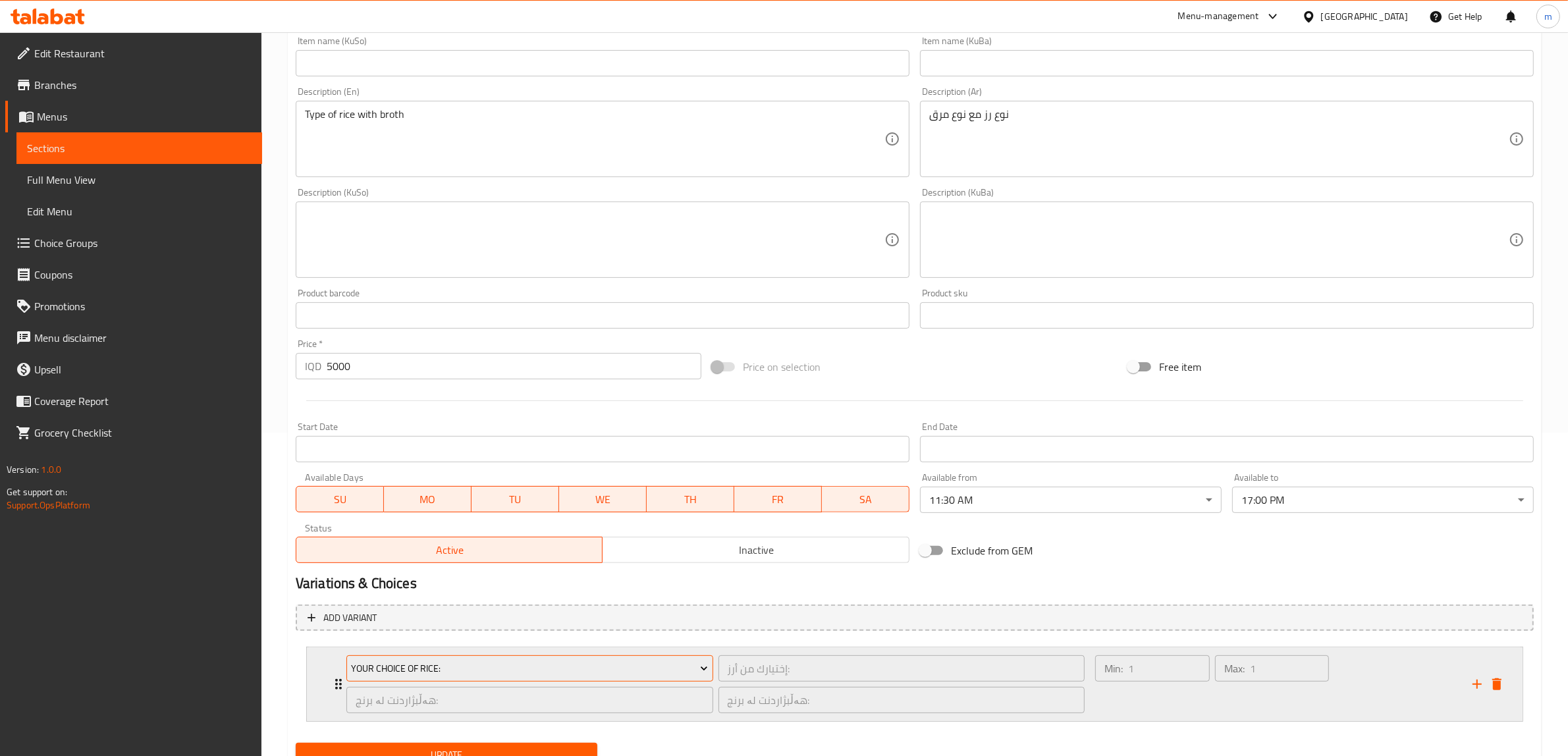
click at [453, 667] on span "Your Choice Of Rice:" at bounding box center [529, 668] width 357 height 17
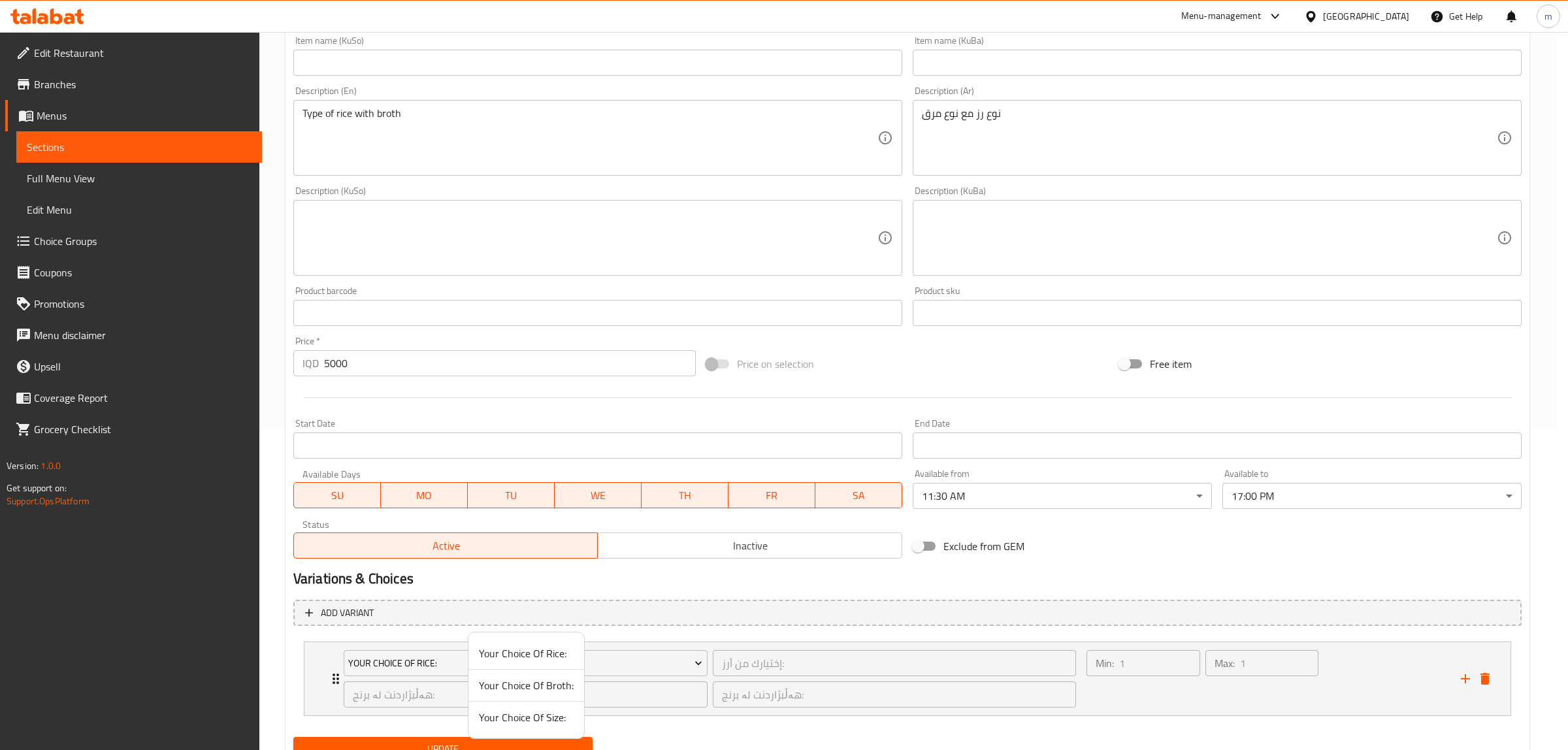
click at [529, 655] on span "Your Choice Of Rice:" at bounding box center [526, 653] width 95 height 15
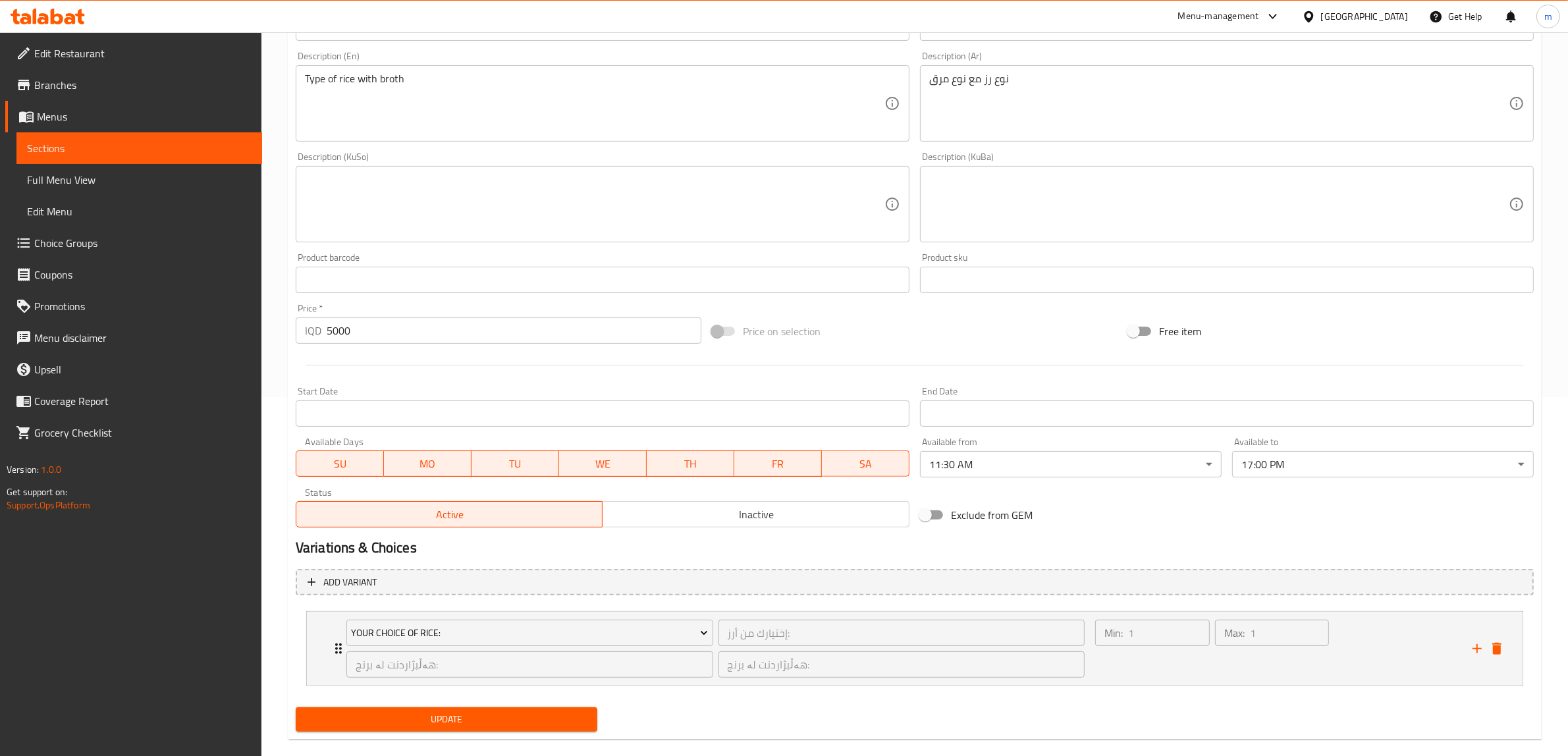
scroll to position [378, 0]
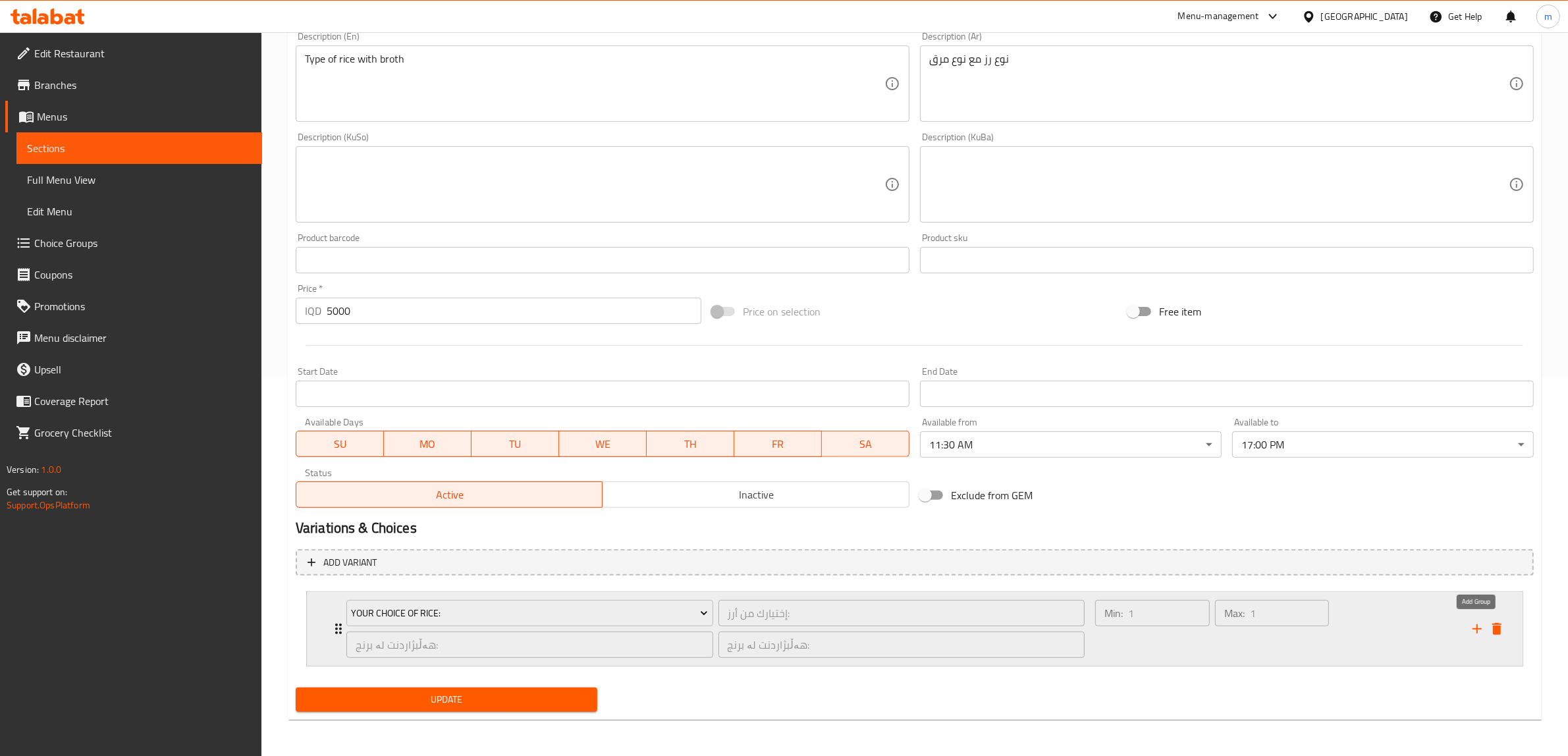
click at [1475, 623] on icon "add" at bounding box center [1477, 629] width 16 height 16
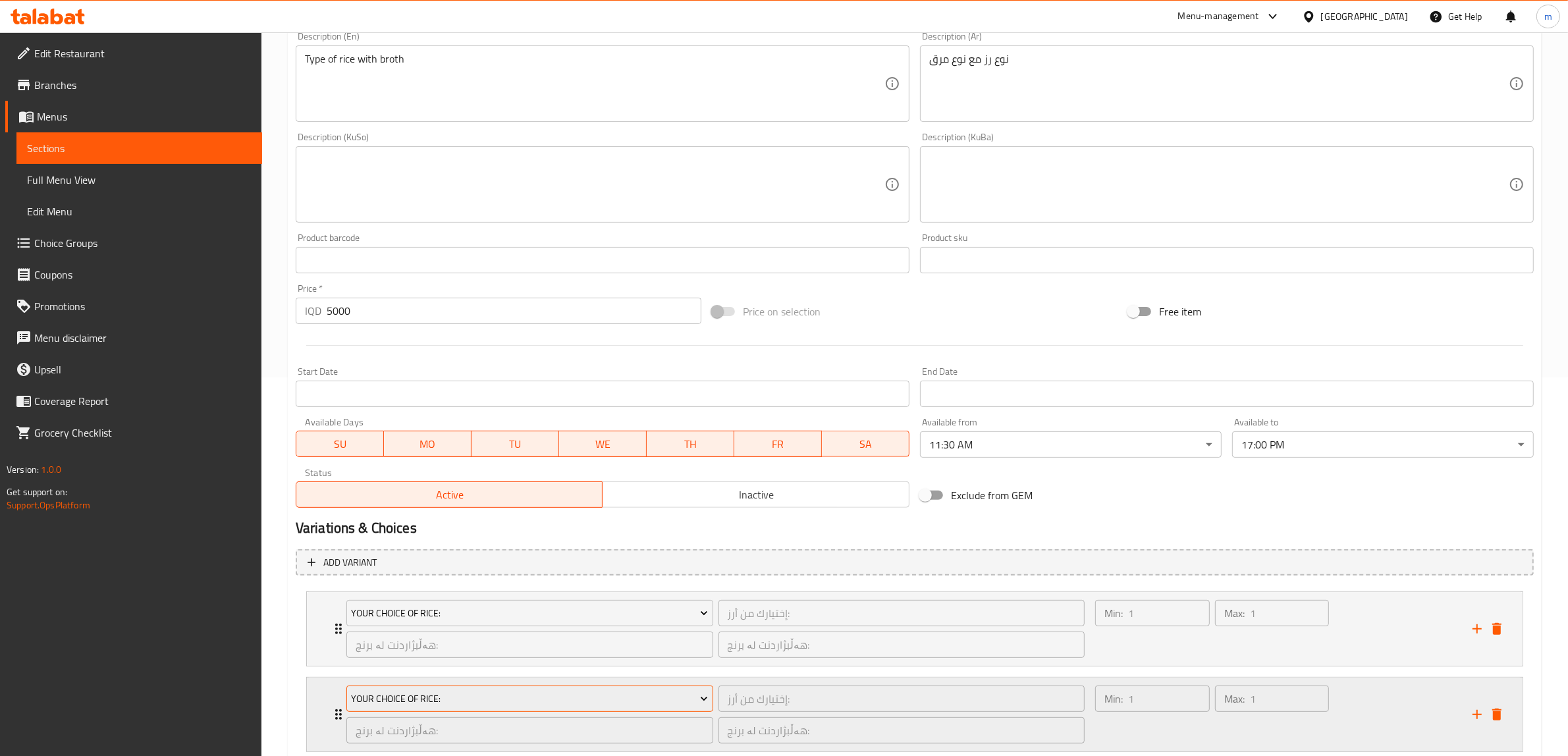
click at [432, 691] on span "Your Choice Of Rice:" at bounding box center [529, 698] width 357 height 17
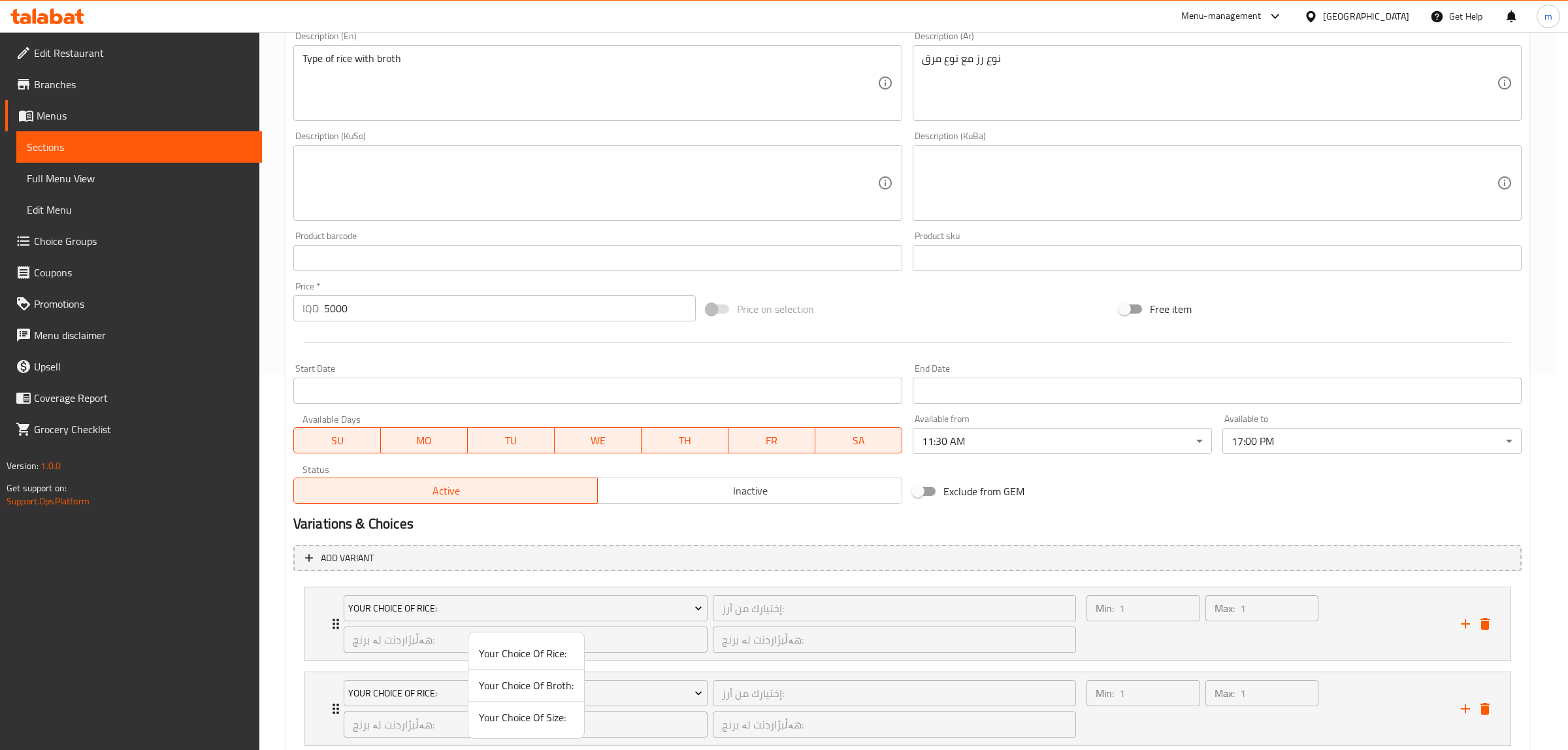
click at [530, 685] on span "Your Choice Of Broth:" at bounding box center [526, 684] width 95 height 15
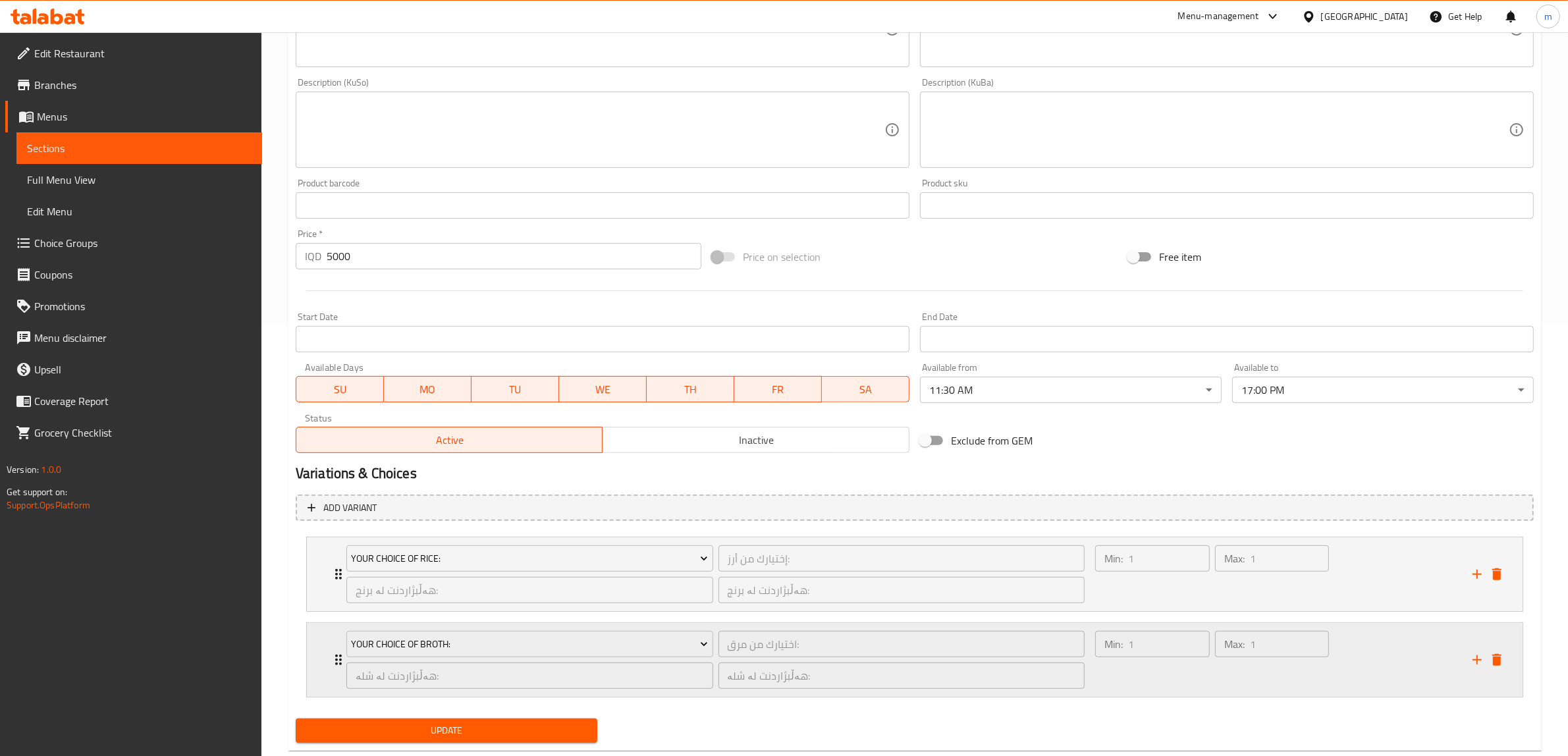
scroll to position [464, 0]
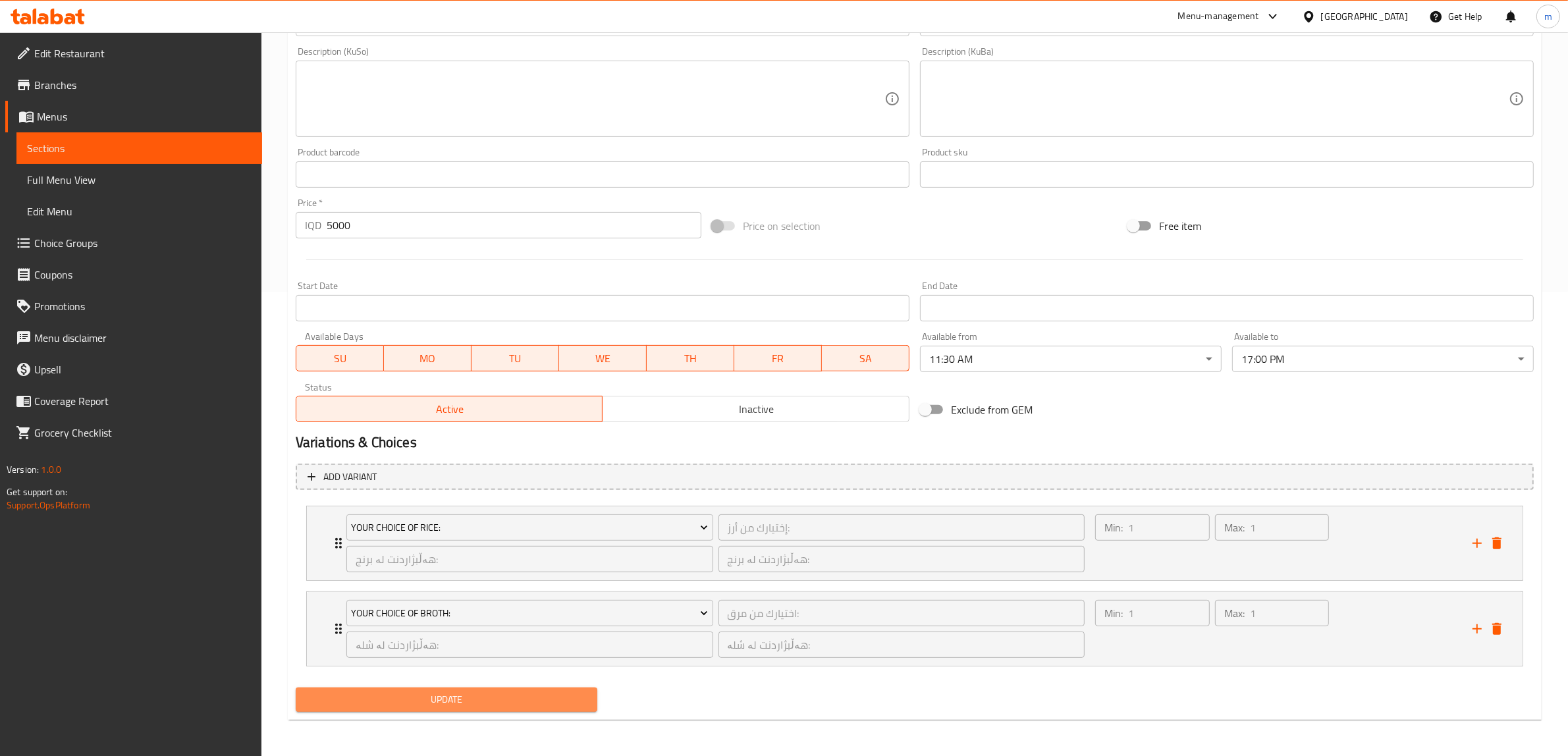
click at [492, 698] on span "Update" at bounding box center [446, 699] width 281 height 17
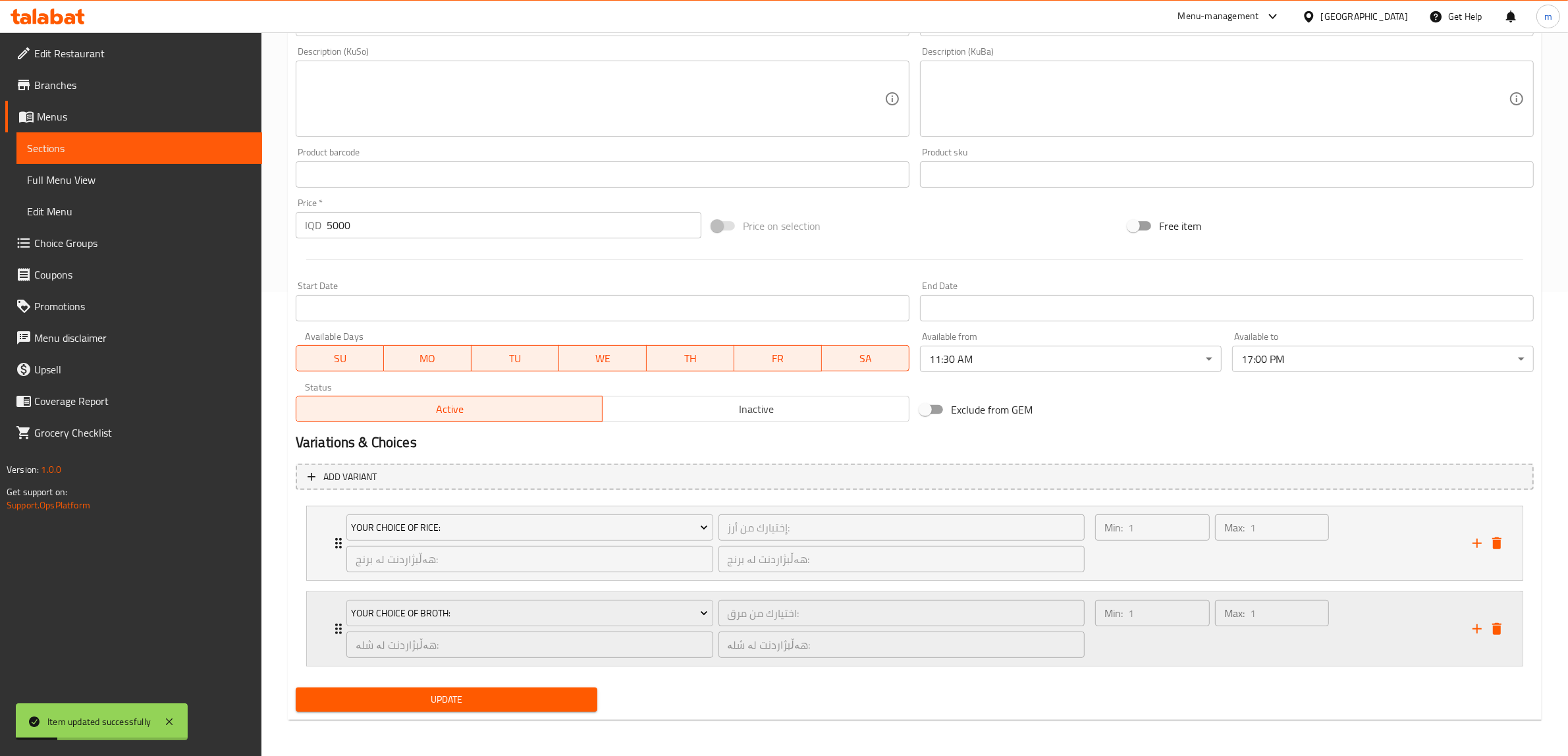
click at [1172, 647] on div "Min: 1 ​" at bounding box center [1152, 628] width 120 height 63
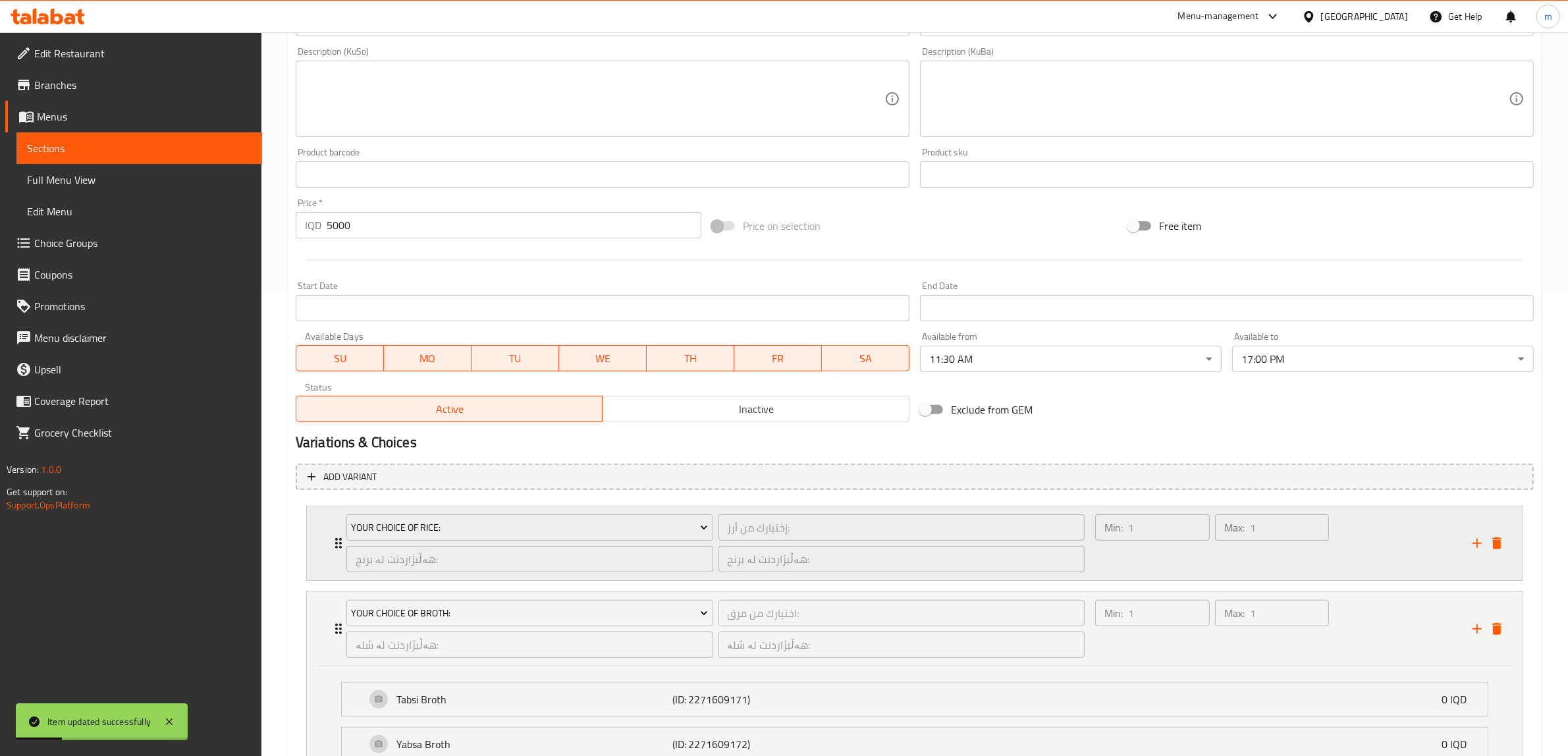
click at [1166, 570] on div "Min: 1 ​" at bounding box center [1152, 542] width 120 height 63
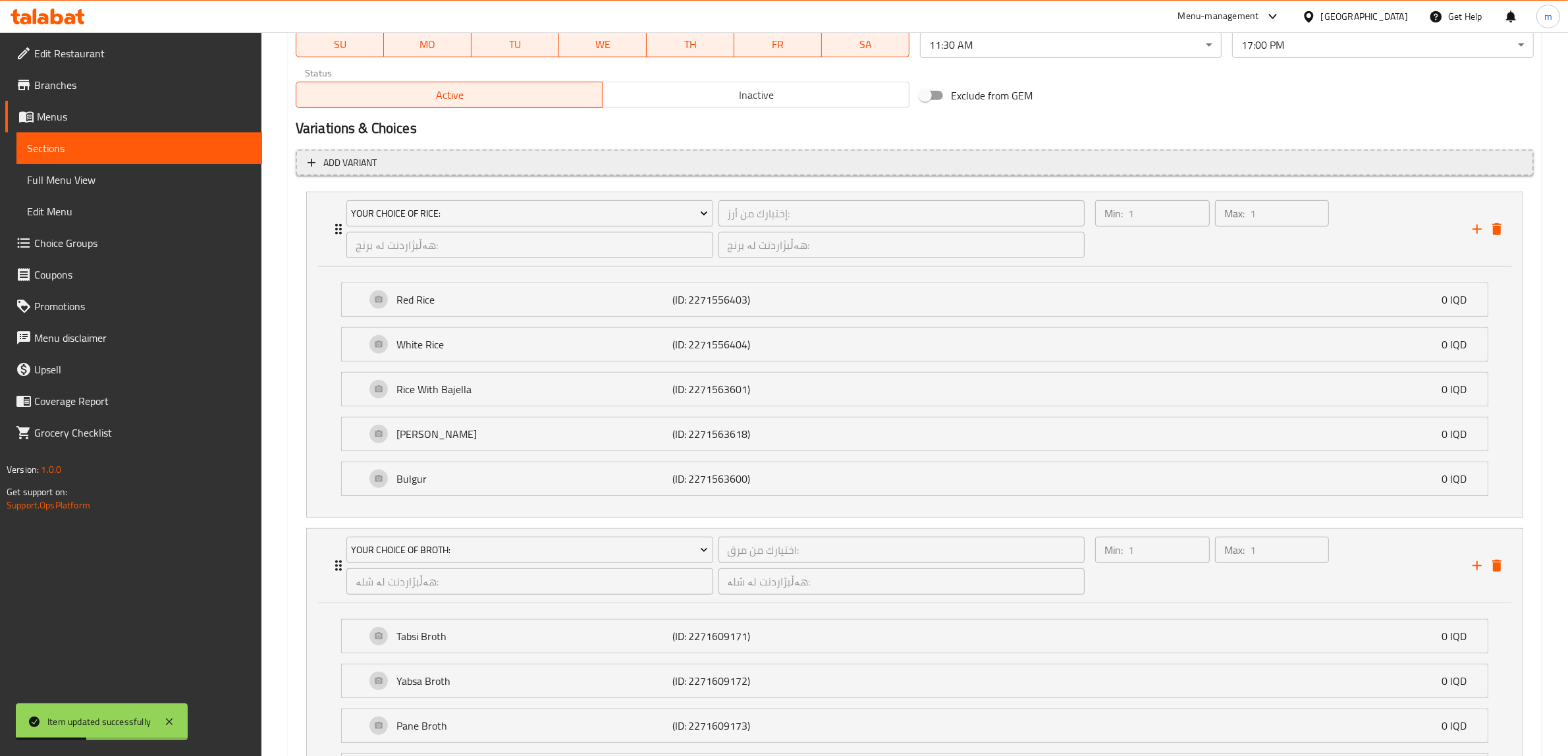
scroll to position [738, 0]
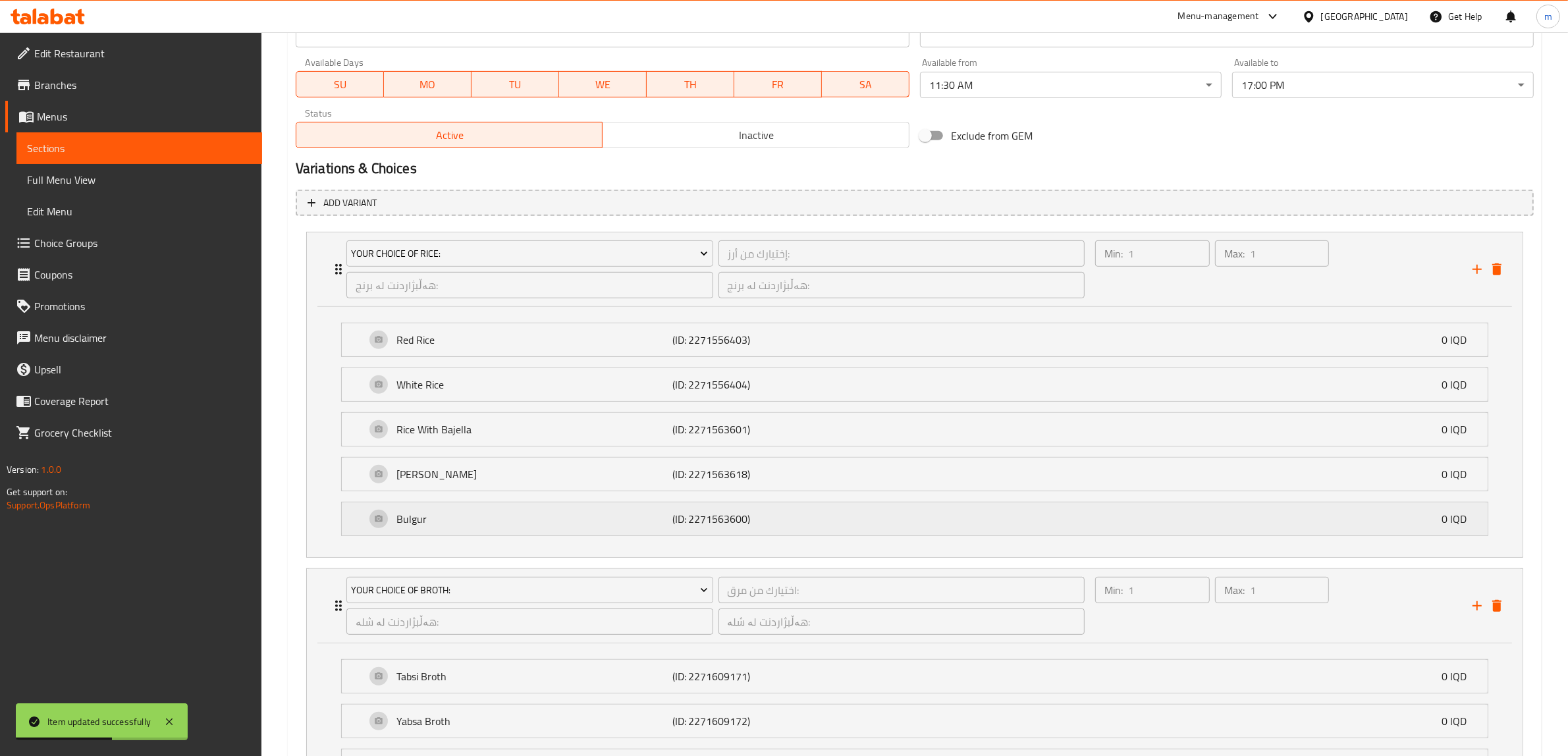
click at [536, 525] on p "Bulgur" at bounding box center [535, 519] width 276 height 16
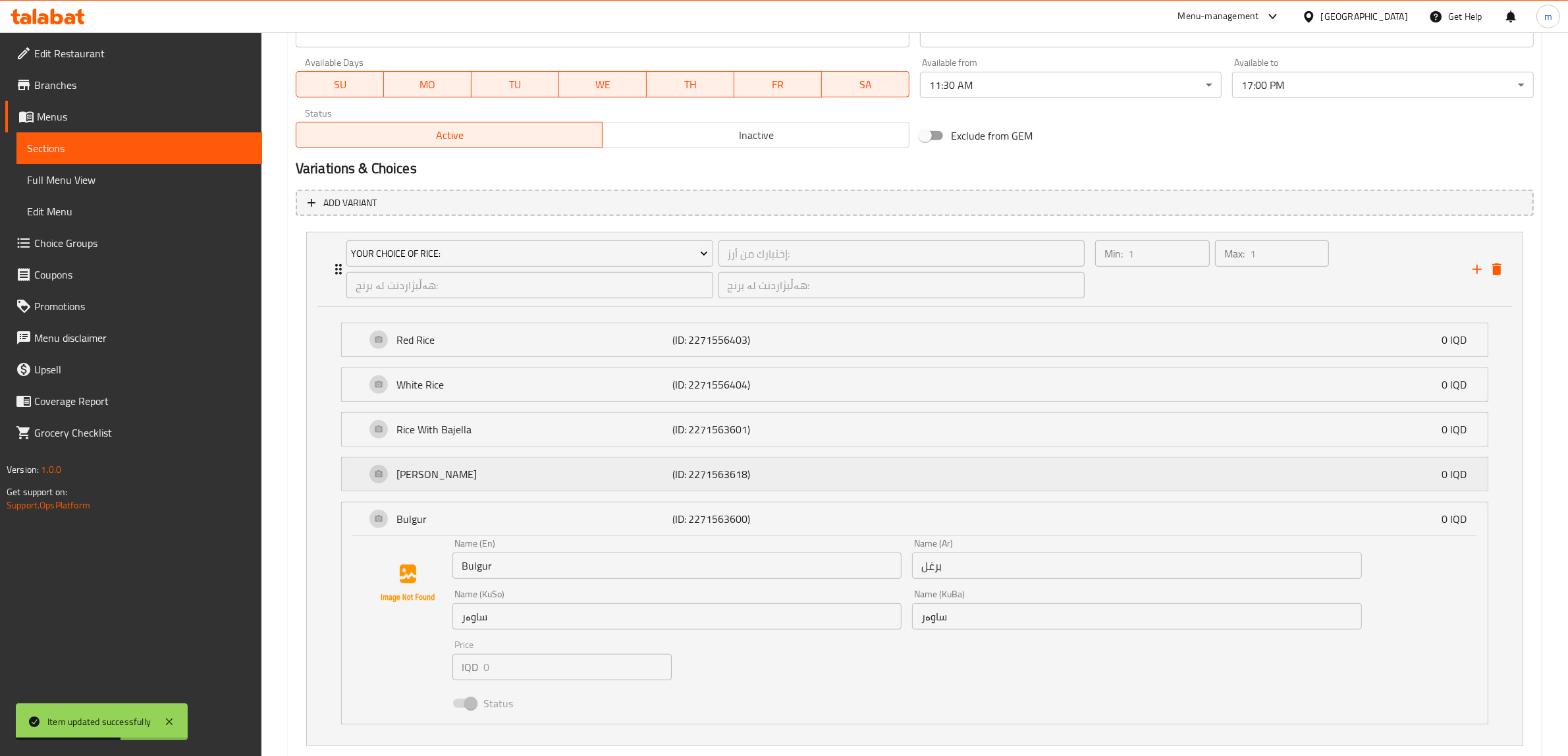
click at [537, 474] on p "[PERSON_NAME]" at bounding box center [535, 474] width 276 height 16
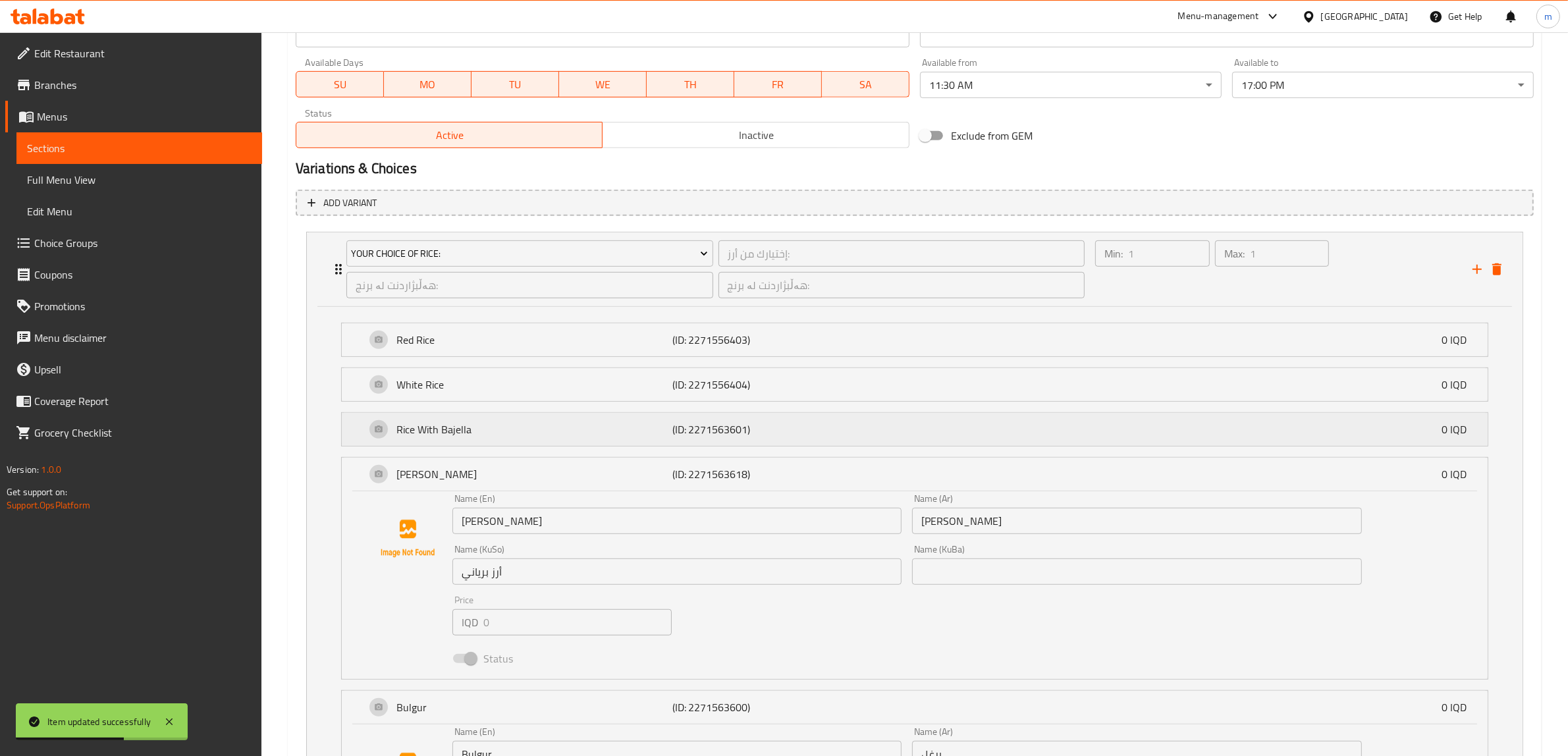
click at [536, 426] on p "Rice With Bajella" at bounding box center [535, 429] width 276 height 16
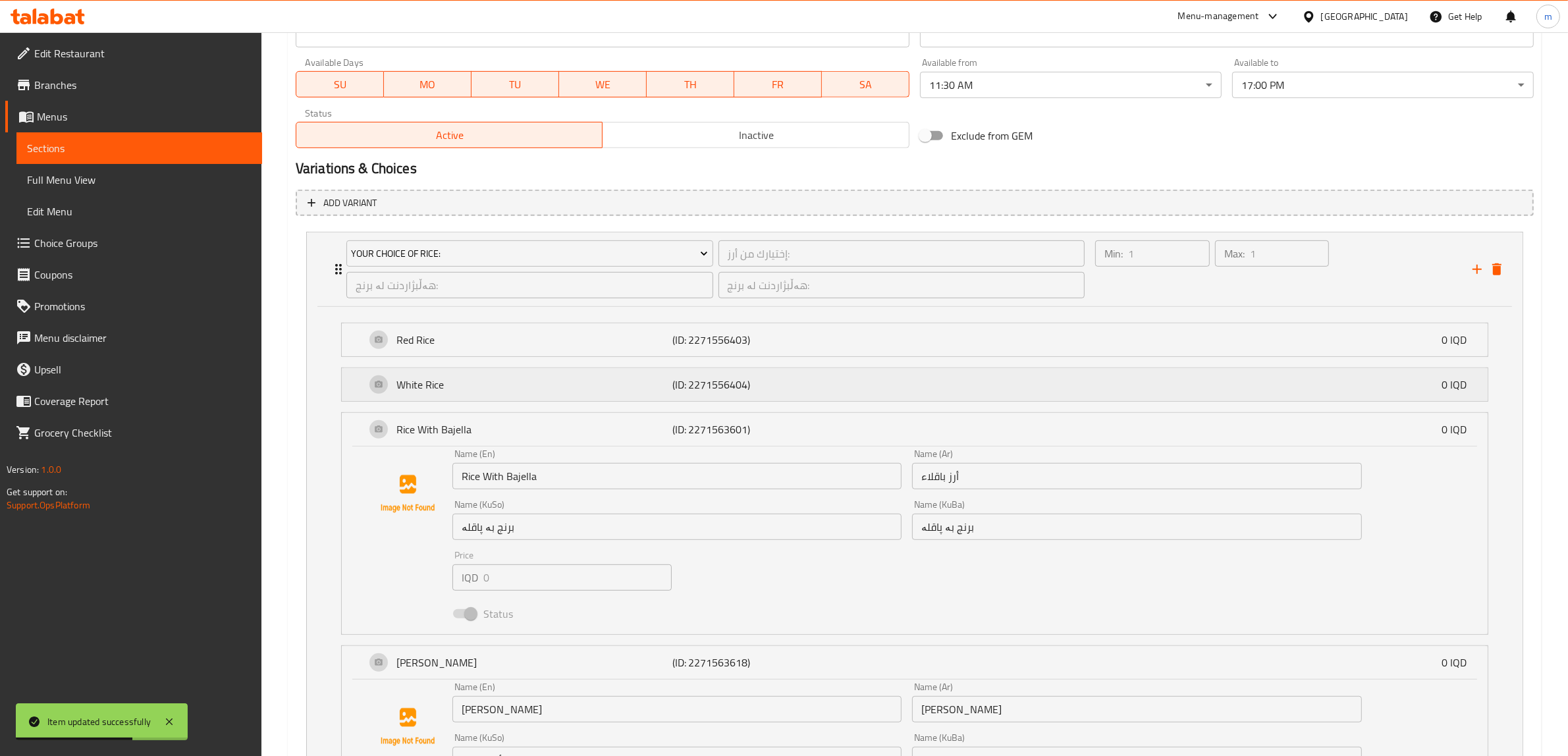
click at [534, 378] on p "White Rice" at bounding box center [535, 384] width 276 height 16
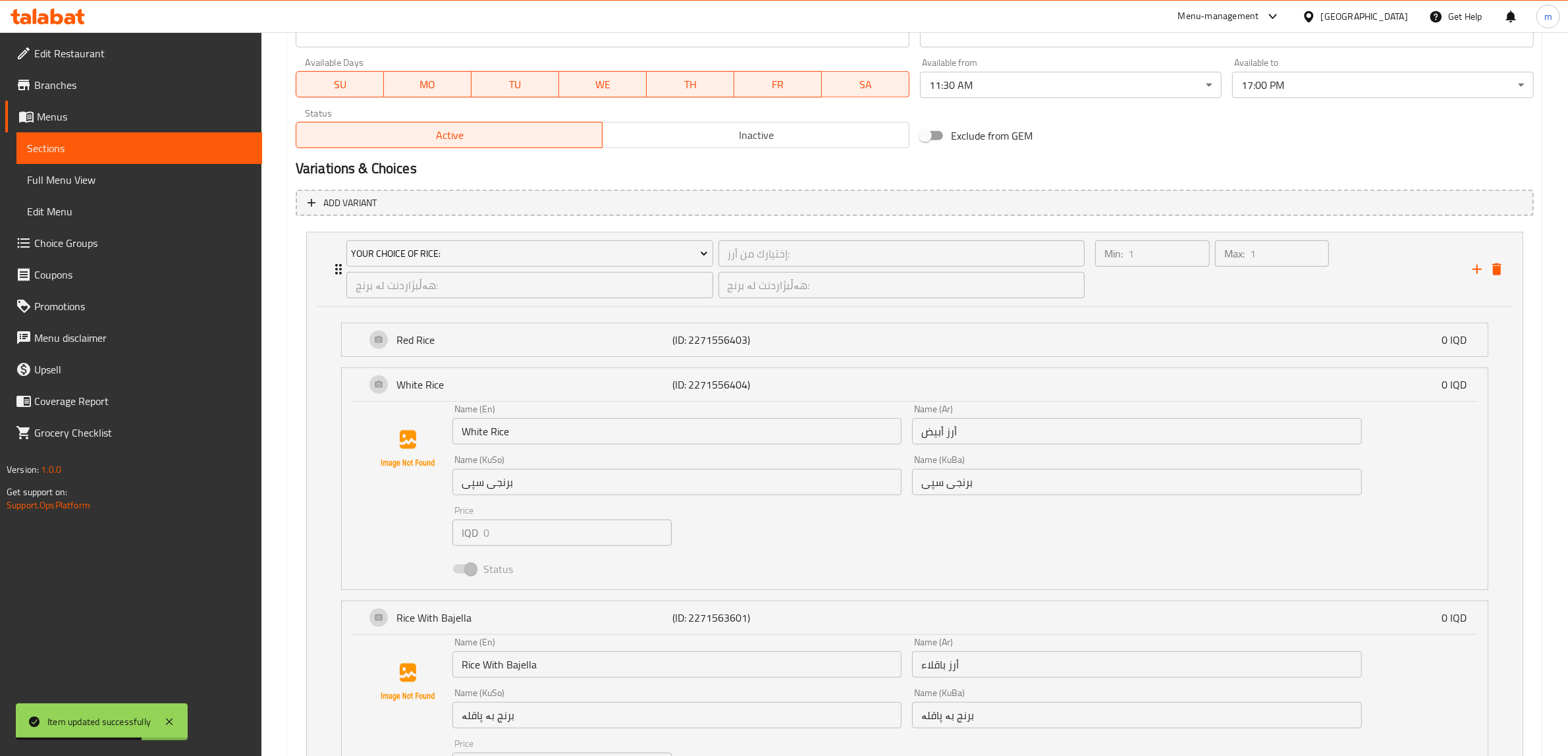
click at [537, 318] on li "Red Rice (ID: 2271556403) 0 IQD Name (En) Red Rice Name (En) Name (Ar) أرز أحمر…" at bounding box center [915, 339] width 1168 height 45
click at [534, 335] on p "Red Rice" at bounding box center [535, 339] width 276 height 16
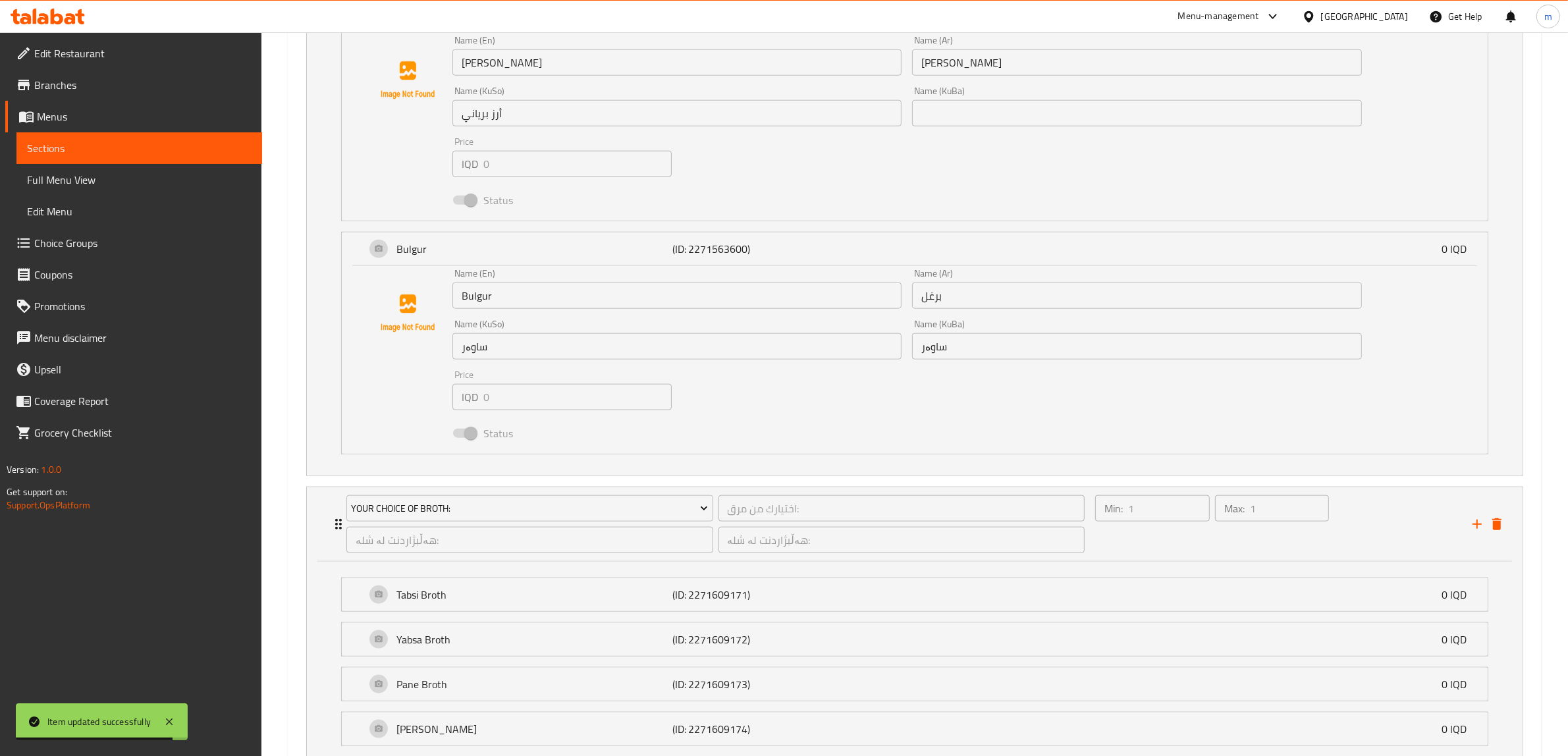
scroll to position [1953, 0]
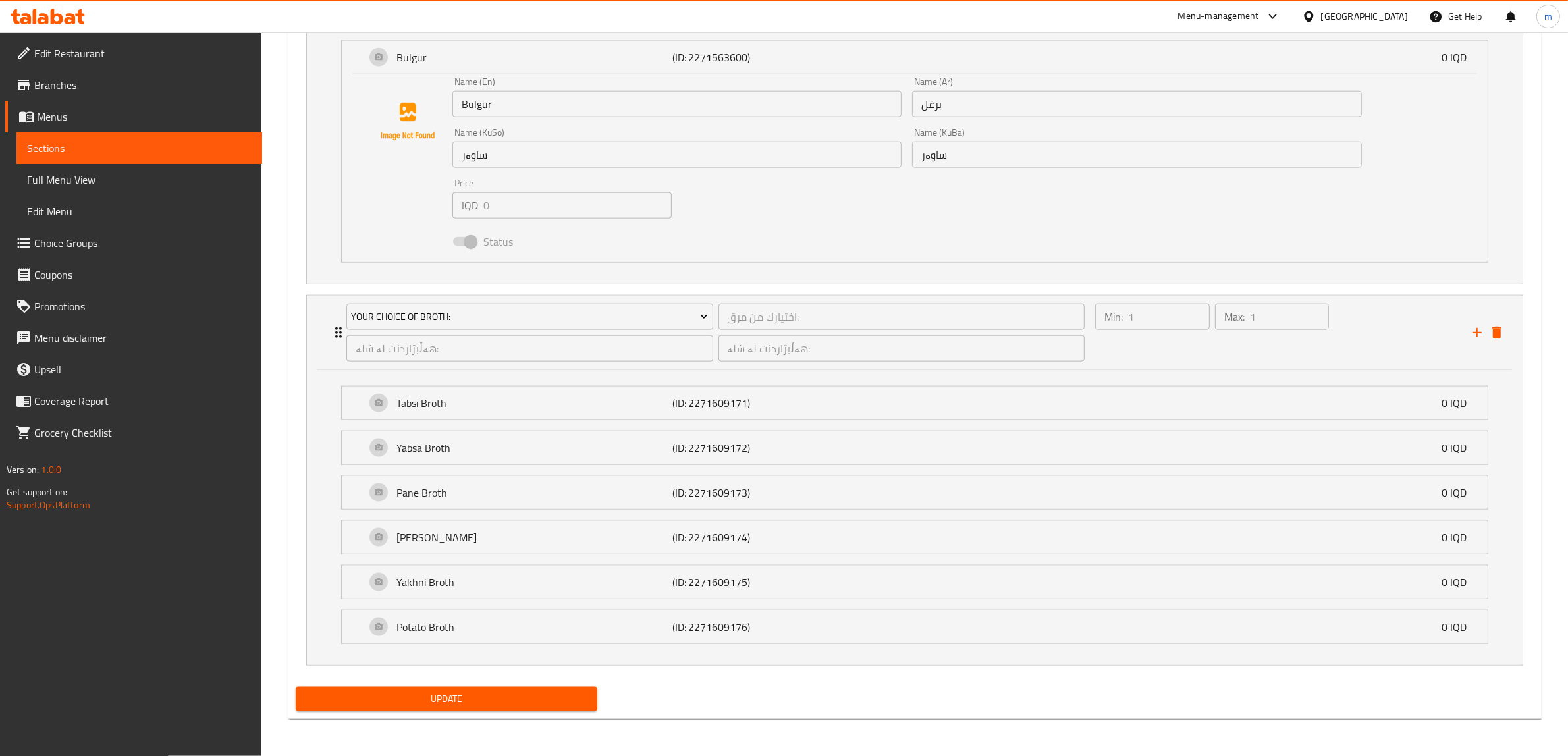
click at [481, 702] on span "Update" at bounding box center [446, 698] width 281 height 17
click at [83, 192] on link "Full Menu View" at bounding box center [139, 180] width 246 height 32
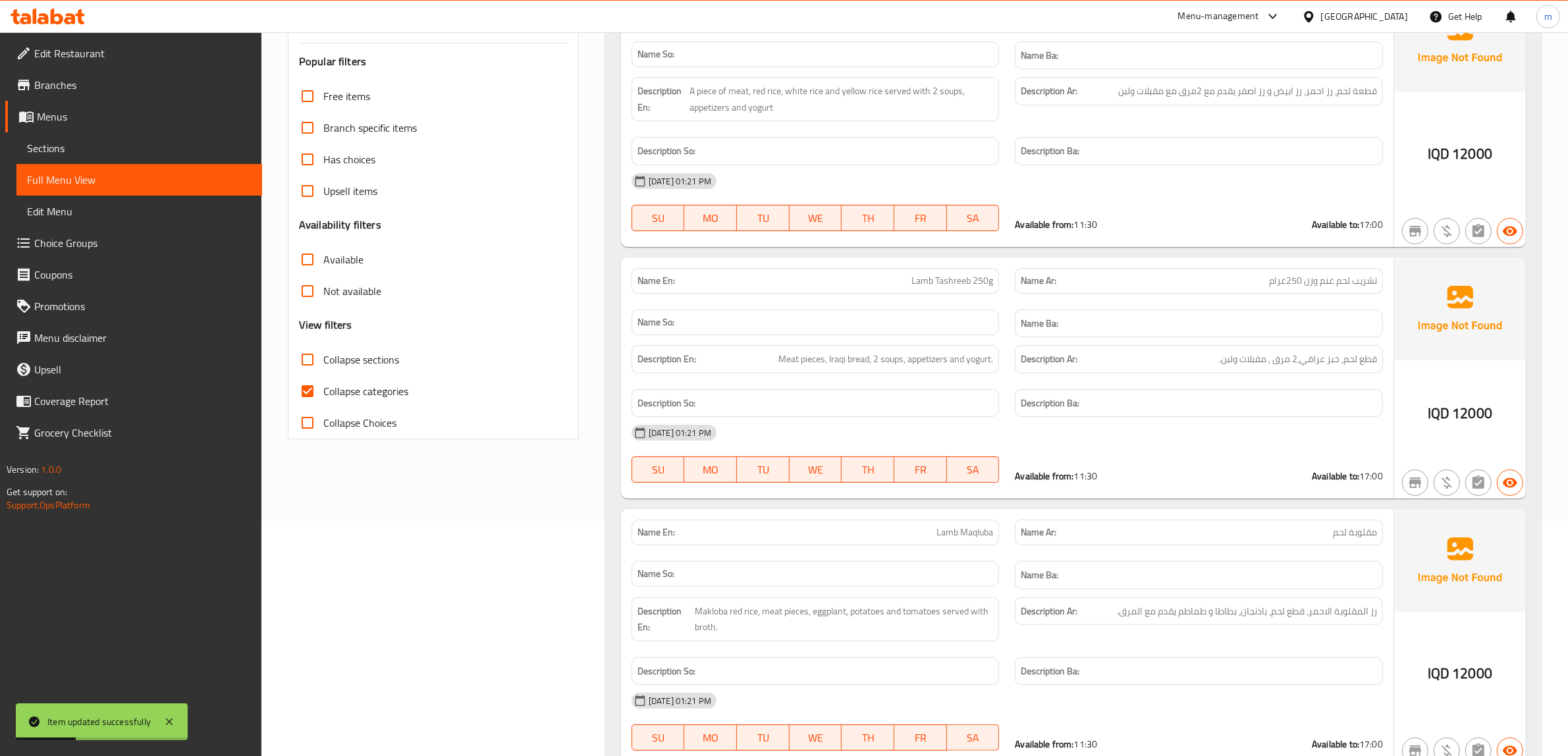
scroll to position [171, 0]
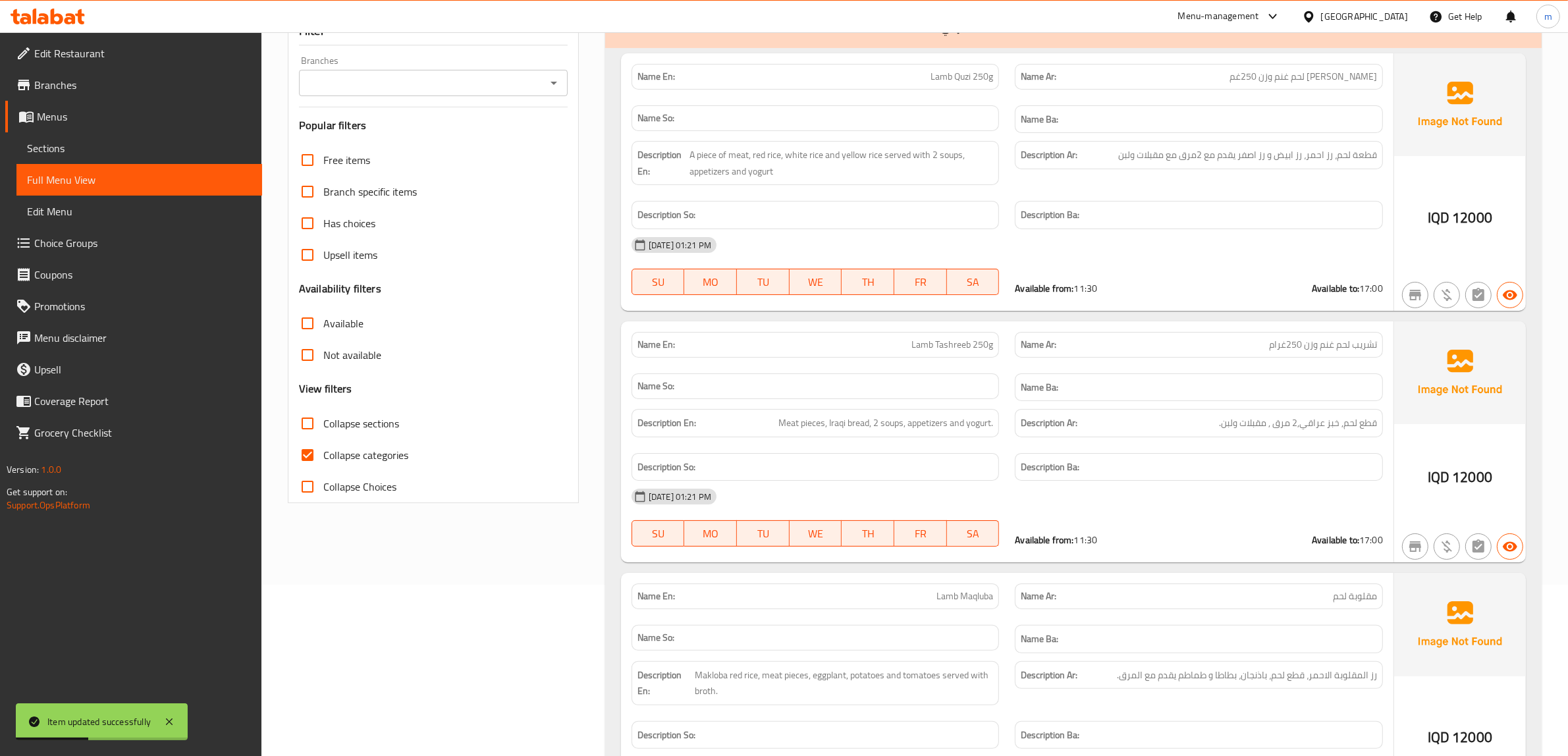
click at [303, 452] on input "Collapse categories" at bounding box center [307, 455] width 32 height 32
checkbox input "false"
click at [548, 89] on icon "Open" at bounding box center [553, 83] width 16 height 16
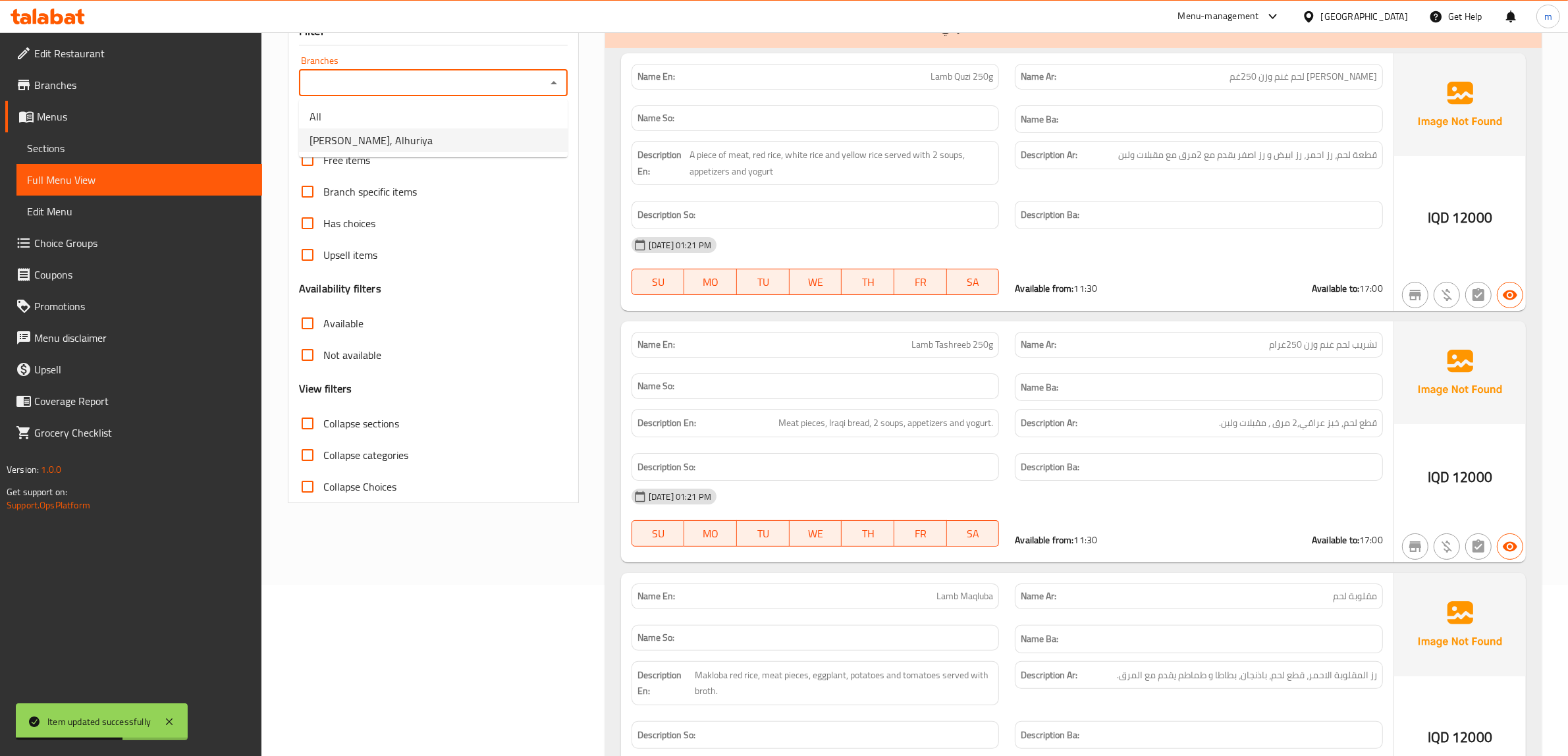
click at [497, 140] on li "[PERSON_NAME], Alhuriya" at bounding box center [433, 140] width 268 height 23
type input "[PERSON_NAME], Alhuriya"
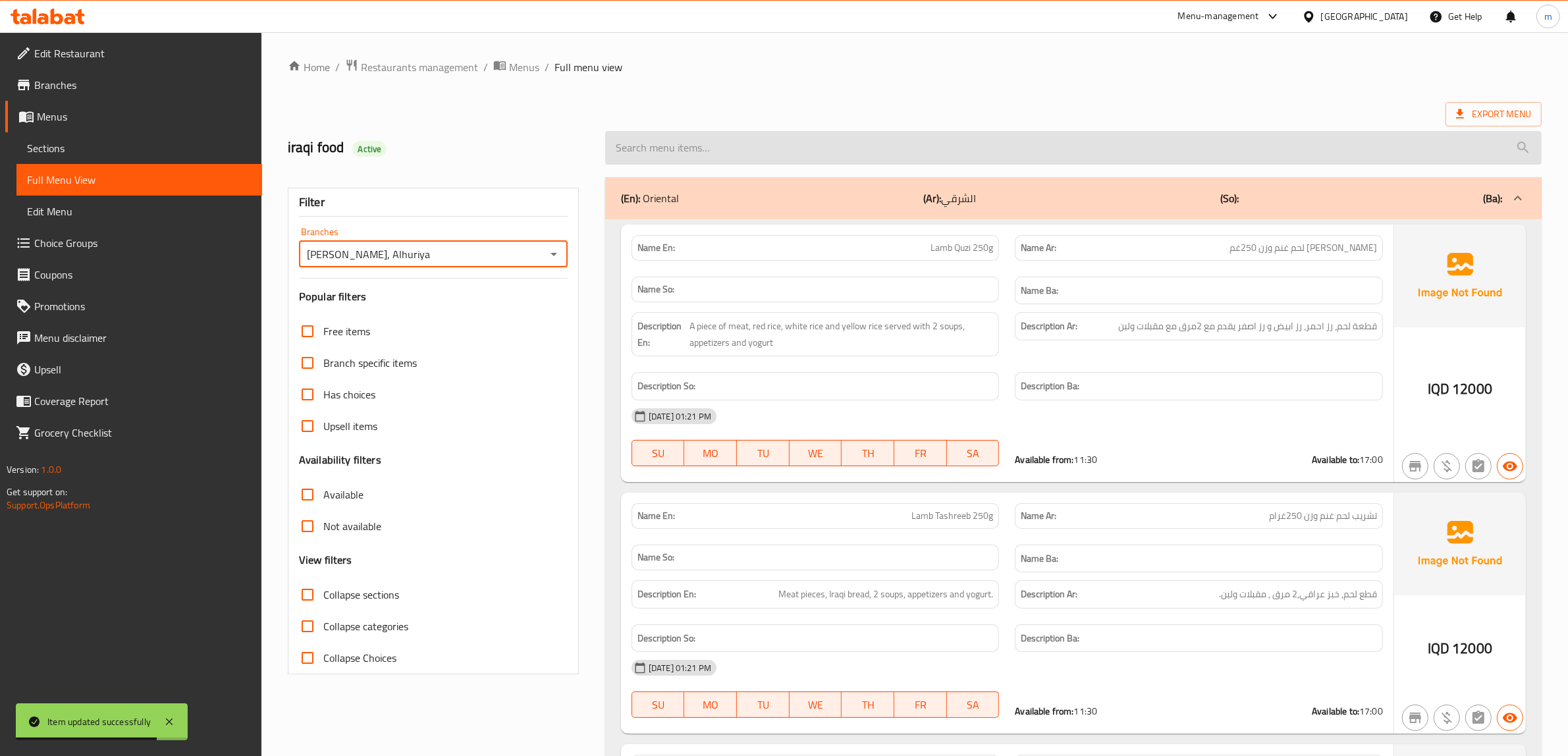
click at [748, 153] on input "search" at bounding box center [1072, 148] width 936 height 34
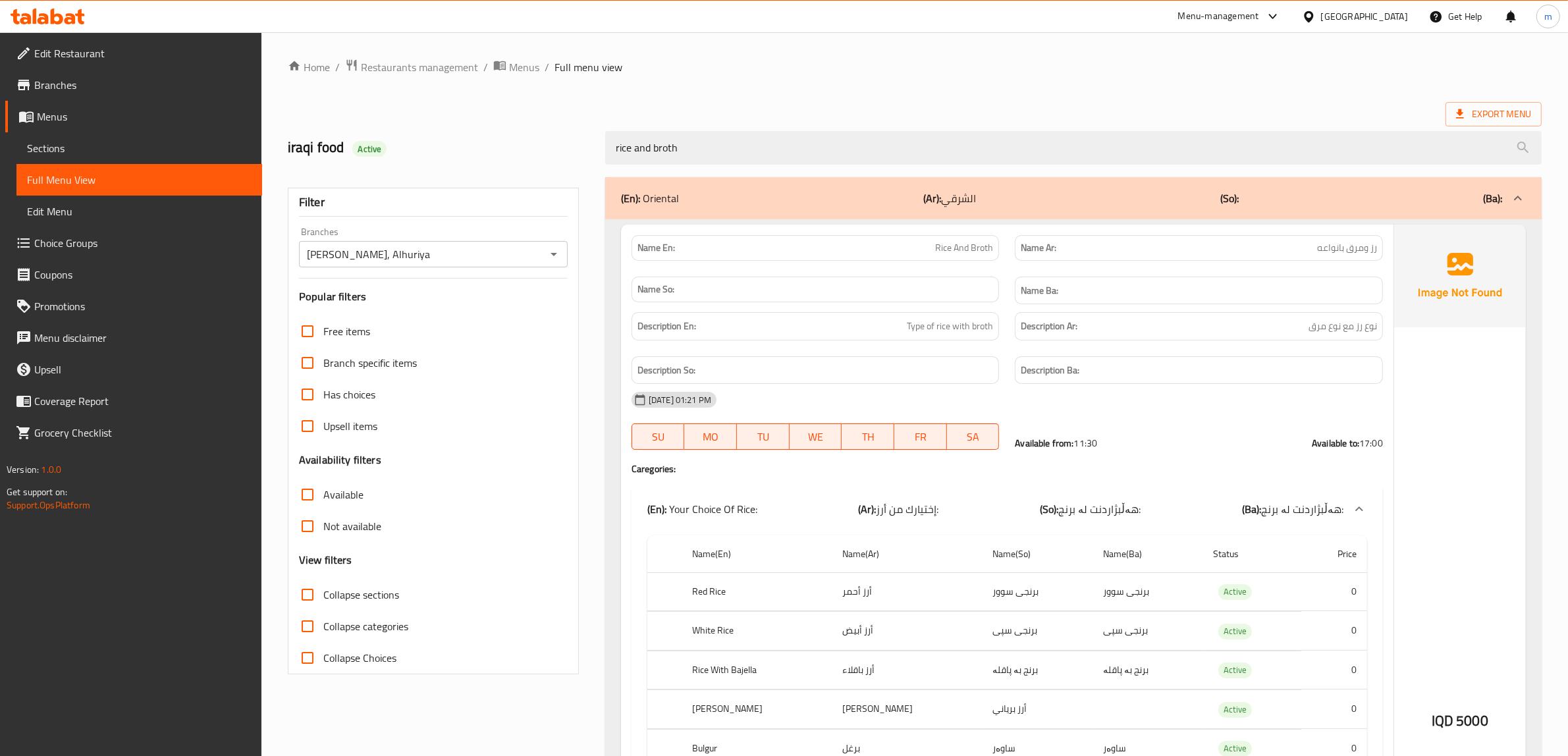
type input "rice and broth"
click at [673, 125] on div "rice and broth" at bounding box center [1072, 148] width 952 height 50
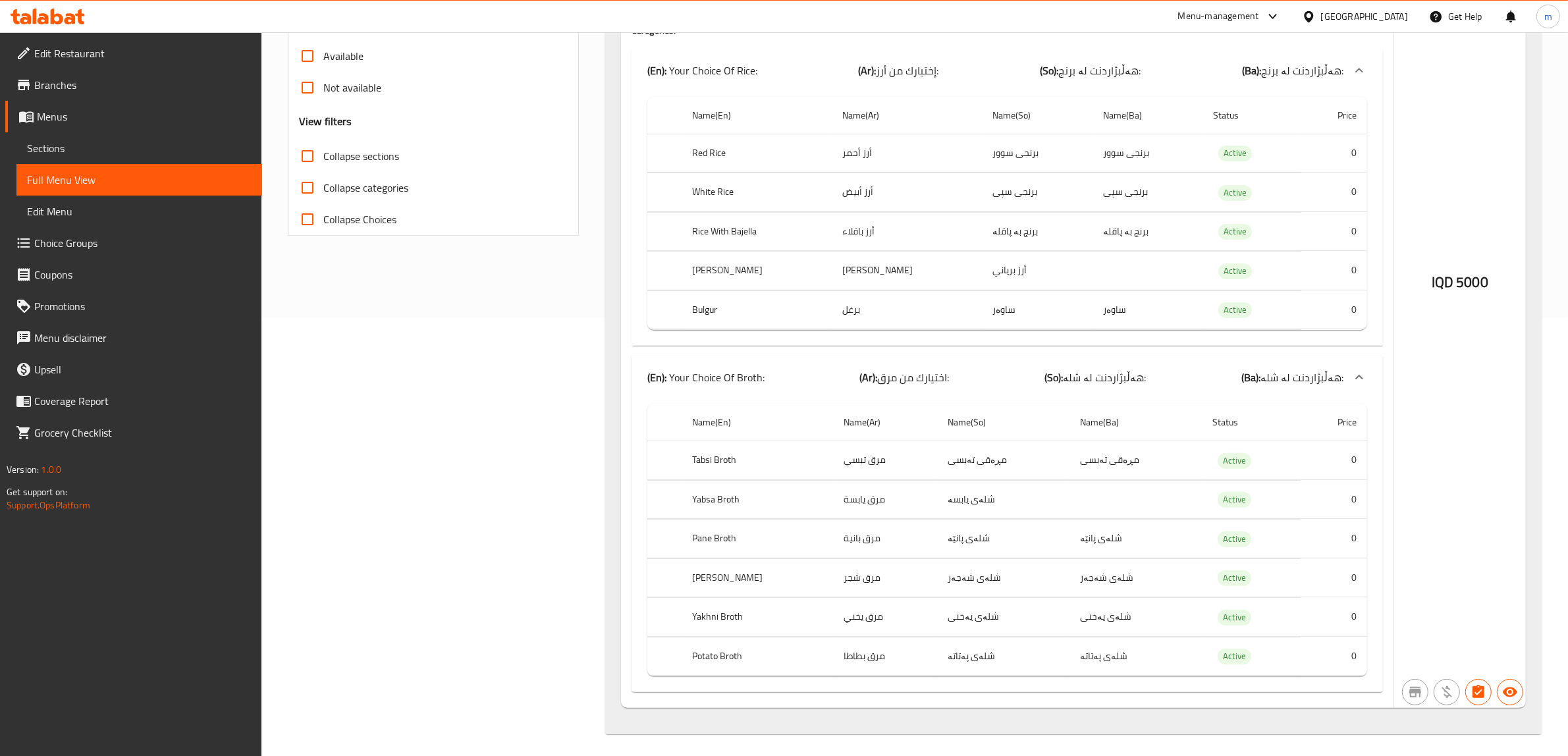
scroll to position [452, 0]
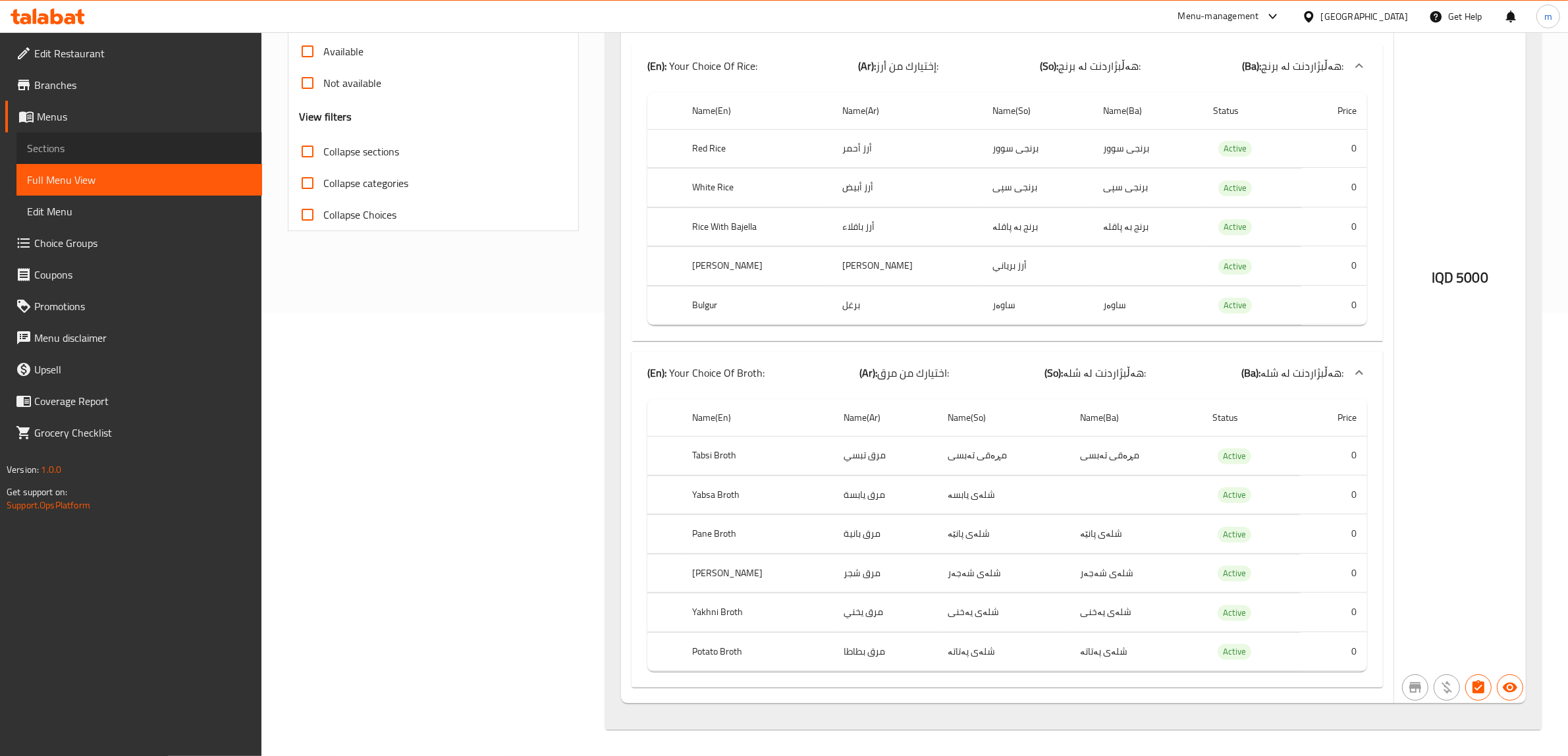
click at [80, 147] on span "Sections" at bounding box center [139, 148] width 225 height 16
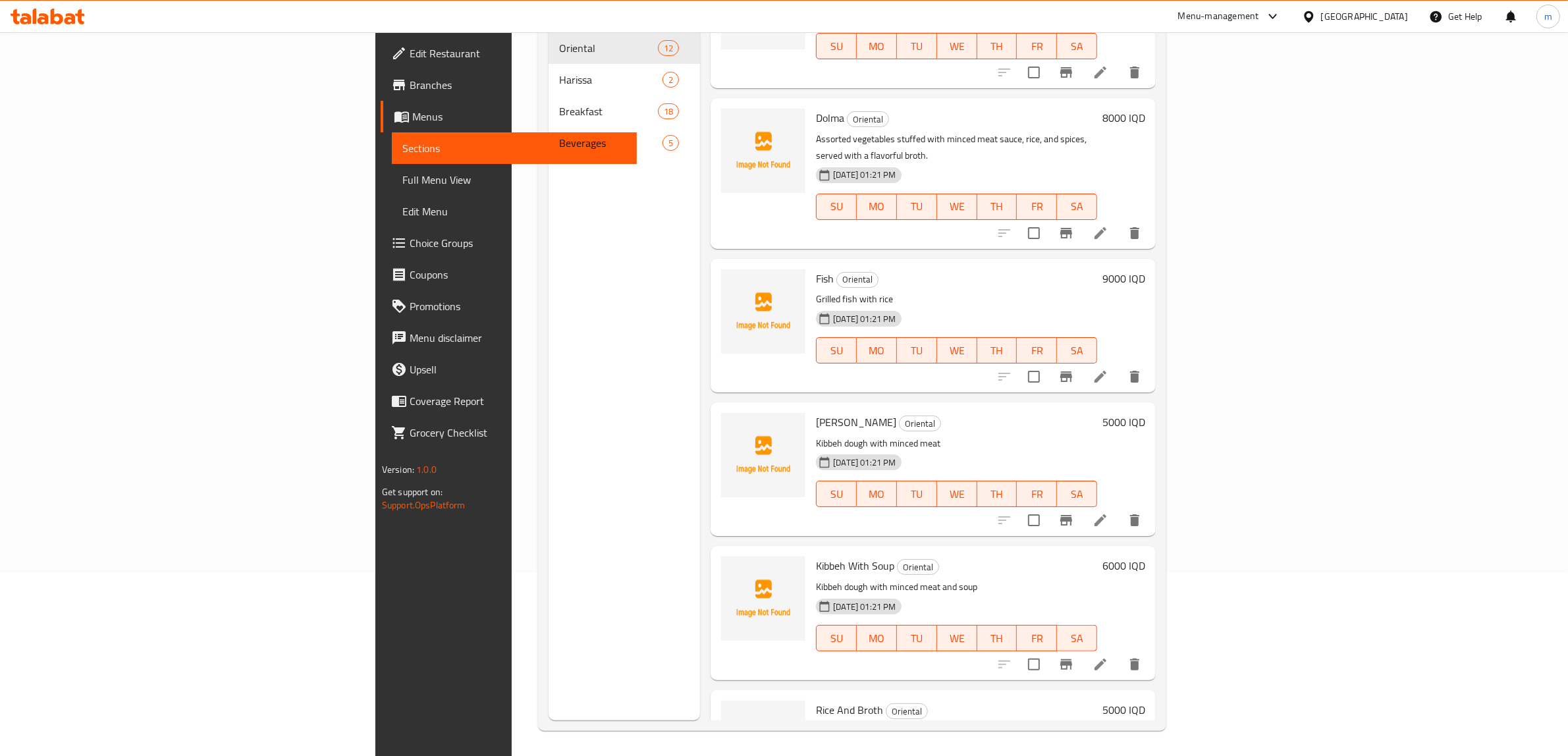
scroll to position [185, 0]
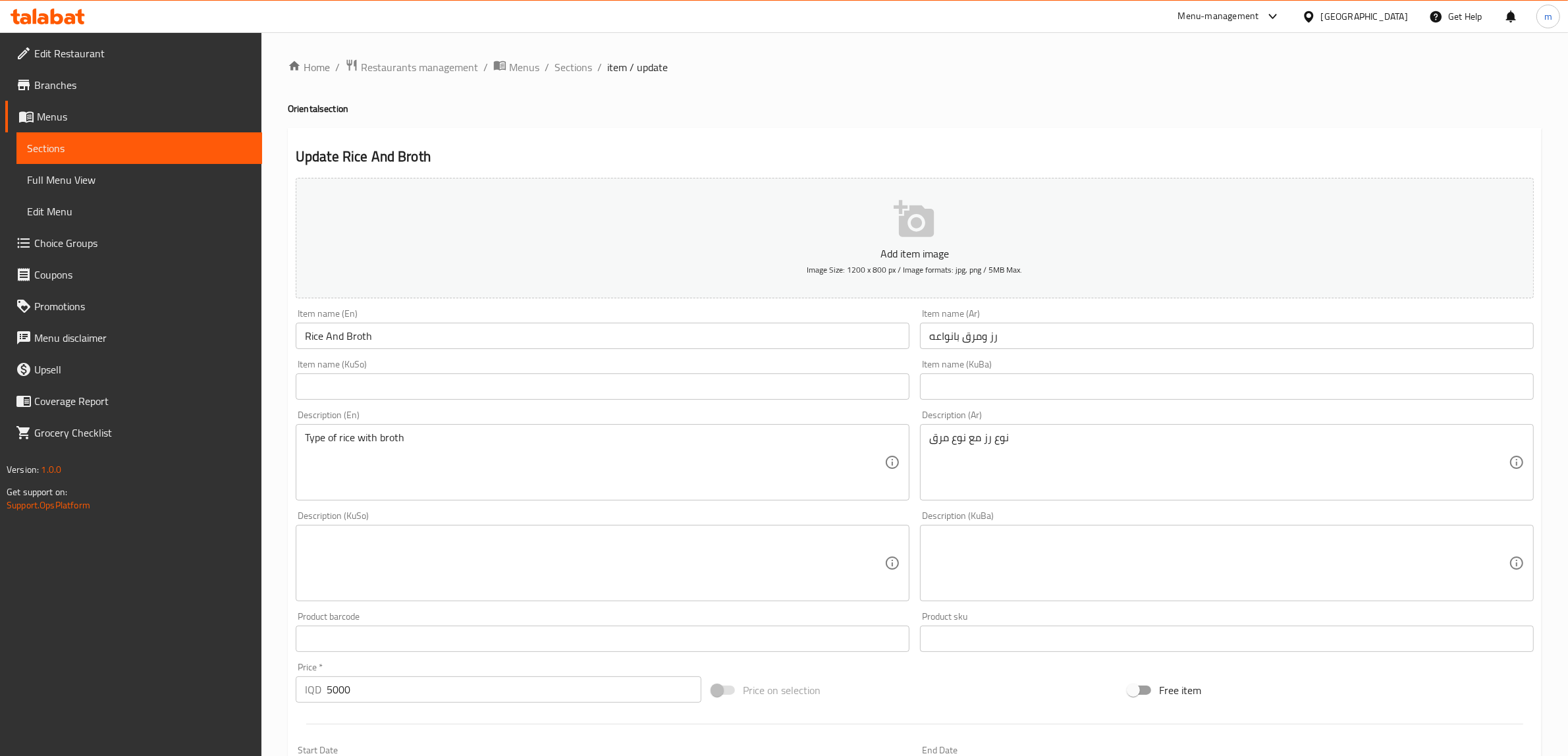
click at [64, 235] on span "Choice Groups" at bounding box center [143, 243] width 218 height 16
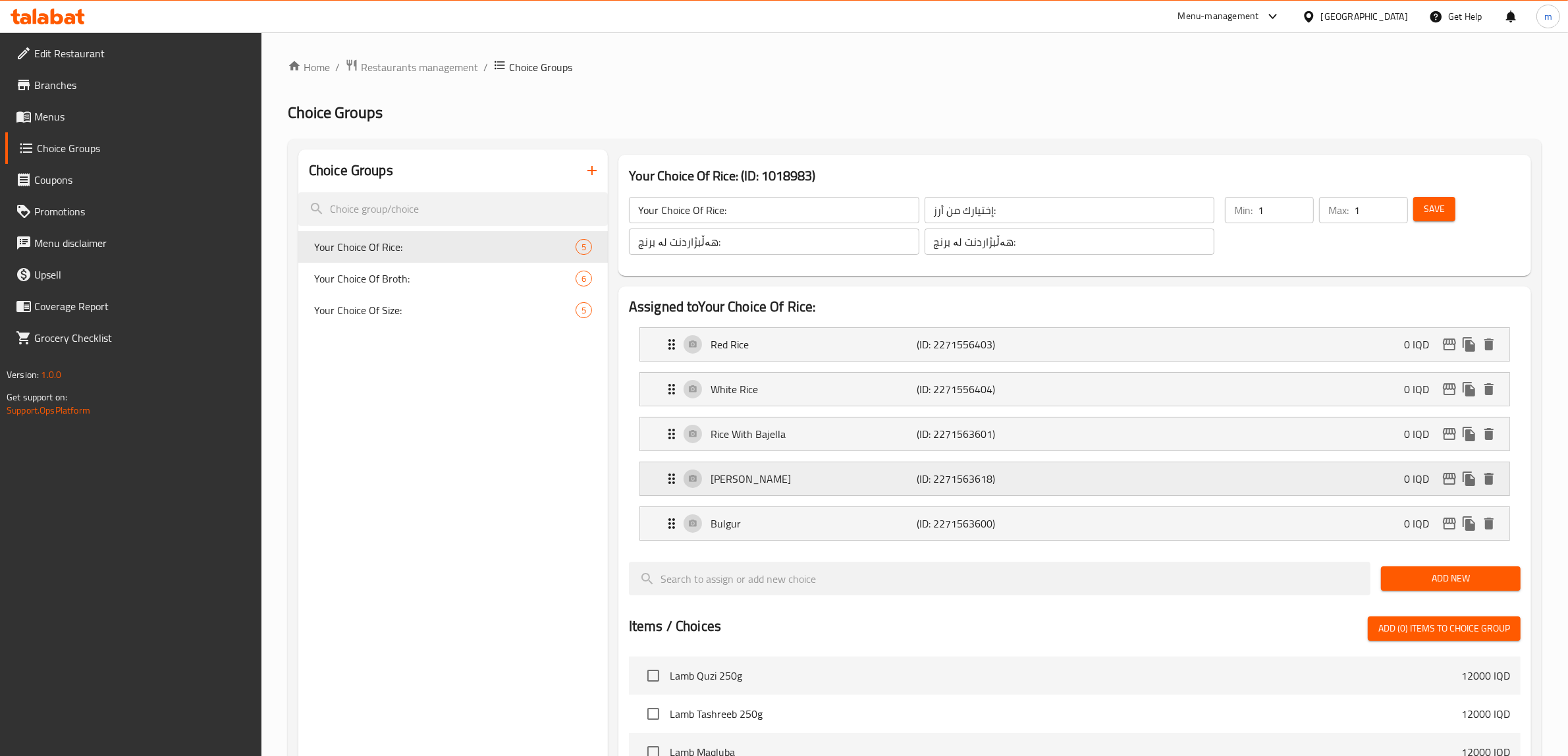
drag, startPoint x: 1015, startPoint y: 532, endPoint x: 1015, endPoint y: 477, distance: 55.0
click at [1015, 532] on p "(ID: 2271563600)" at bounding box center [986, 523] width 138 height 16
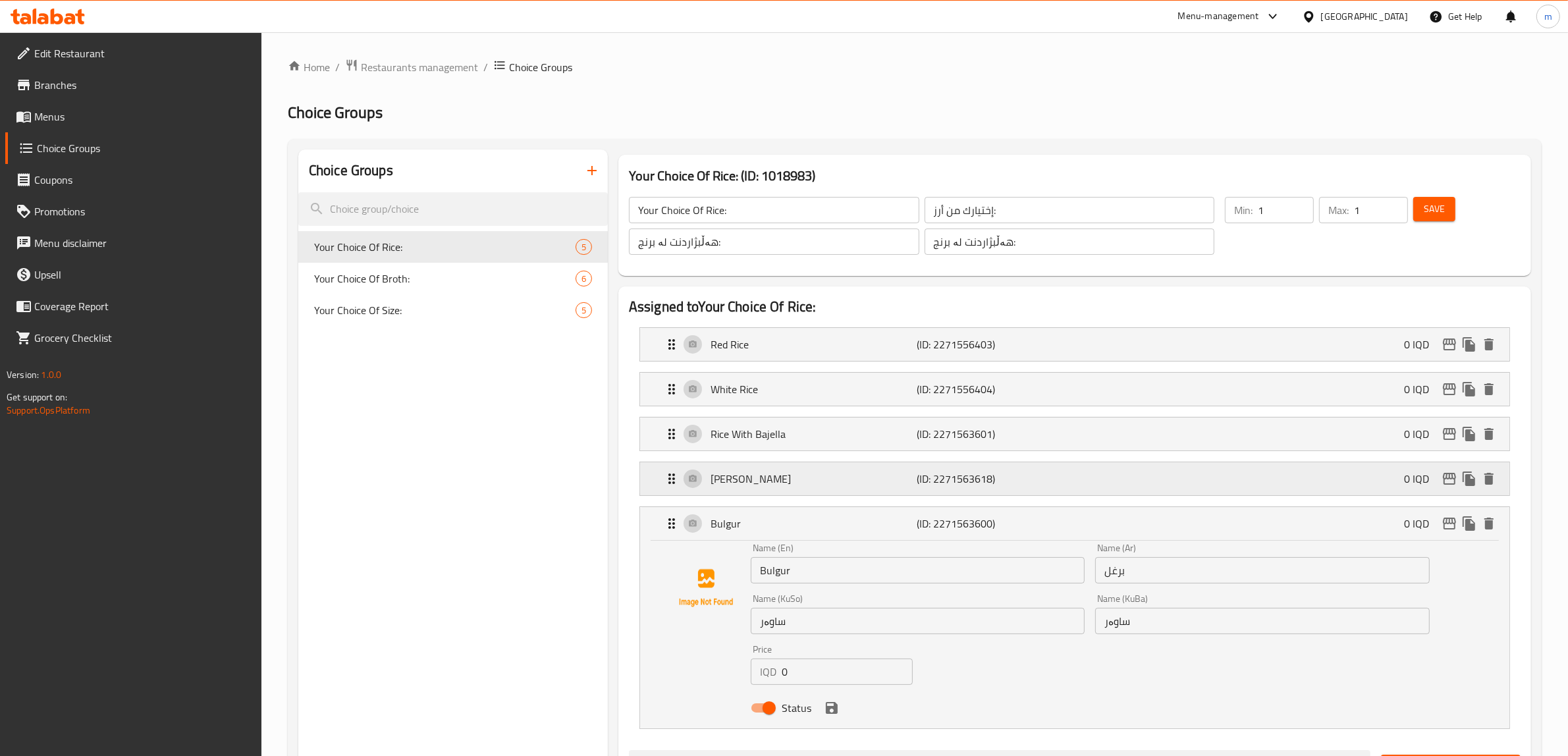
click at [1015, 467] on div "[PERSON_NAME] (ID: 2271563618) 0 IQD" at bounding box center [1078, 478] width 829 height 33
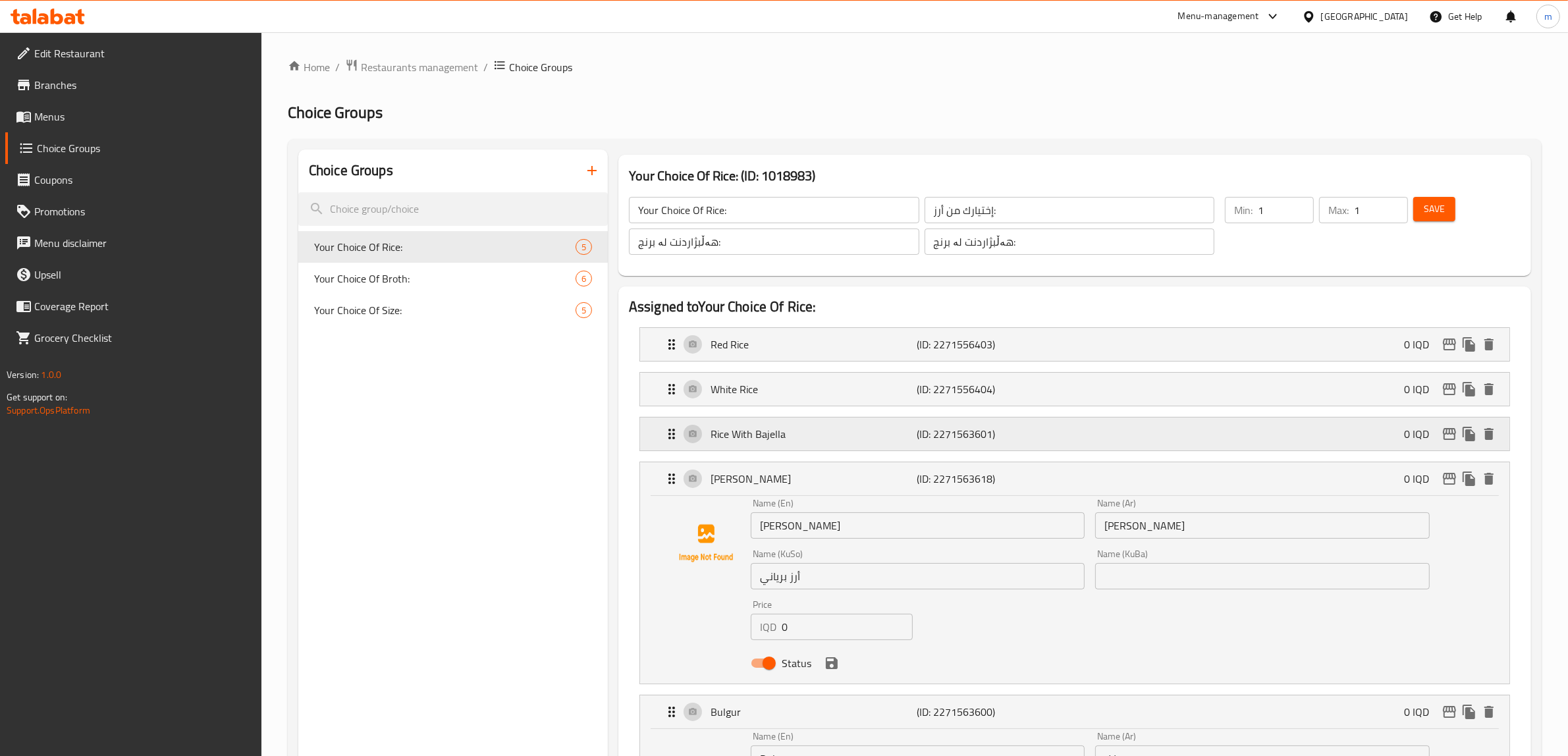
click at [1015, 430] on p "(ID: 2271563601)" at bounding box center [986, 433] width 138 height 16
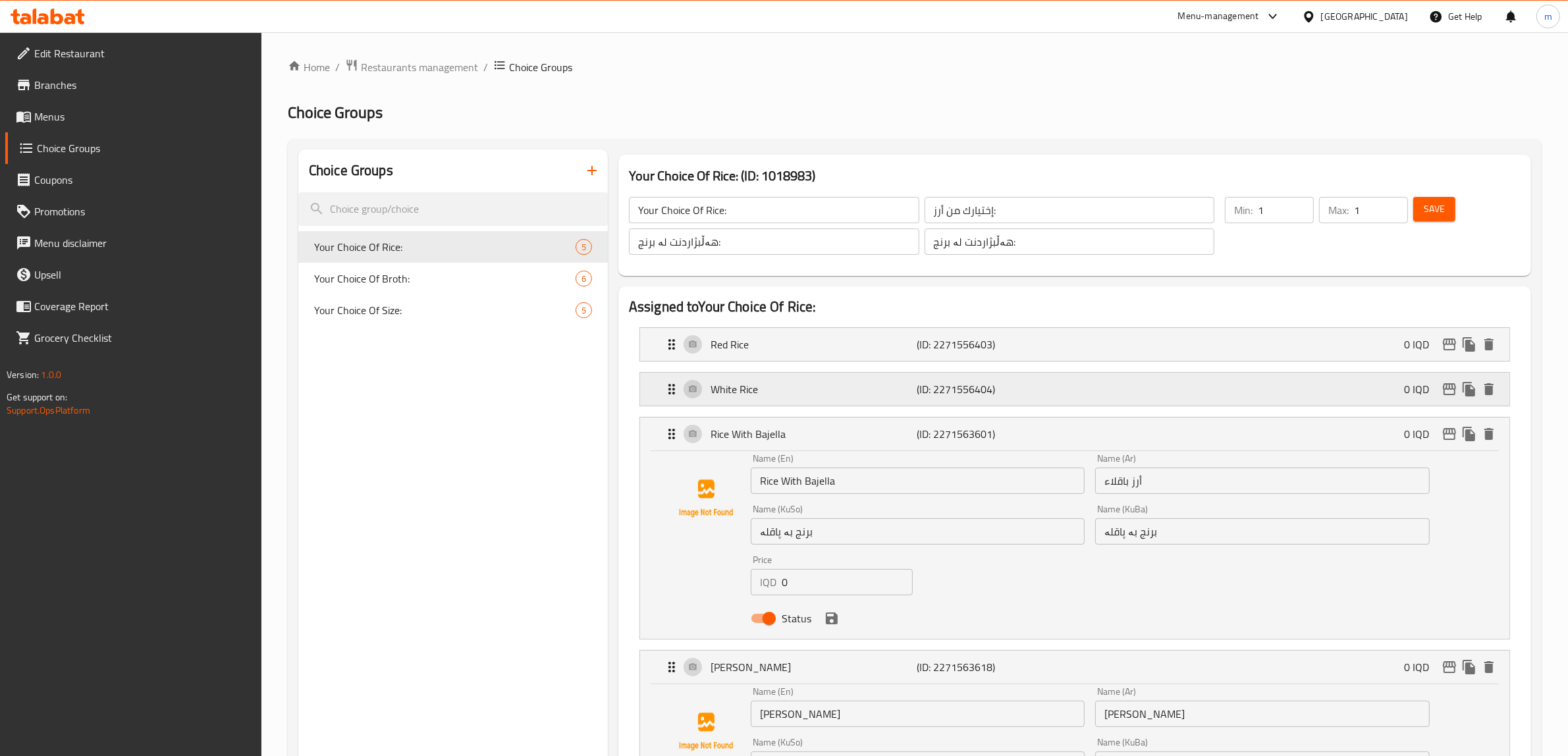
click at [1013, 382] on p "(ID: 2271556404)" at bounding box center [986, 389] width 138 height 16
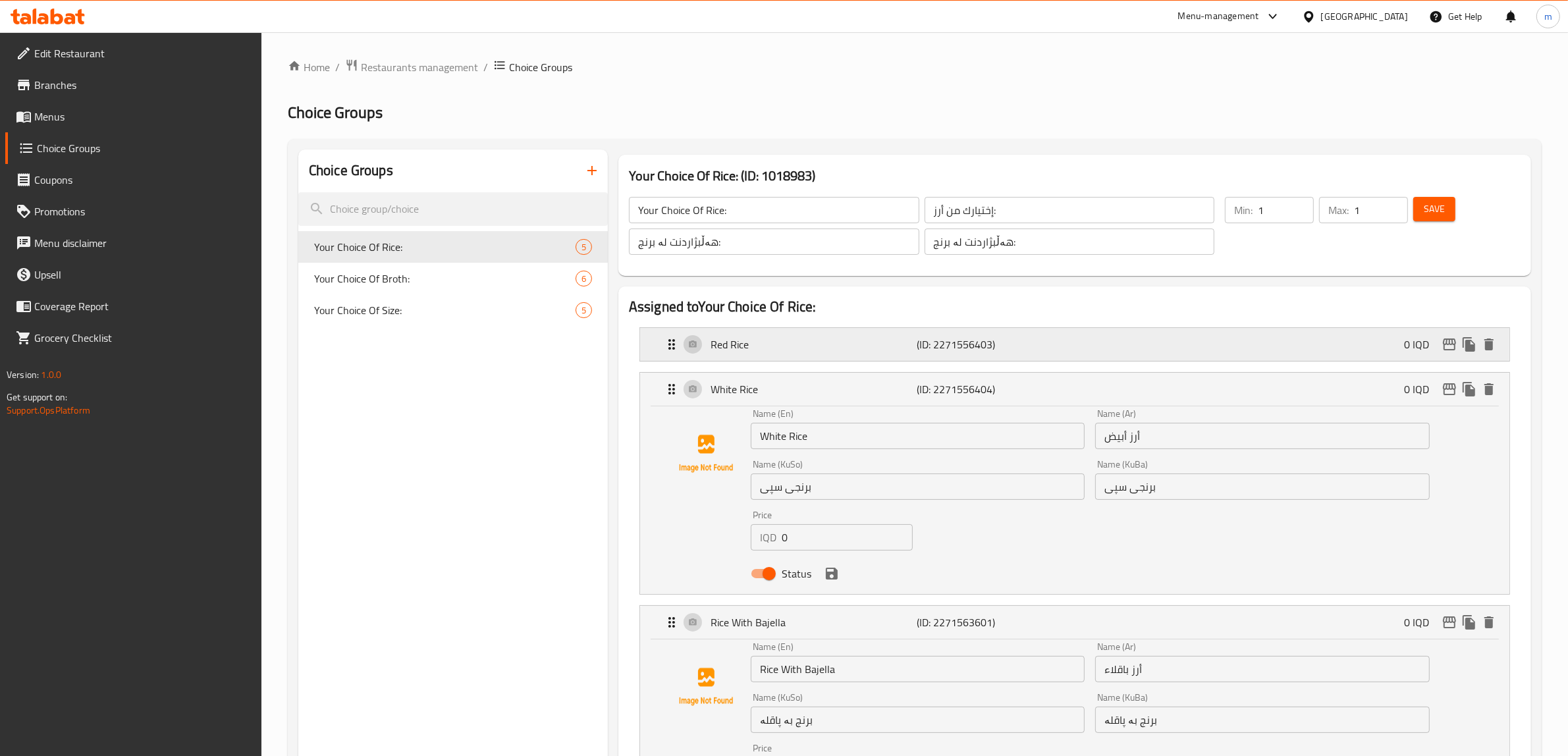
click at [1012, 349] on p "(ID: 2271556403)" at bounding box center [986, 344] width 138 height 16
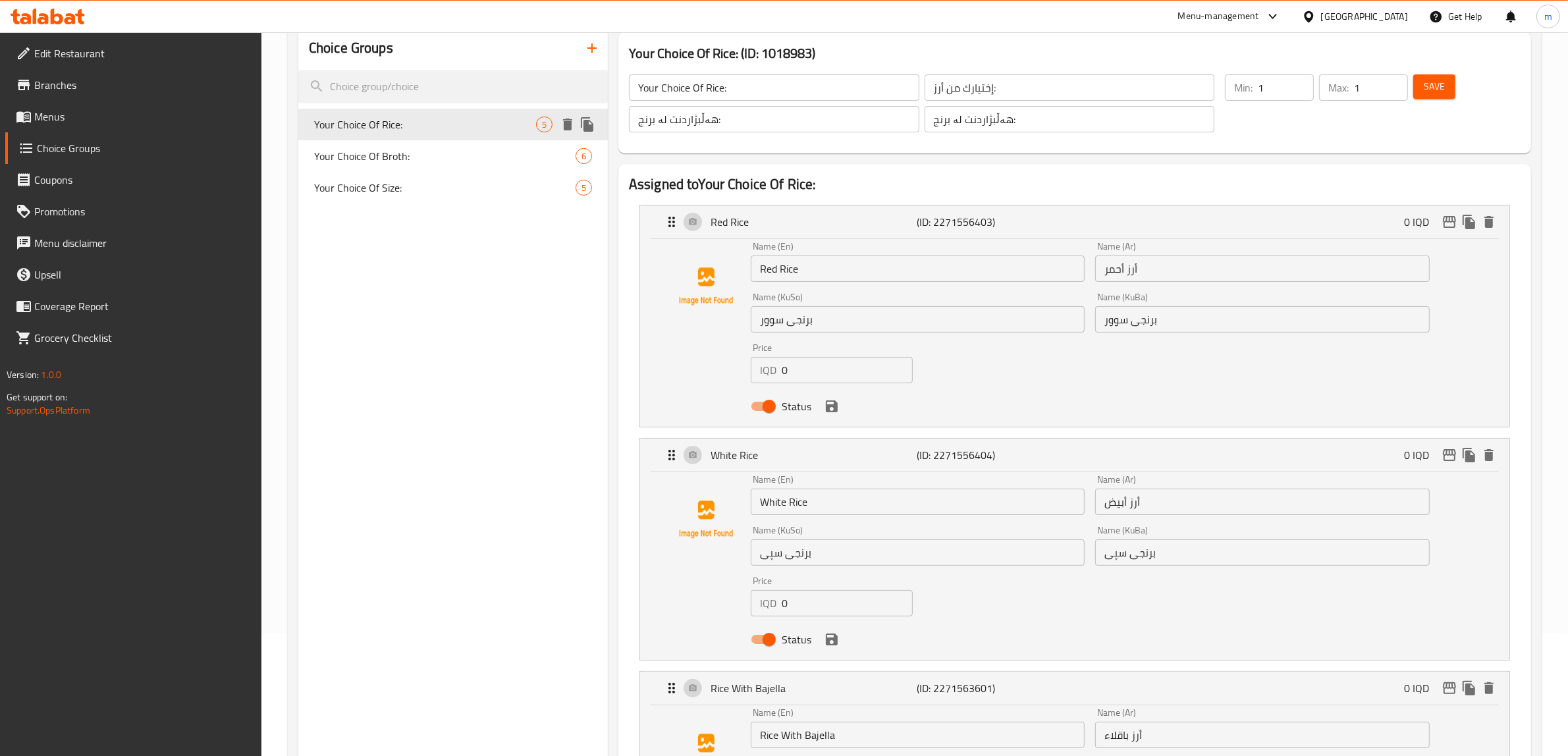
scroll to position [64, 0]
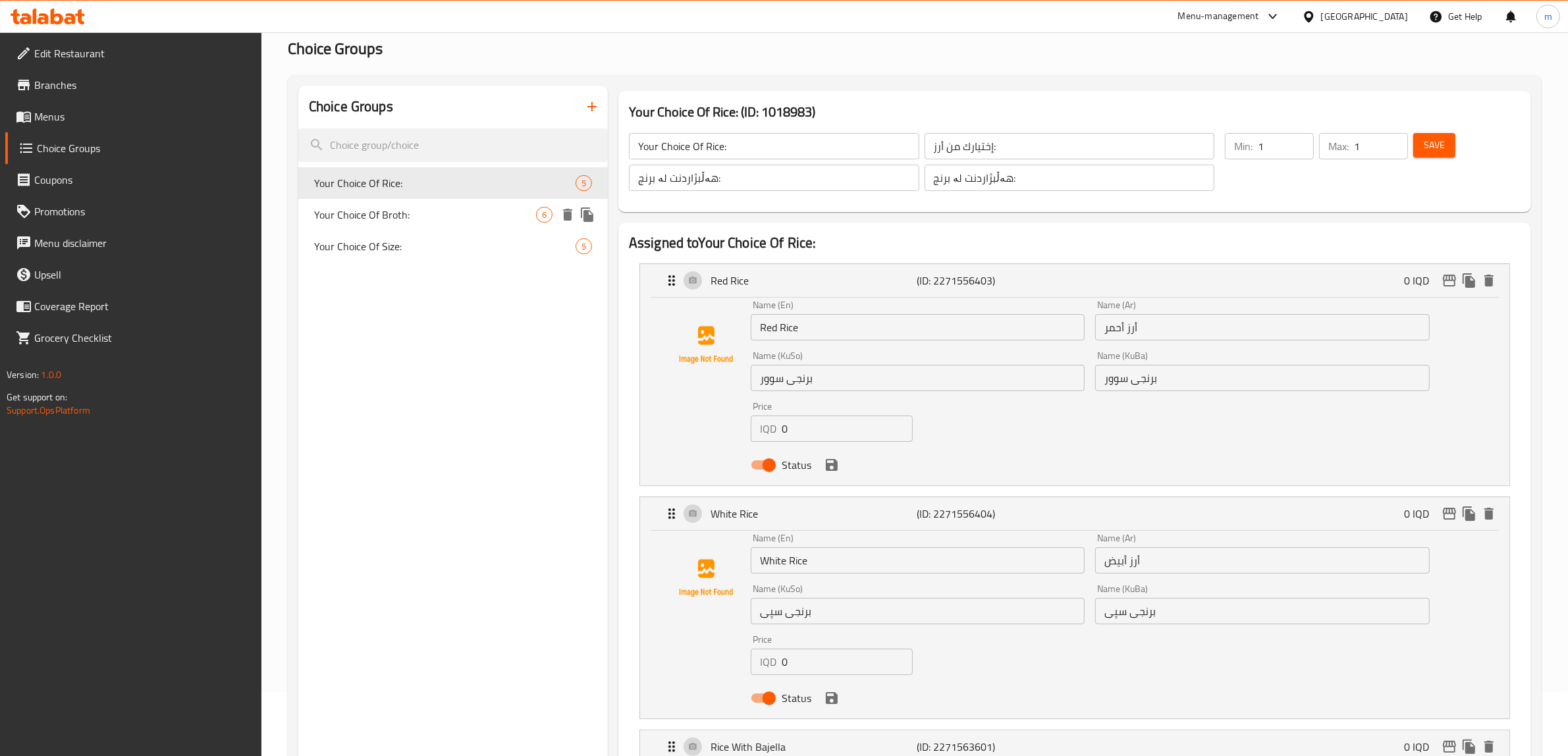
click at [405, 213] on span "Your Choice Of Broth:" at bounding box center [425, 215] width 222 height 16
type input "Your Choice Of Broth:"
type input "اختيارك من مرق:"
type input "هەڵبژاردنت لە شلە:"
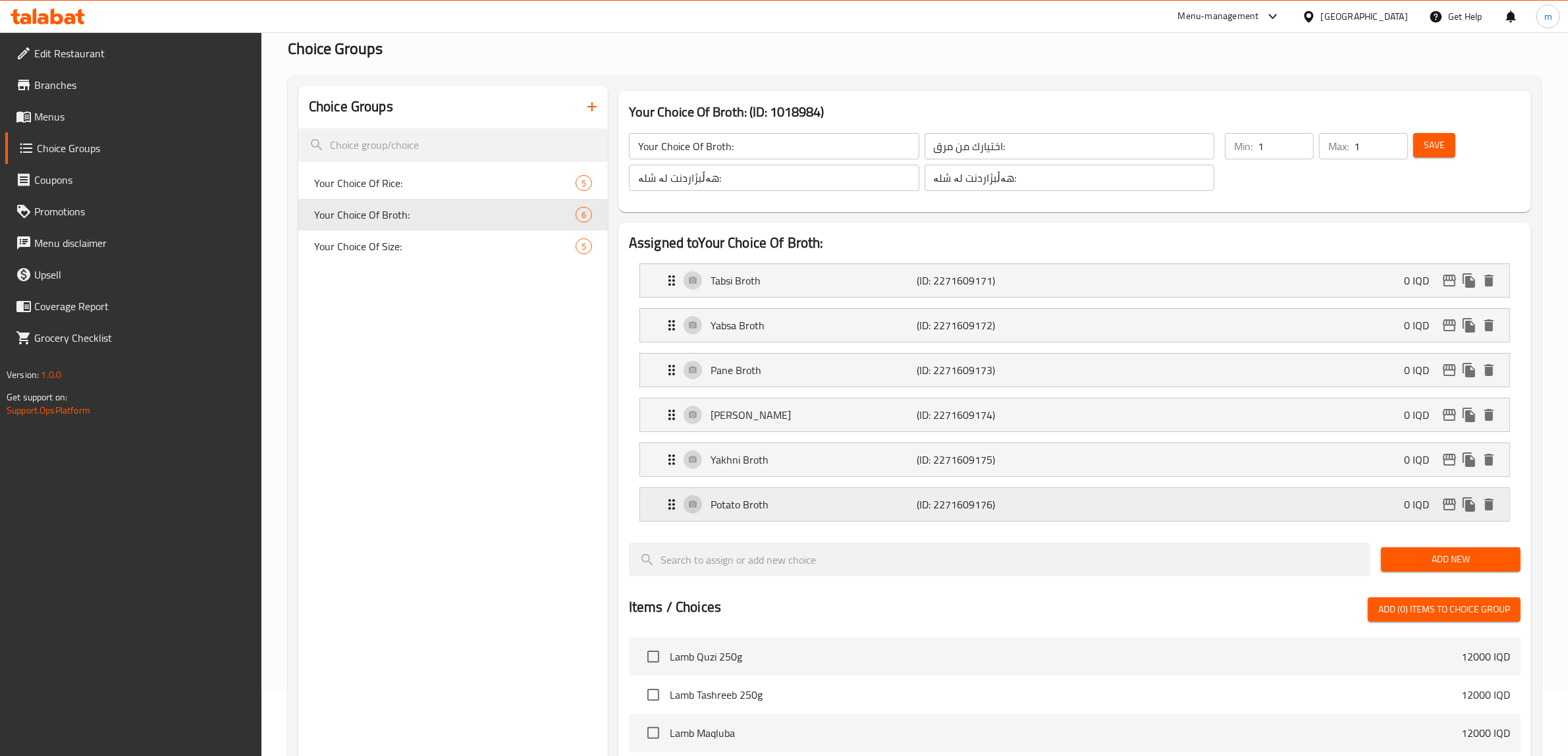
click at [801, 508] on p "Potato Broth" at bounding box center [814, 504] width 207 height 16
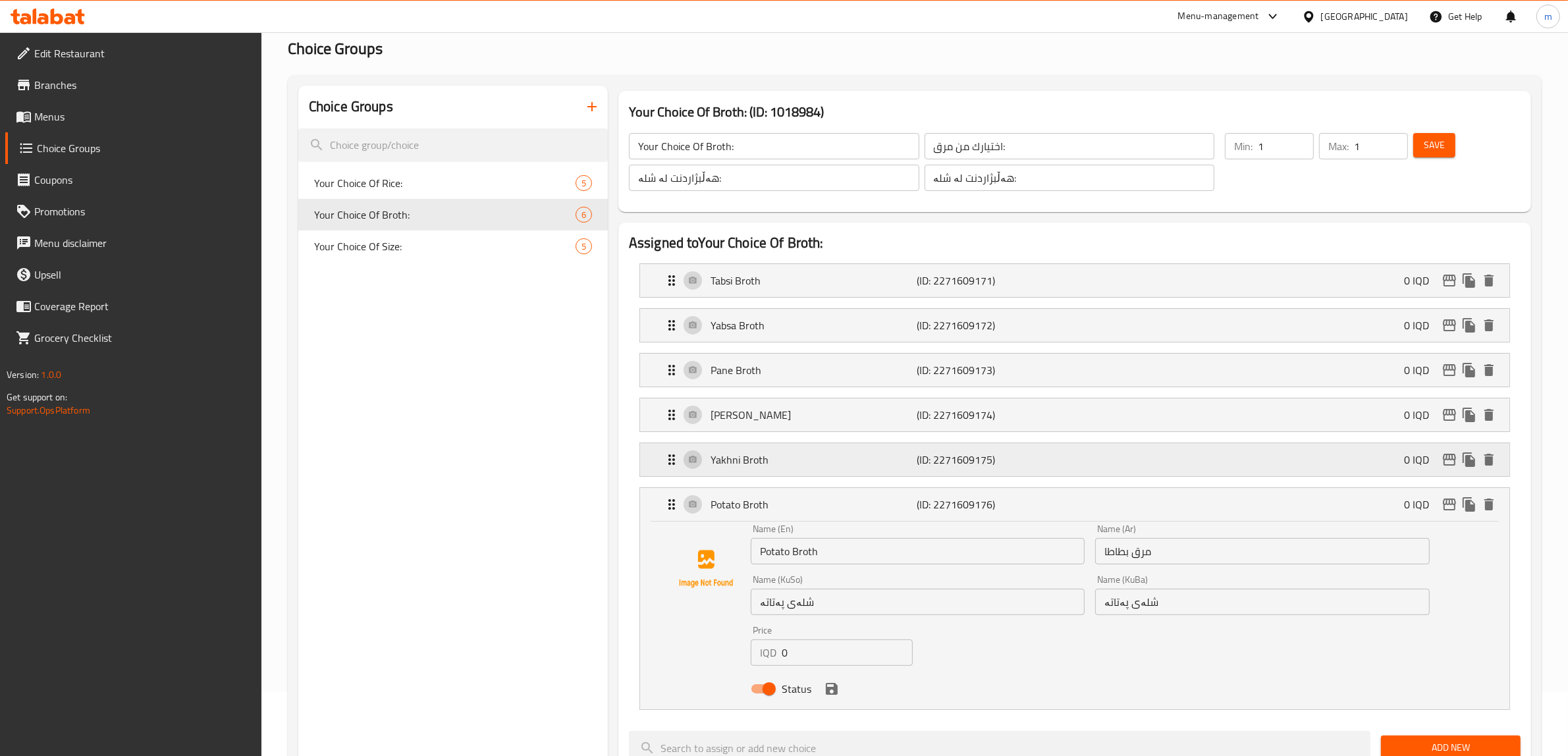
click at [800, 467] on p "Yakhni Broth" at bounding box center [814, 460] width 207 height 16
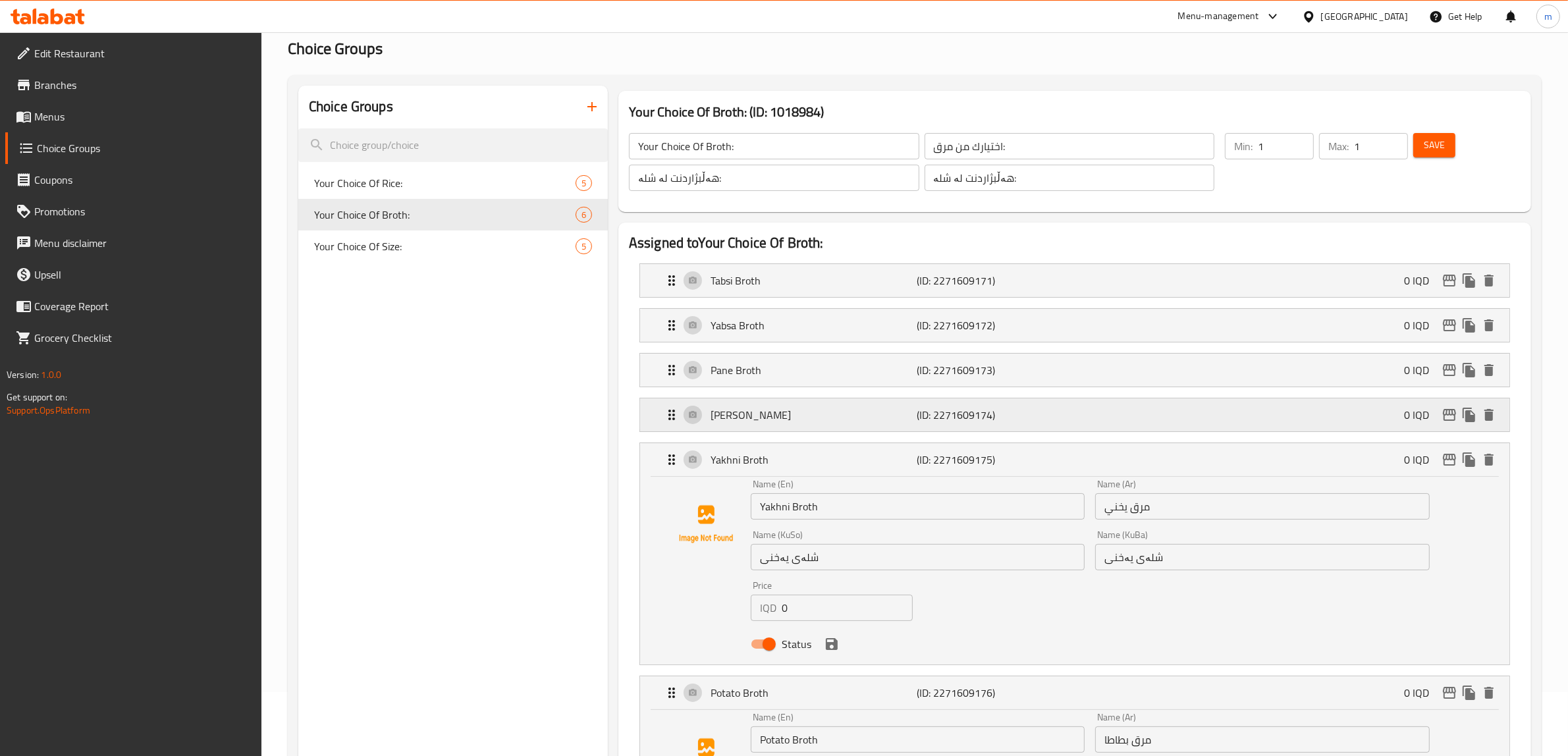
click at [802, 415] on p "[PERSON_NAME]" at bounding box center [814, 415] width 207 height 16
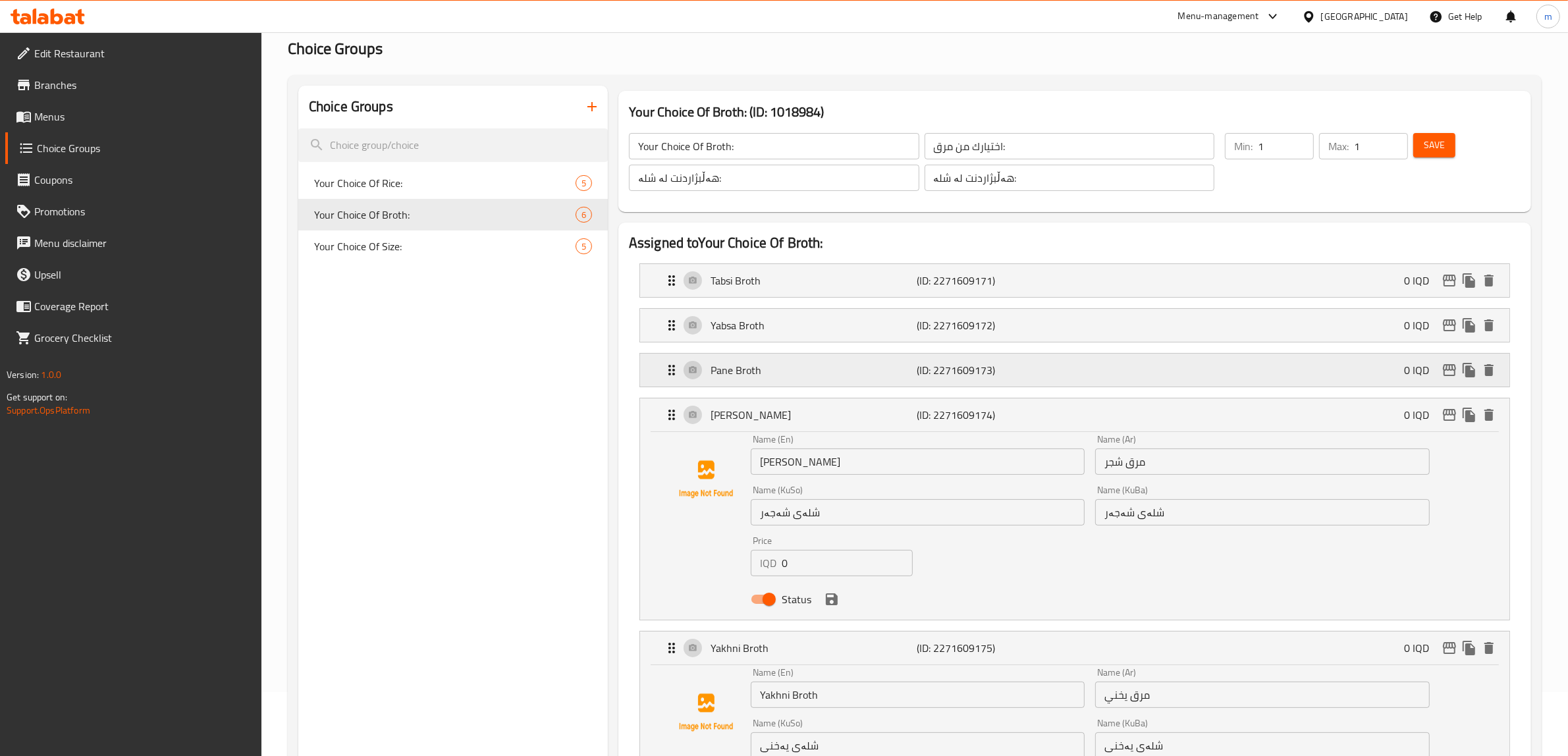
click at [803, 375] on p "Pane Broth" at bounding box center [814, 370] width 207 height 16
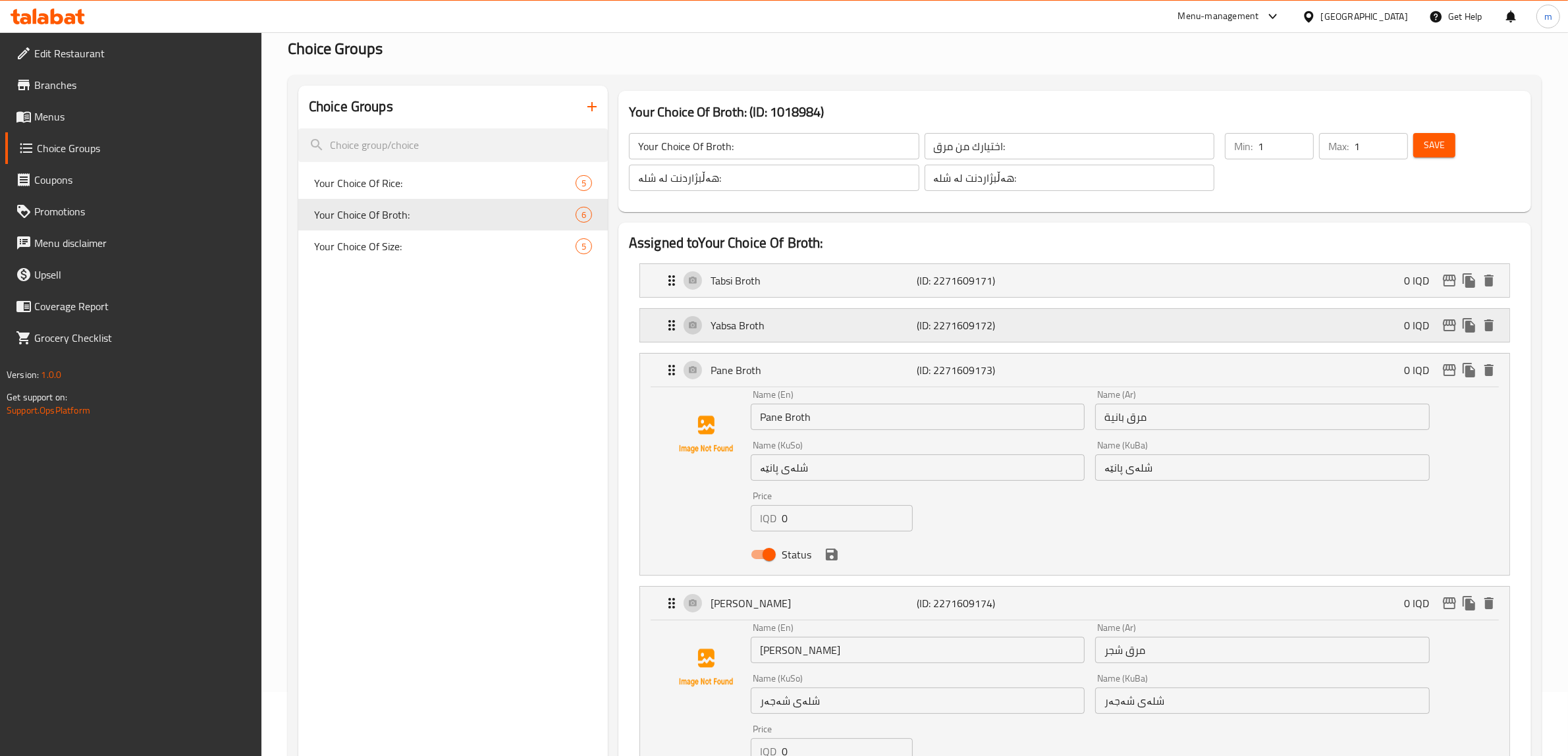
click at [805, 337] on div "Yabsa Broth (ID: 2271609172) 0 IQD" at bounding box center [1078, 326] width 829 height 33
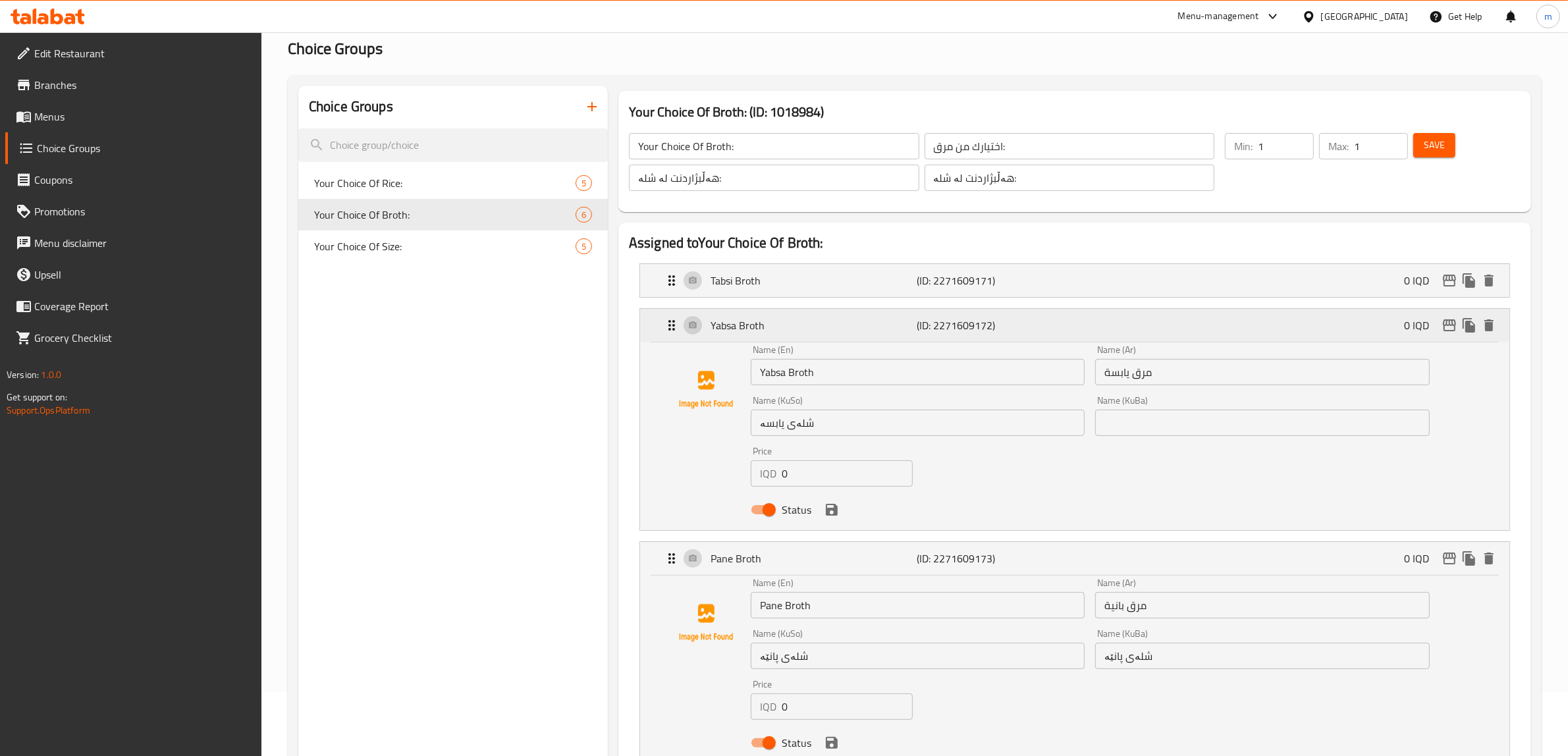
click at [808, 310] on div "Yabsa Broth (ID: 2271609172) 0 IQD" at bounding box center [1078, 326] width 829 height 33
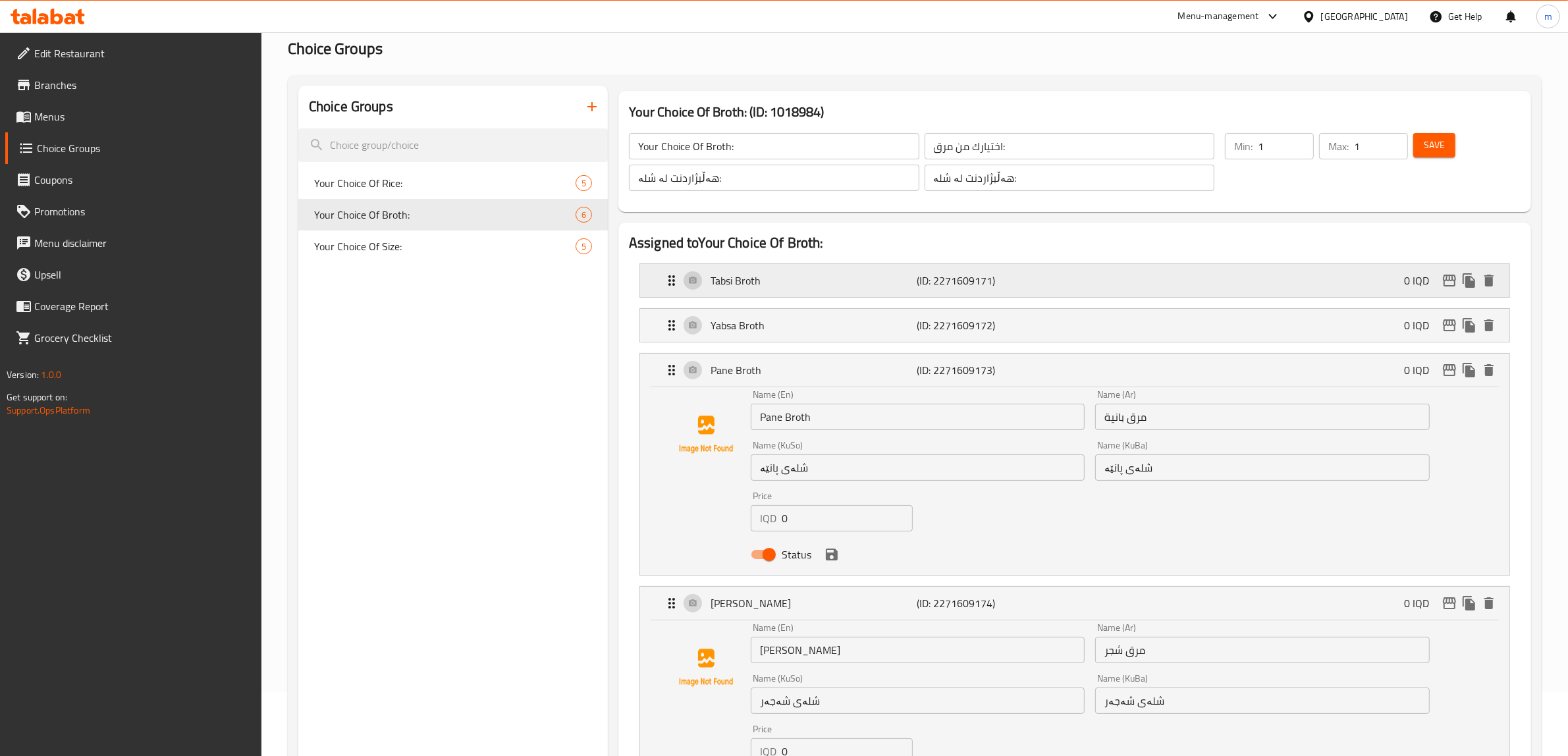
click at [810, 291] on div "Tabsi Broth (ID: 2271609171) 0 IQD" at bounding box center [1078, 281] width 829 height 33
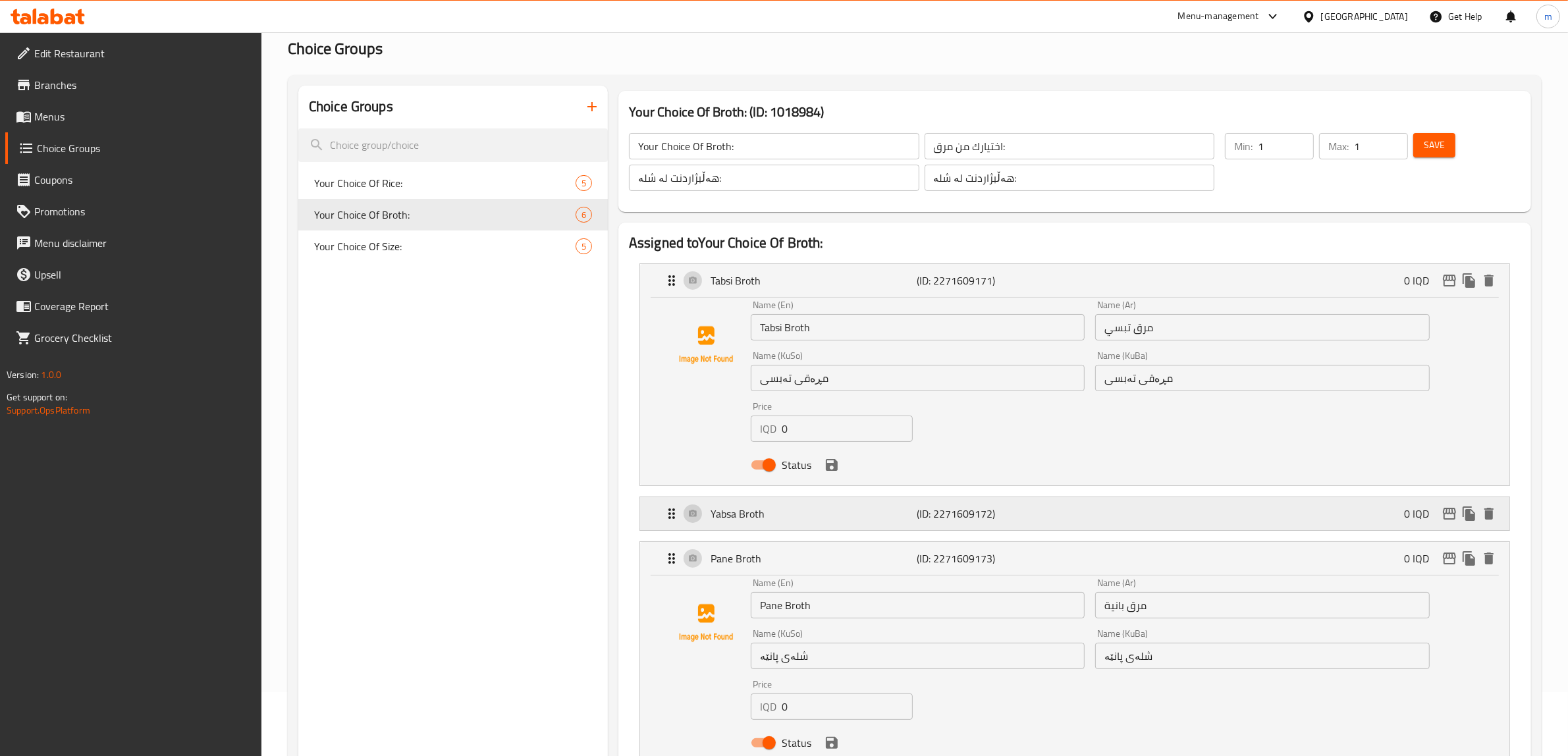
click at [819, 514] on p "Yabsa Broth" at bounding box center [814, 513] width 207 height 16
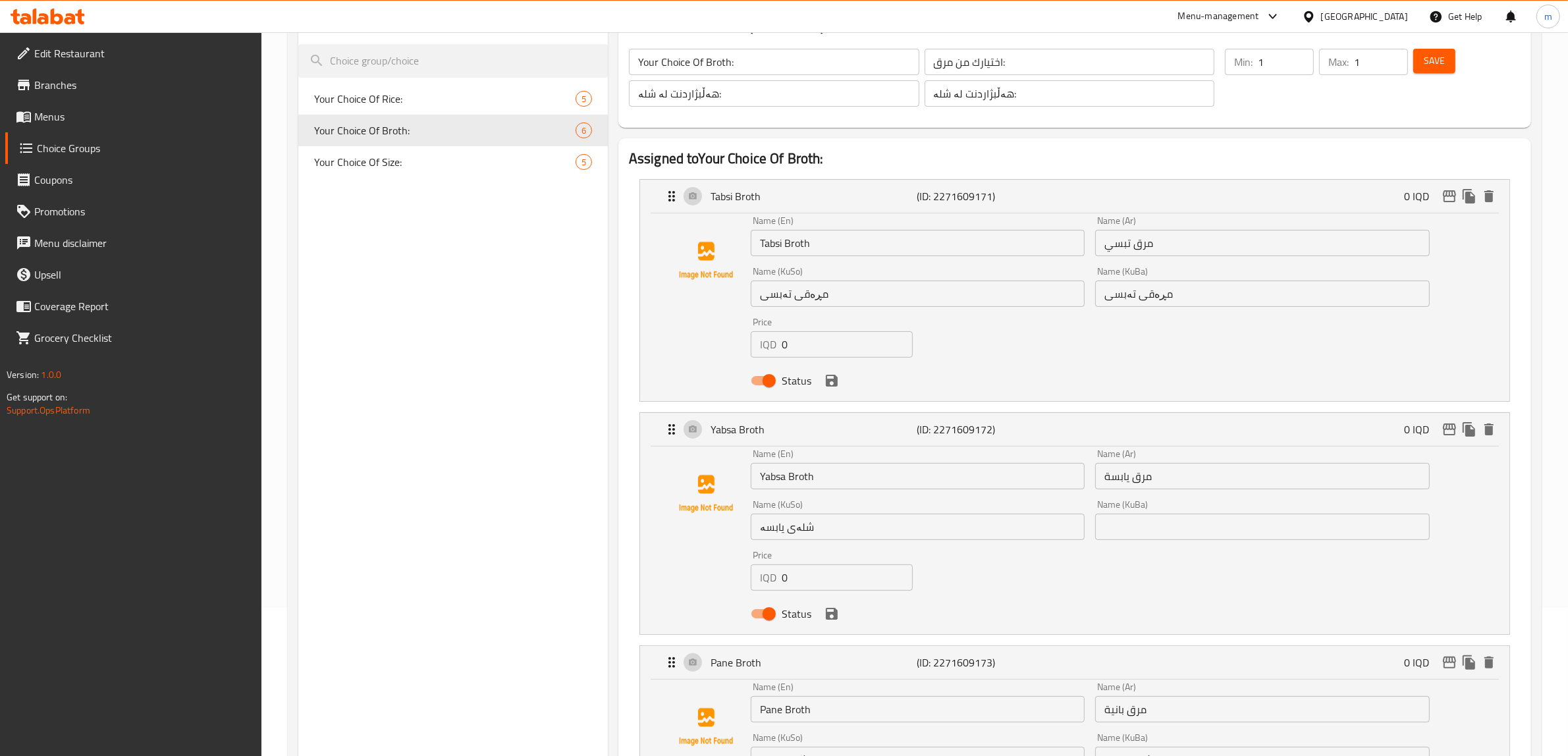
scroll to position [339, 0]
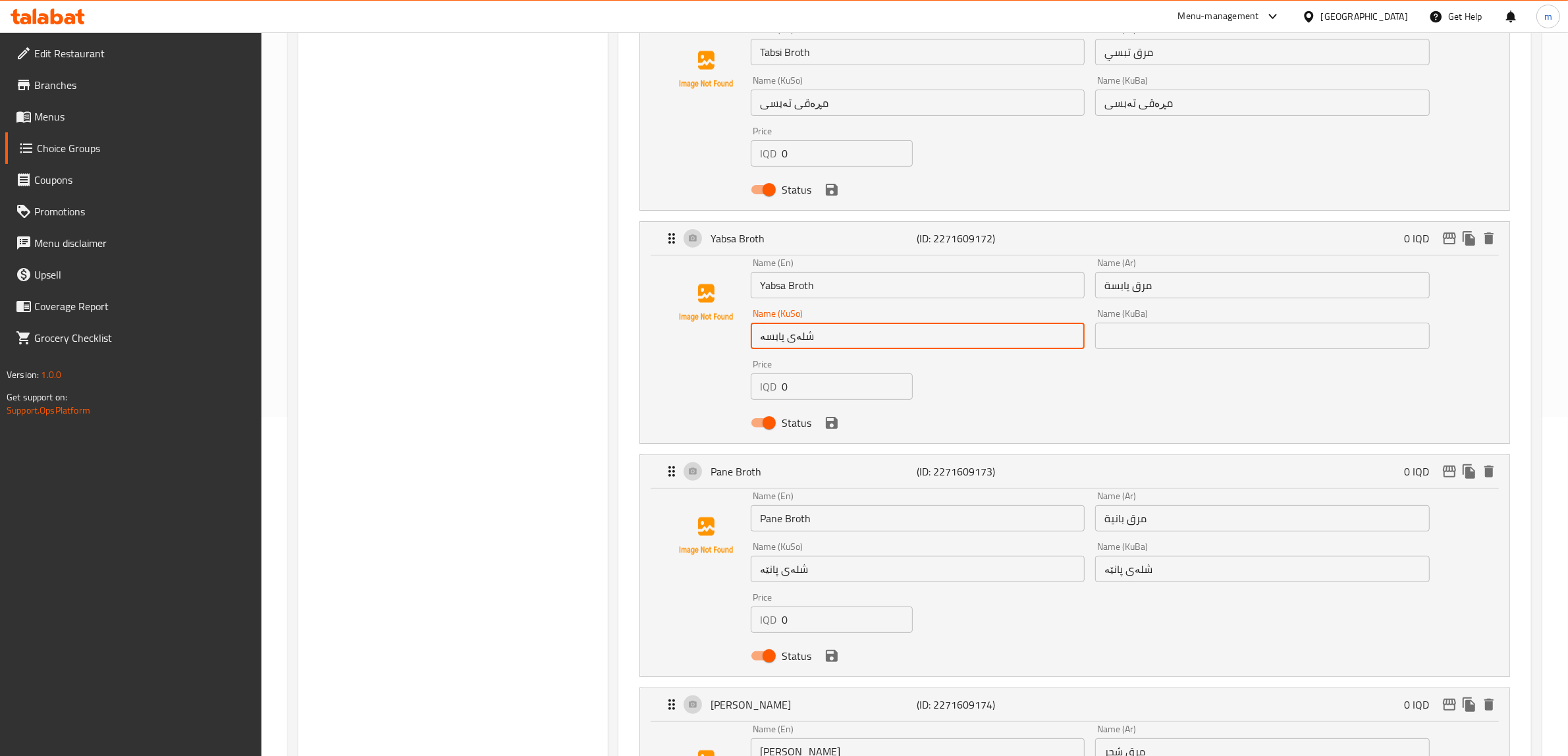
click at [795, 331] on input "شلەی یابسە" at bounding box center [917, 335] width 333 height 26
click at [818, 104] on input "مڕەقی تەبسی" at bounding box center [917, 102] width 333 height 26
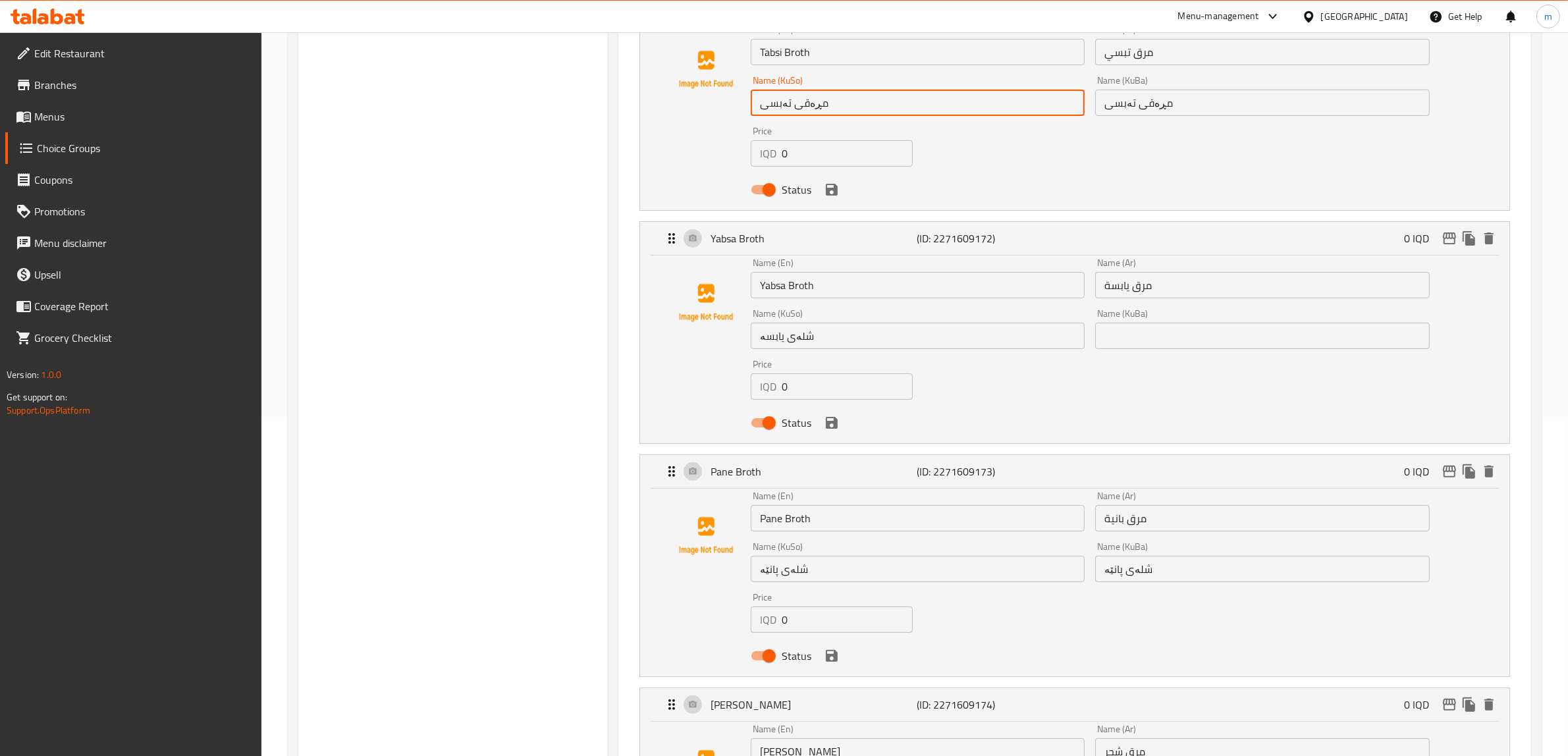
click at [818, 104] on input "مڕەقی تەبسی" at bounding box center [917, 102] width 333 height 26
paste input "شلە"
type input "شلەی تەبسی"
click at [1159, 102] on input "مڕەقی تەبسی" at bounding box center [1261, 102] width 333 height 26
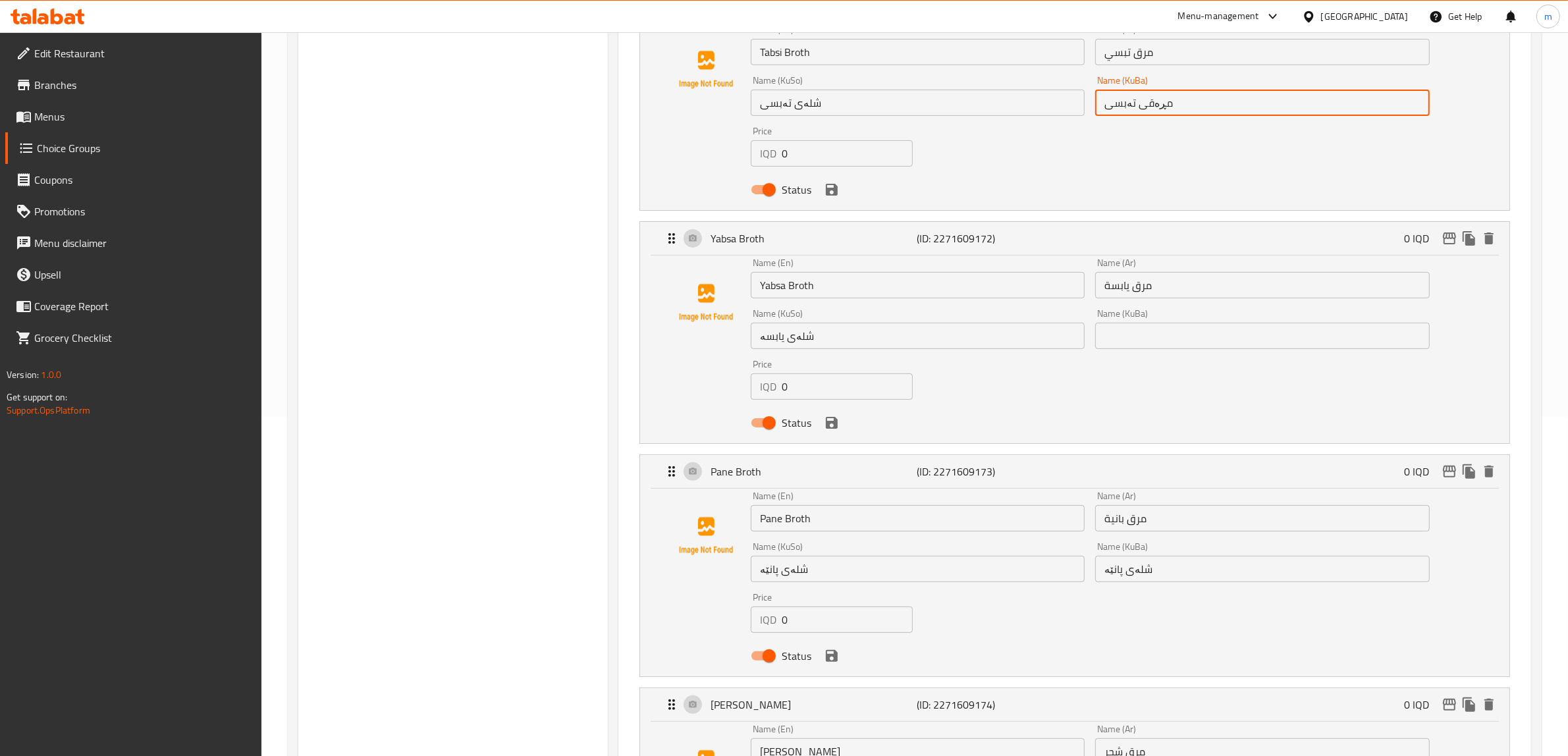
click at [1159, 102] on input "مڕەقی تەبسی" at bounding box center [1261, 102] width 333 height 26
paste input "شلە"
type input "شلەی تەبسی"
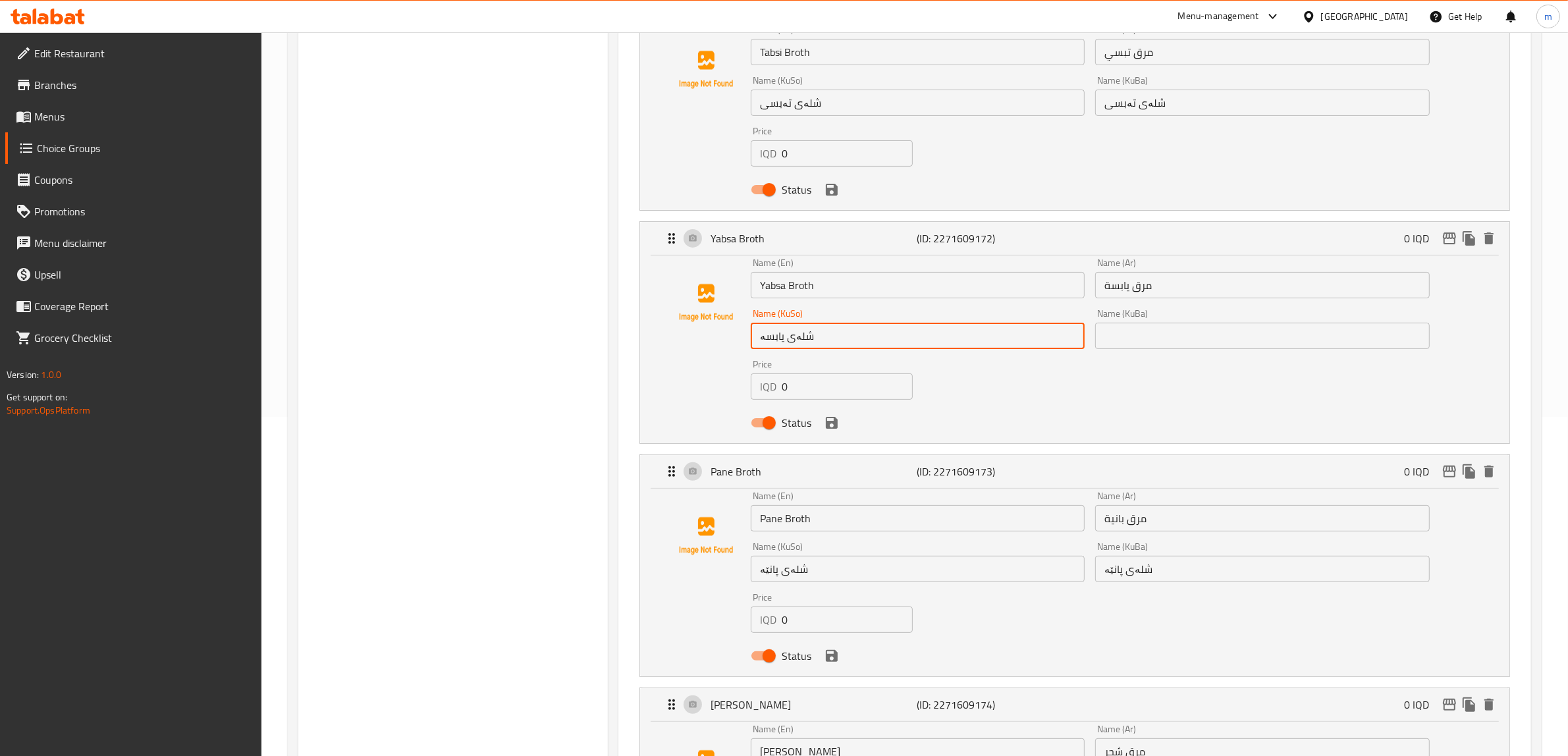
click at [801, 333] on input "شلەی یابسە" at bounding box center [917, 335] width 333 height 26
click at [1146, 330] on input "text" at bounding box center [1261, 335] width 333 height 26
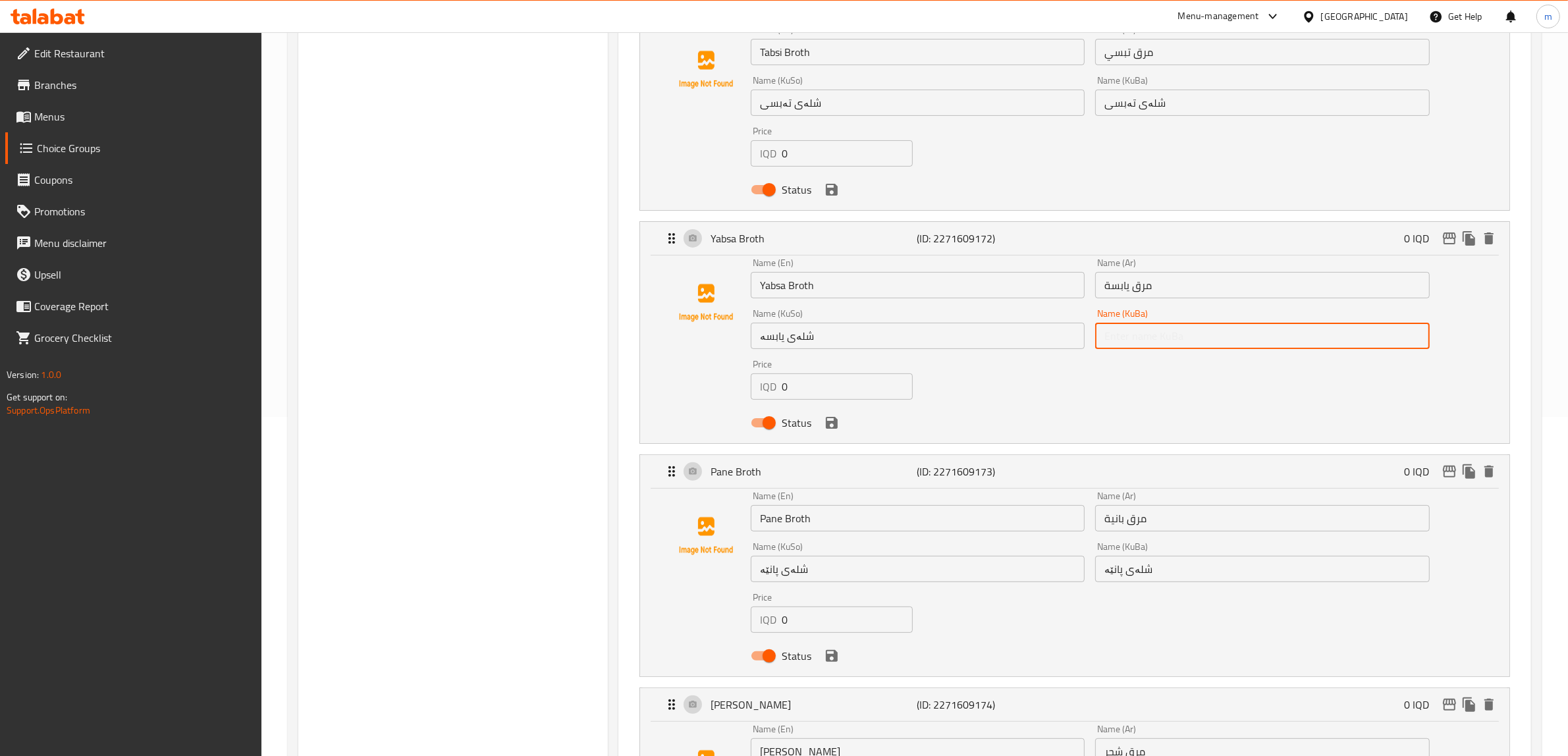
paste input "شلەی یابسە"
click at [1117, 332] on input "شلەی یابسە" at bounding box center [1261, 335] width 333 height 26
type input "شلەی یابیسە"
click at [775, 341] on input "شلەی یابسە" at bounding box center [917, 335] width 333 height 26
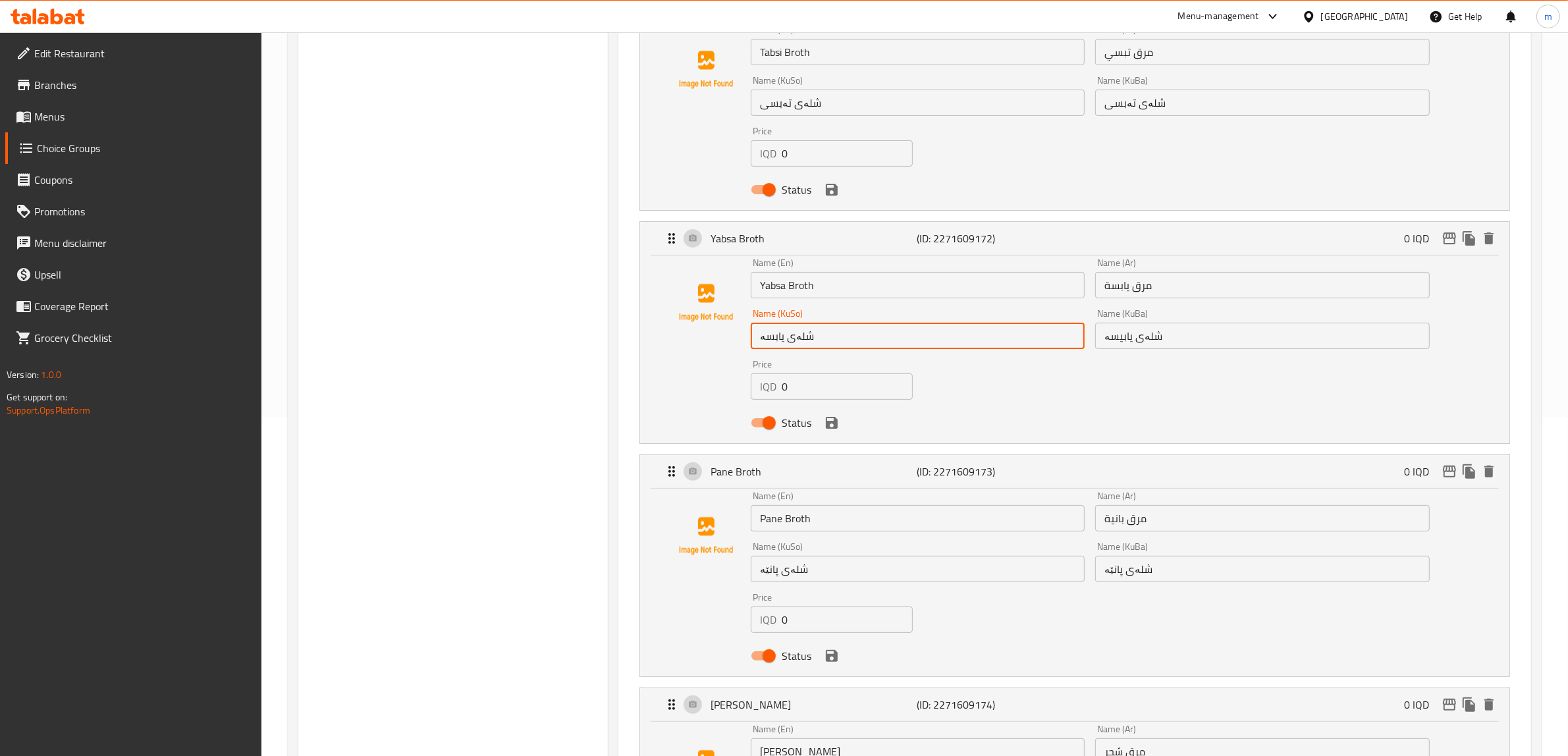
click at [771, 339] on input "شلەی یابسە" at bounding box center [917, 335] width 333 height 26
click at [829, 426] on icon "save" at bounding box center [831, 423] width 16 height 16
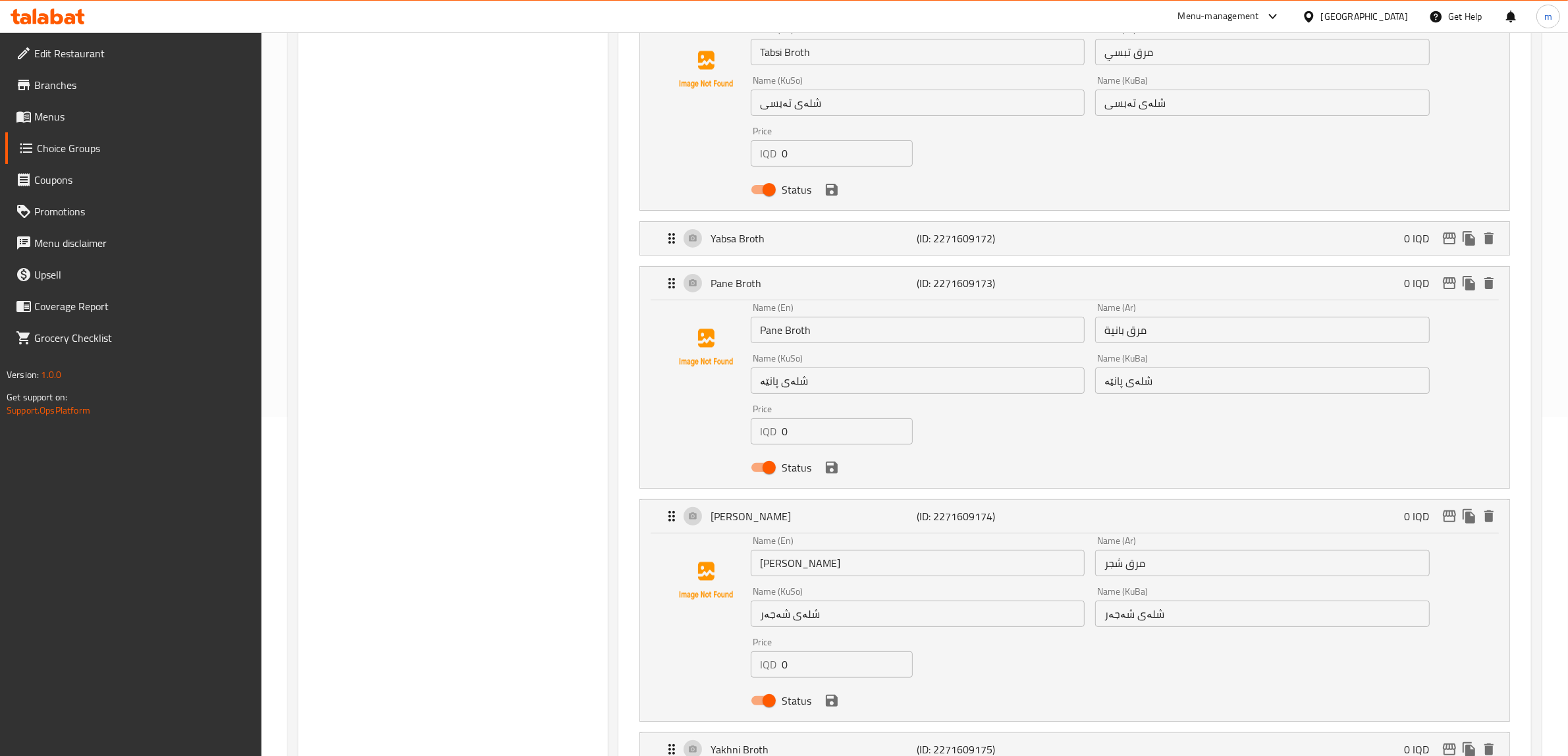
type input "شلەی یابیسە"
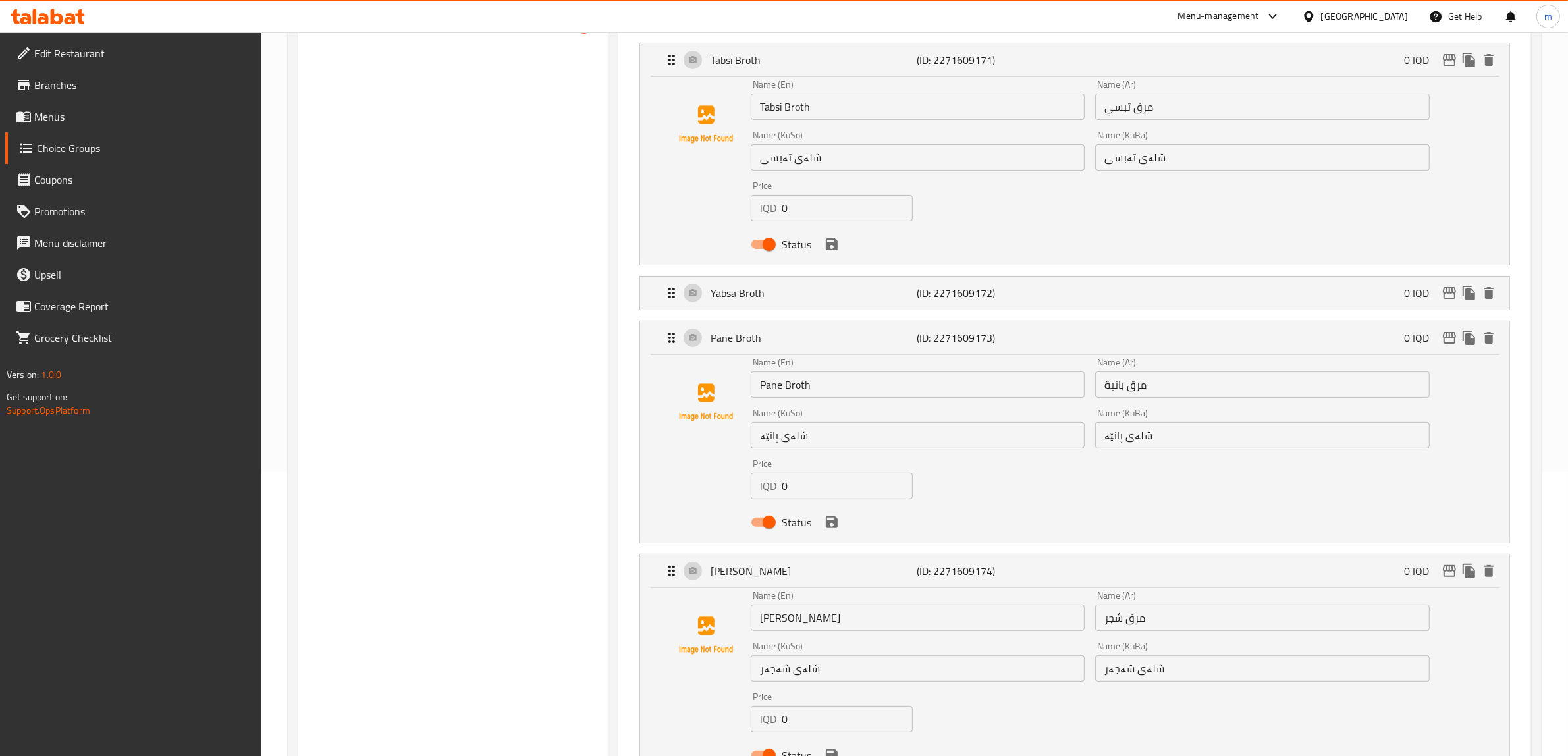
scroll to position [201, 0]
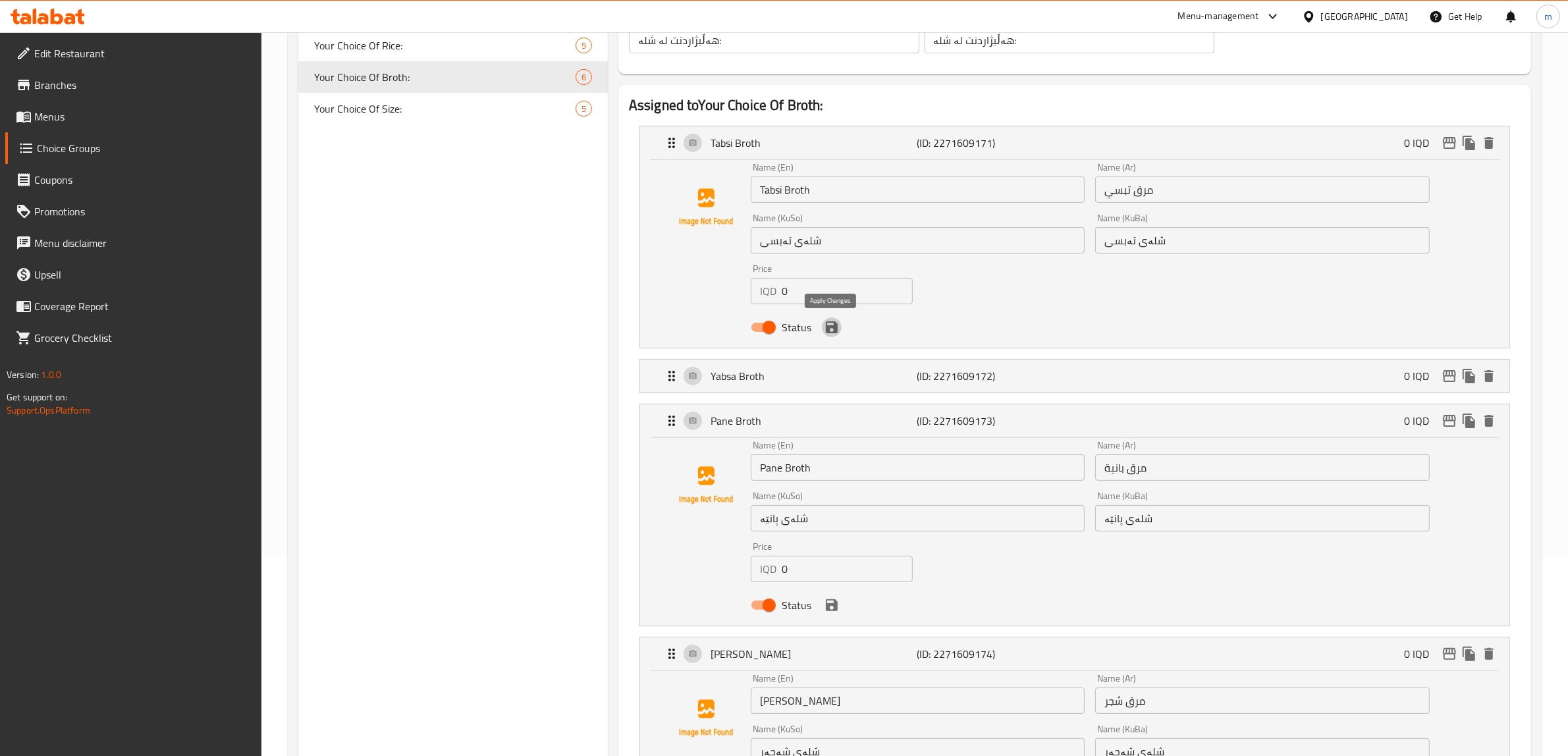
click at [831, 332] on icon "save" at bounding box center [831, 327] width 12 height 12
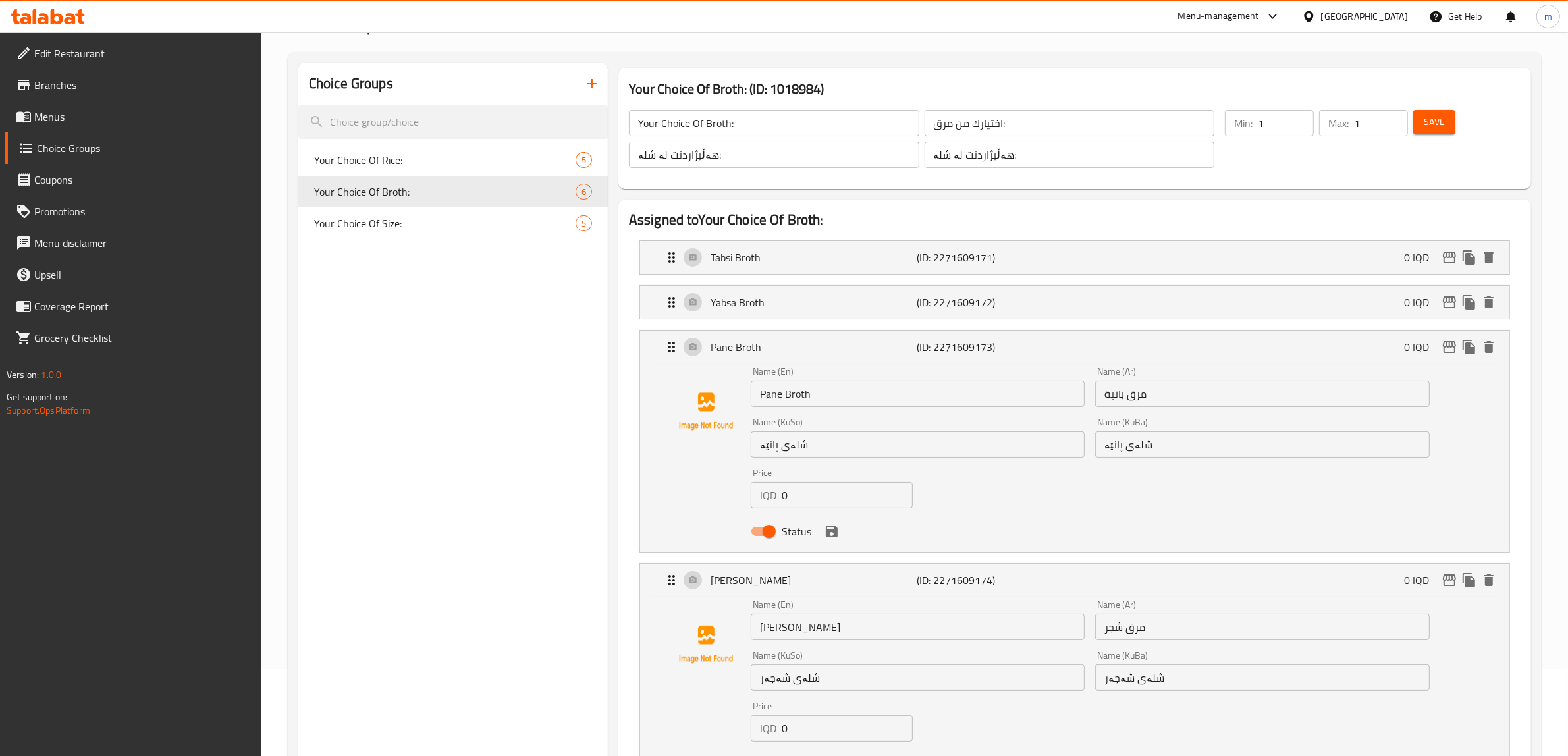
scroll to position [0, 0]
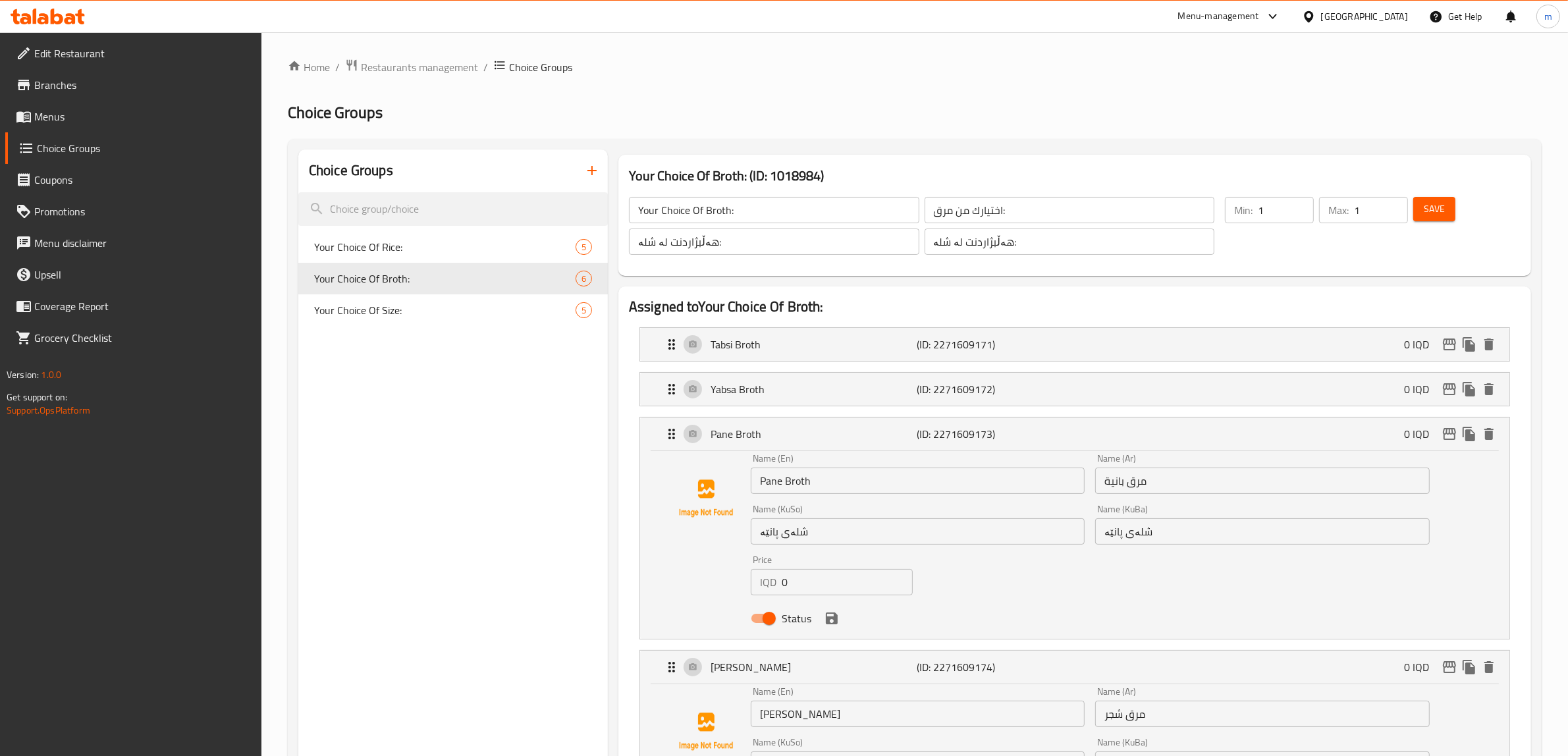
drag, startPoint x: 1419, startPoint y: 209, endPoint x: 1425, endPoint y: 211, distance: 6.3
click at [1420, 208] on button "Save" at bounding box center [1434, 209] width 42 height 24
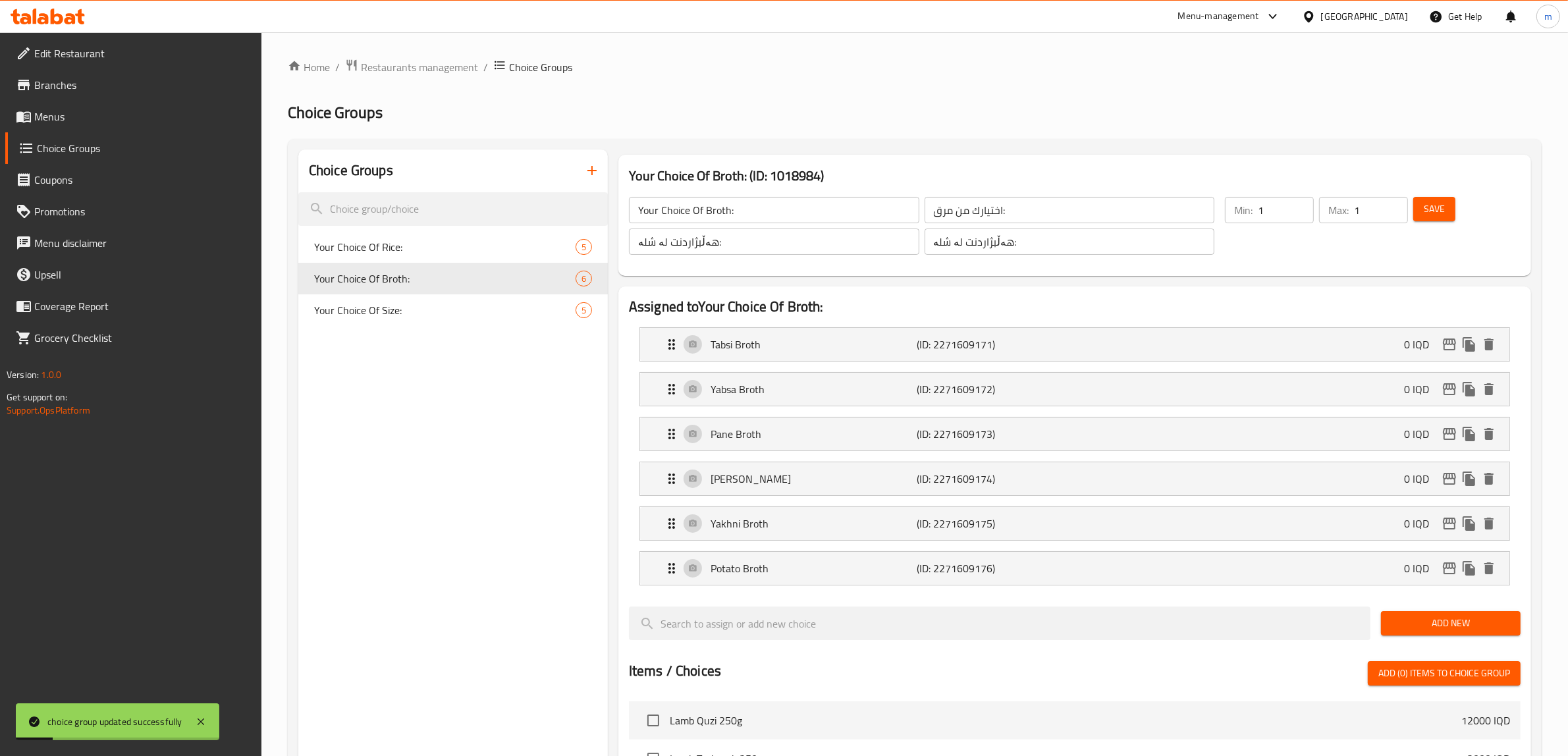
click at [90, 109] on span "Menus" at bounding box center [143, 117] width 218 height 16
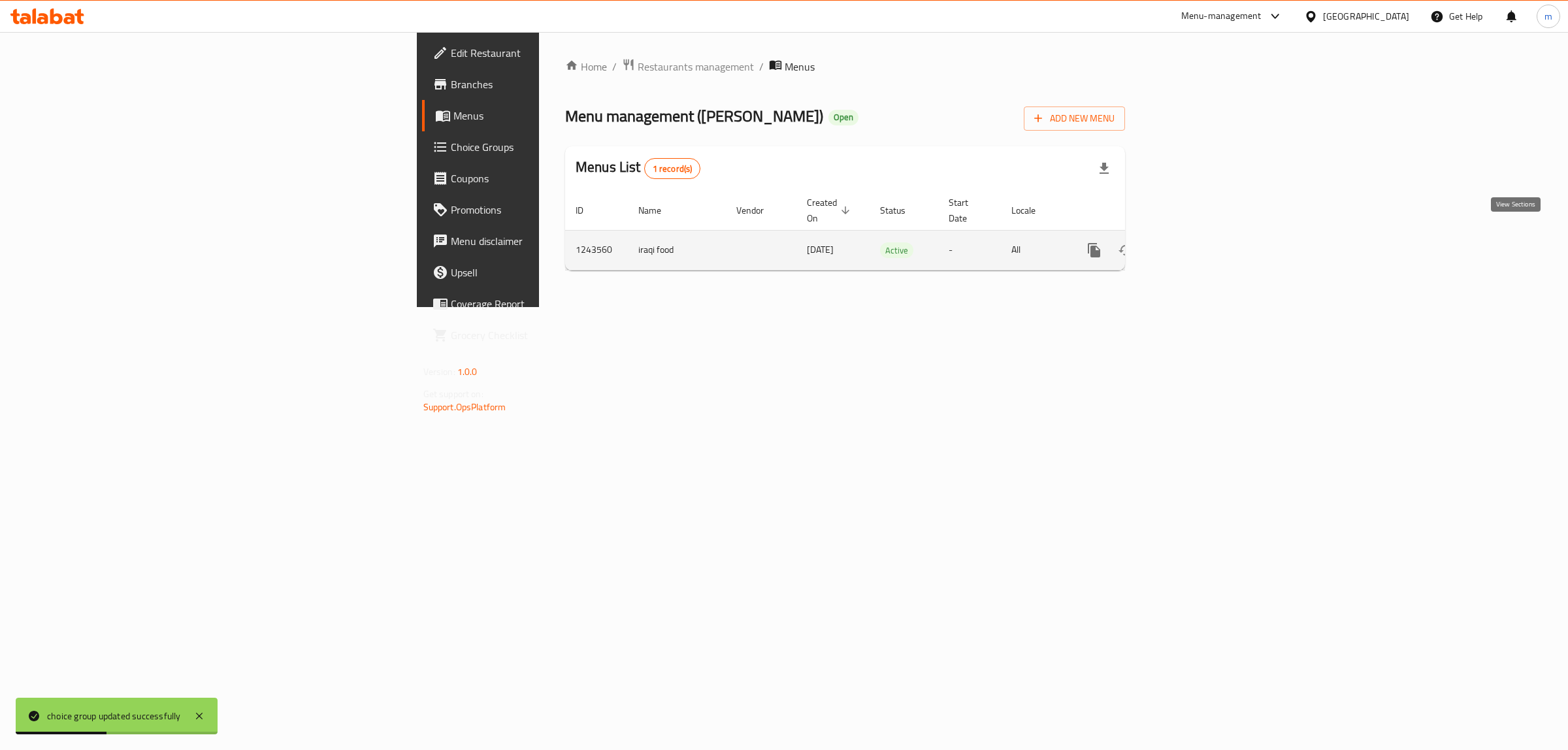
click at [1194, 244] on icon "enhanced table" at bounding box center [1188, 250] width 12 height 12
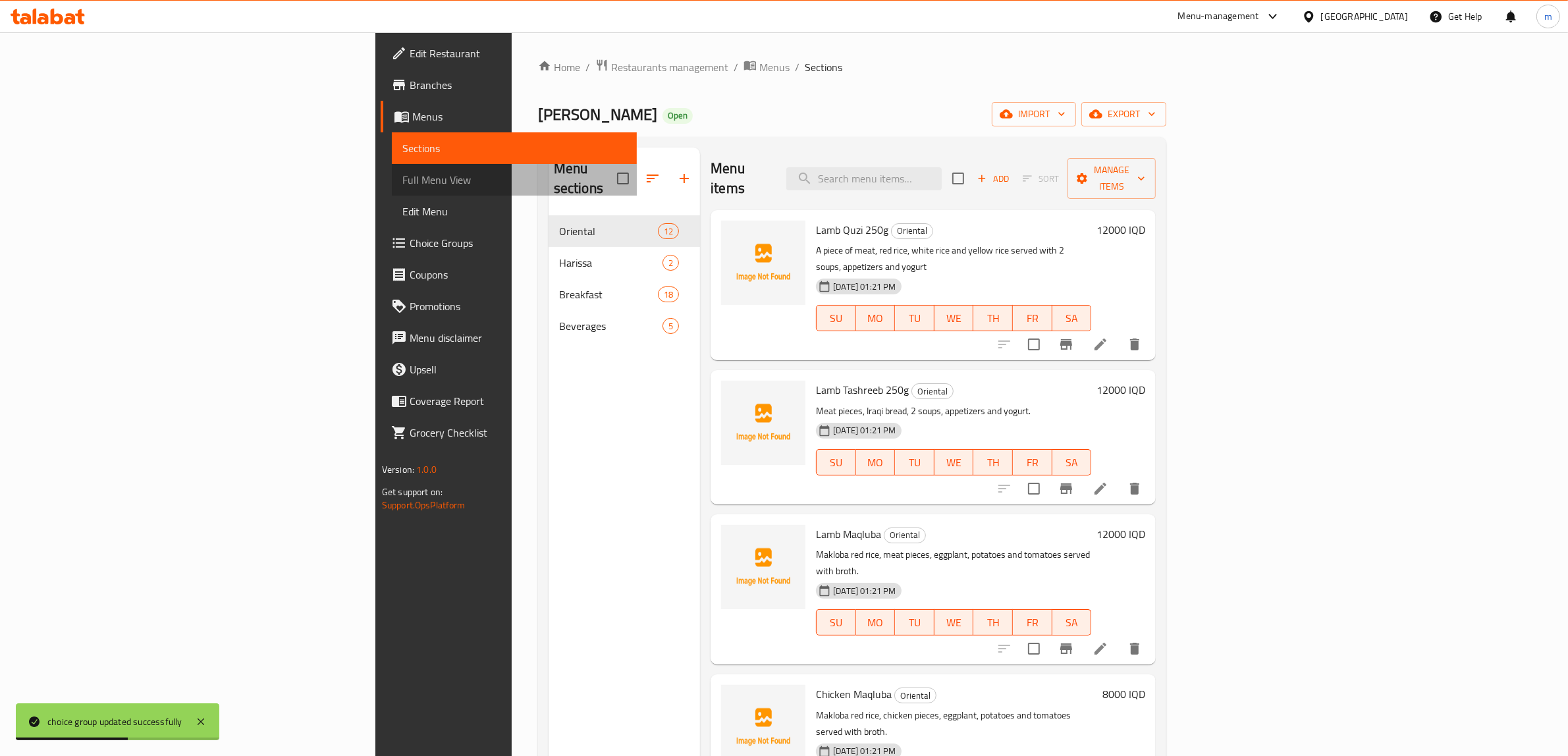
click at [392, 188] on link "Full Menu View" at bounding box center [514, 180] width 246 height 32
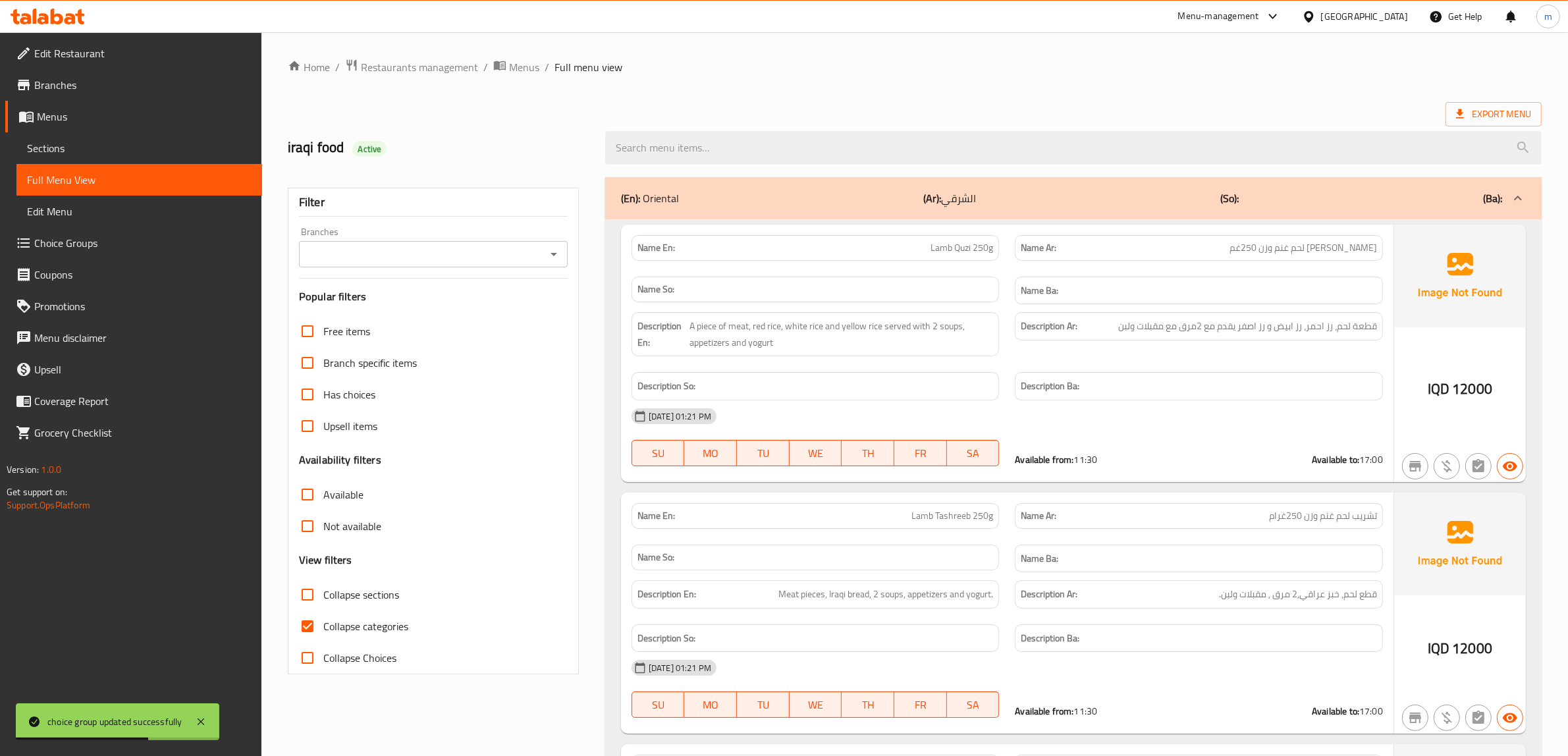
click at [553, 250] on icon "Open" at bounding box center [553, 254] width 16 height 16
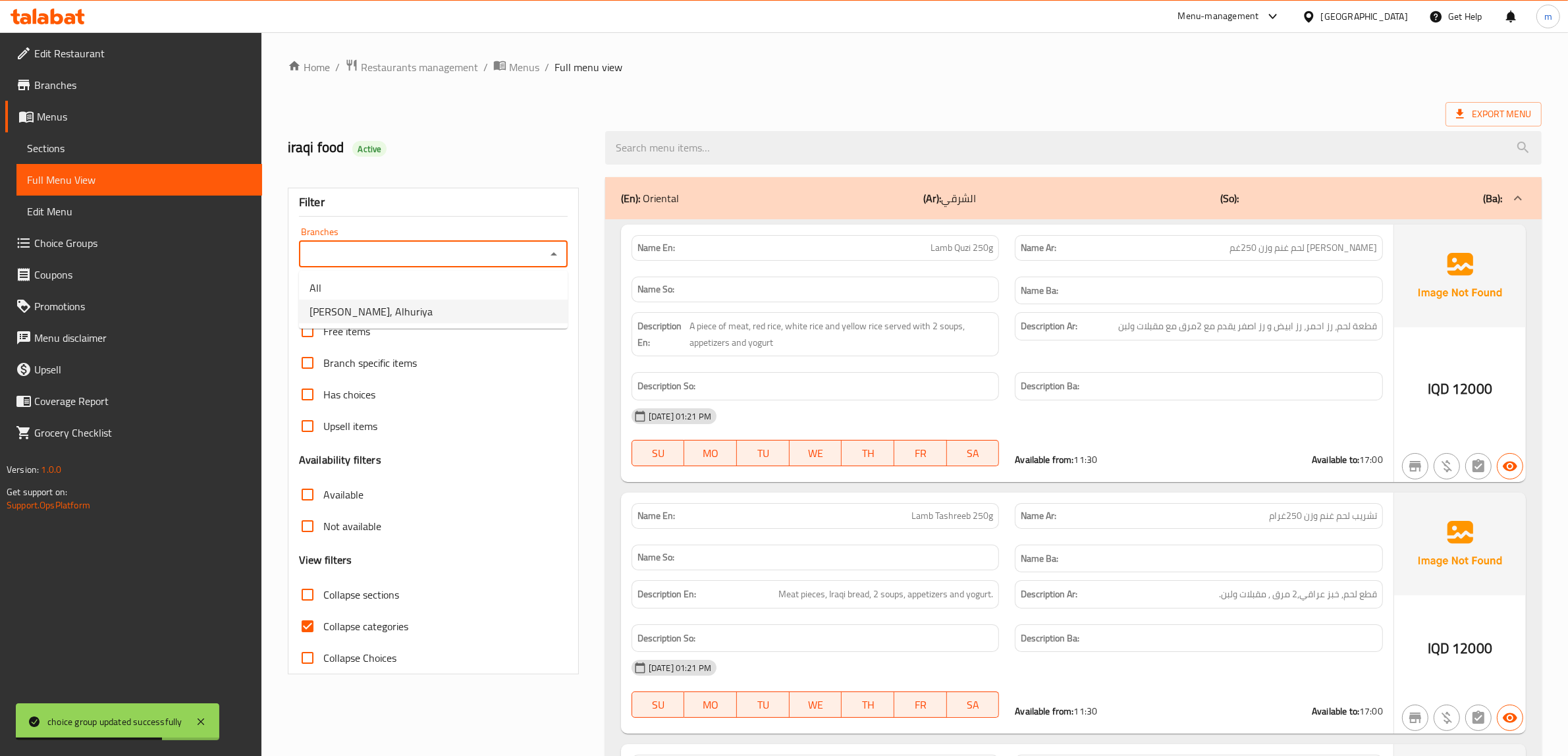
click at [366, 308] on span "[PERSON_NAME], Alhuriya" at bounding box center [370, 311] width 123 height 16
type input "[PERSON_NAME], Alhuriya"
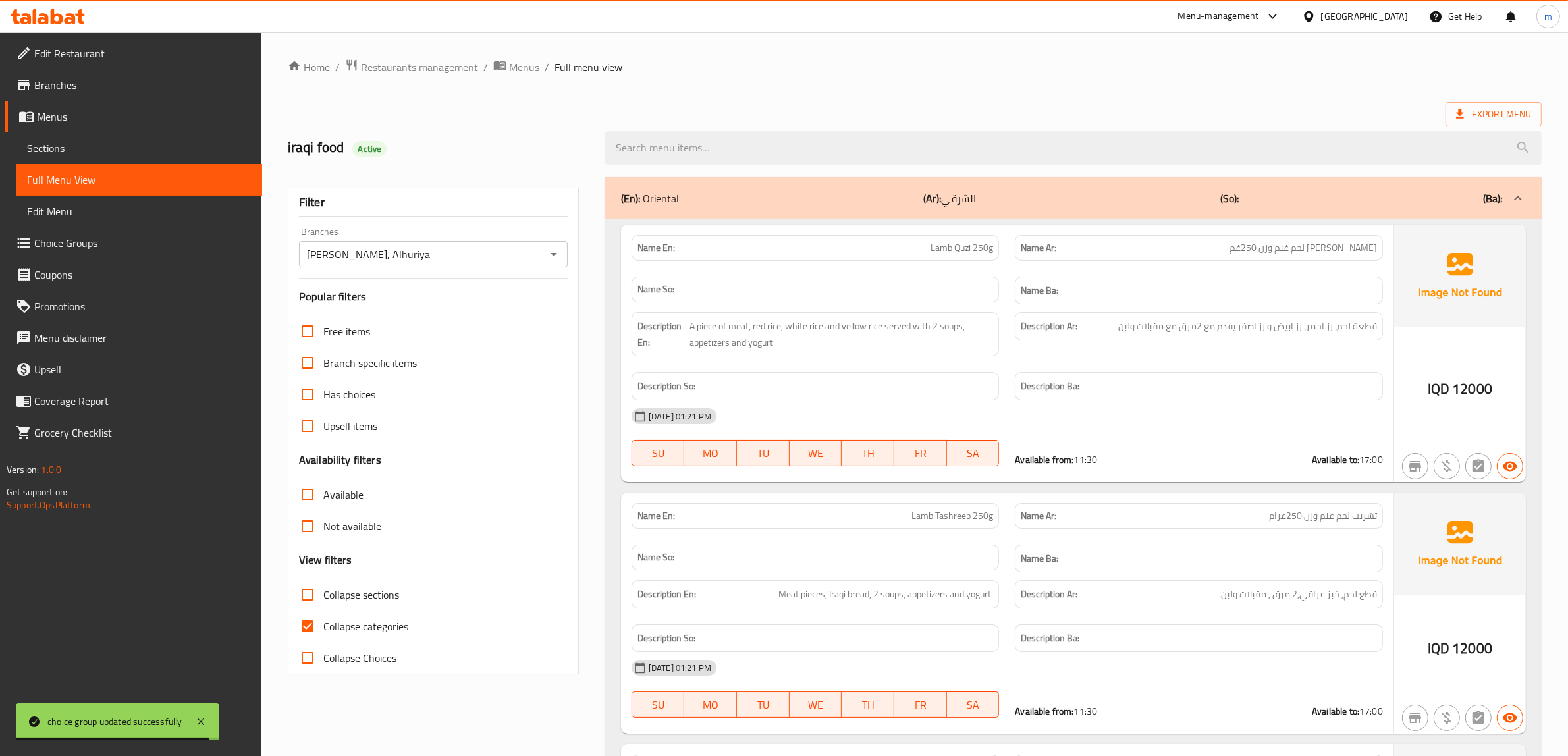
click at [308, 623] on input "Collapse categories" at bounding box center [307, 626] width 32 height 32
checkbox input "false"
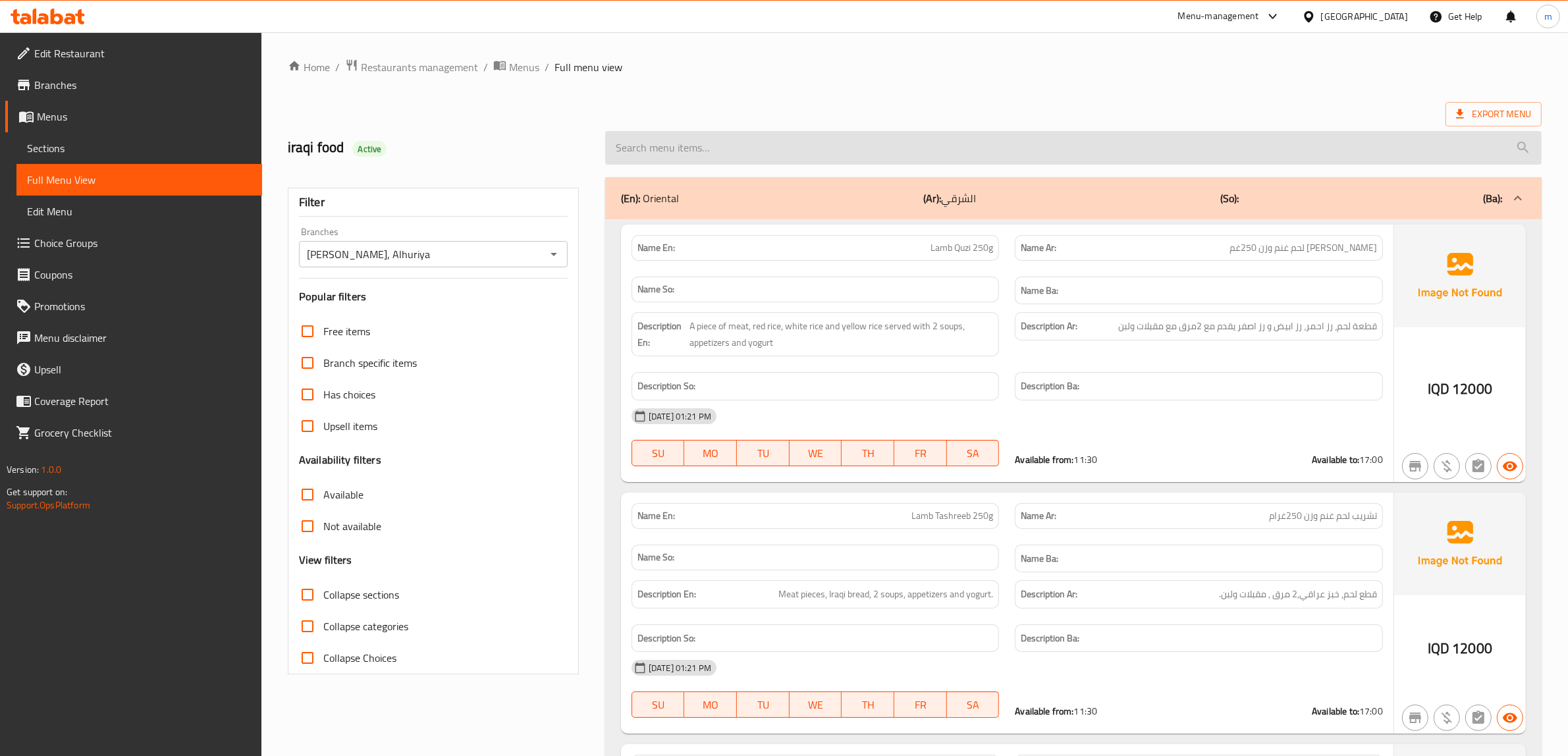
click at [731, 142] on input "search" at bounding box center [1072, 148] width 936 height 34
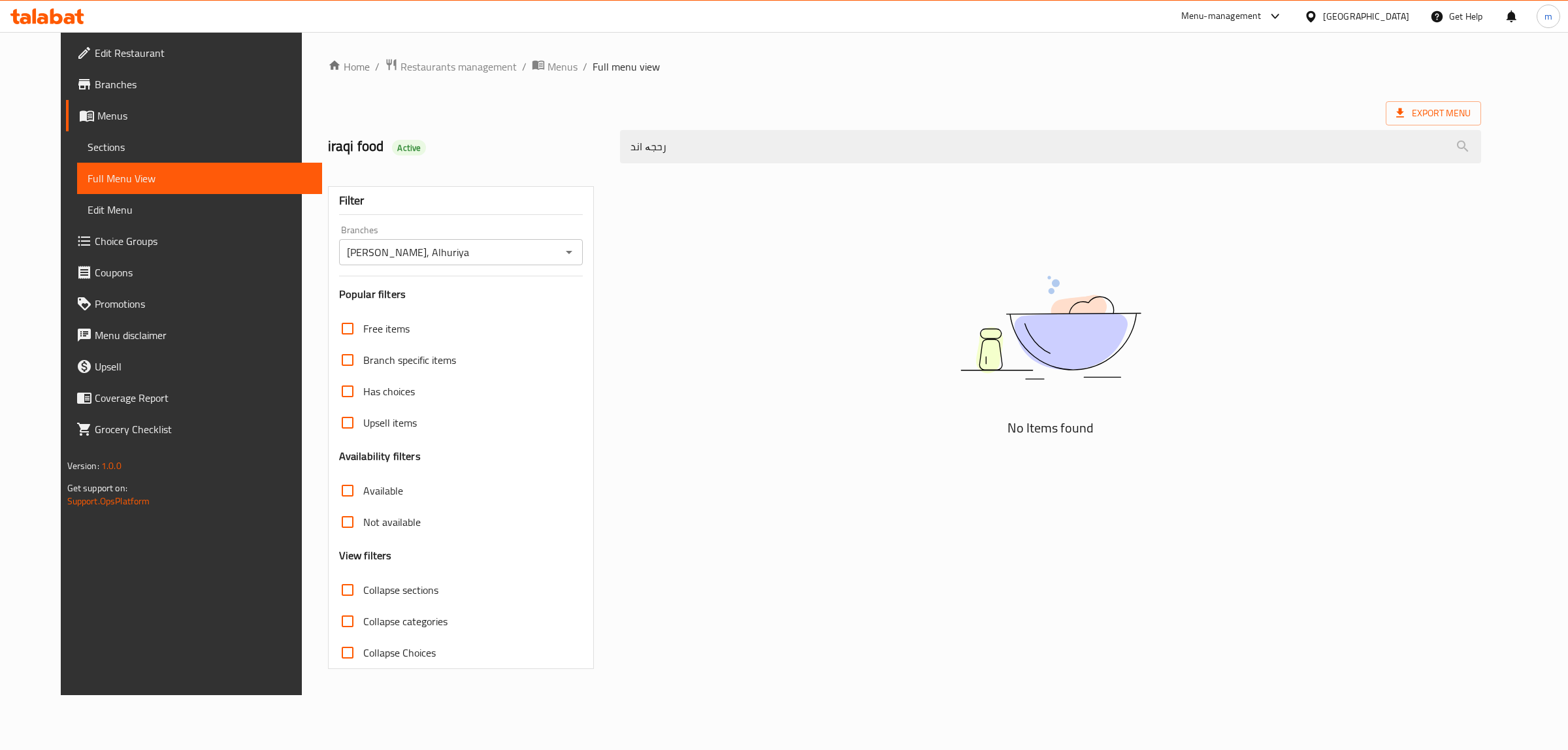
type input "رحجە"
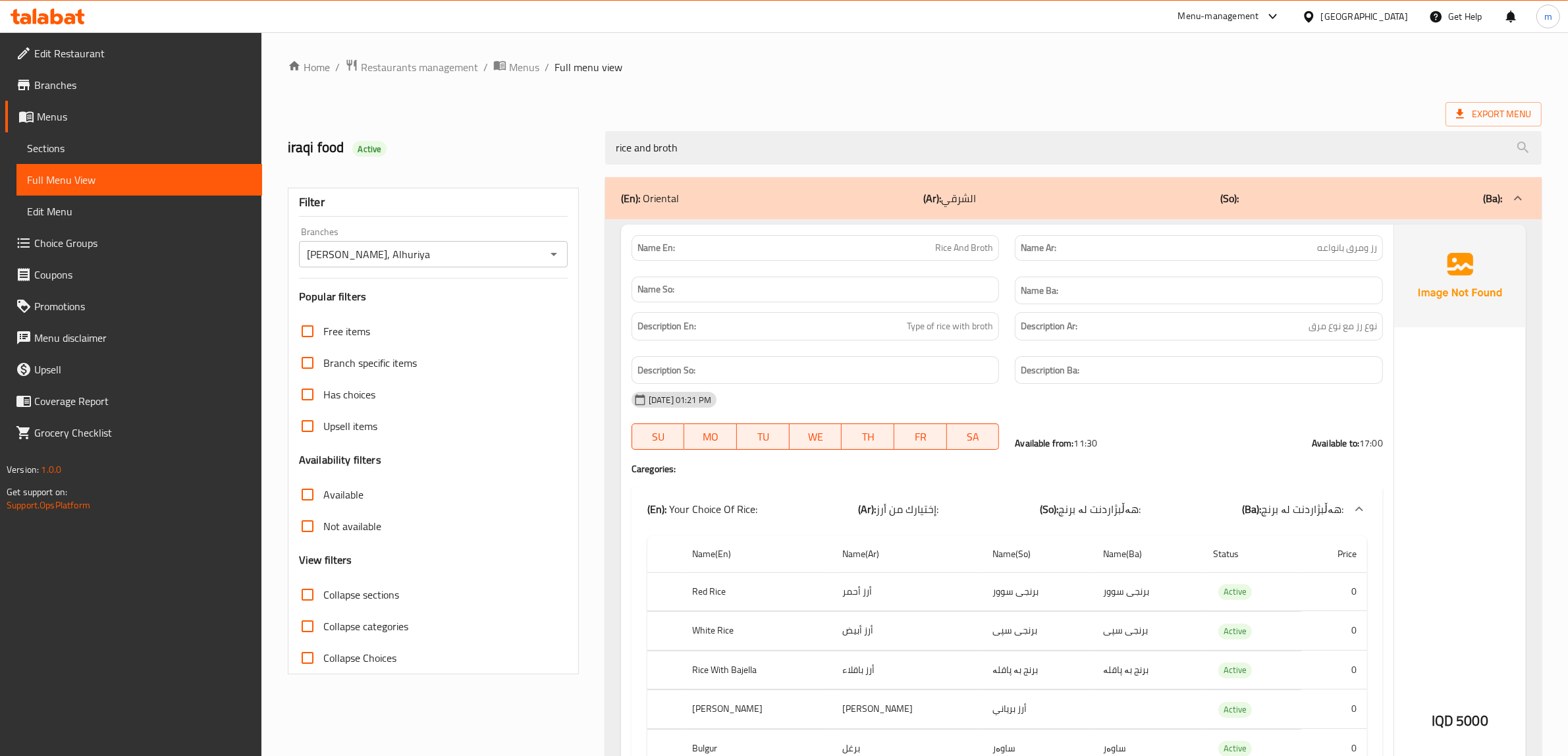
type input "rice and broth"
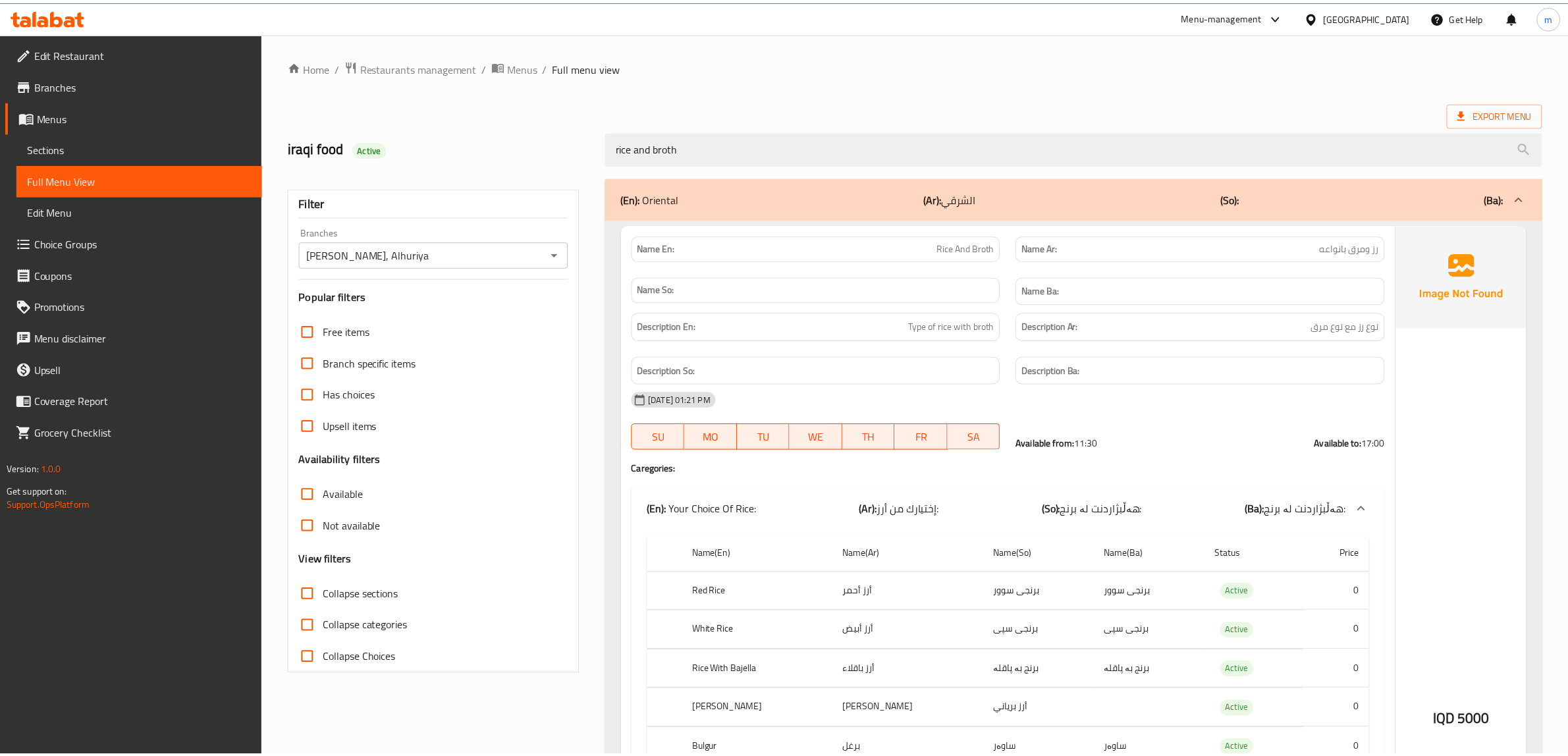
scroll to position [452, 0]
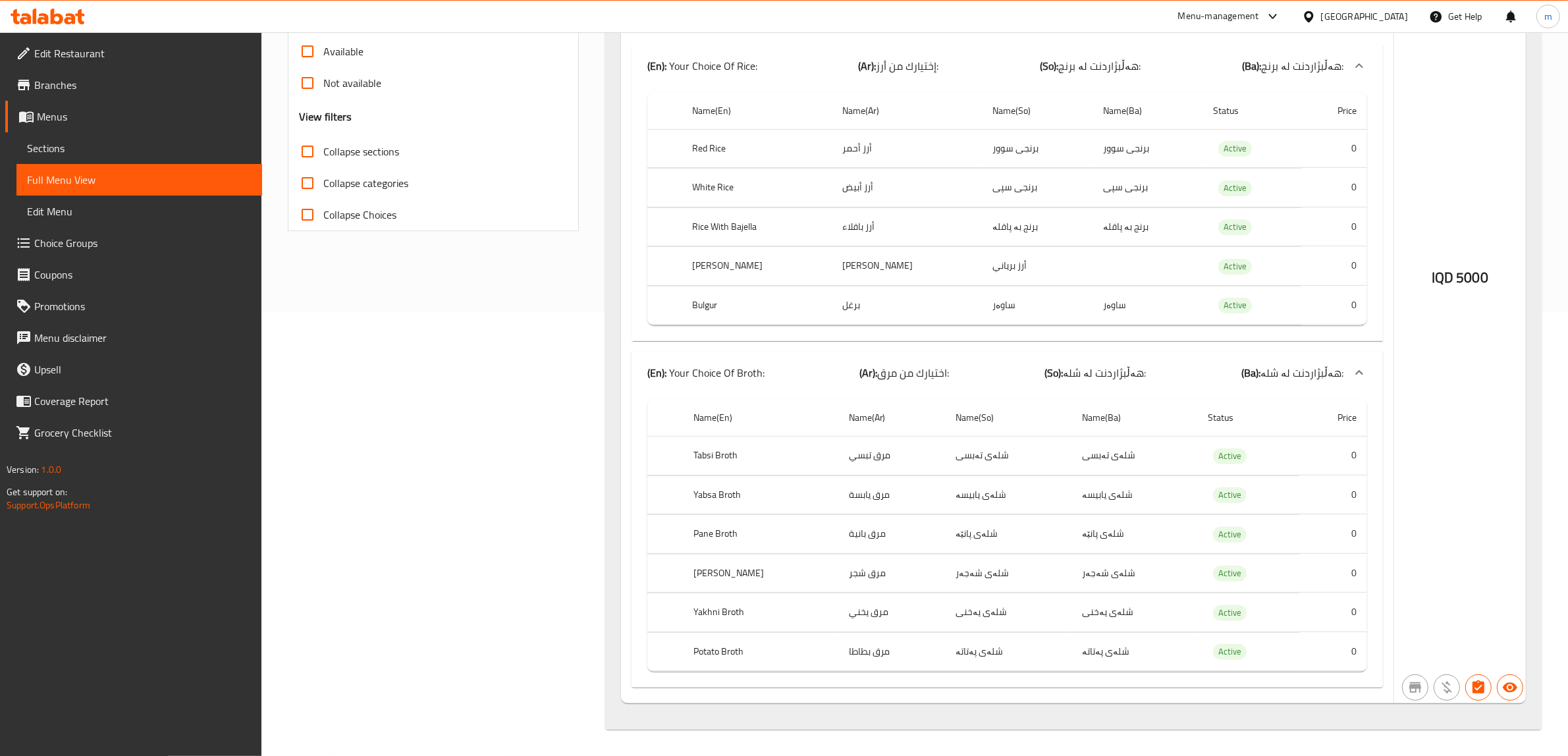
click at [107, 244] on span "Choice Groups" at bounding box center [143, 243] width 218 height 16
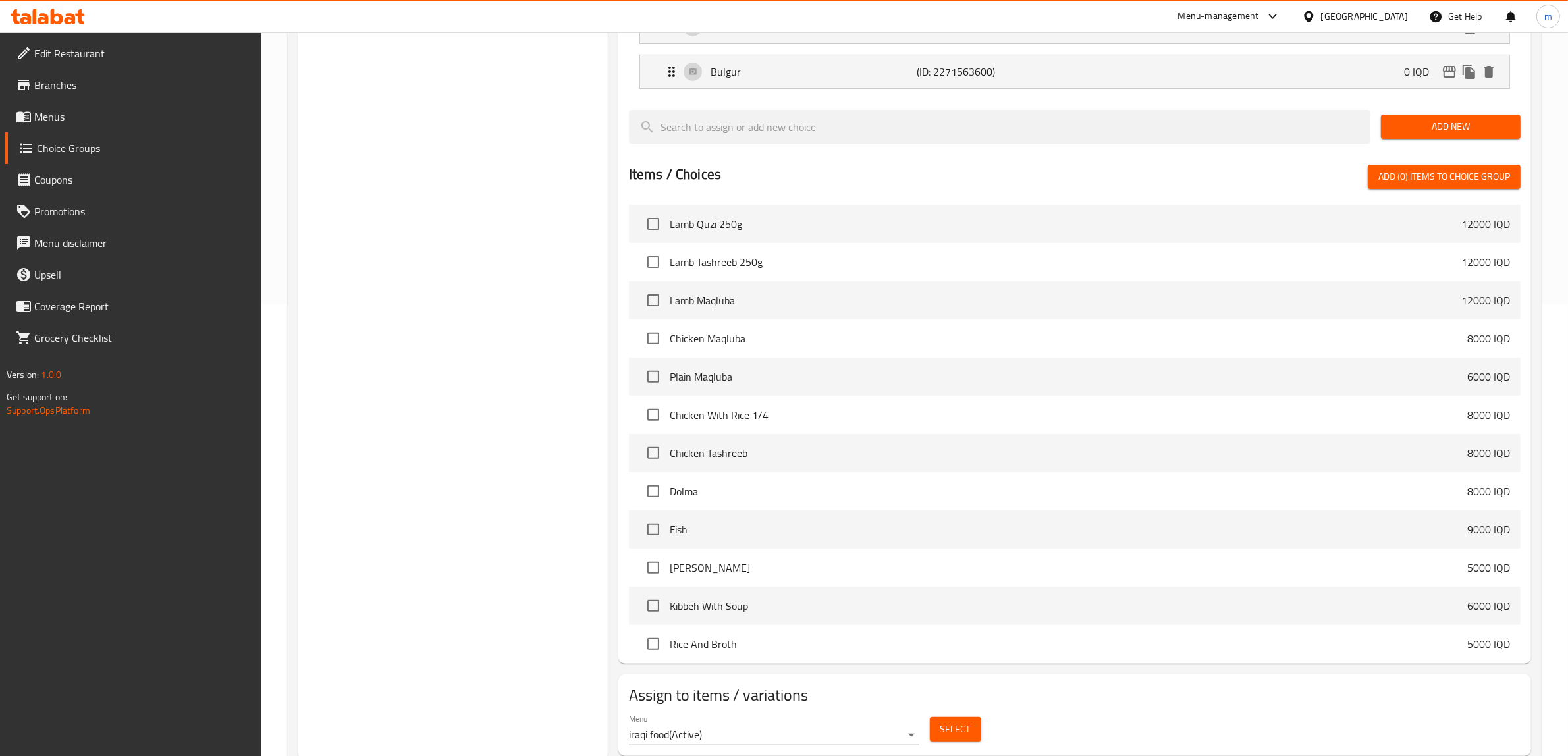
scroll to position [187, 0]
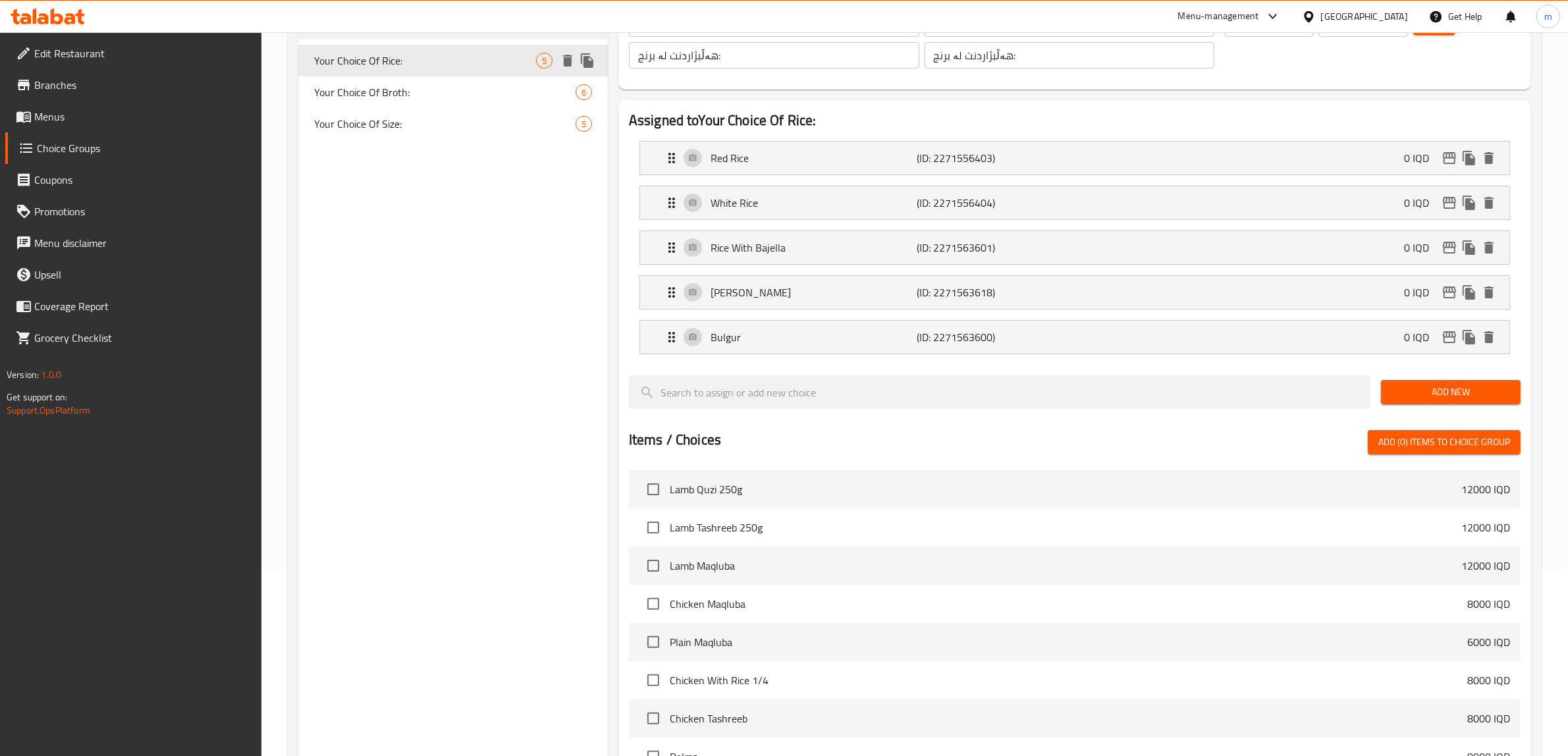
click at [418, 71] on div "Your Choice Of Rice: 5" at bounding box center [453, 60] width 309 height 32
click at [905, 294] on p "[PERSON_NAME]" at bounding box center [814, 292] width 207 height 16
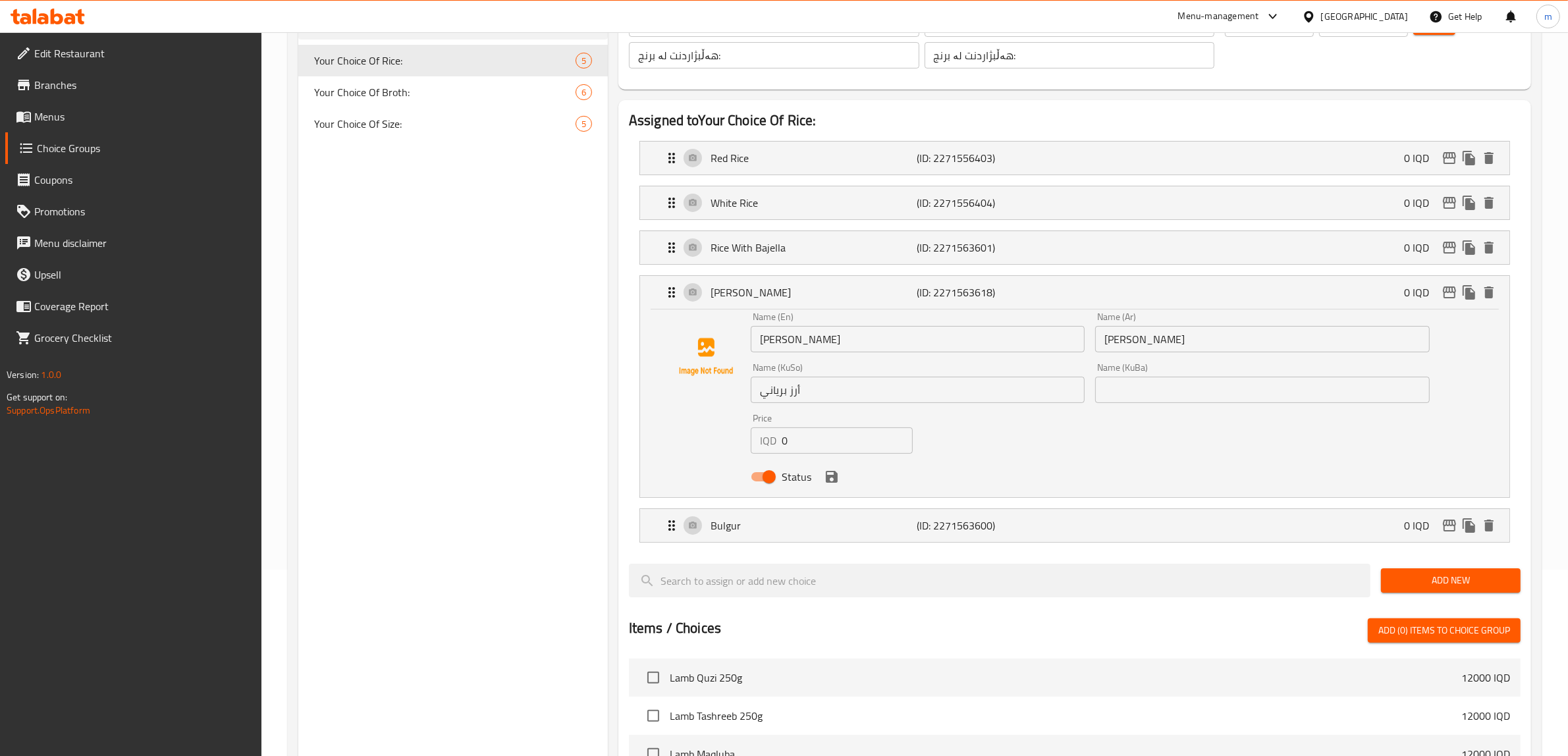
click at [818, 395] on input "أرز برياني" at bounding box center [917, 389] width 333 height 26
click at [1121, 389] on input "text" at bounding box center [1261, 389] width 333 height 26
paste input "أرز برياني"
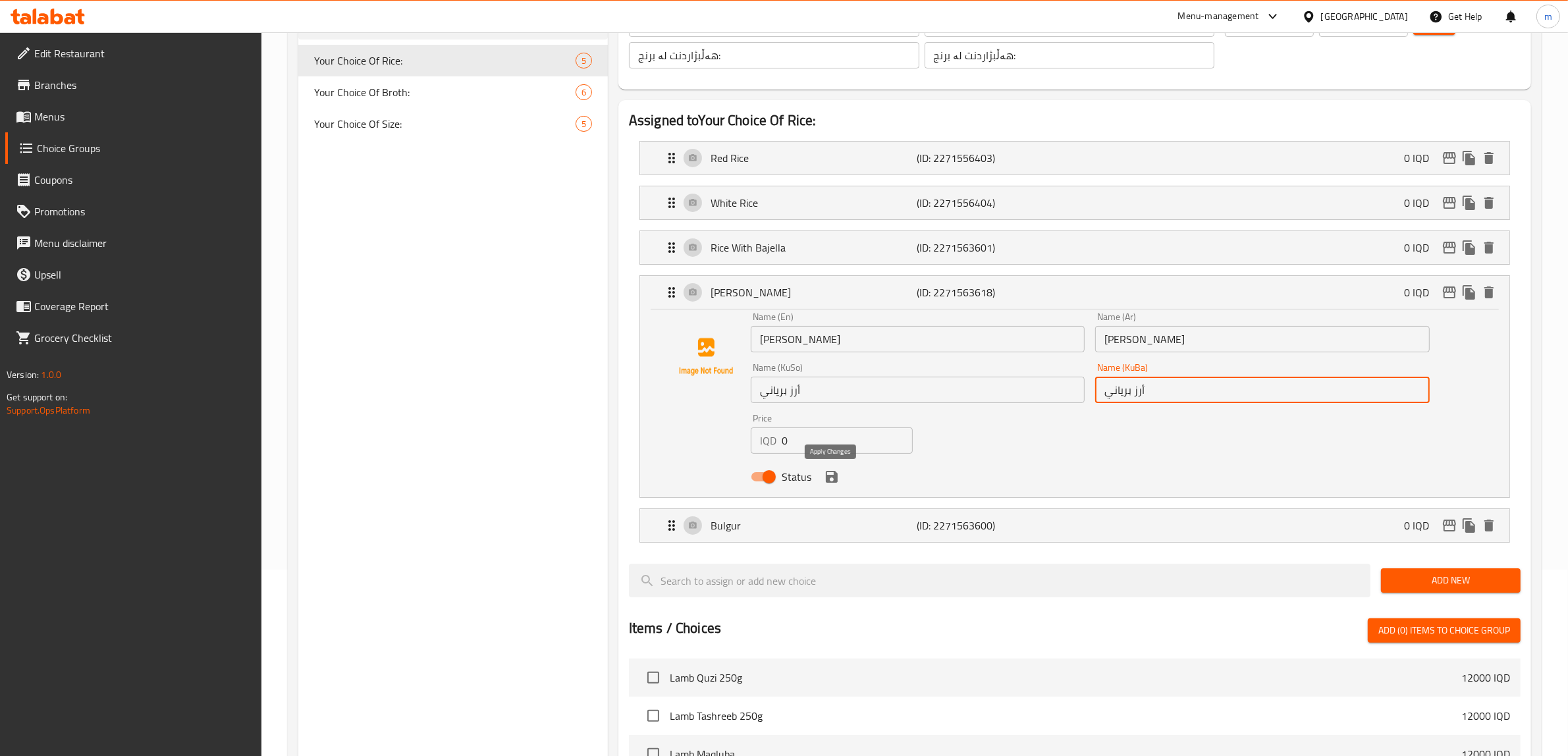
click at [831, 477] on icon "save" at bounding box center [831, 476] width 12 height 12
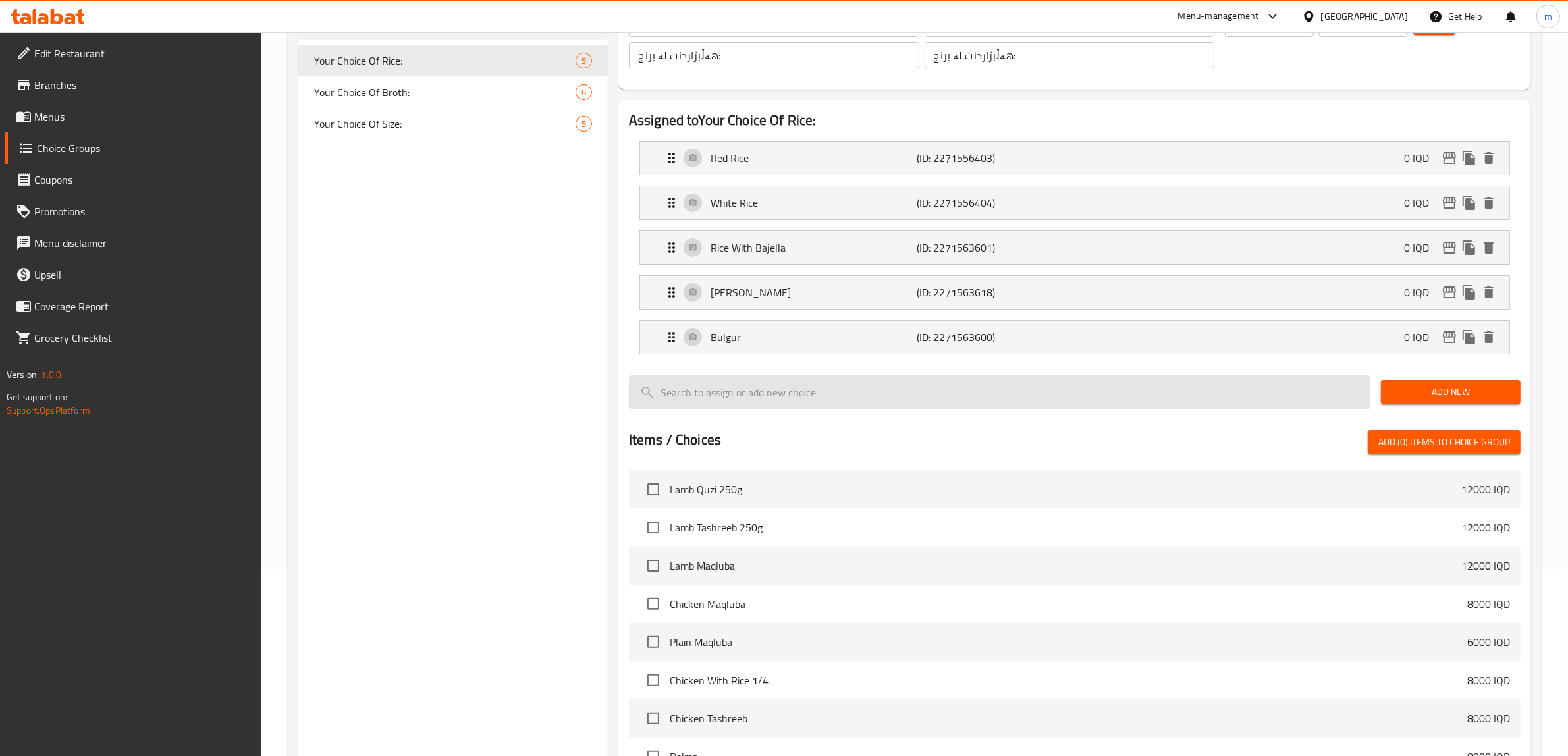
type input "أرز برياني"
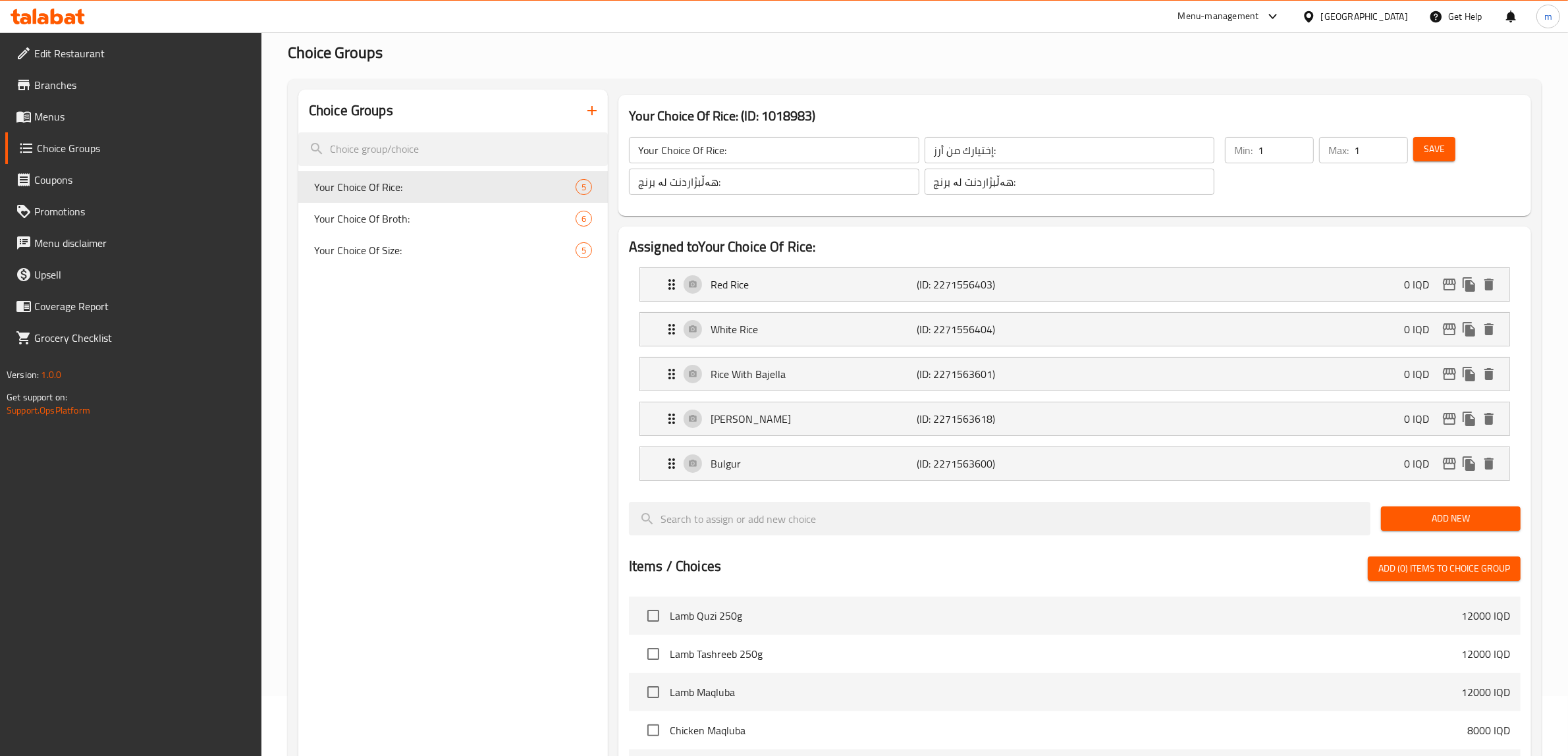
scroll to position [0, 0]
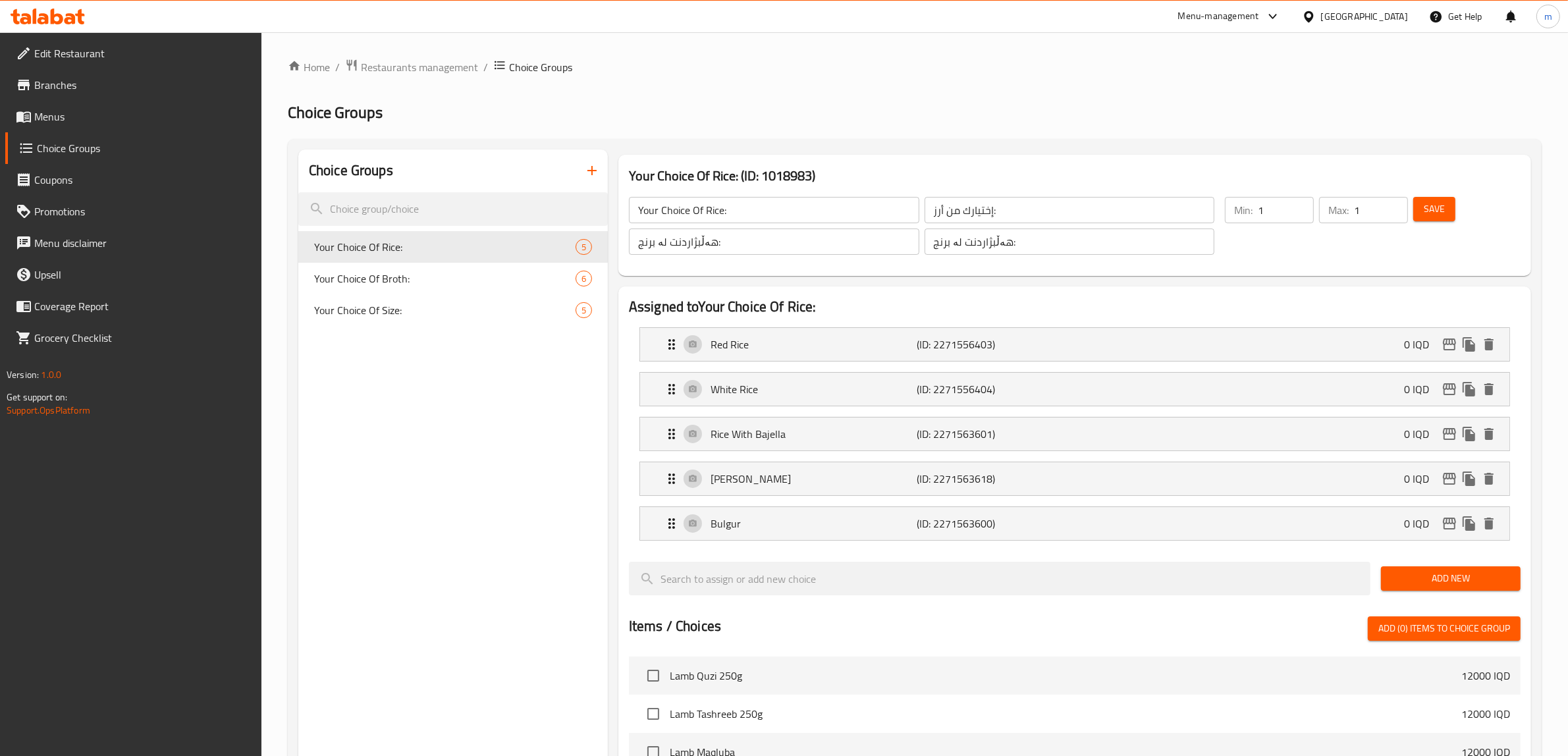
drag, startPoint x: 1441, startPoint y: 206, endPoint x: 1433, endPoint y: 209, distance: 8.5
click at [1440, 206] on span "Save" at bounding box center [1434, 209] width 21 height 17
click at [93, 116] on span "Menus" at bounding box center [143, 117] width 218 height 16
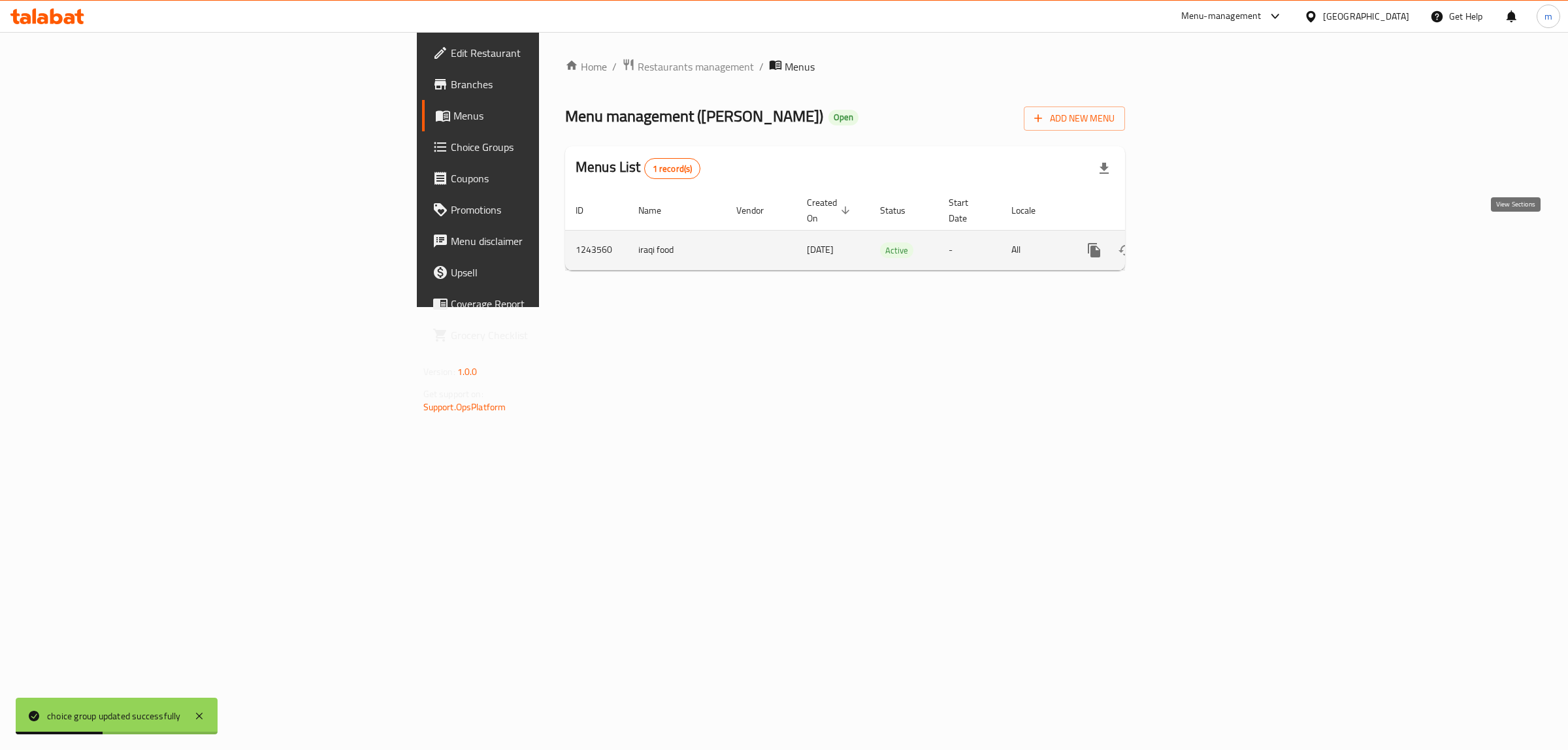
click at [1203, 234] on link "enhanced table" at bounding box center [1188, 250] width 32 height 32
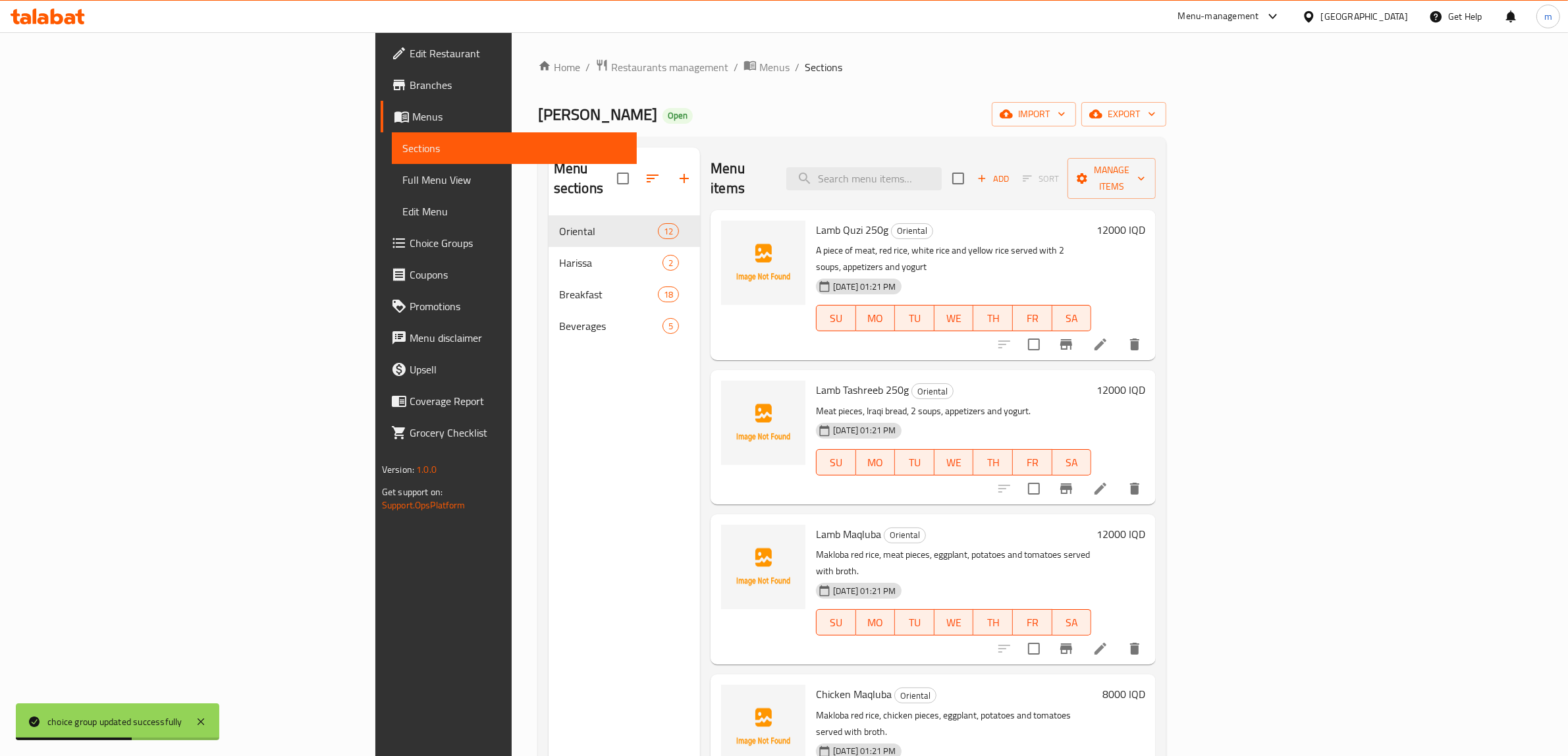
click at [402, 173] on span "Full Menu View" at bounding box center [514, 180] width 225 height 16
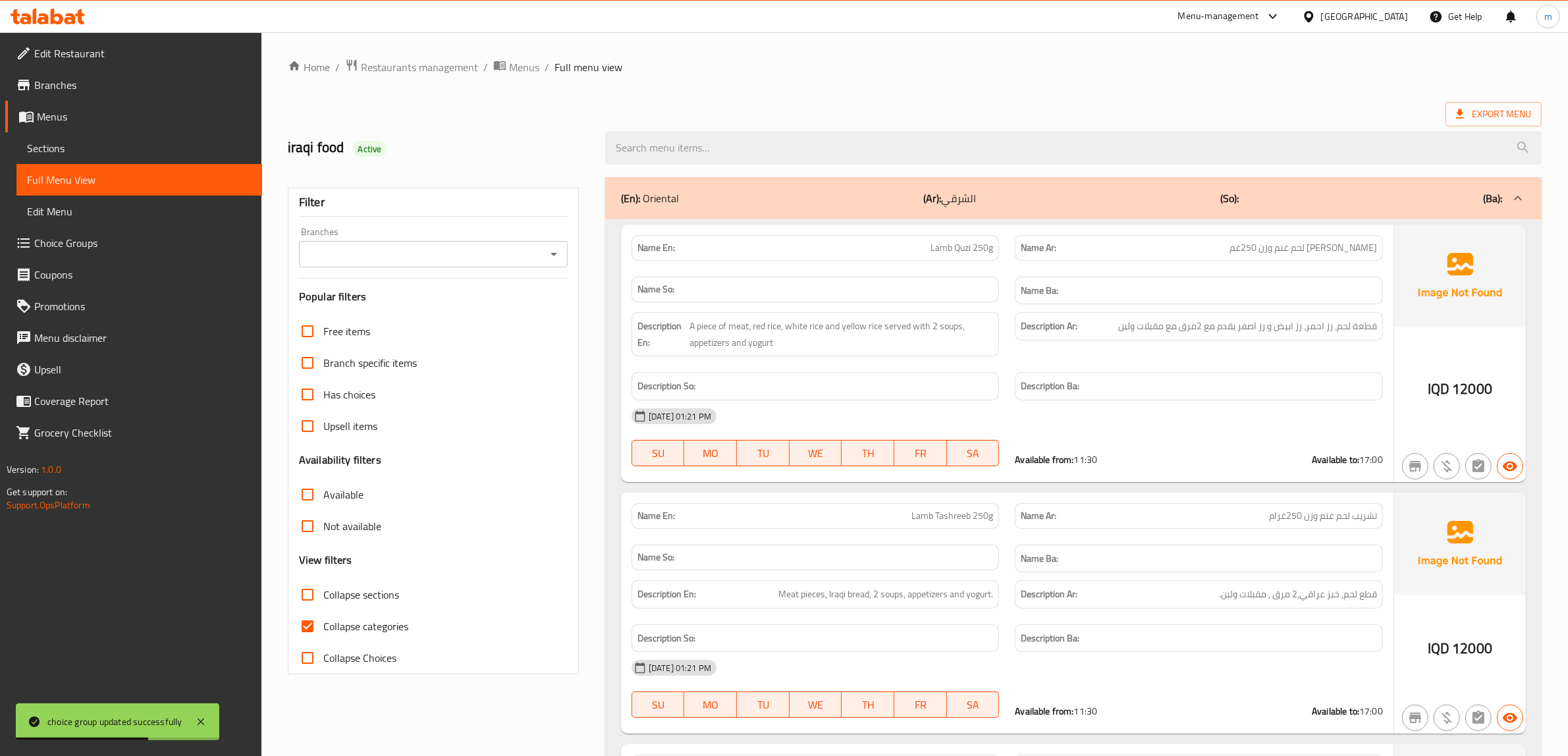
click at [547, 257] on icon "Open" at bounding box center [553, 254] width 16 height 16
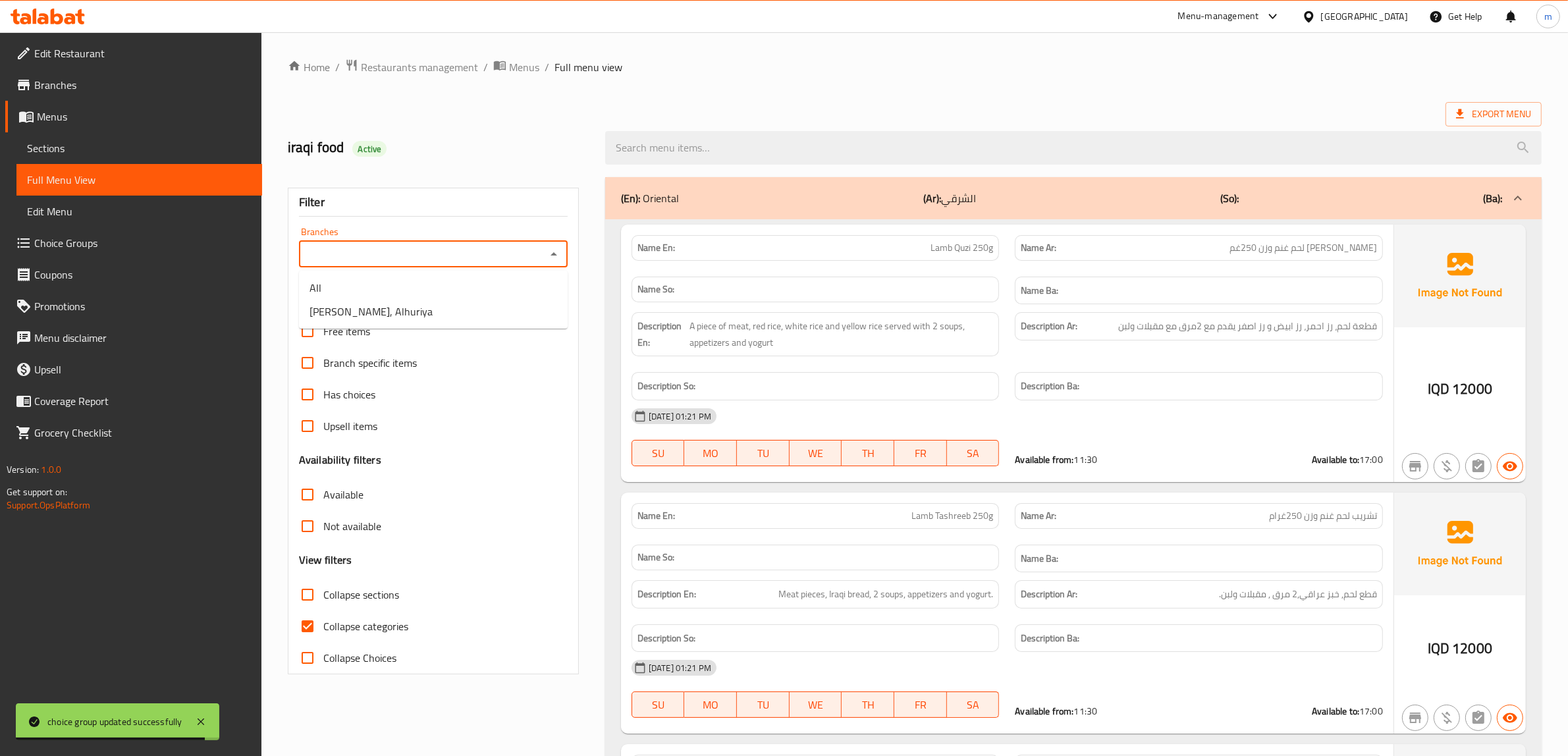
click at [410, 250] on input "Branches" at bounding box center [423, 254] width 239 height 18
click at [393, 305] on span "[PERSON_NAME], Alhuriya" at bounding box center [370, 311] width 123 height 16
type input "[PERSON_NAME], Alhuriya"
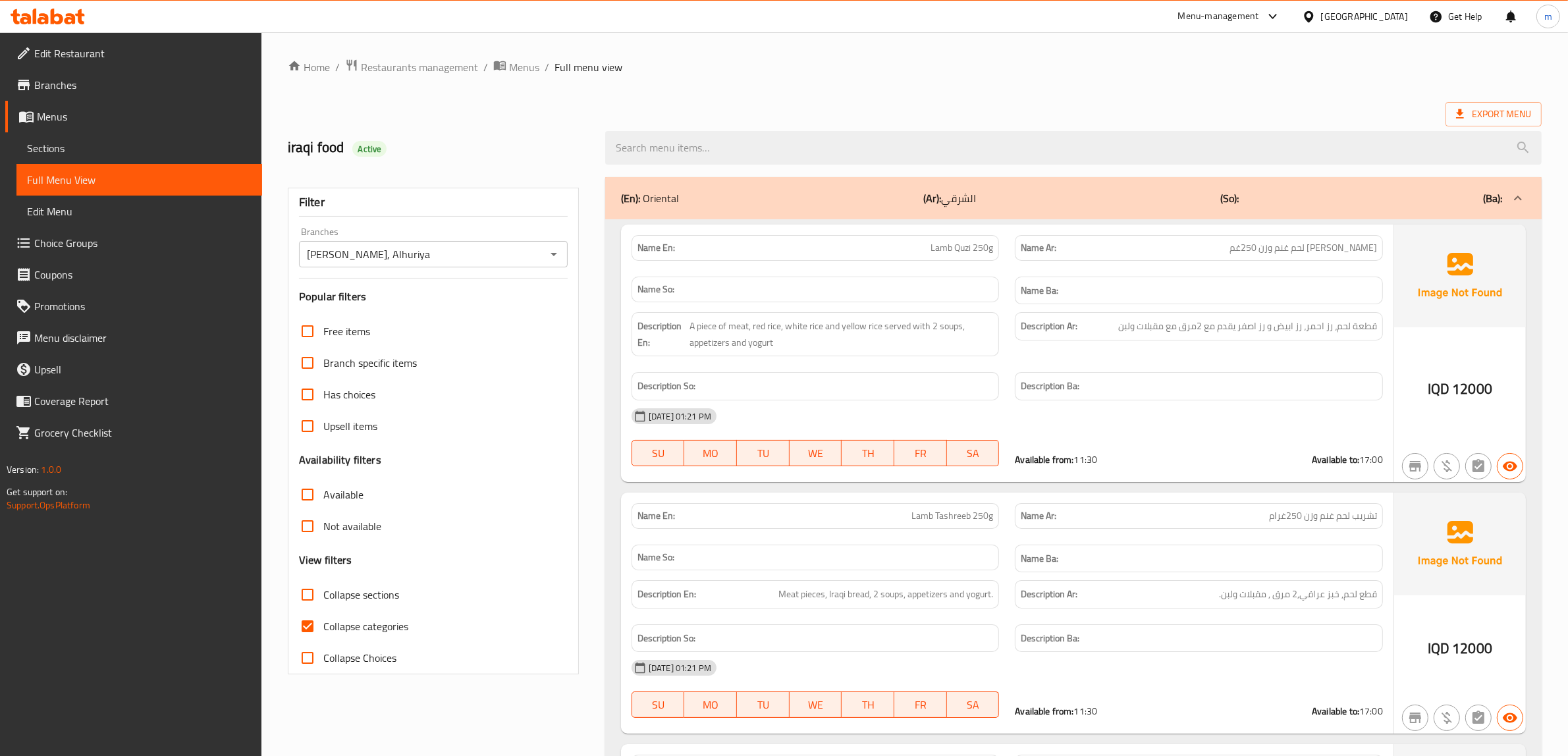
click at [301, 623] on input "Collapse categories" at bounding box center [307, 626] width 32 height 32
checkbox input "false"
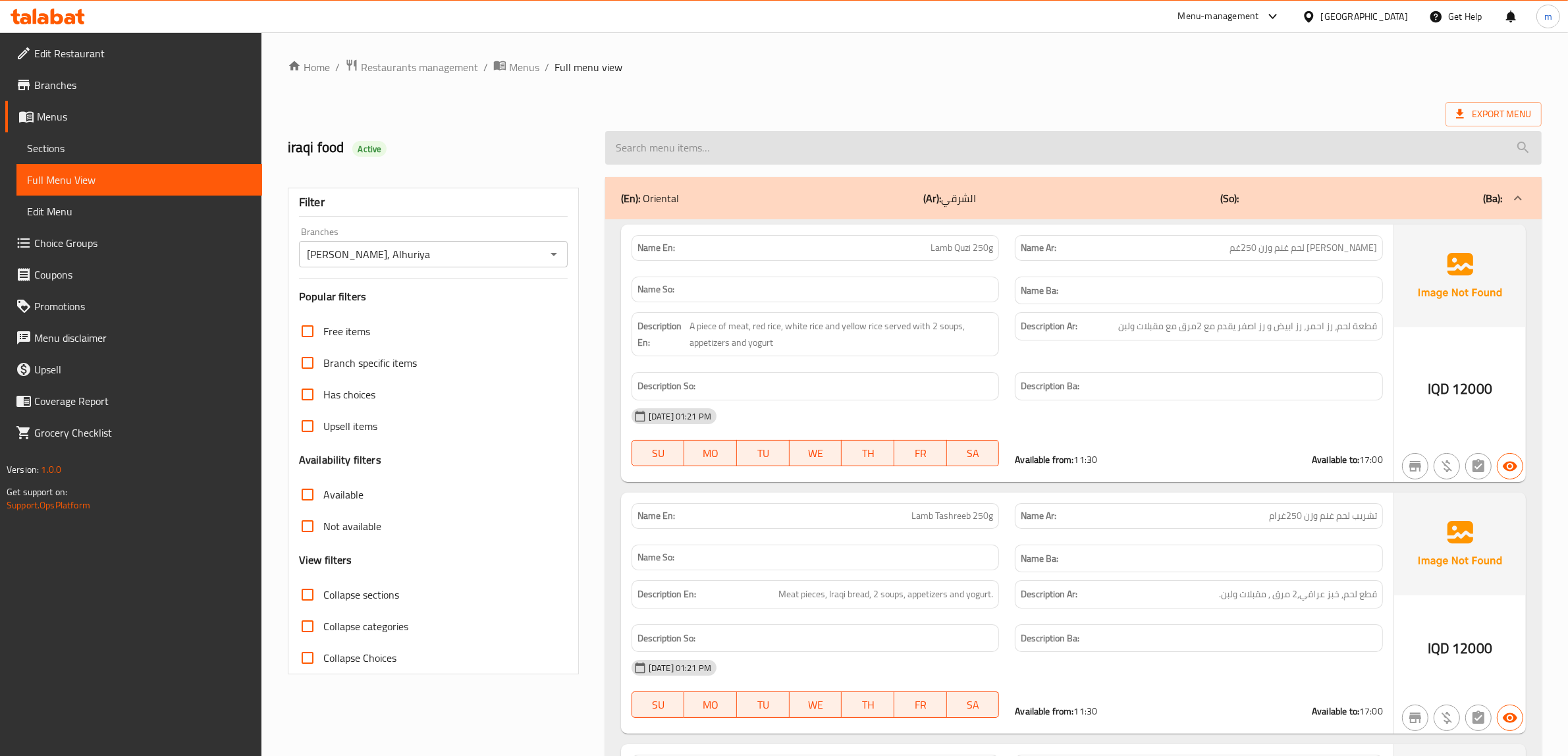
click at [840, 162] on input "search" at bounding box center [1072, 148] width 936 height 34
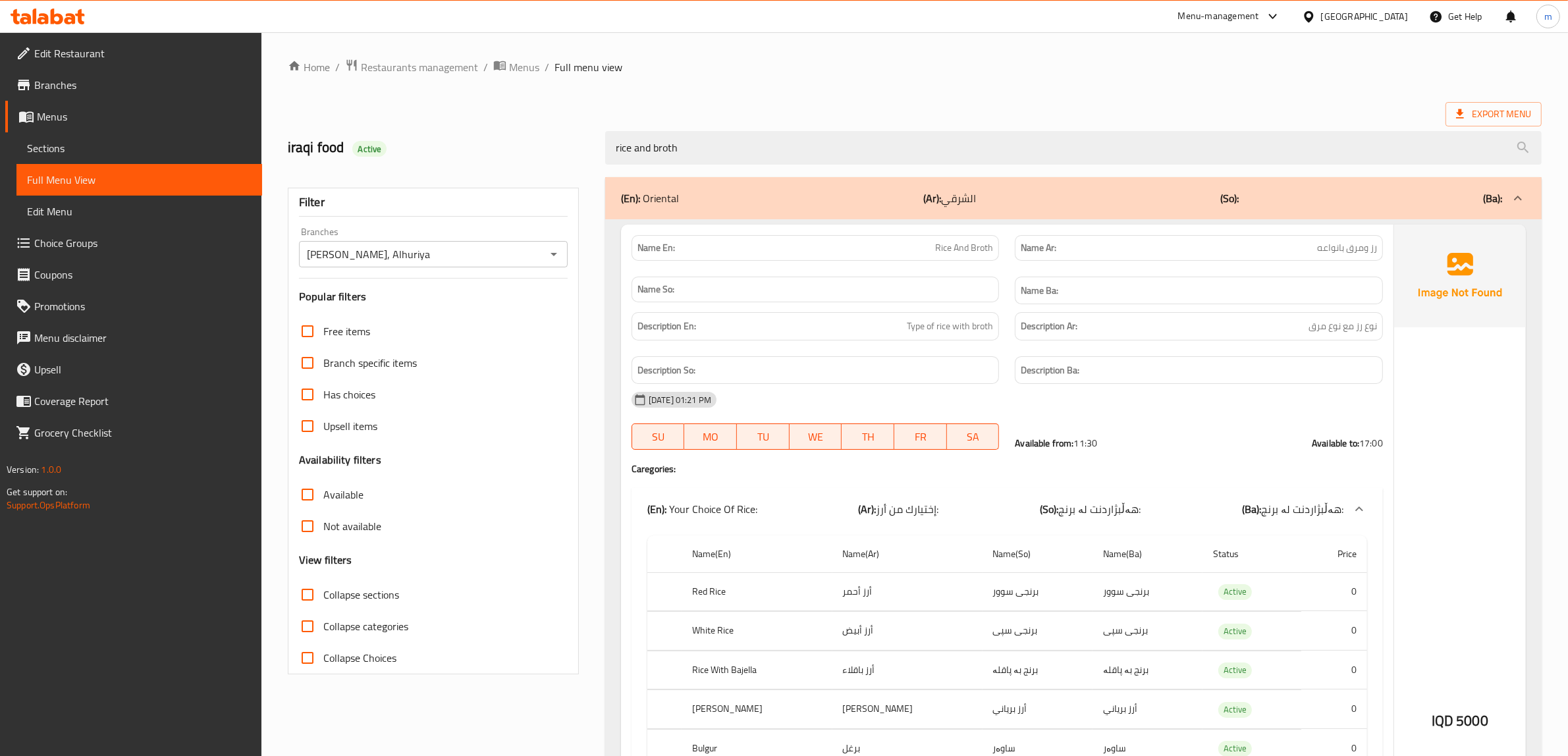
type input "rice and broth"
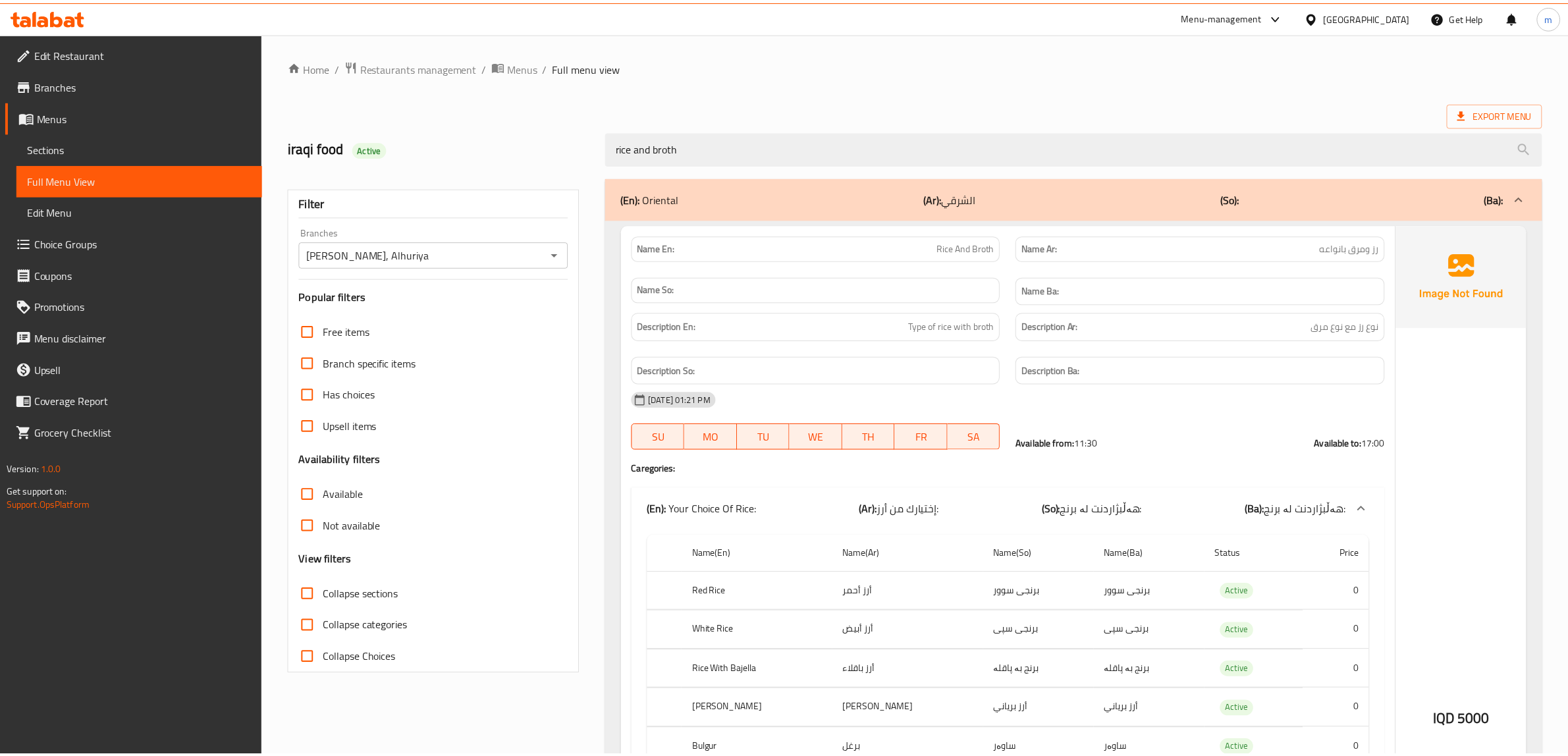
scroll to position [452, 0]
